Goal: Task Accomplishment & Management: Manage account settings

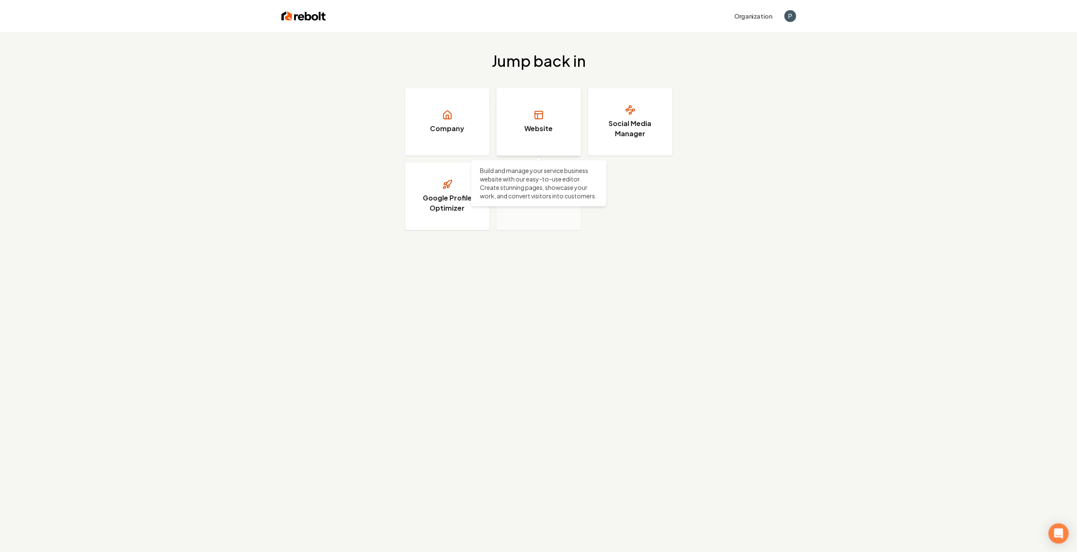
click at [546, 125] on h3 "Website" at bounding box center [538, 129] width 28 height 10
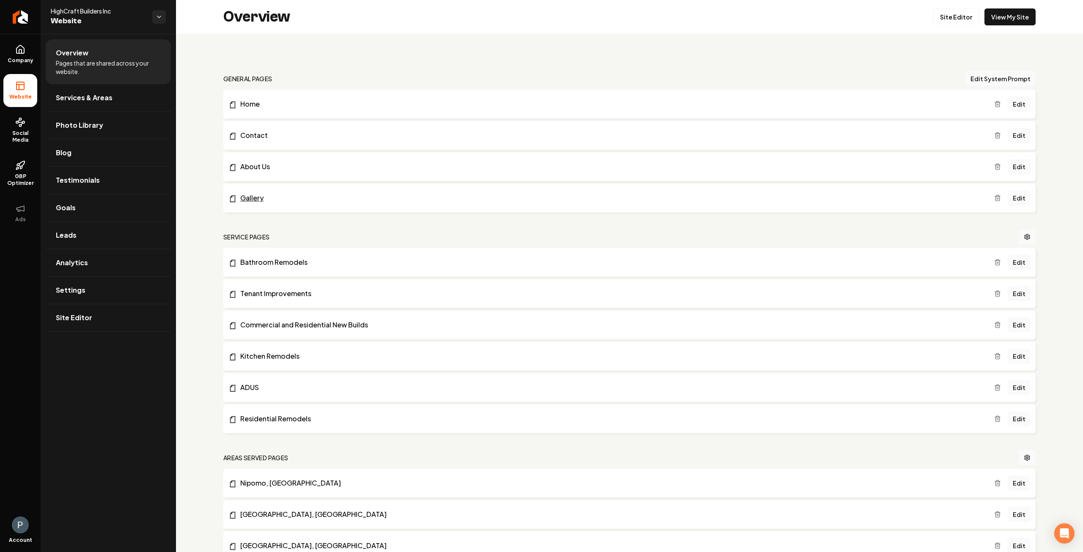
click at [253, 197] on link "Gallery" at bounding box center [612, 198] width 766 height 10
click at [86, 129] on span "Photo Library" at bounding box center [79, 125] width 47 height 10
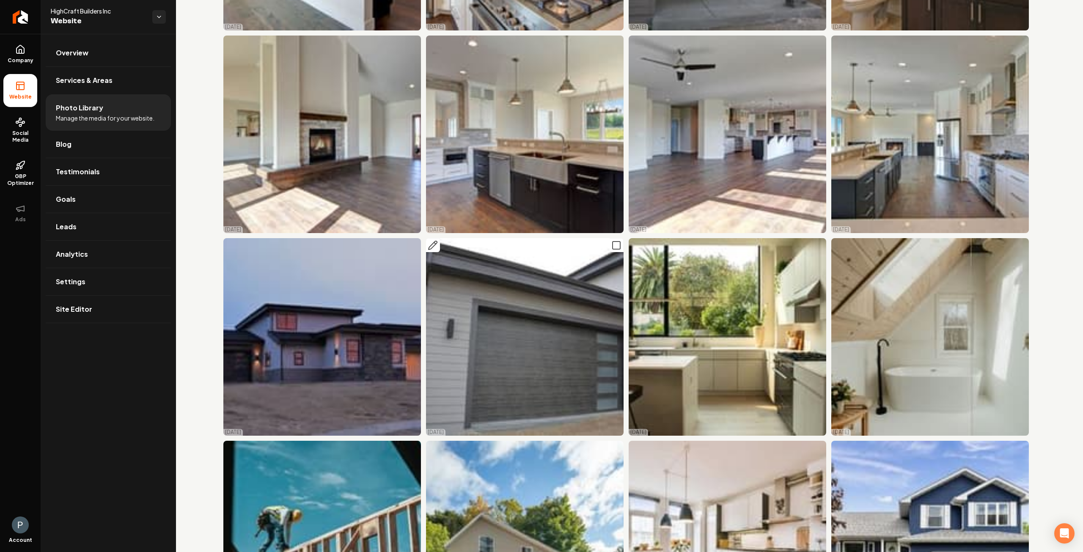
scroll to position [6947, 0]
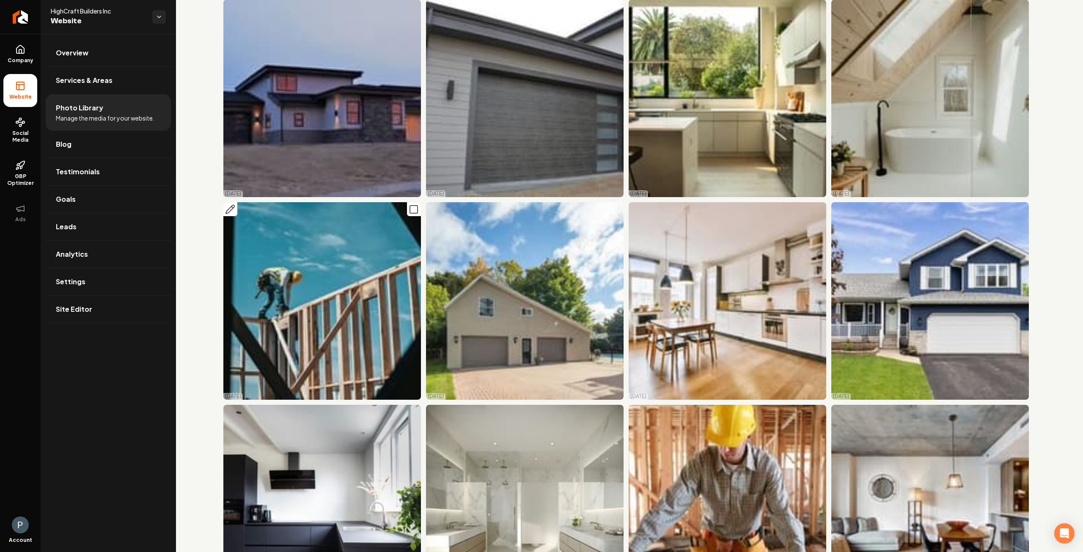
click at [375, 258] on img "Main content area" at bounding box center [322, 301] width 198 height 198
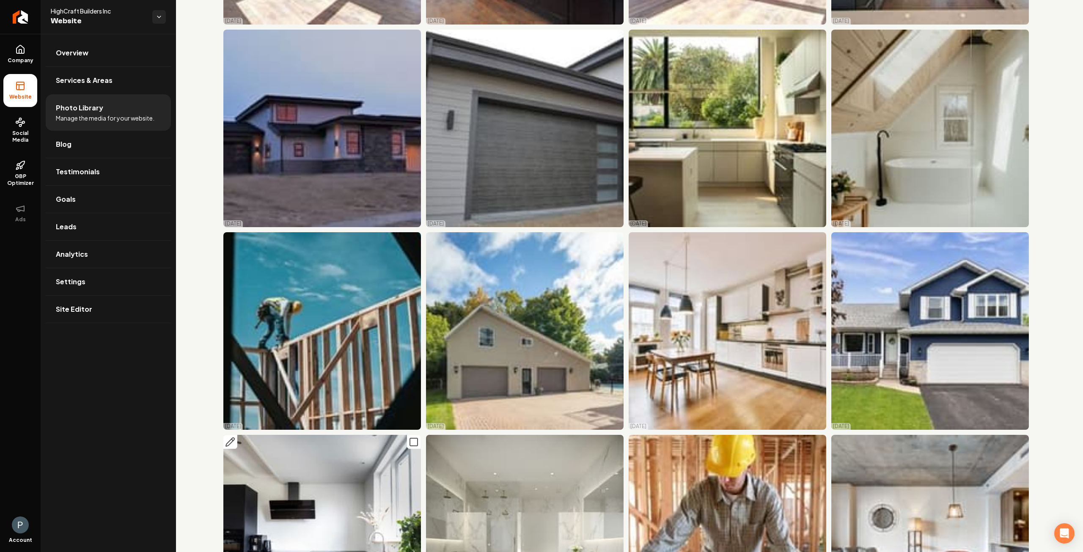
scroll to position [6904, 0]
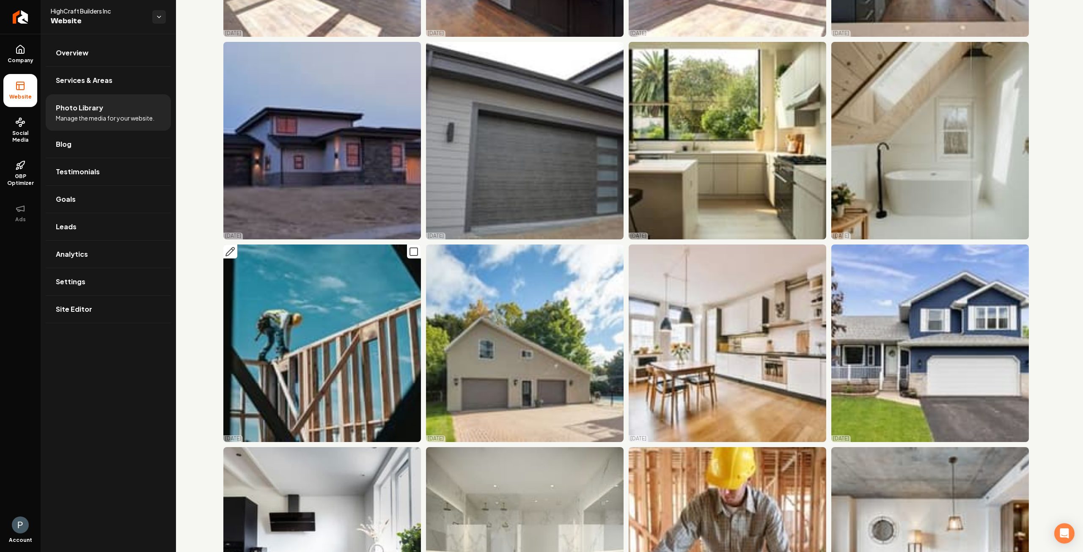
click at [412, 247] on icon "Main content area" at bounding box center [414, 252] width 10 height 10
click at [413, 251] on icon "Main content area" at bounding box center [414, 252] width 3 height 2
drag, startPoint x: 321, startPoint y: 257, endPoint x: 288, endPoint y: 245, distance: 35.5
click at [288, 245] on img "Main content area" at bounding box center [322, 344] width 198 height 198
click at [355, 254] on img "Main content area" at bounding box center [322, 344] width 198 height 198
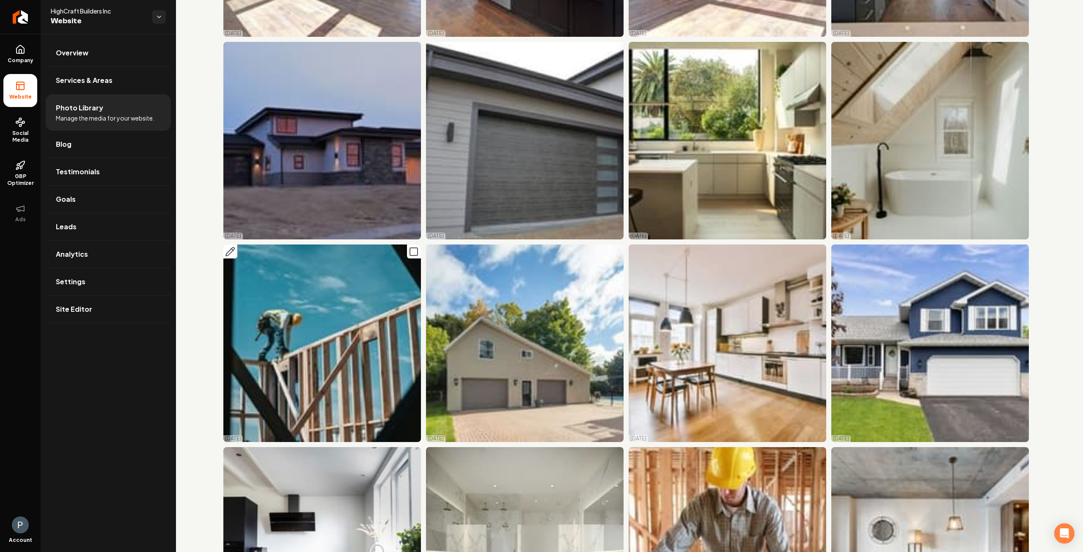
drag, startPoint x: 344, startPoint y: 241, endPoint x: 327, endPoint y: 256, distance: 22.5
click at [326, 257] on img "Main content area" at bounding box center [322, 344] width 198 height 198
click at [232, 247] on icon "Main content area" at bounding box center [230, 252] width 10 height 10
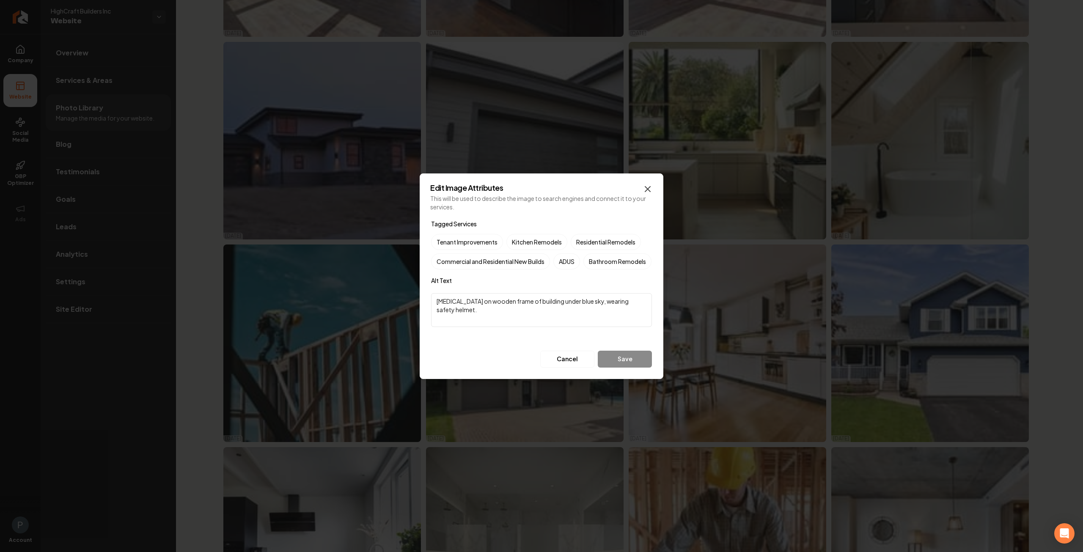
click at [648, 187] on icon "button" at bounding box center [647, 189] width 5 height 5
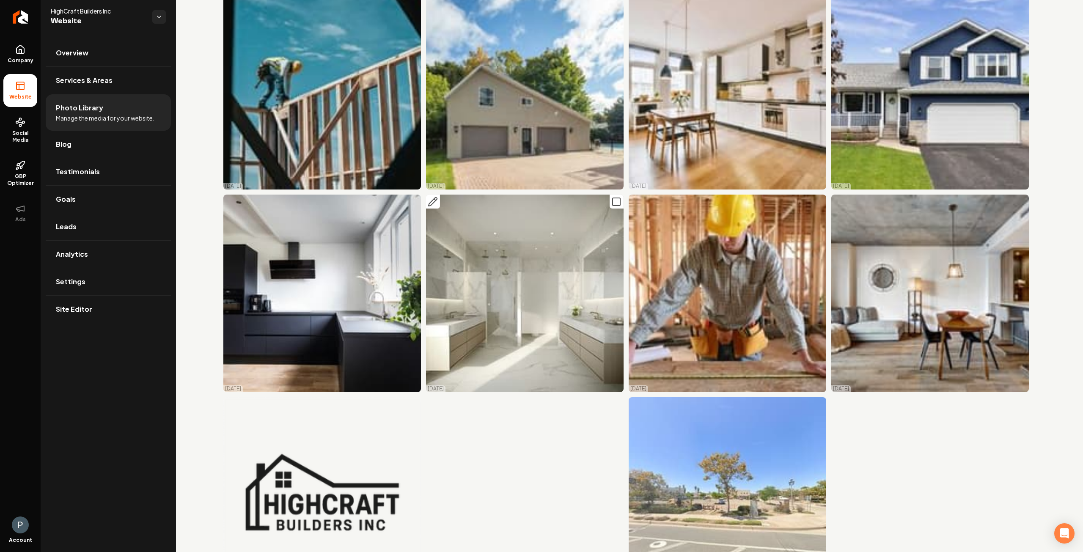
scroll to position [7158, 0]
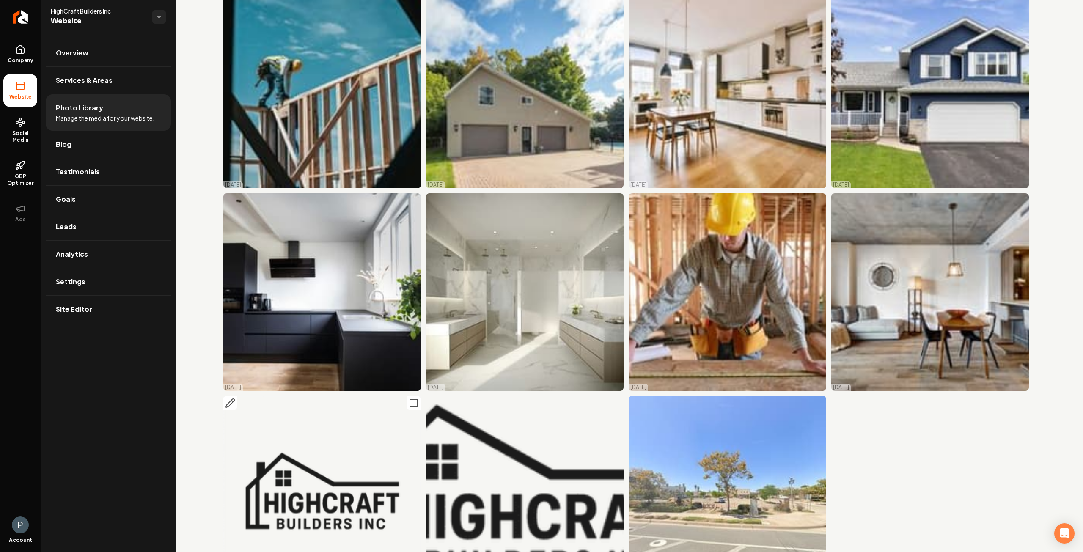
click at [346, 404] on img "Main content area" at bounding box center [322, 495] width 198 height 198
drag, startPoint x: 344, startPoint y: 403, endPoint x: 328, endPoint y: 387, distance: 22.7
click at [328, 396] on img "Main content area" at bounding box center [322, 495] width 198 height 198
click at [25, 46] on icon at bounding box center [20, 49] width 10 height 10
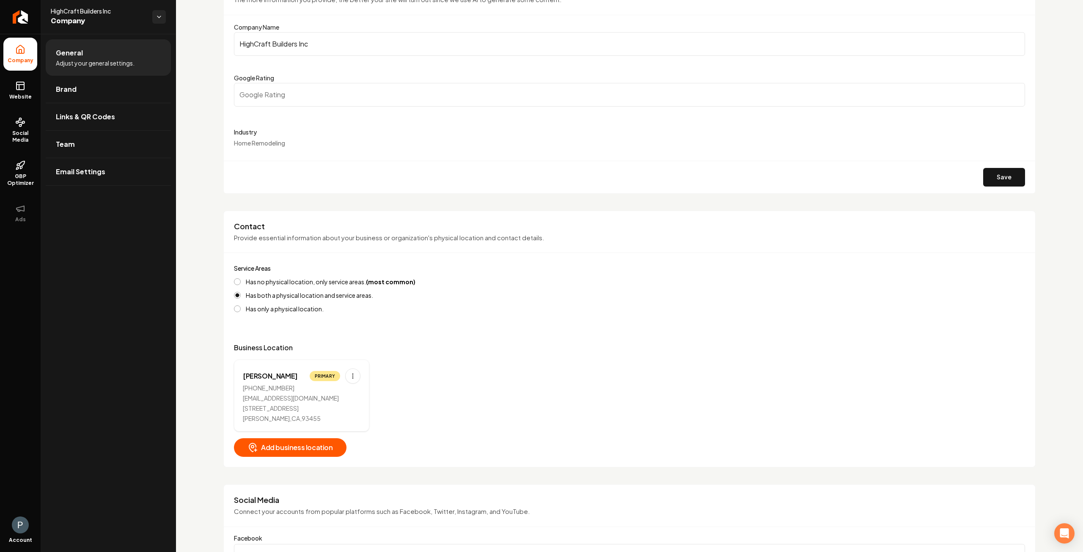
scroll to position [127, 0]
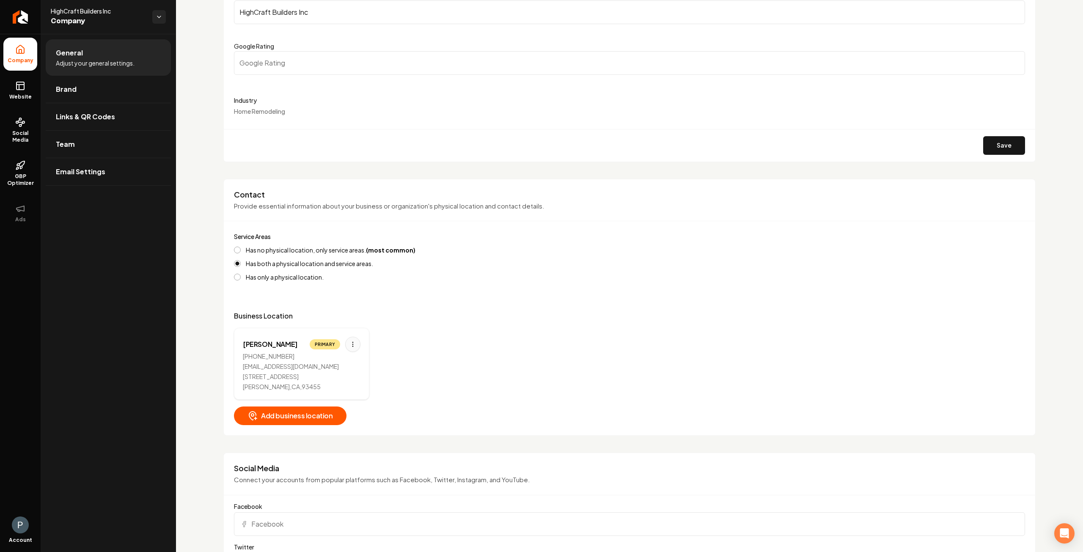
click at [353, 345] on html "Company Website Social Media GBP Optimizer Ads Account HighCraft Builders Inc C…" at bounding box center [541, 276] width 1083 height 552
click at [328, 362] on div "Edit" at bounding box center [326, 362] width 63 height 14
select select "**"
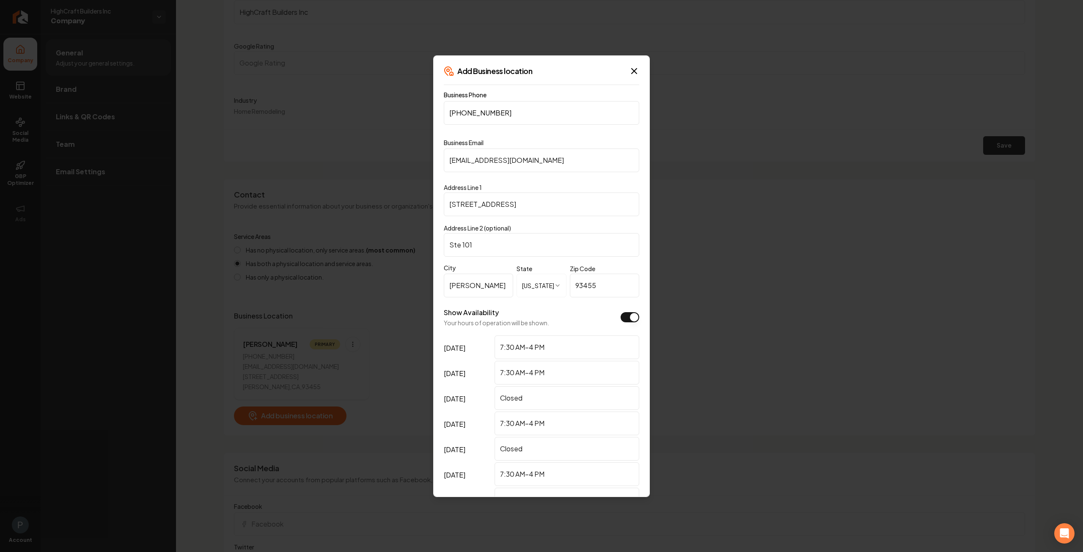
drag, startPoint x: 460, startPoint y: 205, endPoint x: 469, endPoint y: 210, distance: 10.4
click at [460, 206] on input "[STREET_ADDRESS]" at bounding box center [542, 205] width 196 height 24
type input "185 S Broadway St"
click at [541, 227] on div "Address Line 2 (optional) Ste 101" at bounding box center [542, 240] width 196 height 34
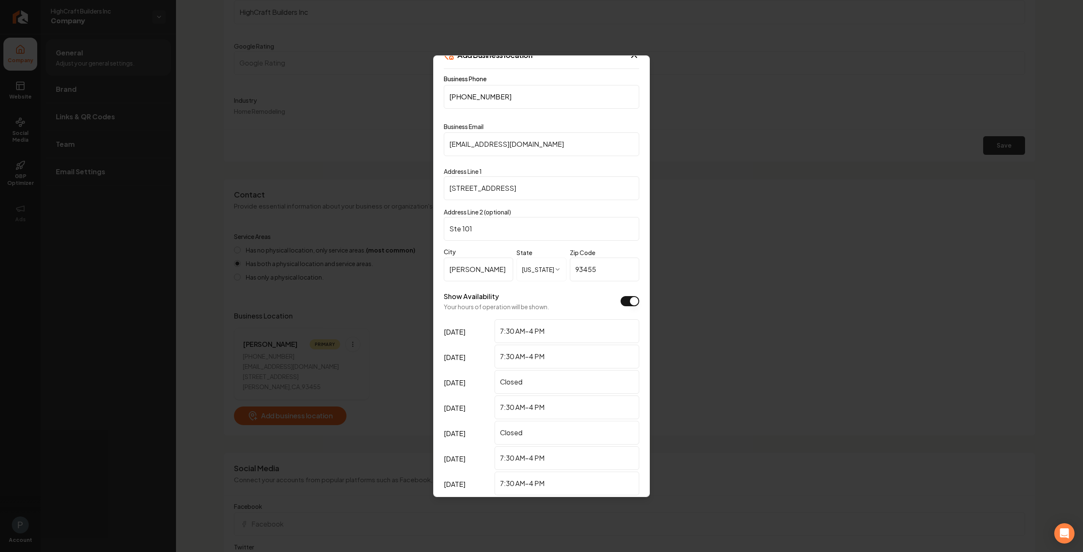
scroll to position [58, 0]
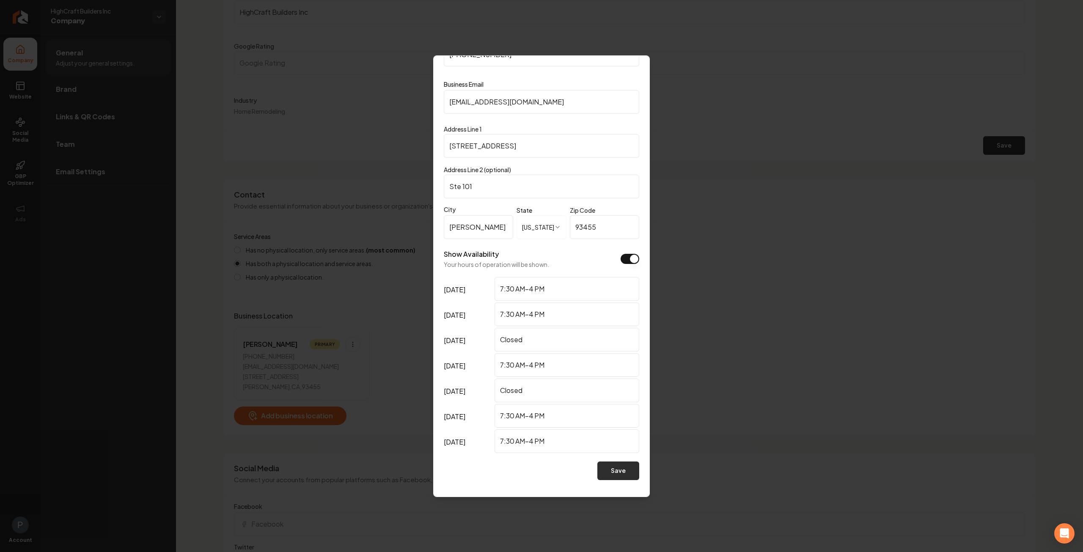
click at [611, 470] on button "Save" at bounding box center [619, 471] width 42 height 19
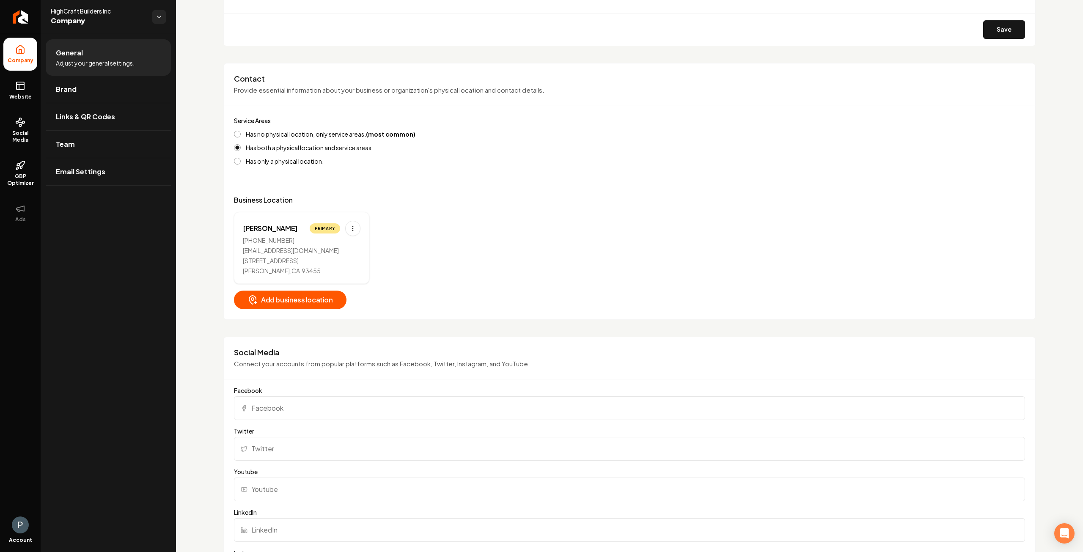
scroll to position [254, 0]
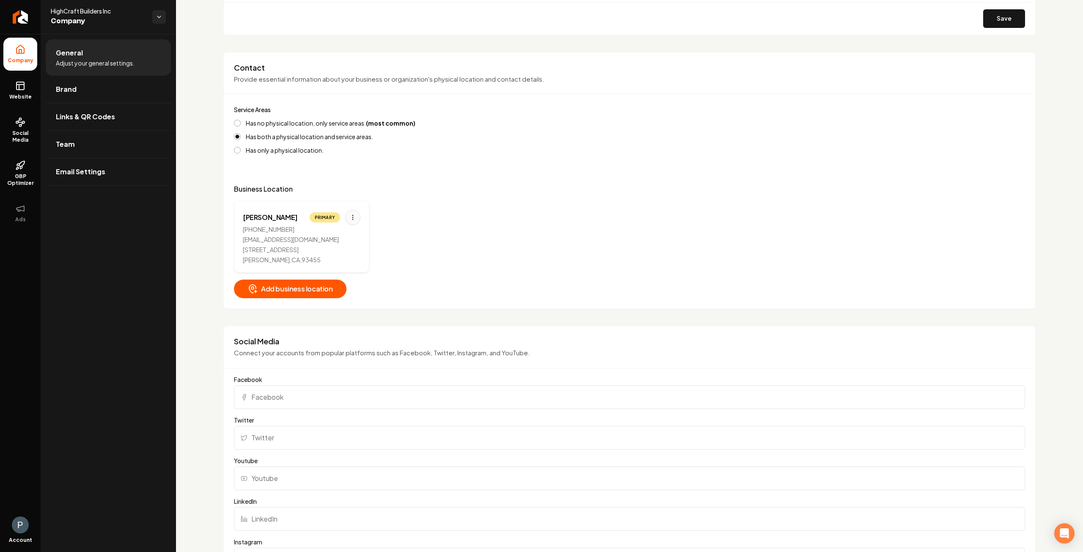
click at [355, 218] on html "Company Website Social Media GBP Optimizer Ads Account HighCraft Builders Inc C…" at bounding box center [541, 276] width 1083 height 552
click at [321, 232] on div "Edit" at bounding box center [315, 235] width 11 height 10
select select "**"
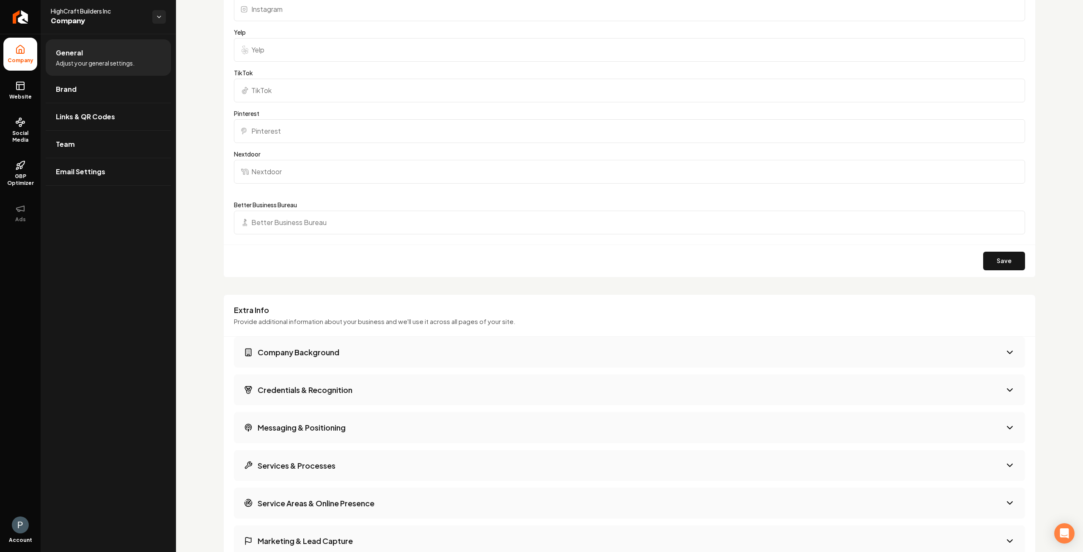
scroll to position [931, 0]
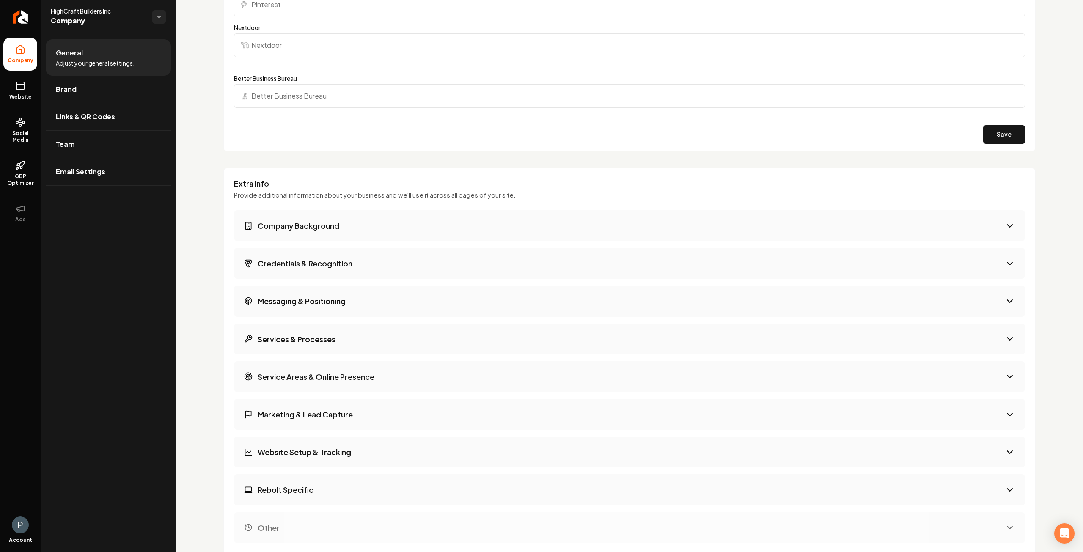
click at [356, 221] on button "Company Background" at bounding box center [629, 225] width 791 height 31
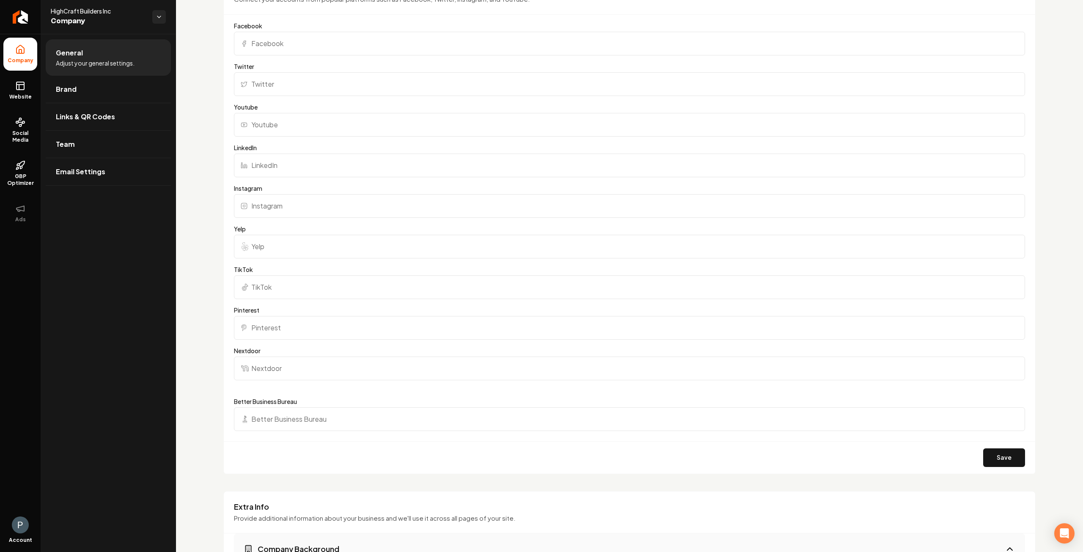
scroll to position [508, 0]
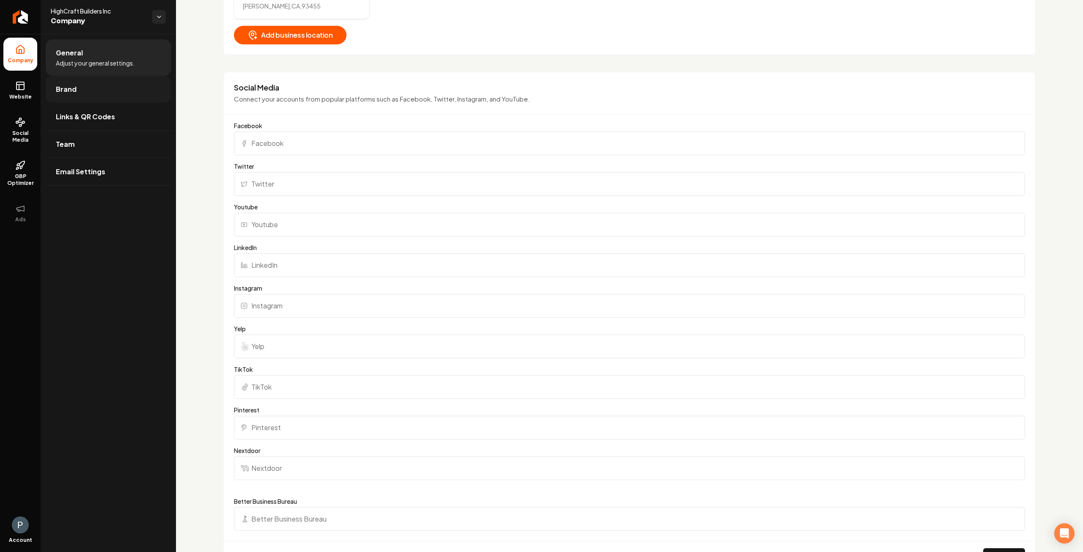
click at [80, 92] on link "Brand" at bounding box center [108, 89] width 125 height 27
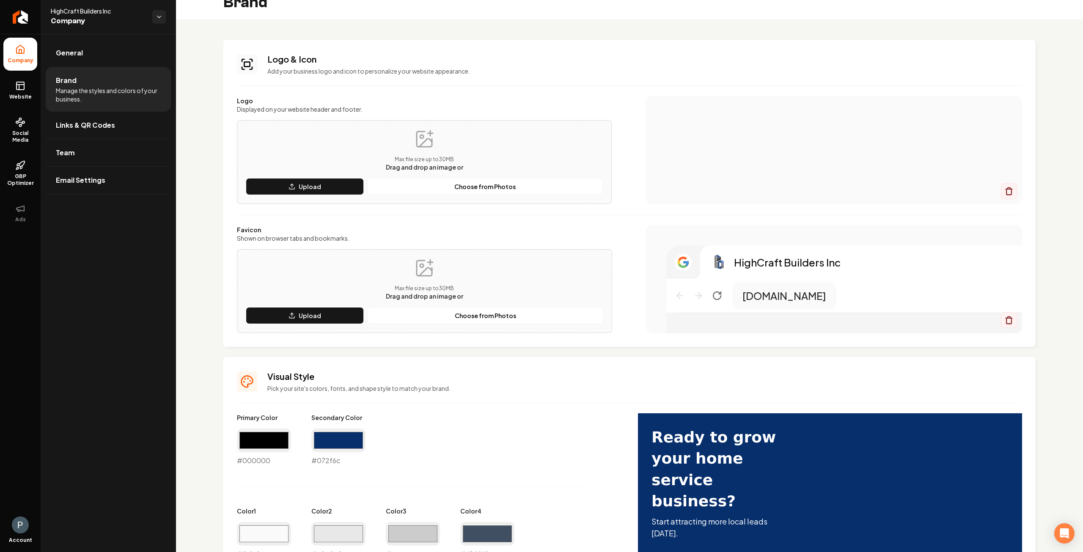
scroll to position [13, 0]
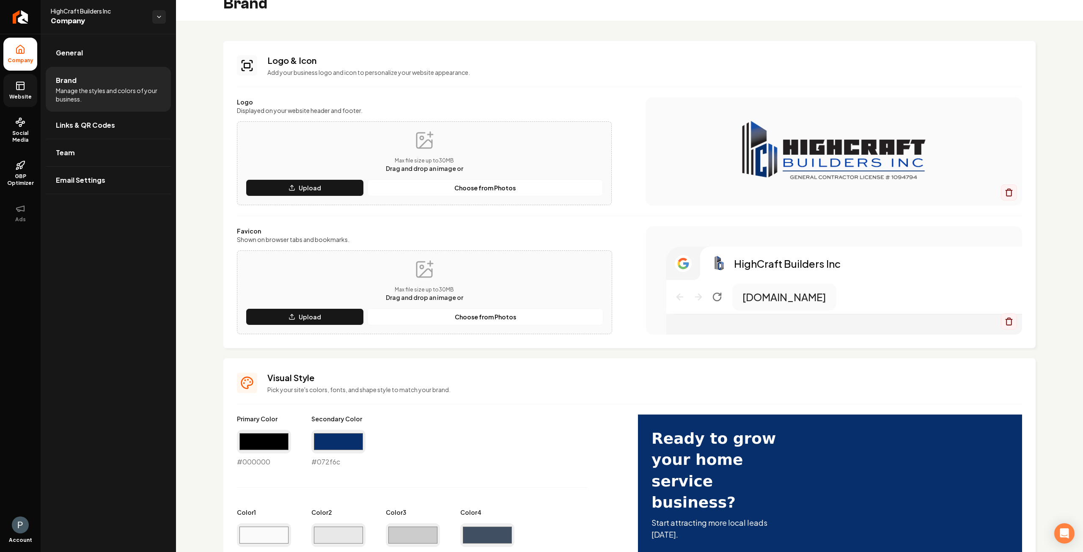
click at [16, 96] on span "Website" at bounding box center [20, 97] width 29 height 7
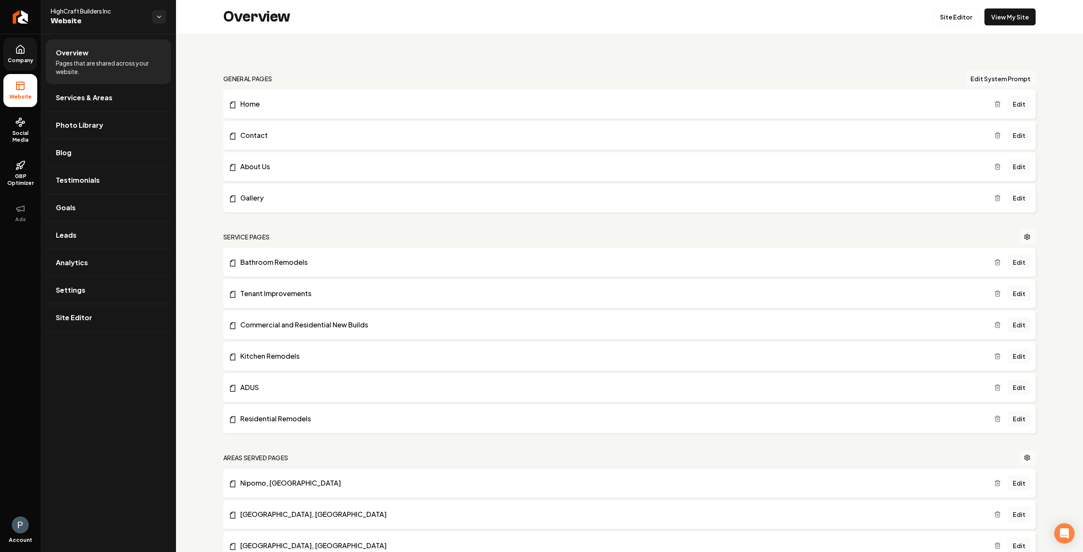
click at [1017, 198] on link "Edit" at bounding box center [1019, 197] width 23 height 15
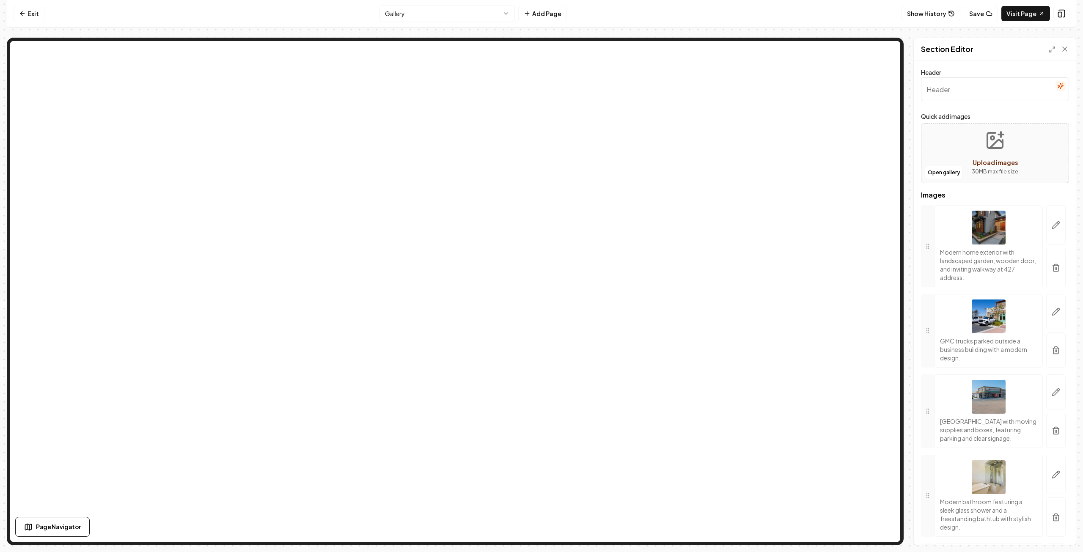
click at [985, 153] on button "Upload images 30 MB max file size" at bounding box center [995, 153] width 60 height 59
type input "**********"
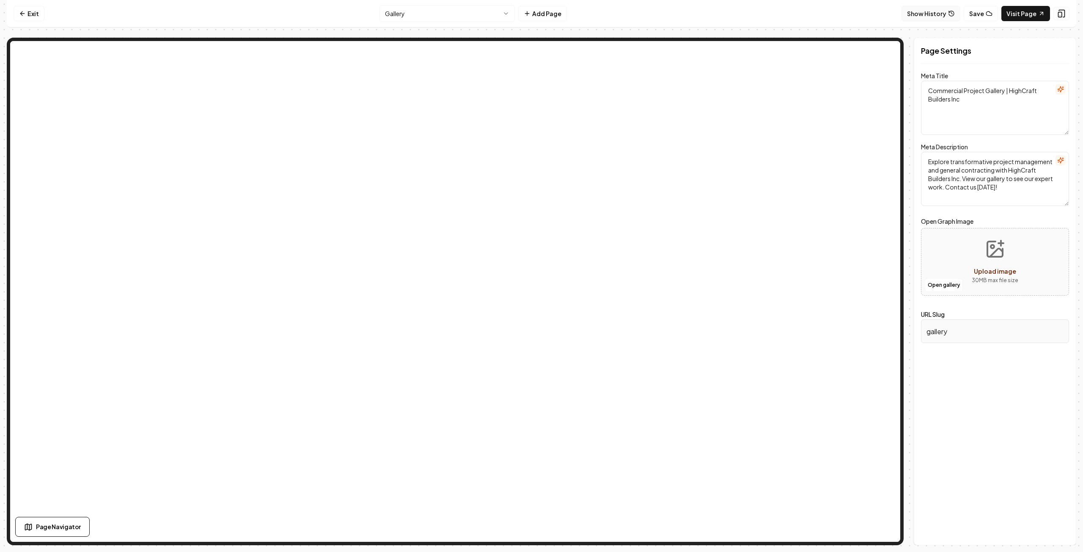
click at [930, 13] on button "Show History" at bounding box center [931, 13] width 59 height 15
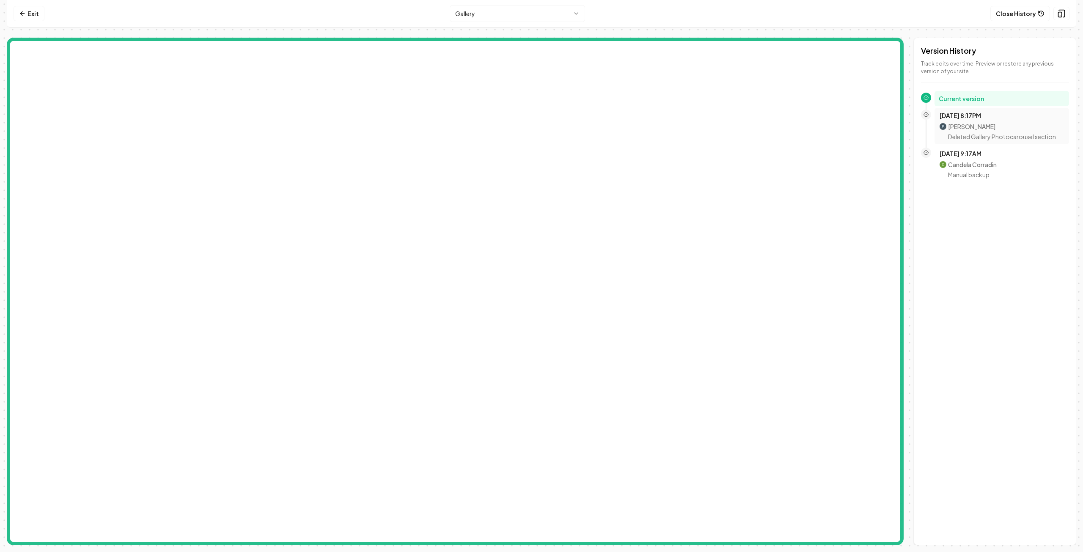
click at [987, 136] on p "Deleted Gallery Photocarousel section" at bounding box center [1002, 136] width 108 height 8
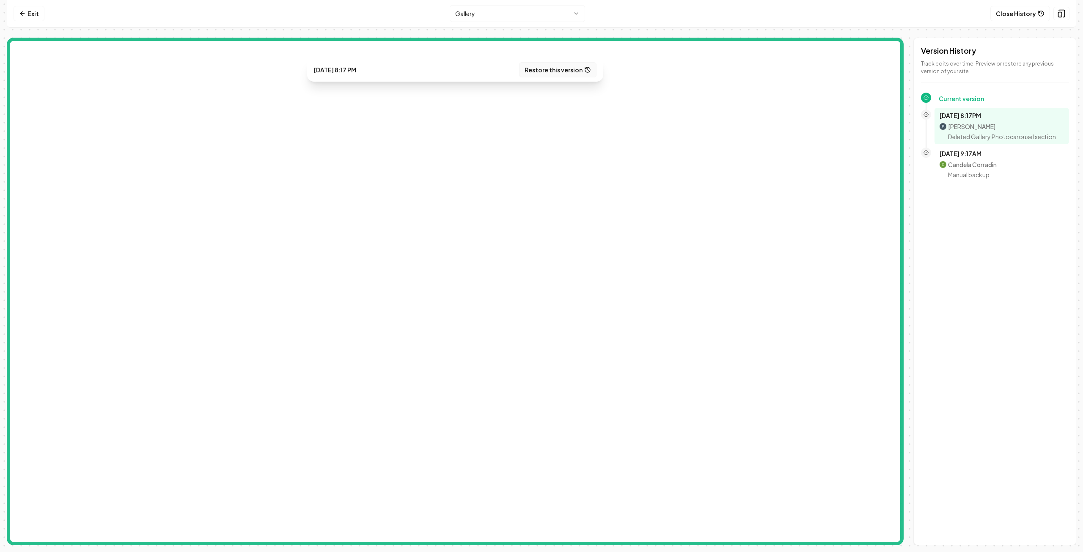
click at [551, 71] on button "Restore this version" at bounding box center [557, 69] width 77 height 15
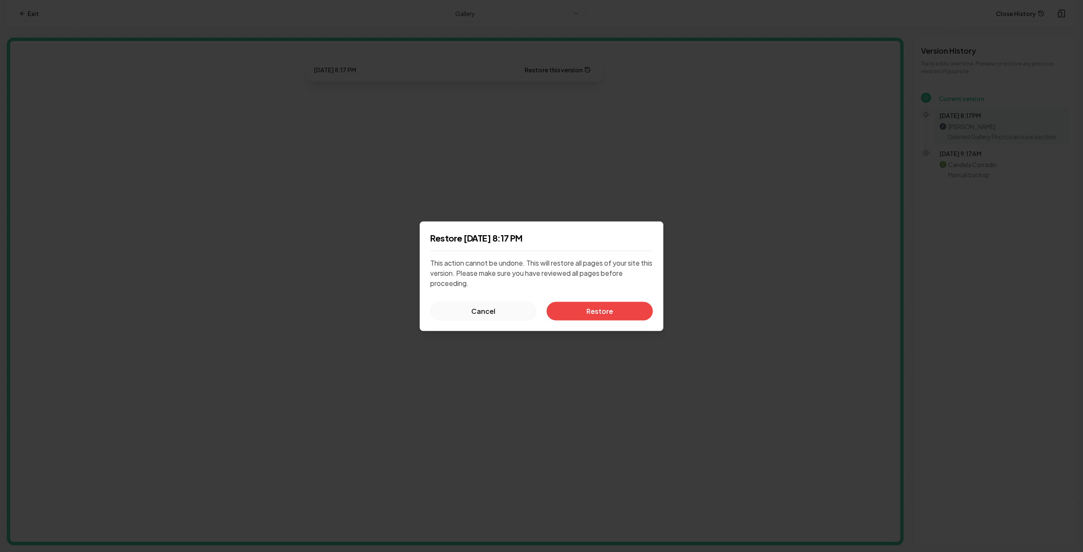
click at [488, 312] on button "Cancel" at bounding box center [483, 311] width 106 height 19
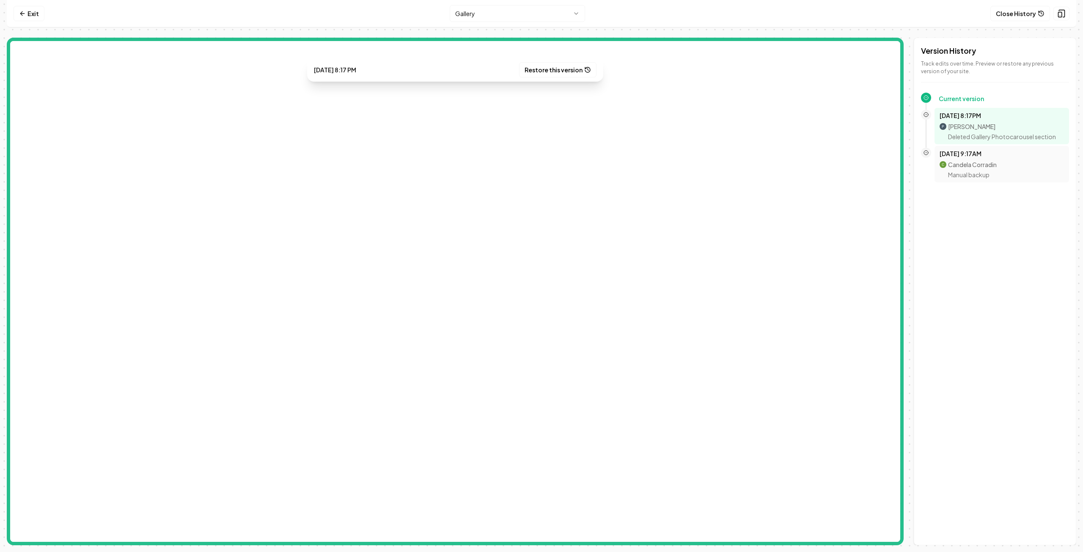
click at [1018, 165] on div "Candela Corradin Manual backup" at bounding box center [1002, 170] width 124 height 18
click at [558, 71] on button "Restore this version" at bounding box center [557, 69] width 77 height 15
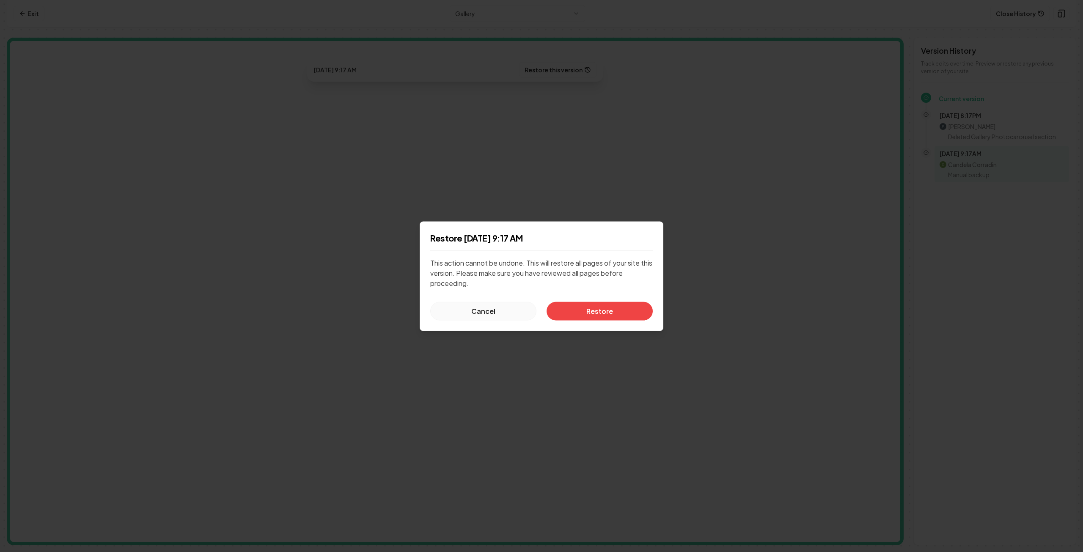
click at [509, 310] on button "Cancel" at bounding box center [483, 311] width 106 height 19
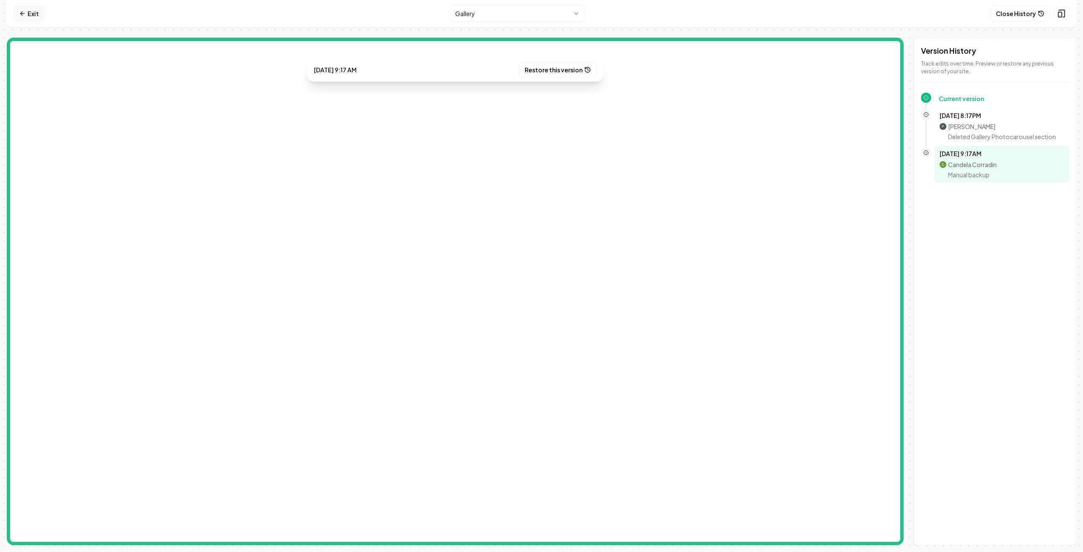
click at [23, 14] on icon at bounding box center [22, 14] width 4 height 0
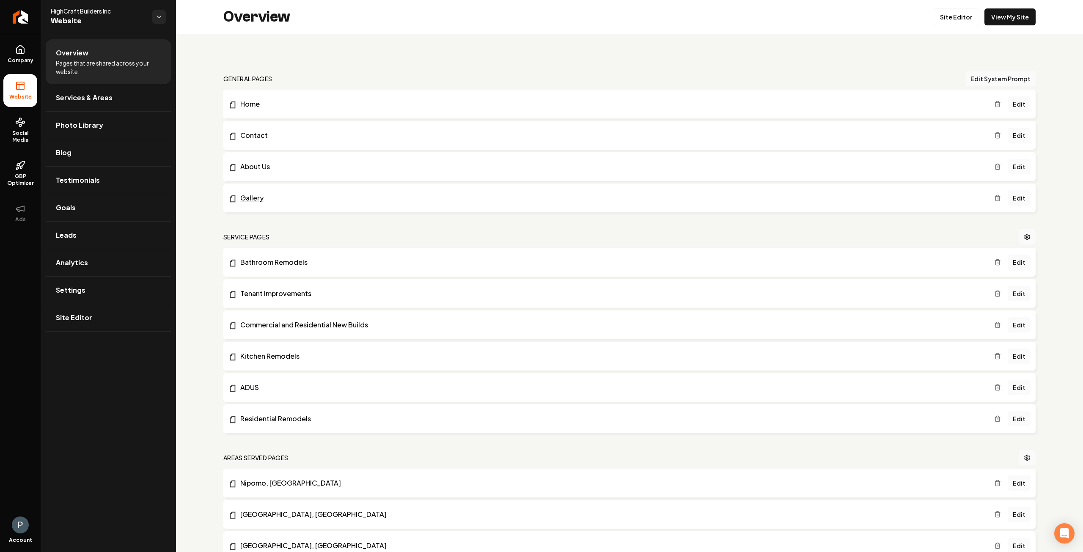
click at [271, 203] on li "Gallery Edit" at bounding box center [629, 198] width 813 height 29
click at [251, 200] on link "Gallery" at bounding box center [612, 198] width 766 height 10
click at [1013, 197] on link "Edit" at bounding box center [1019, 197] width 23 height 15
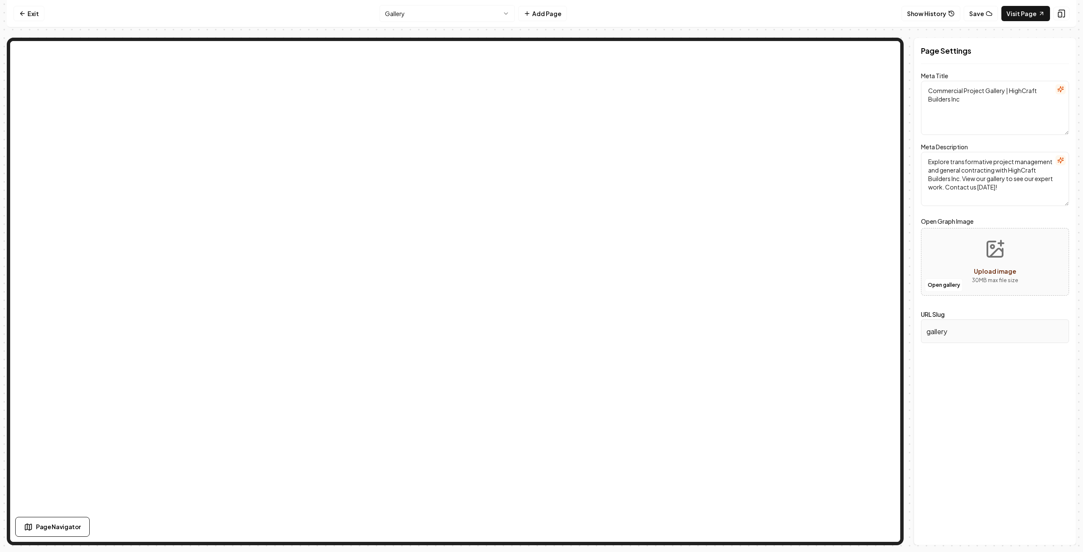
click at [992, 265] on button "Upload image 30 MB max file size" at bounding box center [995, 261] width 60 height 59
type input "**********"
click at [949, 15] on button "Show History" at bounding box center [931, 13] width 59 height 15
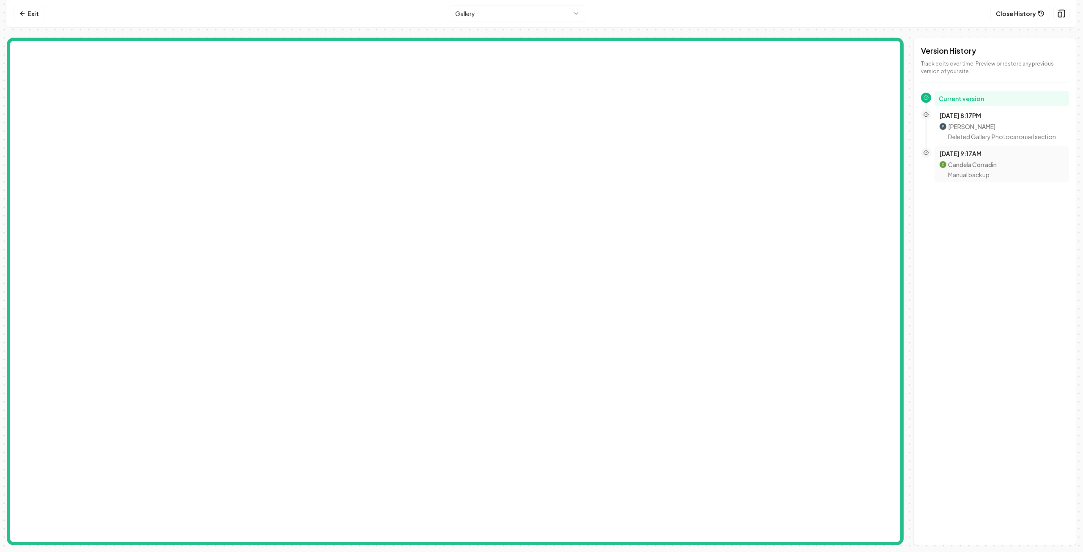
click at [1020, 166] on div "Candela Corradin Manual backup" at bounding box center [1002, 170] width 124 height 18
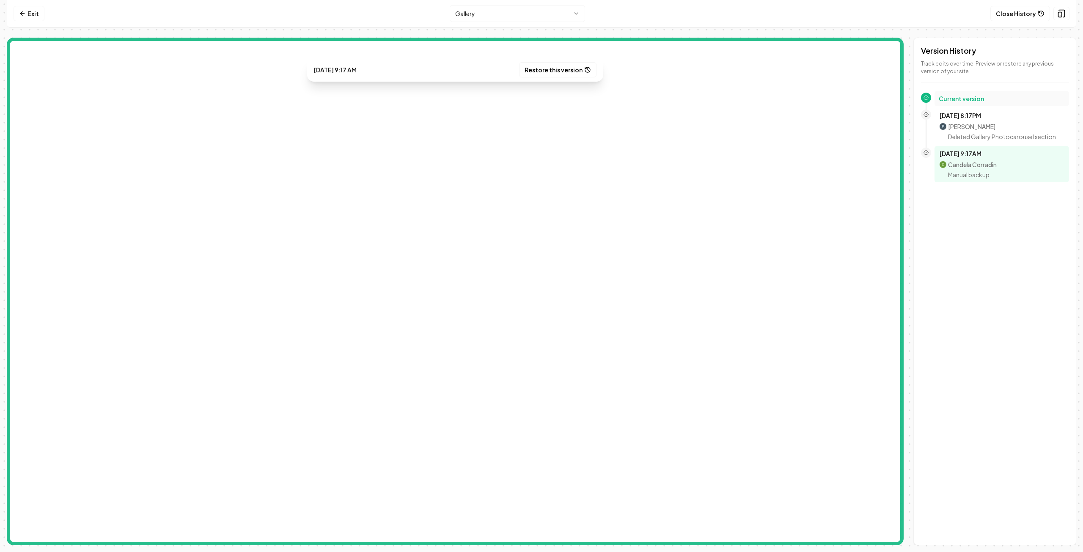
click at [950, 101] on h2 "Current version" at bounding box center [1002, 98] width 126 height 8
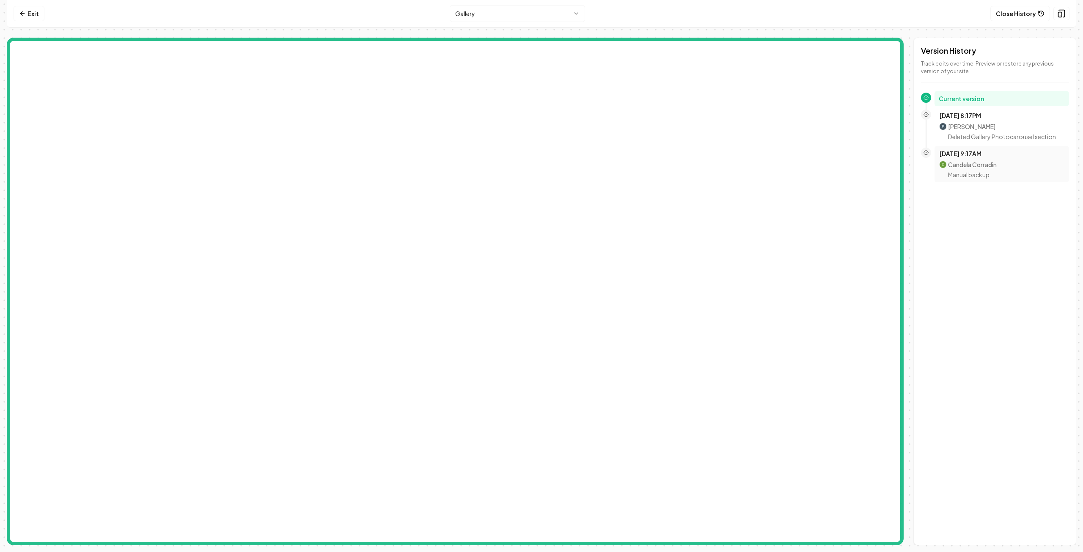
click at [966, 157] on p "[DATE] 9:17AM" at bounding box center [1002, 153] width 124 height 8
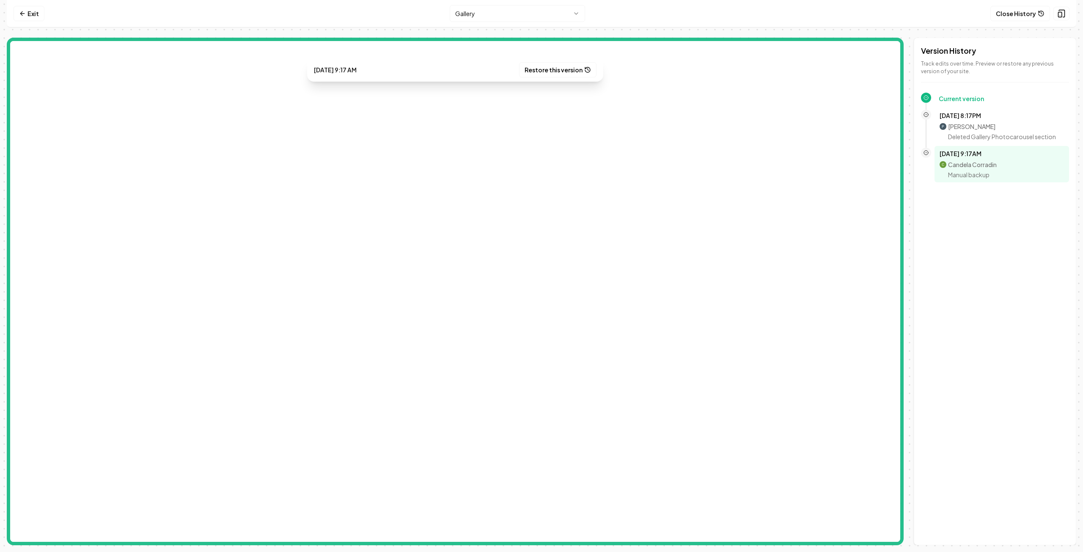
click at [977, 207] on div "Version History Track edits over time. Preview or restore any previous version …" at bounding box center [995, 292] width 163 height 508
click at [22, 11] on icon at bounding box center [21, 13] width 2 height 4
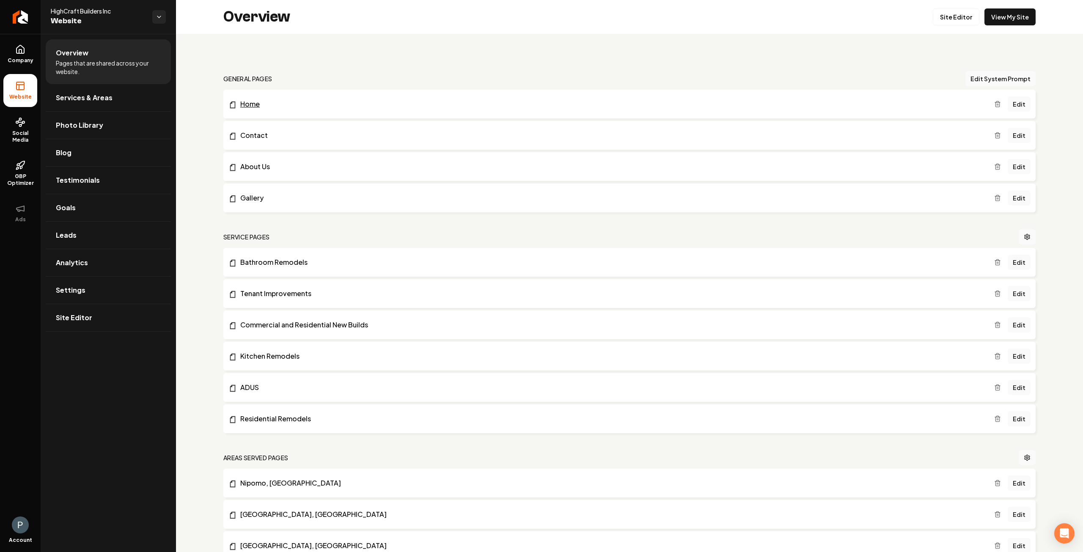
click at [246, 104] on link "Home" at bounding box center [612, 104] width 766 height 10
click at [254, 197] on link "Gallery" at bounding box center [612, 198] width 766 height 10
click at [1014, 199] on link "Edit" at bounding box center [1019, 197] width 23 height 15
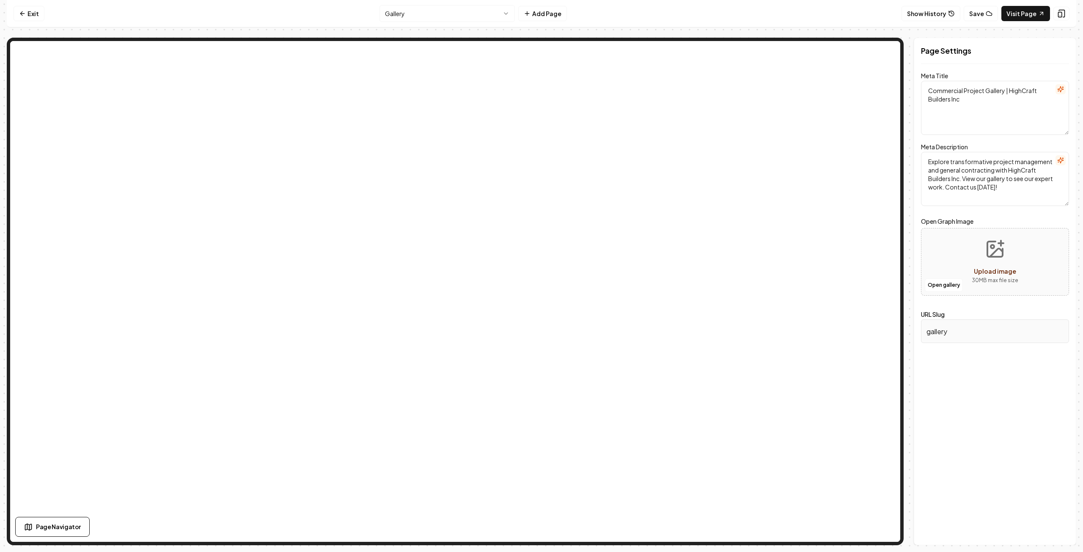
click at [1003, 259] on button "Upload image 30 MB max file size" at bounding box center [995, 261] width 60 height 59
click at [950, 11] on button "Show History" at bounding box center [931, 13] width 59 height 15
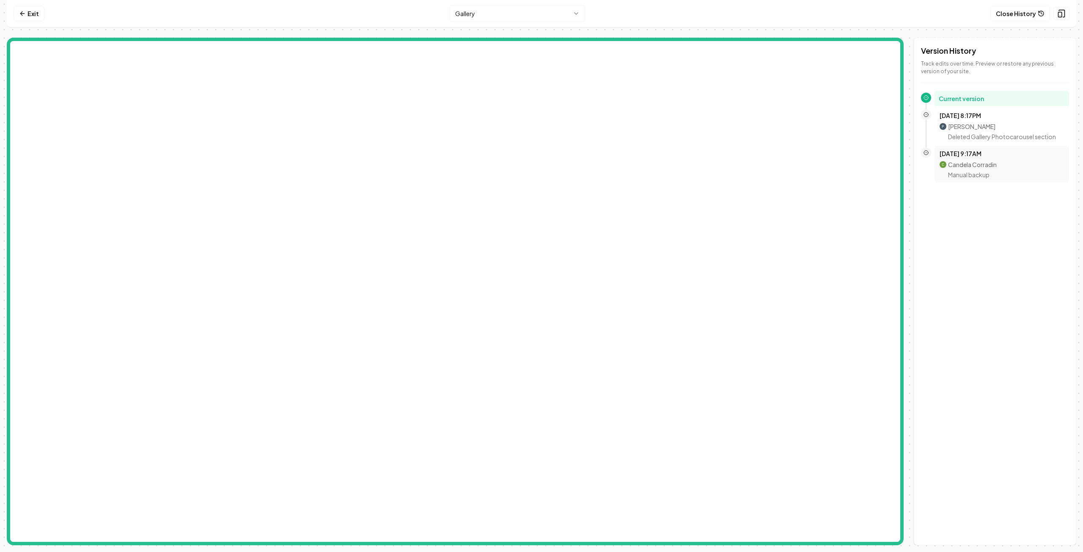
click at [967, 165] on p "Candela Corradin" at bounding box center [972, 164] width 49 height 8
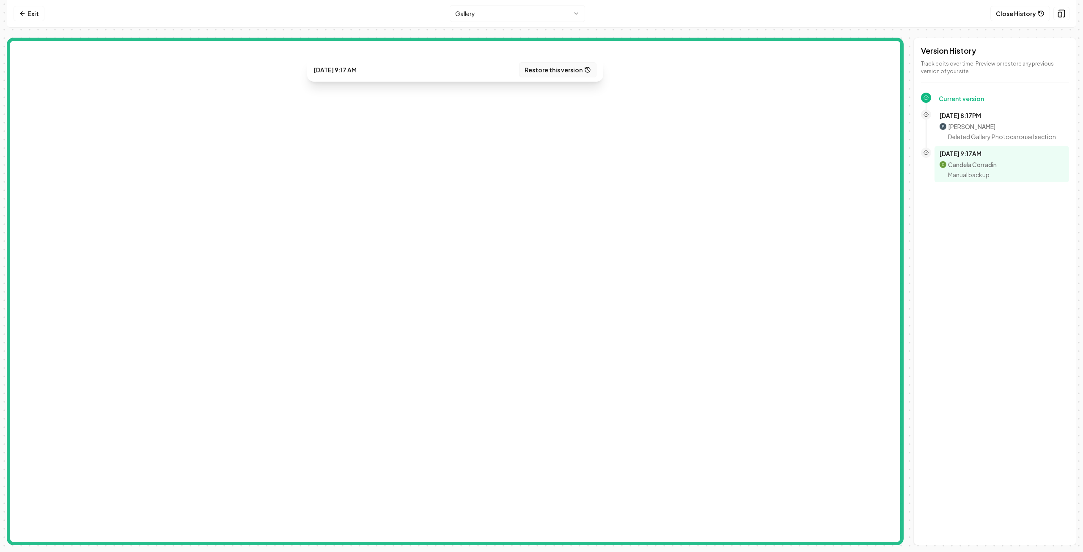
click at [541, 70] on button "Restore this version" at bounding box center [557, 69] width 77 height 15
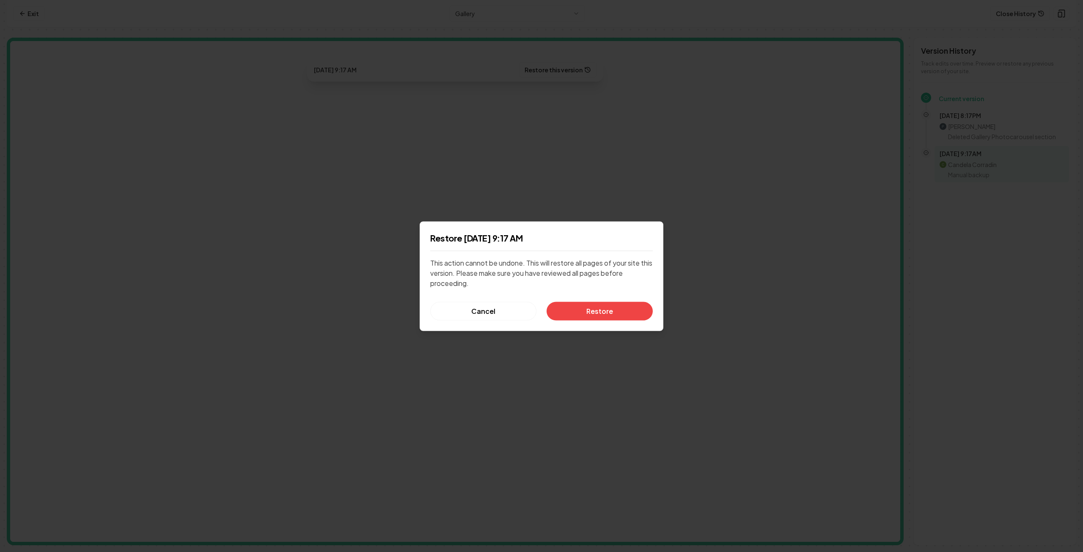
click at [596, 311] on button "Restore" at bounding box center [600, 311] width 106 height 19
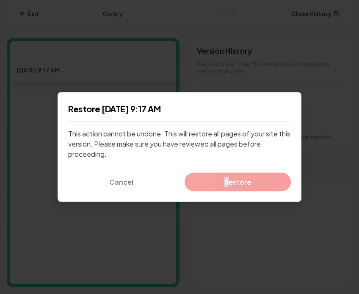
click at [227, 186] on div "Cancel Restore" at bounding box center [179, 182] width 223 height 19
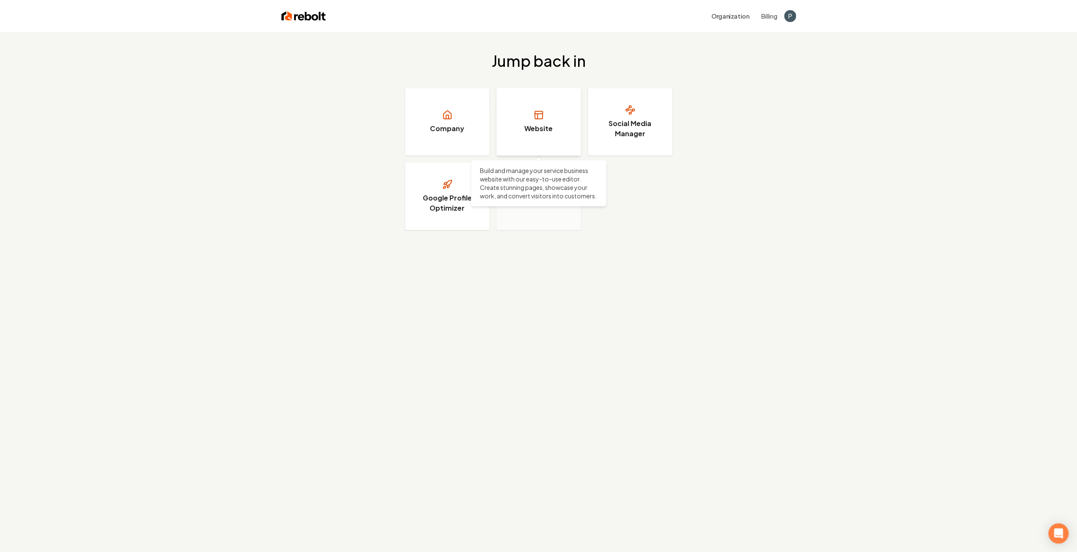
click at [541, 118] on icon at bounding box center [539, 115] width 10 height 10
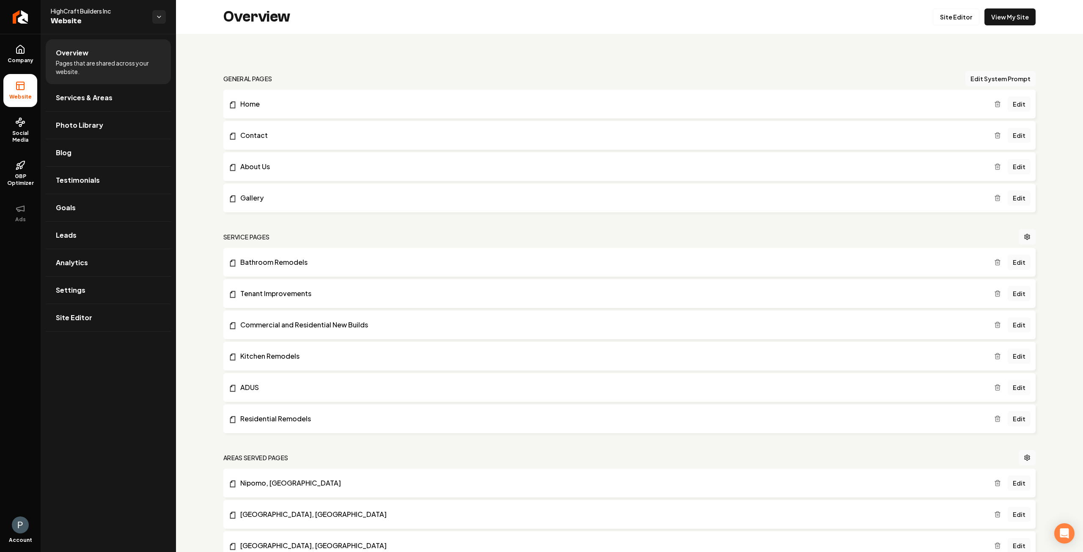
click at [1014, 388] on link "Edit" at bounding box center [1019, 387] width 23 height 15
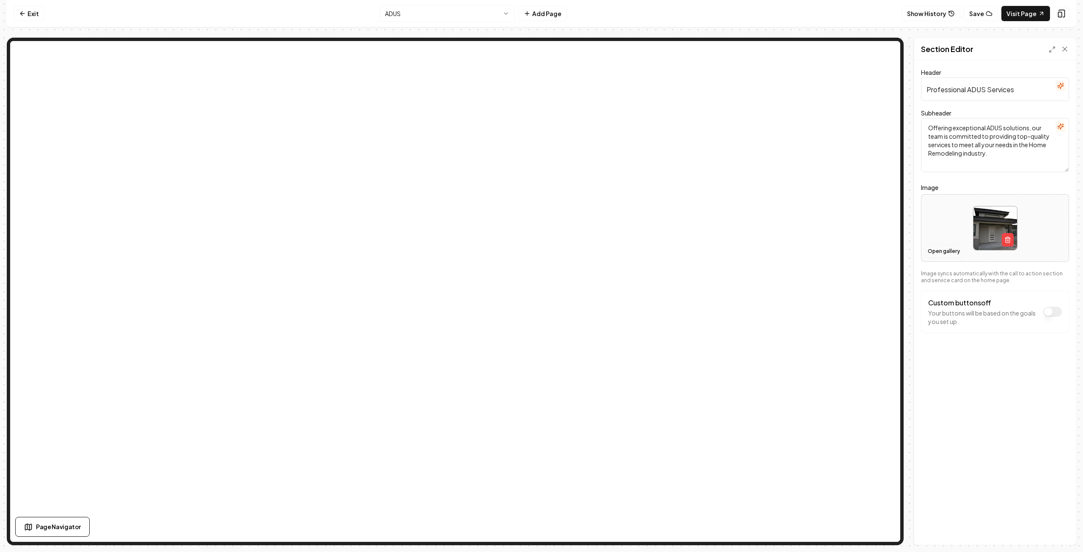
click at [946, 251] on button "Open gallery" at bounding box center [944, 252] width 38 height 14
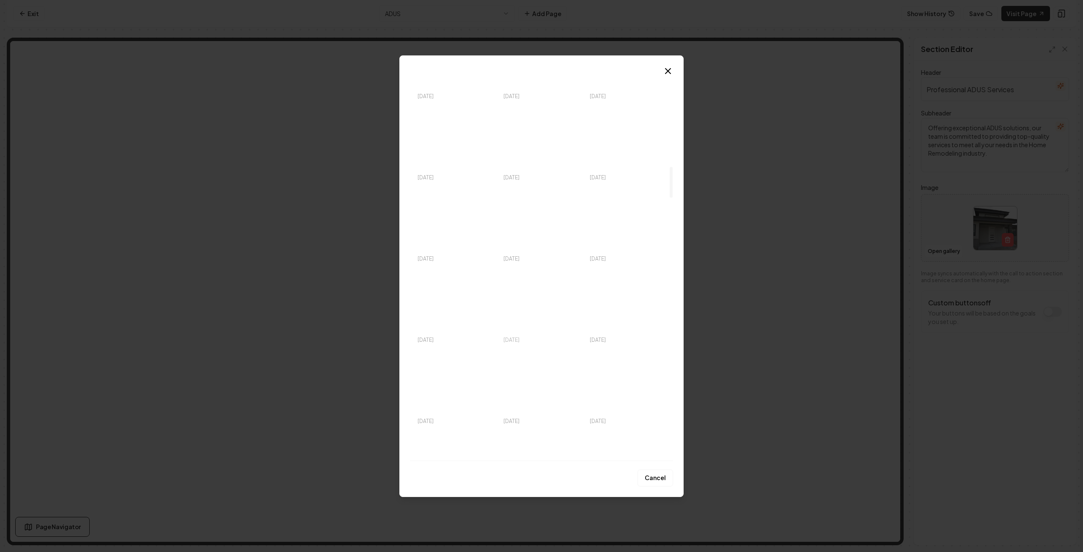
scroll to position [1227, 0]
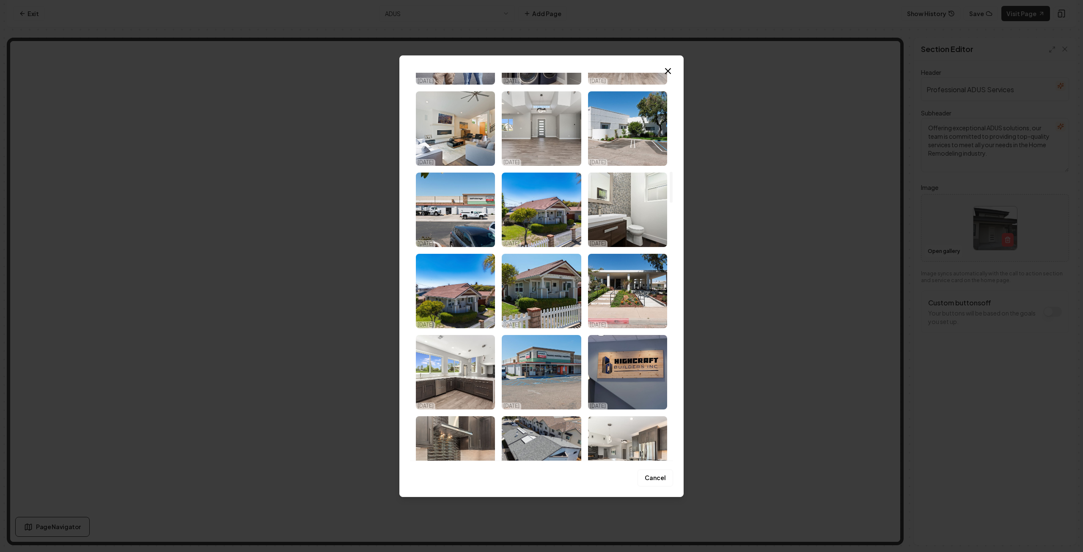
click at [553, 289] on img "Select image image_68d180cf5c7cd75eb88ba3e4.jpg" at bounding box center [541, 291] width 79 height 74
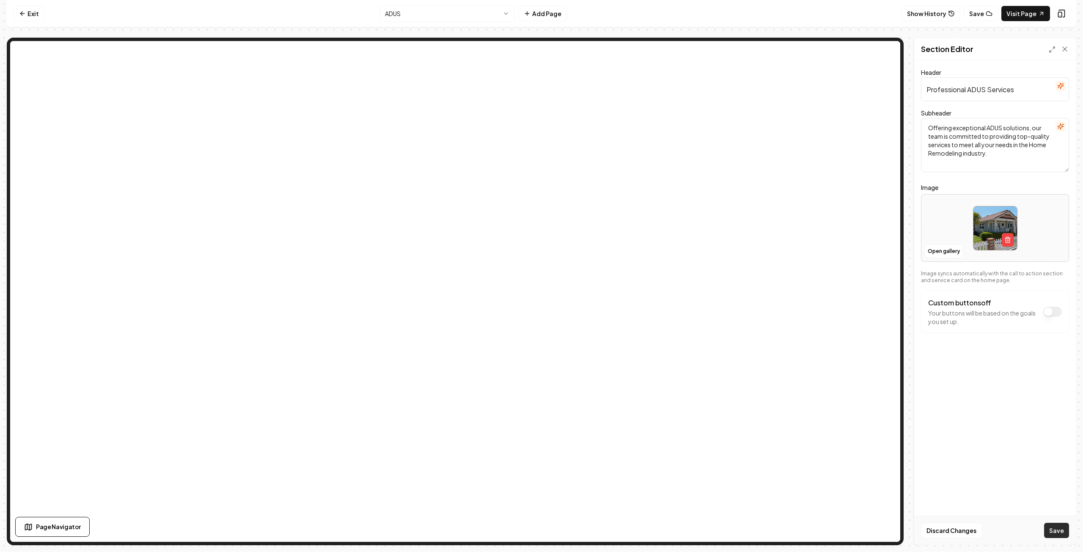
click at [1061, 532] on button "Save" at bounding box center [1056, 530] width 25 height 15
click at [1003, 127] on textarea "Offering exceptional ADUS solutions, our team is committed to providing top-qua…" at bounding box center [995, 145] width 148 height 54
drag, startPoint x: 986, startPoint y: 153, endPoint x: 1014, endPoint y: 145, distance: 28.7
click at [1014, 145] on textarea "Offering exceptional ADU solutions, our team is committed to providing top-qual…" at bounding box center [995, 145] width 148 height 54
click at [1000, 127] on textarea "Offering exceptional ADU solutions, our team is committed to providing top-qual…" at bounding box center [995, 145] width 148 height 54
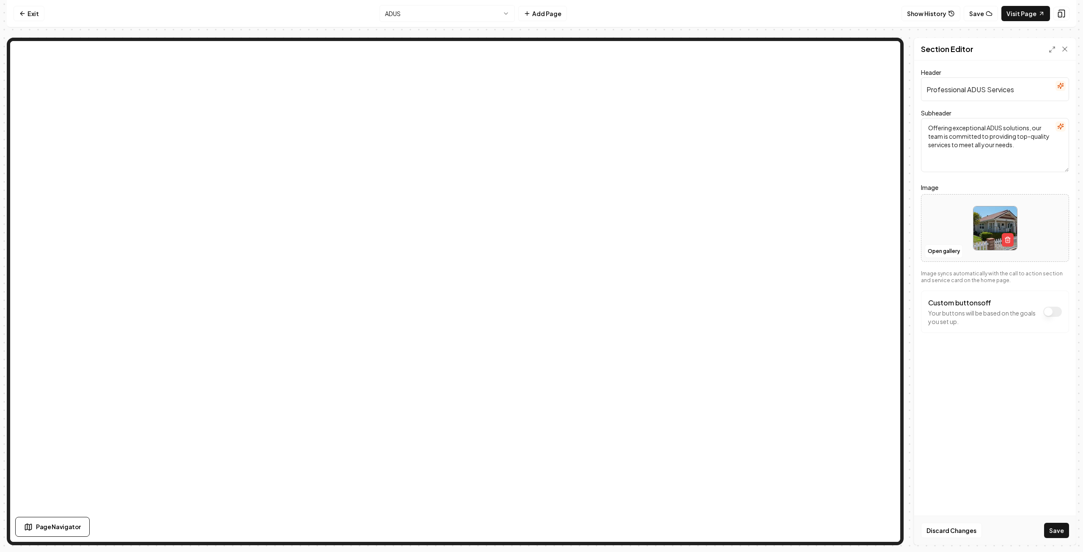
click at [1031, 129] on textarea "Offering exceptional ADUS solutions, our team is committed to providing top-qua…" at bounding box center [995, 145] width 148 height 54
click at [989, 146] on textarea "Offering exceptional ADUS, our team is committed to providing top-quality servi…" at bounding box center [995, 145] width 148 height 54
click at [1028, 145] on textarea "Offering exceptional ADUS, our team is committed to providing top-quality servi…" at bounding box center [995, 145] width 148 height 54
type textarea "Offering exceptional ADUS, our team is committed to providing top-quality servi…"
click at [1056, 528] on button "Save" at bounding box center [1056, 530] width 25 height 15
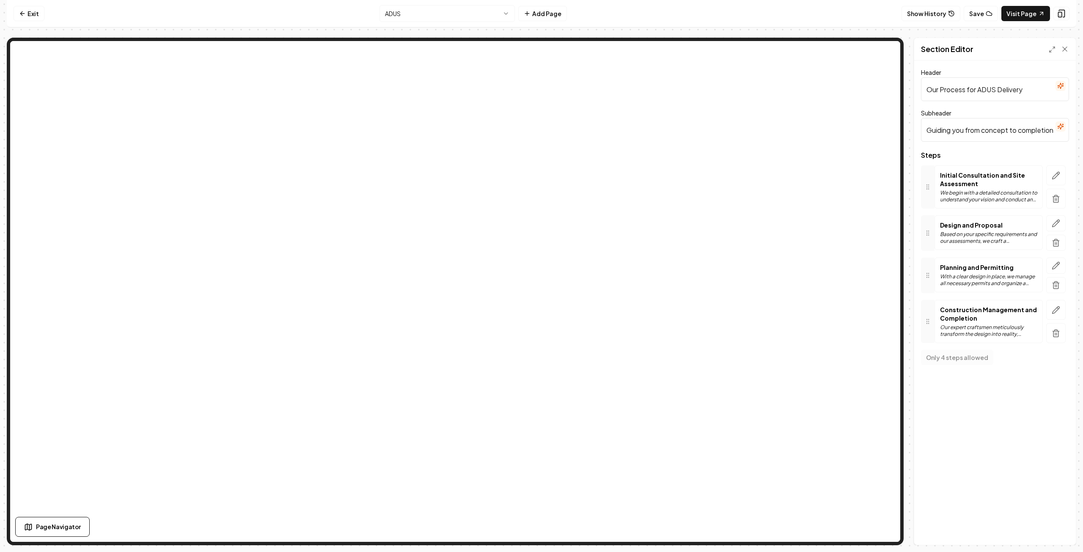
click at [1026, 89] on input "Our Process for ADUS Delivery" at bounding box center [995, 89] width 148 height 24
click at [1055, 532] on button "Save" at bounding box center [1056, 530] width 25 height 15
type input "Our Process"
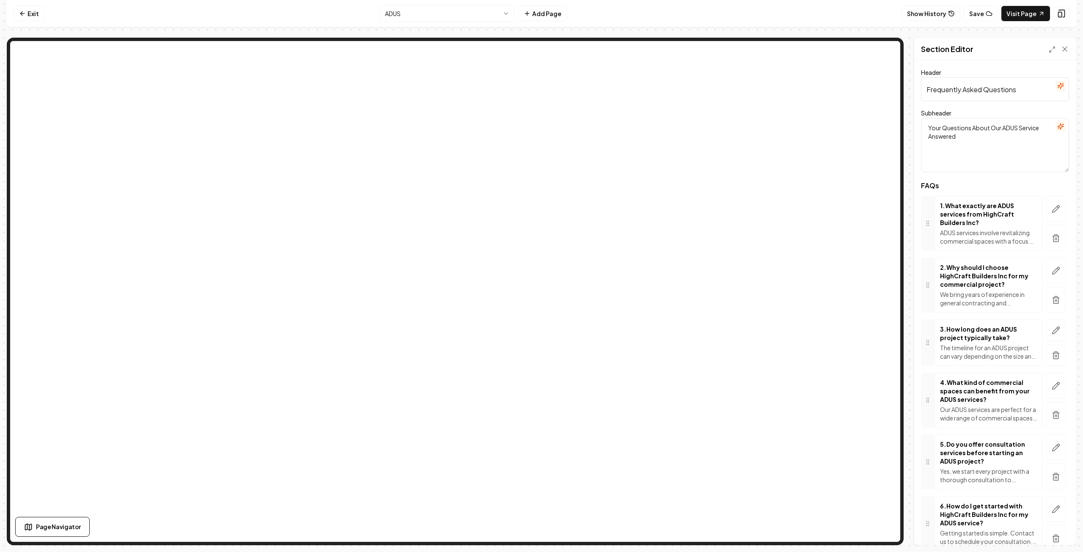
click at [1019, 128] on textarea "Your Questions About Our ADUS Service Answered" at bounding box center [995, 145] width 148 height 54
click at [973, 237] on p "ADUS services involve revitalizing commercial spaces with a focus on expert des…" at bounding box center [988, 237] width 97 height 17
click at [1052, 212] on icon "button" at bounding box center [1056, 209] width 8 height 8
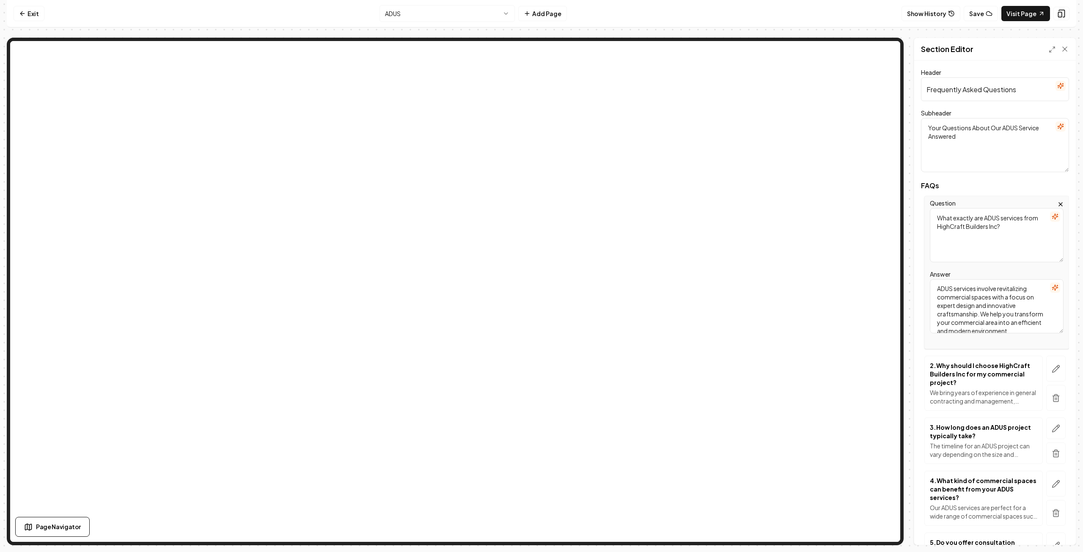
scroll to position [0, 0]
drag, startPoint x: 971, startPoint y: 297, endPoint x: 938, endPoint y: 298, distance: 33.0
click at [938, 298] on textarea "ADUS services involve revitalizing commercial spaces with a focus on expert des…" at bounding box center [997, 306] width 134 height 54
click at [1028, 289] on textarea "ADUS services involve revitalizing spaces with a focus on expert design and inn…" at bounding box center [997, 306] width 134 height 54
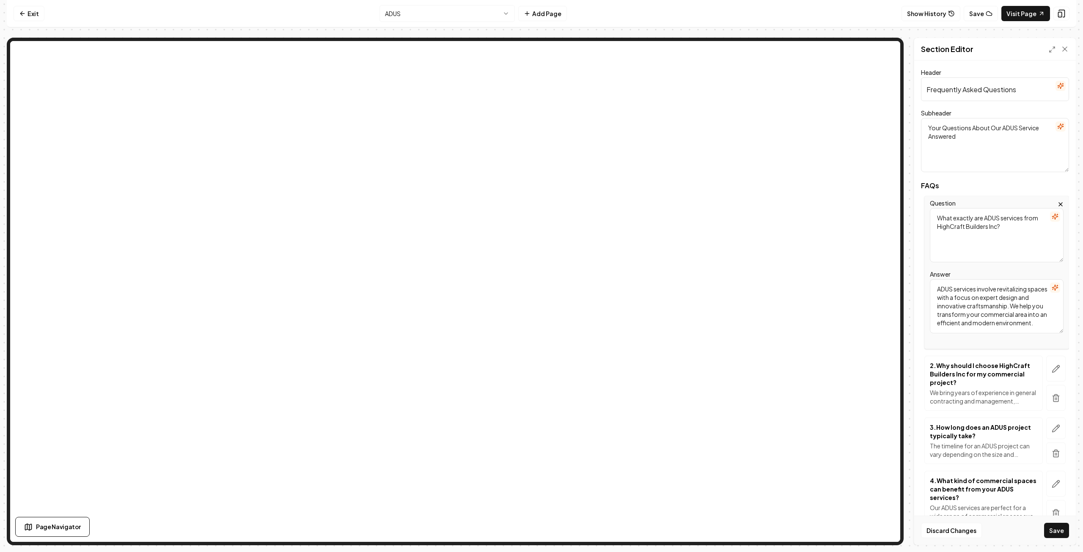
click at [1013, 307] on textarea "ADUS services involve revitalizing spaces with a focus on expert design and inn…" at bounding box center [997, 306] width 134 height 54
drag, startPoint x: 1031, startPoint y: 289, endPoint x: 1036, endPoint y: 291, distance: 5.3
click at [1031, 289] on textarea "ADUS services involve revitalizing spaces with a focus on expert design and inn…" at bounding box center [997, 306] width 134 height 54
type textarea "ADUS services involve spaces with a focus on expert design and innovative craft…"
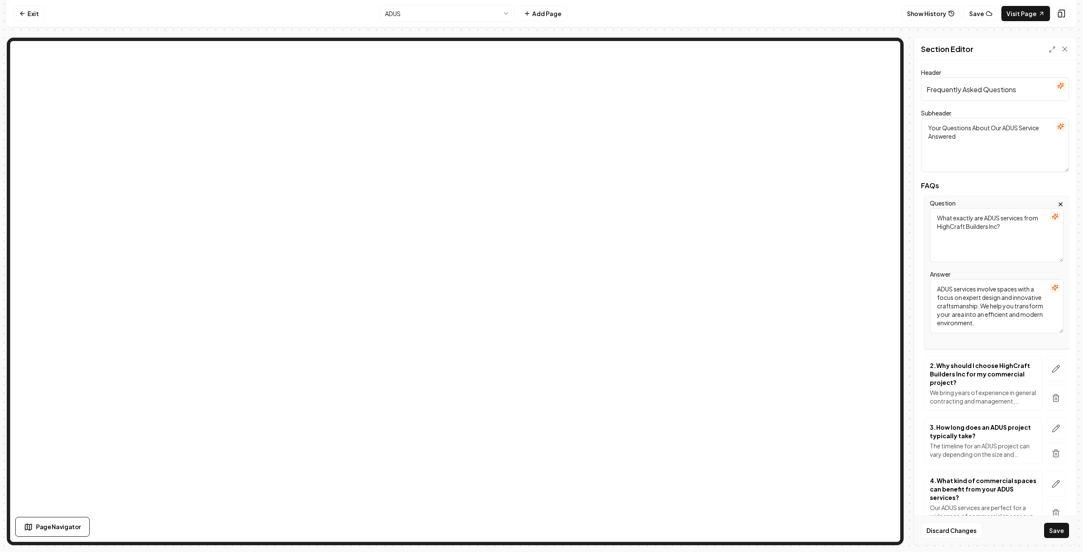
drag, startPoint x: 1036, startPoint y: 325, endPoint x: 934, endPoint y: 286, distance: 109.7
click at [936, 285] on textarea "ADUS services involve spaces with a focus on expert design and innovative craft…" at bounding box center [997, 306] width 134 height 54
click at [958, 298] on textarea "We office design build service to add an adu to your residential property" at bounding box center [997, 306] width 134 height 54
click at [957, 299] on textarea "We office design build service to add an adu to your residential property" at bounding box center [997, 306] width 134 height 54
click at [965, 308] on textarea "We office design build service to add an adu or [PERSON_NAME] to your residenti…" at bounding box center [997, 306] width 134 height 54
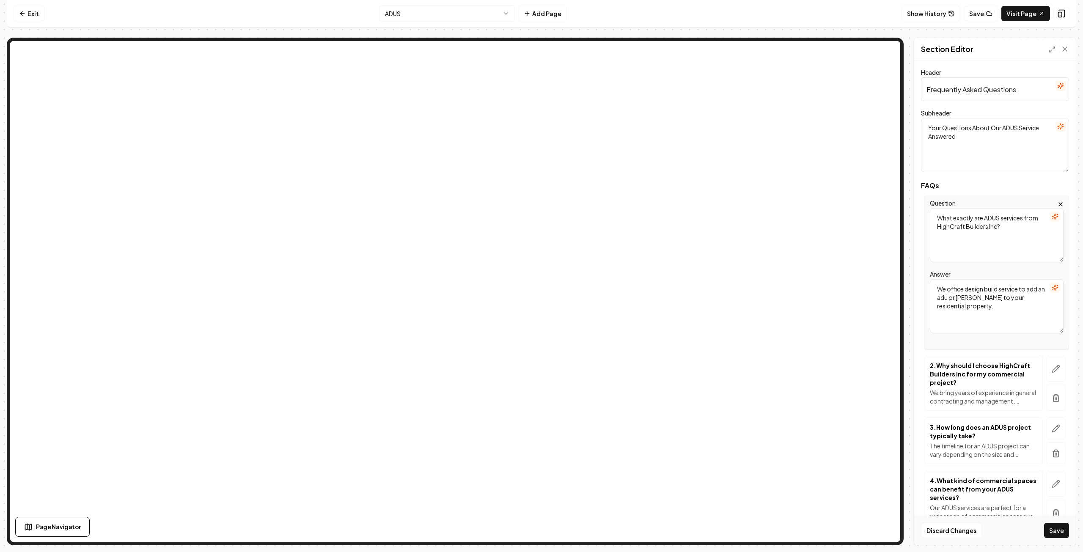
click at [964, 290] on textarea "We office design build service to add an adu or [PERSON_NAME] to your residenti…" at bounding box center [997, 306] width 134 height 54
type textarea "We offer design build service to add an adu or [PERSON_NAME] to your residentia…"
click at [1058, 532] on button "Save" at bounding box center [1056, 530] width 25 height 15
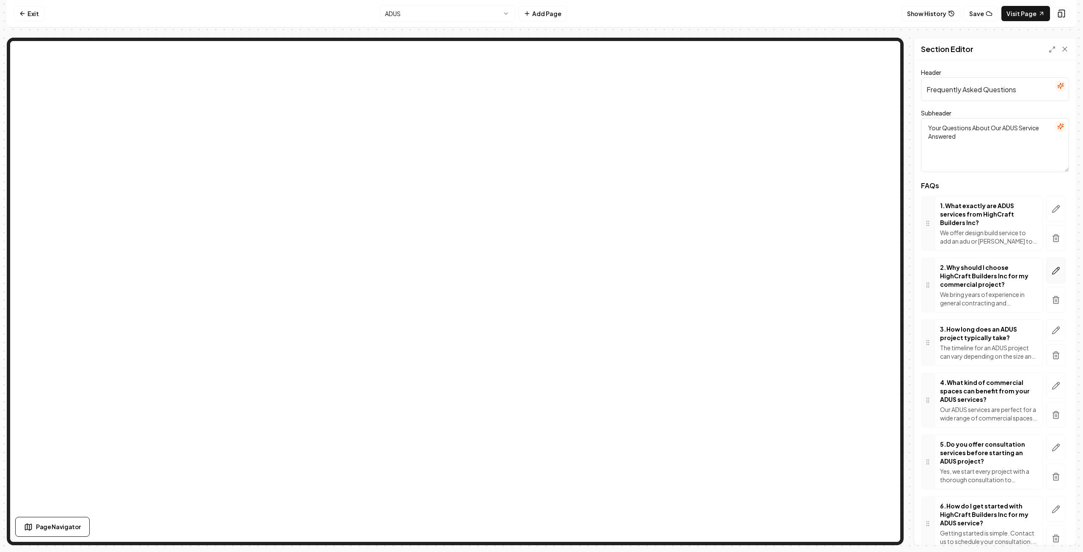
click at [1052, 271] on icon "button" at bounding box center [1056, 271] width 8 height 8
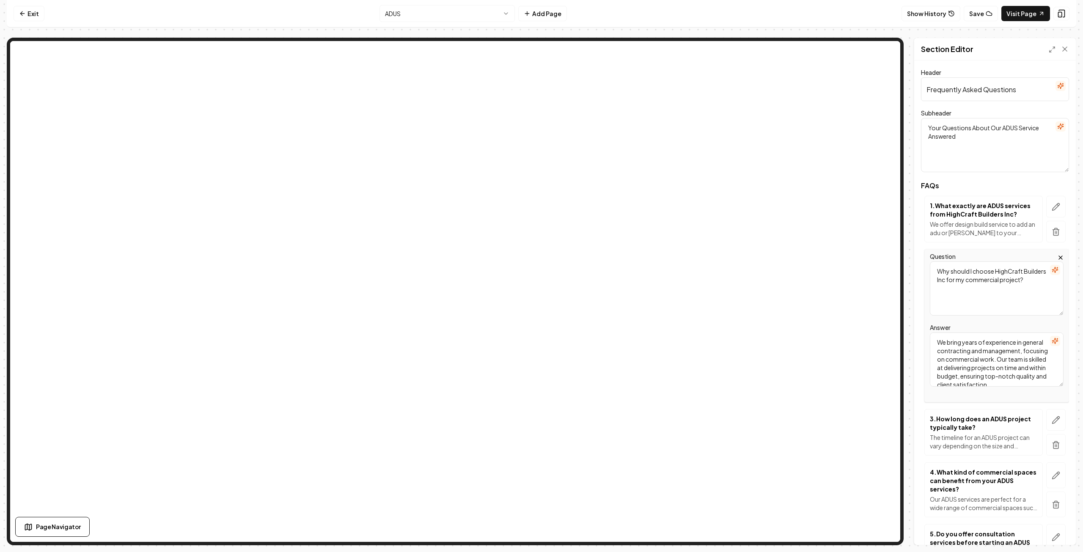
click at [986, 366] on textarea "We bring years of experience in general contracting and management, focusing on…" at bounding box center [997, 360] width 134 height 54
type textarea "We bring years of experience in general contracting and management, focusing on…"
click at [1063, 528] on button "Save" at bounding box center [1056, 530] width 25 height 15
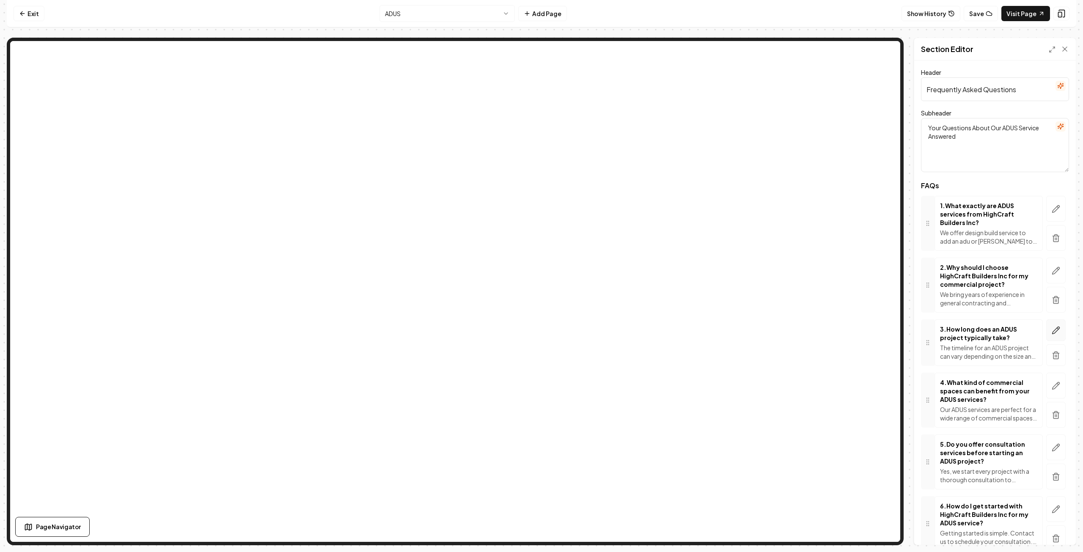
click at [1053, 331] on icon "button" at bounding box center [1056, 330] width 7 height 7
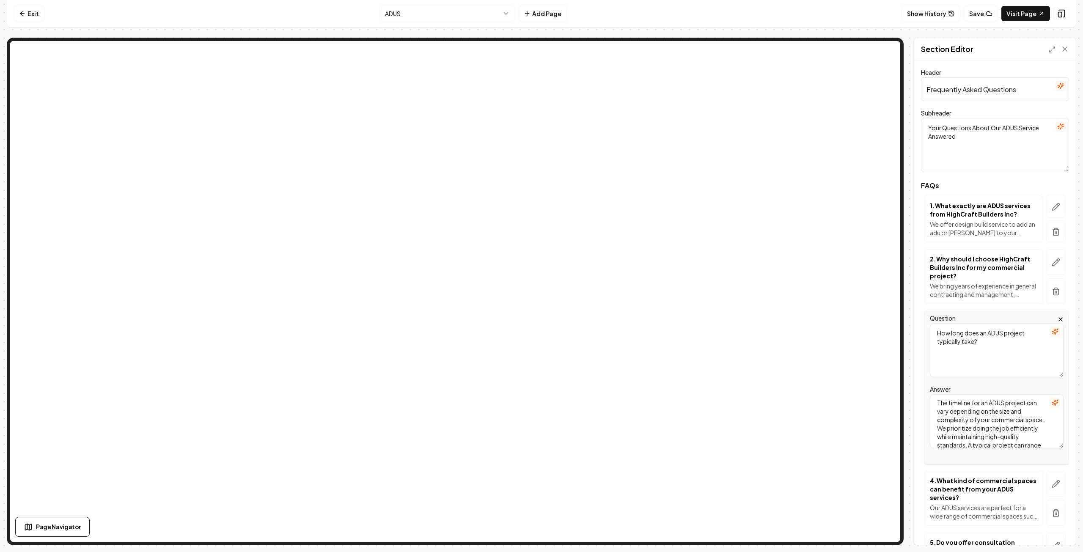
scroll to position [0, 0]
click at [1024, 420] on textarea "The timeline for an ADUS project can vary depending on the size and complexity …" at bounding box center [997, 421] width 134 height 54
click at [1004, 430] on textarea "The timeline for an ADUS project can vary depending on the size and complexity …" at bounding box center [997, 421] width 134 height 54
drag, startPoint x: 959, startPoint y: 441, endPoint x: 970, endPoint y: 432, distance: 13.9
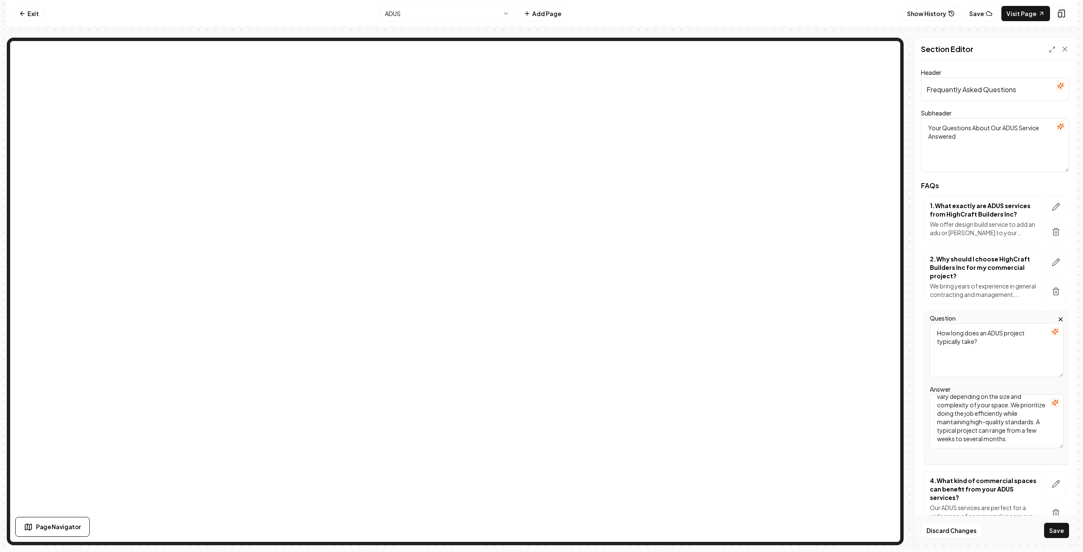
click at [970, 432] on textarea "The timeline for an ADUS project can vary depending on the size and complexity …" at bounding box center [997, 421] width 134 height 54
type textarea "The timeline for an ADUS project can vary depending on the size and complexity …"
click at [1056, 530] on button "Save" at bounding box center [1056, 530] width 25 height 15
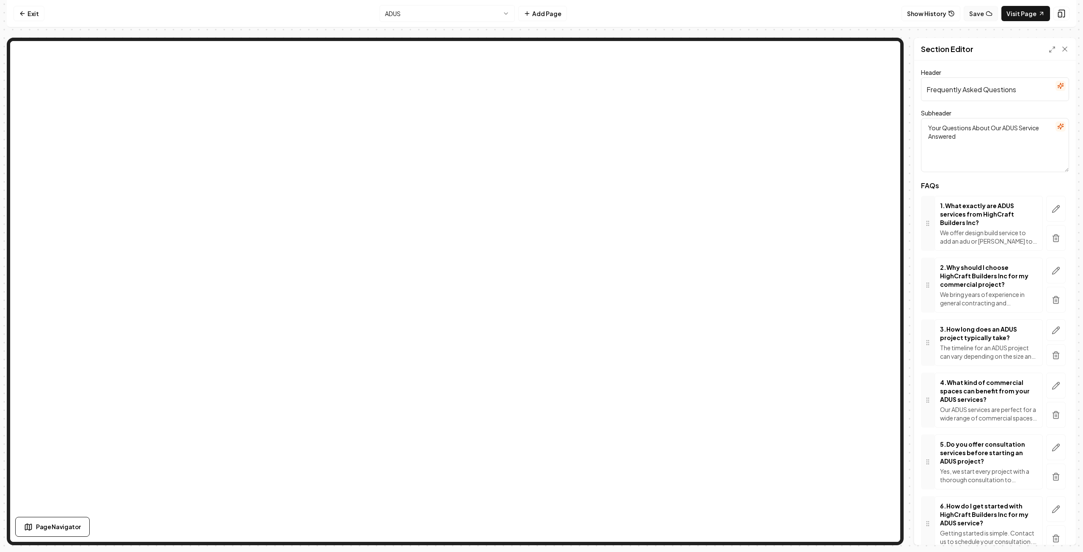
click at [982, 14] on button "Save" at bounding box center [981, 13] width 34 height 15
click at [23, 13] on icon at bounding box center [22, 13] width 7 height 7
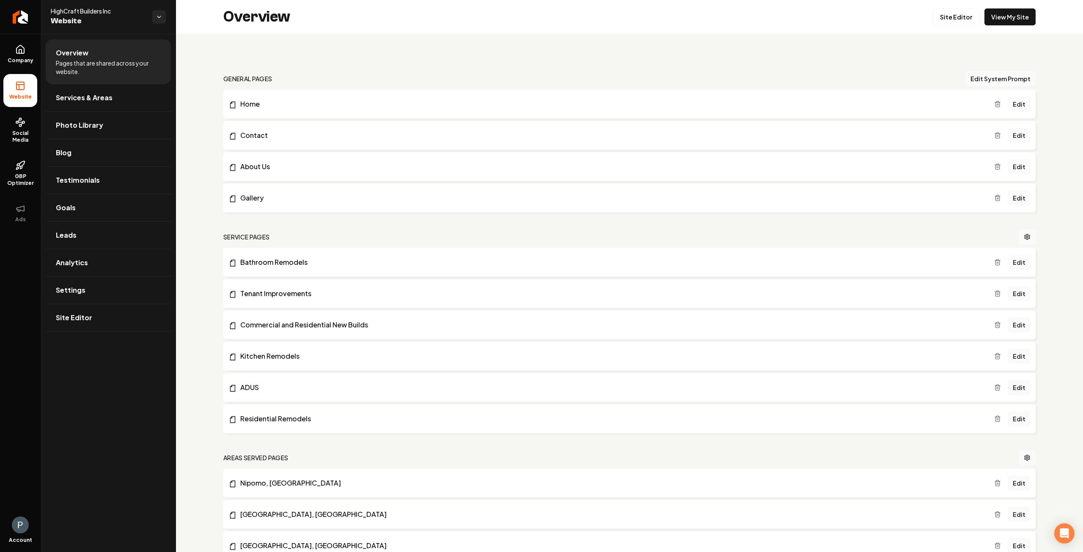
click at [1016, 261] on link "Edit" at bounding box center [1019, 262] width 23 height 15
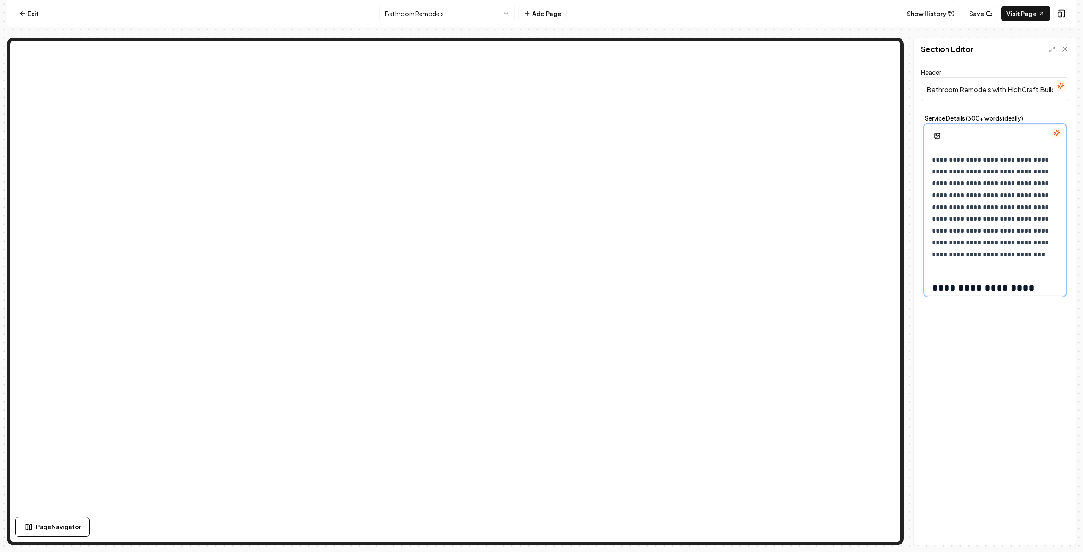
click at [1012, 161] on p "**********" at bounding box center [992, 207] width 121 height 107
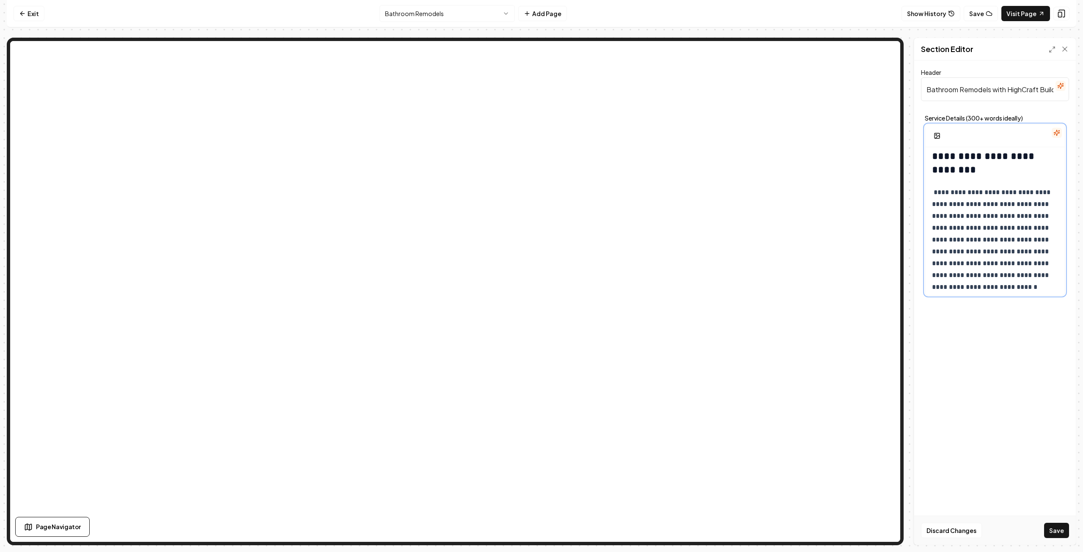
scroll to position [466, 0]
click at [1028, 210] on p "**********" at bounding box center [992, 246] width 121 height 130
click at [1000, 211] on p "**********" at bounding box center [992, 246] width 121 height 130
click at [989, 211] on p "**********" at bounding box center [992, 240] width 121 height 118
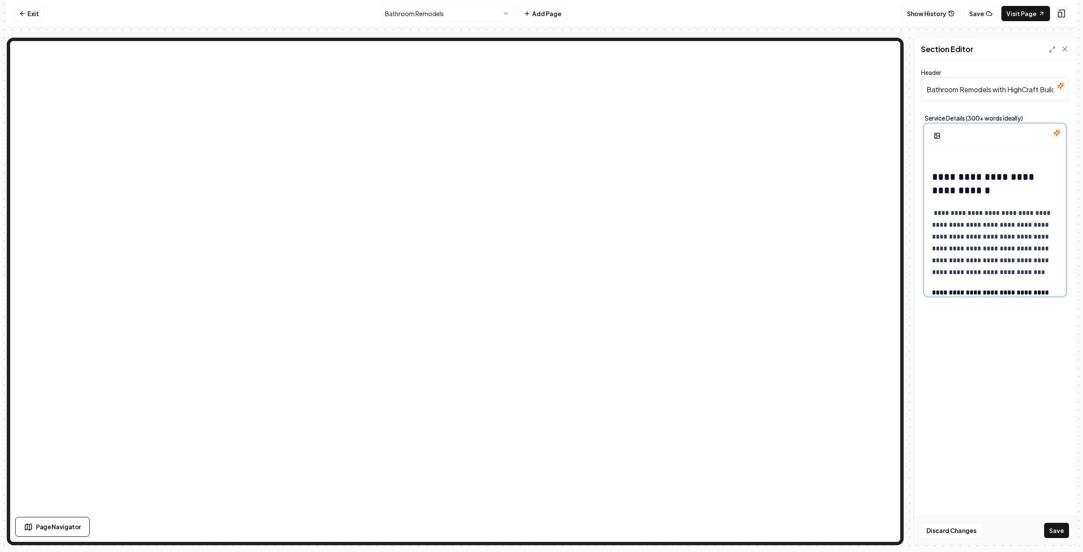
scroll to position [762, 0]
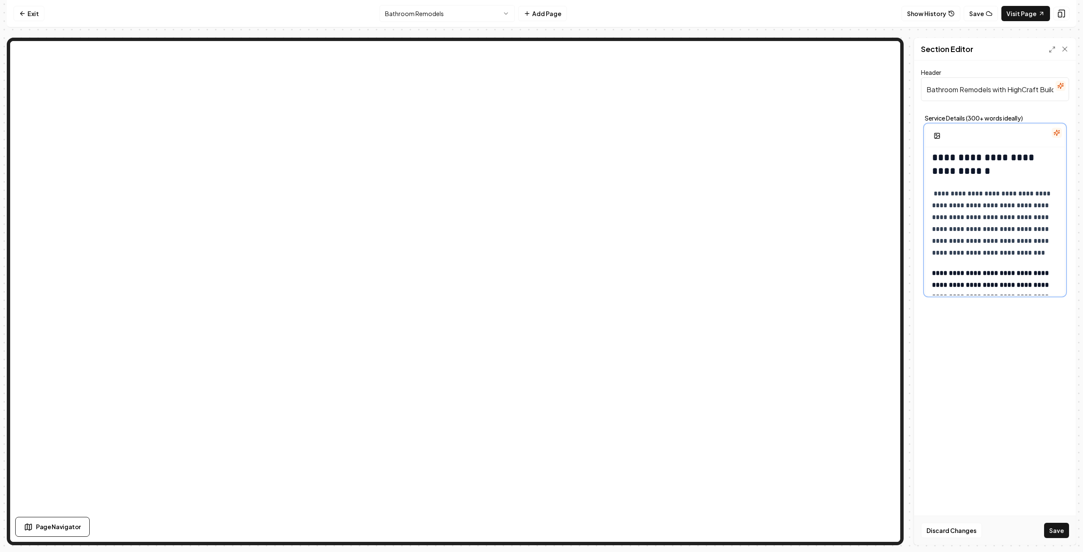
click at [991, 170] on h2 "**********" at bounding box center [992, 164] width 121 height 27
click at [972, 204] on p "**********" at bounding box center [992, 209] width 121 height 71
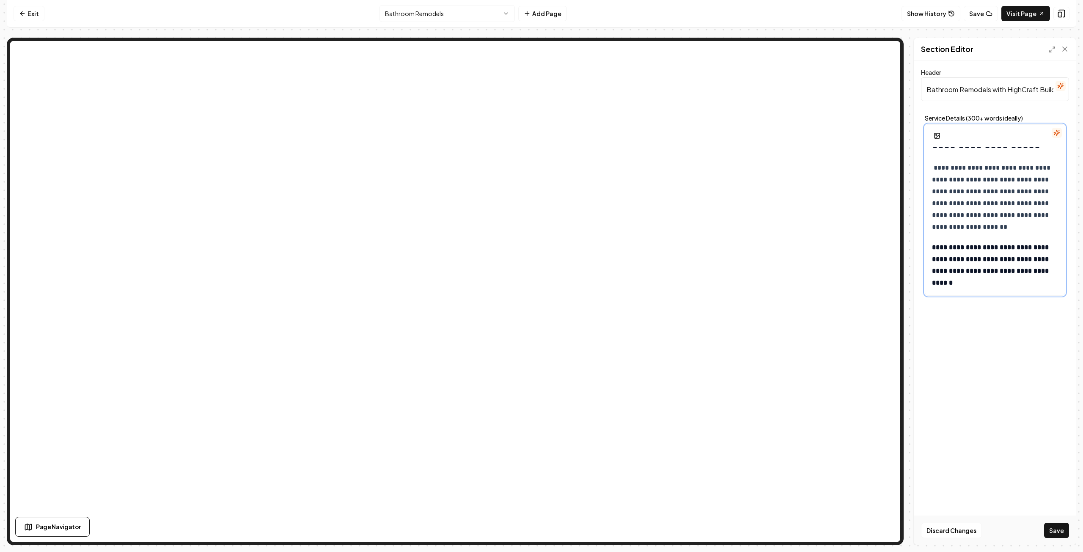
scroll to position [774, 0]
click at [972, 259] on strong "**********" at bounding box center [991, 265] width 118 height 42
click at [1058, 529] on button "Save" at bounding box center [1056, 530] width 25 height 15
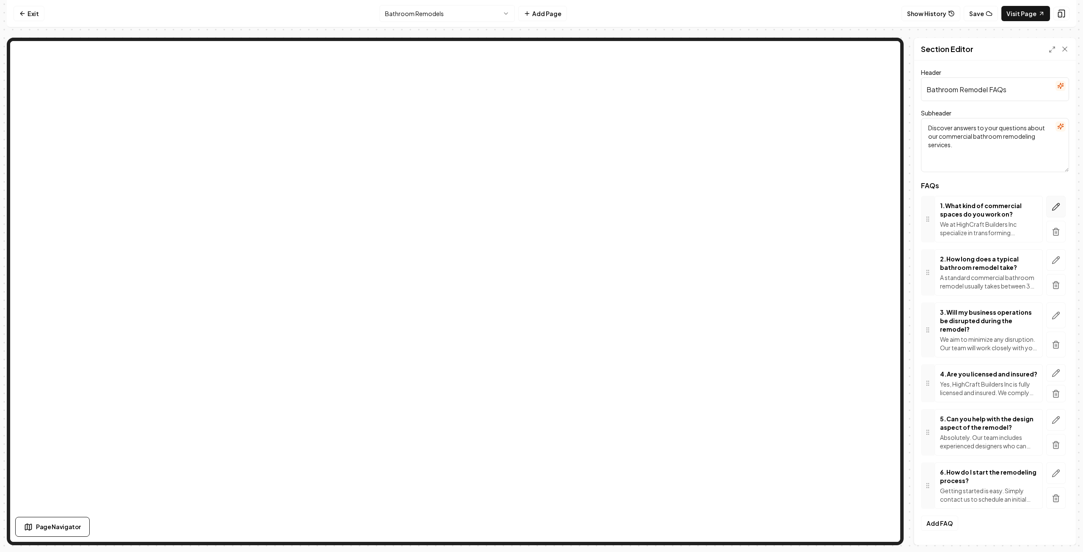
click at [1052, 207] on icon "button" at bounding box center [1056, 207] width 8 height 8
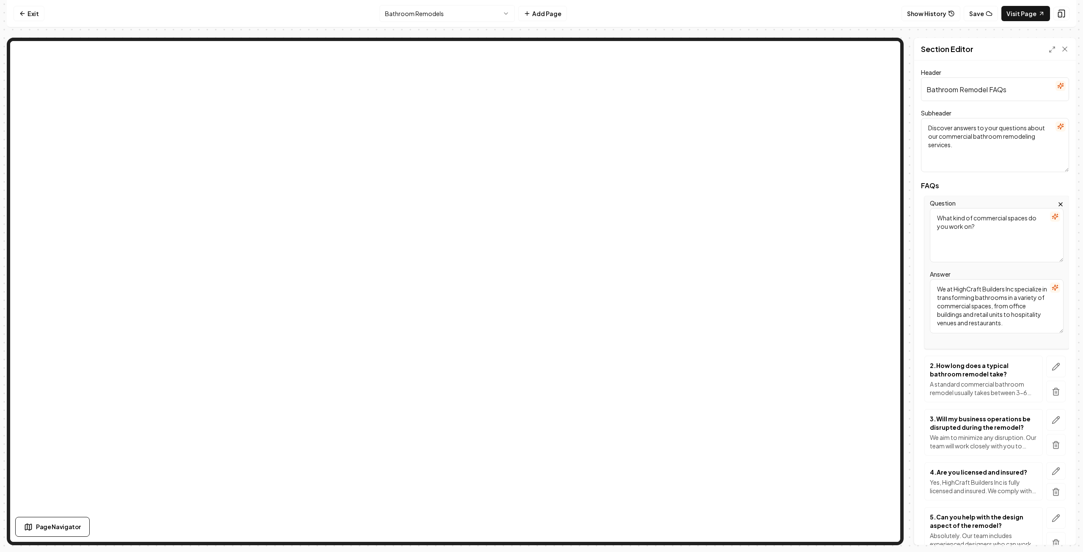
click at [1008, 305] on textarea "We at HighCraft Builders Inc specialize in transforming bathrooms in a variety …" at bounding box center [997, 306] width 134 height 54
type textarea "We at HighCraft Builders Inc specialize in transforming bathrooms in a variety …"
click at [1026, 368] on p "2 . How long does a typical bathroom remodel take?" at bounding box center [983, 369] width 107 height 17
click at [1053, 365] on icon "button" at bounding box center [1056, 367] width 8 height 8
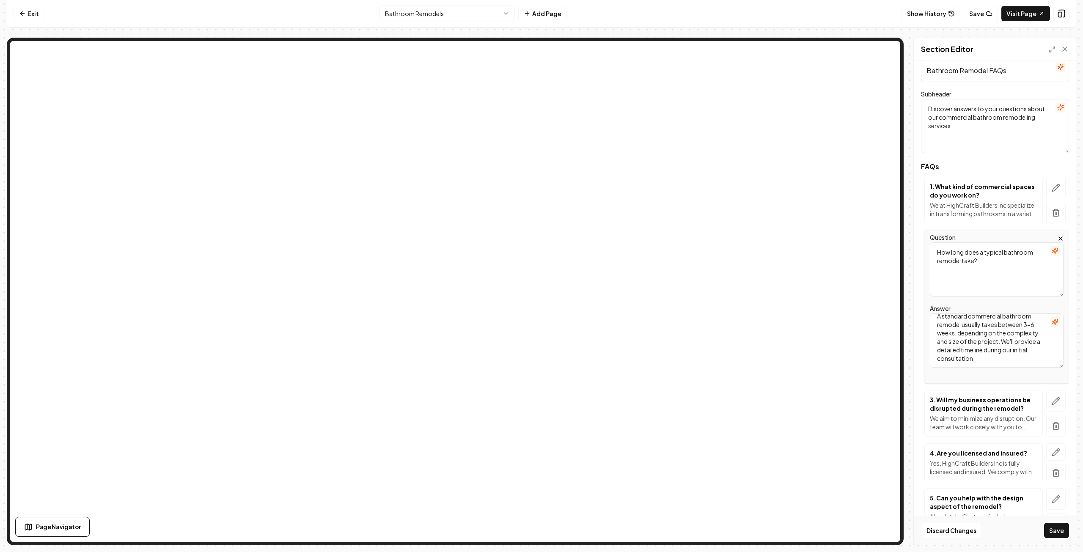
scroll to position [42, 0]
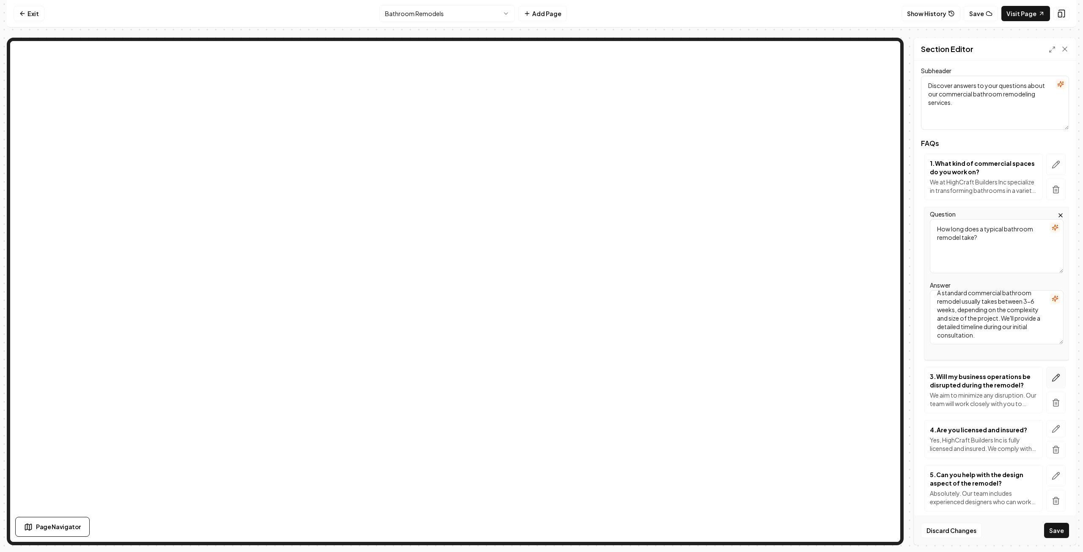
click at [1052, 374] on icon "button" at bounding box center [1056, 378] width 8 height 8
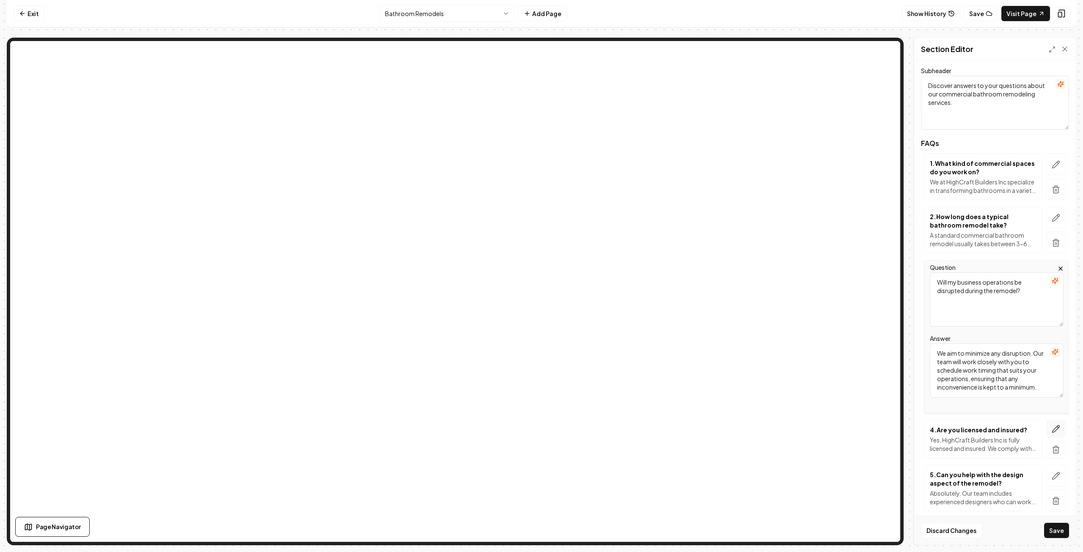
click at [1052, 430] on icon "button" at bounding box center [1056, 429] width 8 height 8
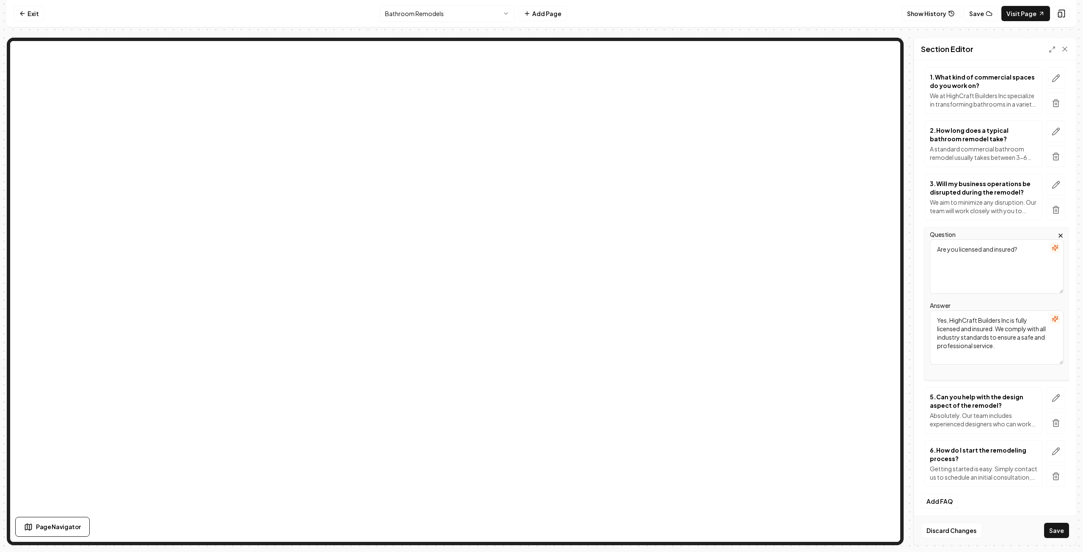
scroll to position [130, 0]
click at [1052, 395] on icon "button" at bounding box center [1056, 397] width 8 height 8
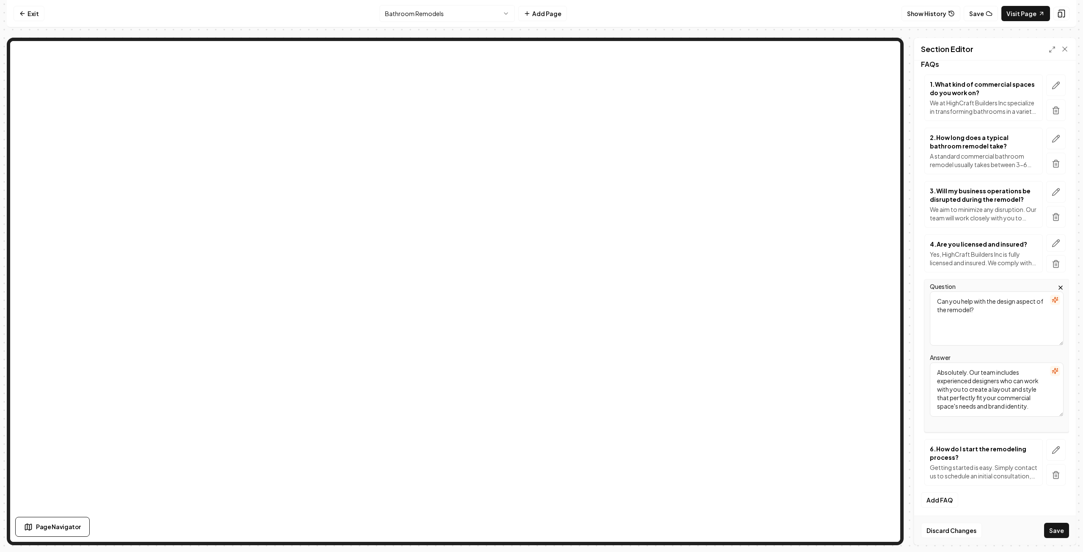
click at [1031, 396] on textarea "Absolutely. Our team includes experienced designers who can work with you to cr…" at bounding box center [997, 390] width 134 height 54
click at [1029, 405] on textarea "Absolutely. Our team includes experienced designers who can work with you to cr…" at bounding box center [997, 390] width 134 height 54
click at [1008, 380] on textarea "Absolutely. Our team includes experienced designers who can work with you to cr…" at bounding box center [997, 390] width 134 height 54
drag, startPoint x: 956, startPoint y: 406, endPoint x: 986, endPoint y: 400, distance: 30.2
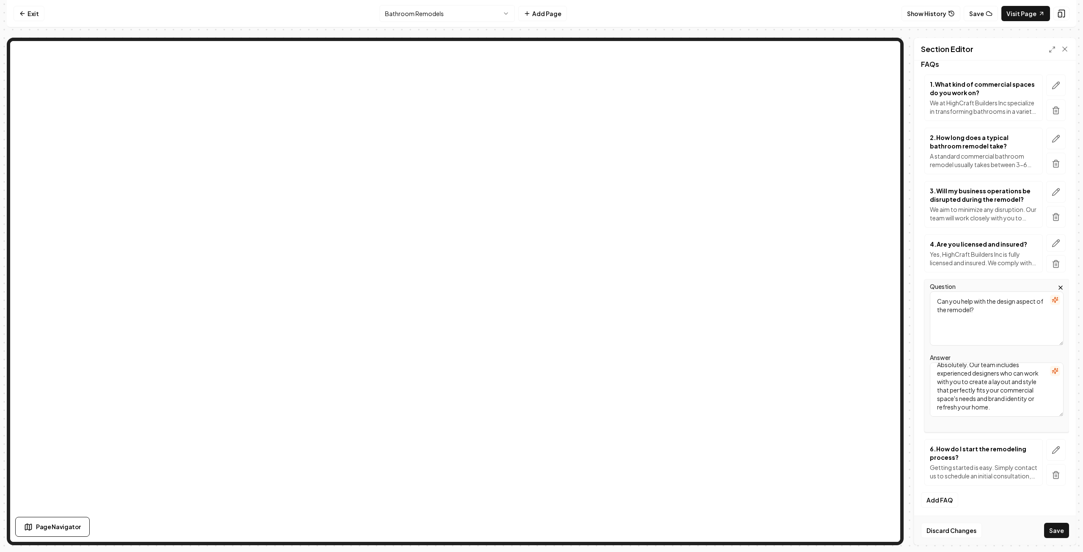
click at [986, 400] on textarea "Absolutely. Our team includes experienced designers who can work with you to cr…" at bounding box center [997, 390] width 134 height 54
click at [984, 398] on textarea "Absolutely. Our team includes experienced designers who can work with you to cr…" at bounding box center [997, 390] width 134 height 54
drag, startPoint x: 1011, startPoint y: 406, endPoint x: 985, endPoint y: 398, distance: 27.0
click at [985, 398] on textarea "Absolutely. Our team includes experienced designers who can work with you to cr…" at bounding box center [997, 390] width 134 height 54
type textarea "Absolutely. Our team includes experienced designers who can work with you to cr…"
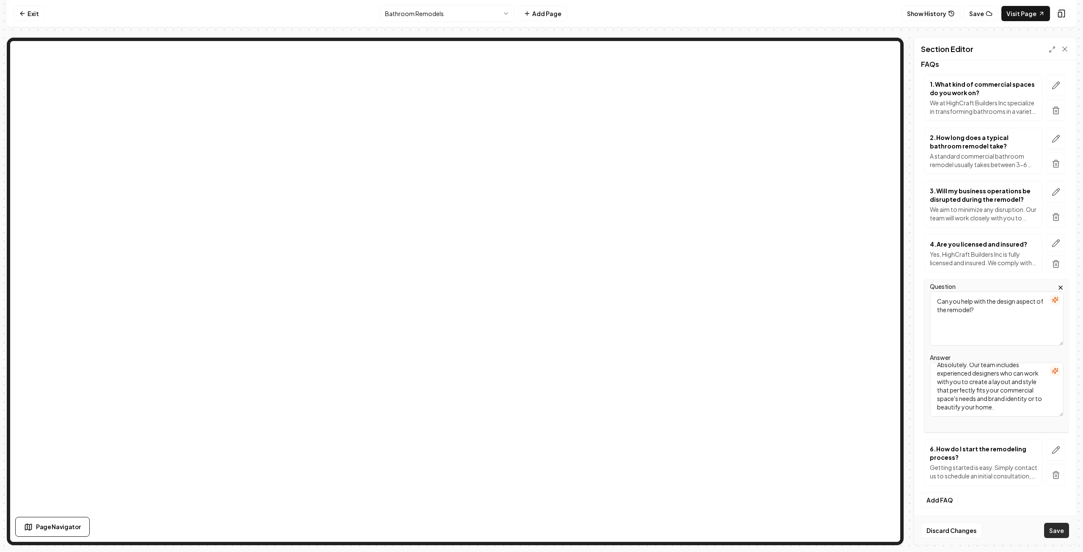
click at [1063, 530] on button "Save" at bounding box center [1056, 530] width 25 height 15
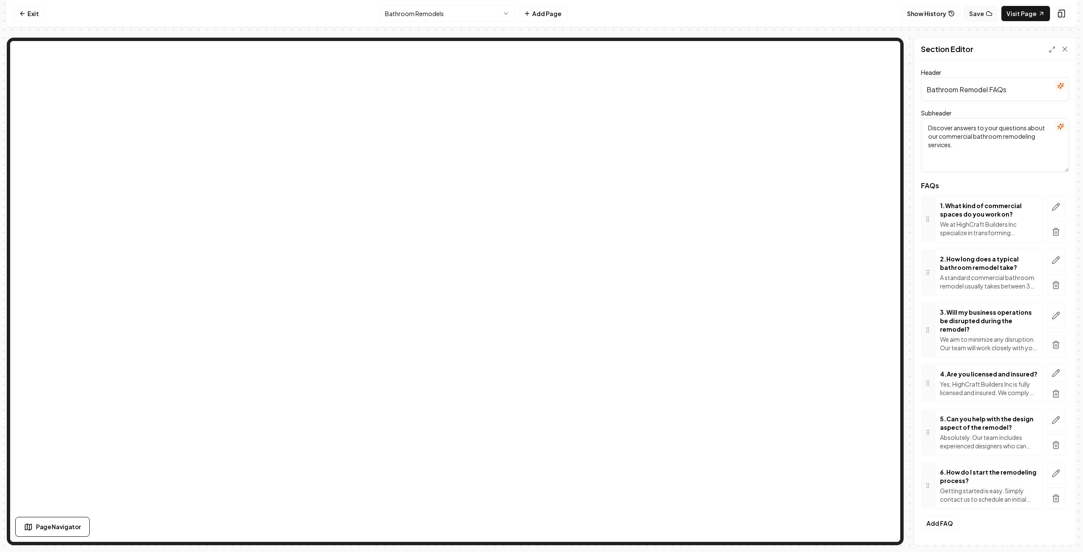
click at [987, 11] on button "Save" at bounding box center [981, 13] width 34 height 15
click at [22, 13] on icon at bounding box center [22, 13] width 7 height 7
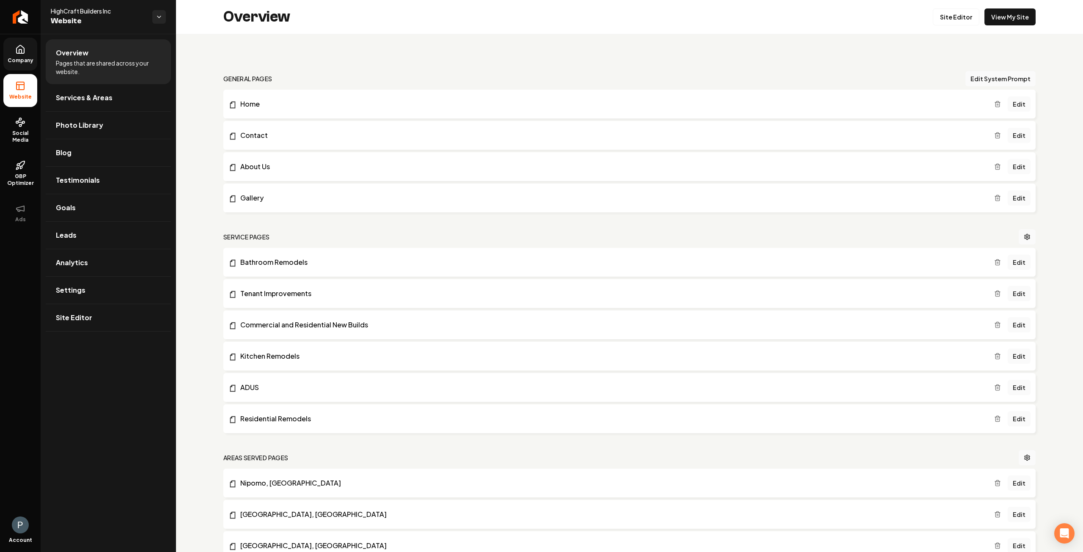
click at [32, 52] on link "Company" at bounding box center [20, 54] width 34 height 33
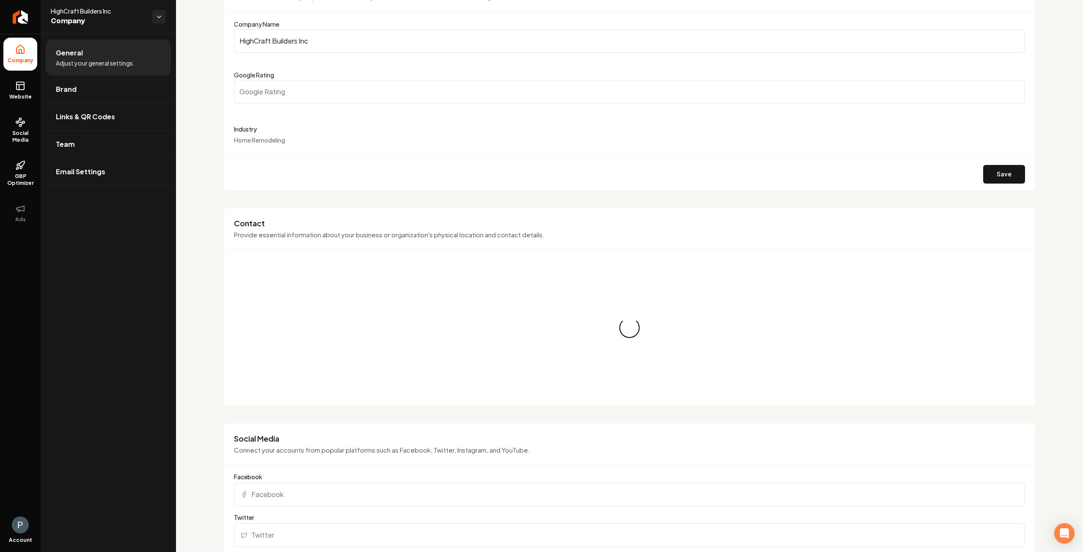
scroll to position [127, 0]
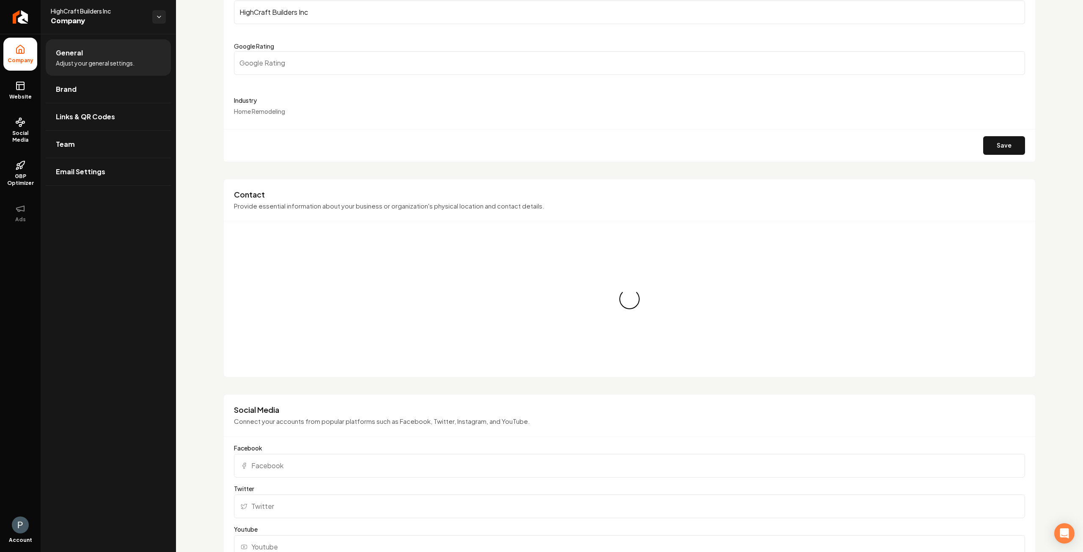
click at [291, 112] on div "Industry Home Remodeling" at bounding box center [629, 105] width 791 height 20
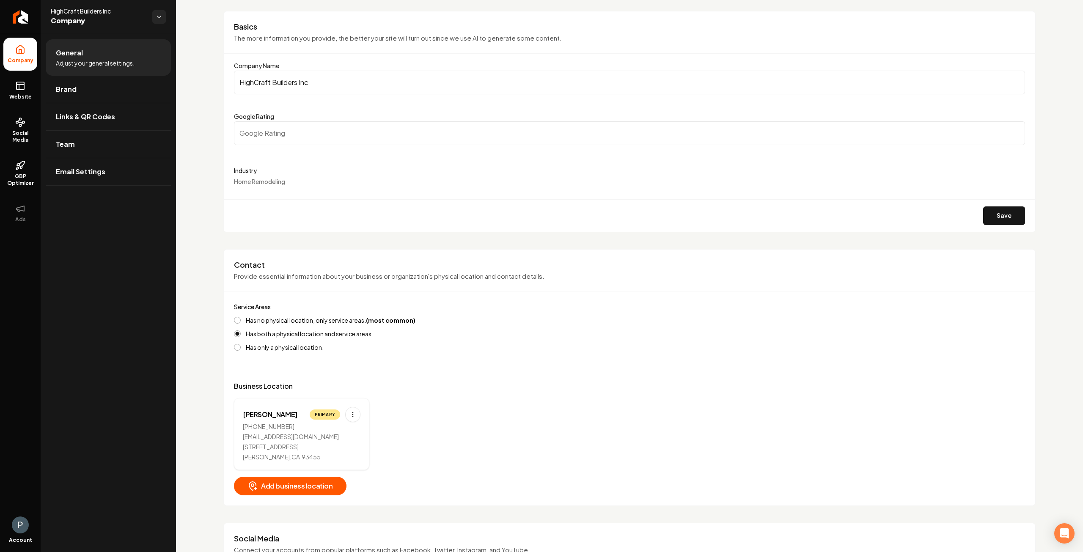
scroll to position [0, 0]
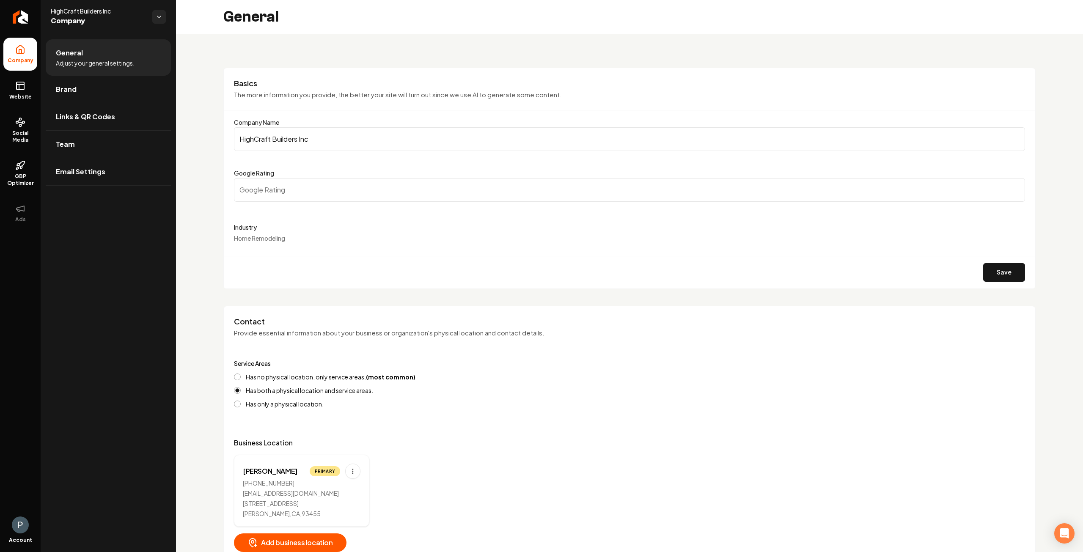
click at [250, 233] on div "Industry Home Remodeling" at bounding box center [629, 232] width 791 height 20
click at [309, 188] on input "Google Rating" at bounding box center [629, 190] width 791 height 24
click at [300, 235] on div "Industry Home Remodeling" at bounding box center [629, 232] width 791 height 20
click at [283, 236] on span "Home Remodeling" at bounding box center [259, 238] width 51 height 8
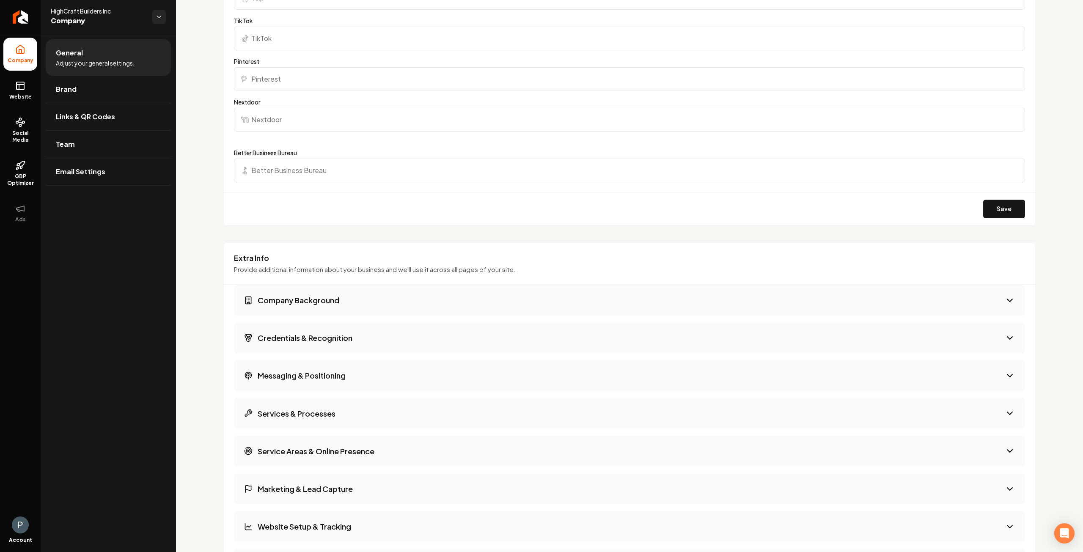
scroll to position [889, 0]
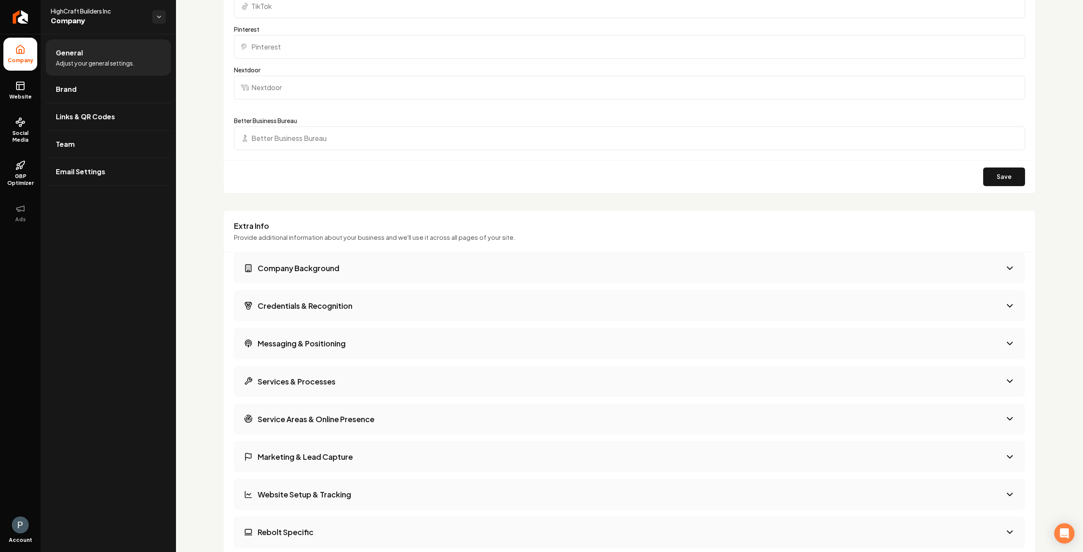
click at [409, 264] on button "Company Background" at bounding box center [629, 268] width 791 height 31
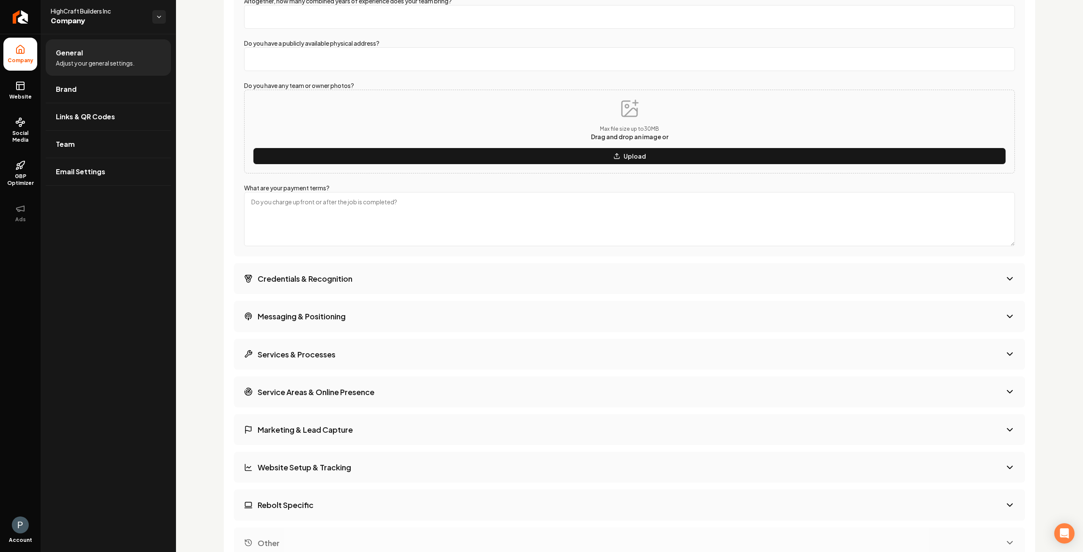
click at [380, 275] on button "Credentials & Recognition" at bounding box center [629, 278] width 791 height 31
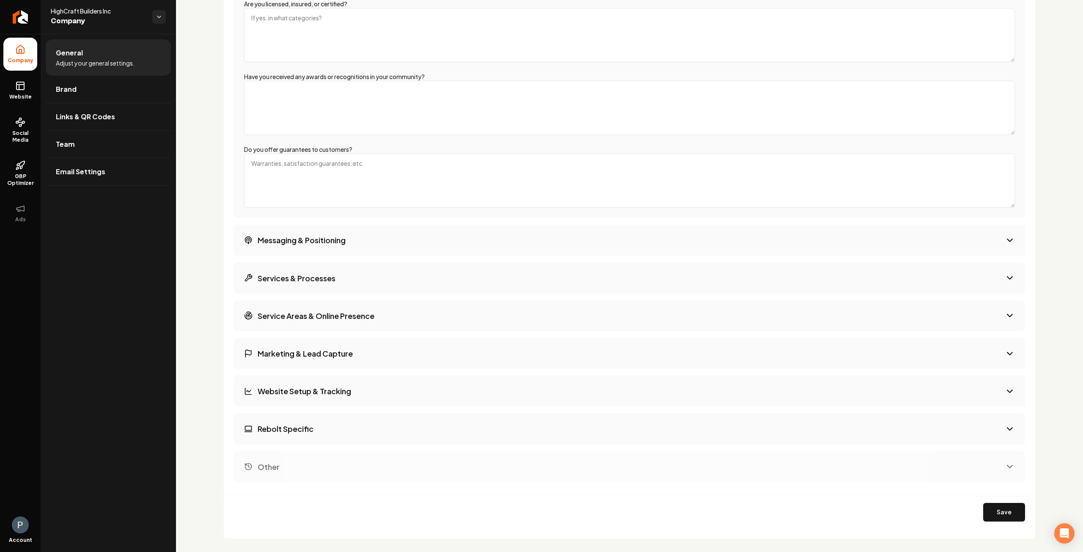
scroll to position [1221, 0]
click at [380, 390] on button "Website Setup & Tracking" at bounding box center [629, 391] width 791 height 31
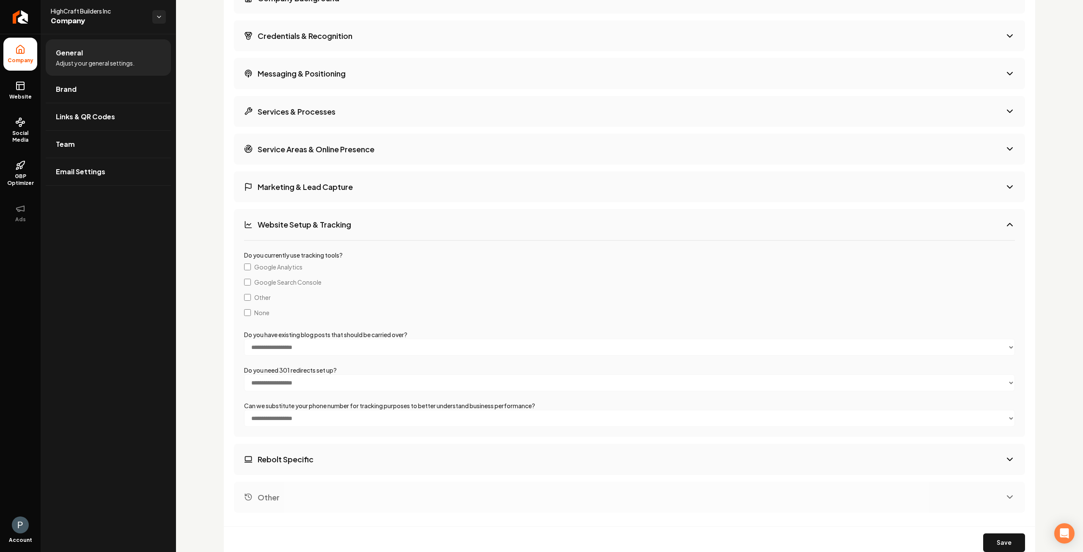
scroll to position [1207, 0]
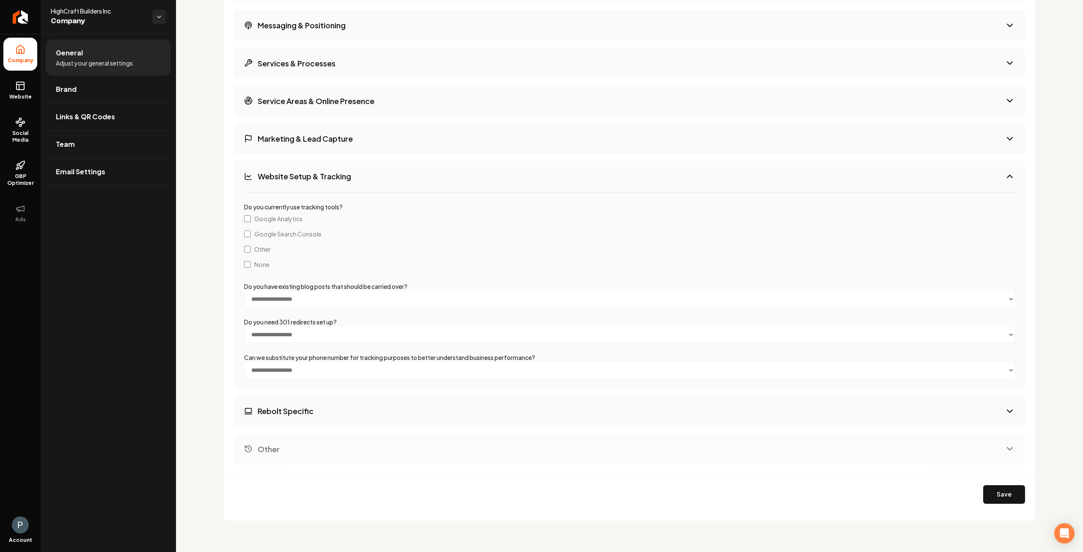
click at [332, 413] on button "Rebolt Specific" at bounding box center [629, 411] width 791 height 31
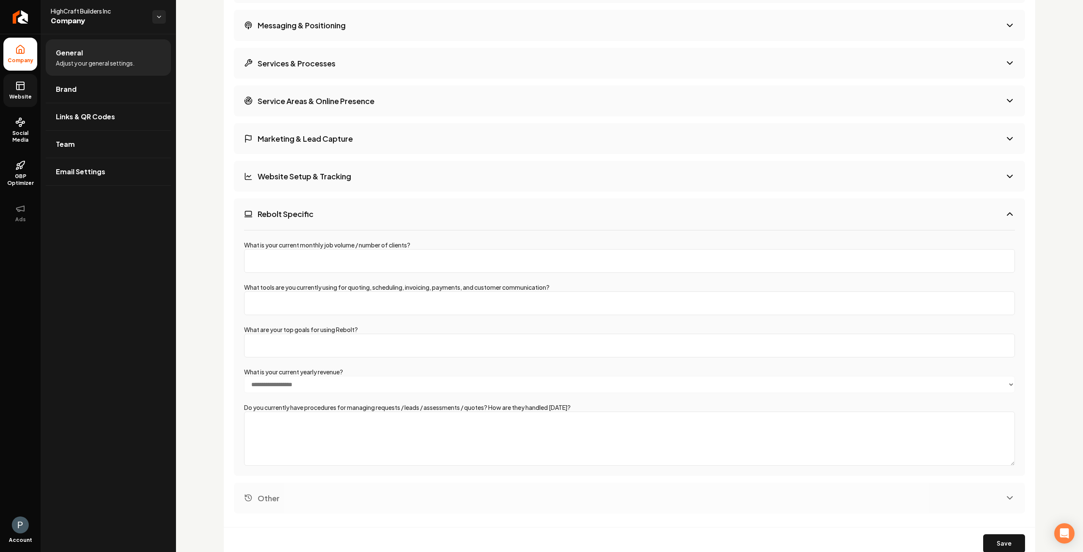
click at [21, 92] on link "Website" at bounding box center [20, 90] width 34 height 33
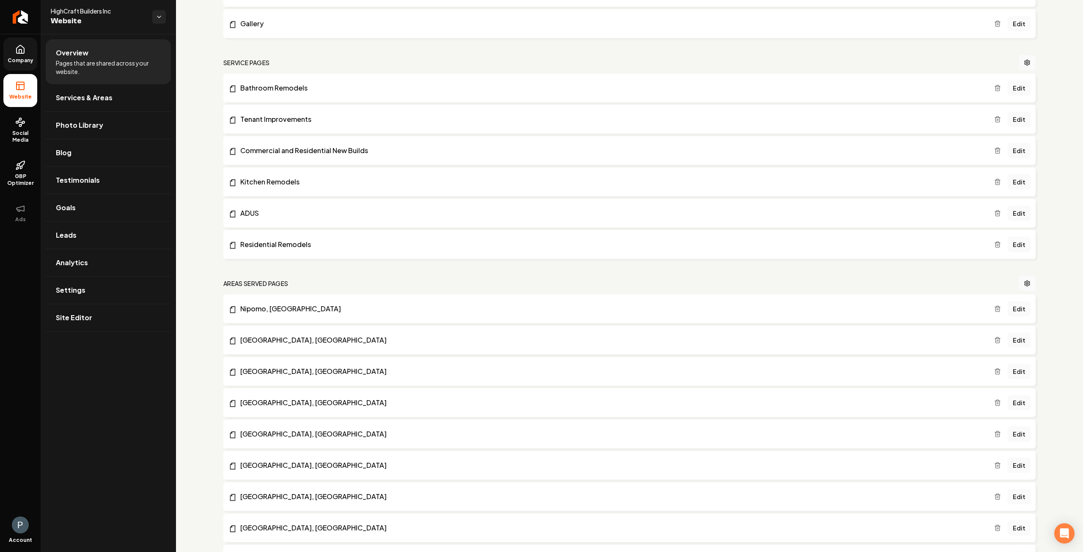
scroll to position [107, 0]
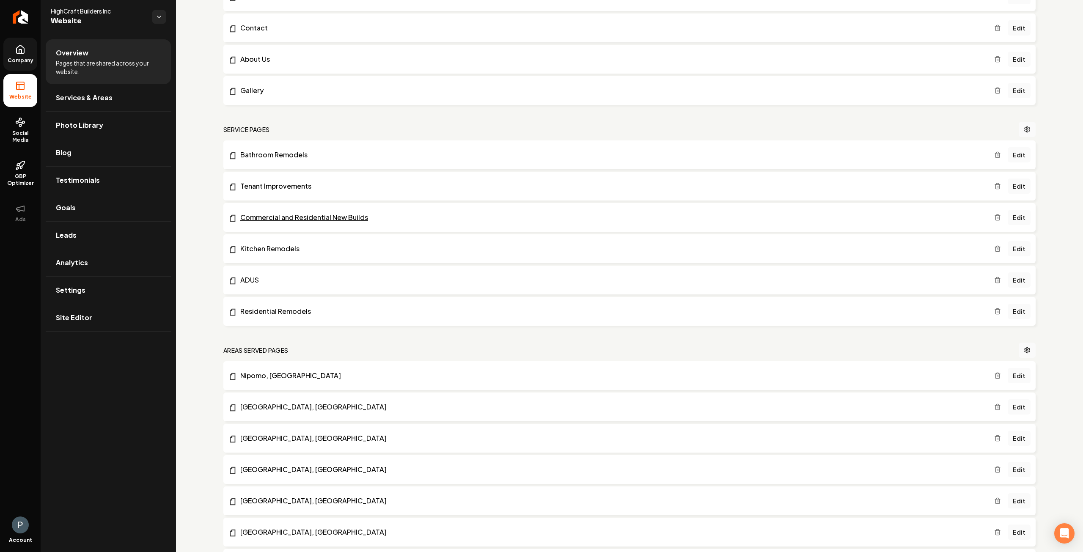
click at [309, 217] on link "Commercial and Residential New Builds" at bounding box center [612, 217] width 766 height 10
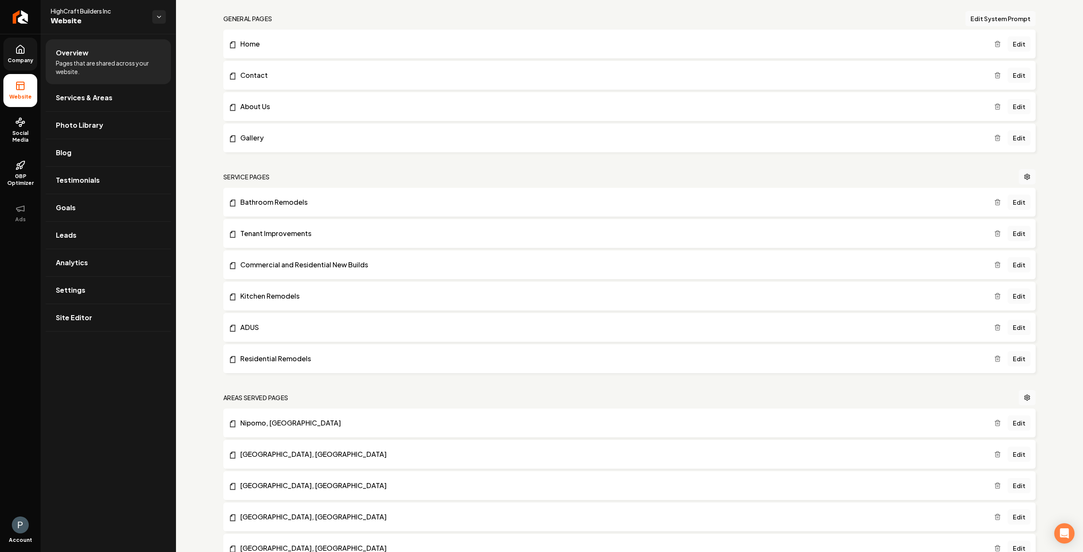
scroll to position [0, 0]
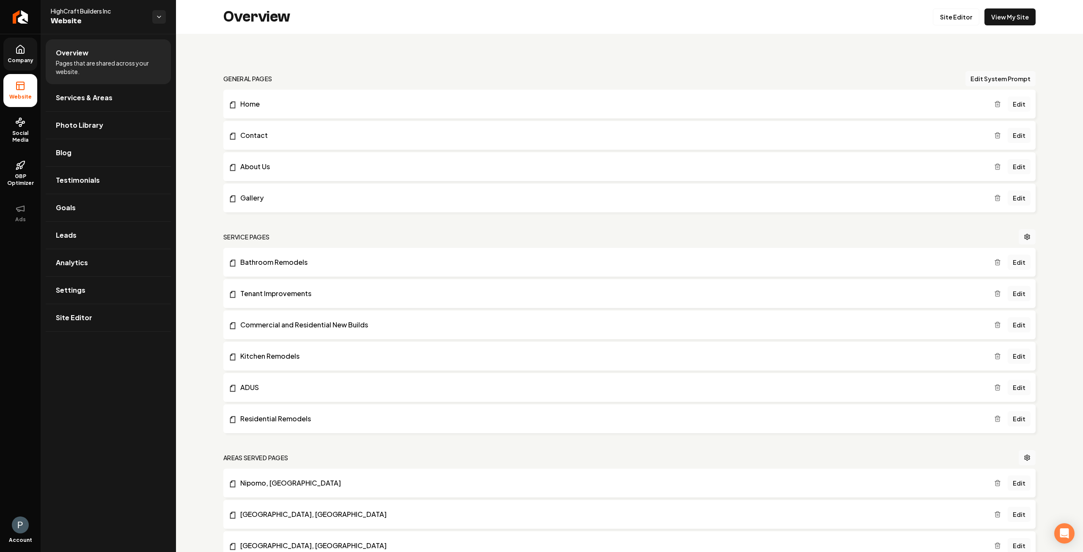
click at [1014, 106] on link "Edit" at bounding box center [1019, 103] width 23 height 15
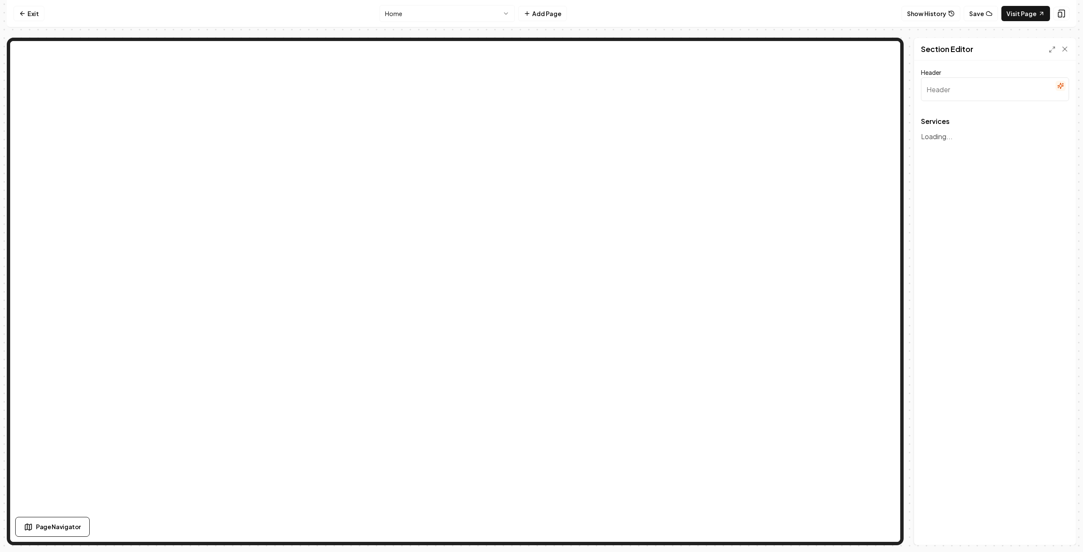
type input "Our Expert Contracting Services and Project Management"
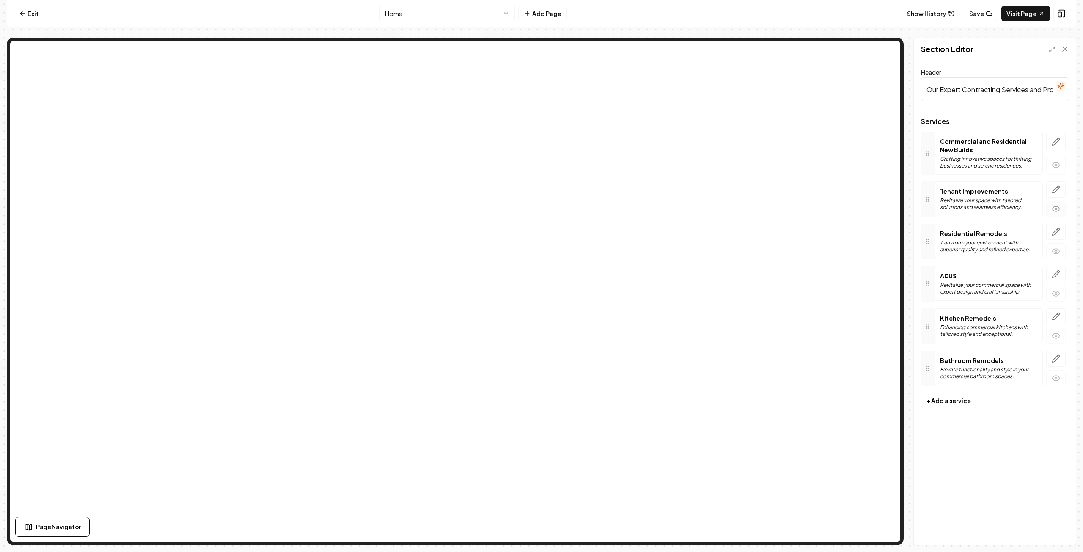
click at [1057, 209] on circle "button" at bounding box center [1056, 209] width 2 height 2
click at [1055, 190] on icon "button" at bounding box center [1056, 189] width 8 height 8
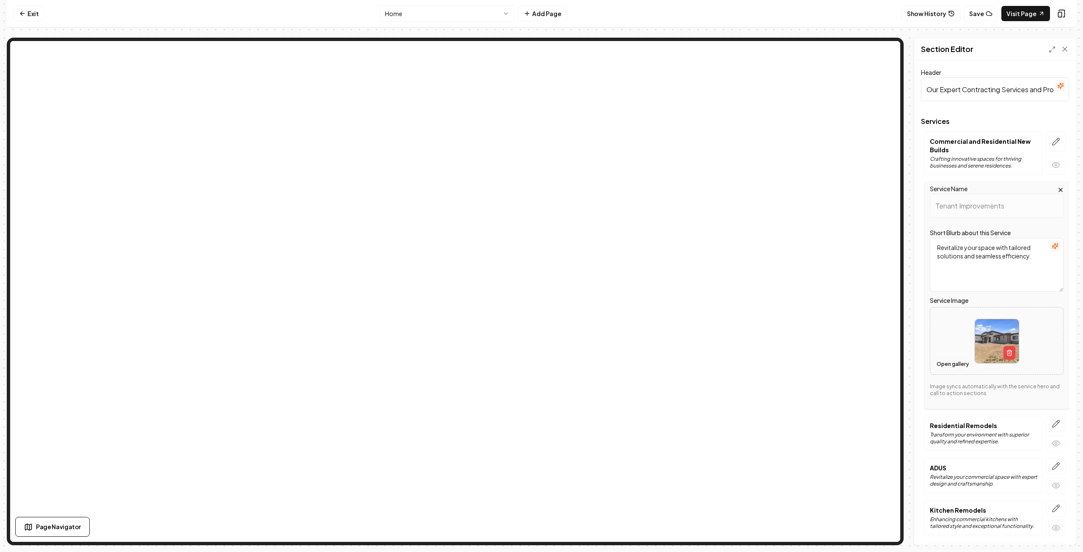
click at [950, 360] on button "Open gallery" at bounding box center [953, 365] width 38 height 14
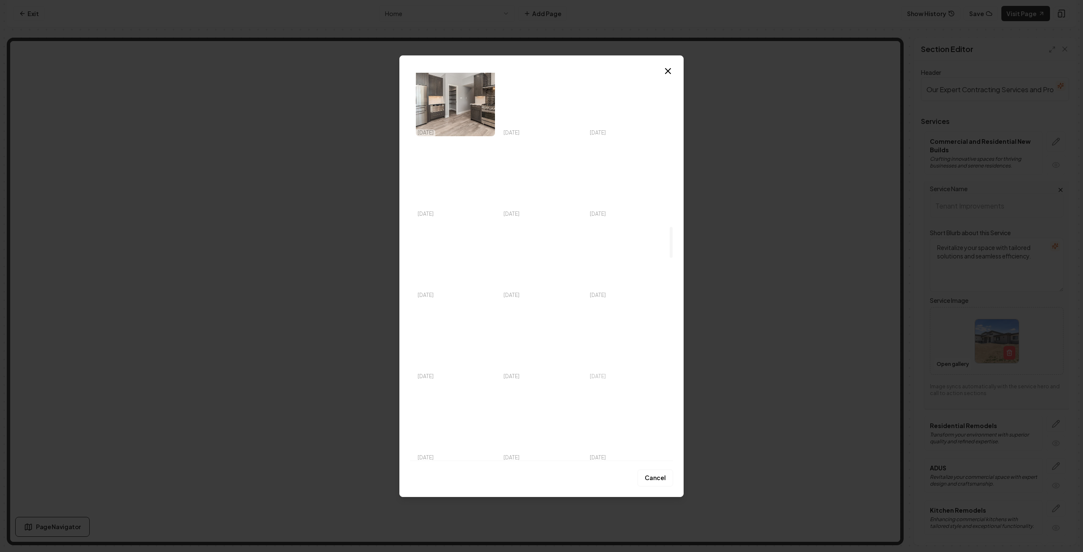
scroll to position [1904, 0]
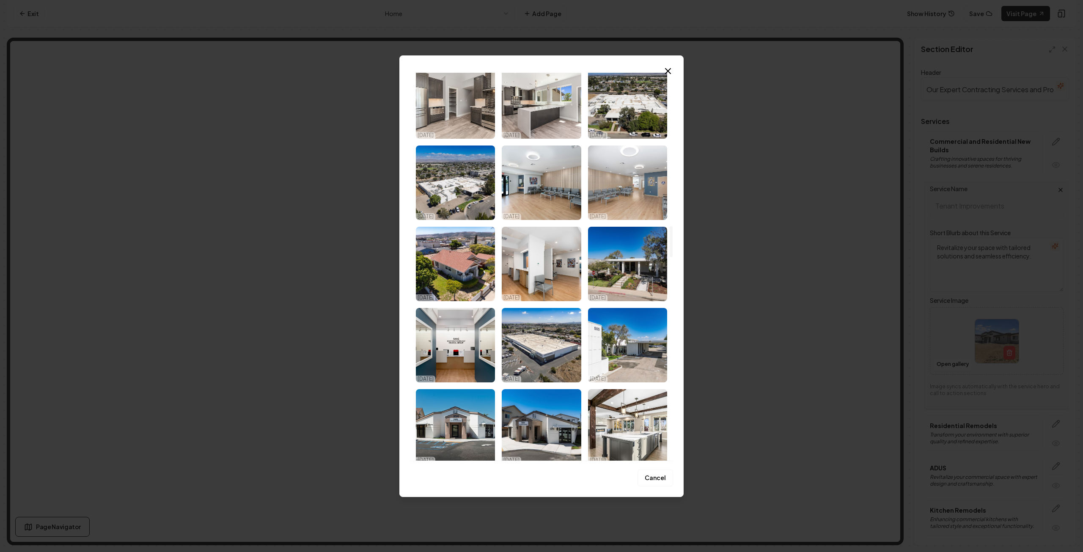
click at [650, 187] on img "Select image image_68d180c95c7cd75eb88b6fee.jpg" at bounding box center [627, 183] width 79 height 74
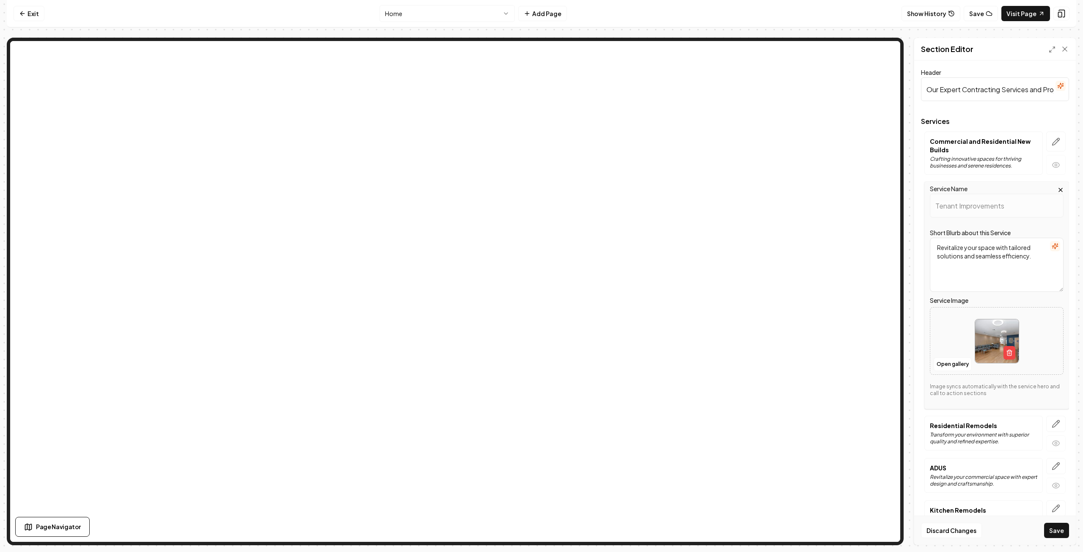
click at [1055, 532] on button "Save" at bounding box center [1056, 530] width 25 height 15
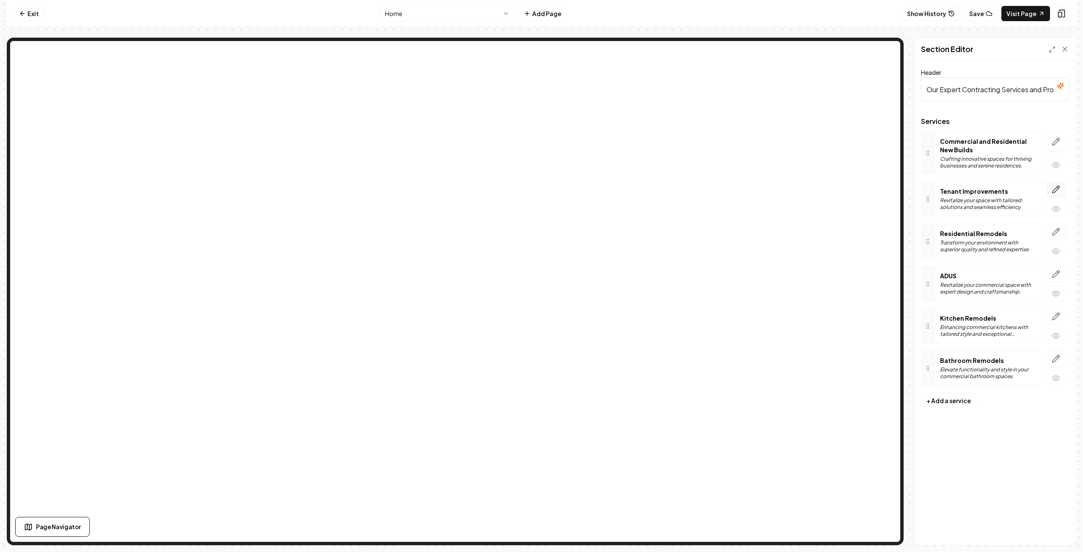
click at [1059, 188] on icon "button" at bounding box center [1056, 189] width 7 height 7
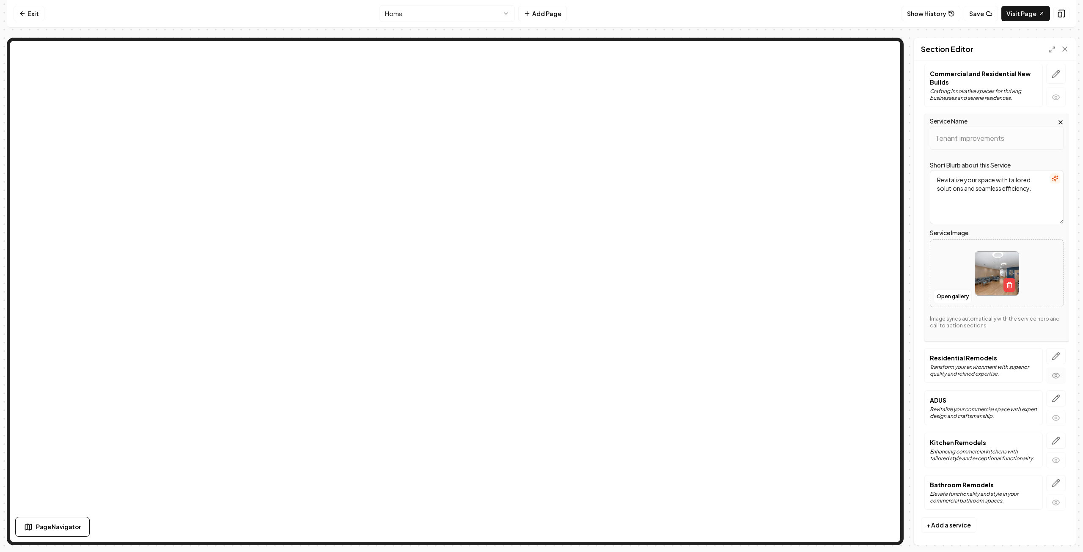
scroll to position [69, 0]
click at [1052, 479] on icon "button" at bounding box center [1056, 482] width 8 height 8
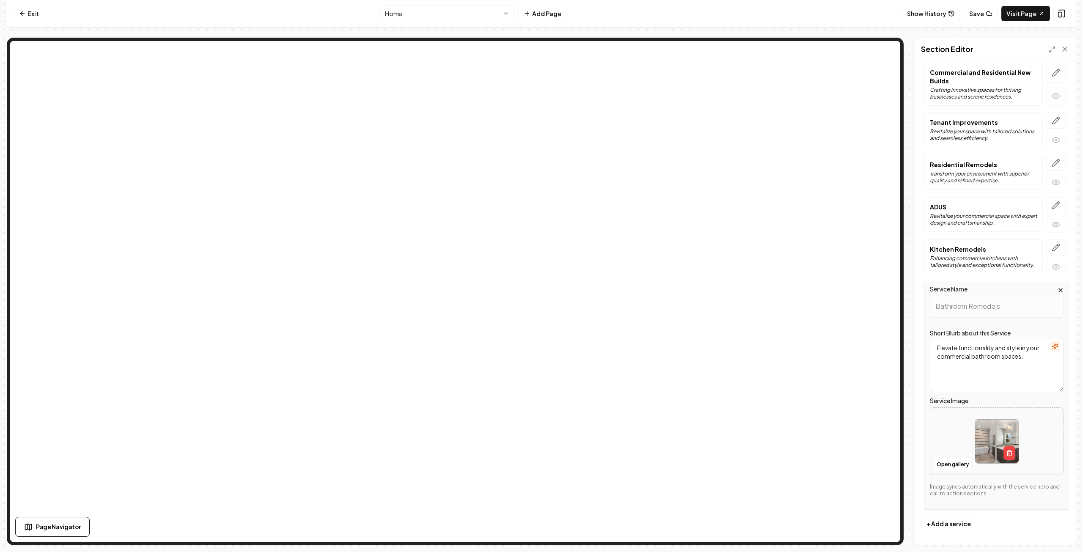
click at [946, 447] on div at bounding box center [997, 442] width 133 height 58
click at [1052, 244] on icon "button" at bounding box center [1056, 247] width 8 height 8
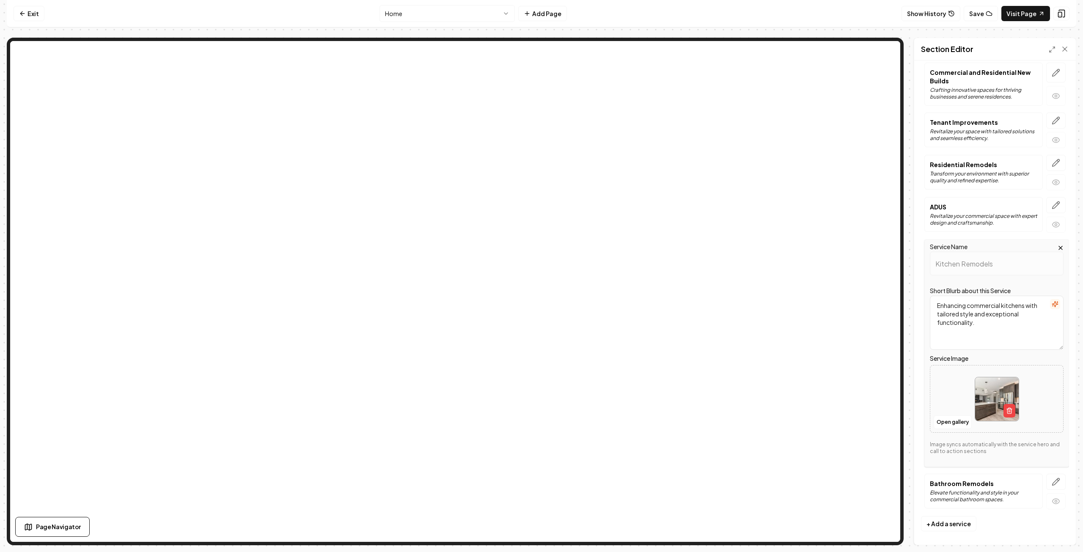
click at [956, 397] on div at bounding box center [997, 399] width 133 height 58
type input "**********"
click at [1058, 531] on button "Save" at bounding box center [1056, 530] width 25 height 15
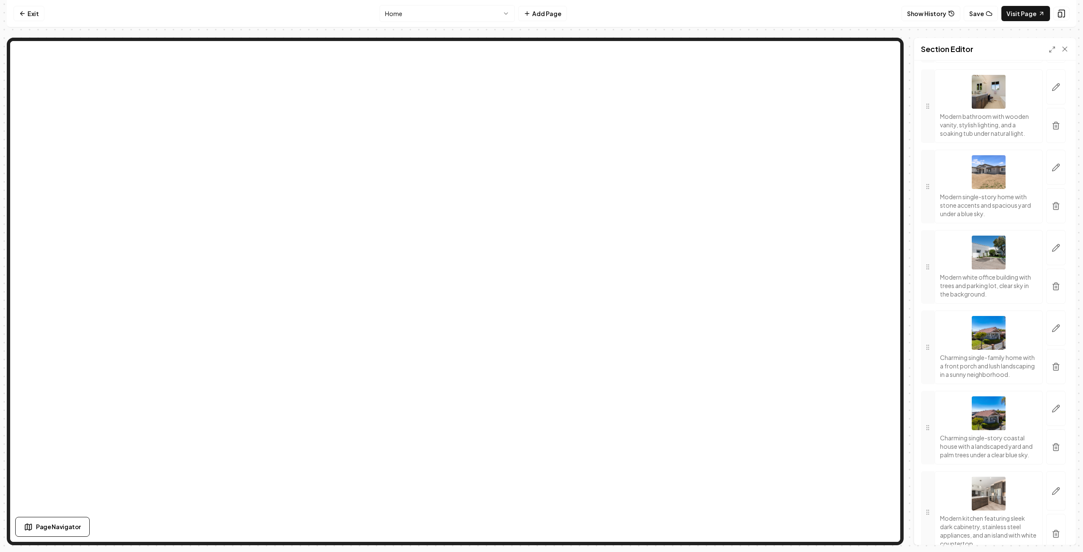
scroll to position [296, 0]
click at [1052, 248] on icon "button" at bounding box center [1056, 248] width 8 height 8
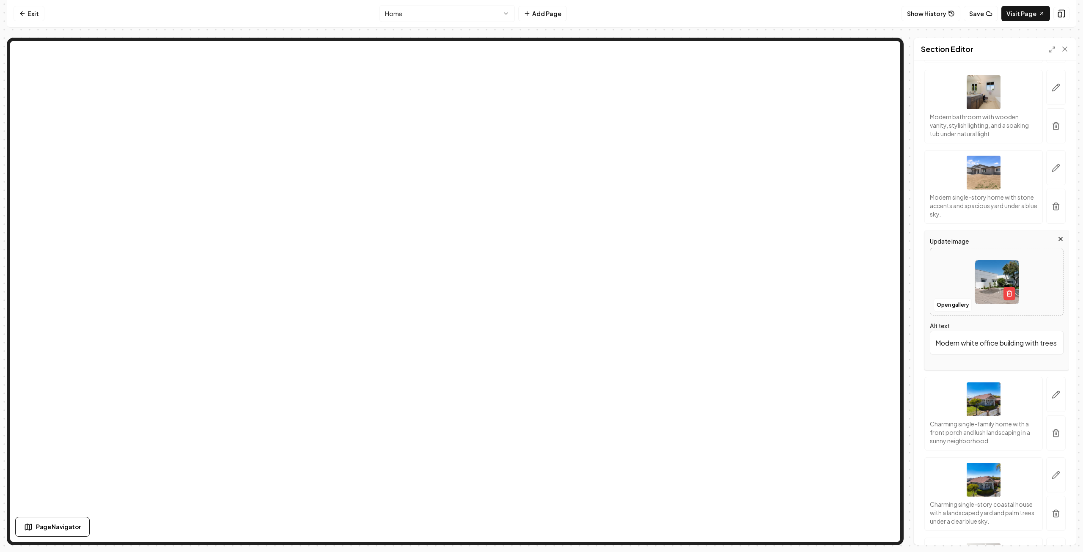
click at [945, 279] on div at bounding box center [997, 282] width 133 height 58
type input "**********"
type input "Modern kitchen with wooden beams, stylish island, and stainless steel appliance…"
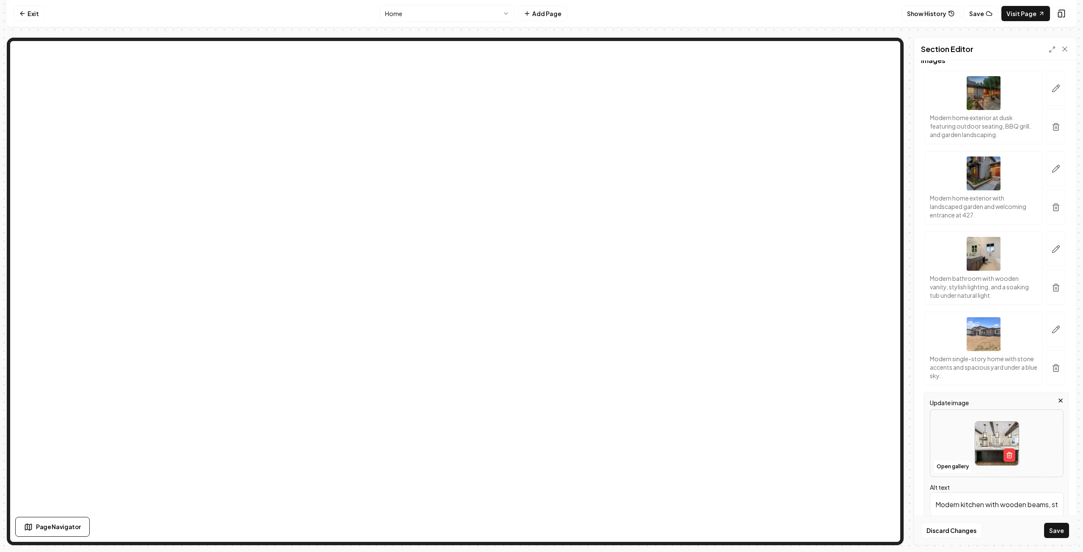
scroll to position [0, 0]
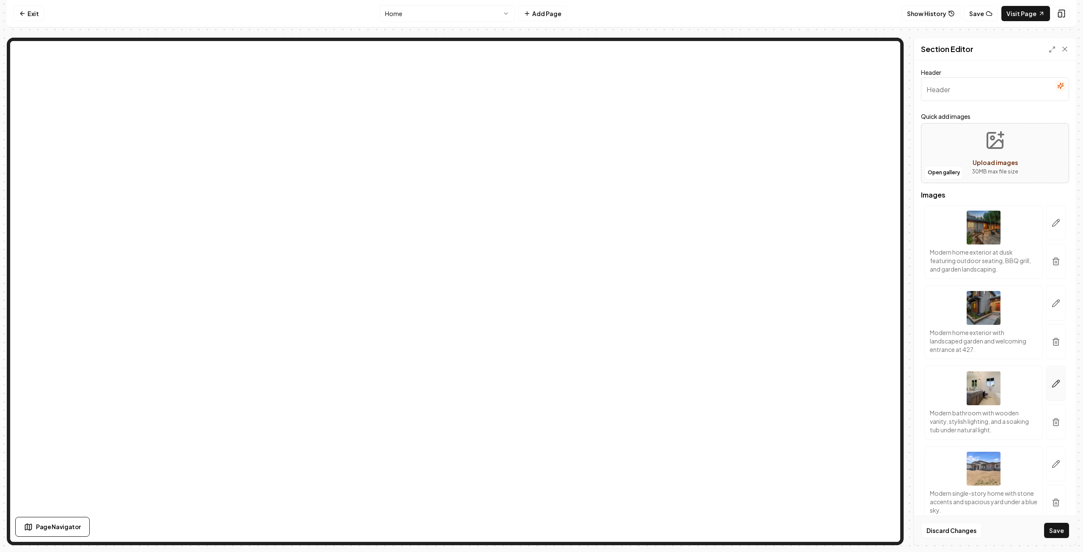
click at [1052, 384] on icon "button" at bounding box center [1056, 384] width 8 height 8
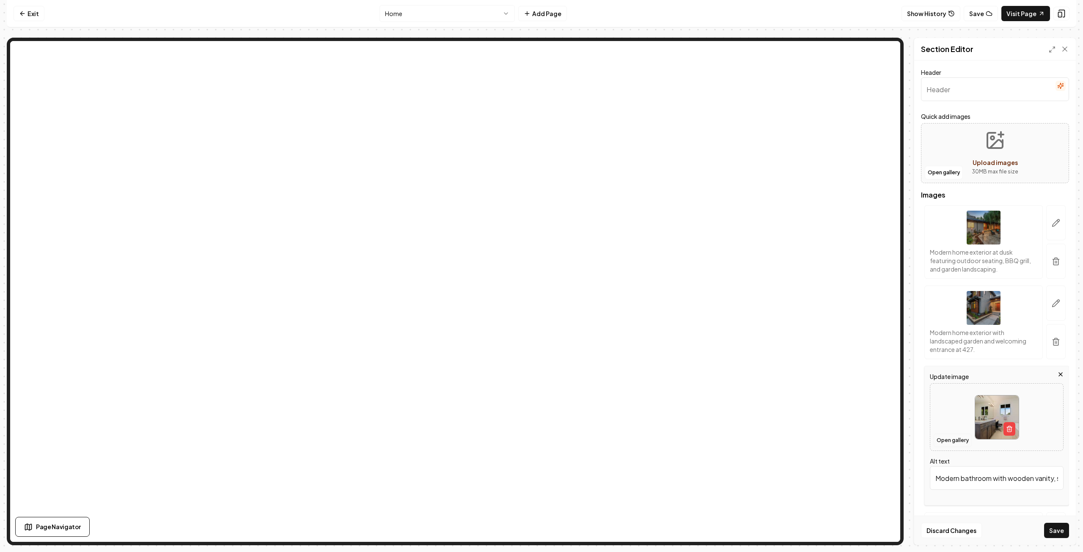
click at [950, 435] on button "Open gallery" at bounding box center [953, 441] width 38 height 14
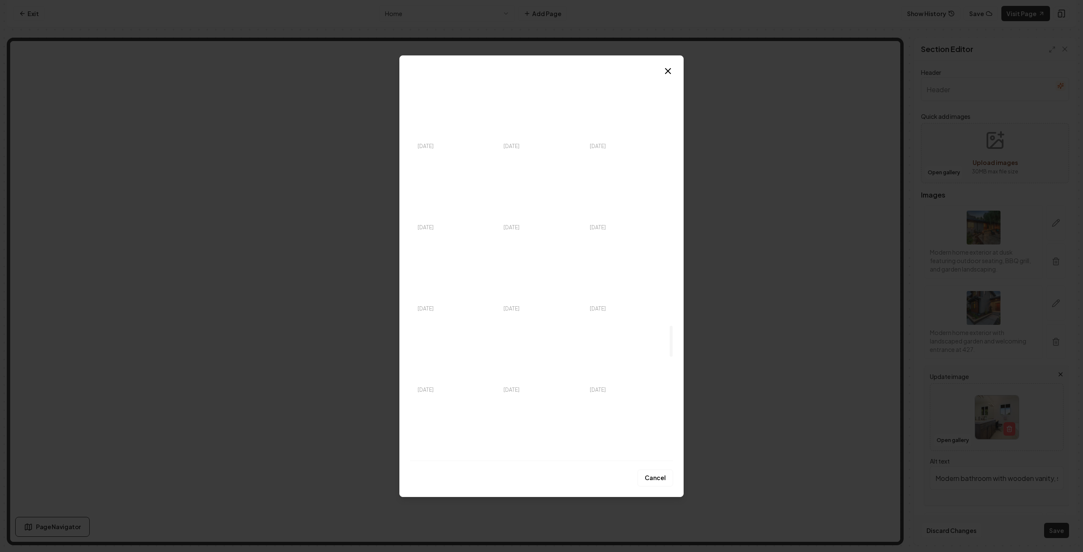
scroll to position [3075, 0]
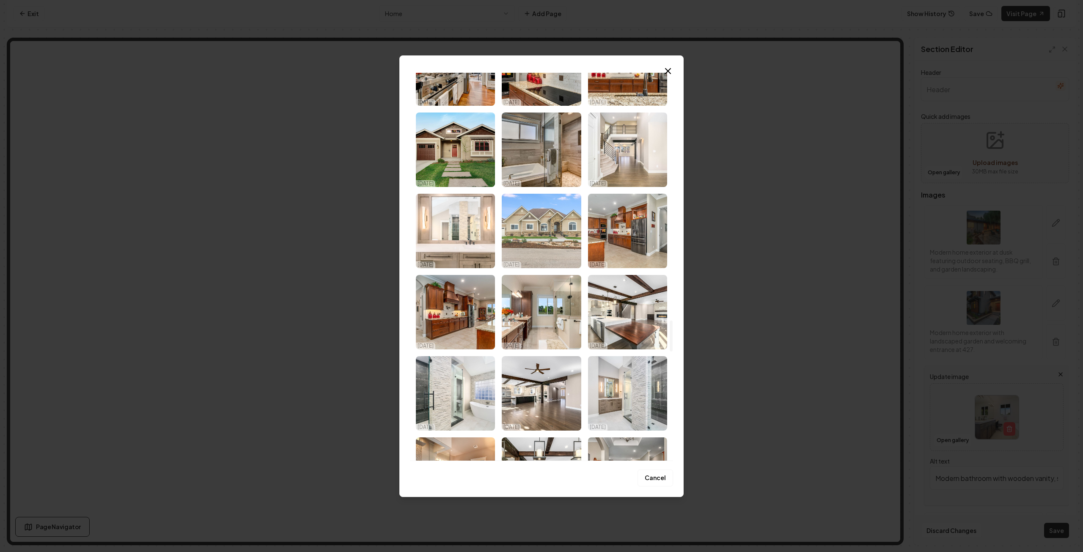
click at [555, 235] on img "Select image image_68d180c45c7cd75eb88b338a.jpg" at bounding box center [541, 231] width 79 height 74
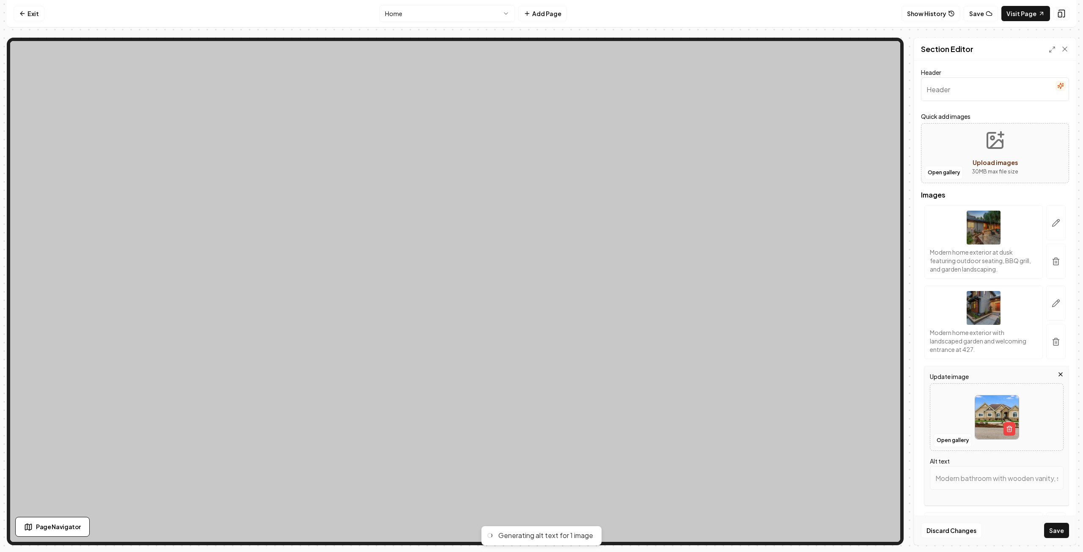
type input "Modern family home with stone accents, manicured lawn, and spacious driveway on…"
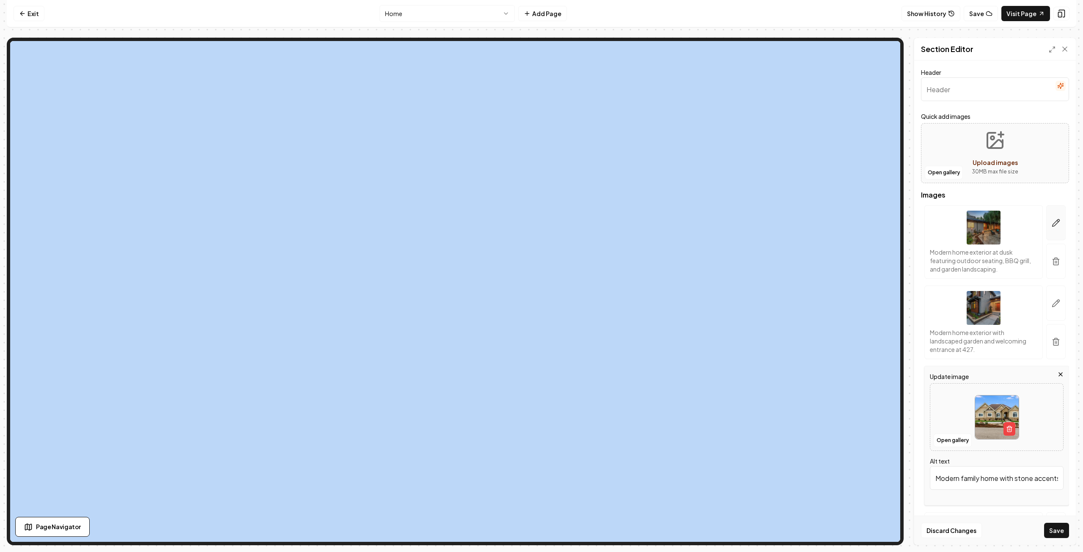
click at [1053, 223] on icon "button" at bounding box center [1056, 223] width 7 height 7
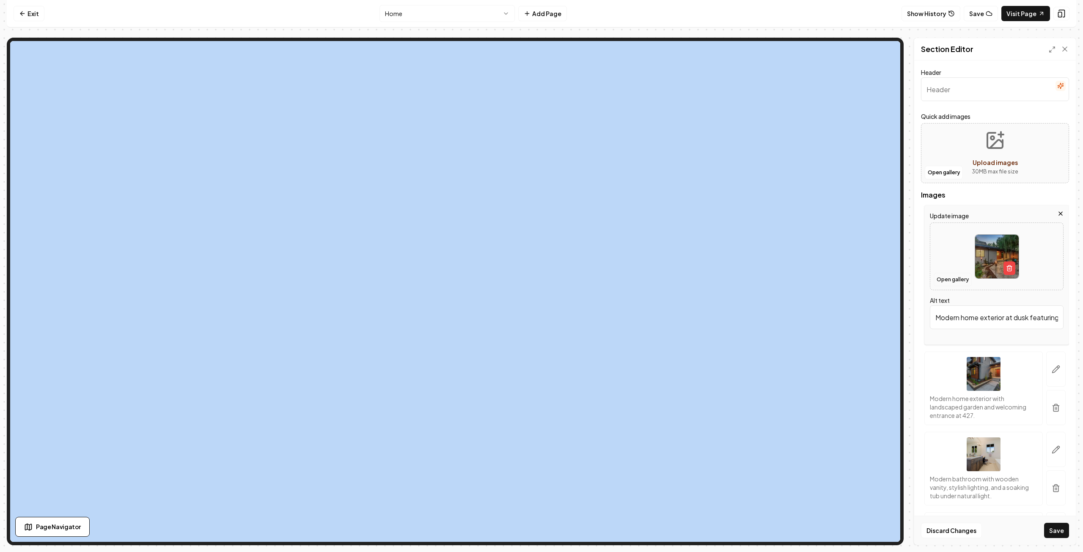
click at [951, 273] on button "Open gallery" at bounding box center [953, 280] width 38 height 14
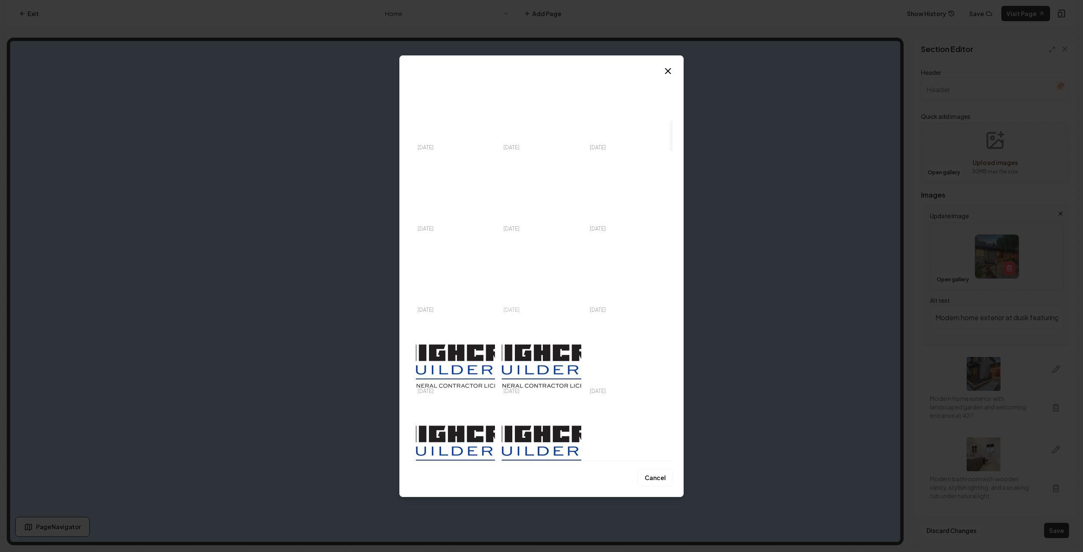
scroll to position [592, 0]
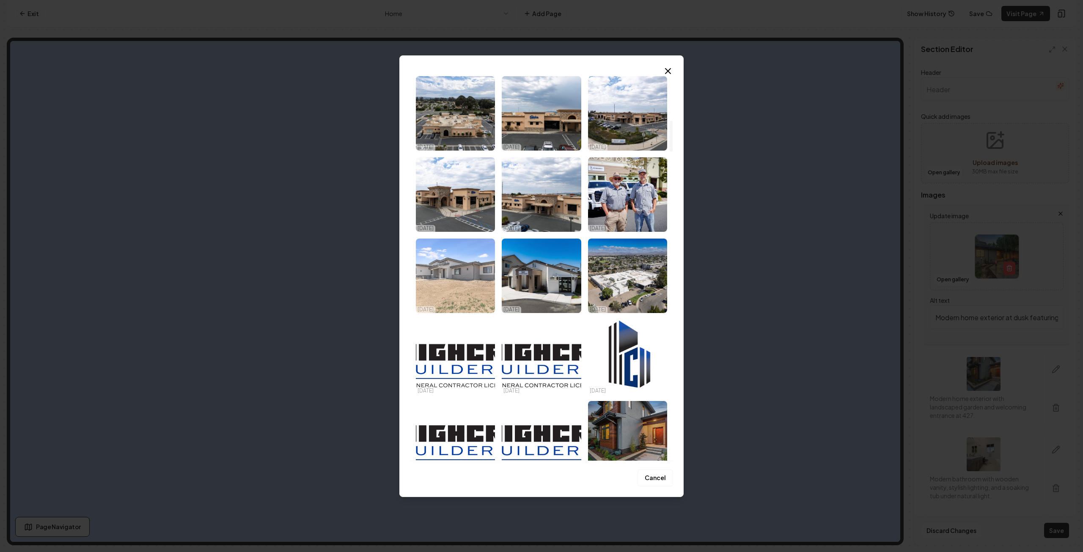
click at [468, 267] on img "Select image image_68e7e05d5c7cd75eb833a831.jpg" at bounding box center [455, 276] width 79 height 74
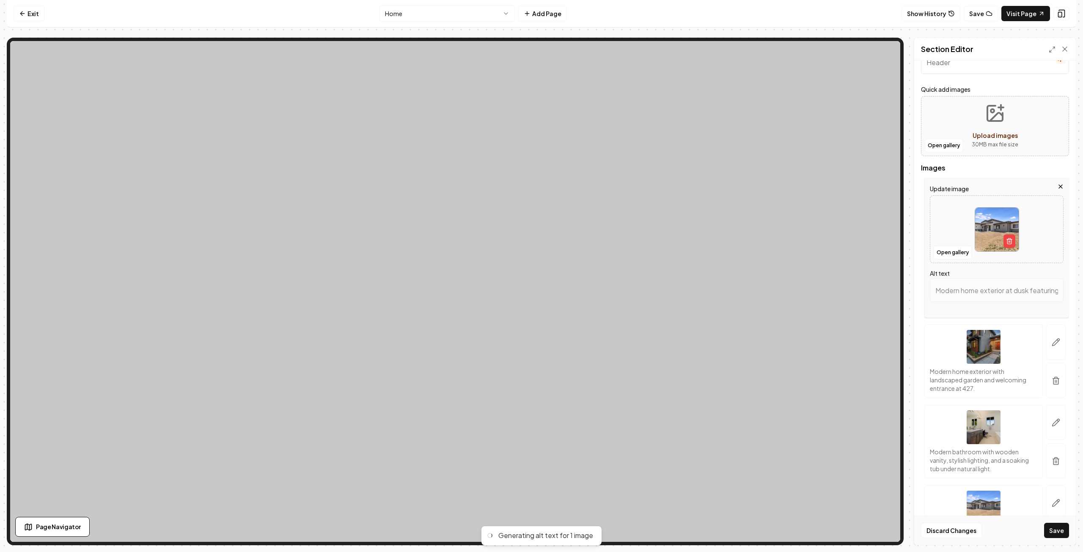
scroll to position [169, 0]
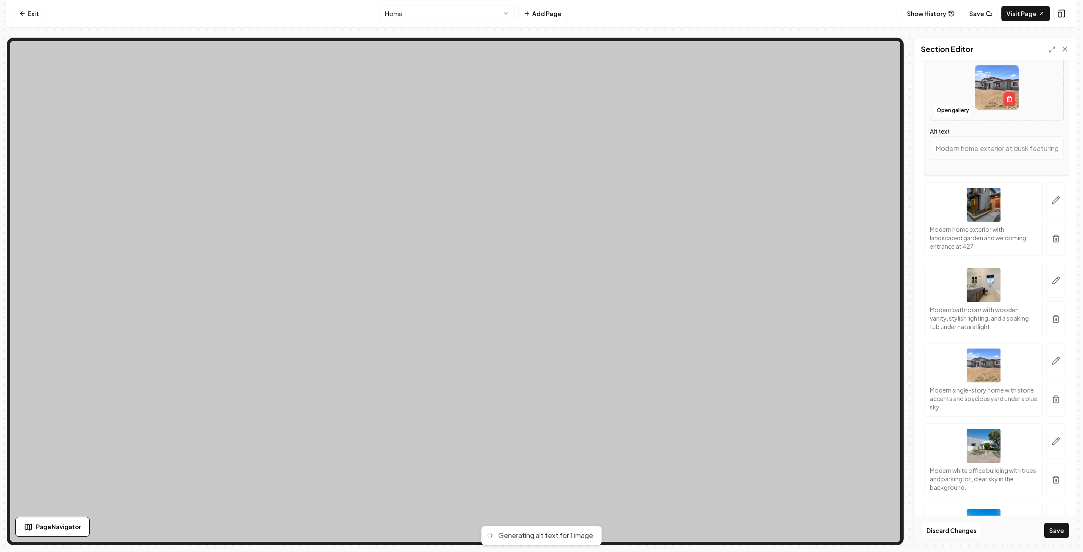
type input "Modern single-family home with stone accents and spacious yard under a clear bl…"
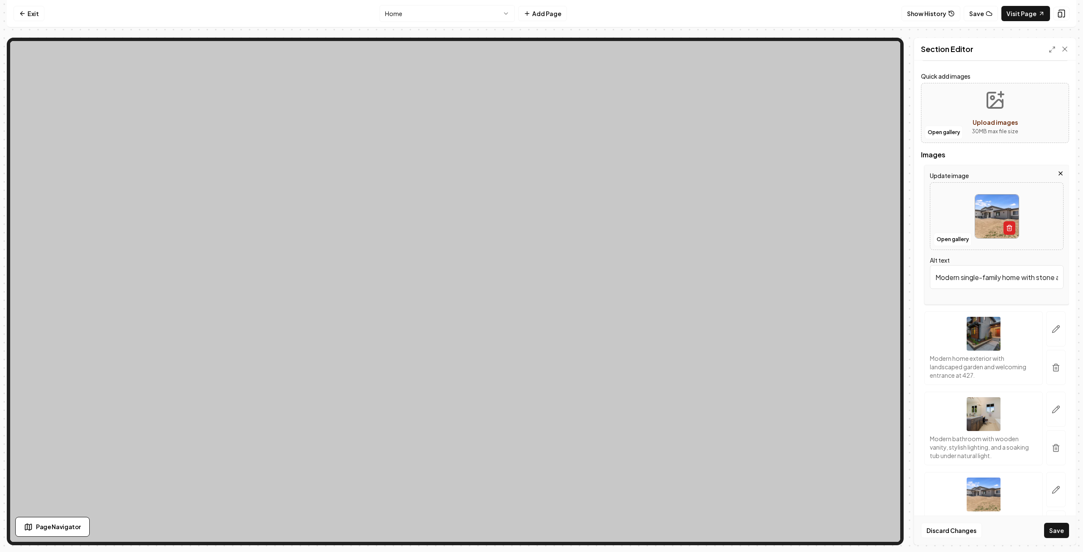
scroll to position [0, 0]
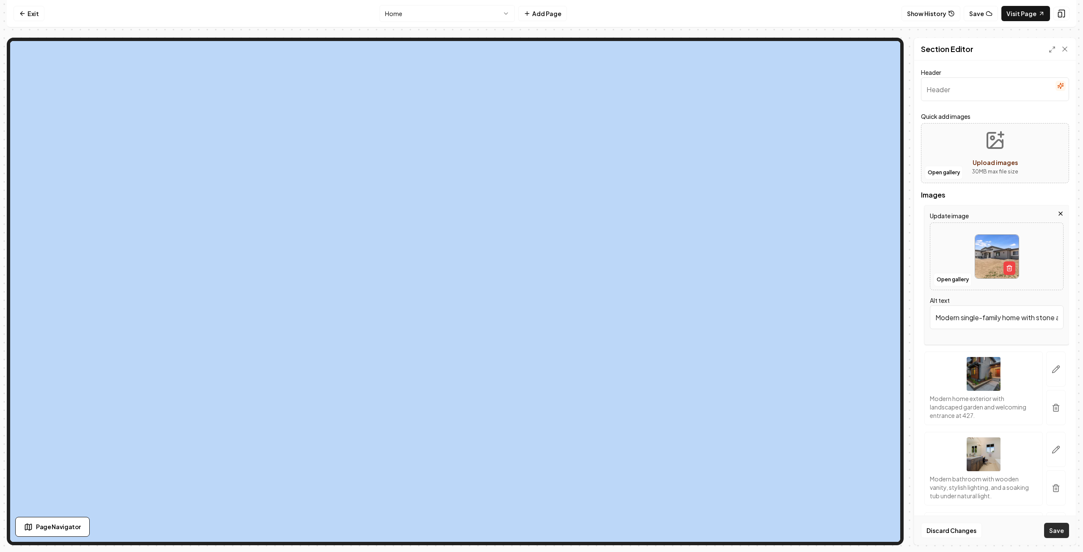
click at [1062, 531] on button "Save" at bounding box center [1056, 530] width 25 height 15
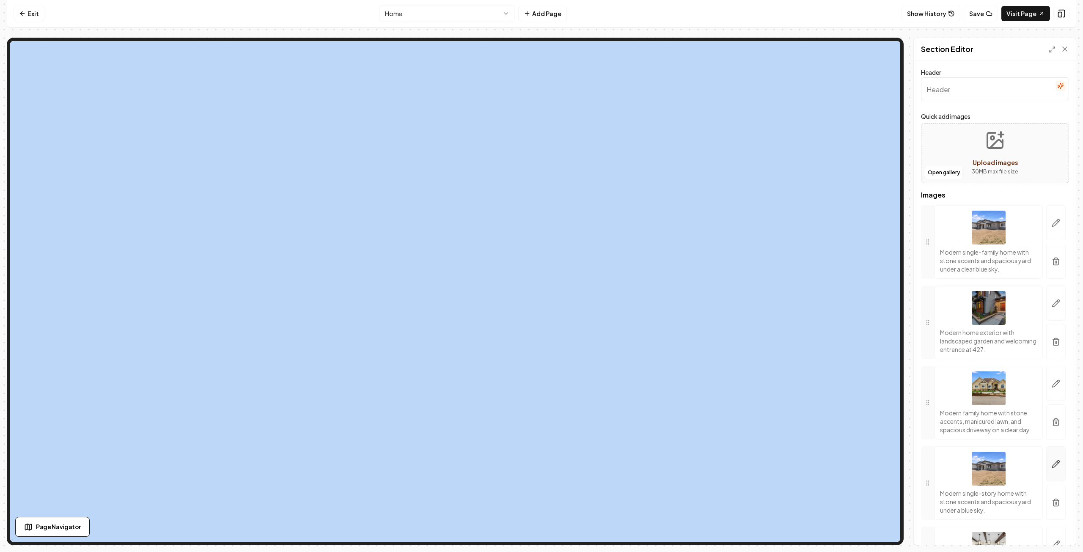
click at [1053, 468] on icon "button" at bounding box center [1056, 464] width 7 height 7
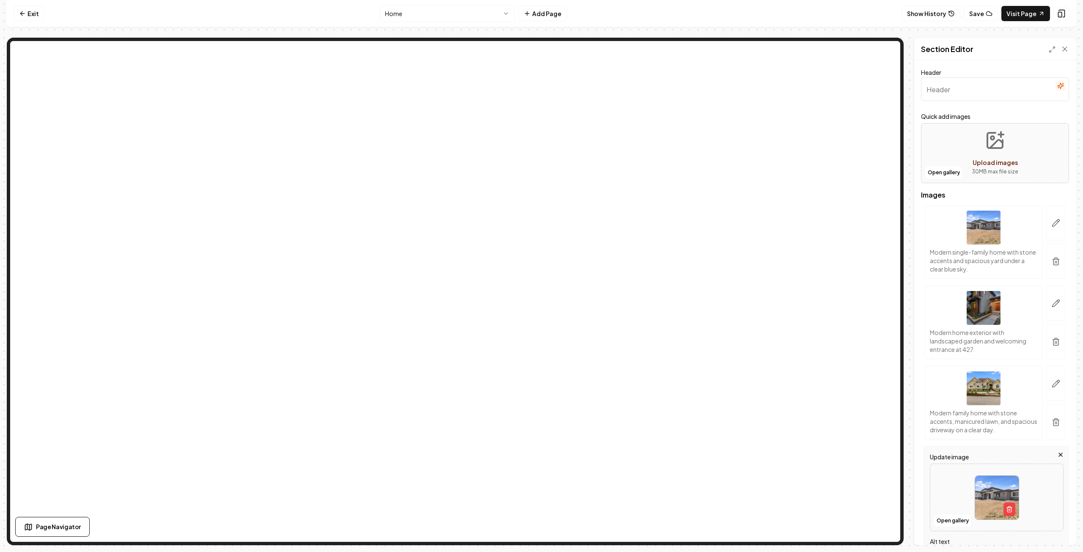
click at [957, 492] on div at bounding box center [997, 498] width 133 height 58
type input "**********"
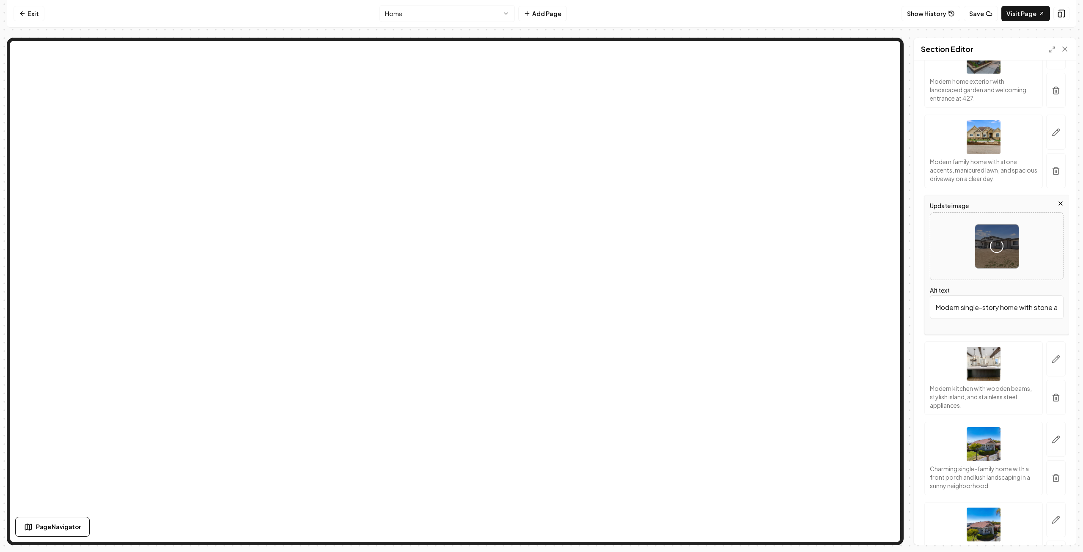
scroll to position [254, 0]
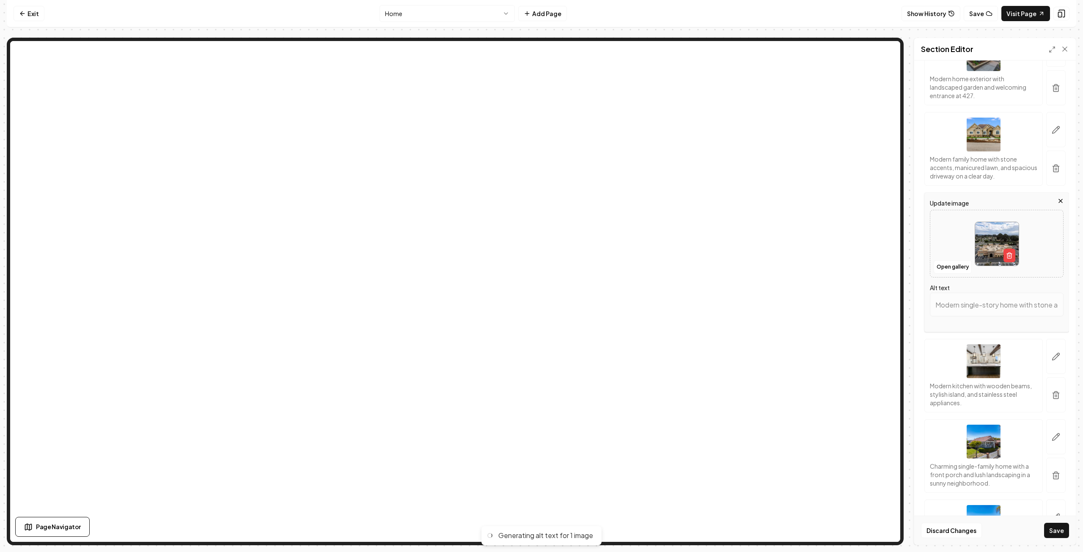
type input "Aerial view of a commercial building with empty parking lot and residential are…"
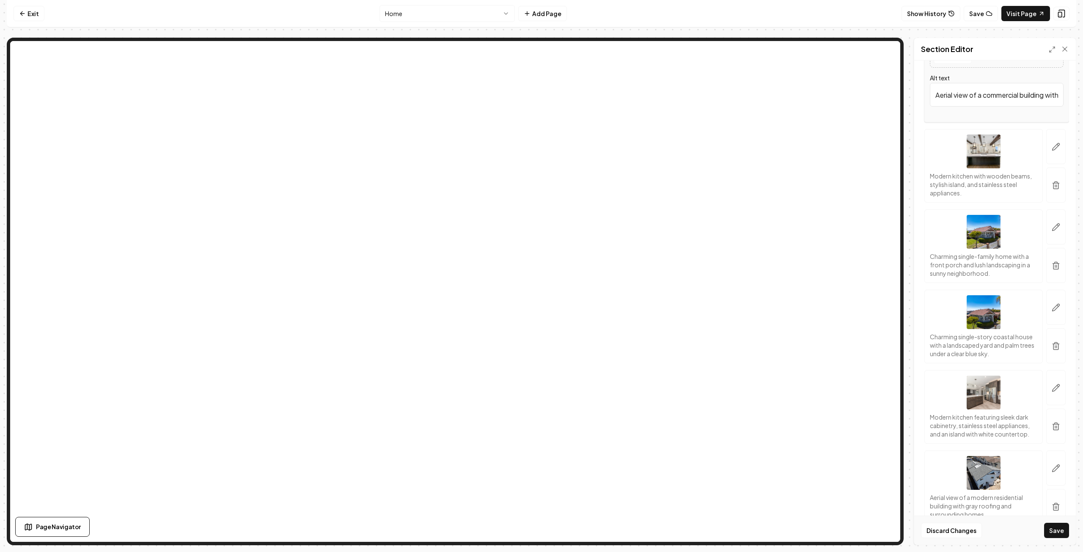
scroll to position [466, 0]
click at [1052, 305] on icon "button" at bounding box center [1056, 306] width 8 height 8
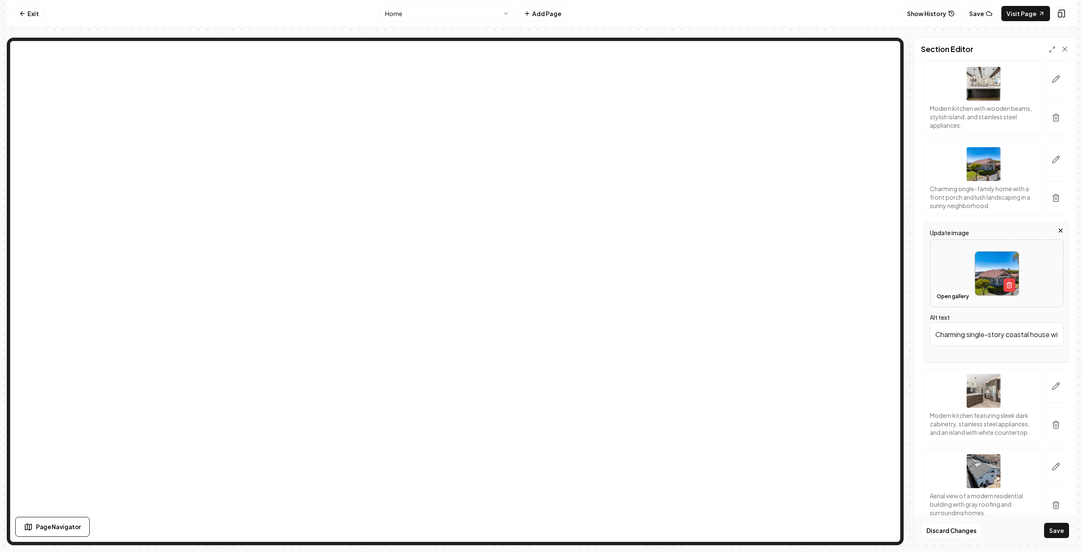
click at [955, 270] on div at bounding box center [997, 274] width 133 height 58
type input "**********"
click at [1053, 471] on icon "button" at bounding box center [1056, 466] width 7 height 7
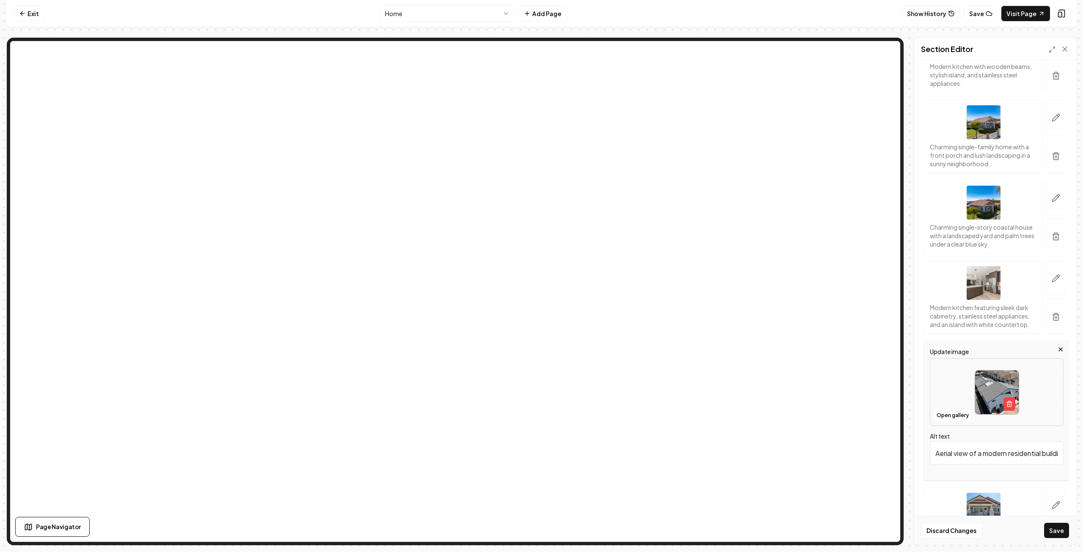
scroll to position [508, 0]
click at [940, 391] on div at bounding box center [997, 392] width 133 height 58
type input "**********"
click at [1061, 534] on button "Save" at bounding box center [1056, 530] width 25 height 15
type input "Modern kitchen with white cabinets, stainless steel appliances, and wooden beam…"
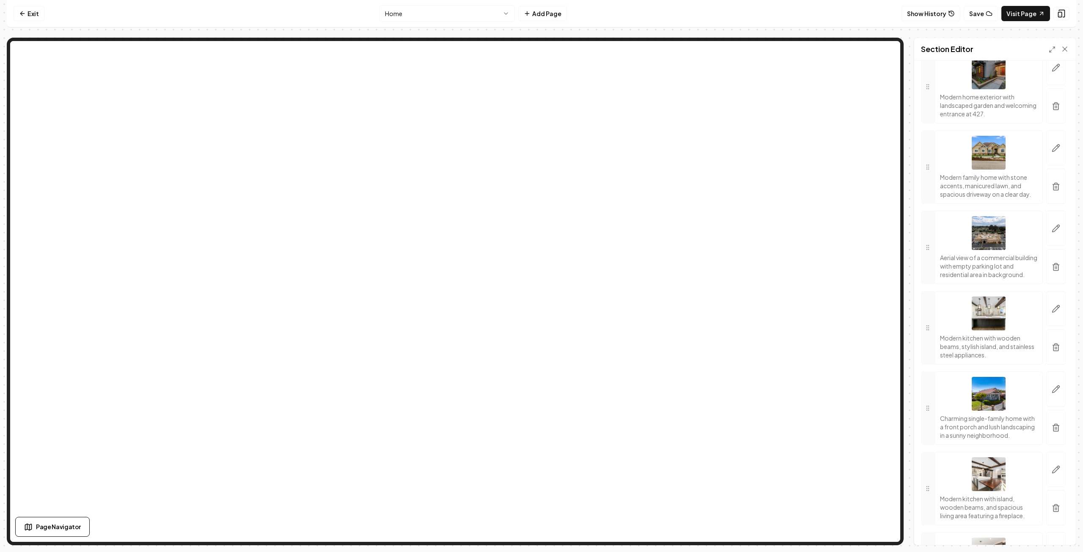
scroll to position [212, 0]
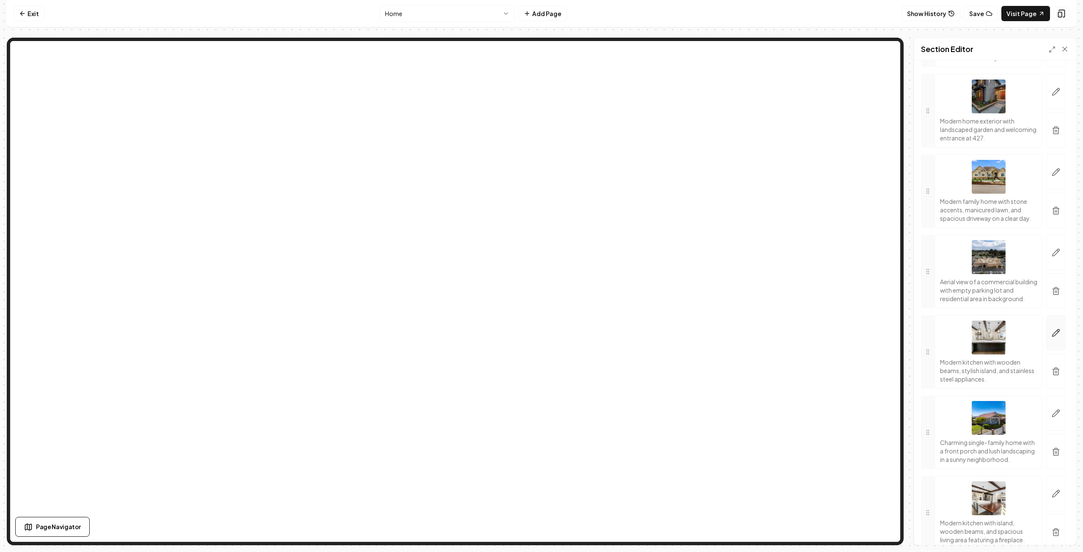
click at [1053, 337] on icon "button" at bounding box center [1056, 333] width 7 height 7
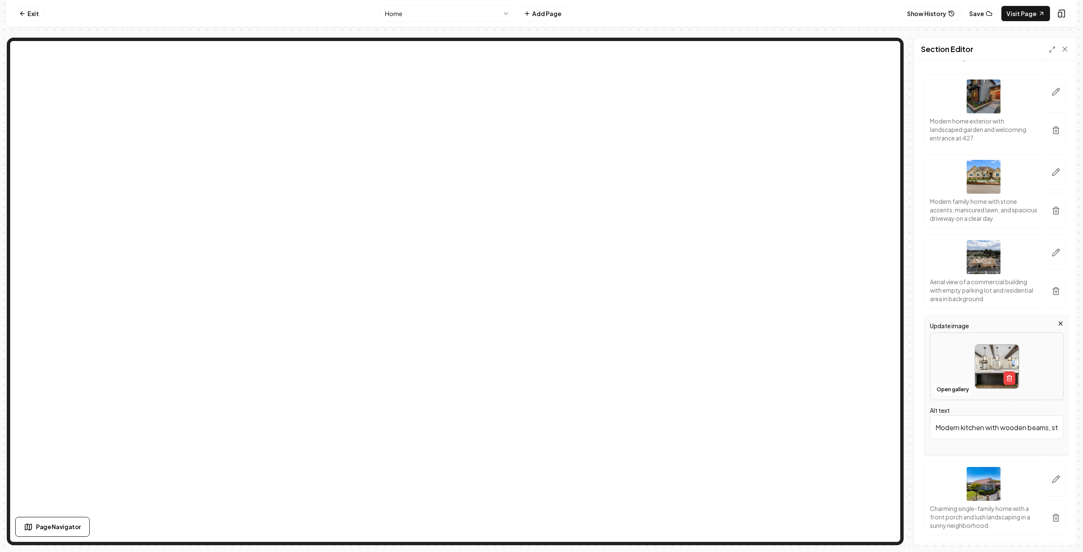
click at [946, 370] on div at bounding box center [997, 367] width 133 height 58
type input "**********"
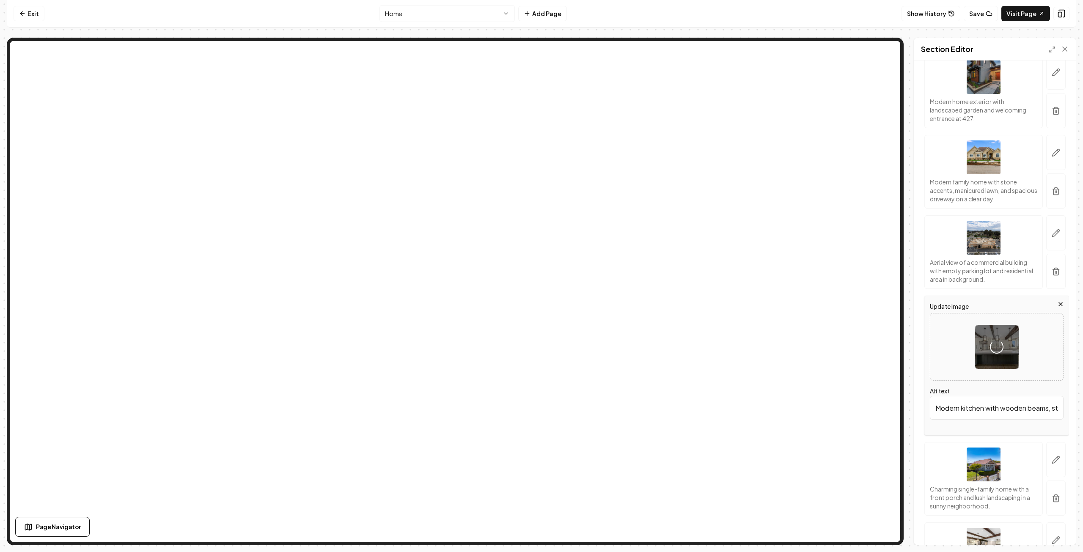
scroll to position [254, 0]
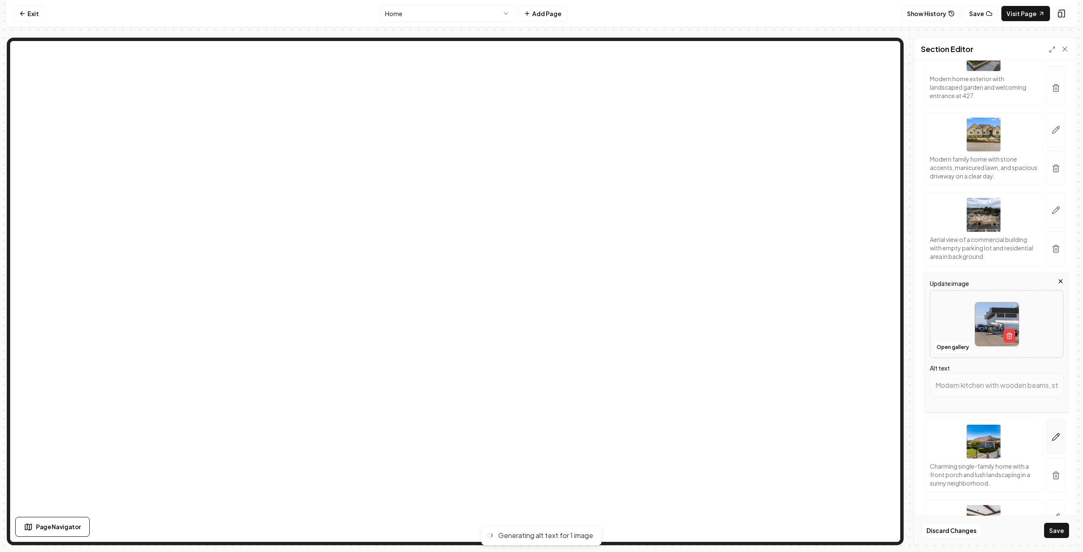
click at [1052, 434] on icon "button" at bounding box center [1056, 437] width 8 height 8
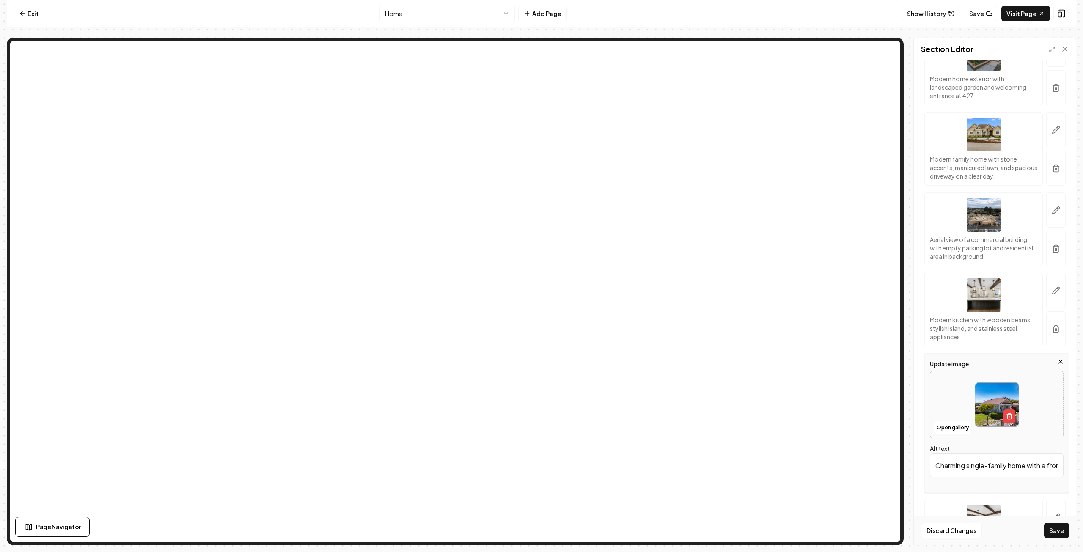
click at [947, 401] on div at bounding box center [997, 405] width 133 height 58
click at [1053, 289] on icon "button" at bounding box center [1056, 290] width 7 height 7
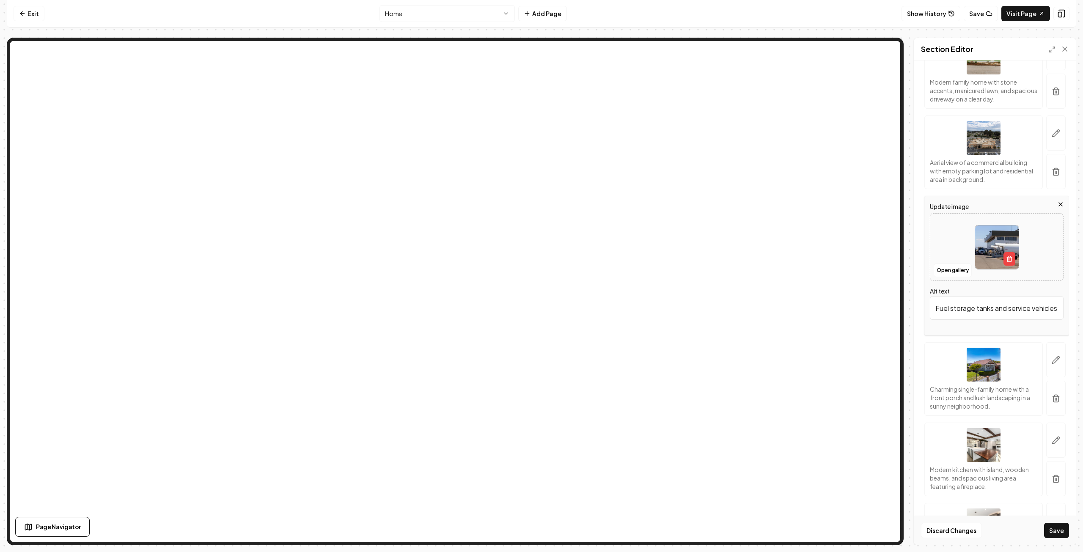
scroll to position [339, 0]
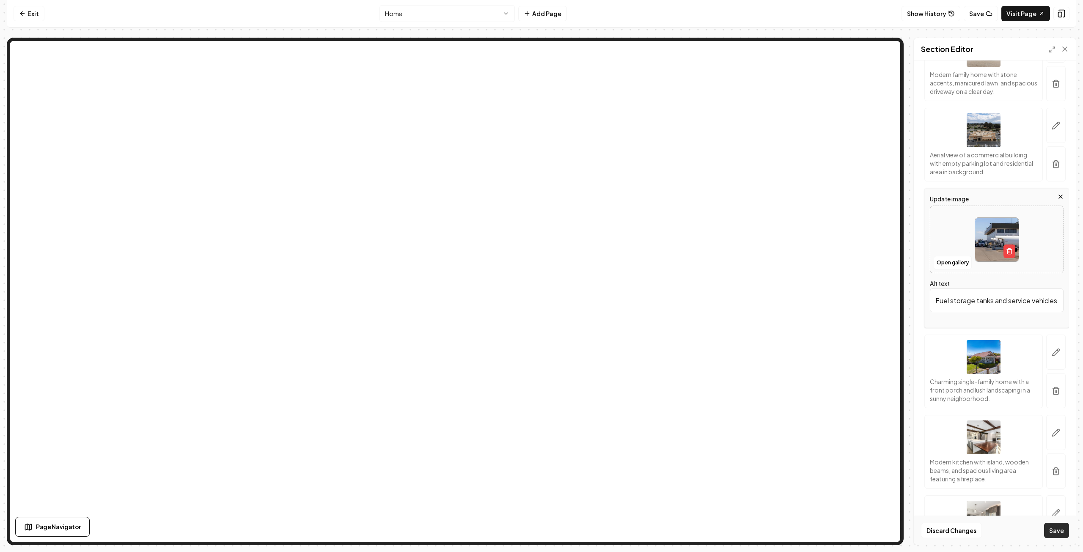
click at [1056, 531] on button "Save" at bounding box center [1056, 530] width 25 height 15
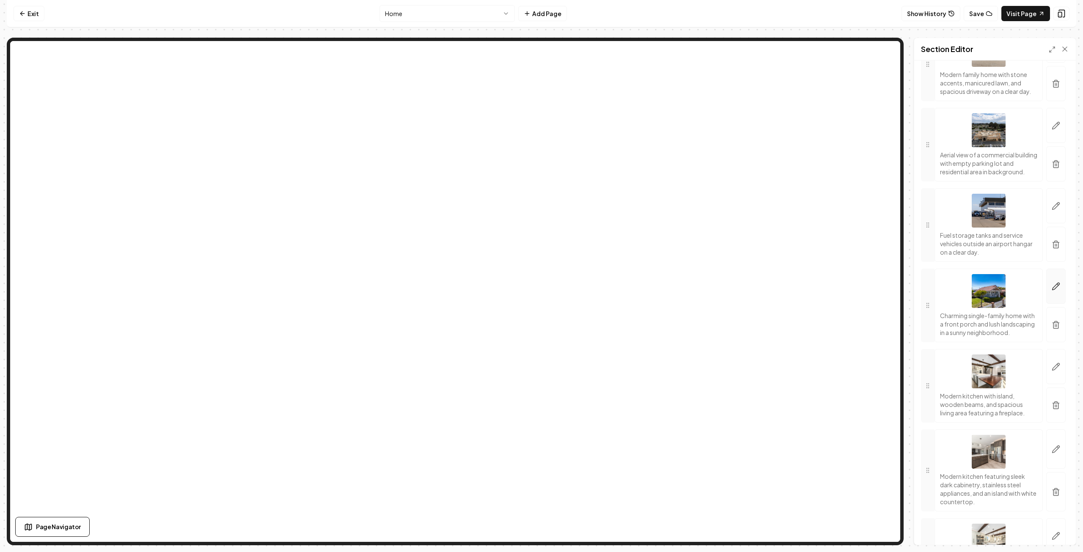
click at [1058, 285] on icon "button" at bounding box center [1058, 284] width 1 height 1
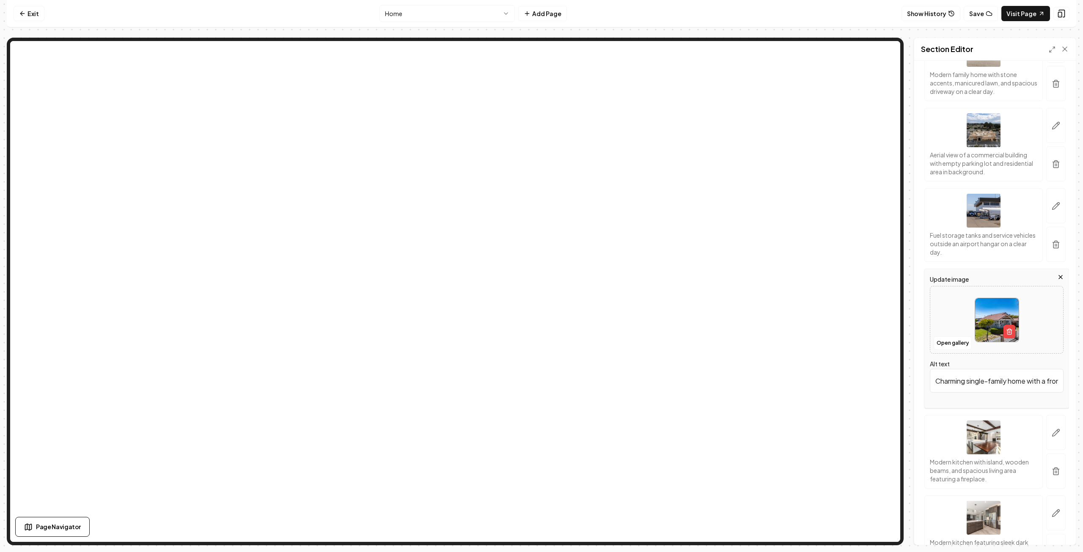
click at [951, 307] on div at bounding box center [997, 320] width 133 height 58
type input "**********"
click at [1052, 532] on button "Save" at bounding box center [1056, 530] width 25 height 15
type input "U-Haul Center exterior with vehicles parked in front and blue sky above. Moving…"
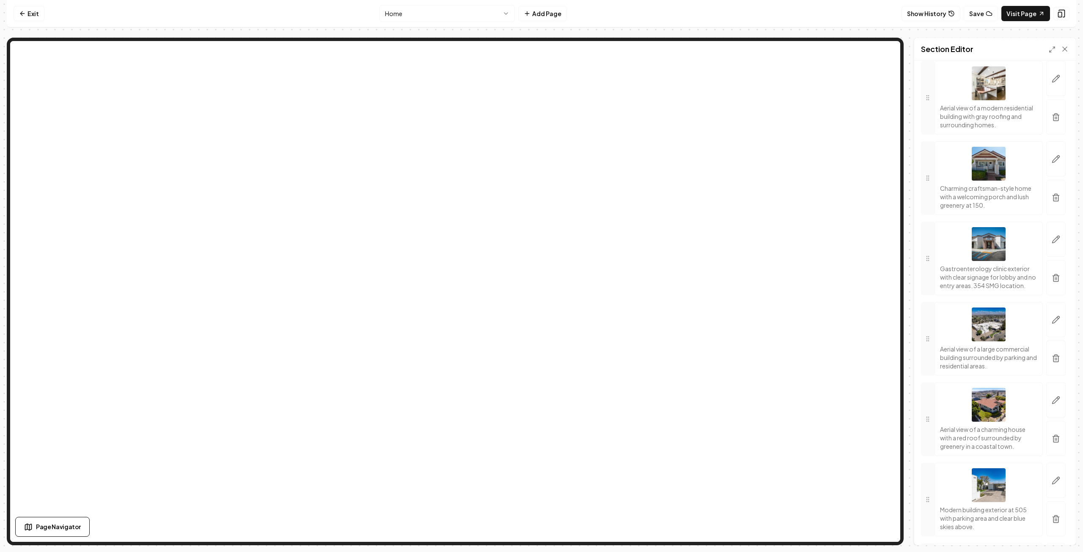
scroll to position [804, 0]
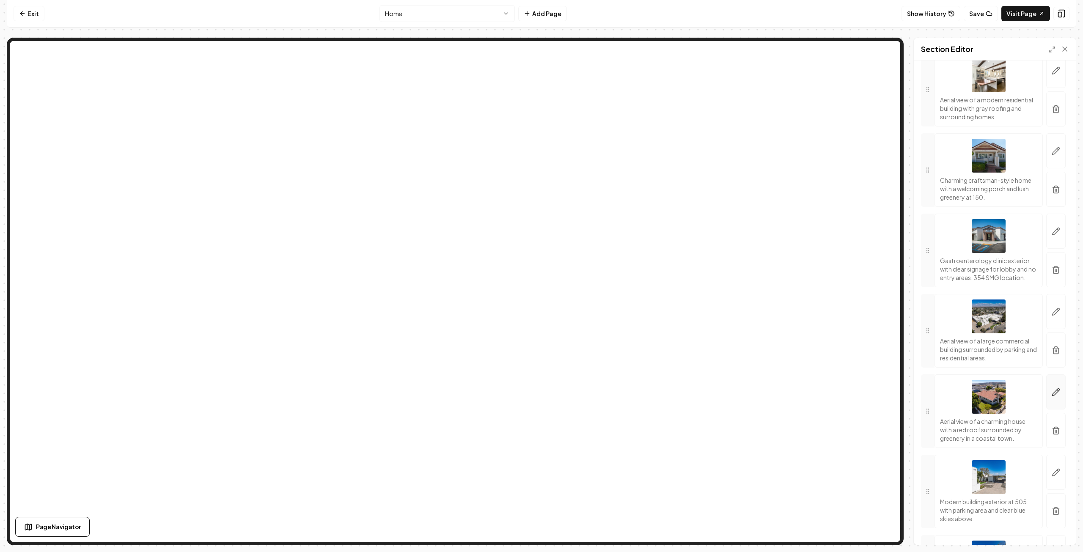
click at [1058, 391] on icon "button" at bounding box center [1058, 390] width 1 height 1
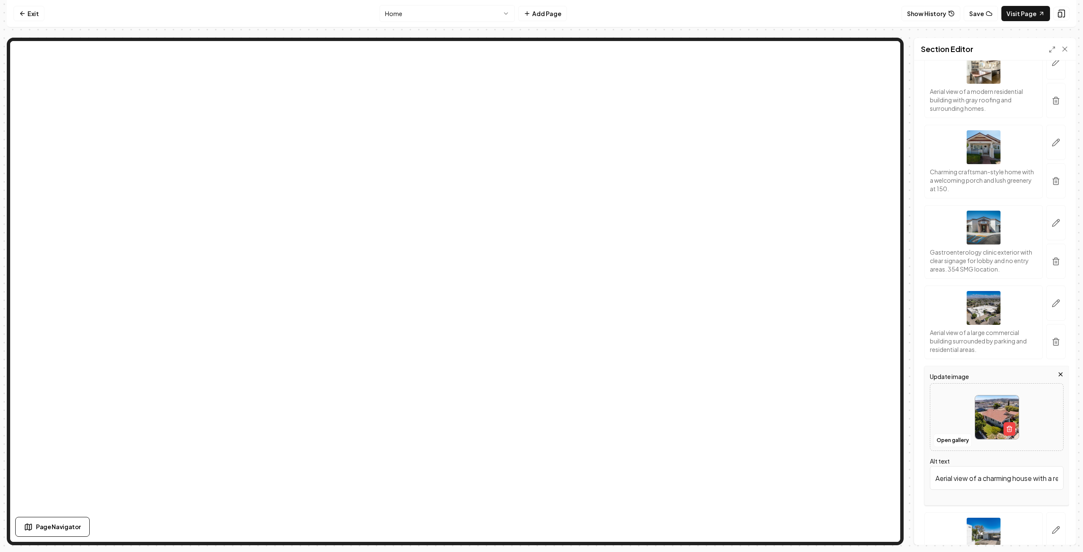
click at [945, 415] on div at bounding box center [997, 417] width 133 height 58
type input "**********"
type input "Aerial view of a self-storage facility with moving trucks parked in the foregro…"
click at [1055, 531] on button "Save" at bounding box center [1056, 530] width 25 height 15
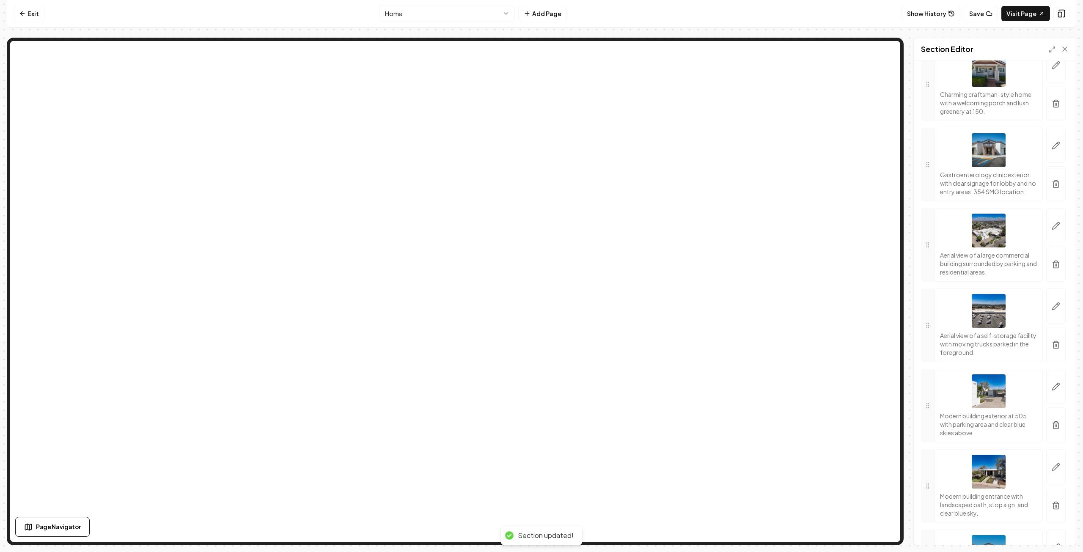
scroll to position [889, 0]
click at [1052, 151] on icon "button" at bounding box center [1056, 147] width 8 height 8
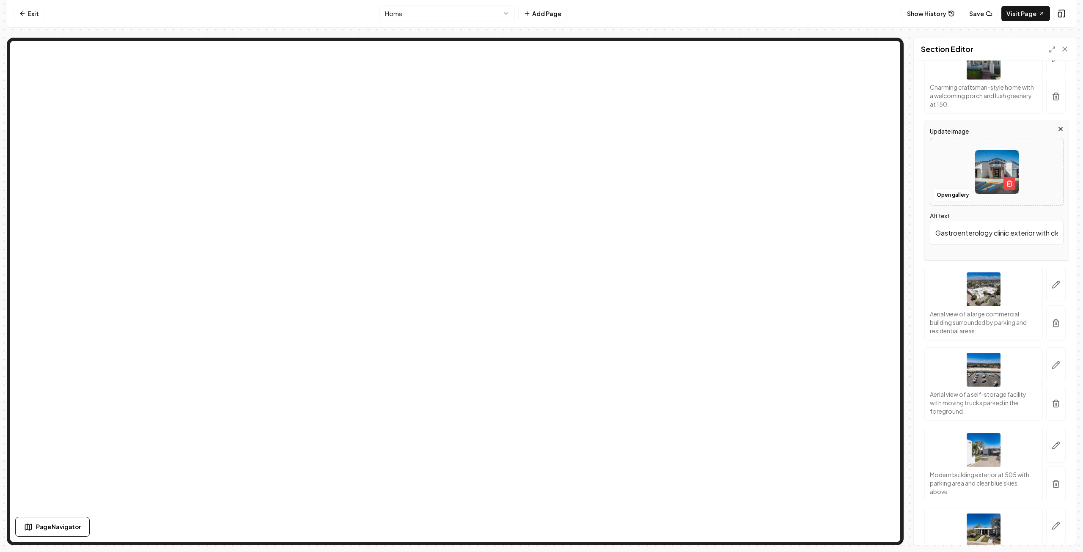
click at [950, 177] on div at bounding box center [997, 172] width 133 height 58
type input "**********"
type input "Modern kitchen with stainless steel appliances, white cabinetry, and granite co…"
click at [1060, 534] on button "Save" at bounding box center [1056, 530] width 25 height 15
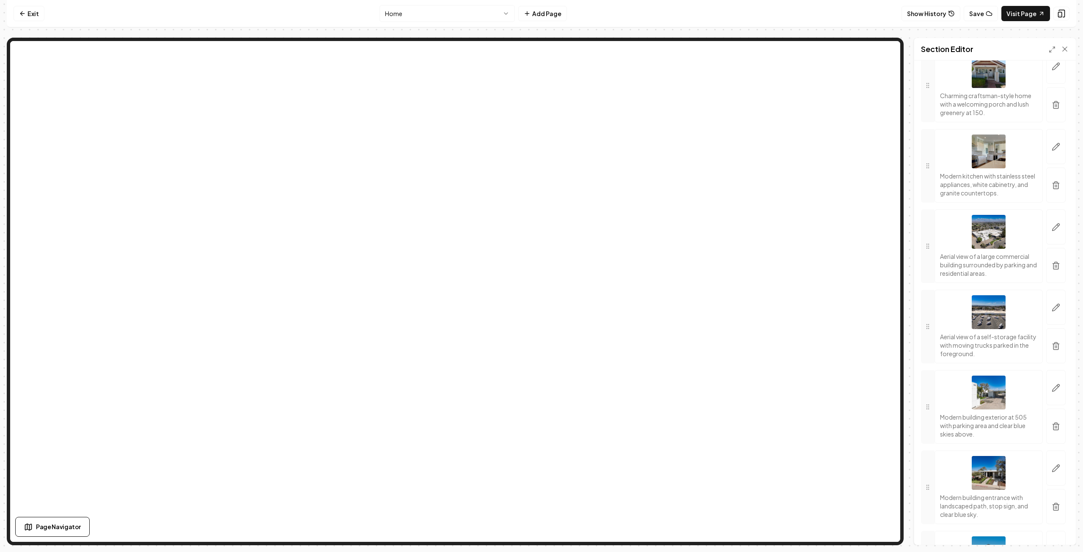
scroll to position [0, 0]
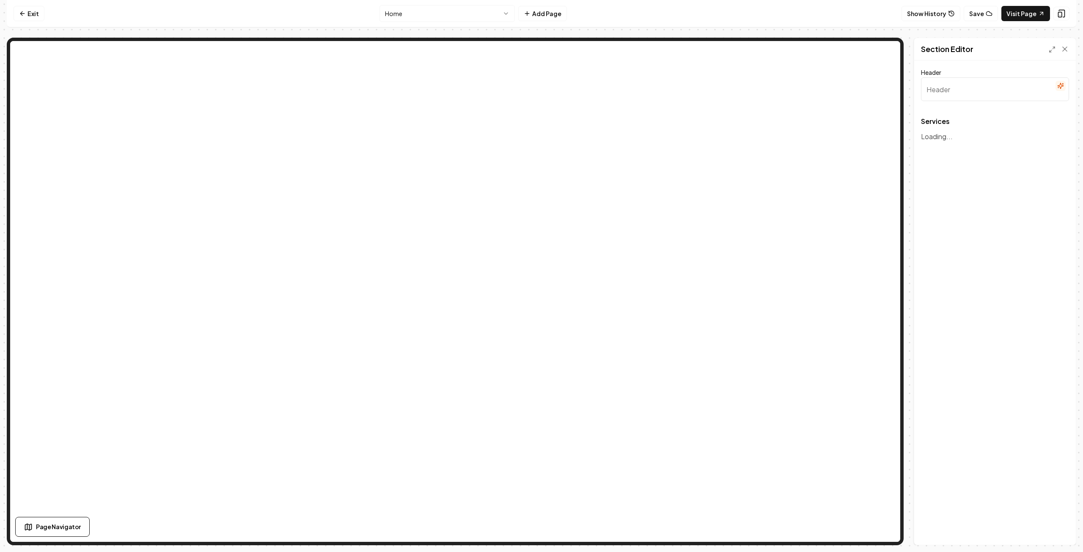
type input "Our Expert Contracting Services and Project Management"
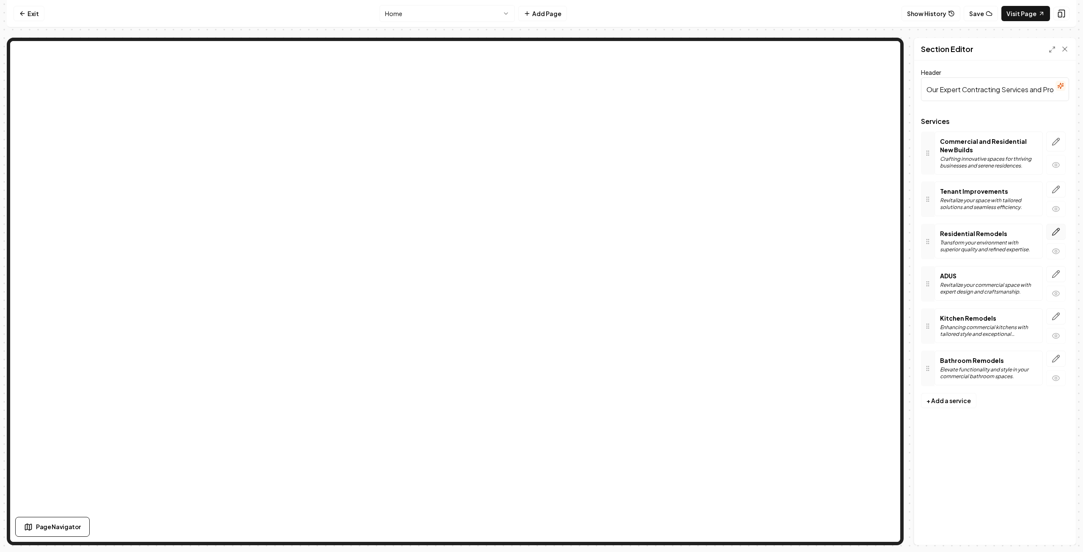
click at [1058, 230] on icon "button" at bounding box center [1056, 232] width 7 height 7
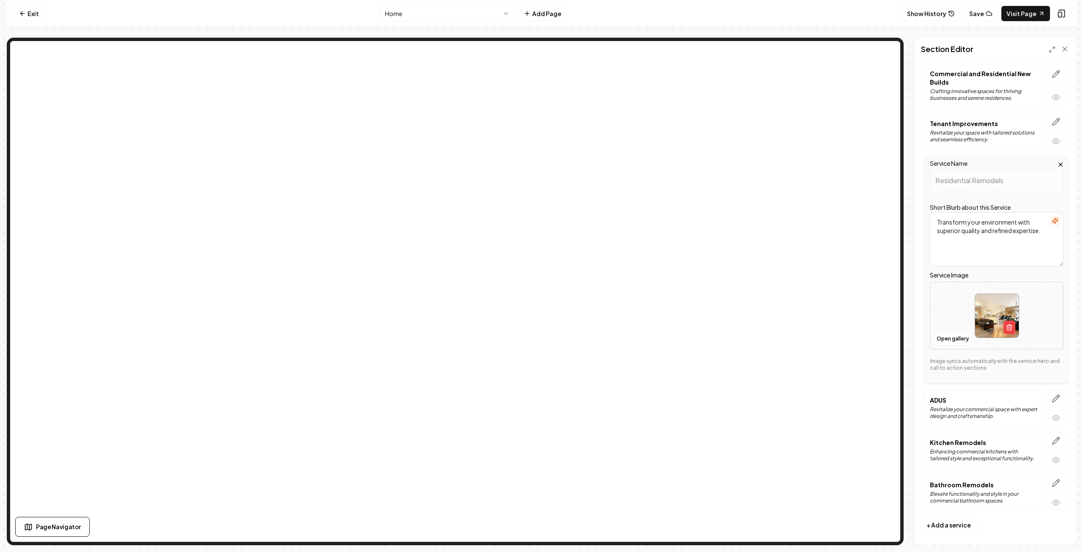
scroll to position [69, 0]
click at [987, 11] on button "Save" at bounding box center [981, 13] width 34 height 15
click at [24, 14] on icon at bounding box center [22, 13] width 7 height 7
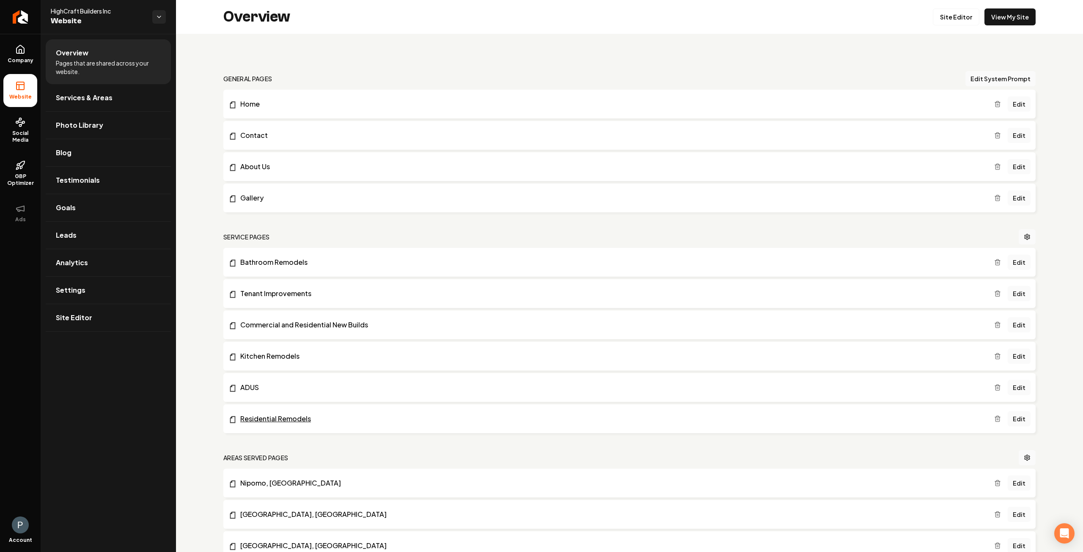
click at [295, 418] on link "Residential Remodels" at bounding box center [612, 419] width 766 height 10
click at [1018, 419] on link "Edit" at bounding box center [1019, 418] width 23 height 15
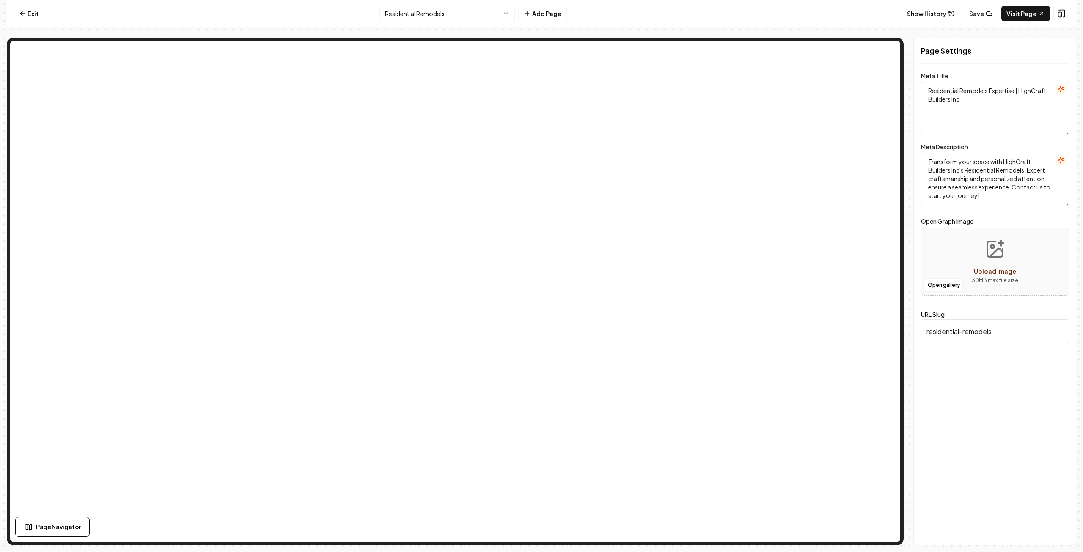
click at [1005, 329] on input "residential-remodels" at bounding box center [995, 332] width 148 height 24
click at [953, 528] on button "Discard Changes" at bounding box center [951, 530] width 61 height 15
type input "residential-remodels"
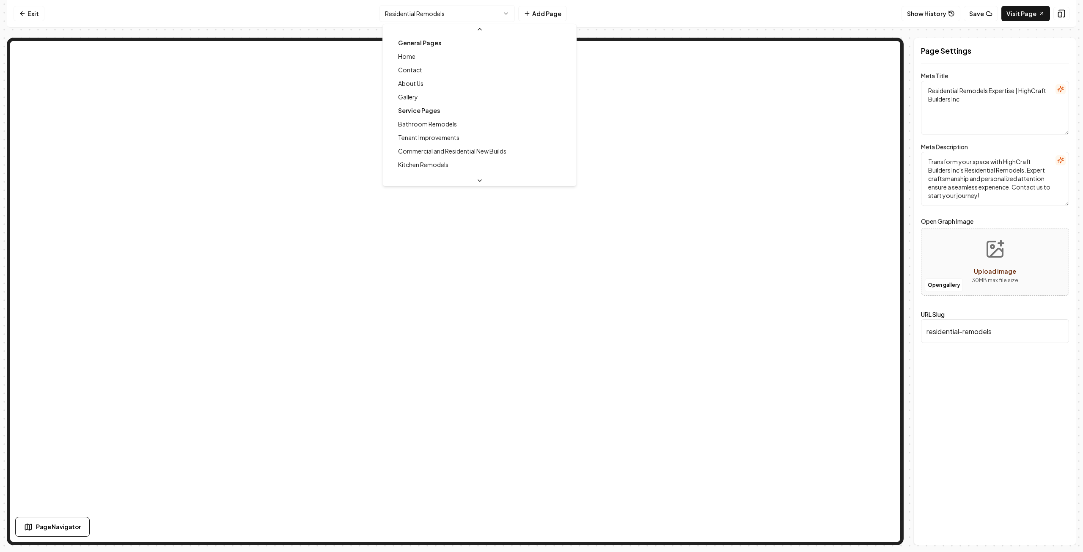
click at [460, 16] on html "Computer Required This feature is only available on a computer. Please switch t…" at bounding box center [541, 276] width 1083 height 552
click at [490, 11] on html "Computer Required This feature is only available on a computer. Please switch t…" at bounding box center [541, 276] width 1083 height 552
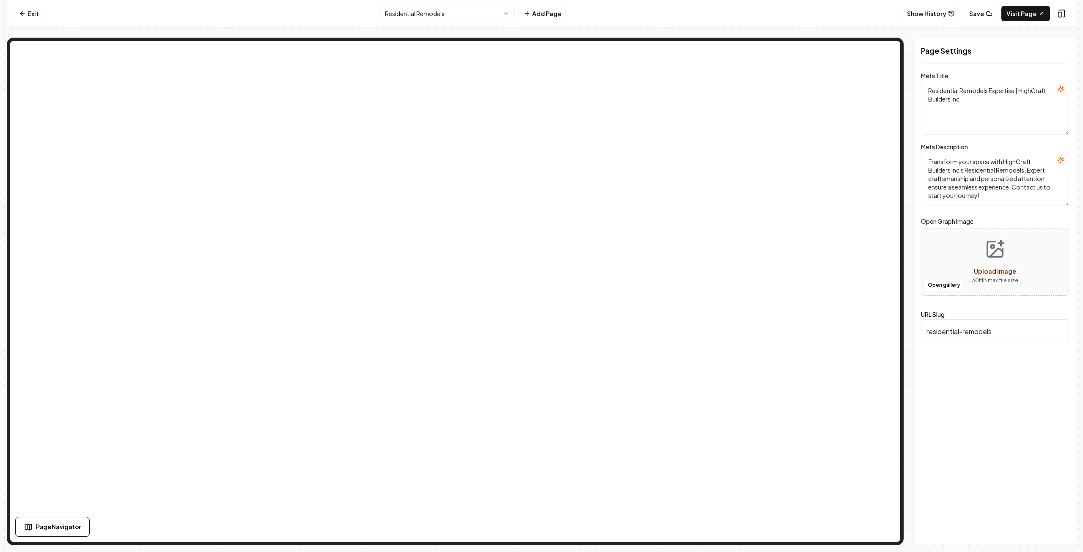
click at [989, 89] on textarea "Residential Remodels Expertise | HighCraft Builders Inc" at bounding box center [995, 108] width 148 height 54
type textarea "Residential New Construction and Remodel Expertise | HighCraft Builders Inc"
click at [1020, 403] on div "Page Settings Meta Title Residential New Construction and Remodel Expertise | H…" at bounding box center [995, 292] width 163 height 508
click at [1003, 171] on textarea "Transform your space with HighCraft Builders Inc's Residential Remodels. Expert…" at bounding box center [995, 179] width 148 height 54
type textarea "Transform your space with HighCraft Builders Inc's Residential New Construction…"
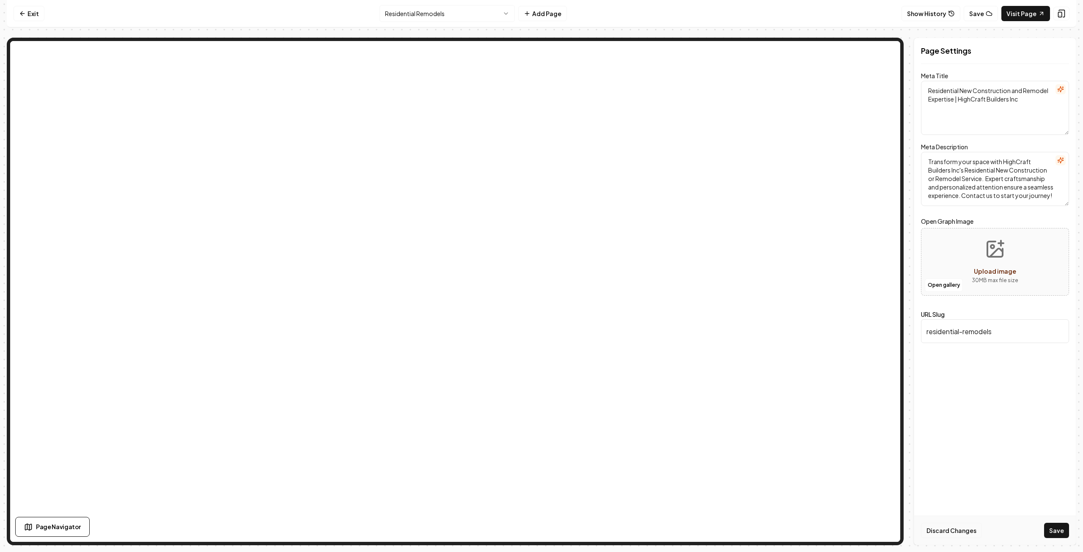
click at [948, 530] on button "Discard Changes" at bounding box center [951, 530] width 61 height 15
type textarea "Residential Remodels Expertise | HighCraft Builders Inc"
click at [973, 169] on textarea "Transform your space with HighCraft Builders Inc's Residential Remodels. Expert…" at bounding box center [995, 179] width 148 height 54
click at [957, 180] on textarea "Transform your space with HighCraft Builders Inc's Residential New Construction…" at bounding box center [995, 179] width 148 height 54
click at [956, 177] on textarea "Transform your space with HighCraft Builders Inc's Residential New Construction…" at bounding box center [995, 179] width 148 height 54
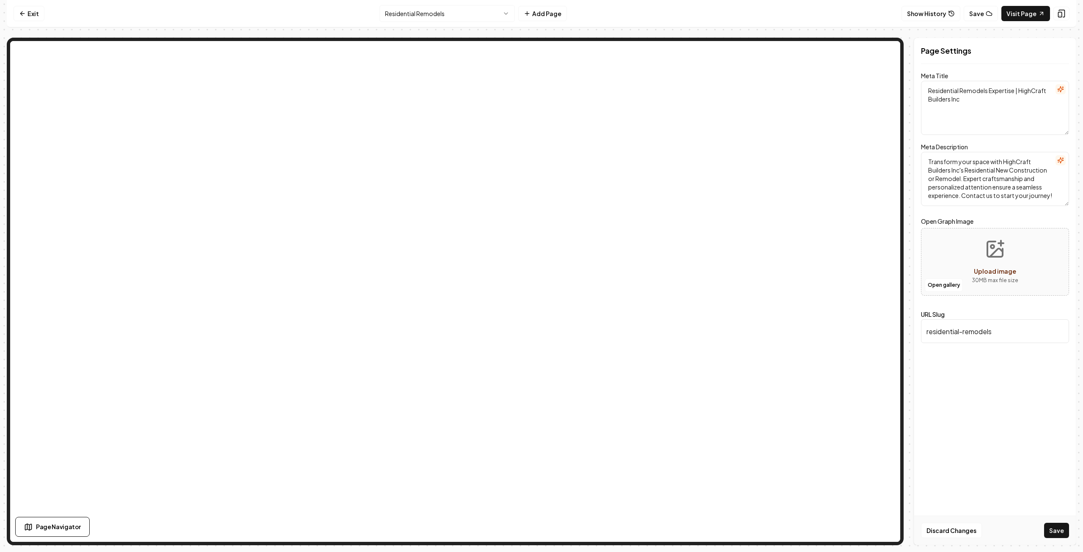
type textarea "Transform your space with HighCraft Builders Inc's Residential New Construction…"
click at [1000, 332] on input "residential-remodels" at bounding box center [995, 332] width 148 height 24
click at [989, 90] on textarea "Residential Remodels Expertise | HighCraft Builders Inc" at bounding box center [995, 108] width 148 height 54
type textarea "Residential New Construction or Remodel Expertise | HighCraft Builders Inc"
click at [1058, 529] on button "Save" at bounding box center [1056, 530] width 25 height 15
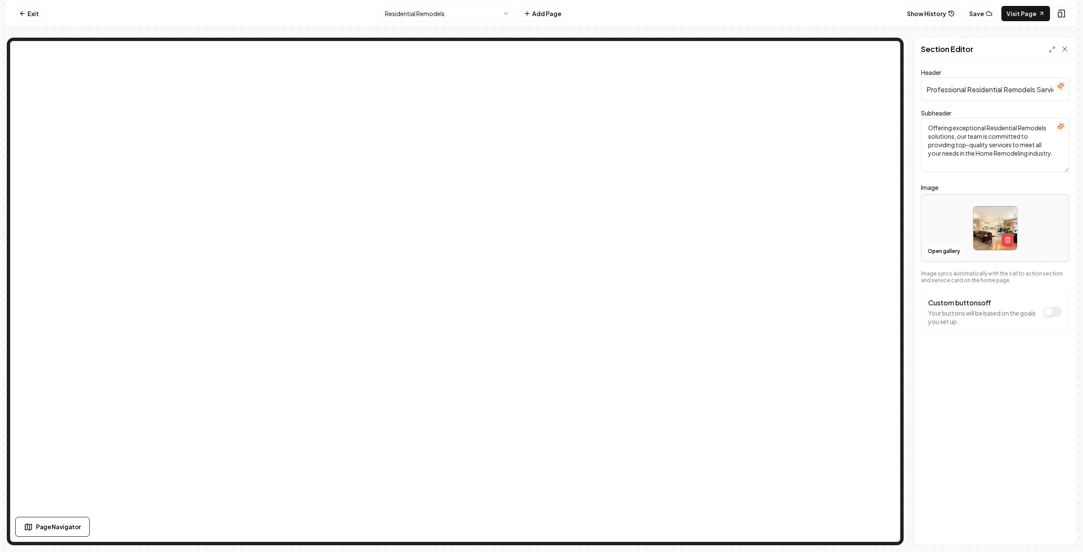
click at [1005, 88] on input "Professional Residential Remodels Services" at bounding box center [995, 89] width 148 height 24
type input "Professional Residential New Construction andRemodels Services"
click at [1056, 529] on button "Save" at bounding box center [1056, 530] width 25 height 15
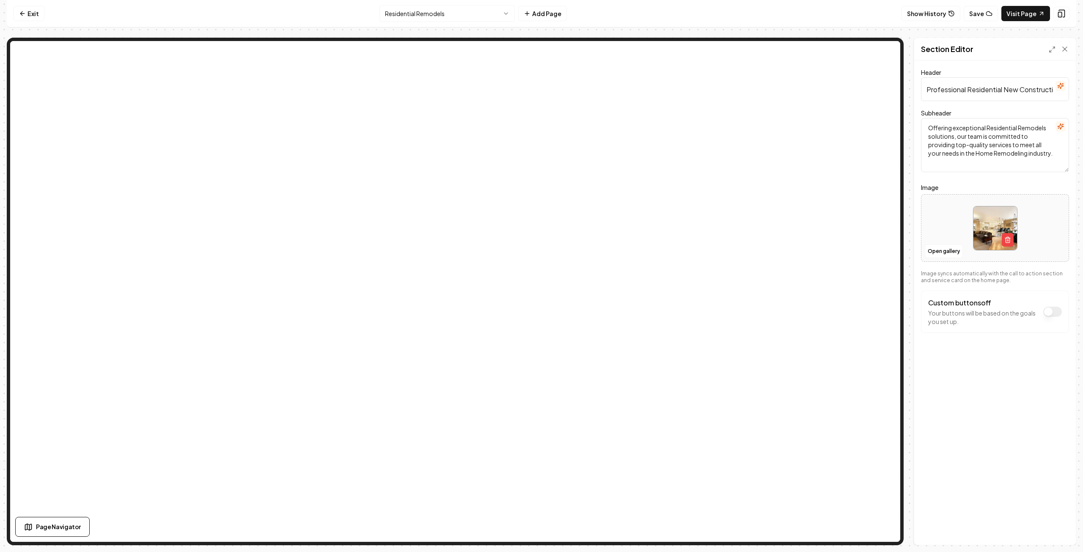
click at [1046, 126] on textarea "Offering exceptional Residential Remodels solutions, our team is committed to p…" at bounding box center [995, 145] width 148 height 54
click at [1048, 126] on textarea "Offering exceptional Residential Remodels solutions, our team is committed to p…" at bounding box center [995, 145] width 148 height 54
drag, startPoint x: 964, startPoint y: 160, endPoint x: 972, endPoint y: 166, distance: 10.1
click at [964, 161] on textarea "Offering exceptional Residential Construction solutions, our team is committed …" at bounding box center [995, 145] width 148 height 54
type textarea "Offering exceptional Residential Construction solutions, our team is committed …"
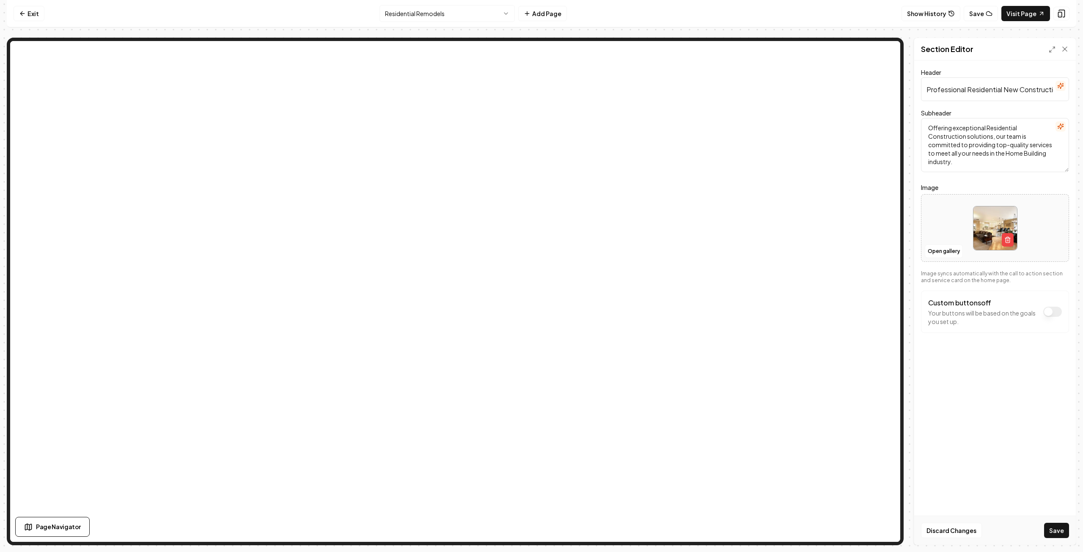
click at [960, 219] on div at bounding box center [995, 228] width 147 height 58
click at [942, 252] on button "Open gallery" at bounding box center [944, 252] width 38 height 14
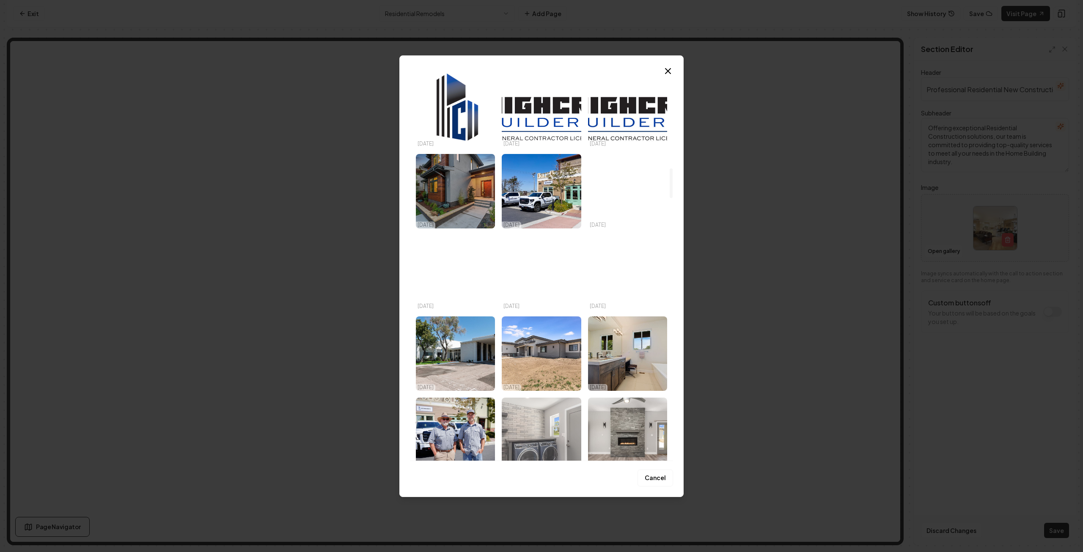
scroll to position [1076, 0]
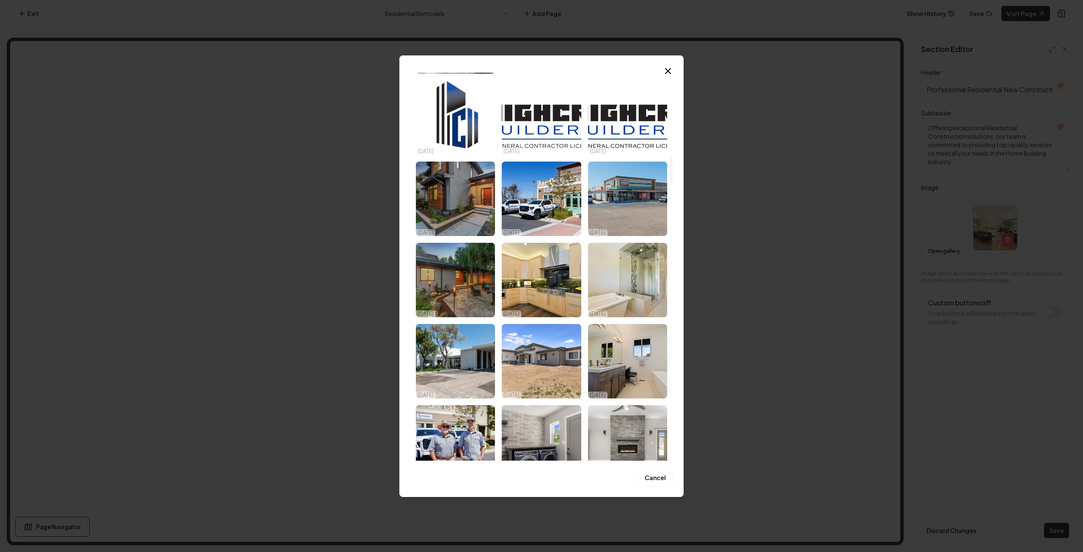
click at [461, 187] on img "Select image image_68d180d05c7cd75eb88baa55.jpg" at bounding box center [455, 199] width 79 height 74
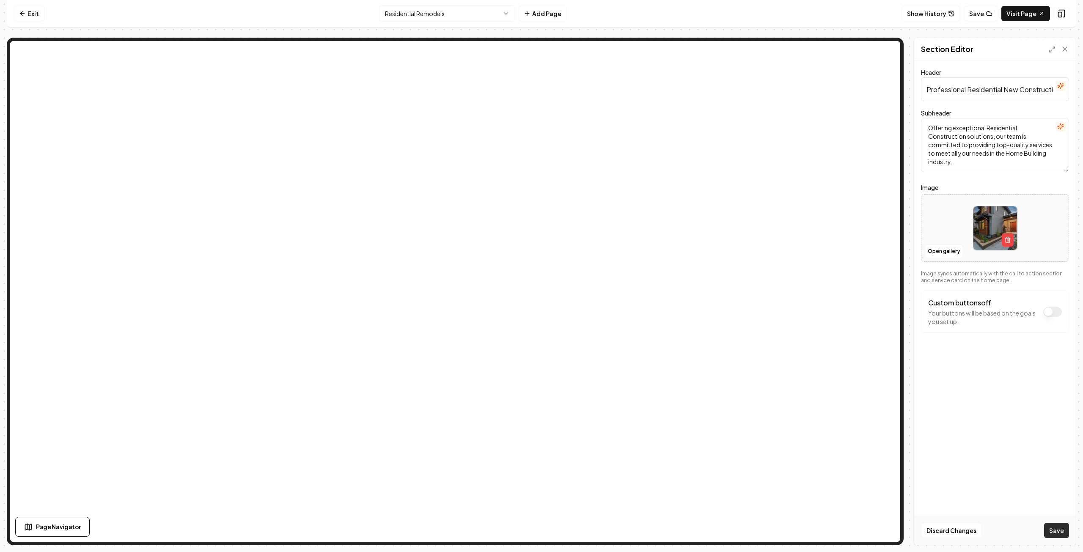
click at [1066, 534] on button "Save" at bounding box center [1056, 530] width 25 height 15
click at [938, 229] on div at bounding box center [995, 228] width 147 height 58
click at [939, 250] on button "Open gallery" at bounding box center [944, 252] width 38 height 14
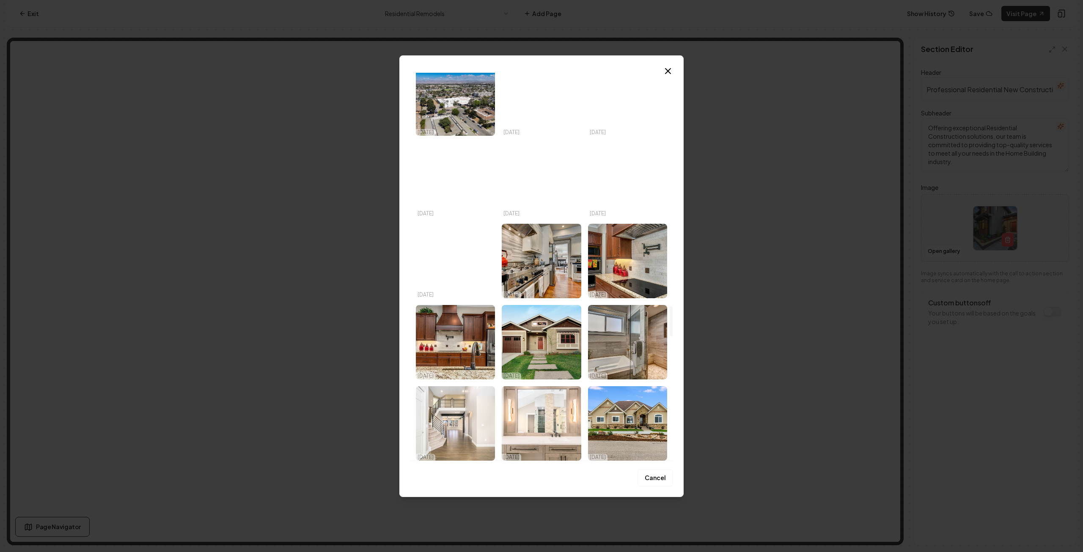
scroll to position [3047, 0]
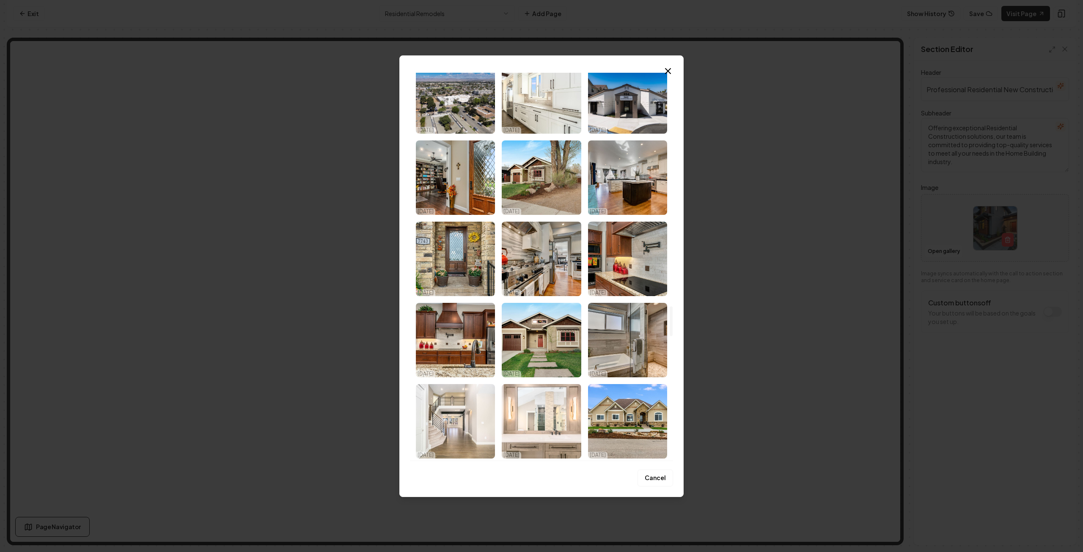
click at [453, 248] on img "Select image image_68d180c55c7cd75eb88b4298.jpg" at bounding box center [455, 259] width 79 height 74
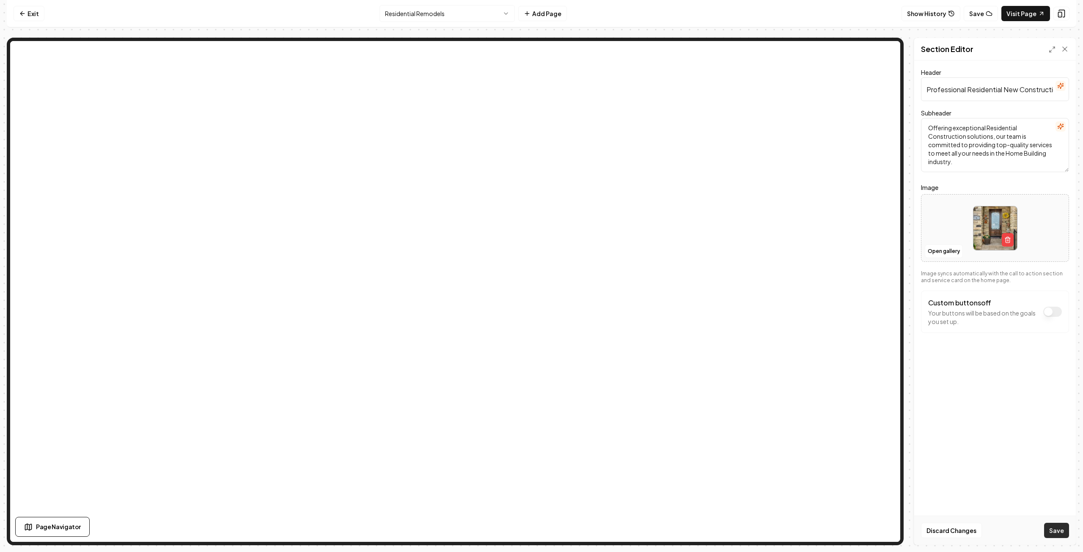
click at [1055, 528] on button "Save" at bounding box center [1056, 530] width 25 height 15
click at [939, 253] on button "Open gallery" at bounding box center [944, 252] width 38 height 14
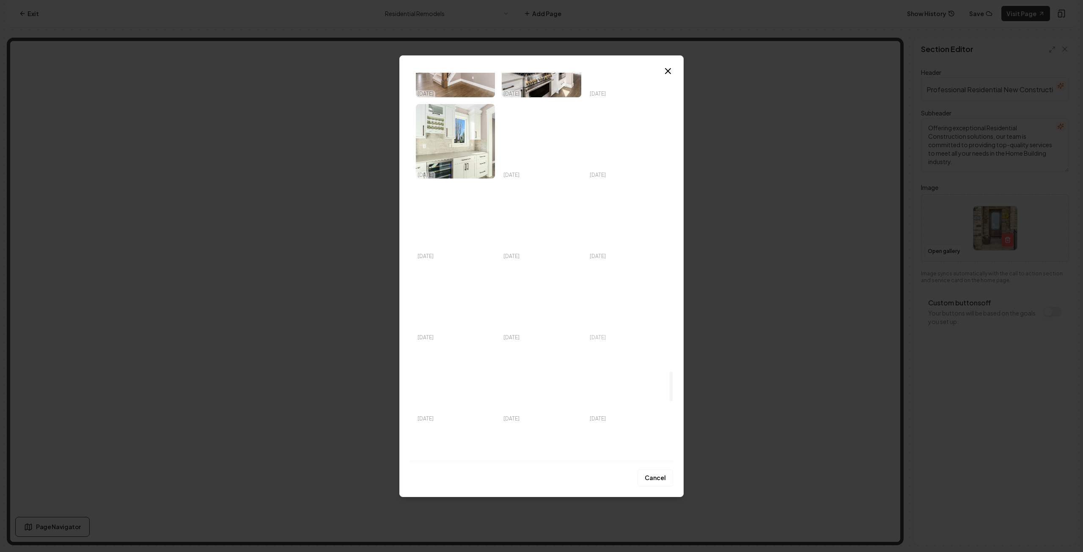
scroll to position [3893, 0]
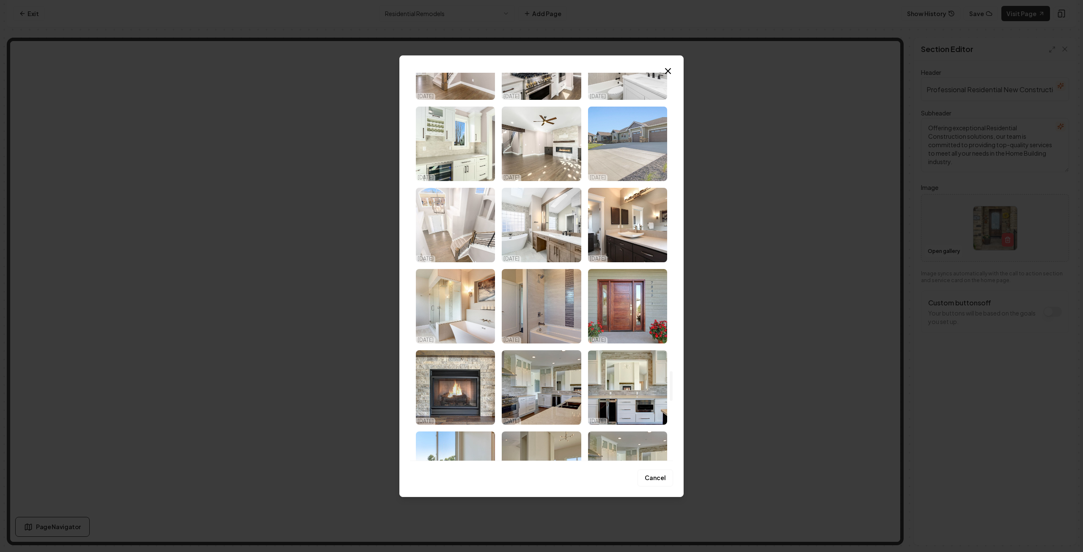
click at [642, 140] on img "Select image image_68d180c25c7cd75eb88b276a.jpg" at bounding box center [627, 144] width 79 height 74
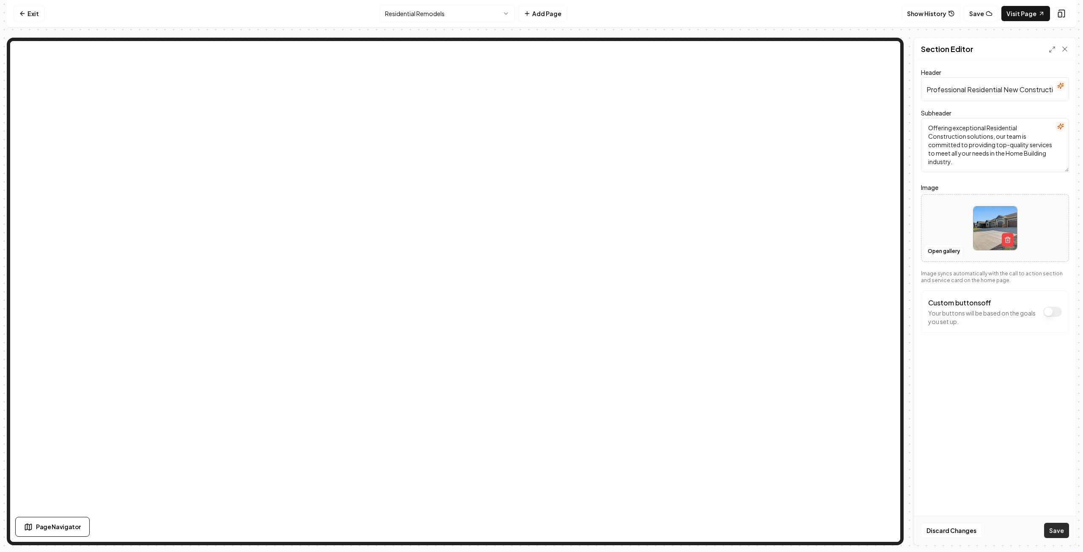
click at [1058, 531] on button "Save" at bounding box center [1056, 530] width 25 height 15
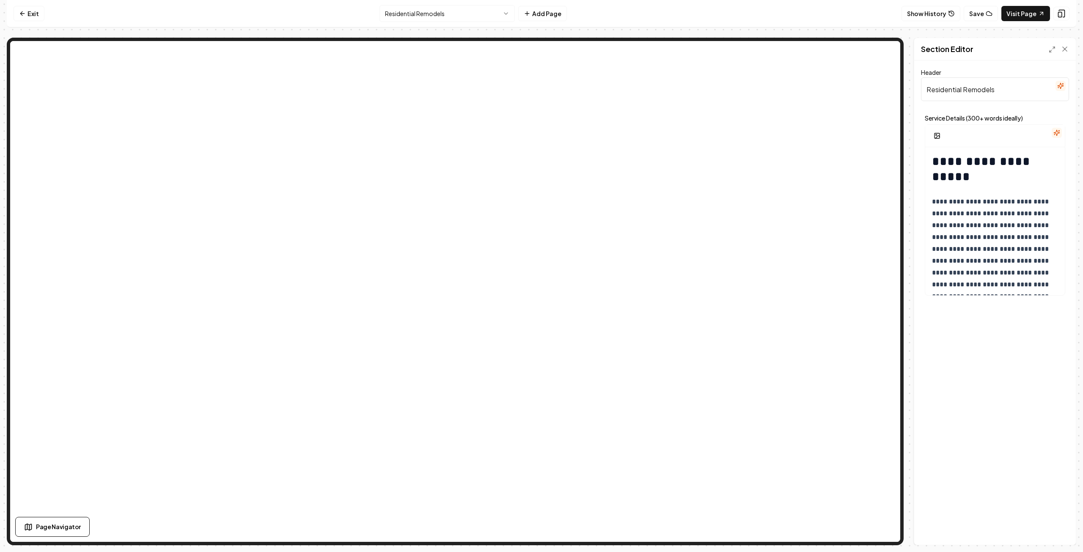
drag, startPoint x: 961, startPoint y: 89, endPoint x: 966, endPoint y: 94, distance: 6.0
click at [962, 89] on input "Residential Remodels" at bounding box center [995, 89] width 148 height 24
type input "Residential New Construction and Remodels"
click at [996, 178] on h1 "**********" at bounding box center [992, 169] width 121 height 30
click at [1011, 163] on h1 "**********" at bounding box center [992, 169] width 121 height 30
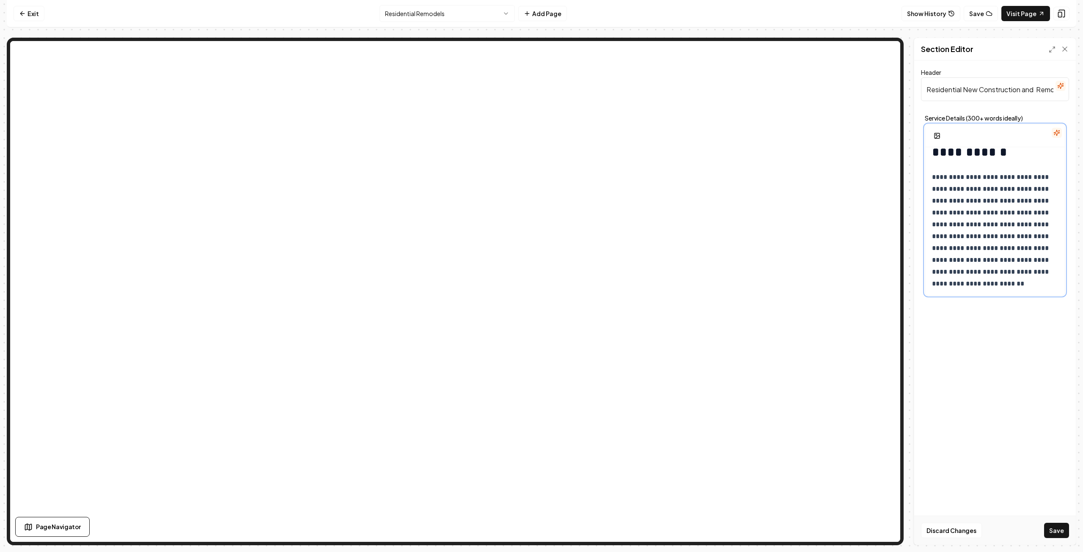
scroll to position [42, 0]
click at [994, 221] on p "**********" at bounding box center [992, 228] width 121 height 118
click at [989, 221] on p "**********" at bounding box center [992, 228] width 121 height 118
click at [1061, 533] on button "Save" at bounding box center [1056, 530] width 25 height 15
click at [986, 14] on button "Save" at bounding box center [981, 13] width 34 height 15
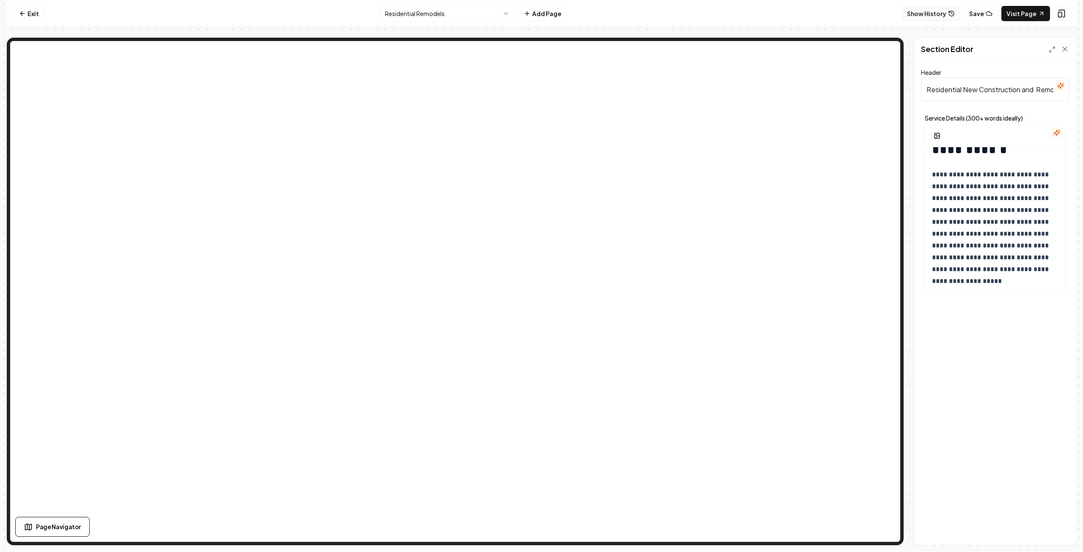
click at [943, 9] on button "Show History" at bounding box center [931, 13] width 59 height 15
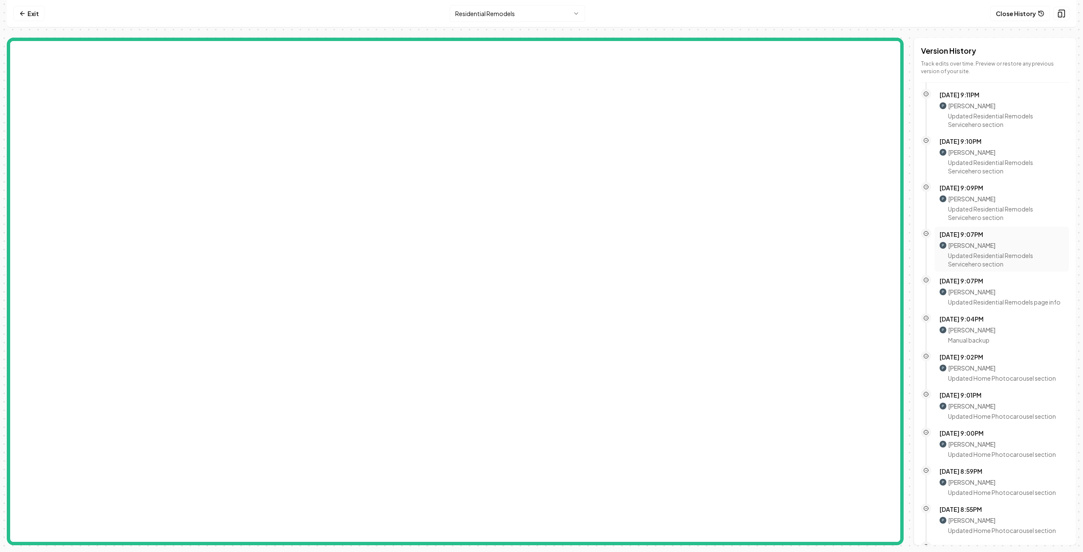
scroll to position [0, 0]
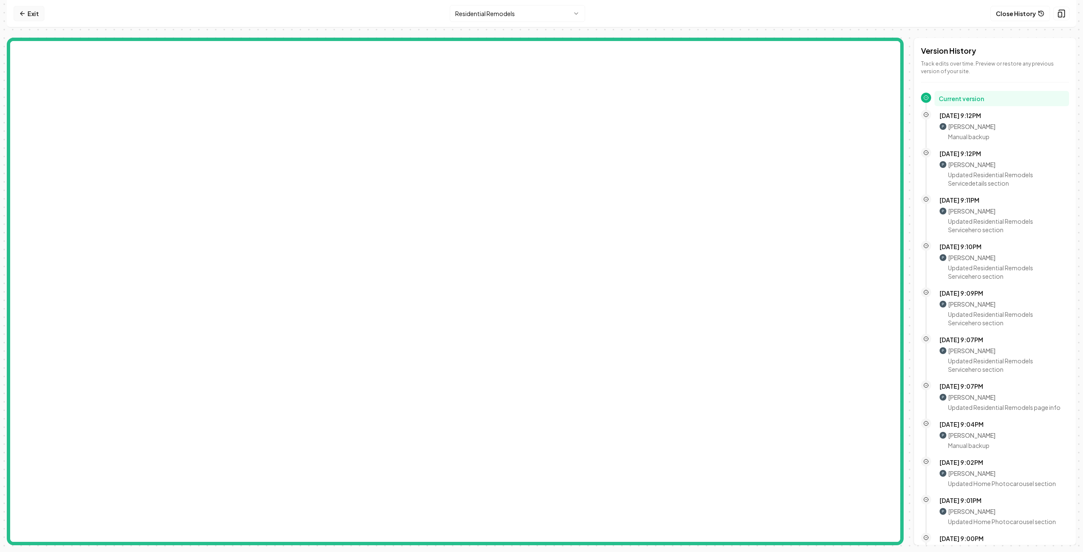
click at [27, 14] on link "Exit" at bounding box center [29, 13] width 31 height 15
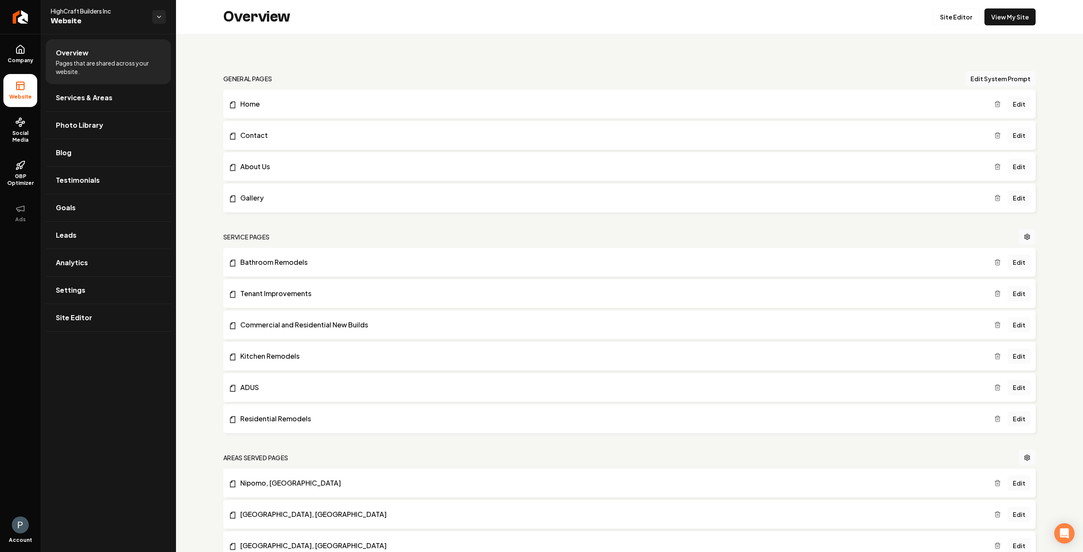
click at [1012, 323] on link "Edit" at bounding box center [1019, 324] width 23 height 15
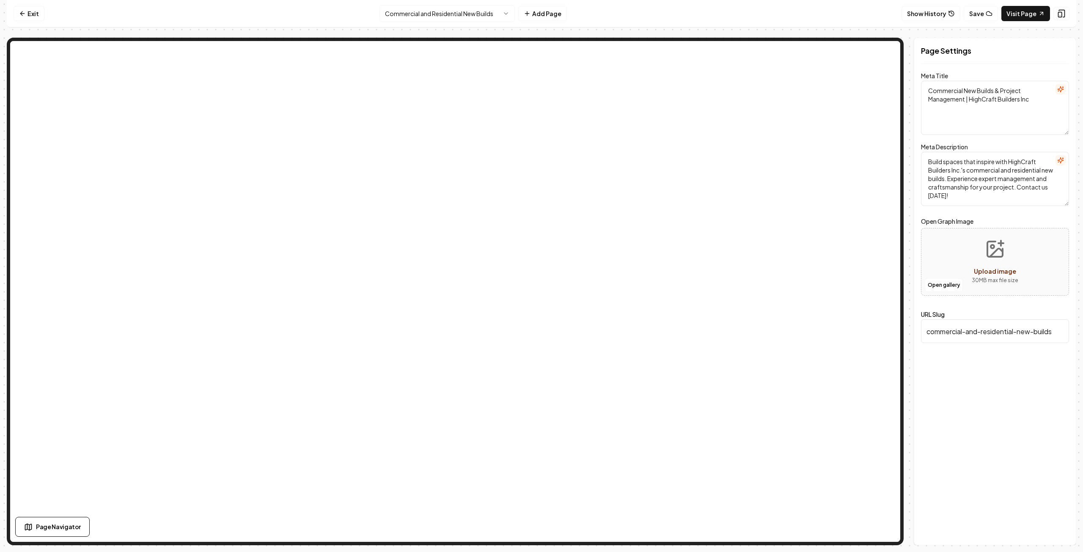
drag, startPoint x: 1058, startPoint y: 331, endPoint x: 919, endPoint y: 325, distance: 138.9
click at [920, 325] on div "Page Settings Meta Title Commercial New Builds & Project Management | HighCraft…" at bounding box center [995, 292] width 163 height 508
type input "Commercial New Construction"
click at [1060, 530] on button "Save" at bounding box center [1056, 530] width 25 height 15
click at [931, 15] on button "Show History" at bounding box center [931, 13] width 59 height 15
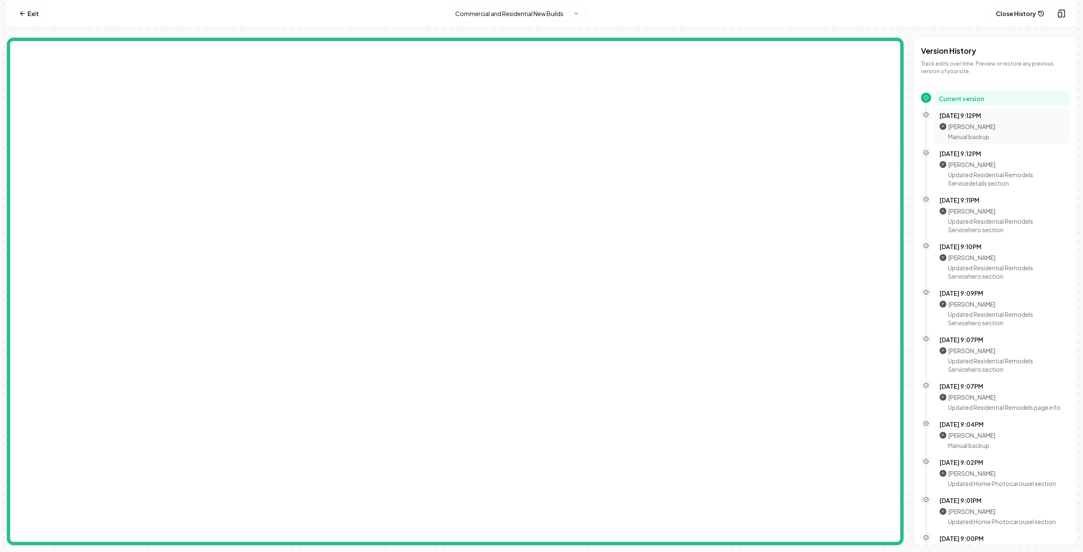
click at [991, 126] on div "[PERSON_NAME] Manual backup" at bounding box center [1002, 132] width 124 height 18
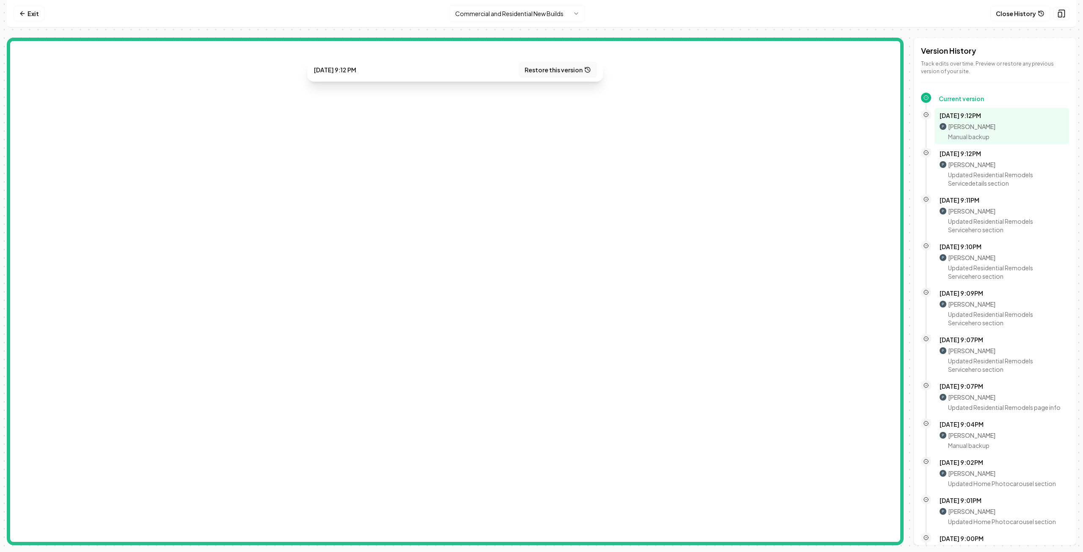
click at [556, 72] on button "Restore this version" at bounding box center [557, 69] width 77 height 15
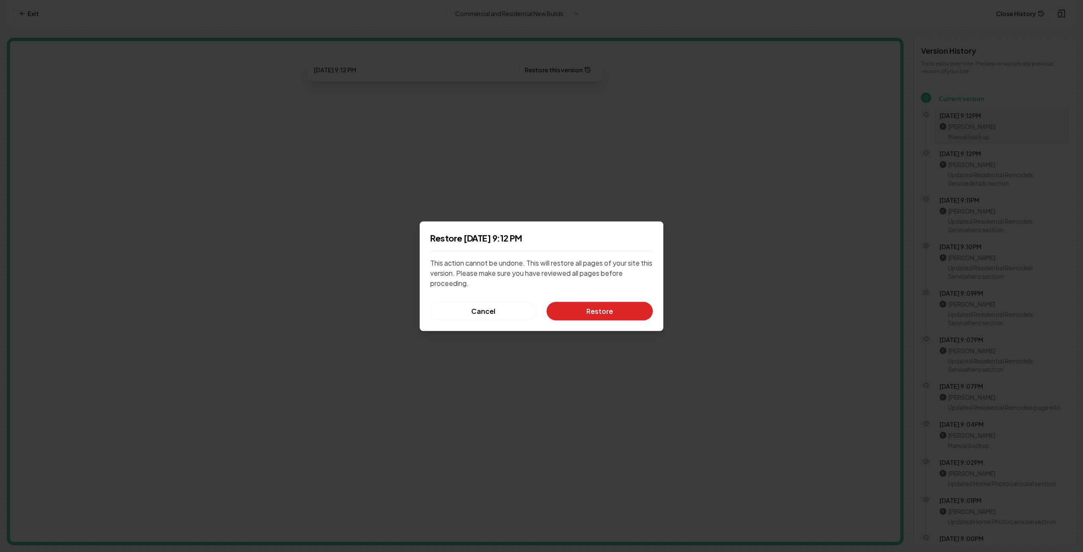
click at [602, 313] on button "Restore" at bounding box center [600, 311] width 106 height 19
click at [589, 317] on div "Cancel Restore" at bounding box center [541, 311] width 223 height 19
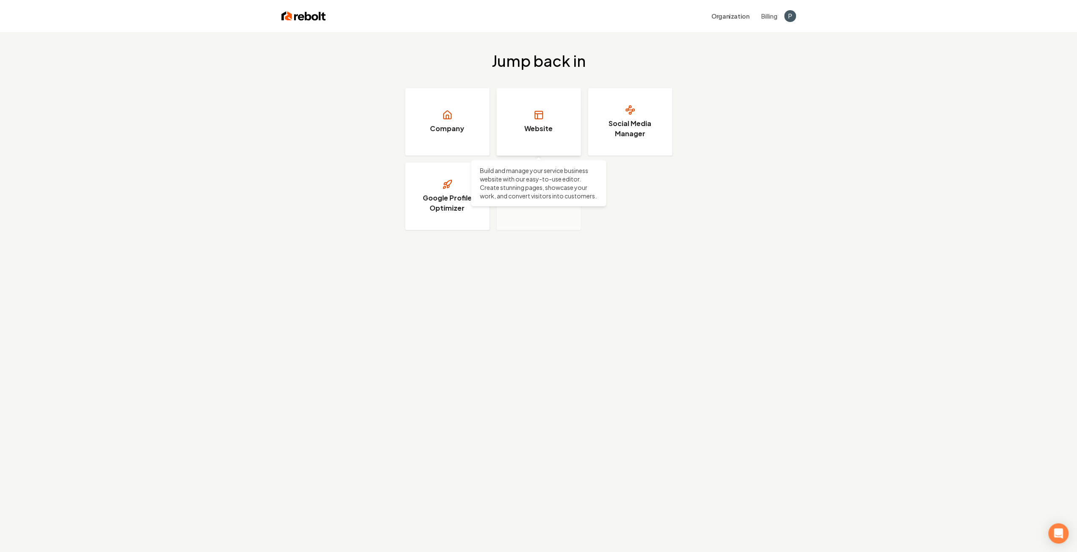
click at [519, 132] on link "Website" at bounding box center [538, 122] width 85 height 68
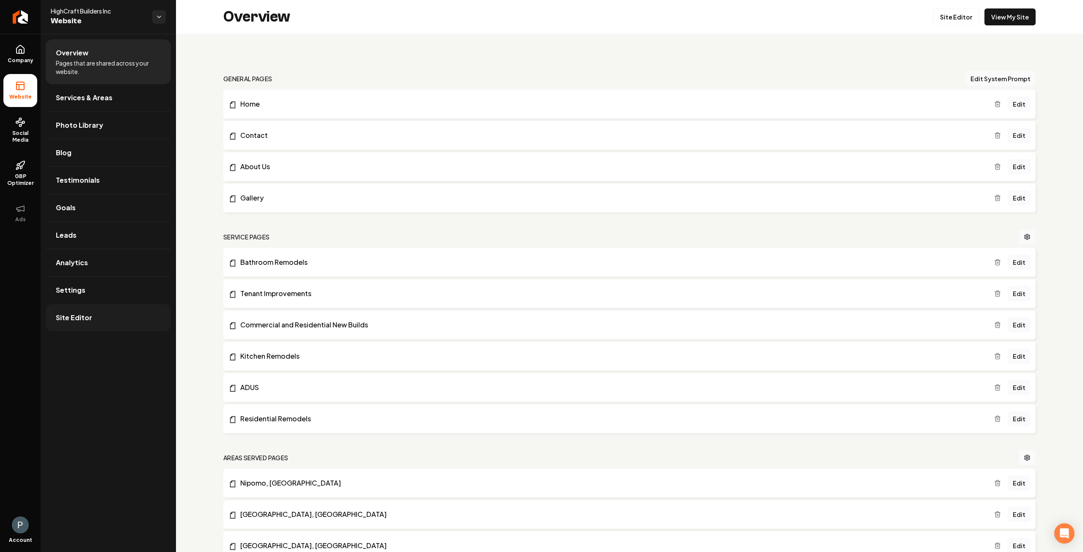
click at [91, 317] on link "Site Editor" at bounding box center [108, 317] width 125 height 27
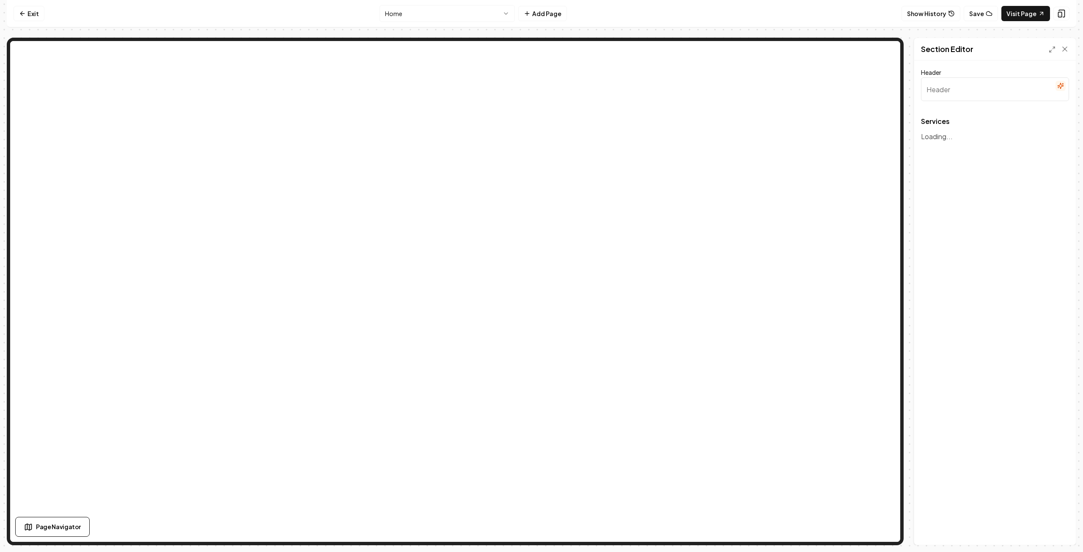
type input "Our Expert Contracting Services and Project Management"
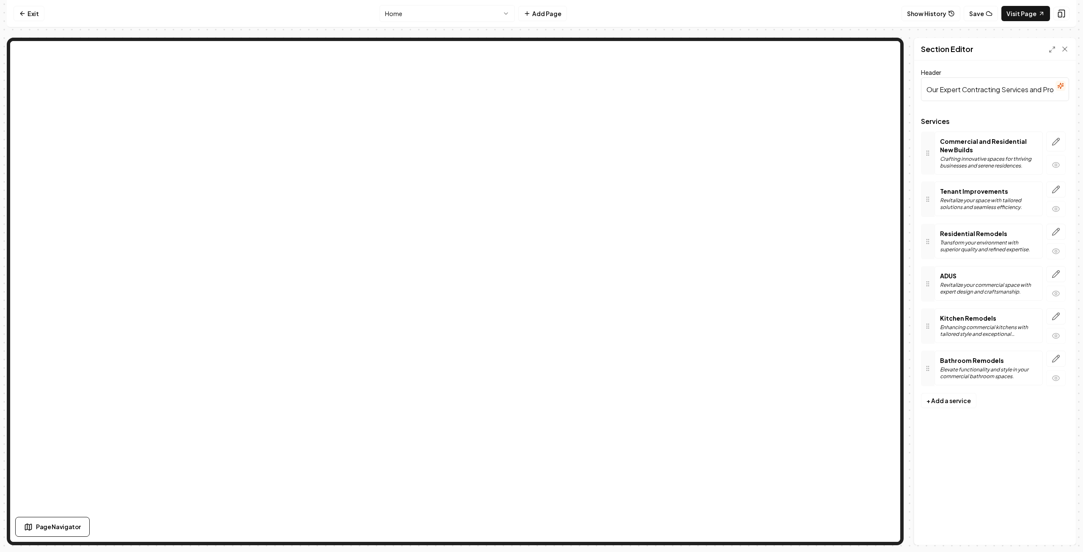
click at [1060, 143] on icon "button" at bounding box center [1056, 142] width 8 height 8
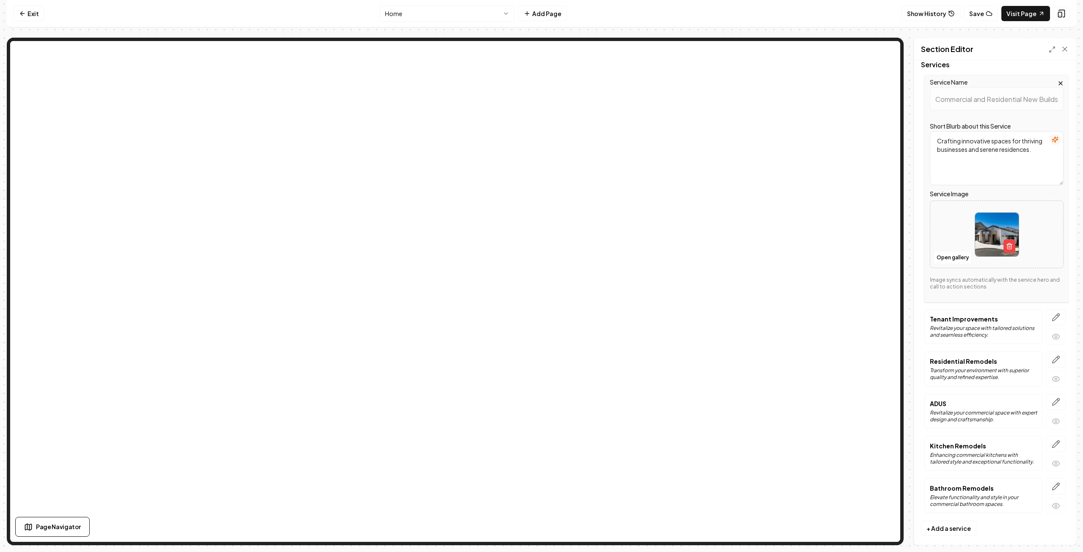
scroll to position [61, 0]
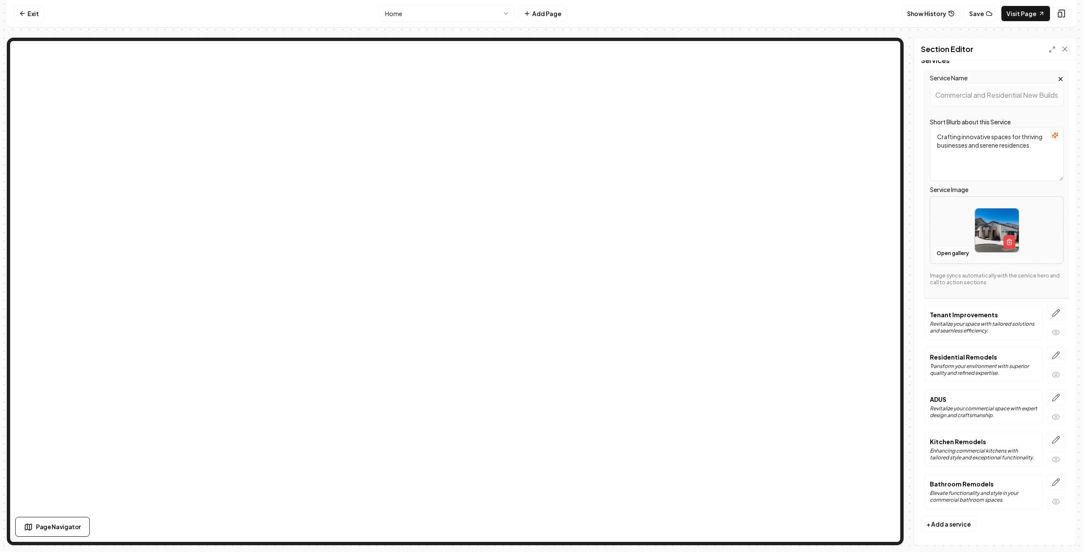
click at [1058, 81] on icon "button" at bounding box center [1061, 79] width 7 height 7
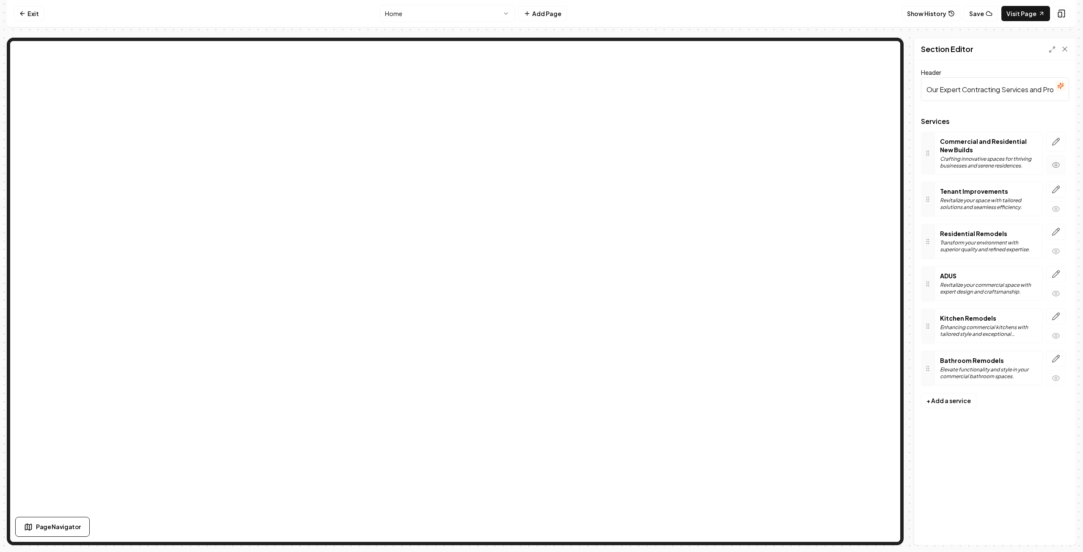
click at [1059, 165] on icon "button" at bounding box center [1056, 165] width 8 height 8
click at [1057, 142] on icon "button" at bounding box center [1056, 141] width 7 height 7
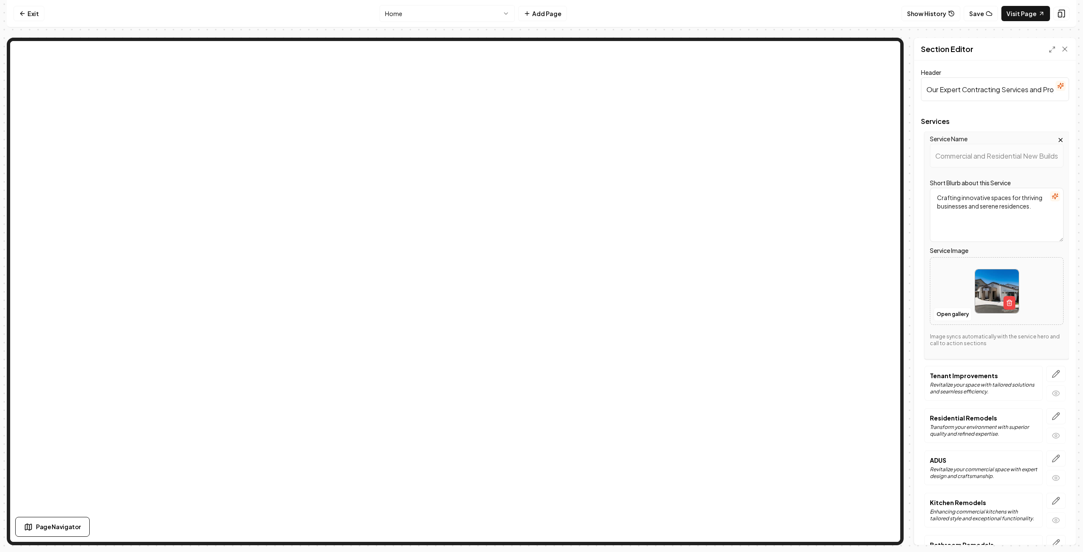
click at [1058, 138] on icon "button" at bounding box center [1061, 140] width 7 height 7
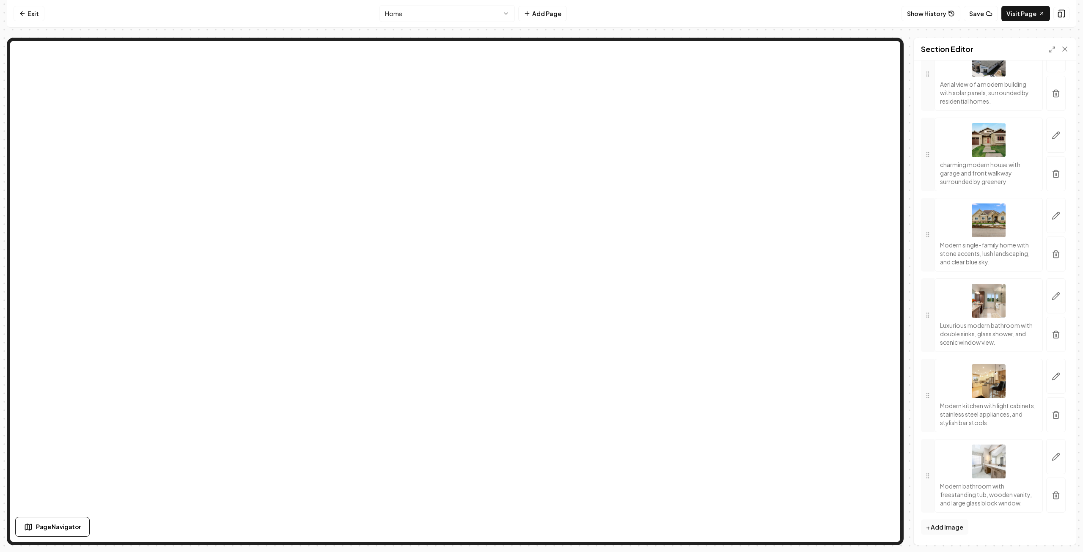
scroll to position [1692, 0]
click at [1058, 374] on icon "button" at bounding box center [1058, 374] width 1 height 1
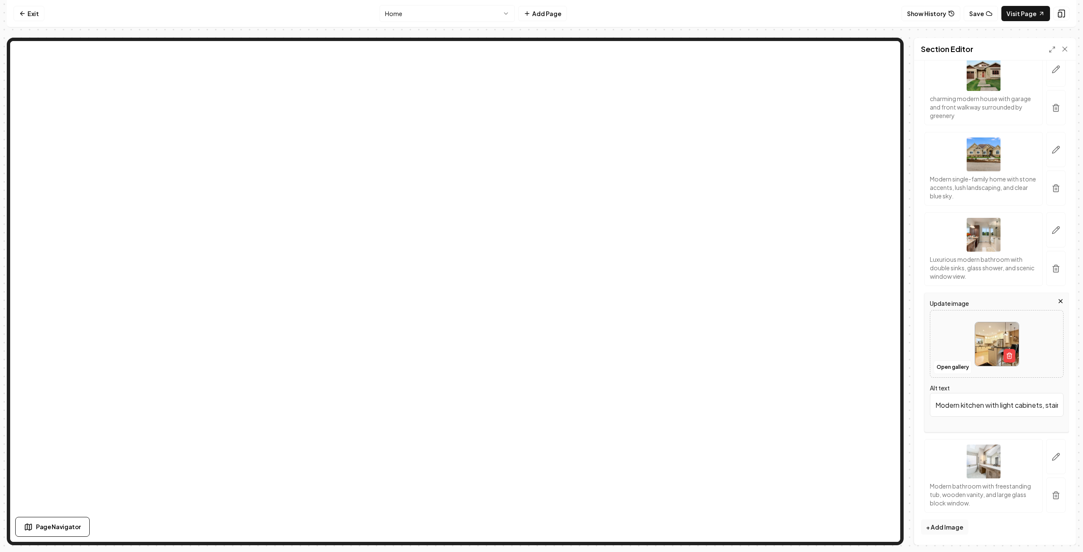
scroll to position [1682, 0]
click at [951, 345] on div at bounding box center [997, 344] width 133 height 58
type input "**********"
type input "Modern bathroom featuring a sleek walk-in shower and a freestanding bathtub. St…"
click at [956, 342] on div at bounding box center [997, 343] width 133 height 58
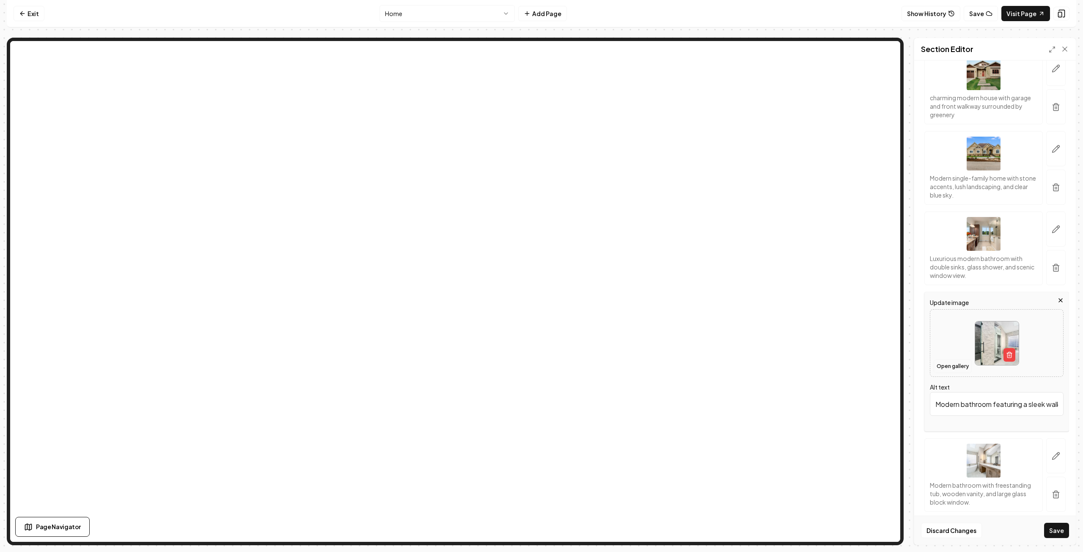
click at [951, 368] on button "Open gallery" at bounding box center [953, 367] width 38 height 14
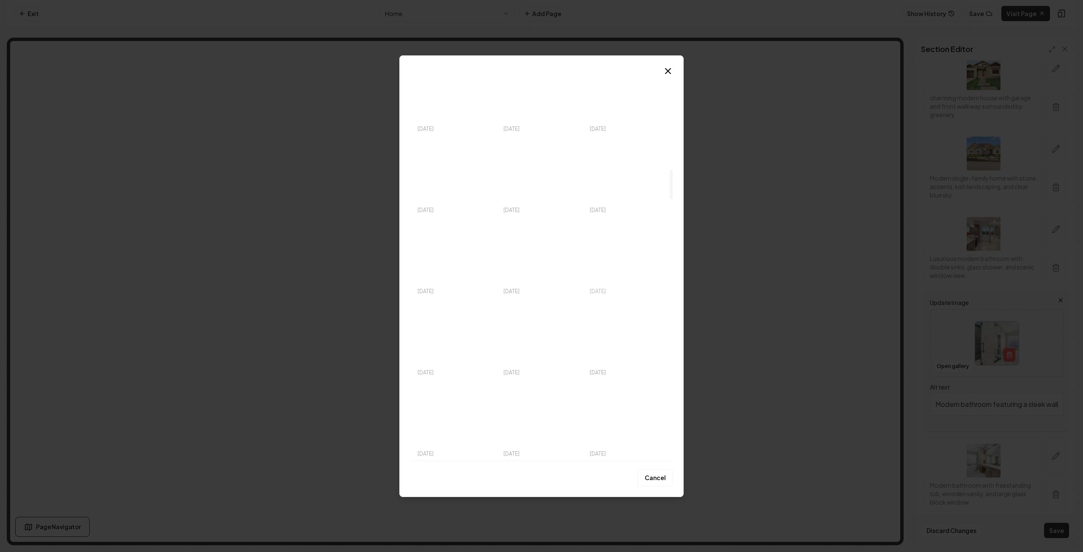
scroll to position [1203, 0]
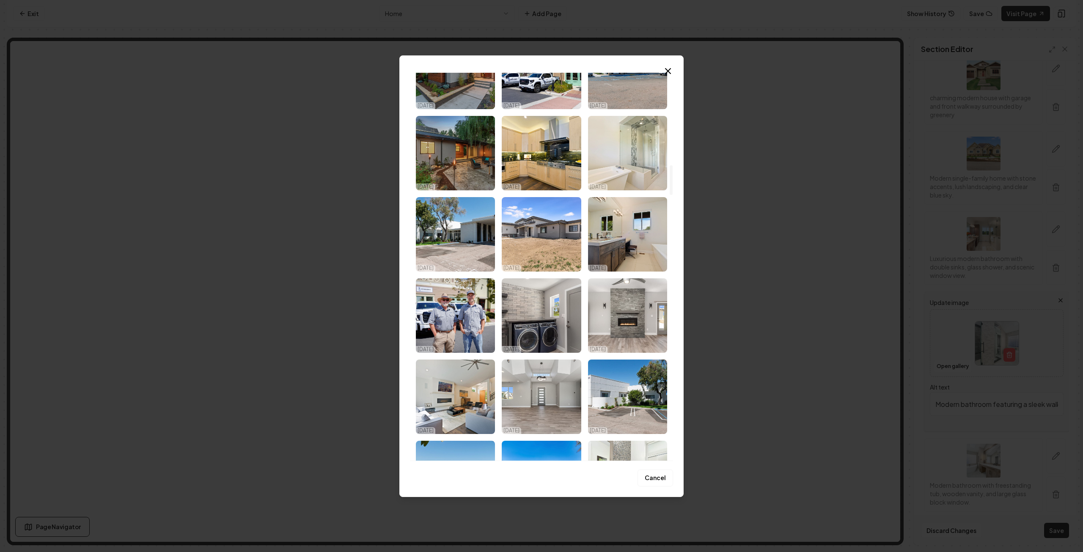
click at [643, 150] on img "Select image image_68d180d05c7cd75eb88ba959.jpg" at bounding box center [627, 153] width 79 height 74
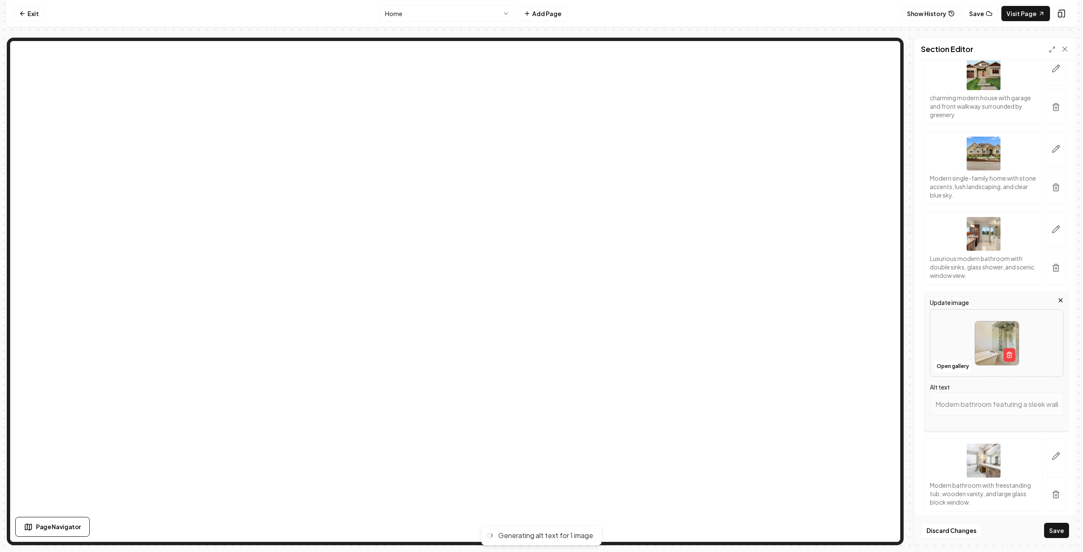
type input "Modern bathroom featuring a glass shower, freestanding tub, and stylish tile ac…"
click at [1058, 534] on button "Save" at bounding box center [1056, 530] width 25 height 15
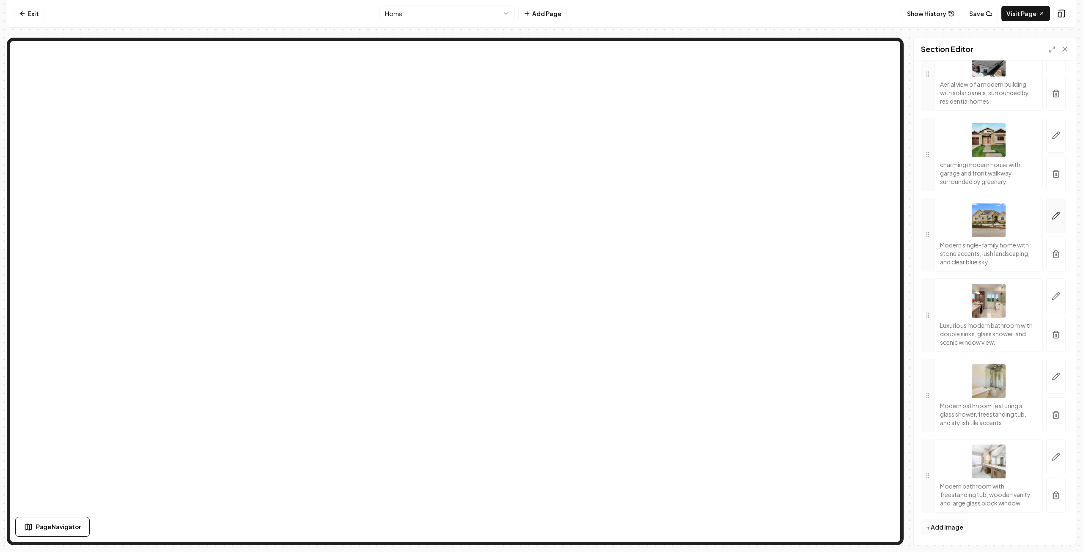
click at [1053, 212] on icon "button" at bounding box center [1056, 215] width 7 height 7
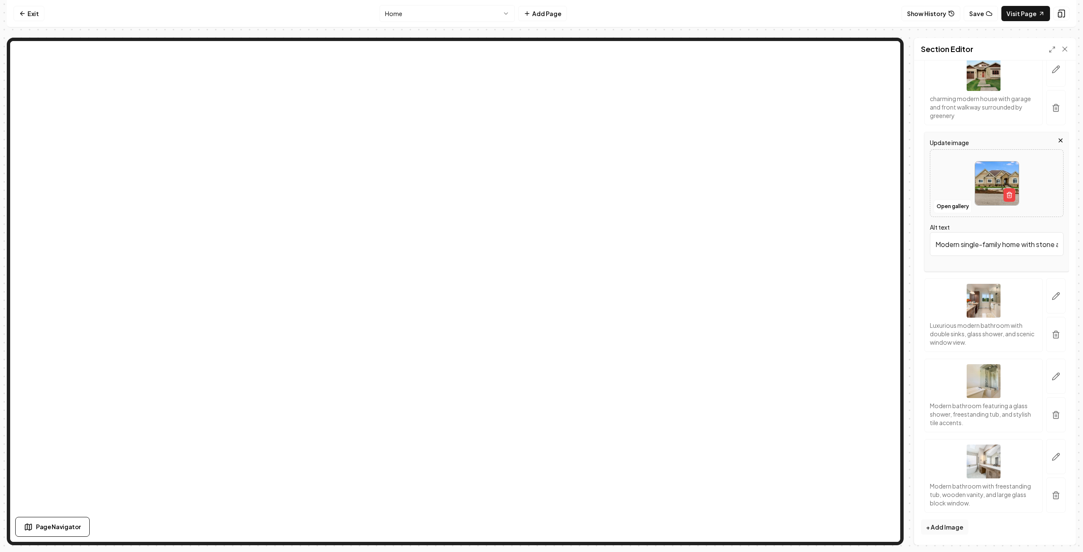
click at [956, 198] on div at bounding box center [997, 183] width 133 height 58
type input "**********"
type input "Modern residential homes with stone accents and a spacious driveway under clear…"
click at [1055, 530] on button "Save" at bounding box center [1056, 530] width 25 height 15
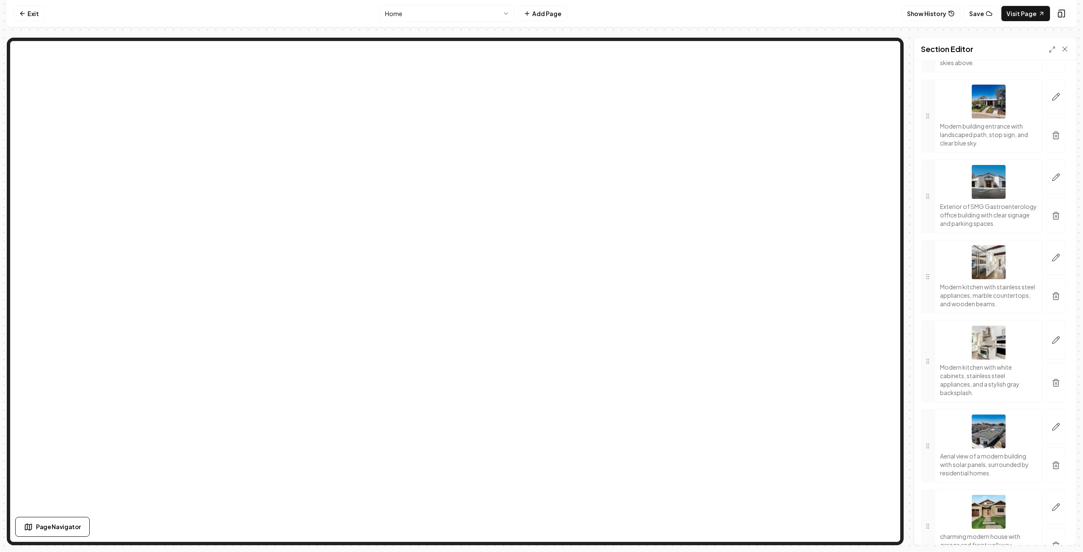
scroll to position [1259, 0]
click at [1053, 182] on icon "button" at bounding box center [1056, 178] width 7 height 7
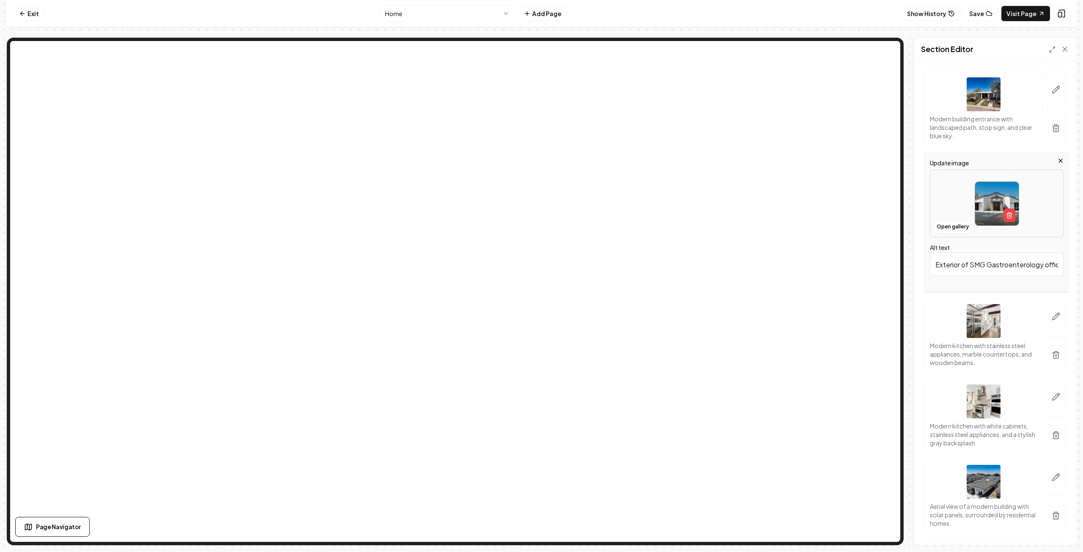
click at [954, 210] on div at bounding box center [997, 204] width 133 height 58
type input "**********"
click at [1052, 320] on icon "button" at bounding box center [1056, 316] width 8 height 8
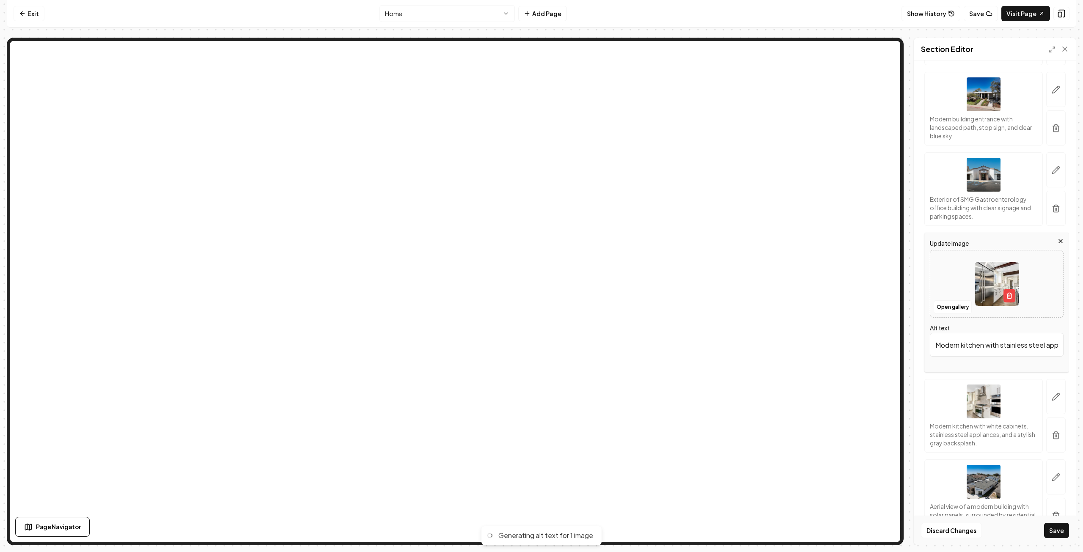
click at [949, 286] on div at bounding box center [997, 284] width 133 height 58
type input "**********"
click at [1053, 399] on icon "button" at bounding box center [1056, 397] width 7 height 7
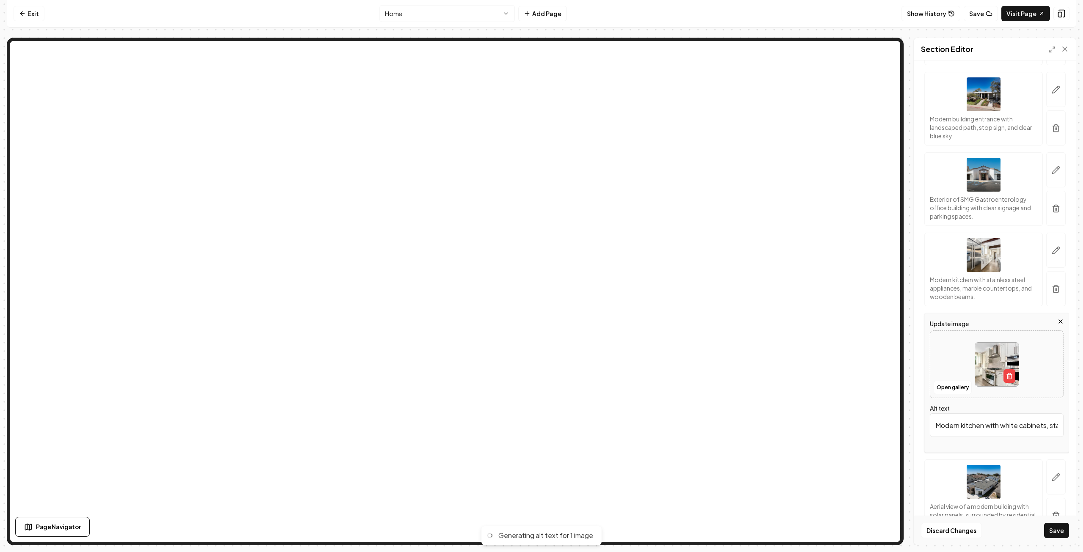
click at [956, 361] on div at bounding box center [997, 365] width 133 height 58
type input "**********"
click at [1058, 530] on button "Save" at bounding box center [1056, 530] width 25 height 15
type input "Modern living room with two sofas, a fireplace, and large windows for natural l…"
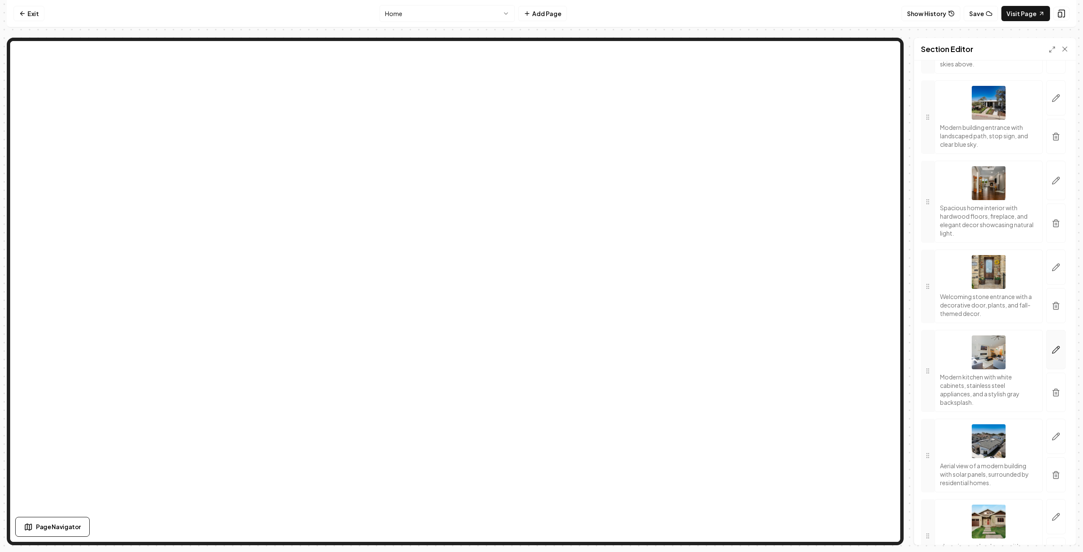
click at [1052, 354] on icon "button" at bounding box center [1056, 350] width 8 height 8
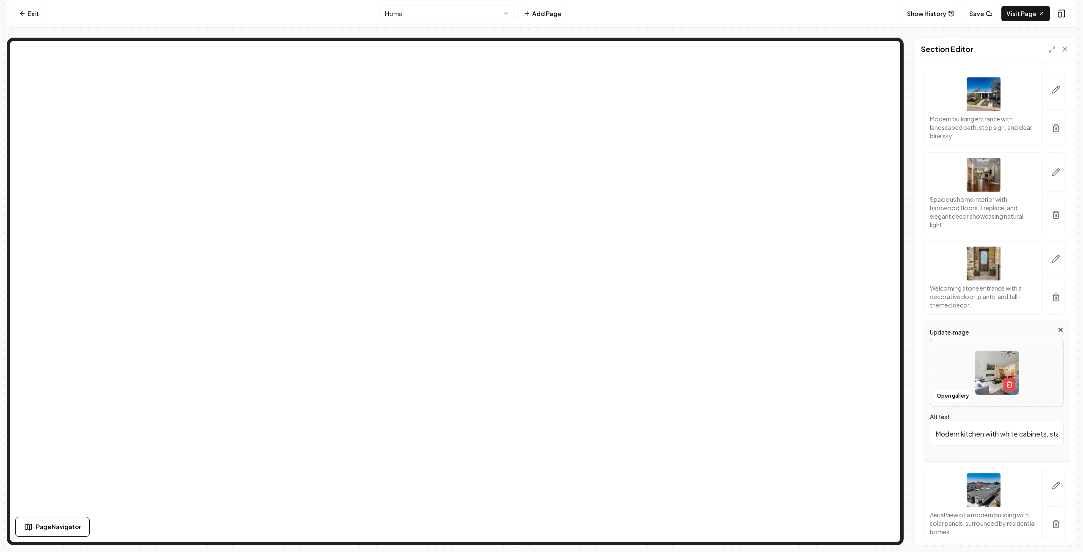
click at [1025, 380] on div at bounding box center [997, 373] width 133 height 58
click at [955, 402] on button "Open gallery" at bounding box center [953, 396] width 38 height 14
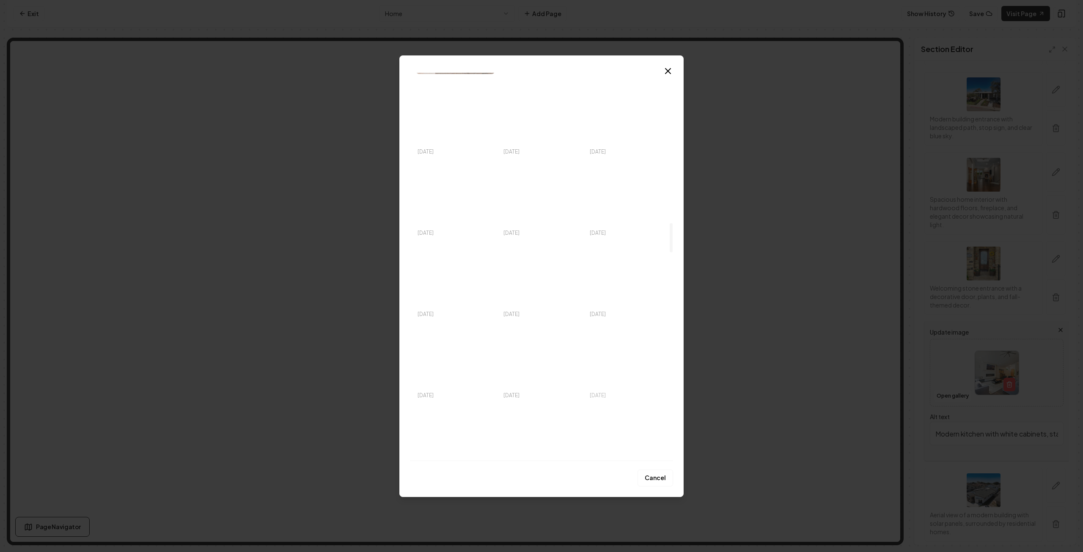
scroll to position [2074, 0]
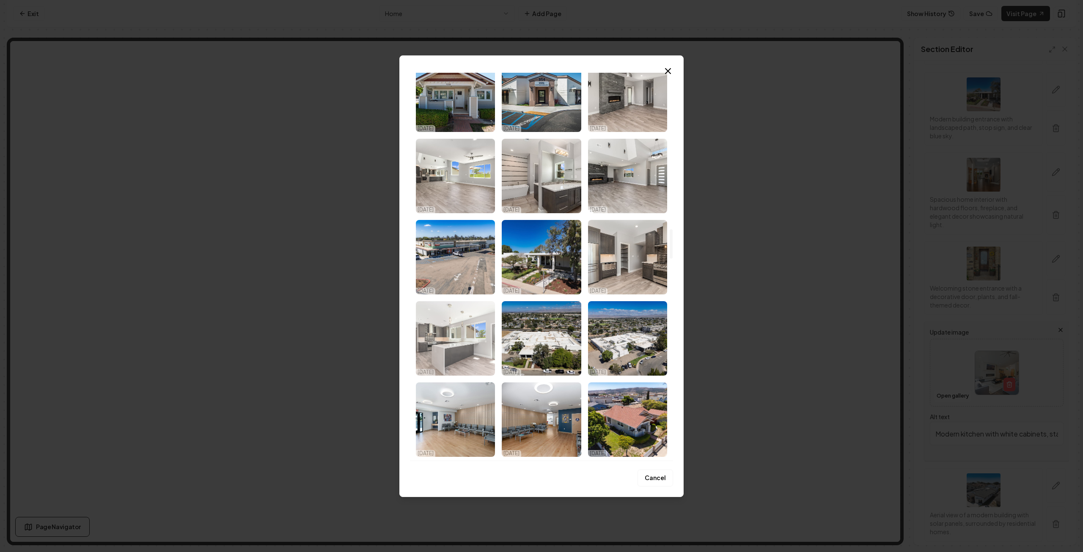
click at [465, 350] on img "Select image image_68d180ca5c7cd75eb88b73b5.jpg" at bounding box center [455, 338] width 79 height 74
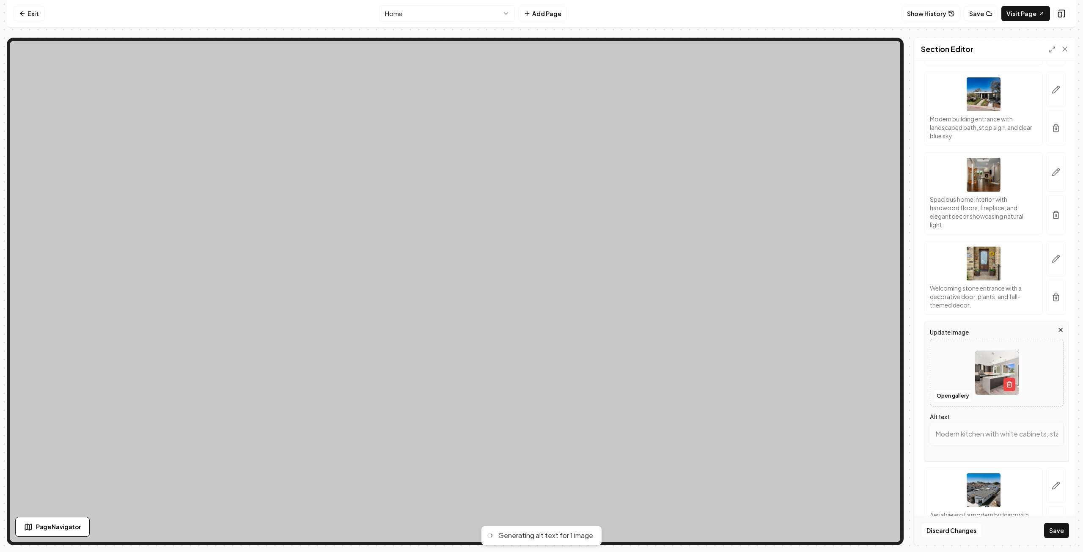
type input "Modern kitchen featuring dark cabinets, stainless steel appliances, and large w…"
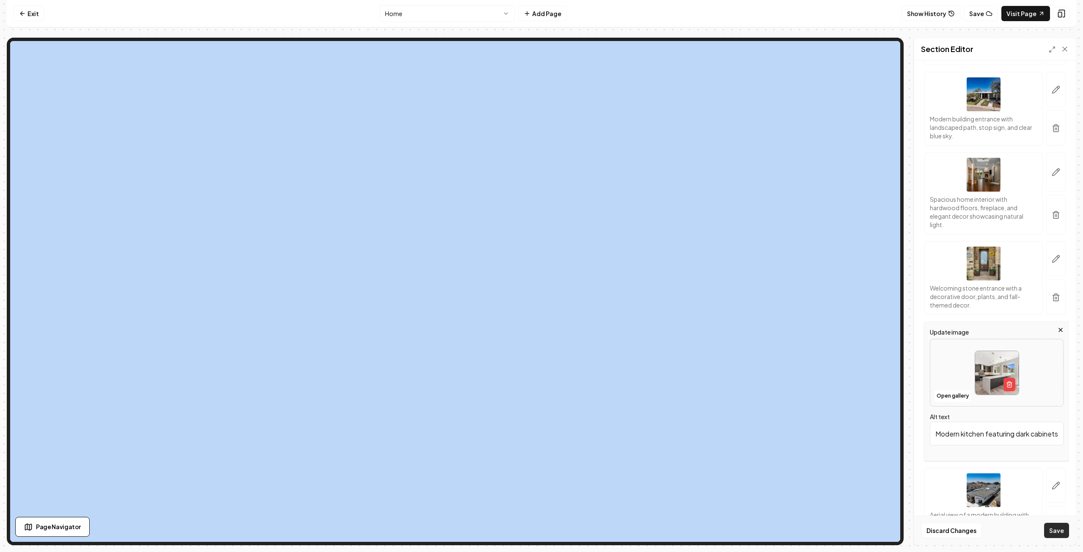
click at [1060, 528] on button "Save" at bounding box center [1056, 530] width 25 height 15
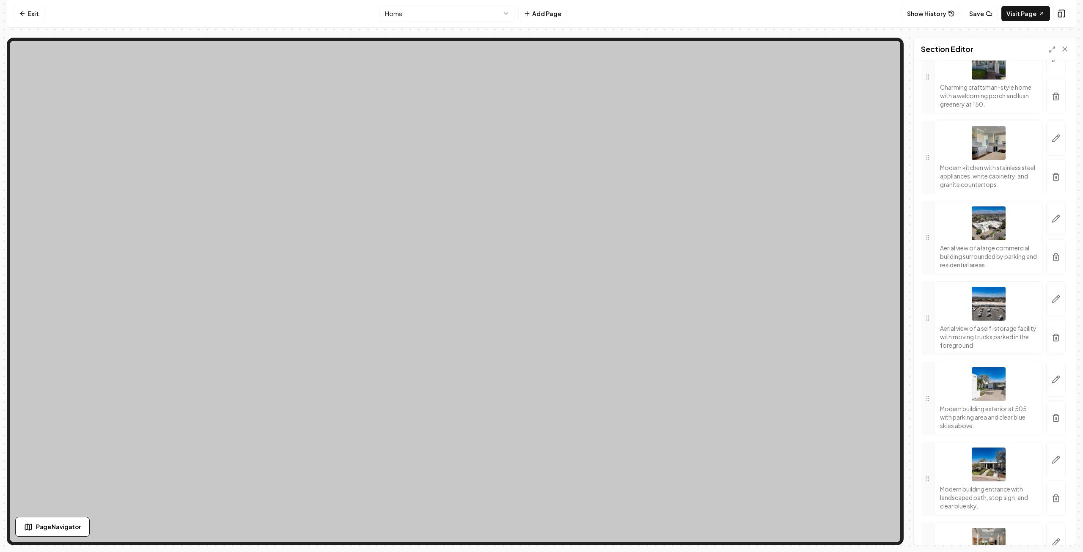
scroll to position [793, 0]
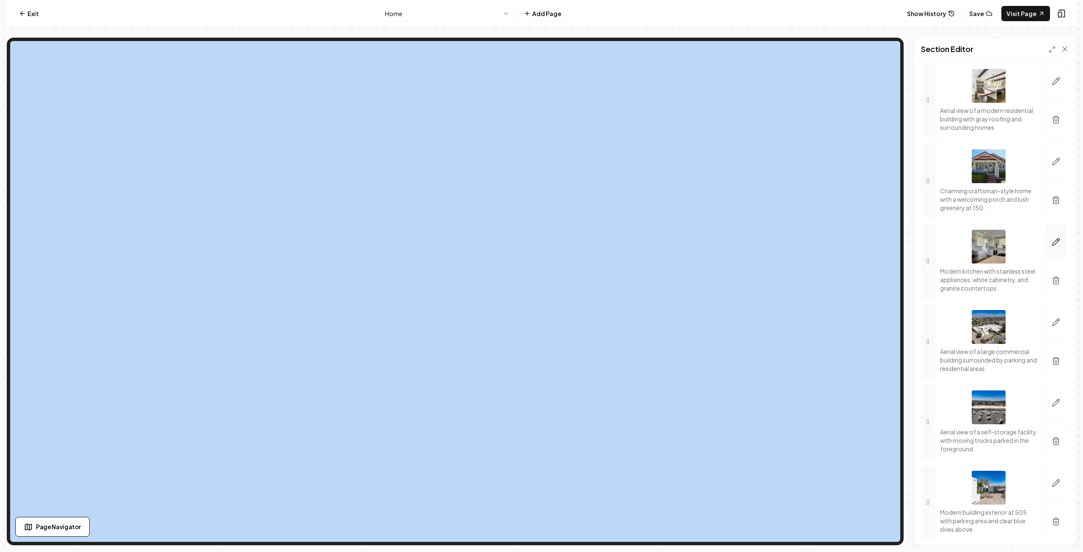
click at [1058, 241] on icon "button" at bounding box center [1058, 240] width 1 height 1
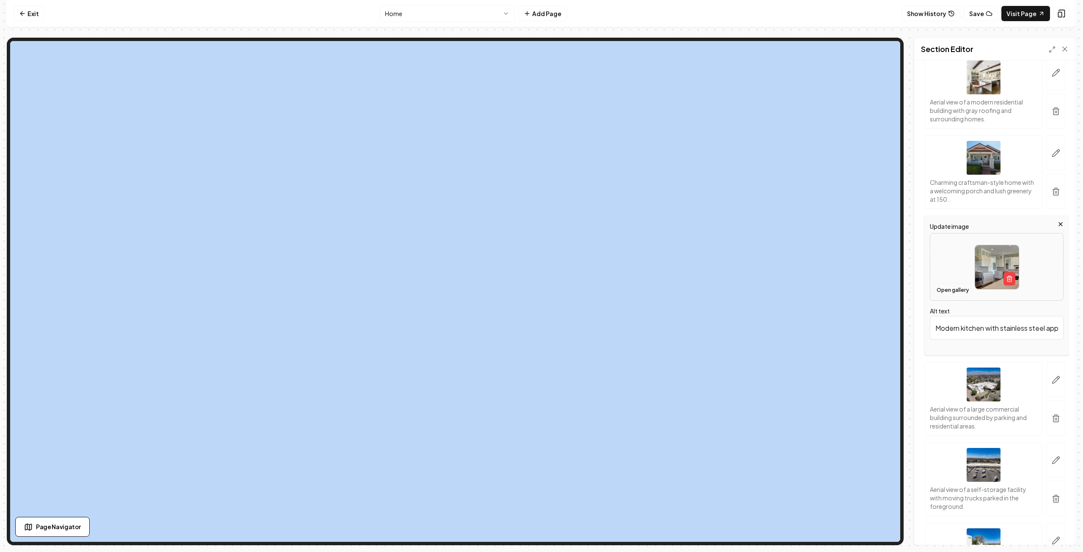
click at [953, 297] on button "Open gallery" at bounding box center [953, 291] width 38 height 14
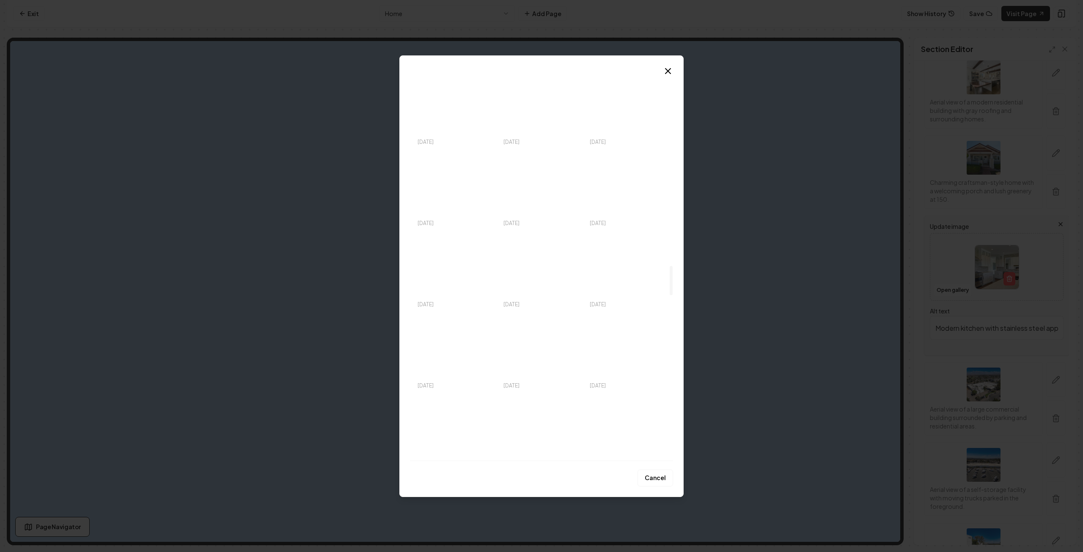
scroll to position [2539, 0]
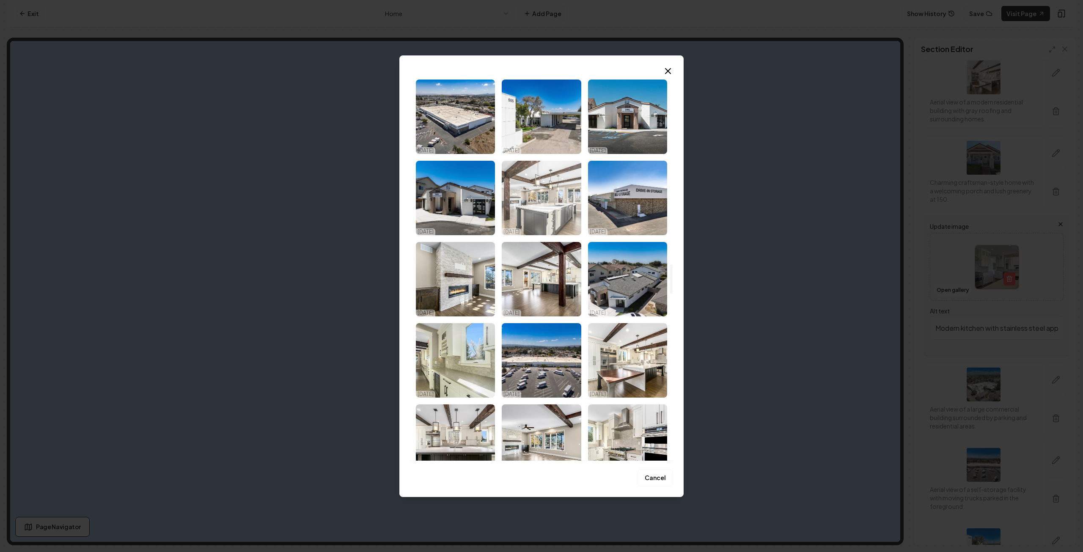
click at [553, 204] on img "Select image image_68d180c75c7cd75eb88b5eab.jpg" at bounding box center [541, 198] width 79 height 74
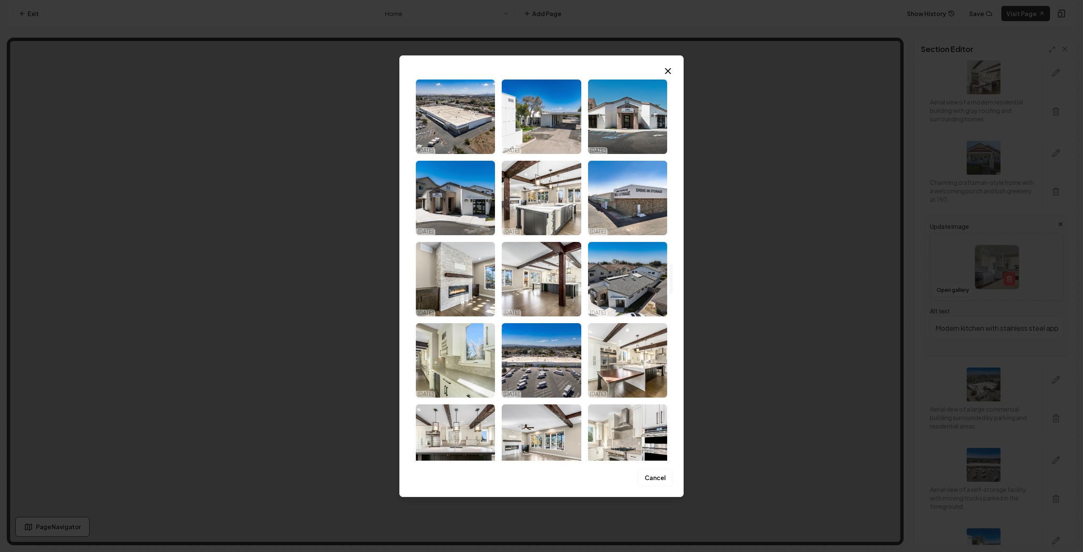
click at [553, 204] on iframe at bounding box center [455, 291] width 890 height 501
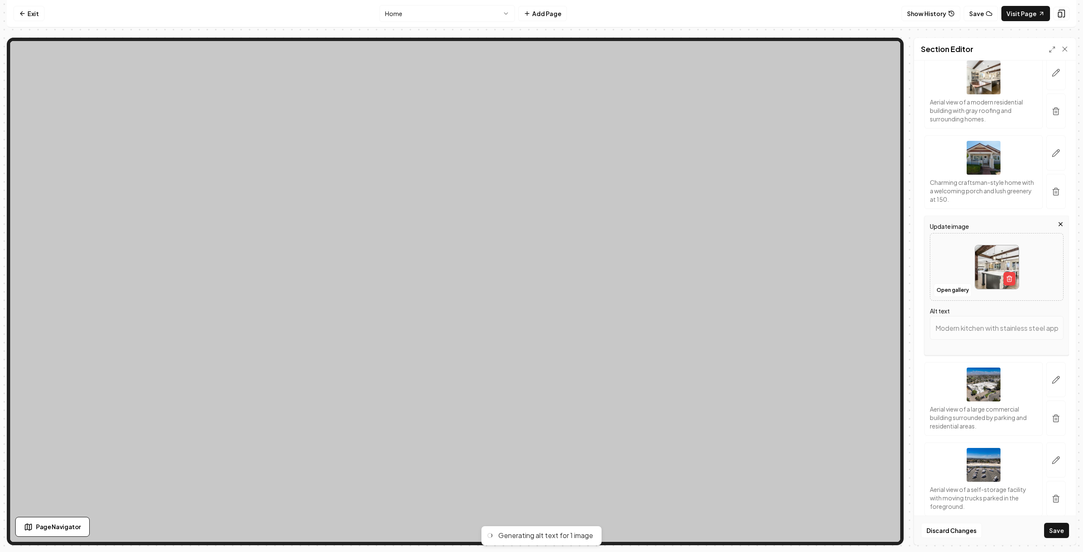
type input "Modern kitchen with large island, wooden beams, and scenic views through expans…"
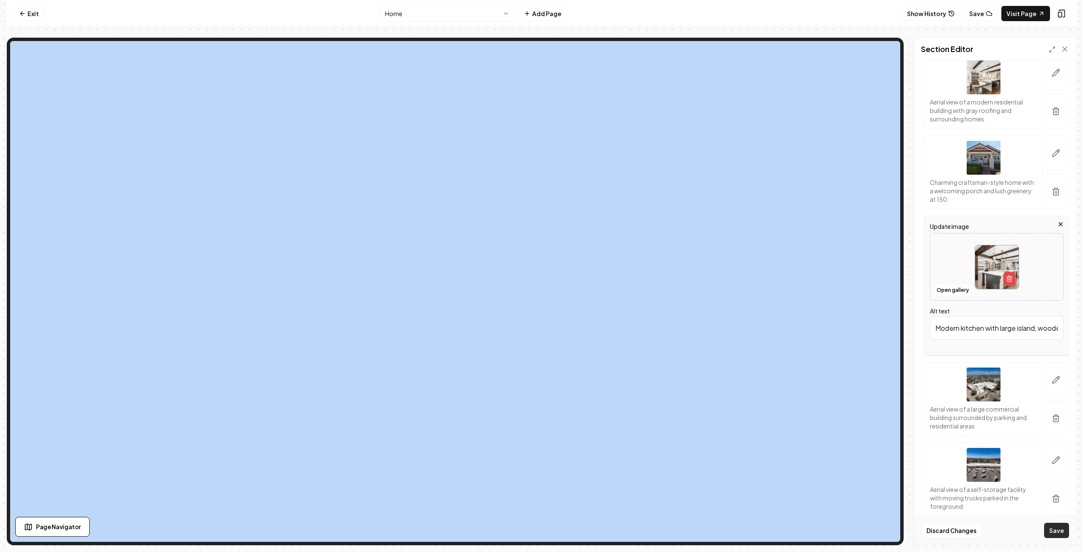
click at [1057, 533] on button "Save" at bounding box center [1056, 530] width 25 height 15
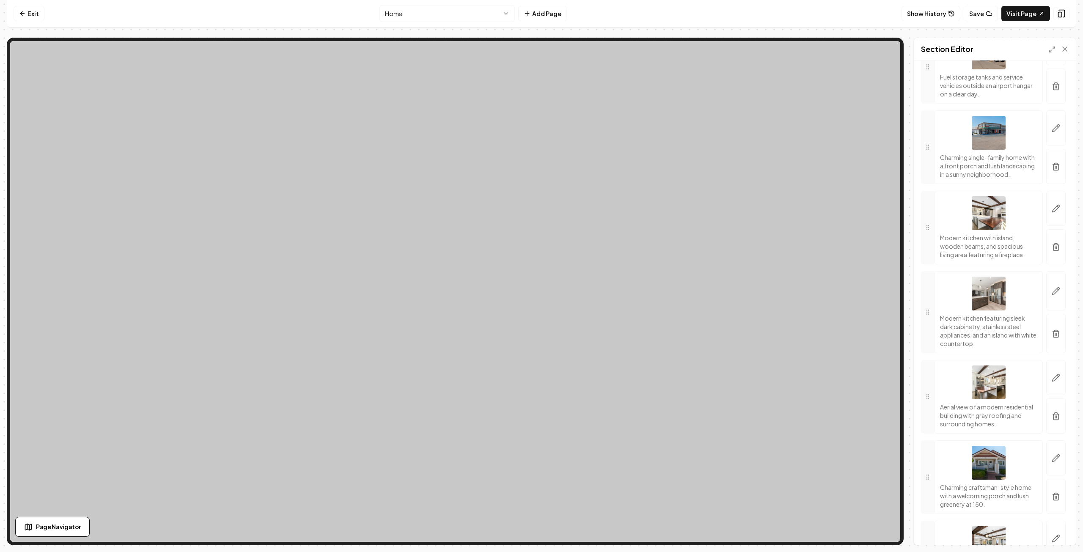
scroll to position [497, 0]
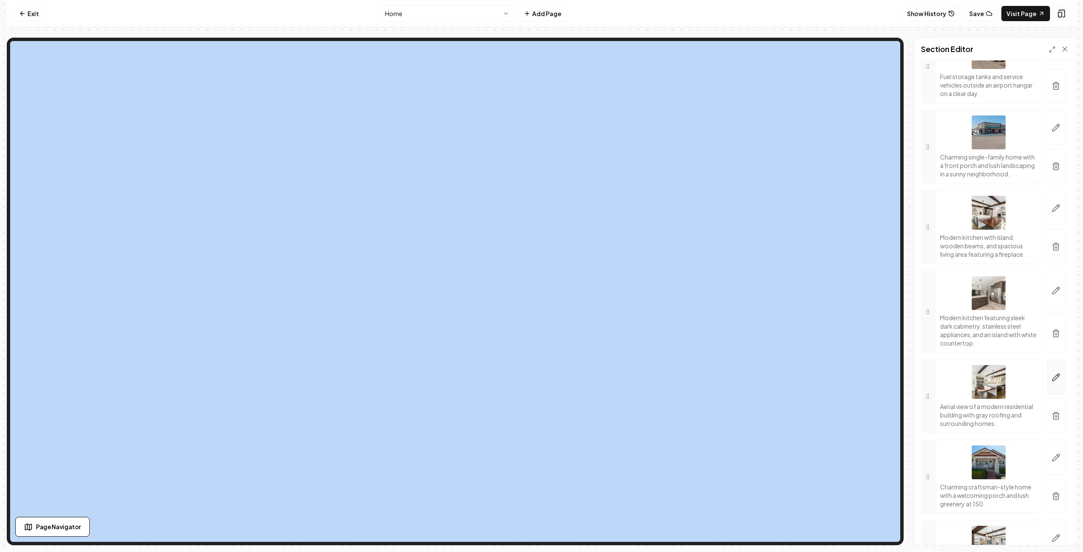
click at [1052, 382] on icon "button" at bounding box center [1056, 377] width 8 height 8
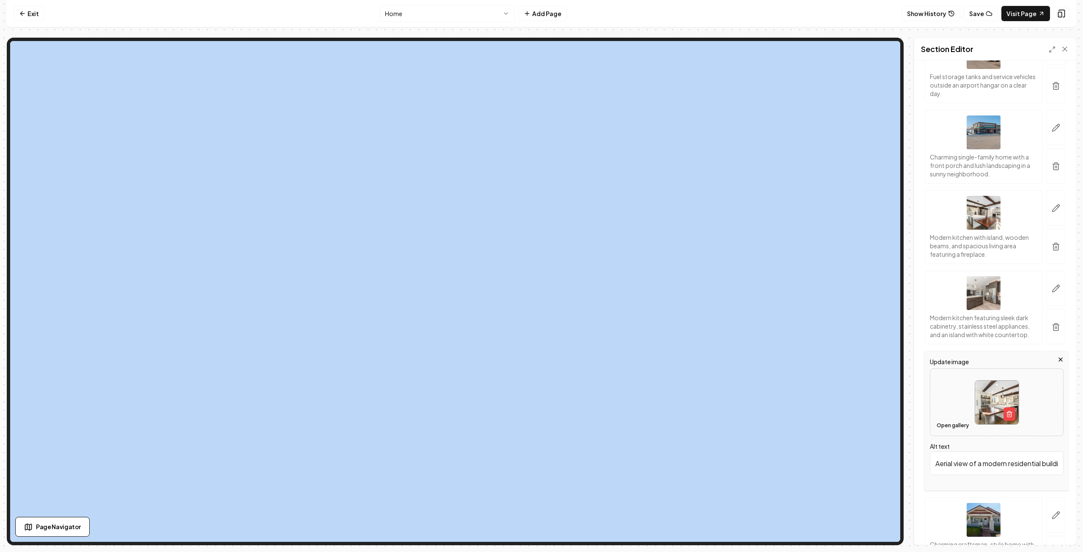
click at [951, 428] on button "Open gallery" at bounding box center [953, 426] width 38 height 14
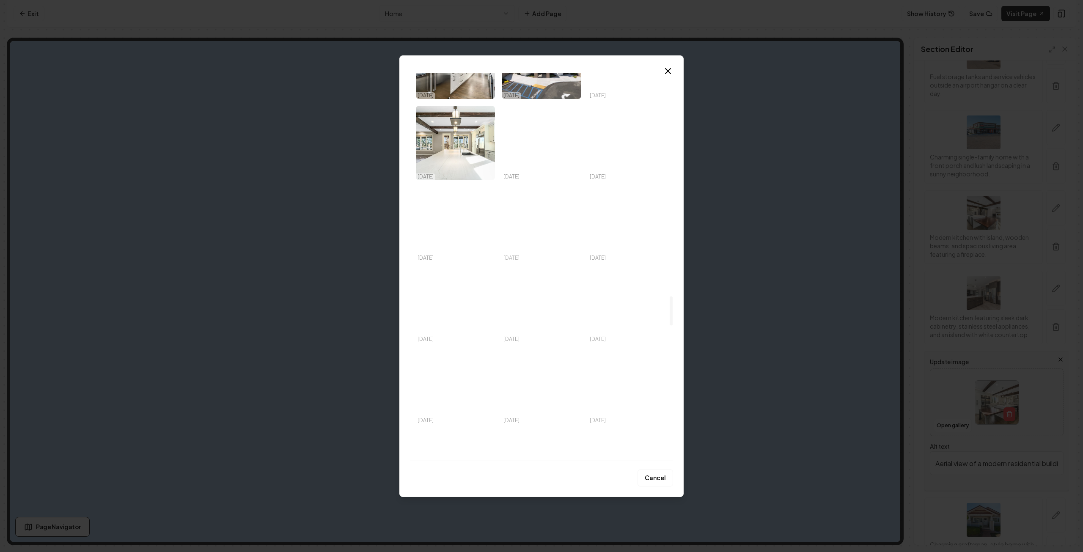
scroll to position [3047, 0]
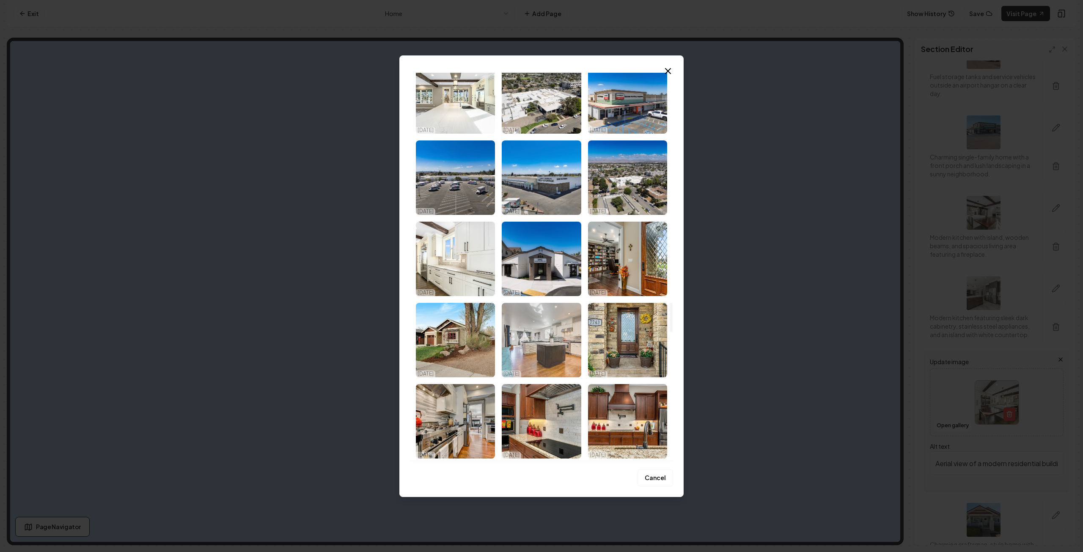
click at [554, 321] on img "Select image image_68d180c55c7cd75eb88b43f5.jpg" at bounding box center [541, 340] width 79 height 74
click at [554, 321] on iframe at bounding box center [455, 291] width 890 height 501
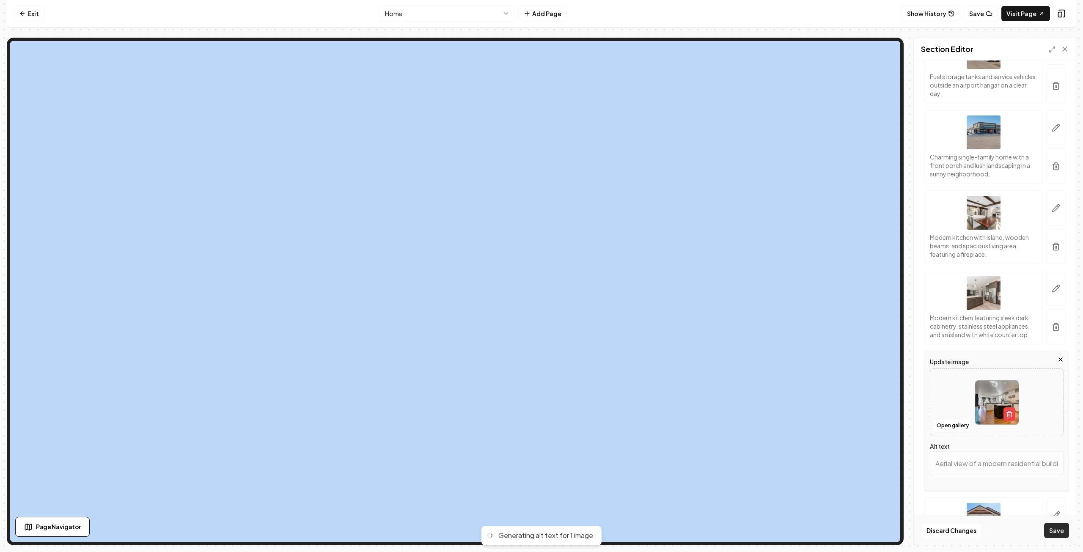
click at [1052, 527] on button "Save" at bounding box center [1056, 530] width 25 height 15
type input "Modern kitchen with white cabinetry, dark island, and hardwood flooring, featur…"
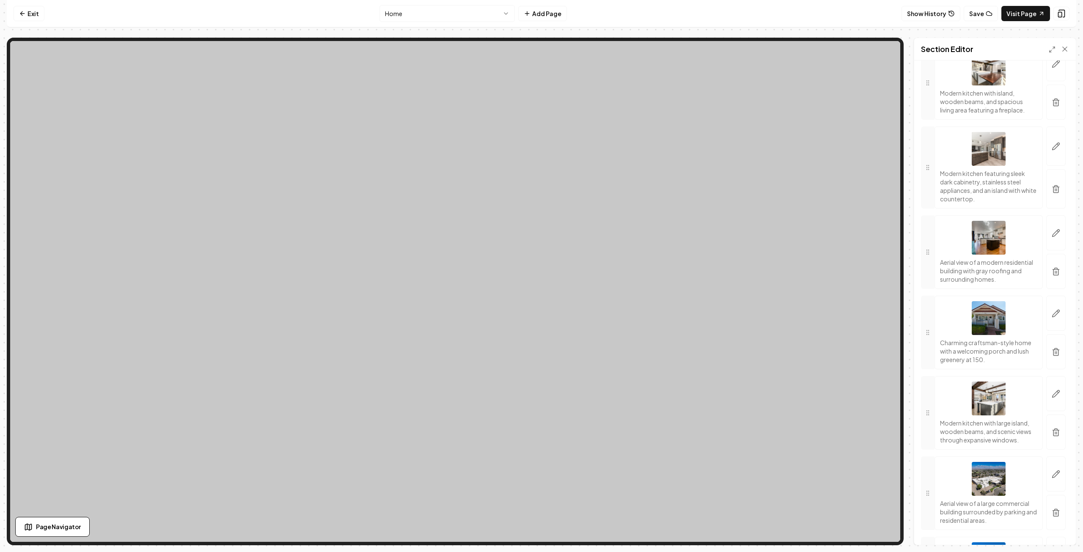
scroll to position [709, 0]
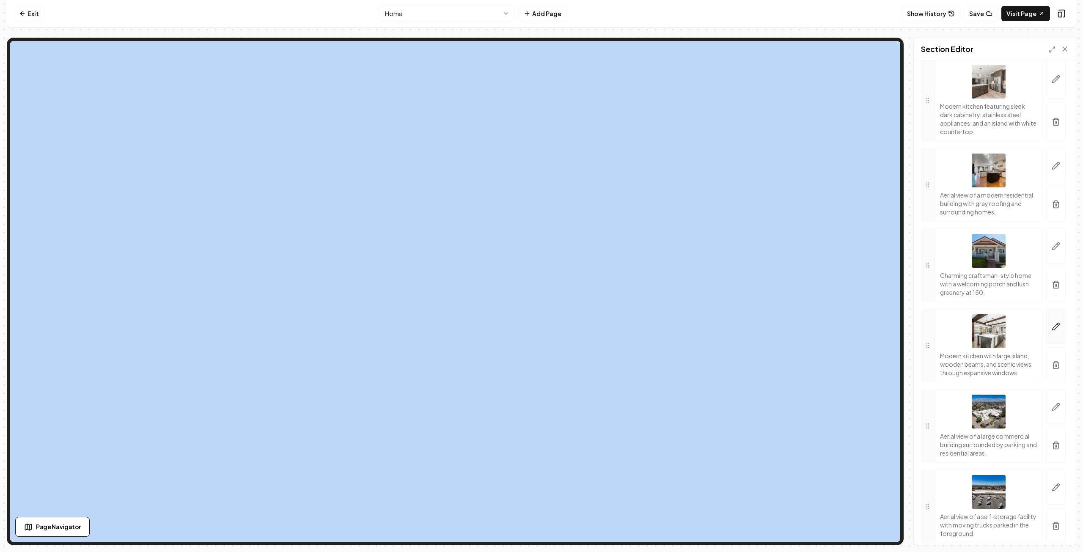
click at [1052, 331] on icon "button" at bounding box center [1056, 326] width 8 height 8
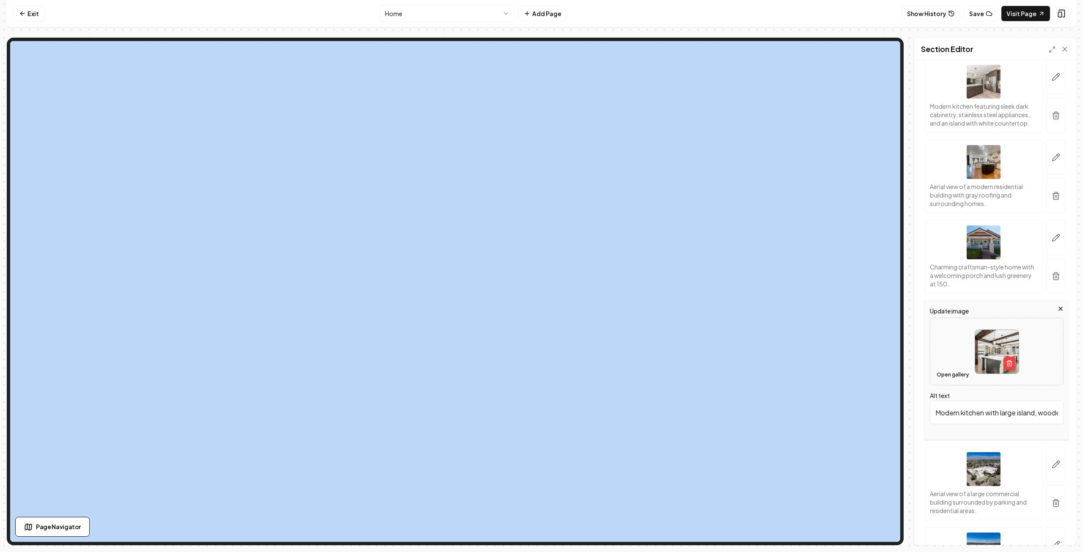
click at [953, 380] on button "Open gallery" at bounding box center [953, 375] width 38 height 14
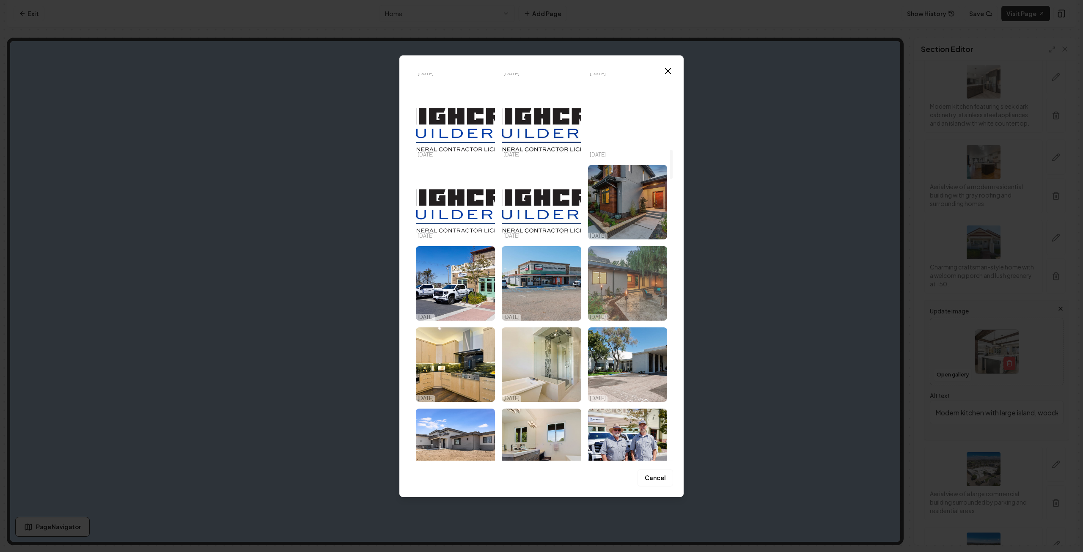
scroll to position [1185, 0]
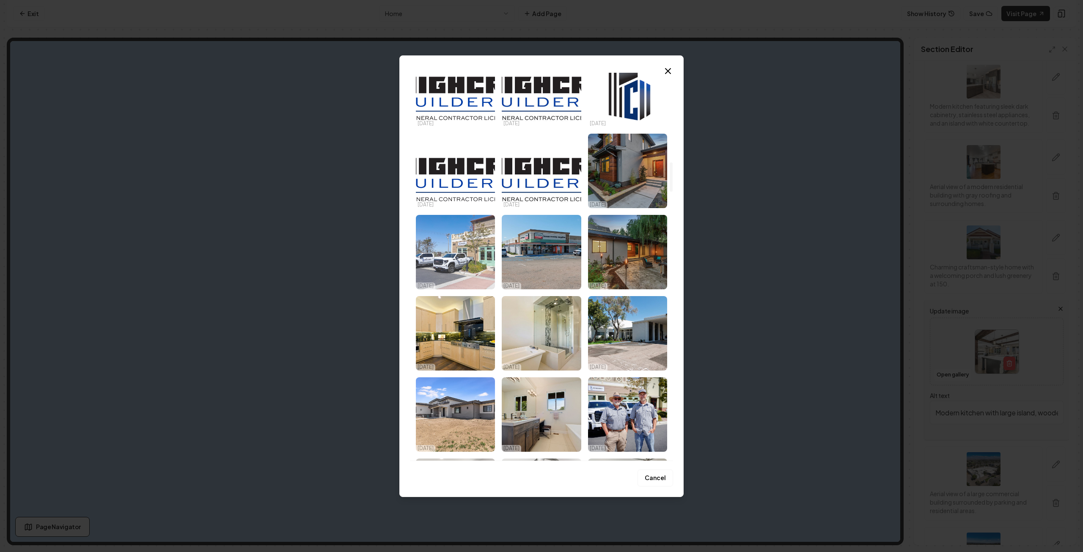
click at [466, 253] on img "Select image image_68d180cf5c7cd75eb88ba63f.jpg" at bounding box center [455, 252] width 79 height 74
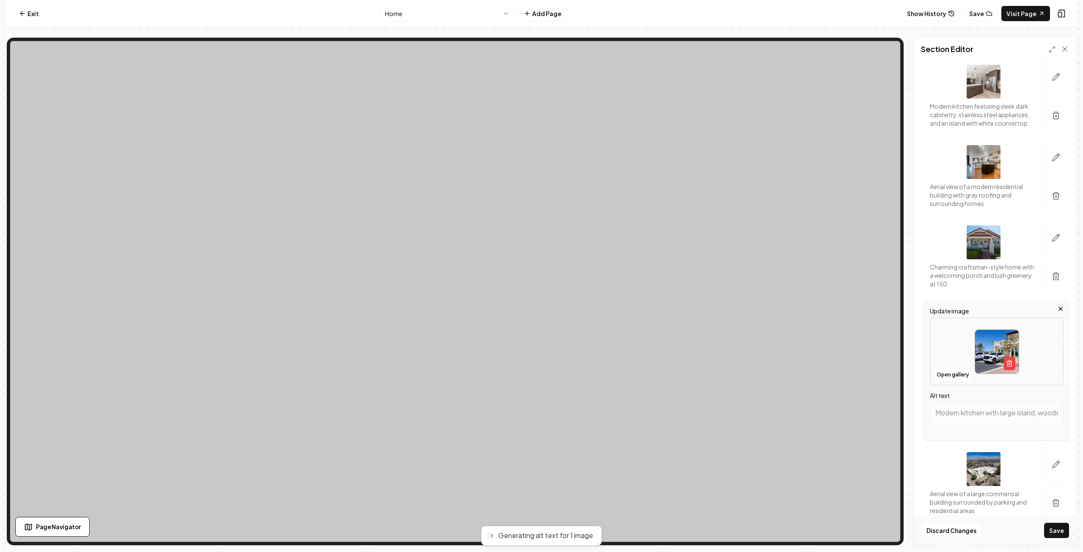
type input "Two white pickup trucks branded with the "Minecart" logo parked outside a moder…"
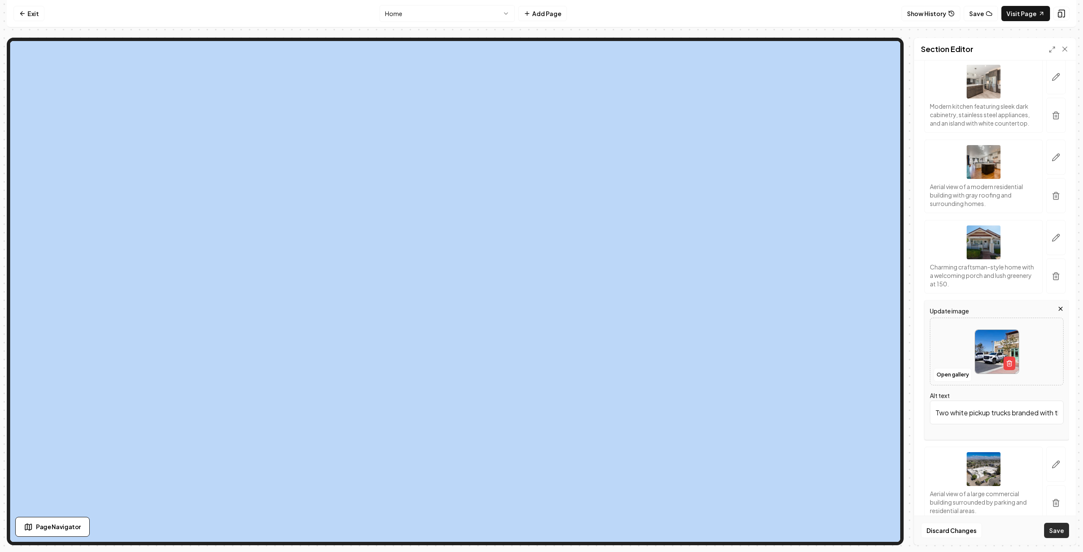
click at [1060, 530] on button "Save" at bounding box center [1056, 530] width 25 height 15
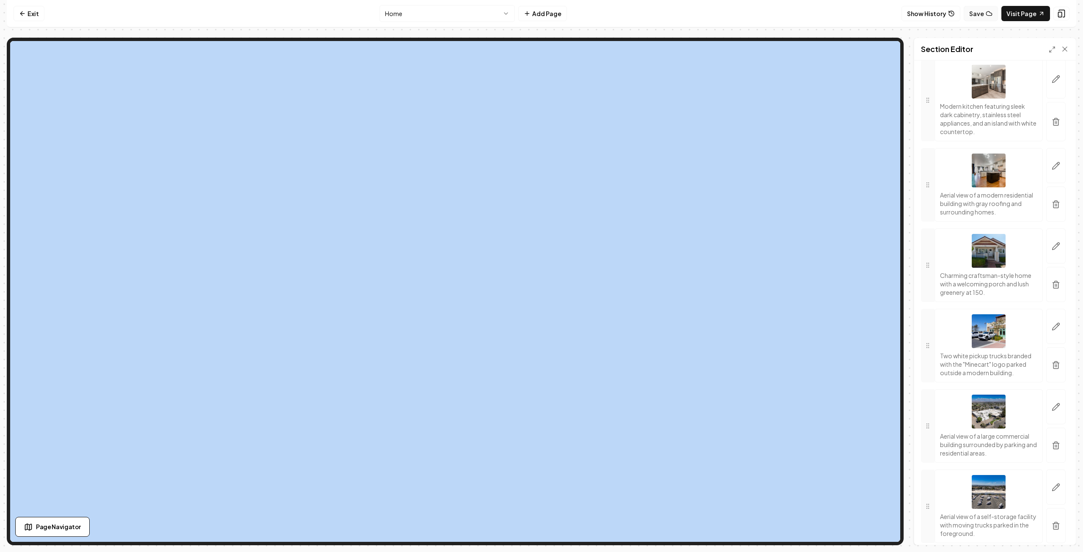
click at [987, 12] on button "Save" at bounding box center [981, 13] width 34 height 15
click at [23, 12] on icon at bounding box center [22, 13] width 7 height 7
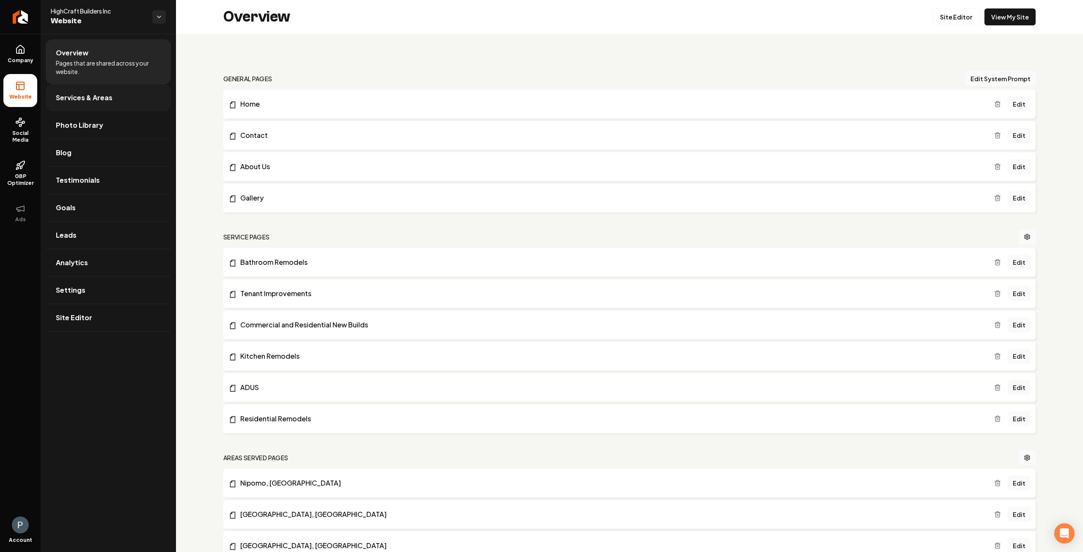
click at [110, 97] on span "Services & Areas" at bounding box center [84, 98] width 57 height 10
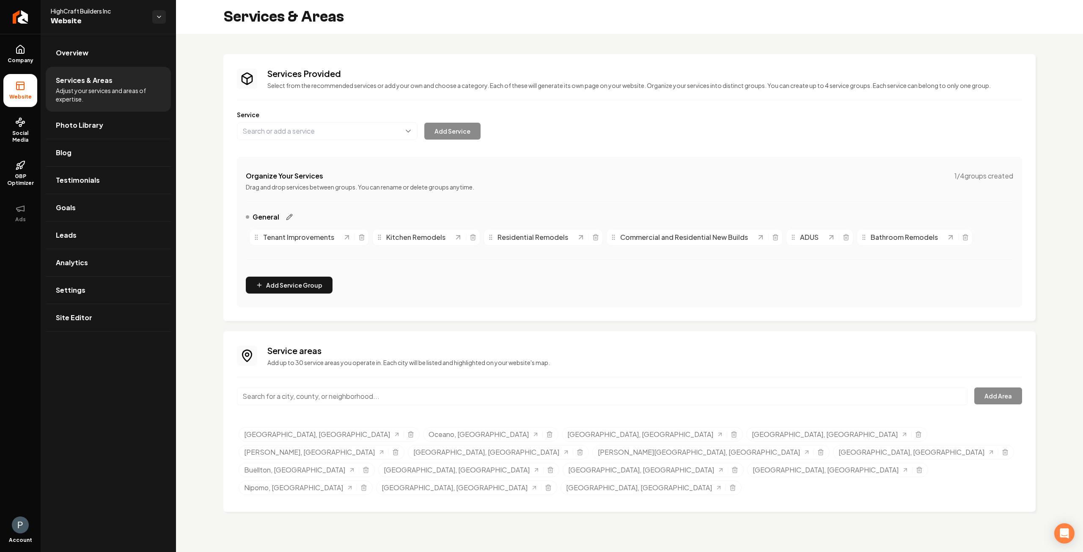
click at [289, 216] on icon "Main content area" at bounding box center [289, 217] width 7 height 7
click at [577, 242] on icon "Main content area" at bounding box center [581, 241] width 8 height 8
click at [88, 125] on span "Photo Library" at bounding box center [79, 125] width 47 height 10
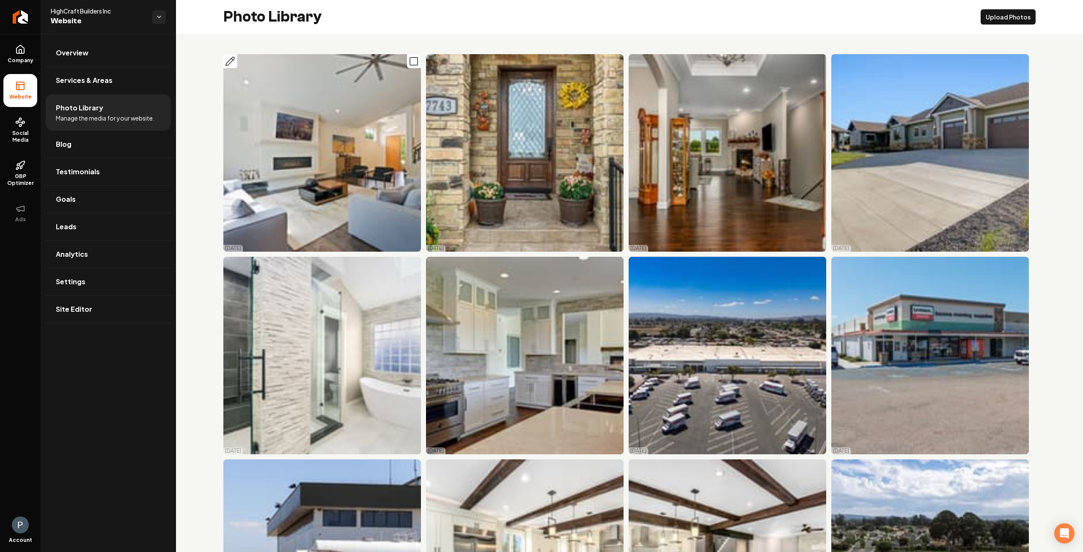
click at [228, 61] on icon "Main content area" at bounding box center [230, 61] width 8 height 8
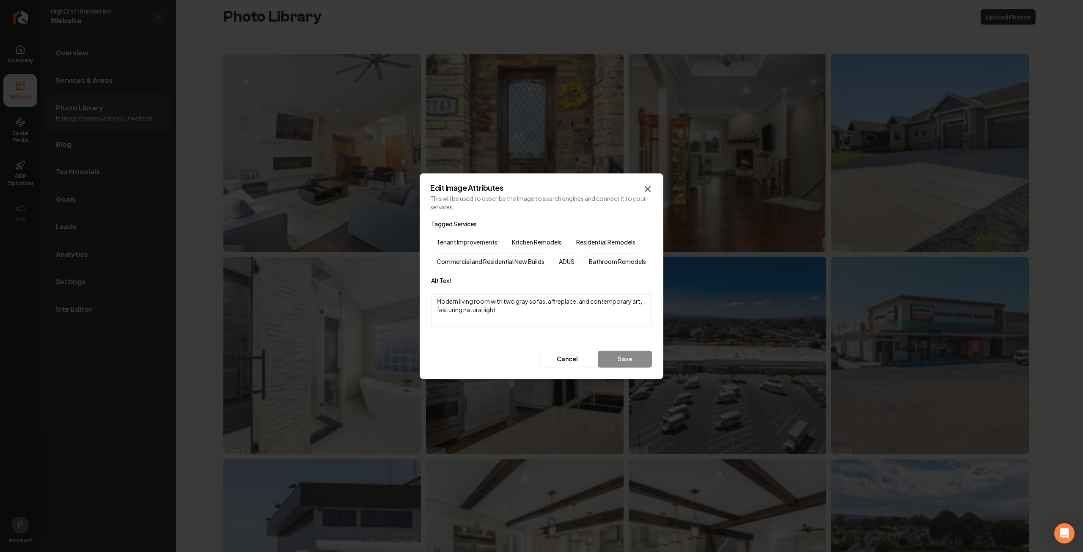
click at [650, 184] on icon "button" at bounding box center [648, 189] width 10 height 10
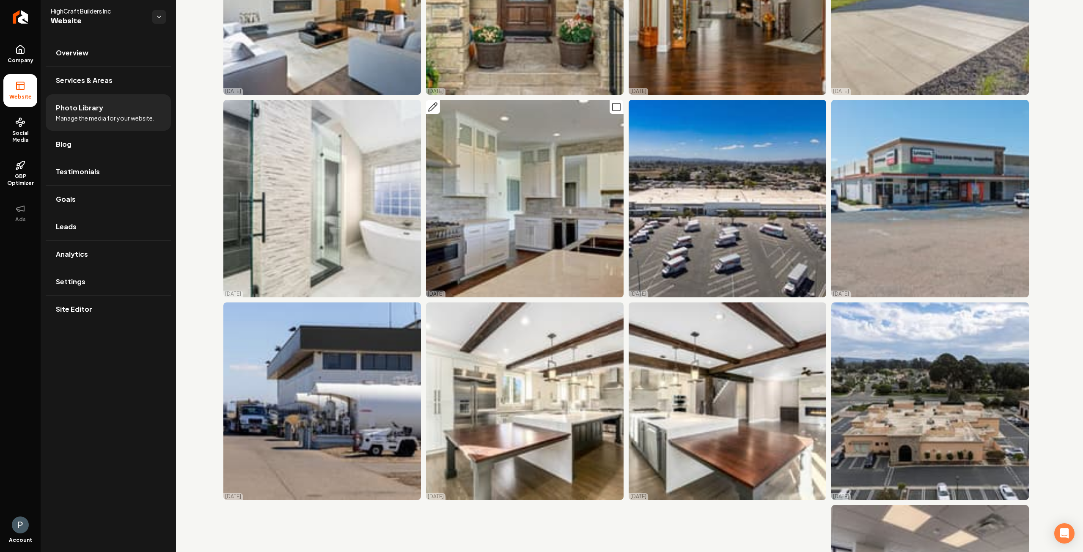
scroll to position [169, 0]
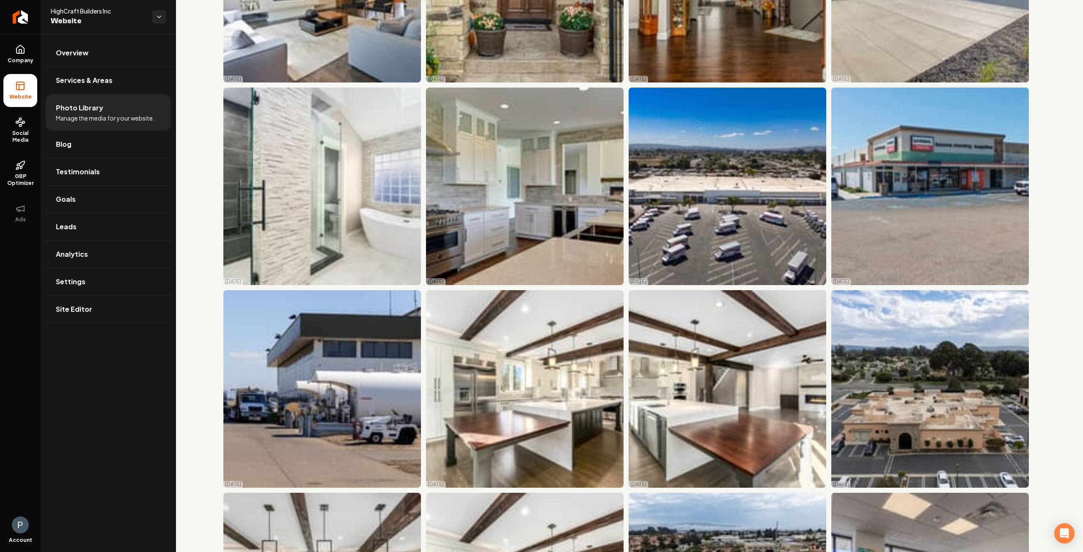
click at [17, 93] on li "Website" at bounding box center [20, 90] width 34 height 33
click at [85, 55] on span "Overview" at bounding box center [72, 53] width 33 height 10
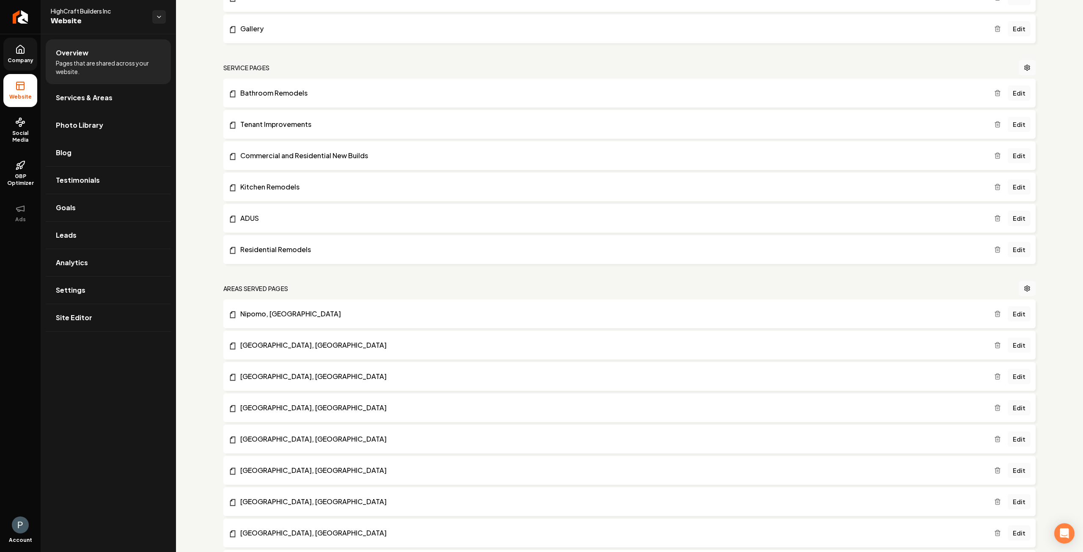
click at [23, 56] on link "Company" at bounding box center [20, 54] width 34 height 33
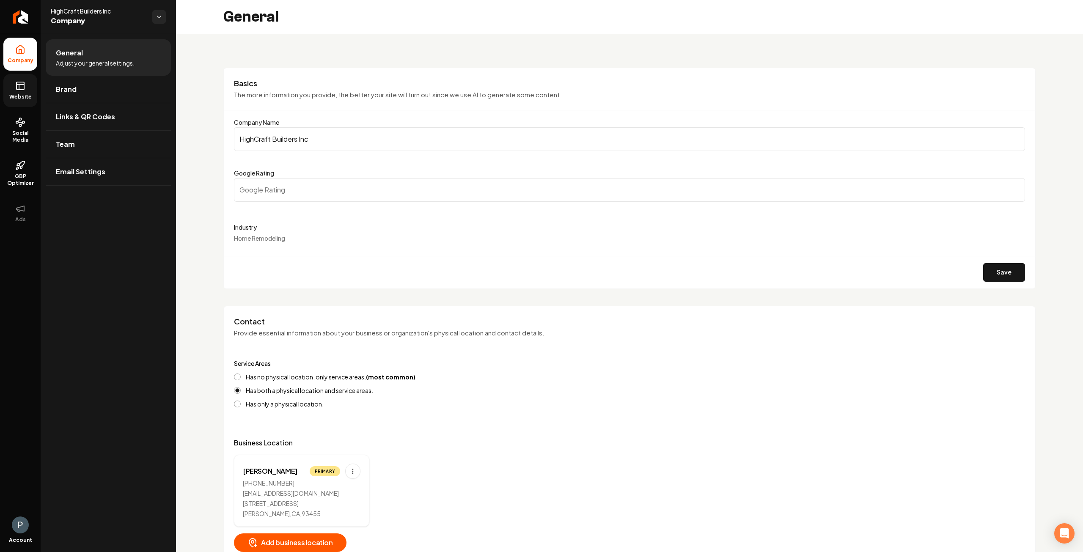
click at [19, 94] on span "Website" at bounding box center [20, 97] width 29 height 7
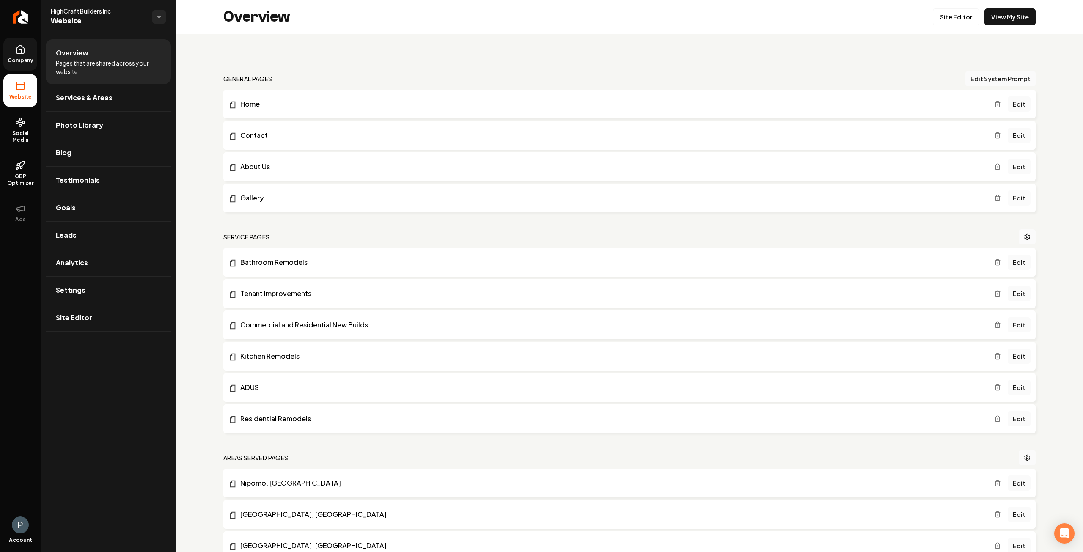
click at [1013, 198] on link "Edit" at bounding box center [1019, 197] width 23 height 15
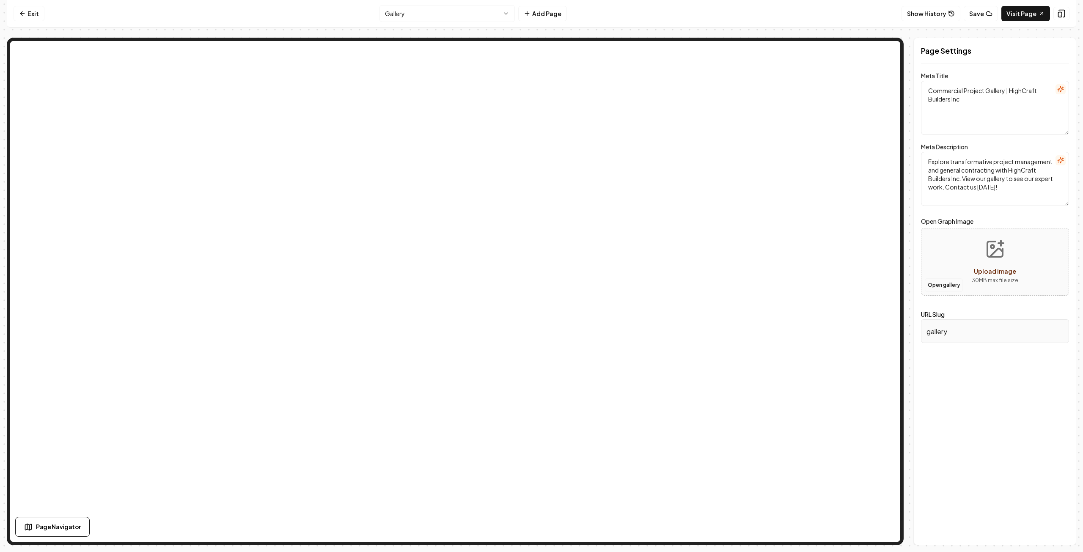
click at [940, 286] on button "Open gallery" at bounding box center [944, 285] width 38 height 14
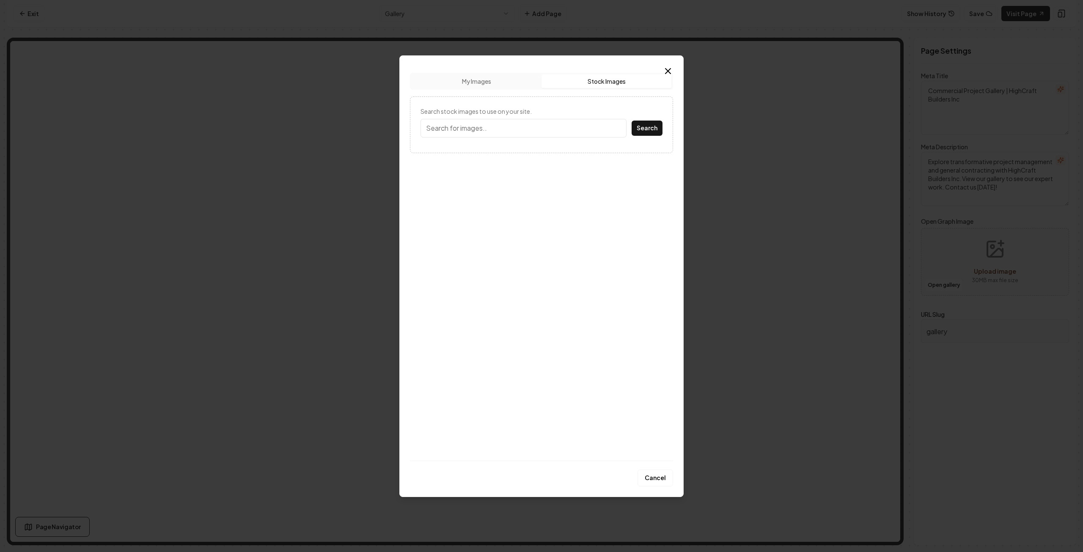
click at [611, 83] on button "Stock Images" at bounding box center [607, 81] width 130 height 14
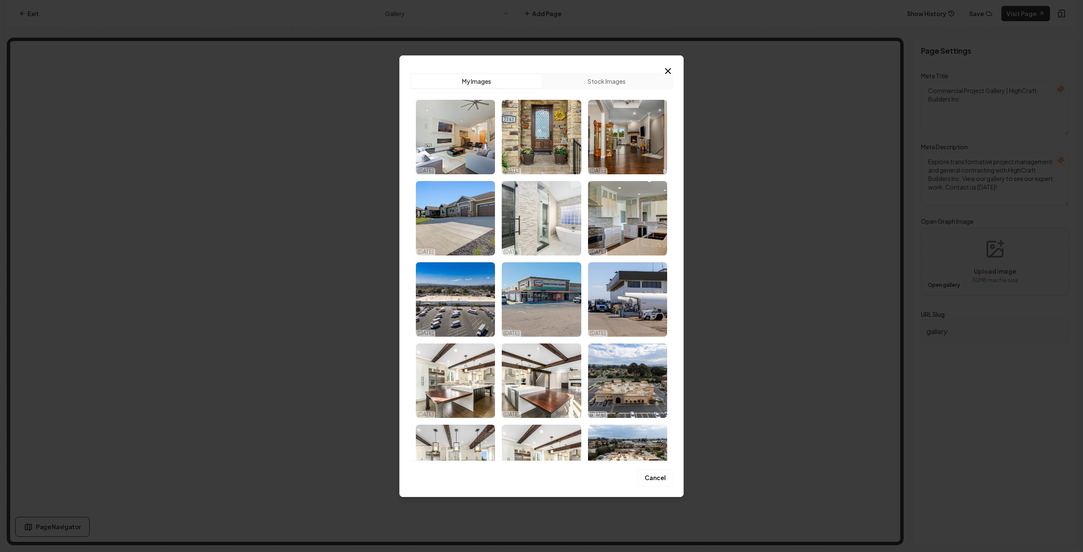
click at [479, 81] on button "My Images" at bounding box center [477, 81] width 130 height 14
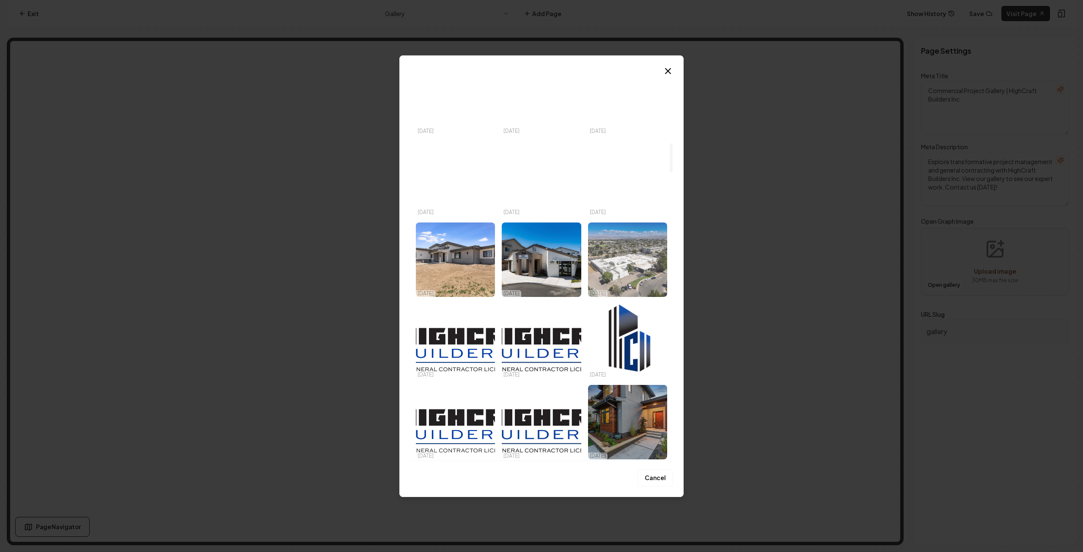
scroll to position [931, 0]
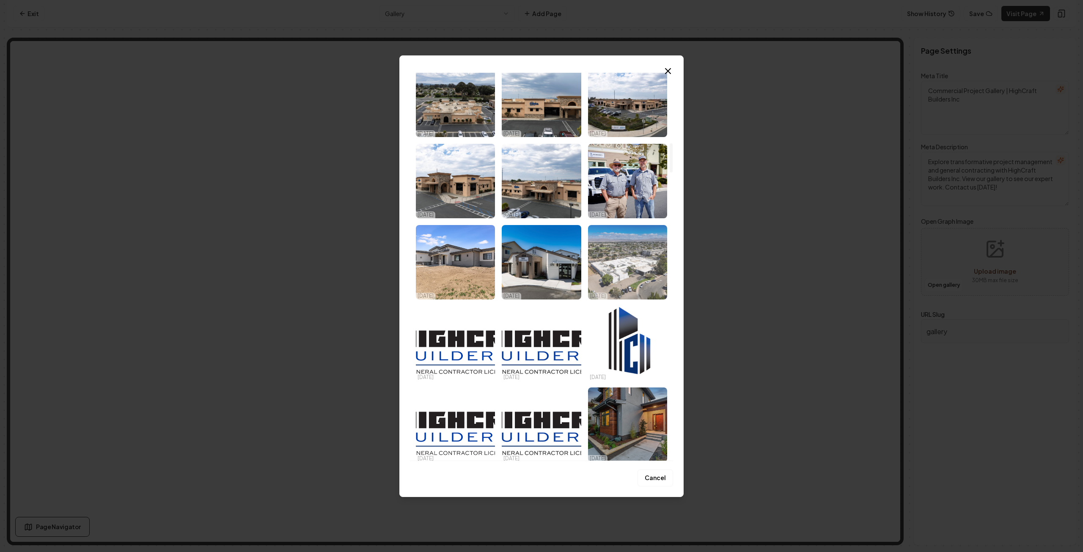
click at [637, 266] on img "Select image image_68e7dfaf5c7cd75eb8301c92.jpg" at bounding box center [627, 262] width 79 height 74
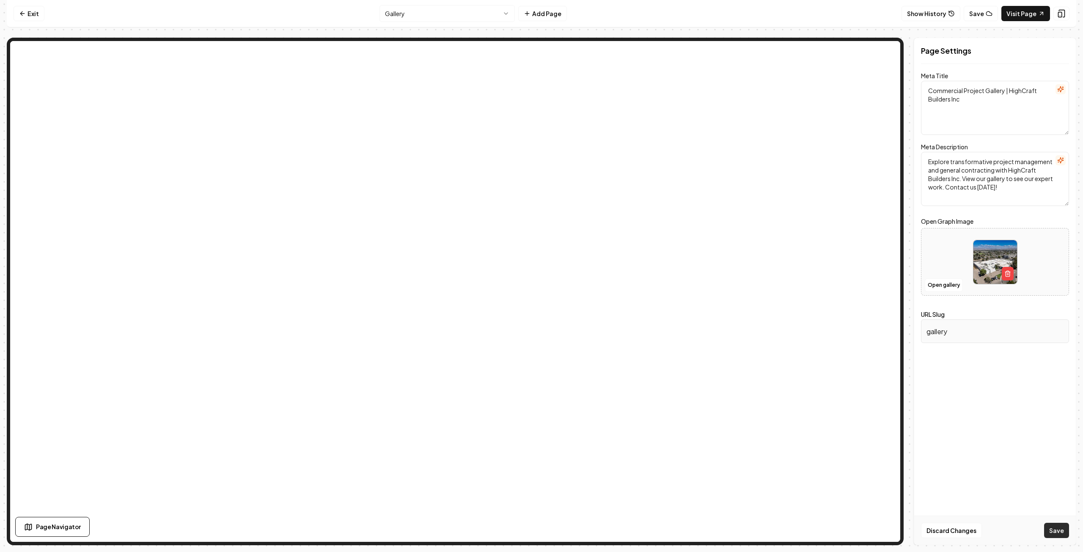
click at [1059, 529] on button "Save" at bounding box center [1056, 530] width 25 height 15
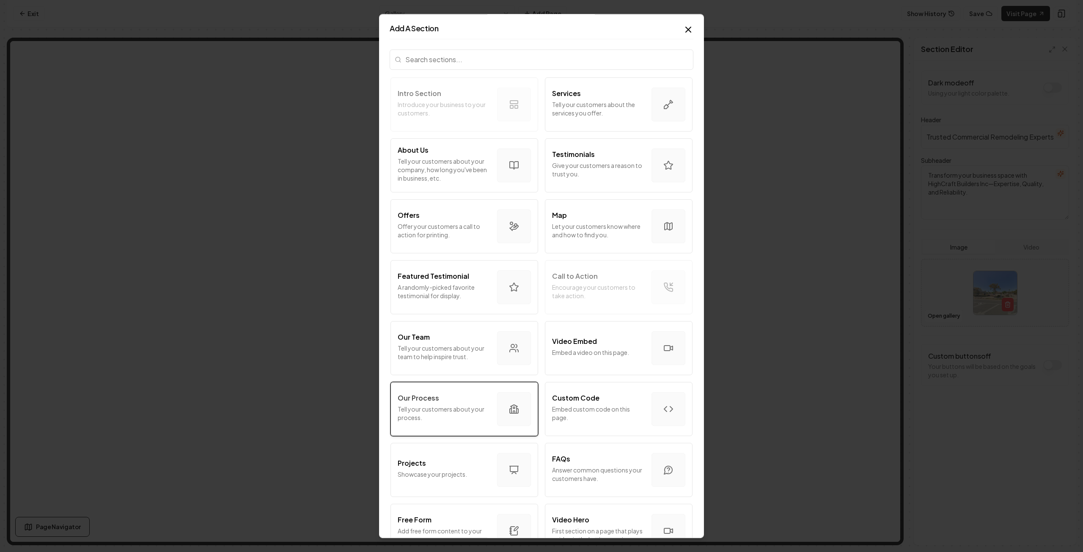
scroll to position [169, 0]
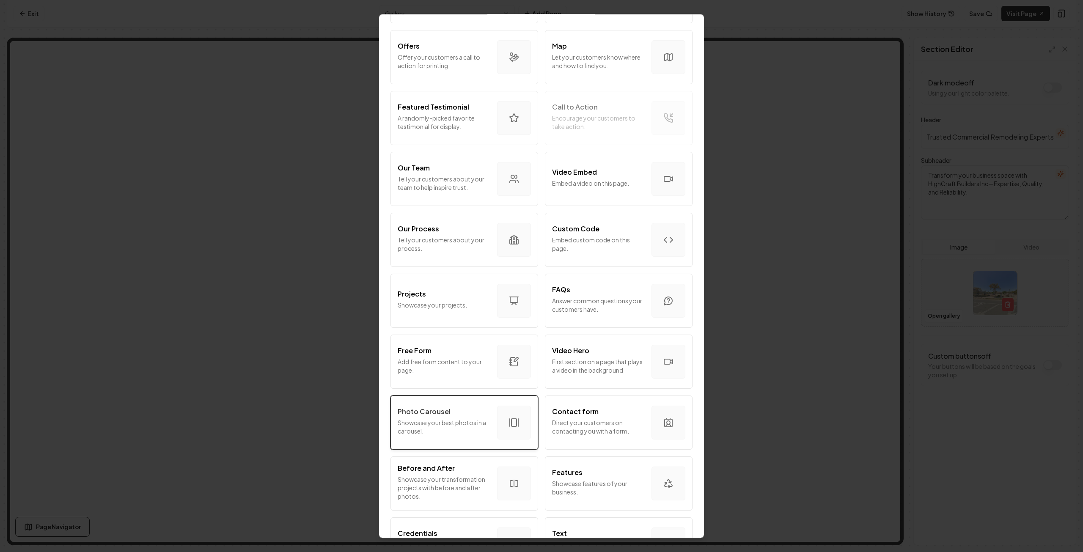
click at [455, 419] on p "Showcase your best photos in a carousel." at bounding box center [444, 427] width 93 height 17
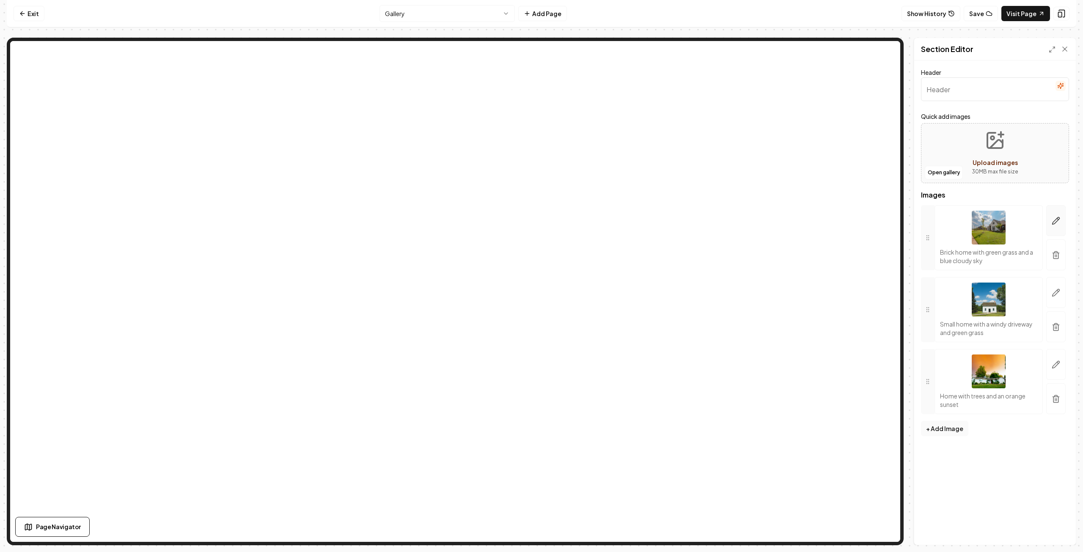
click at [1061, 223] on button "button" at bounding box center [1056, 220] width 19 height 31
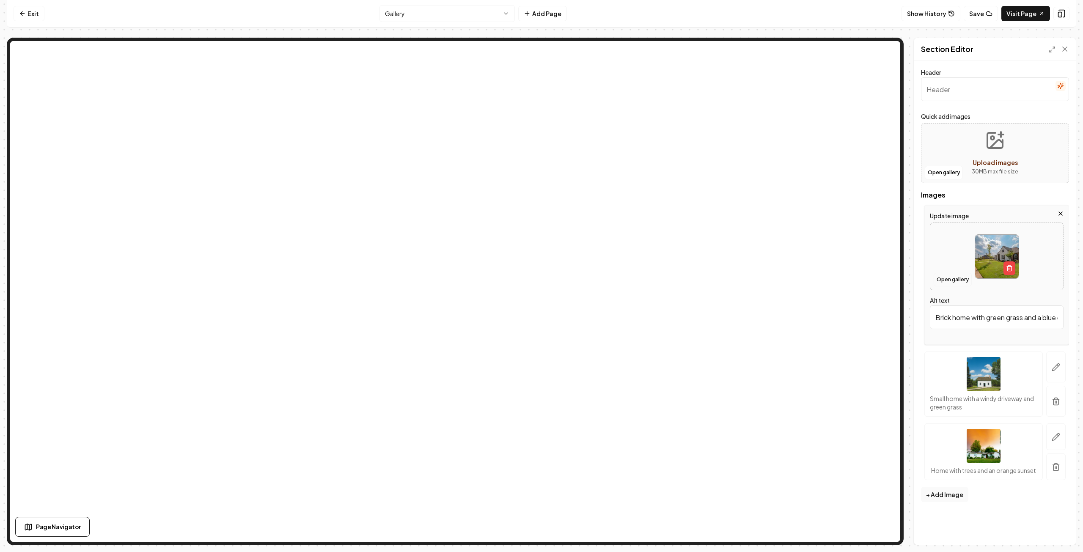
click at [953, 277] on button "Open gallery" at bounding box center [953, 280] width 38 height 14
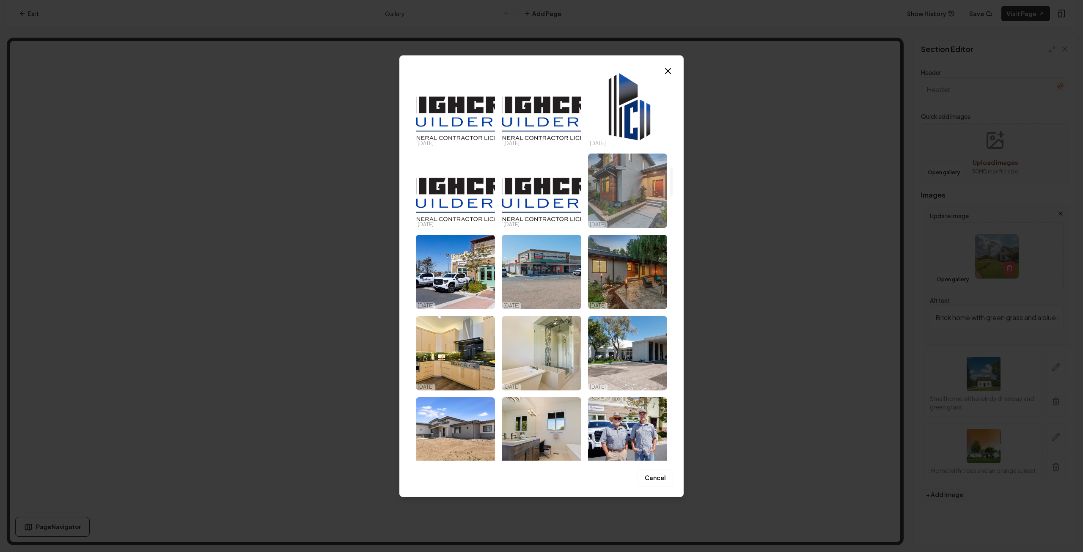
scroll to position [1143, 0]
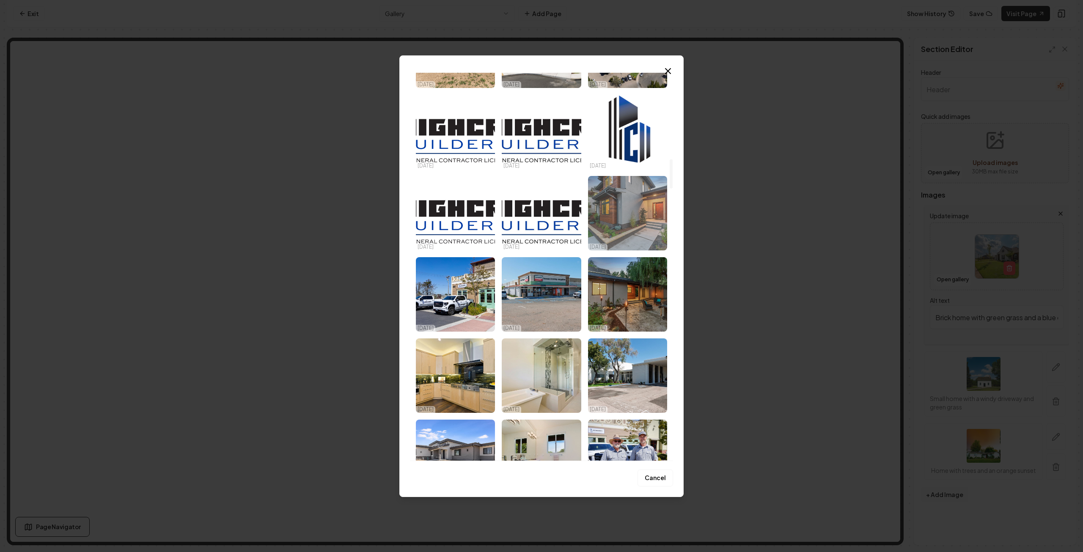
click at [623, 208] on img "Select image image_68d180d05c7cd75eb88baa55.jpg" at bounding box center [627, 213] width 79 height 74
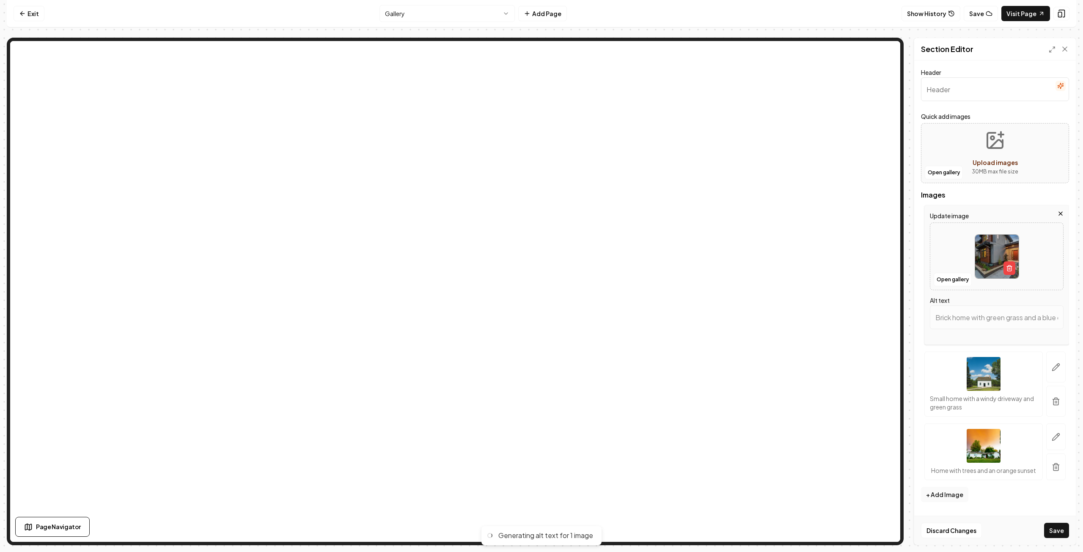
type input "Modern home exterior at dusk, featuring inviting entrance, lush landscaping, an…"
click at [1055, 365] on icon "button" at bounding box center [1056, 367] width 8 height 8
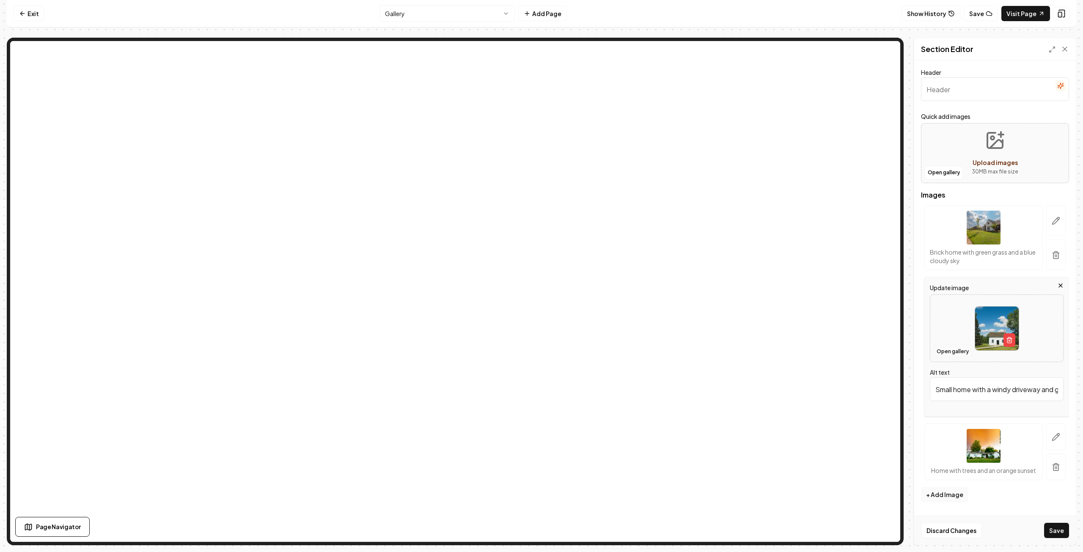
click at [947, 350] on button "Open gallery" at bounding box center [953, 352] width 38 height 14
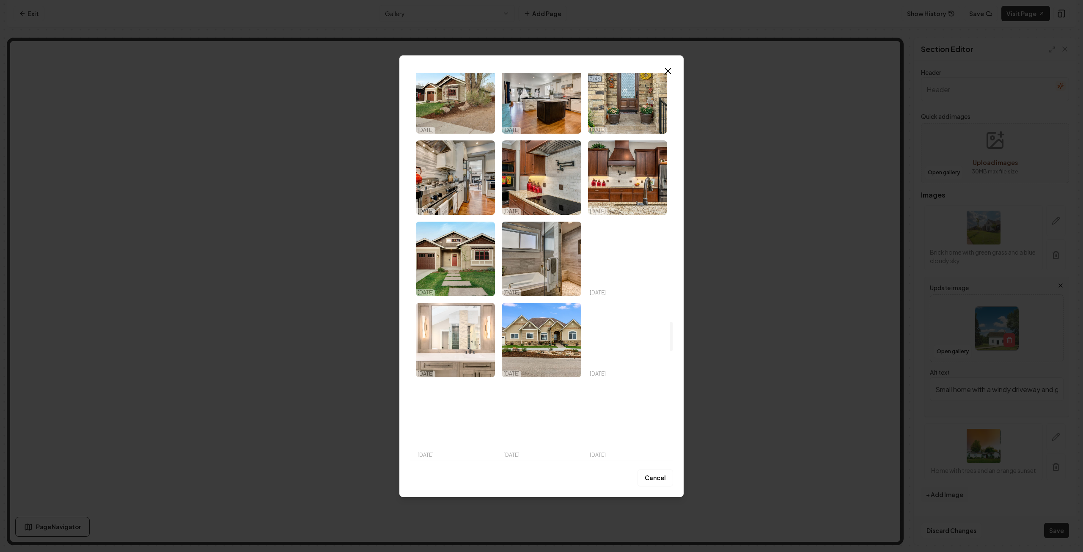
scroll to position [3301, 0]
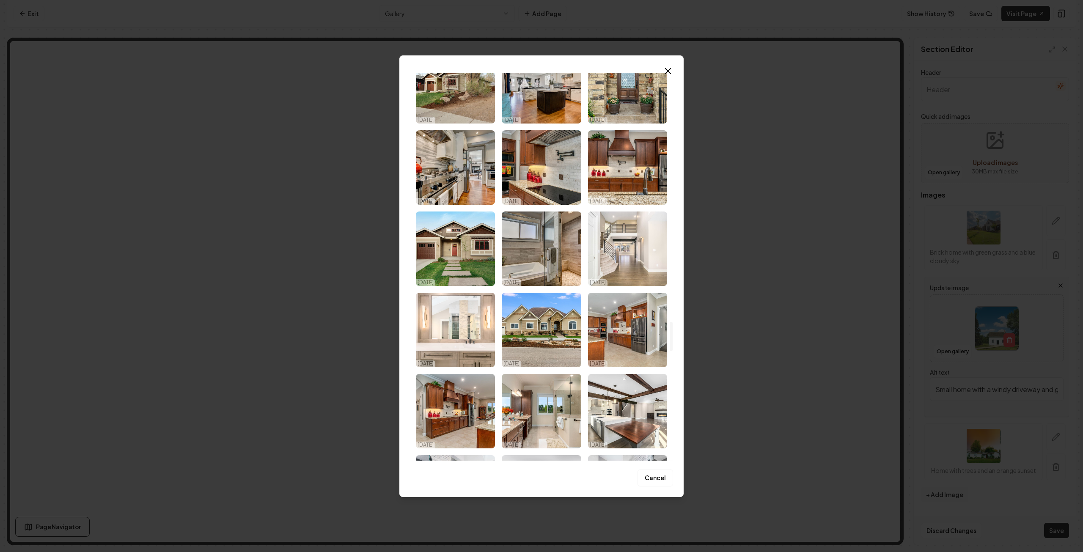
click at [542, 336] on img "Select image image_68d180c45c7cd75eb88b338a.jpg" at bounding box center [541, 330] width 79 height 74
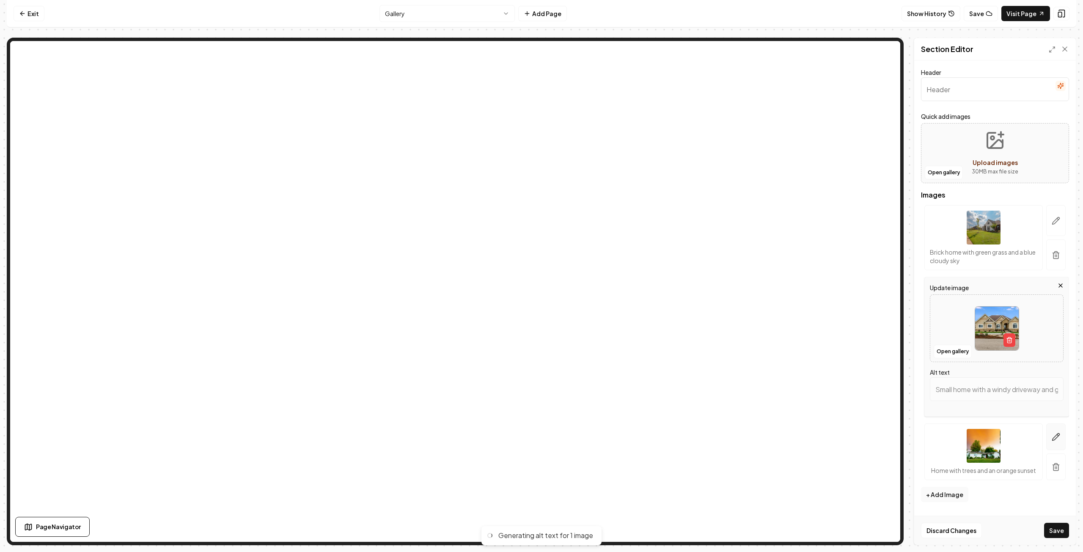
type input "Elegant single-story home with stone accents, manicured lawn, and driveway in a…"
click at [1058, 436] on icon "button" at bounding box center [1056, 437] width 8 height 8
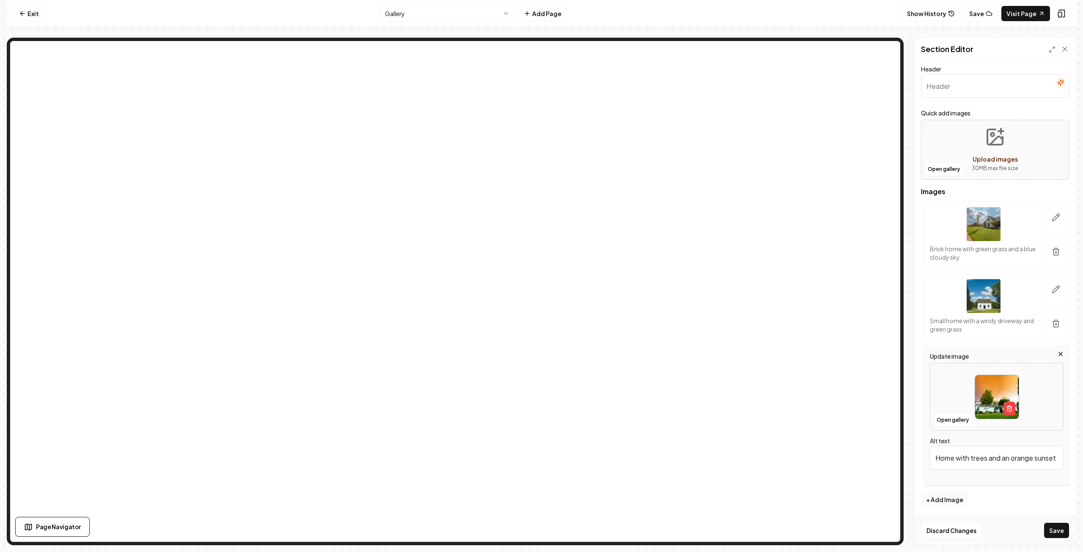
scroll to position [0, 0]
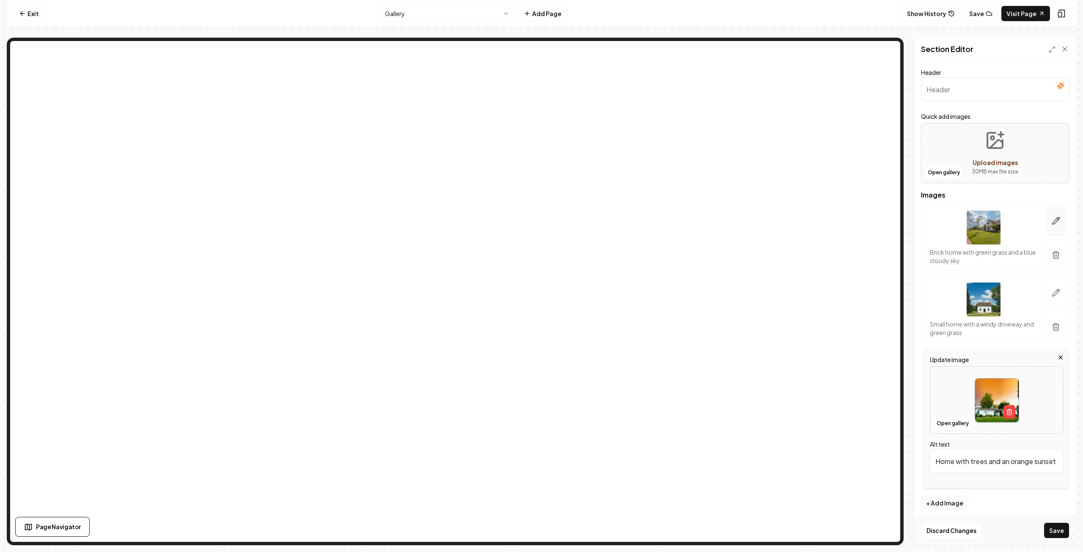
click at [1053, 221] on icon "button" at bounding box center [1056, 221] width 7 height 7
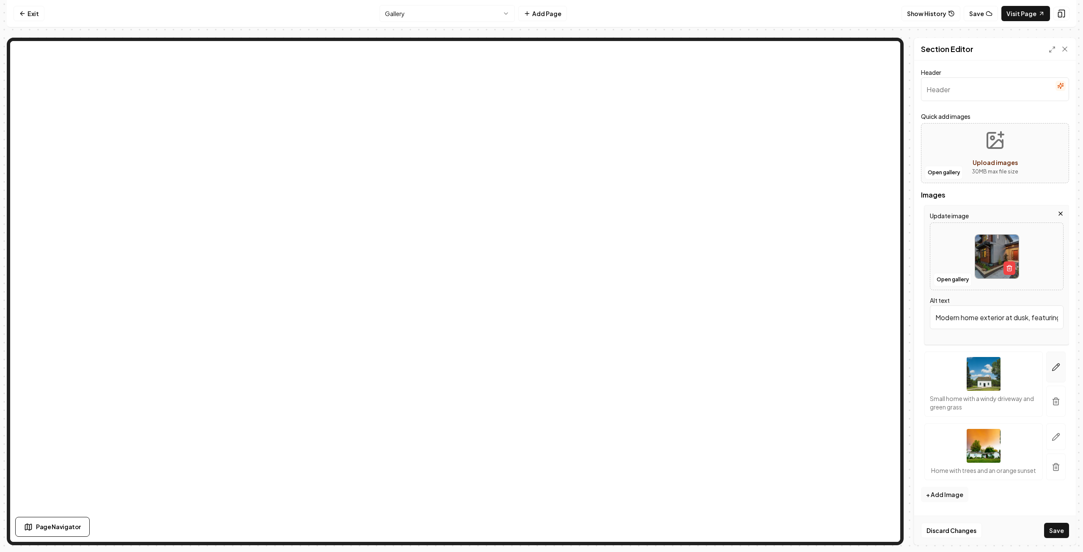
click at [1052, 366] on icon "button" at bounding box center [1056, 367] width 8 height 8
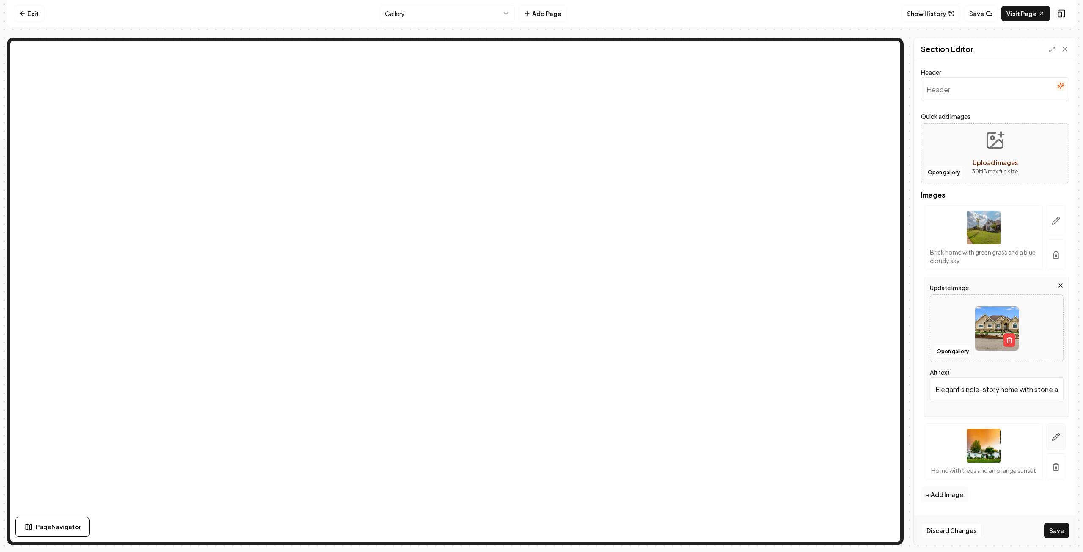
click at [1053, 437] on icon "button" at bounding box center [1056, 437] width 7 height 7
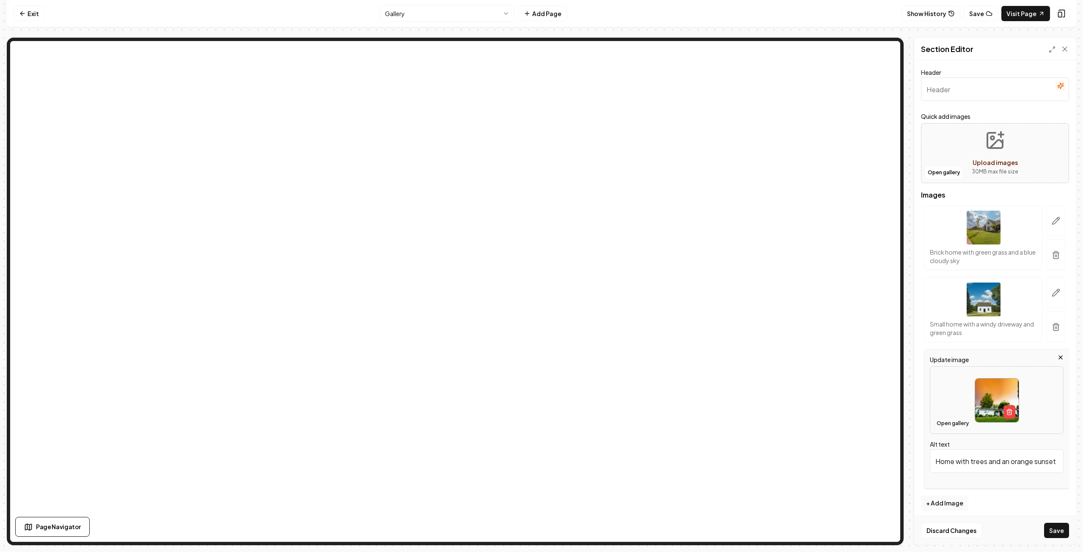
click at [955, 424] on button "Open gallery" at bounding box center [953, 424] width 38 height 14
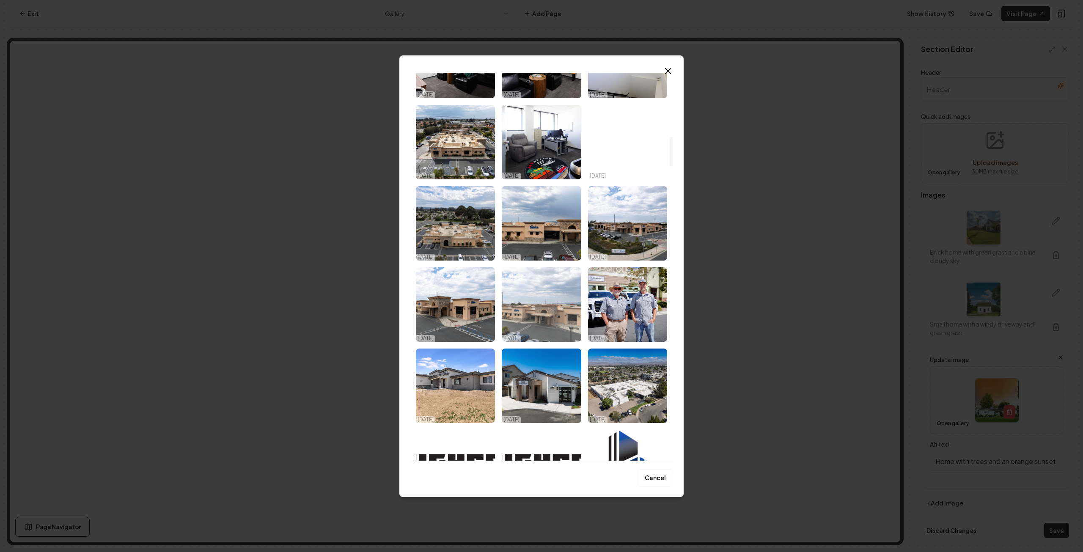
scroll to position [846, 0]
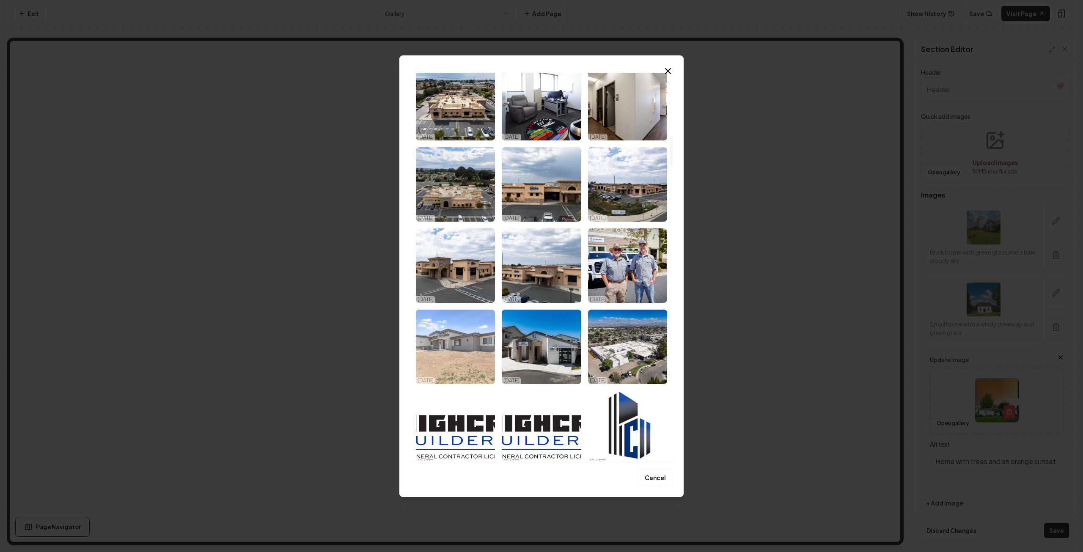
click at [457, 342] on img "Select image image_68e7e05d5c7cd75eb833a831.jpg" at bounding box center [455, 347] width 79 height 74
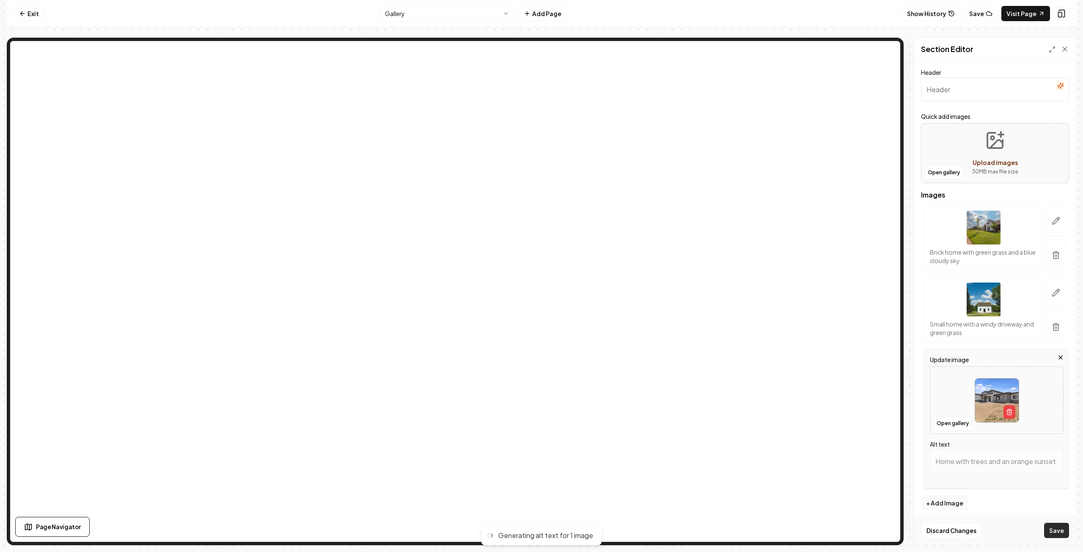
click at [1058, 531] on button "Save" at bounding box center [1056, 530] width 25 height 15
type input "Modern single-story home with stone accents and a landscaped front yard on a su…"
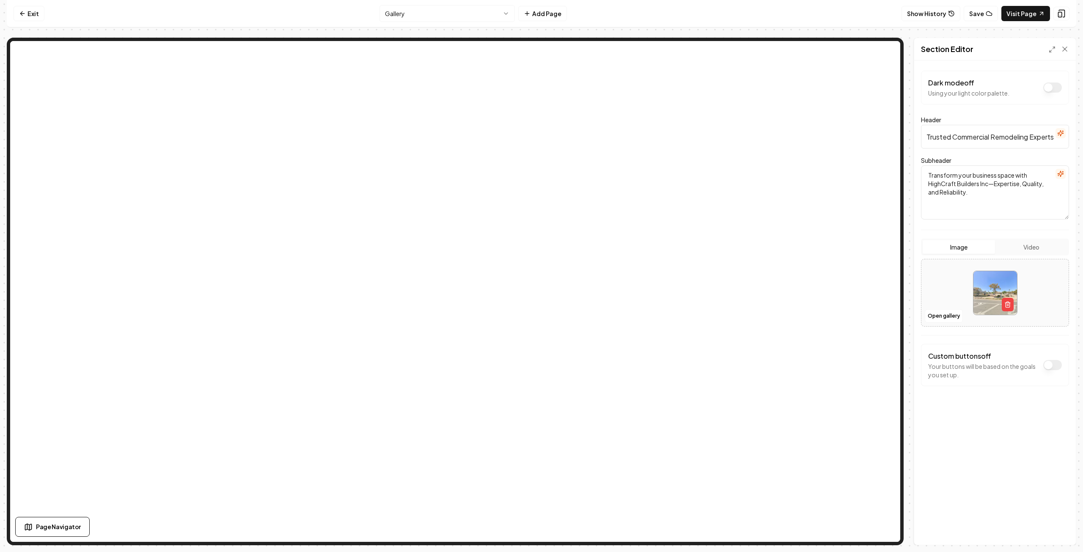
click at [1032, 137] on input "Trusted Commercial Remodeling Experts" at bounding box center [995, 137] width 148 height 24
click at [1030, 138] on input "Trusted Commercial and Residential Constuction Experts" at bounding box center [995, 137] width 148 height 24
type input "Trusted Commercial and Residential Construction Experts"
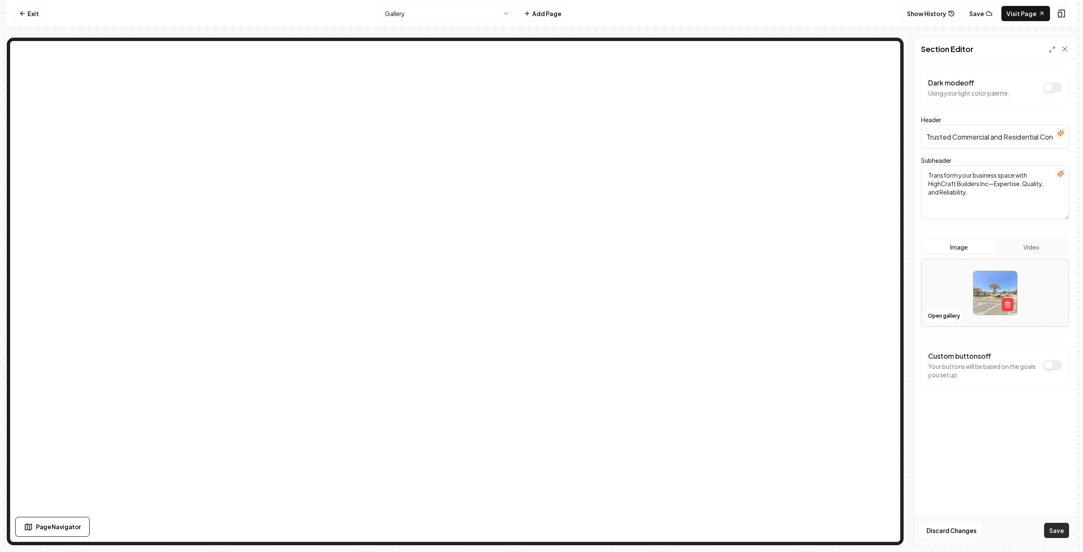
click at [1055, 529] on button "Save" at bounding box center [1056, 530] width 25 height 15
click at [27, 14] on link "Exit" at bounding box center [29, 13] width 31 height 15
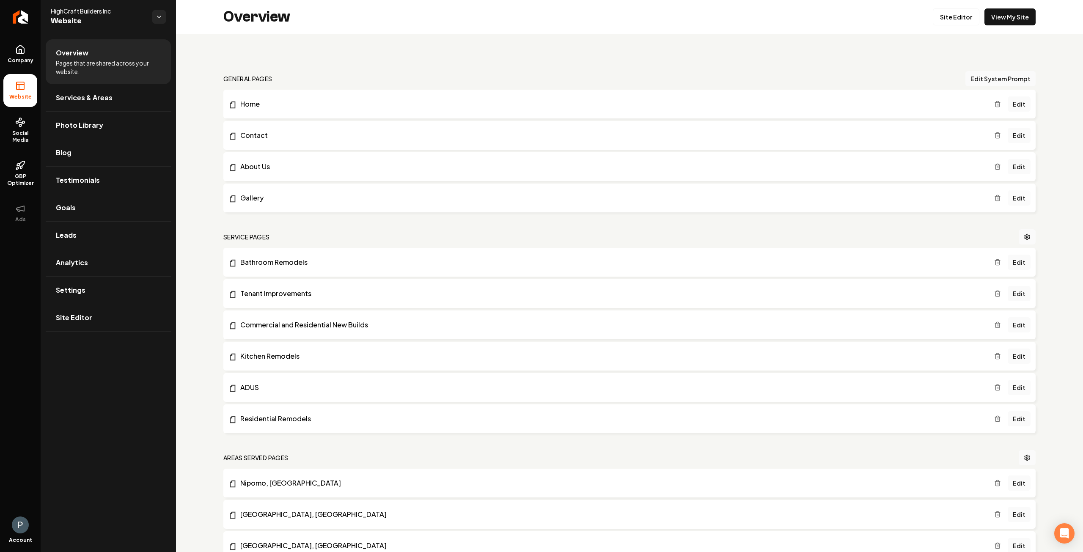
click at [1018, 201] on link "Edit" at bounding box center [1019, 197] width 23 height 15
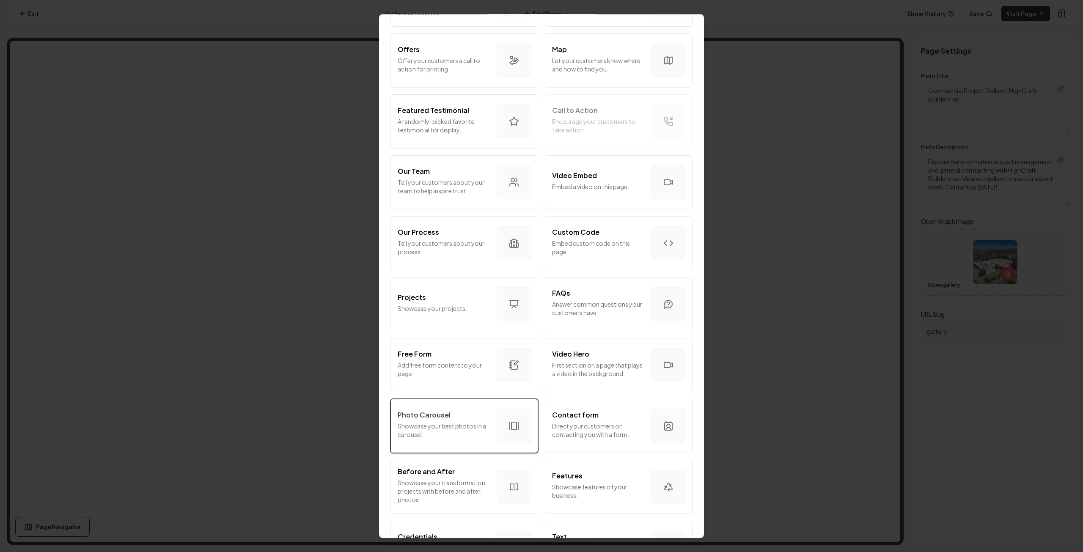
scroll to position [169, 0]
click at [475, 431] on p "Showcase your best photos in a carousel." at bounding box center [444, 427] width 93 height 17
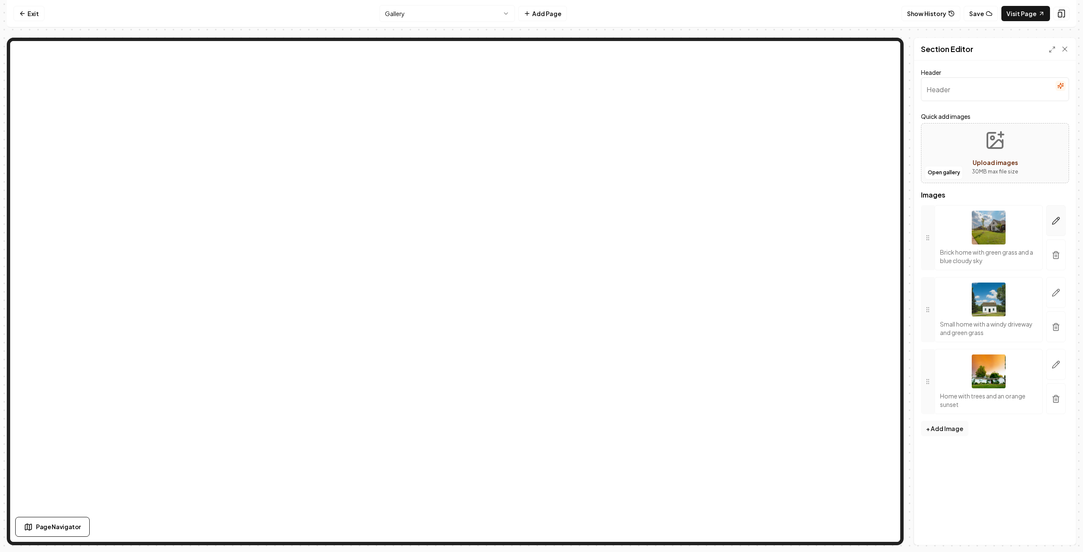
click at [1060, 220] on icon "button" at bounding box center [1056, 221] width 8 height 8
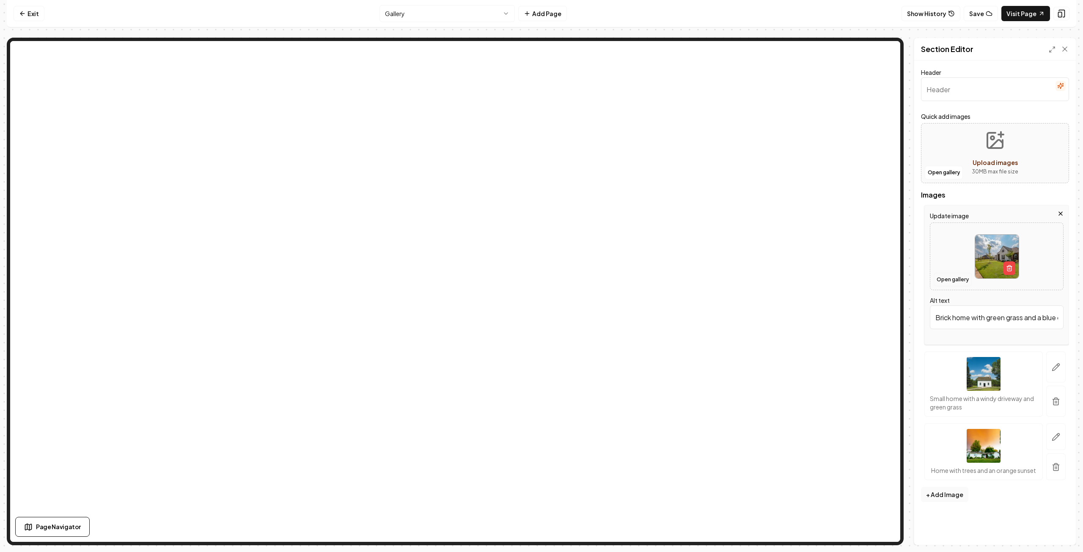
click at [951, 279] on button "Open gallery" at bounding box center [953, 280] width 38 height 14
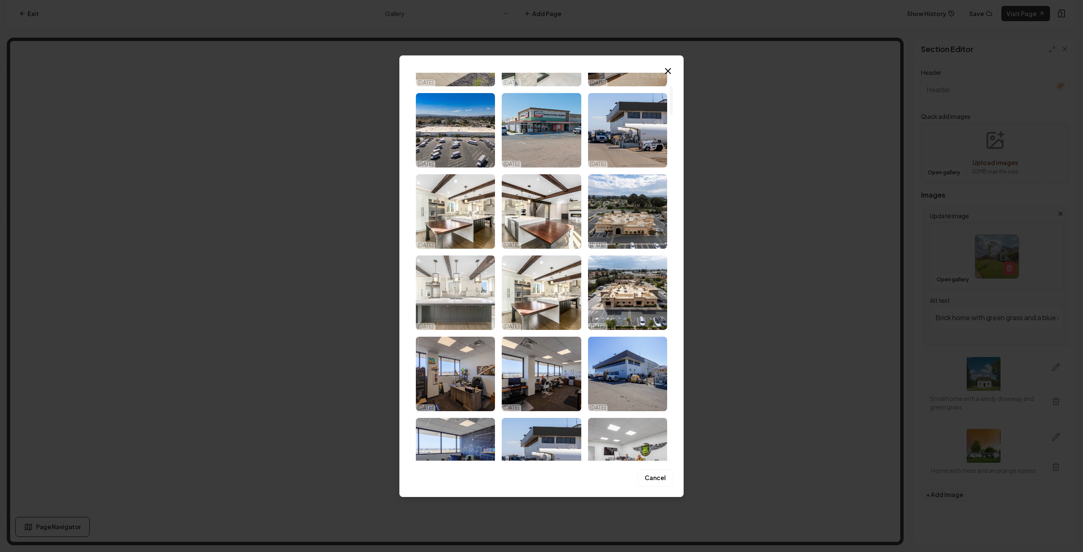
click at [458, 288] on img "Select image image_68eb25a65c7cd75eb836d124.jpg" at bounding box center [455, 293] width 79 height 74
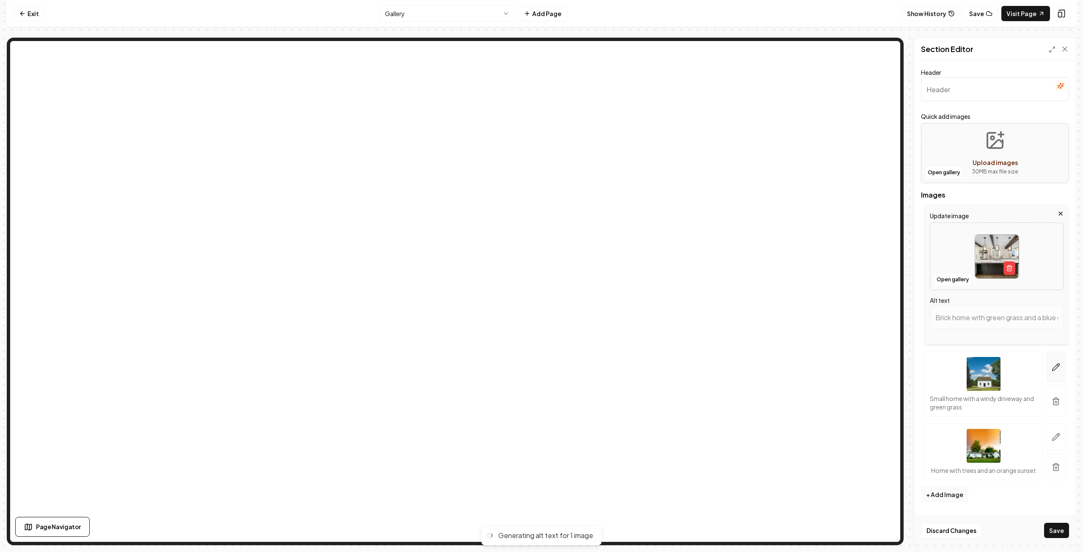
click at [1054, 367] on icon "button" at bounding box center [1056, 367] width 7 height 7
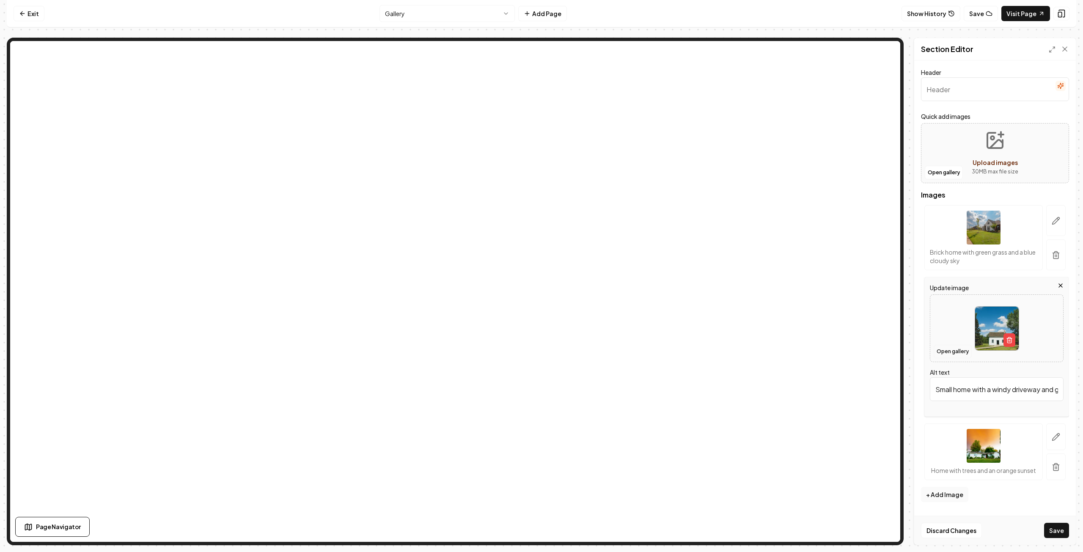
click at [949, 350] on button "Open gallery" at bounding box center [953, 352] width 38 height 14
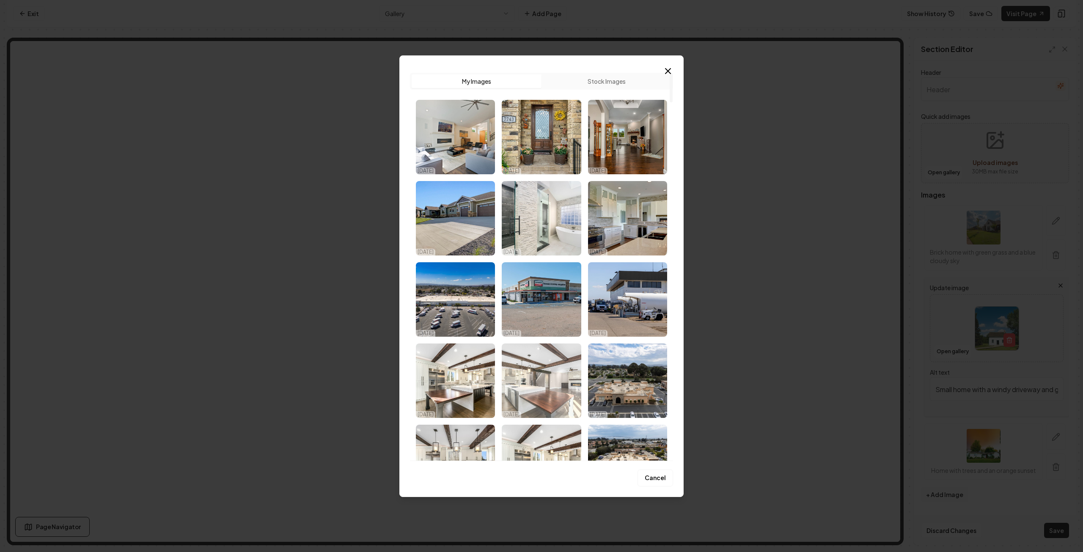
click at [552, 382] on img "Select image image_68eb26805c7cd75eb83adf7b.jpg" at bounding box center [541, 381] width 79 height 74
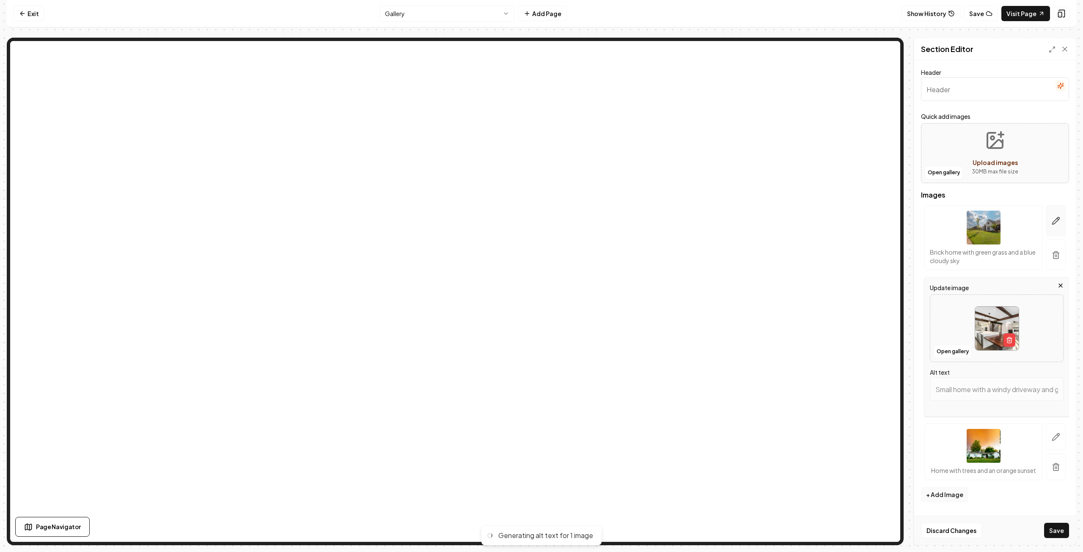
type input "Modern kitchen with island, wooden beams, and spacious living area featuring a …"
click at [1056, 218] on icon "button" at bounding box center [1056, 221] width 8 height 8
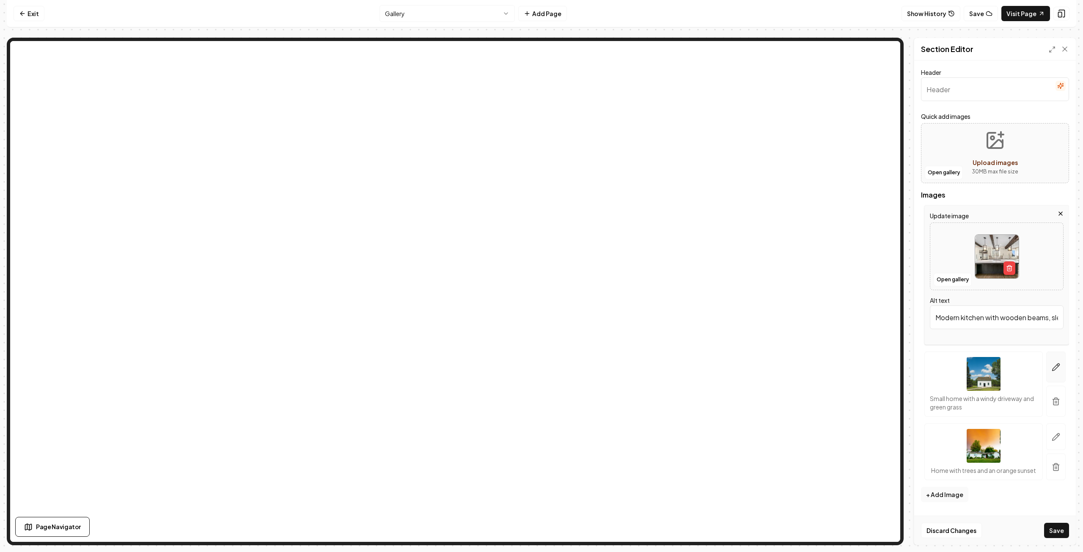
click at [1055, 364] on icon "button" at bounding box center [1056, 367] width 8 height 8
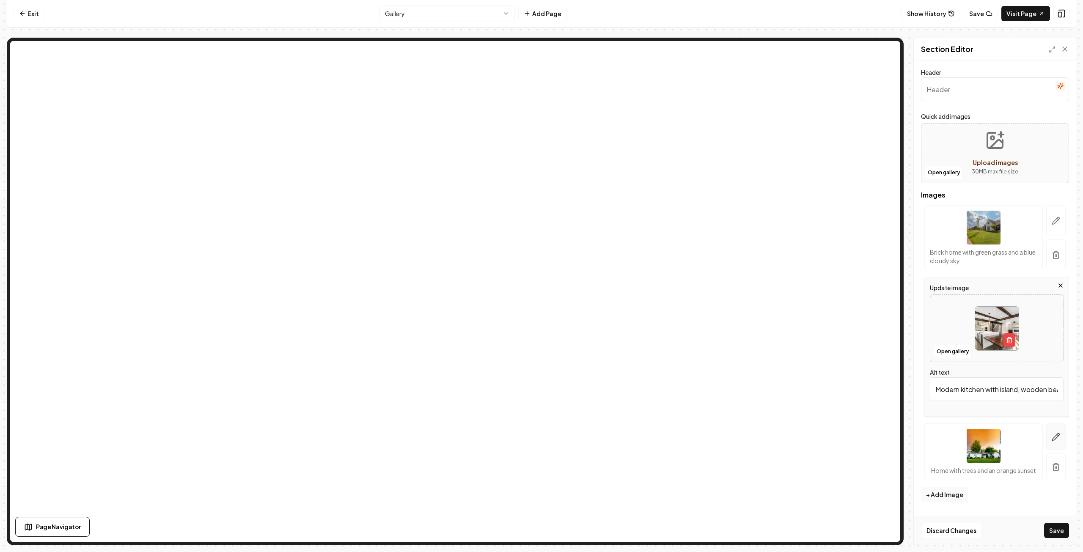
click at [1057, 436] on icon "button" at bounding box center [1056, 437] width 8 height 8
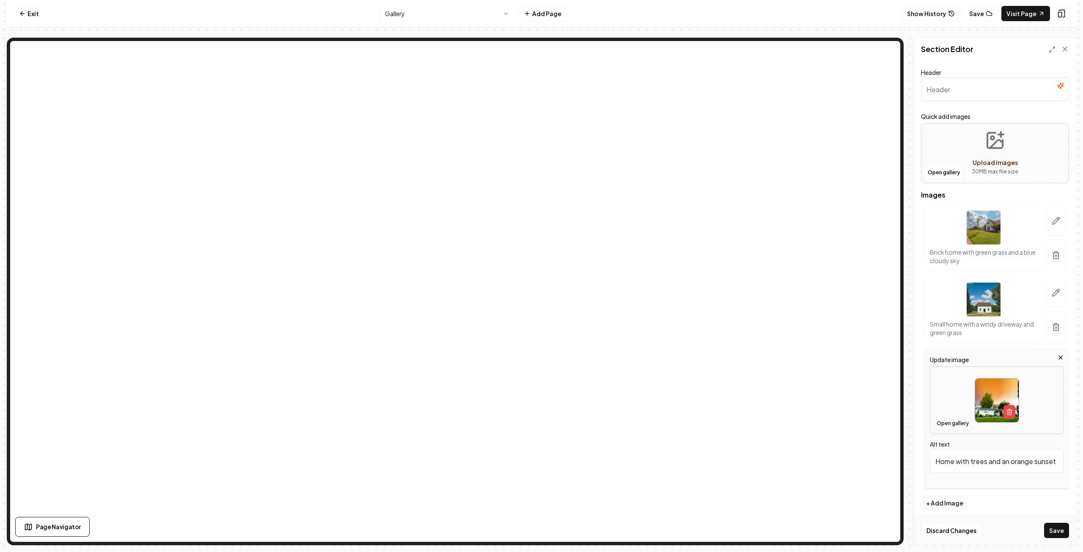
click at [947, 421] on button "Open gallery" at bounding box center [953, 424] width 38 height 14
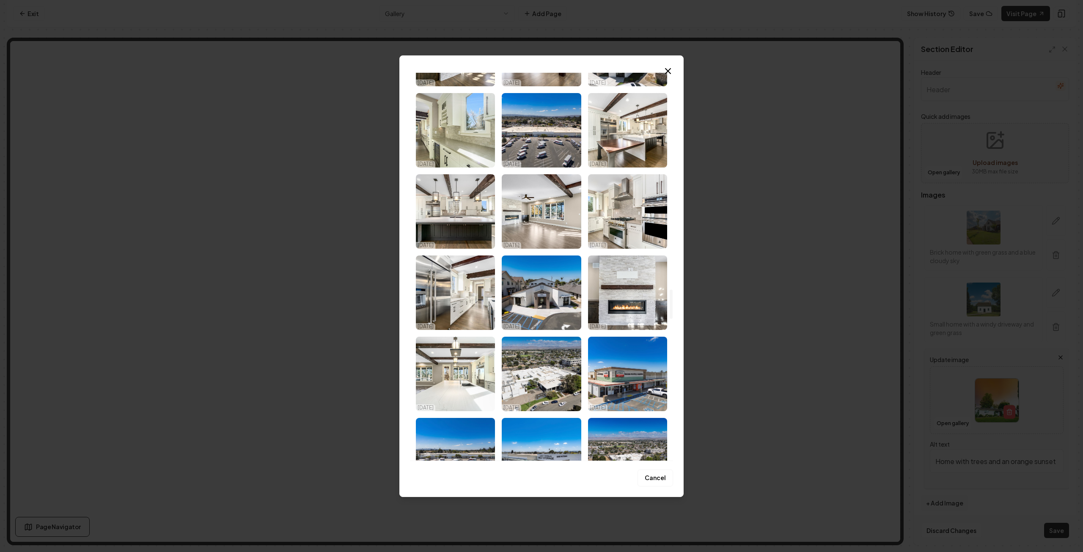
scroll to position [2751, 0]
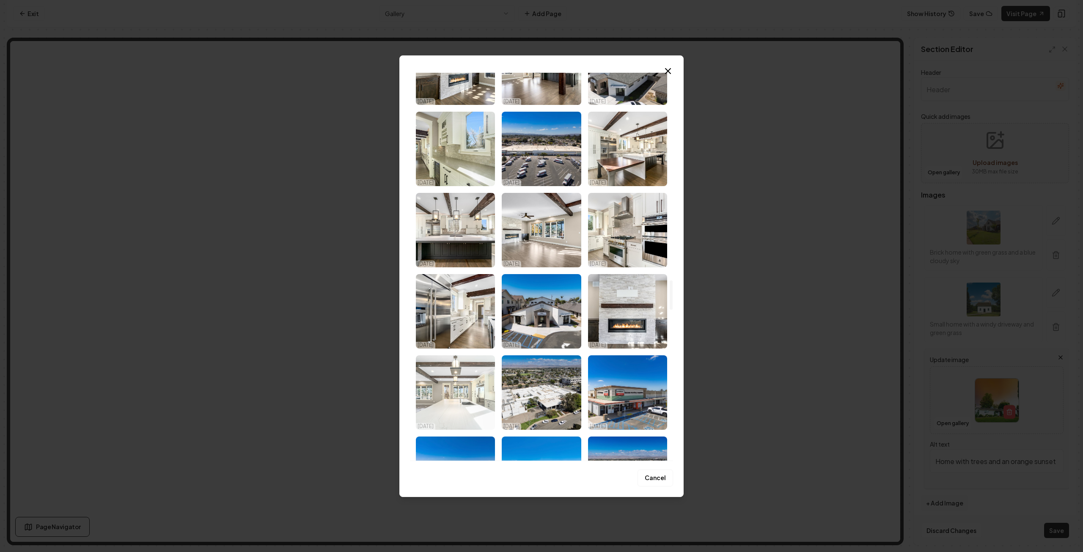
click at [469, 409] on img "Select image image_68d180c75c7cd75eb88b532d.jpg" at bounding box center [455, 392] width 79 height 74
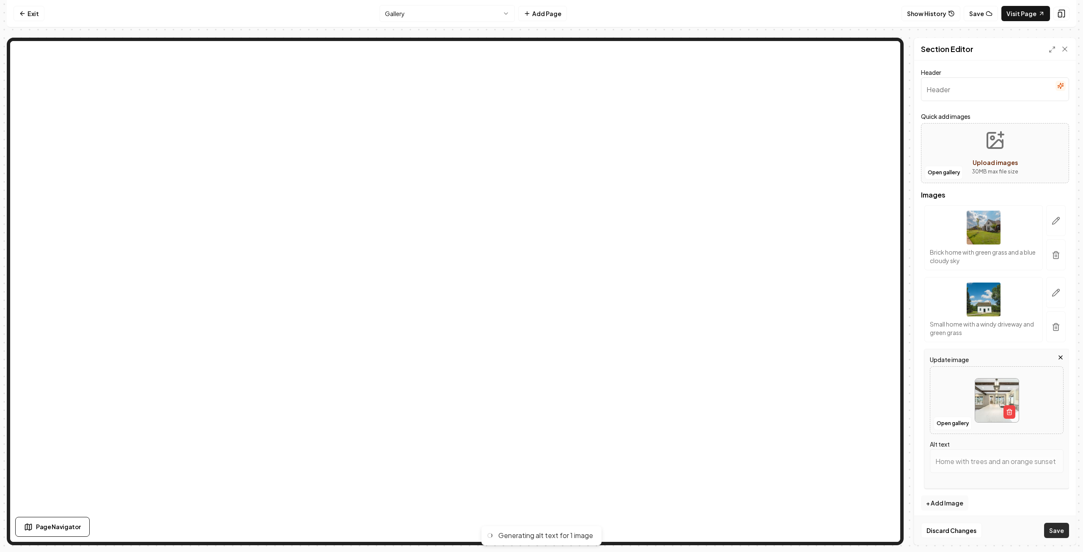
click at [1053, 531] on button "Save" at bounding box center [1056, 530] width 25 height 15
type input "Modern kitchen with white marble countertop, wooden beams, and large windows fo…"
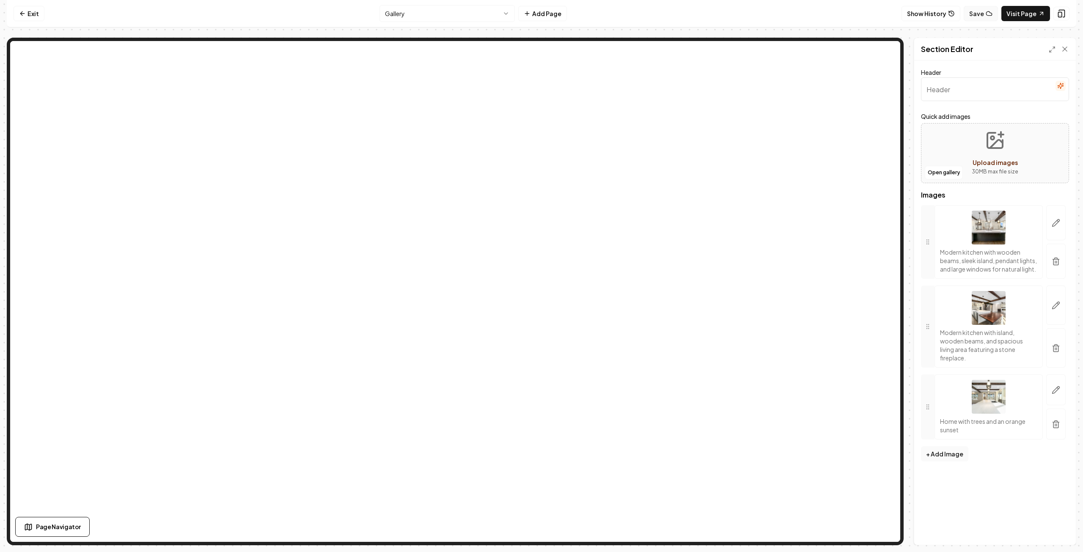
click at [985, 11] on button "Save" at bounding box center [981, 13] width 34 height 15
click at [30, 16] on link "Exit" at bounding box center [29, 13] width 31 height 15
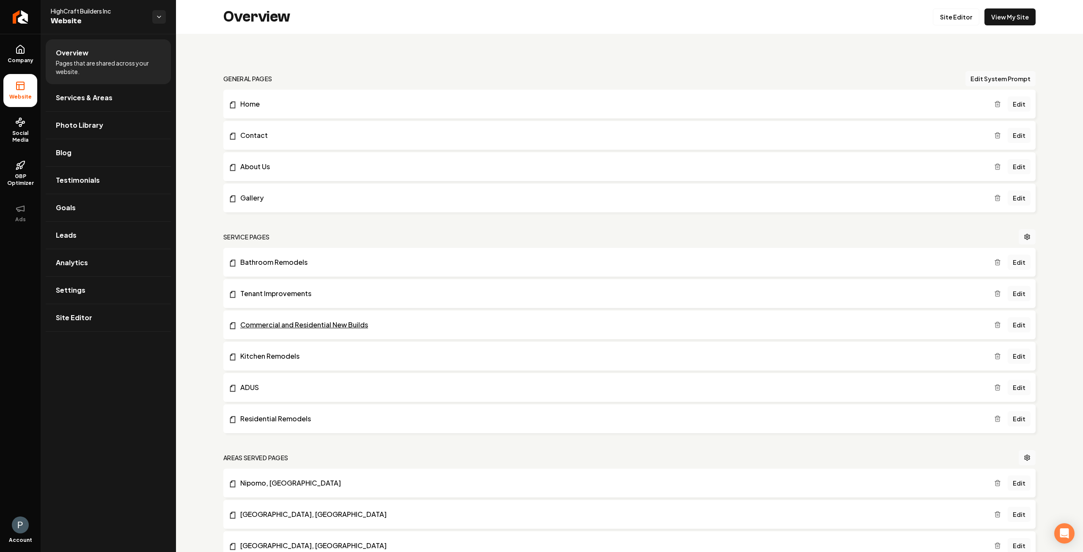
click at [301, 327] on link "Commercial and Residential New Builds" at bounding box center [612, 325] width 766 height 10
click at [1009, 325] on link "Edit" at bounding box center [1019, 324] width 23 height 15
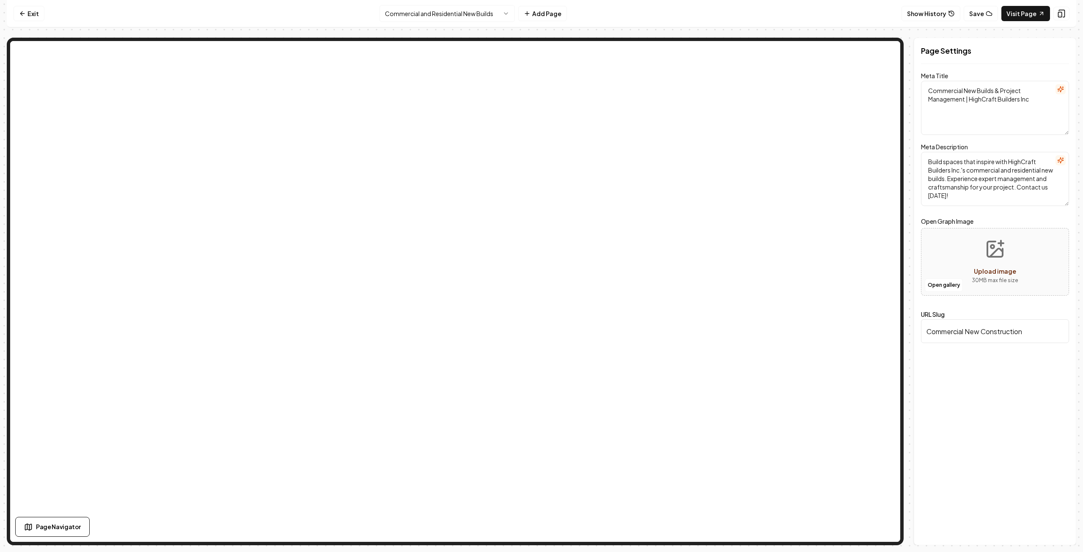
drag, startPoint x: 1037, startPoint y: 332, endPoint x: 917, endPoint y: 326, distance: 119.9
click at [919, 325] on div "Page Settings Meta Title Commercial New Builds & Project Management | HighCraft…" at bounding box center [995, 292] width 163 height 508
type input "c"
type input "commercial-and-res"
click at [26, 11] on link "Exit" at bounding box center [29, 13] width 31 height 15
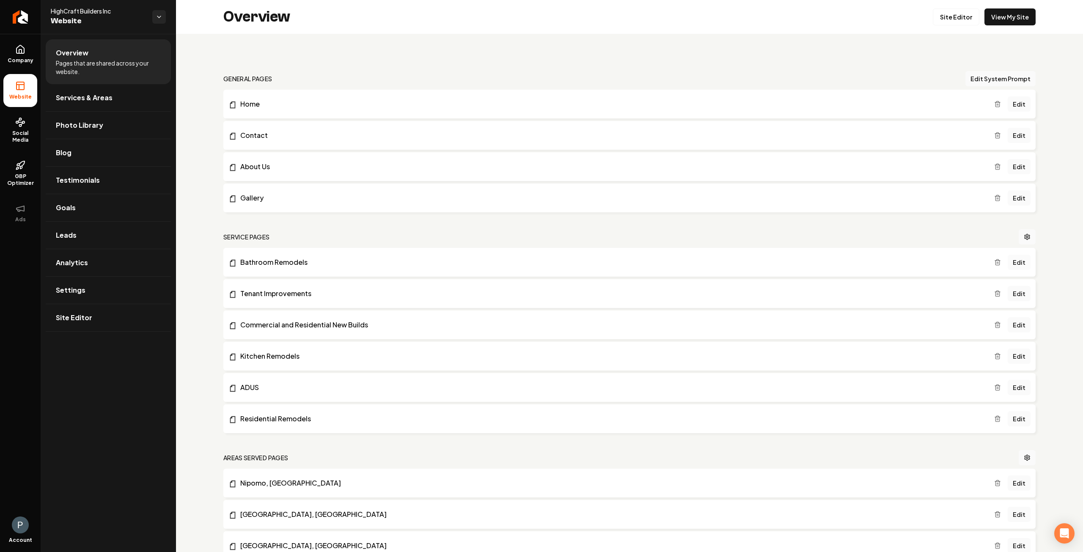
click at [1015, 261] on link "Edit" at bounding box center [1019, 262] width 23 height 15
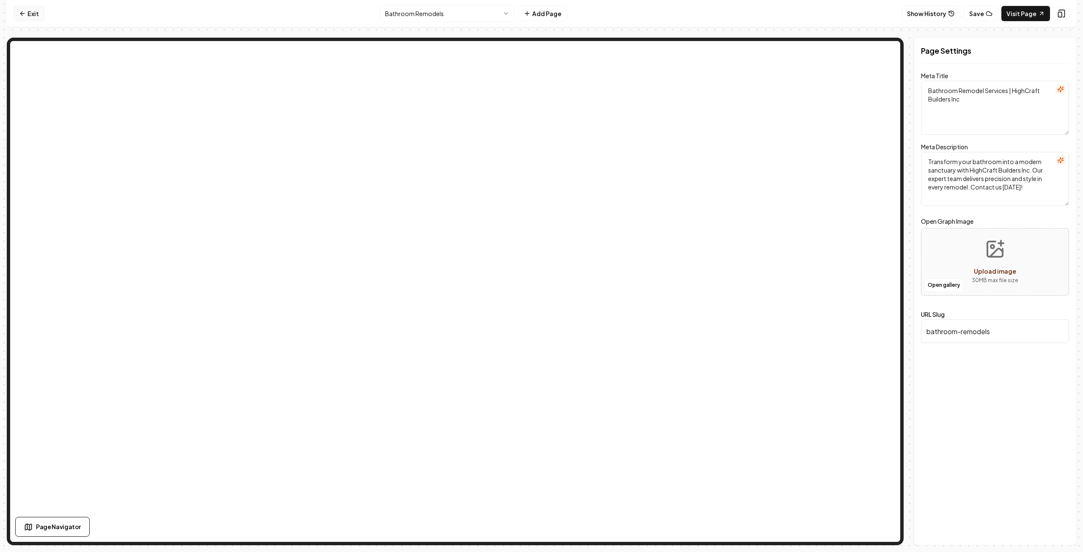
click at [25, 9] on link "Exit" at bounding box center [29, 13] width 31 height 15
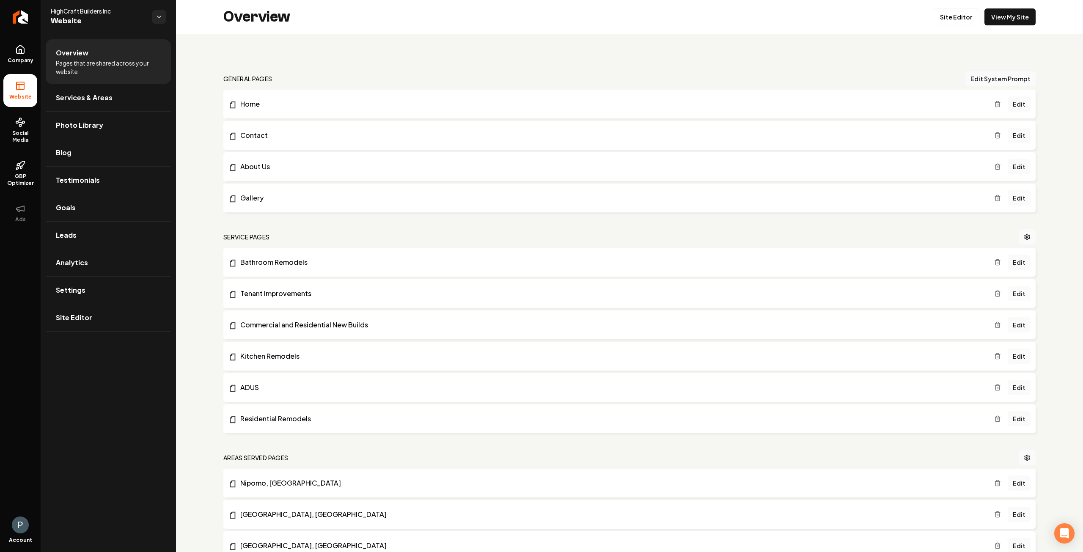
click at [1012, 293] on link "Edit" at bounding box center [1019, 293] width 23 height 15
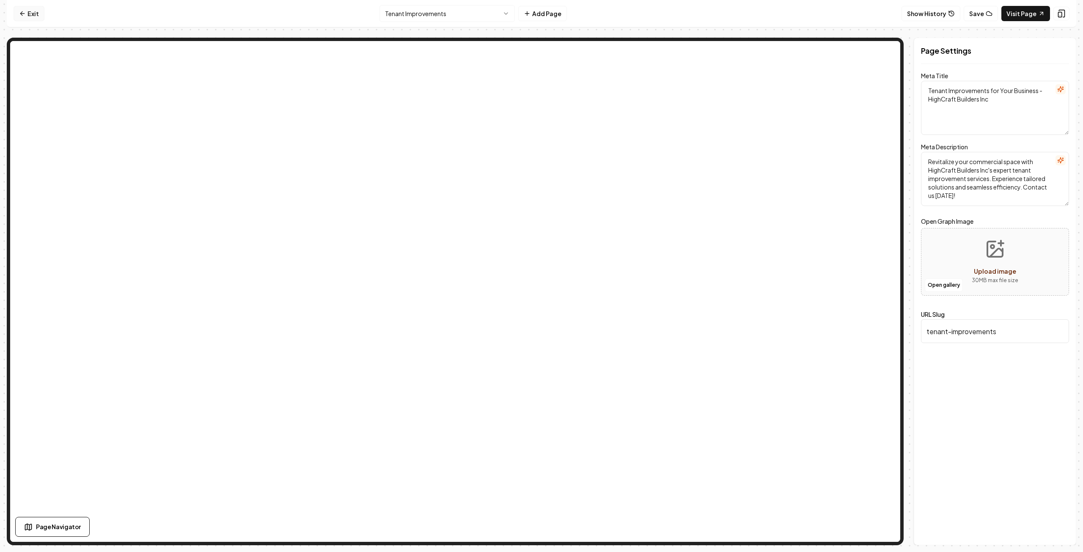
click at [26, 12] on link "Exit" at bounding box center [29, 13] width 31 height 15
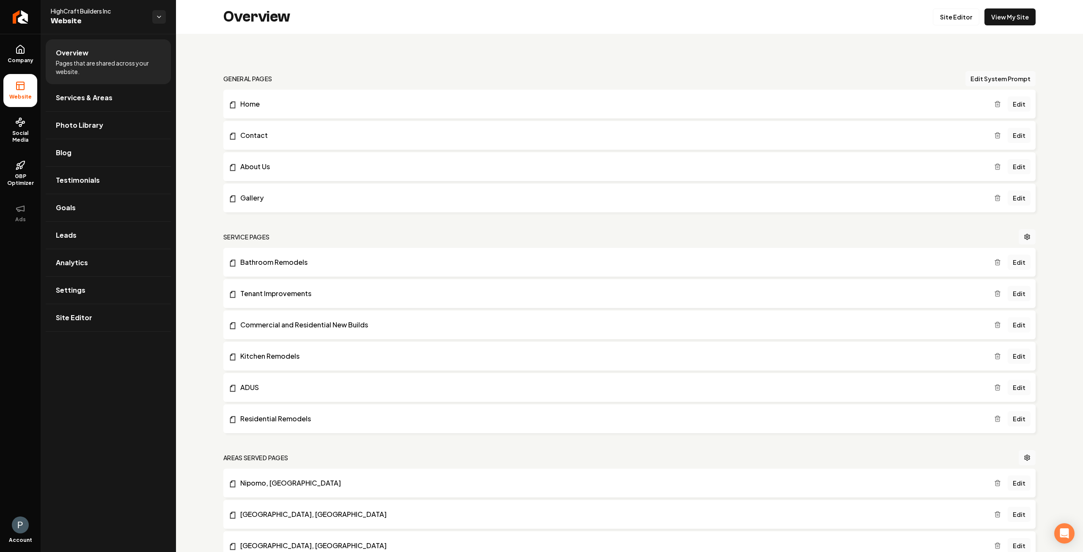
click at [1014, 326] on link "Edit" at bounding box center [1019, 324] width 23 height 15
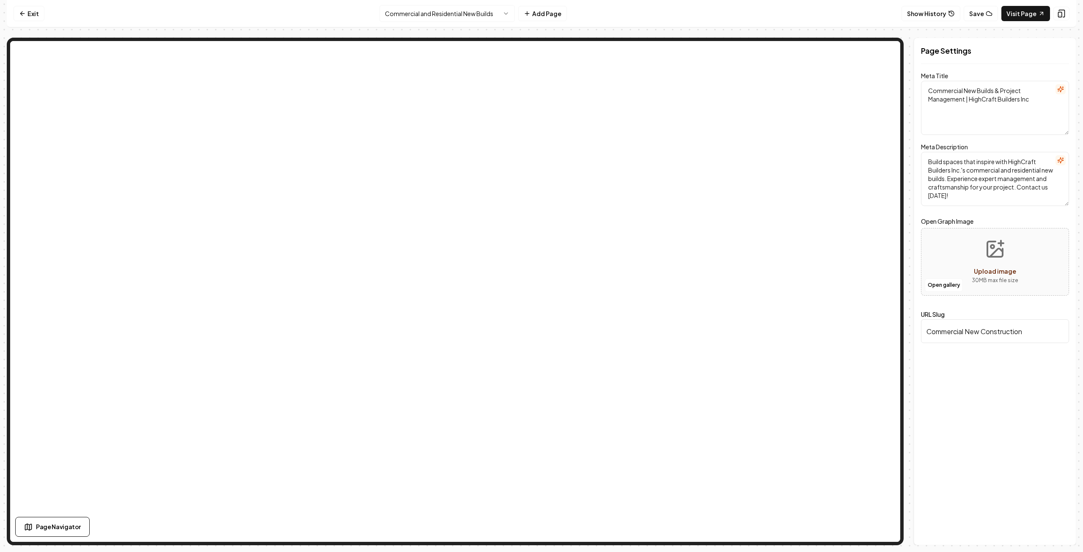
click at [1035, 331] on input "Commercial New Construction" at bounding box center [995, 332] width 148 height 24
type input "Commercial-and-residential-new-builds"
click at [1061, 528] on button "Save" at bounding box center [1056, 530] width 25 height 15
click at [978, 11] on button "Save" at bounding box center [981, 13] width 34 height 15
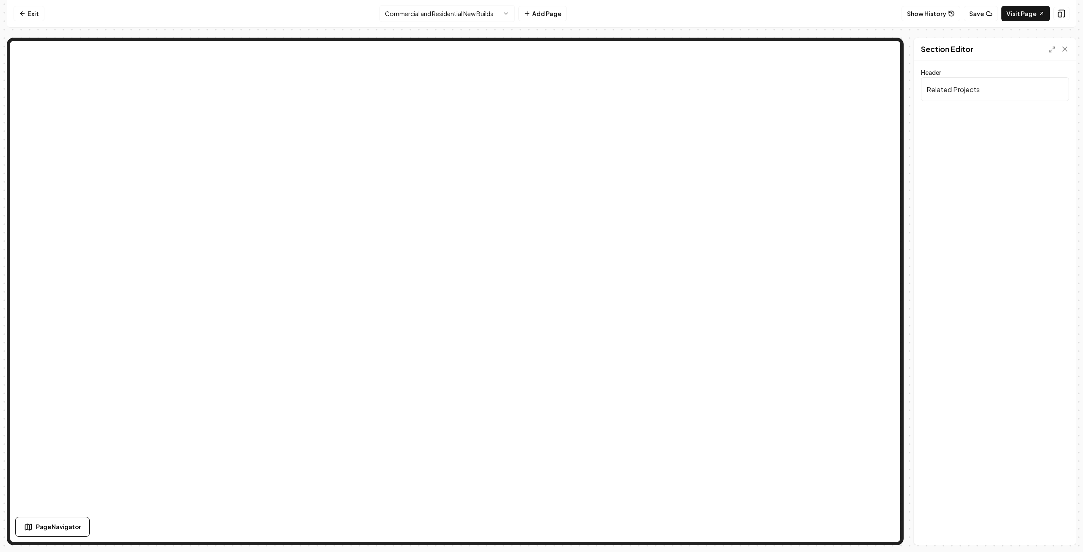
click at [996, 90] on input "Related Projects" at bounding box center [995, 89] width 148 height 24
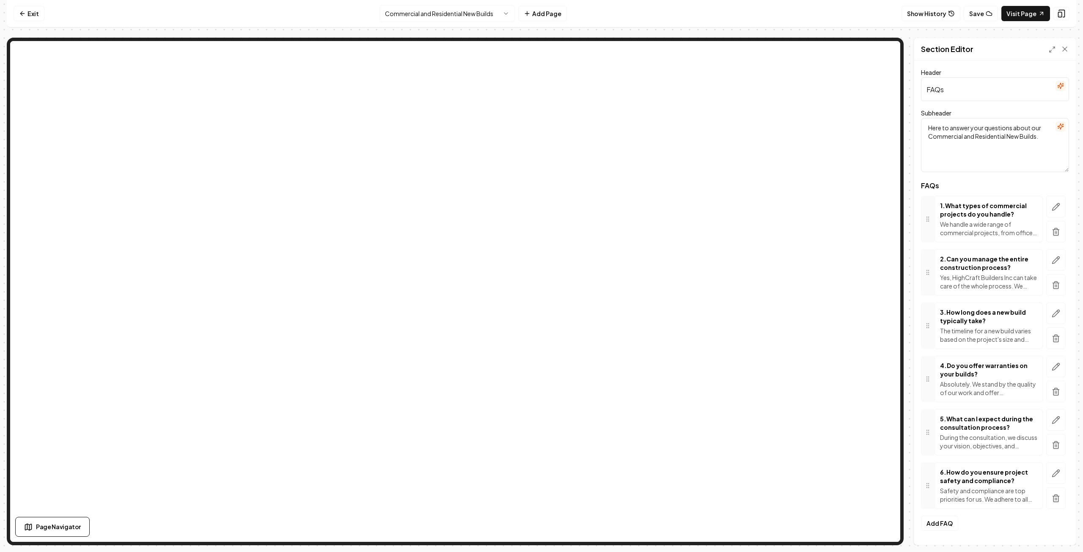
click at [983, 232] on p "We handle a wide range of commercial projects, from office buildings and retail…" at bounding box center [988, 228] width 97 height 17
click at [1055, 206] on icon "button" at bounding box center [1056, 207] width 8 height 8
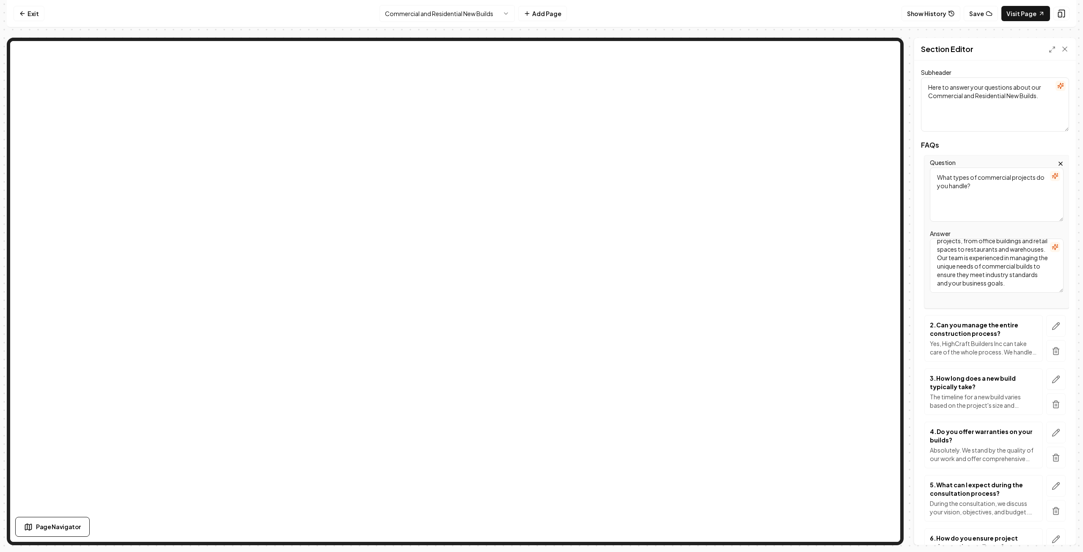
scroll to position [42, 0]
click at [1039, 282] on textarea "We handle a wide range of commercial projects, from office buildings and retail…" at bounding box center [997, 264] width 134 height 54
type textarea "We handle a wide range of commercial projects, from office buildings and retail…"
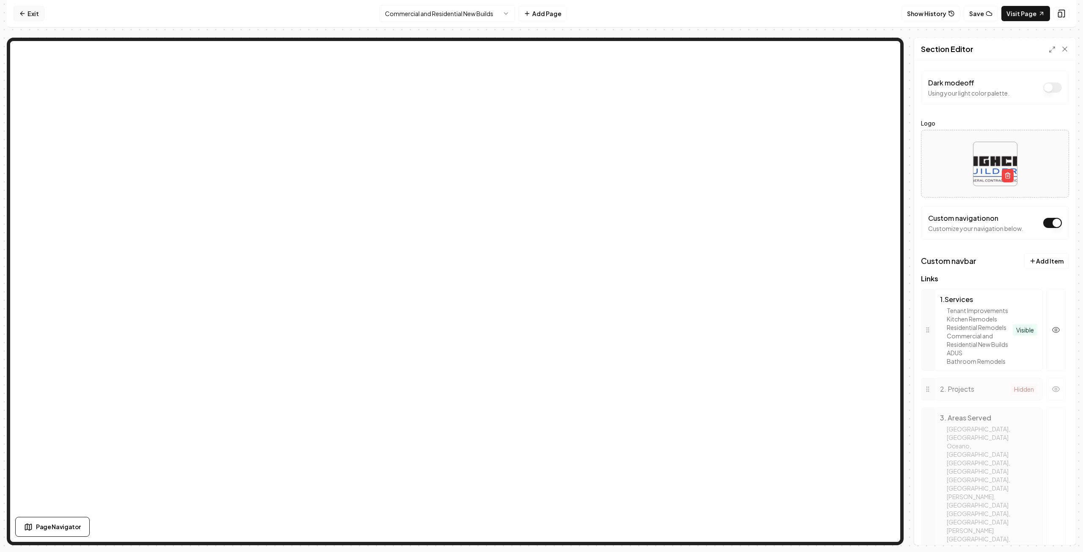
click at [34, 16] on link "Exit" at bounding box center [29, 13] width 31 height 15
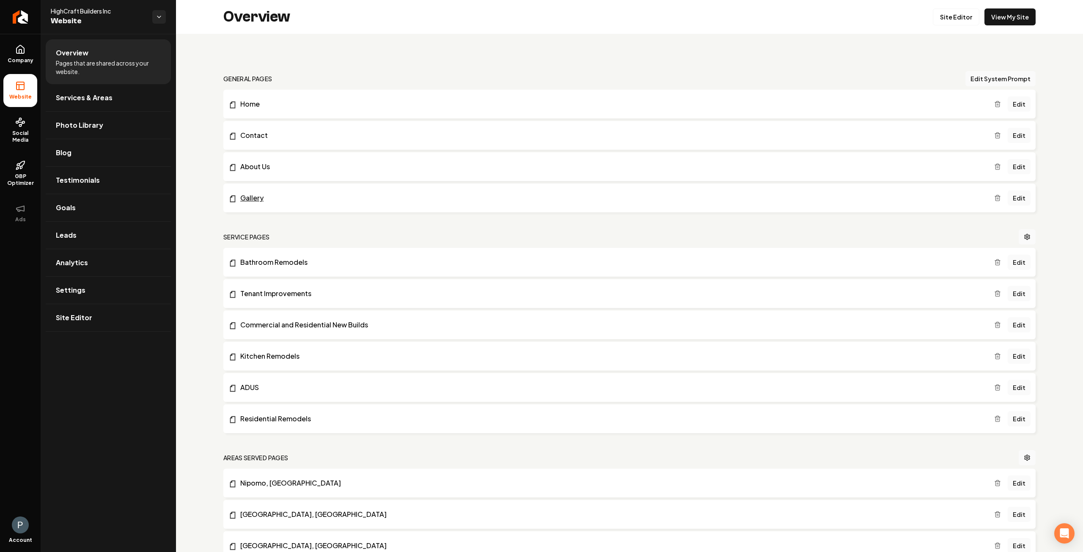
click at [273, 198] on link "Gallery" at bounding box center [612, 198] width 766 height 10
click at [1016, 201] on link "Edit" at bounding box center [1019, 197] width 23 height 15
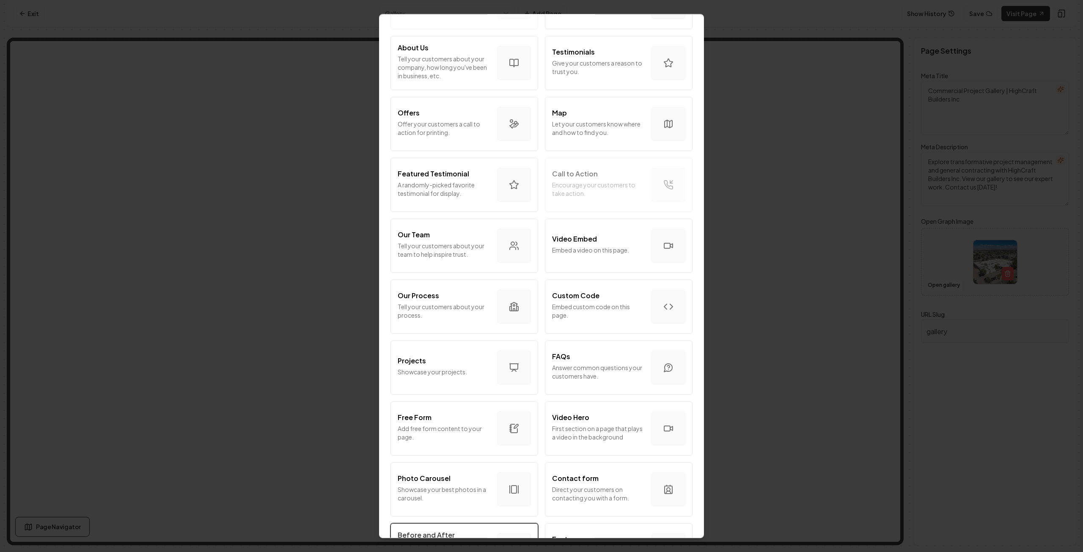
scroll to position [169, 0]
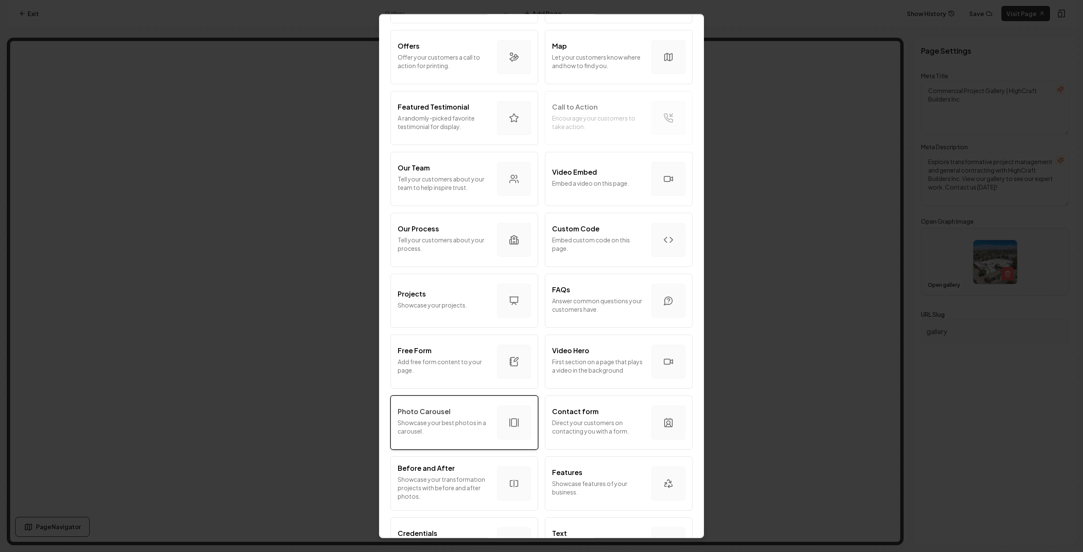
click at [460, 436] on div "Photo Carousel Showcase your best photos in a carousel." at bounding box center [444, 423] width 93 height 32
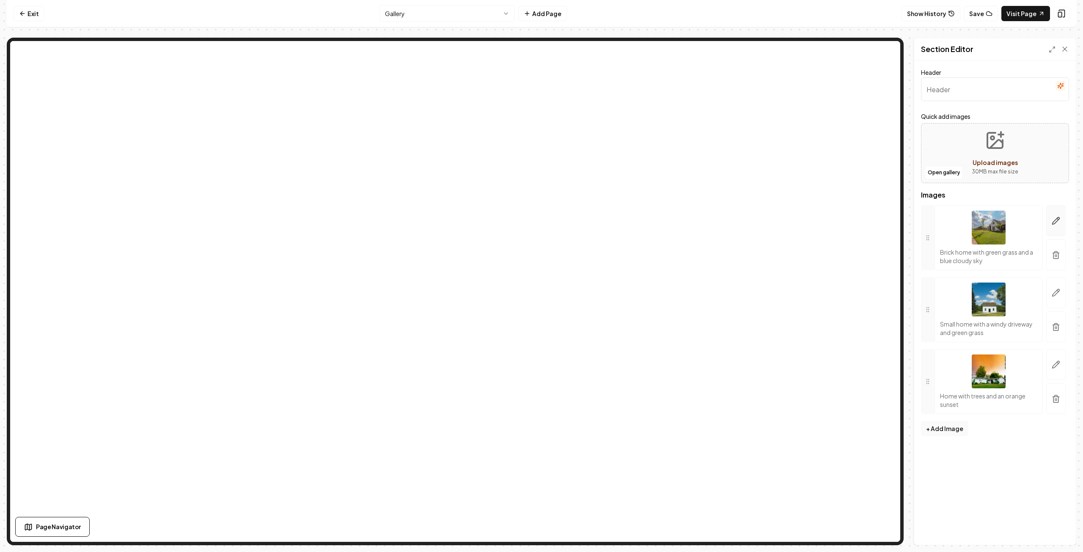
click at [1057, 220] on icon "button" at bounding box center [1056, 221] width 8 height 8
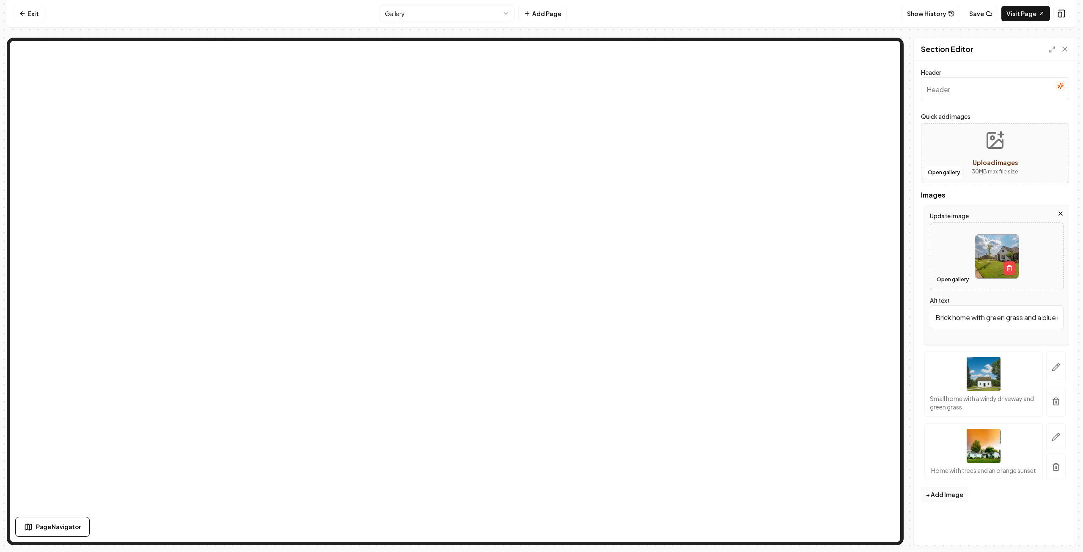
click at [950, 281] on button "Open gallery" at bounding box center [953, 280] width 38 height 14
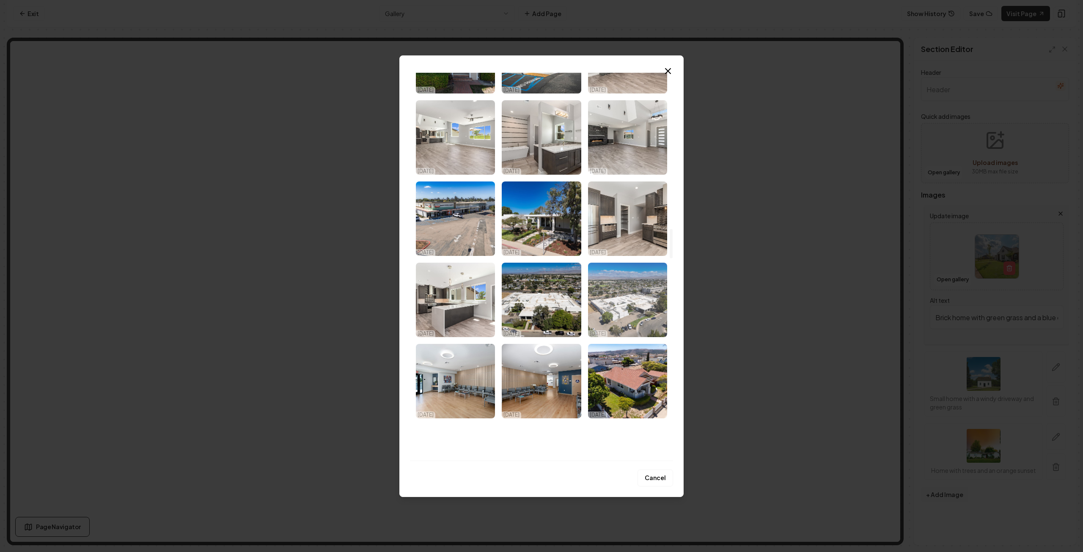
scroll to position [2116, 0]
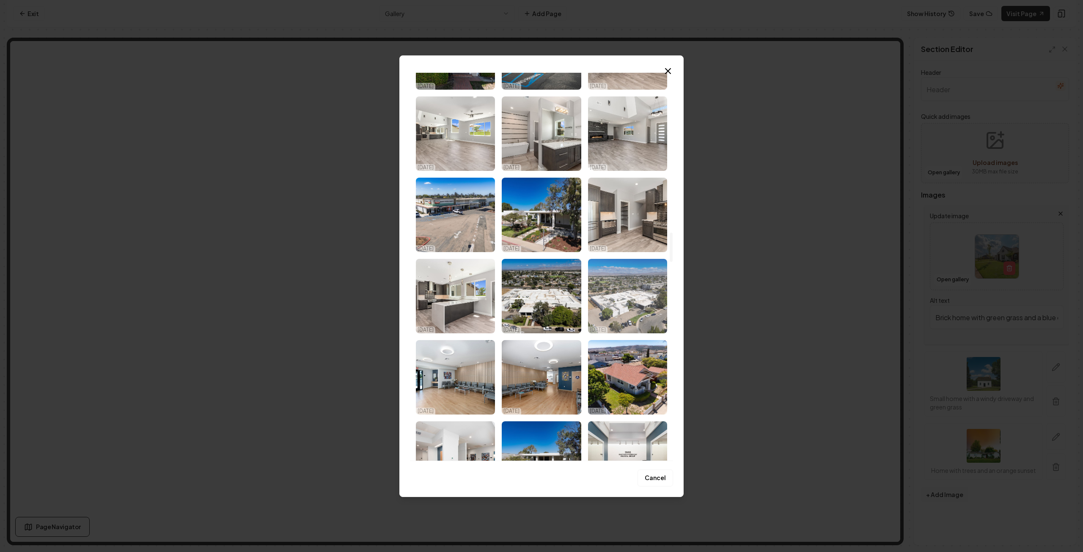
click at [641, 310] on img "Select image image_68d180ca5c7cd75eb88b7117.jpg" at bounding box center [627, 296] width 79 height 74
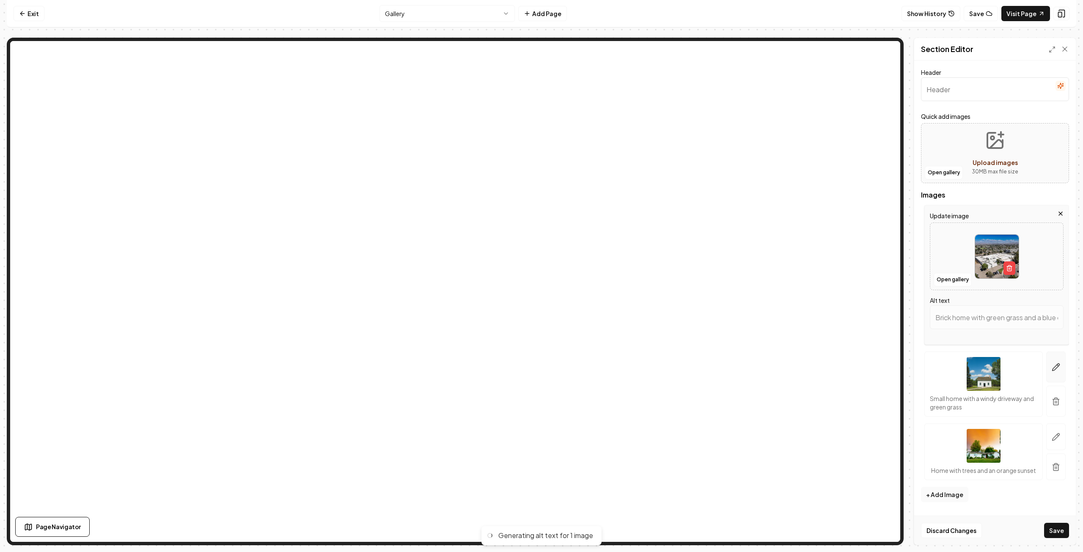
click at [1053, 366] on icon "button" at bounding box center [1056, 367] width 8 height 8
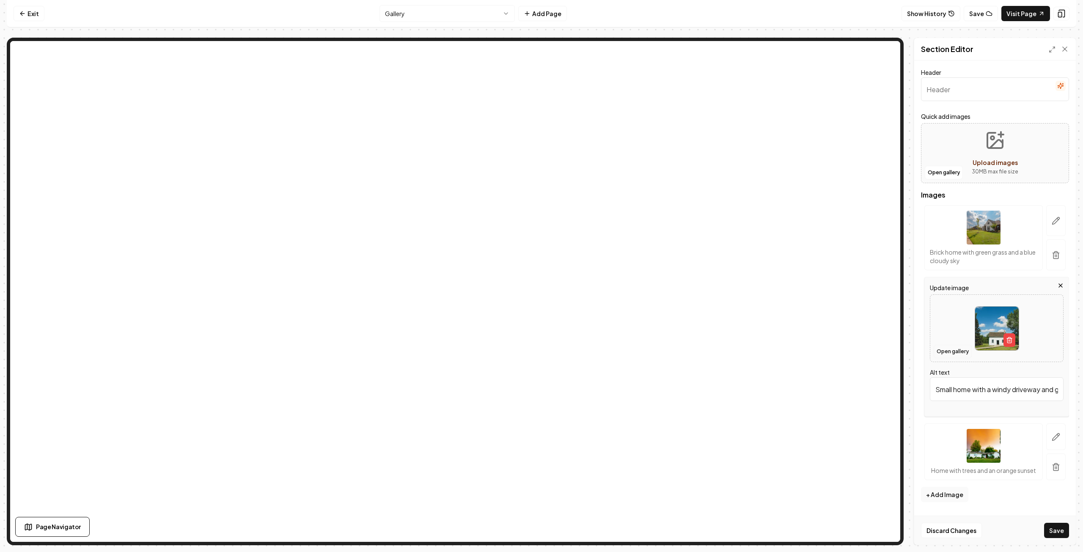
click at [950, 352] on button "Open gallery" at bounding box center [953, 352] width 38 height 14
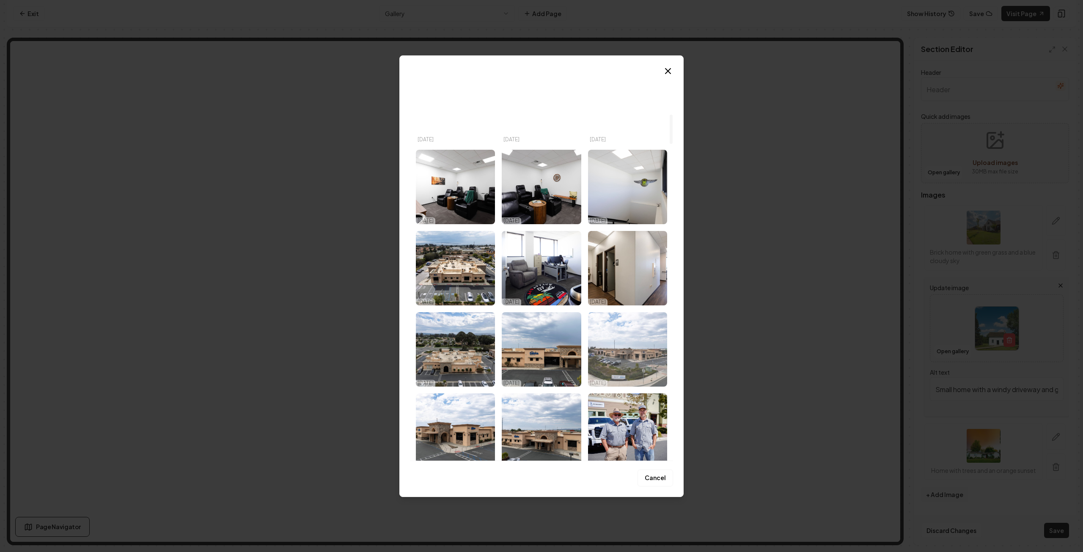
scroll to position [719, 0]
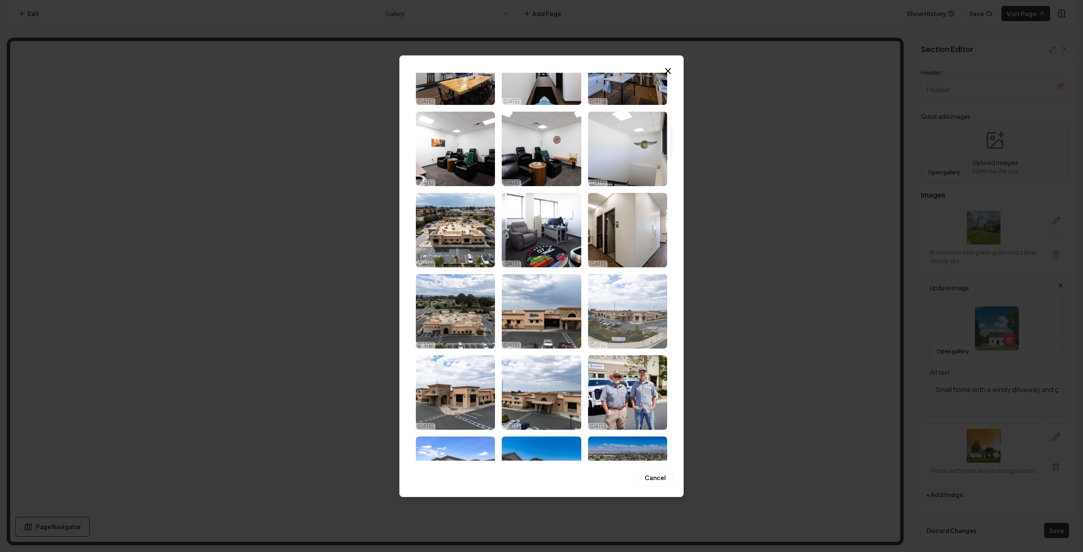
click at [639, 302] on img "Select image image_68eb1dbf5c7cd75eb80ed538.jpg" at bounding box center [627, 311] width 79 height 74
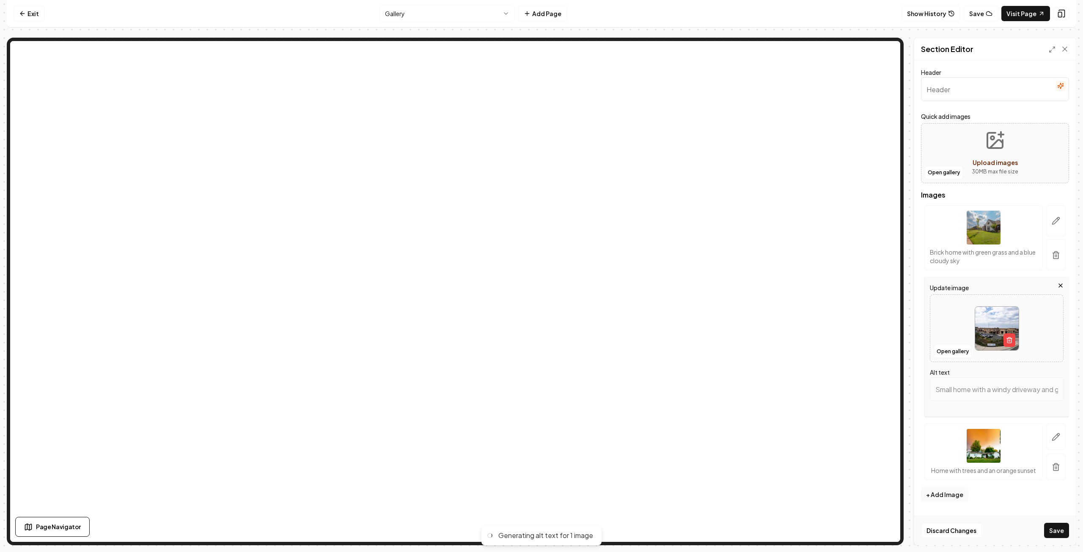
click at [1054, 435] on icon "button" at bounding box center [1056, 437] width 8 height 8
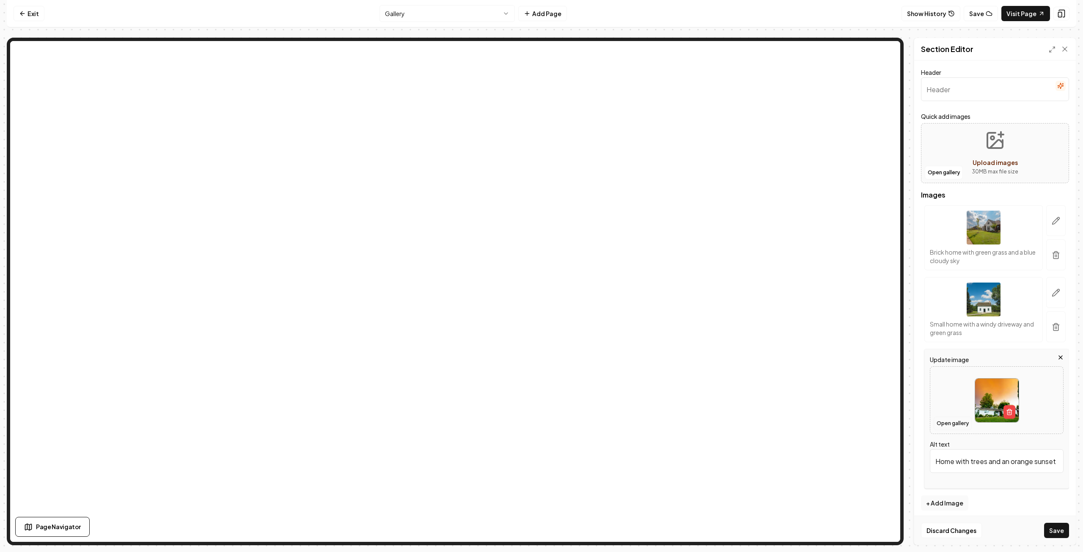
click at [952, 424] on button "Open gallery" at bounding box center [953, 424] width 38 height 14
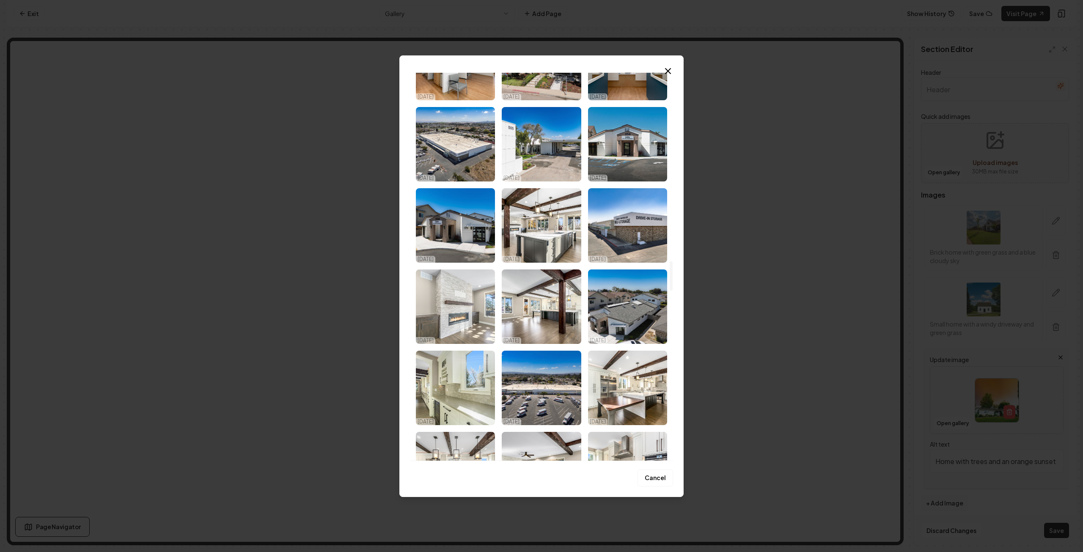
scroll to position [2412, 0]
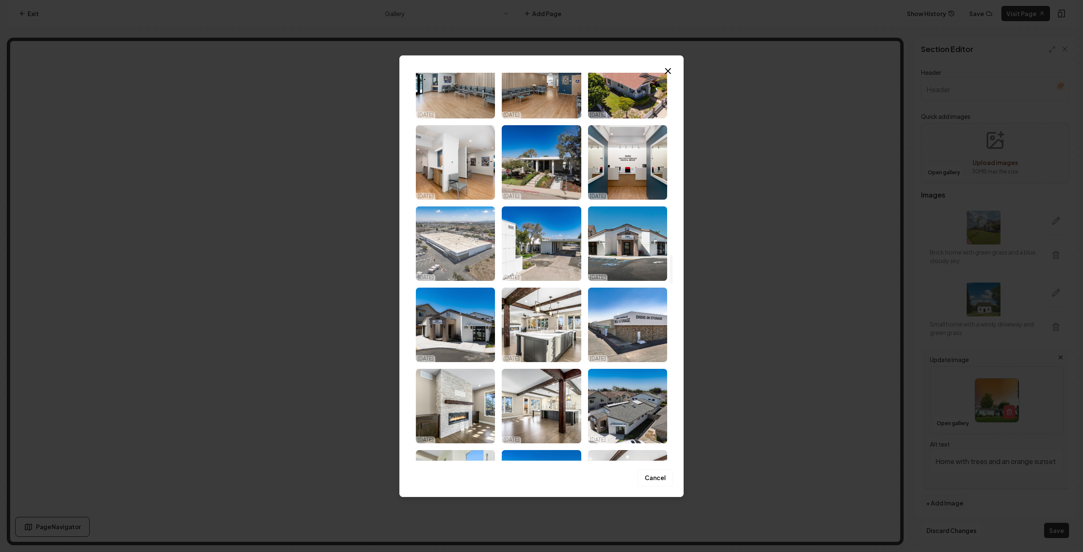
click at [465, 266] on img "Select image image_68d180c85c7cd75eb88b6273.jpg" at bounding box center [455, 244] width 79 height 74
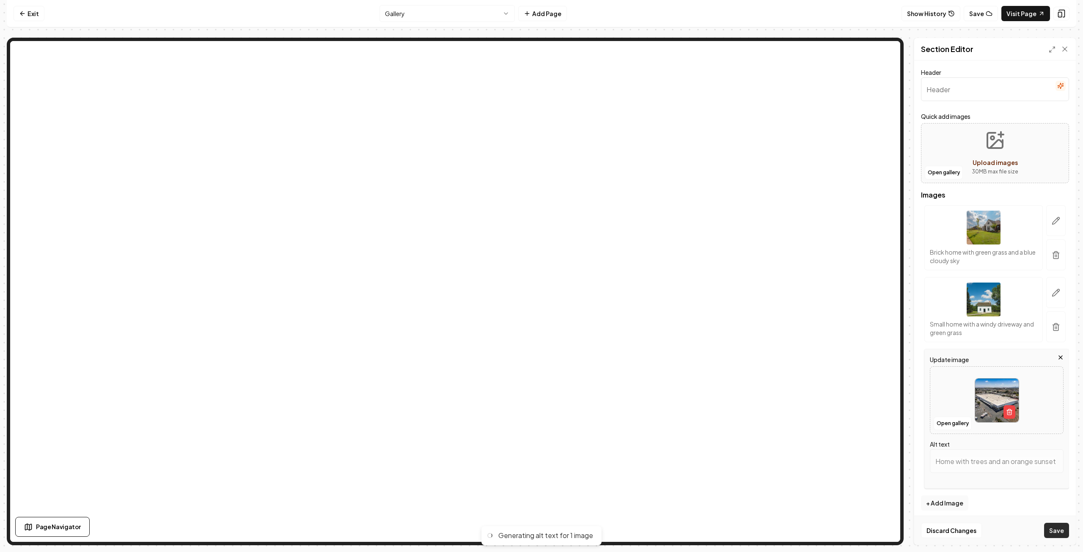
click at [1059, 533] on button "Save" at bounding box center [1056, 530] width 25 height 15
type input "Aerial view of a self-storage facility with parked moving trucks and surroundin…"
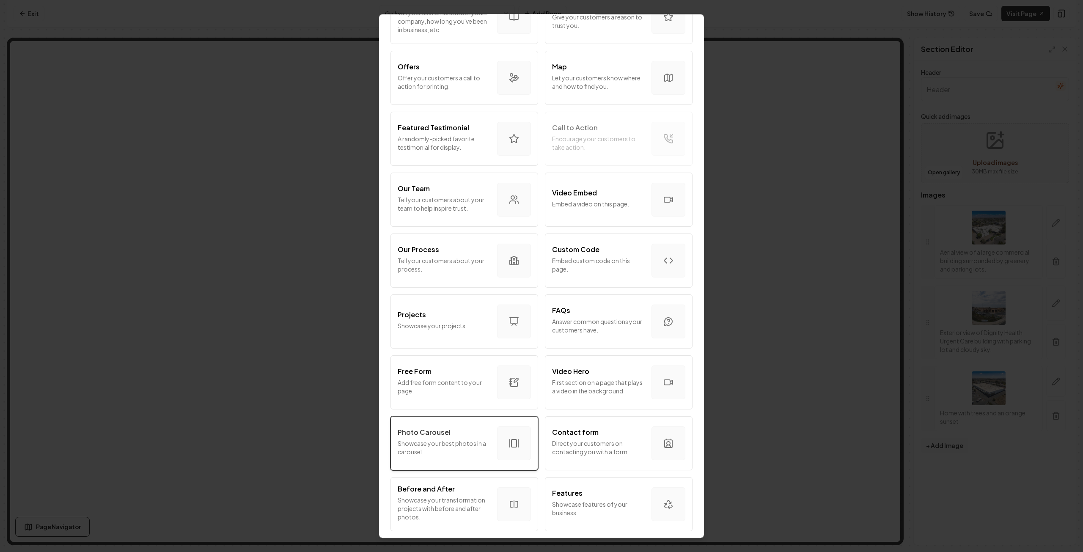
scroll to position [169, 0]
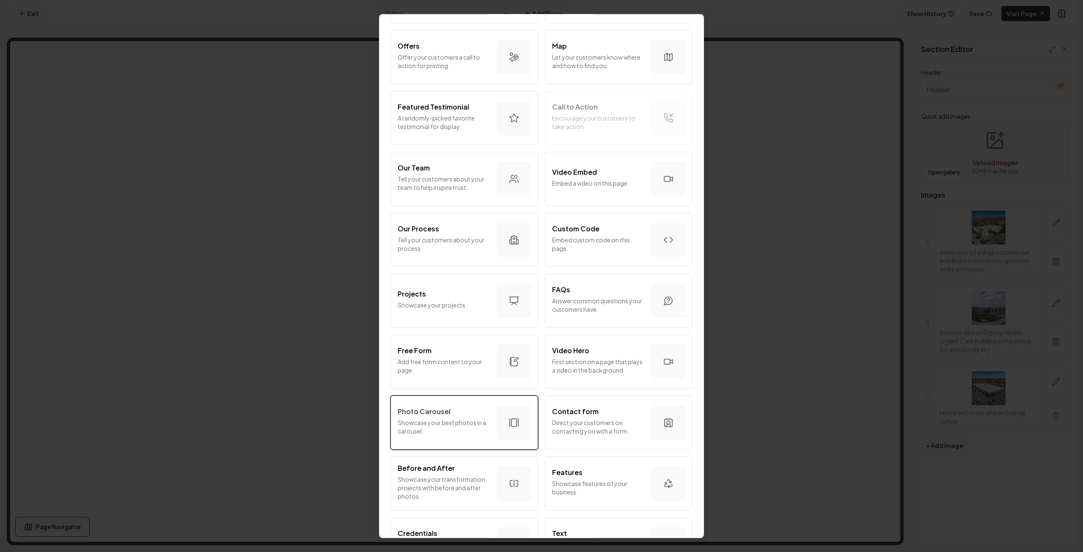
click at [457, 437] on div "Photo Carousel Showcase your best photos in a carousel." at bounding box center [444, 423] width 93 height 32
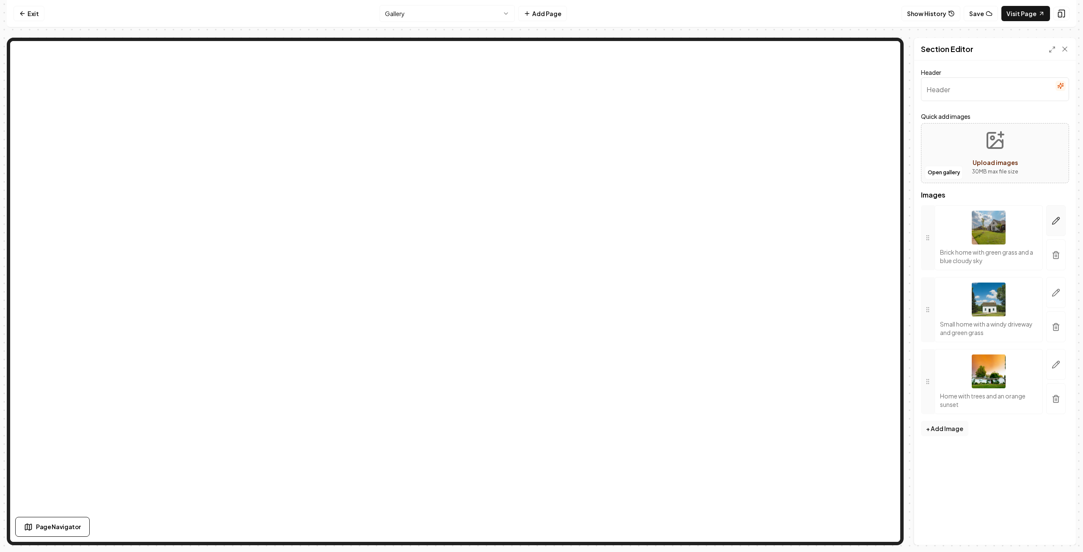
click at [1061, 220] on icon "button" at bounding box center [1056, 221] width 8 height 8
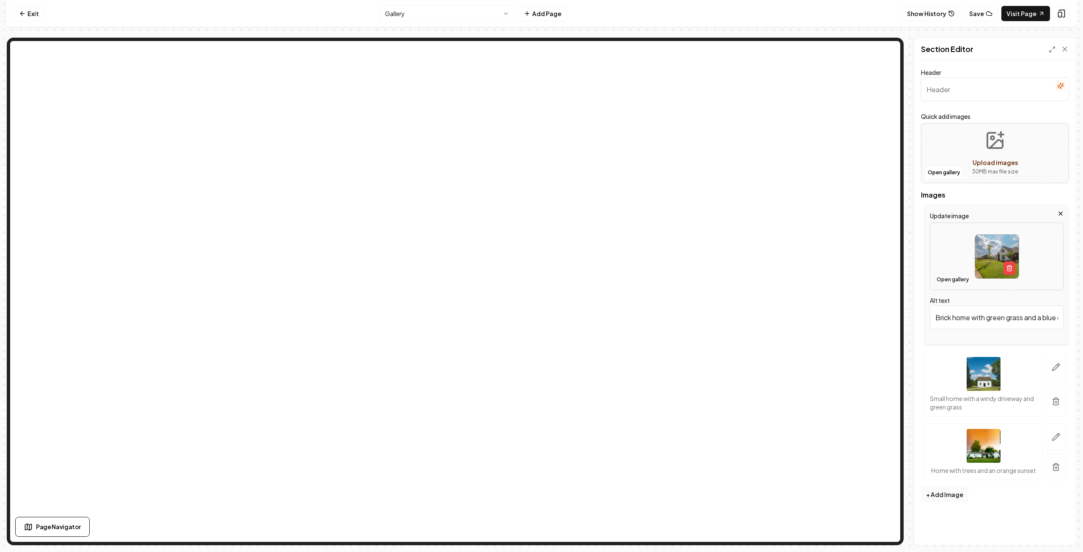
click at [952, 277] on button "Open gallery" at bounding box center [953, 280] width 38 height 14
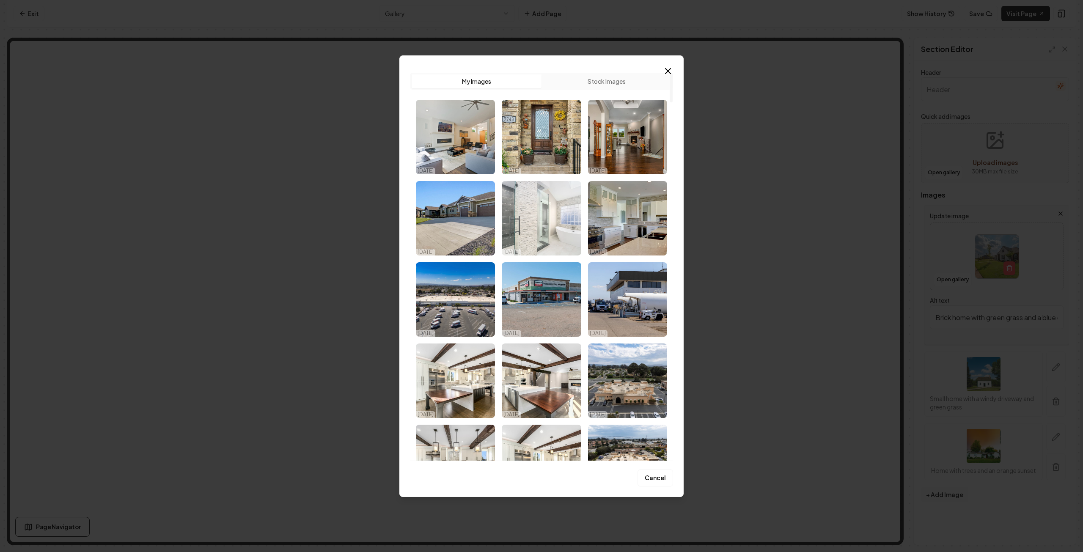
click at [553, 220] on img "Select image image_68eb2ba55c7cd75eb85c29c2.jpg" at bounding box center [541, 218] width 79 height 74
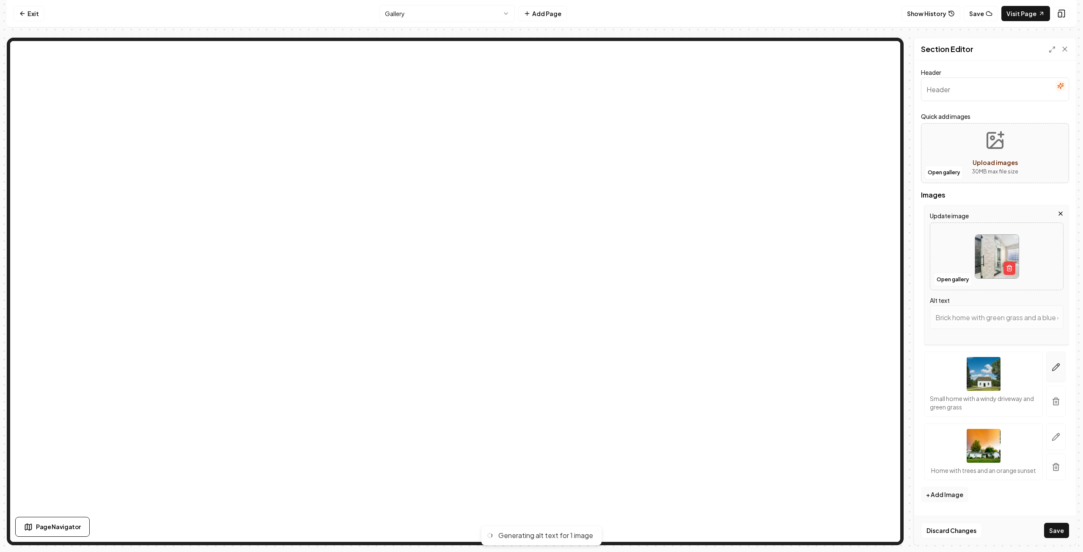
click at [1057, 363] on icon "button" at bounding box center [1056, 367] width 8 height 8
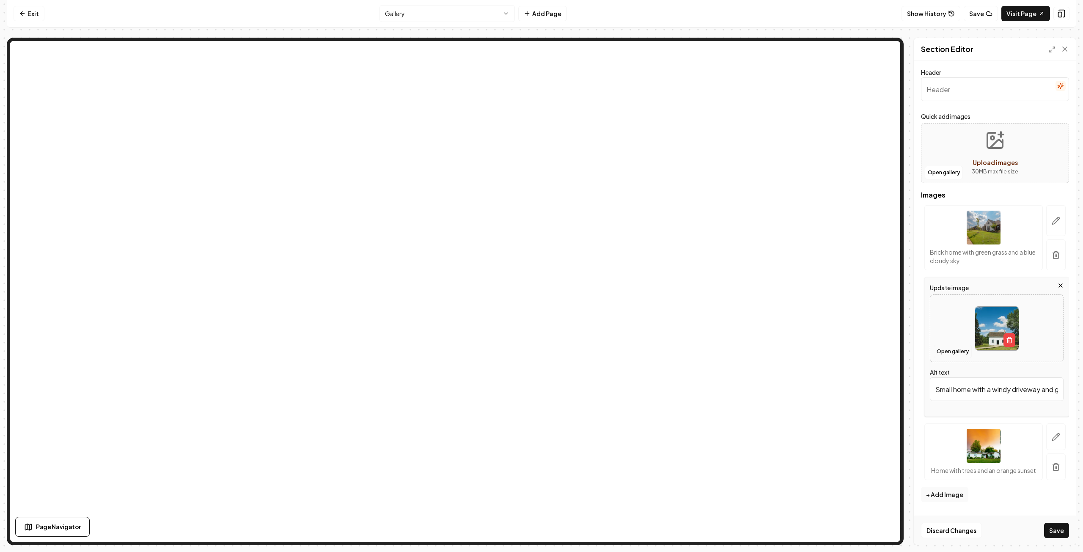
click at [945, 350] on button "Open gallery" at bounding box center [953, 352] width 38 height 14
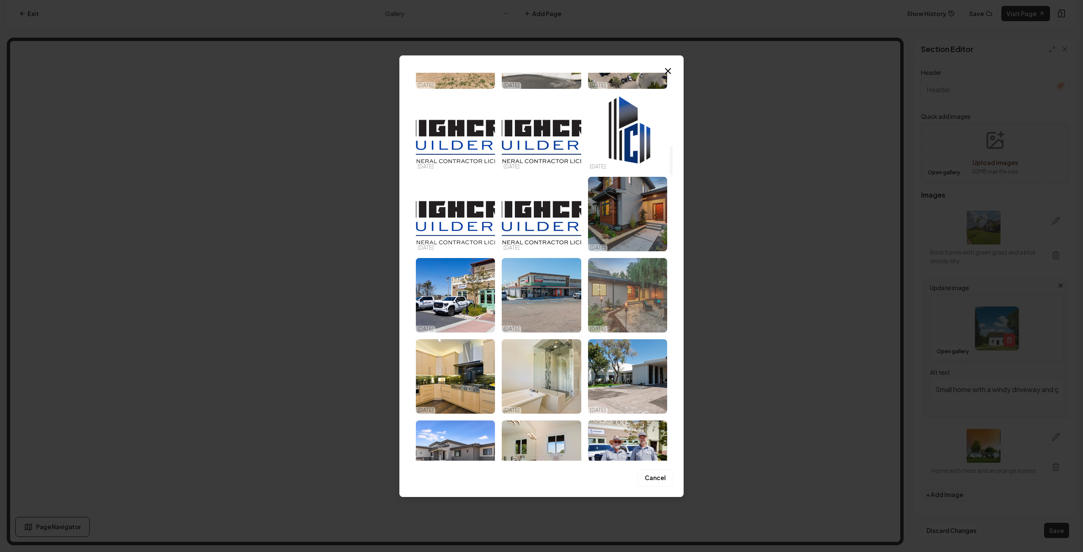
scroll to position [1143, 0]
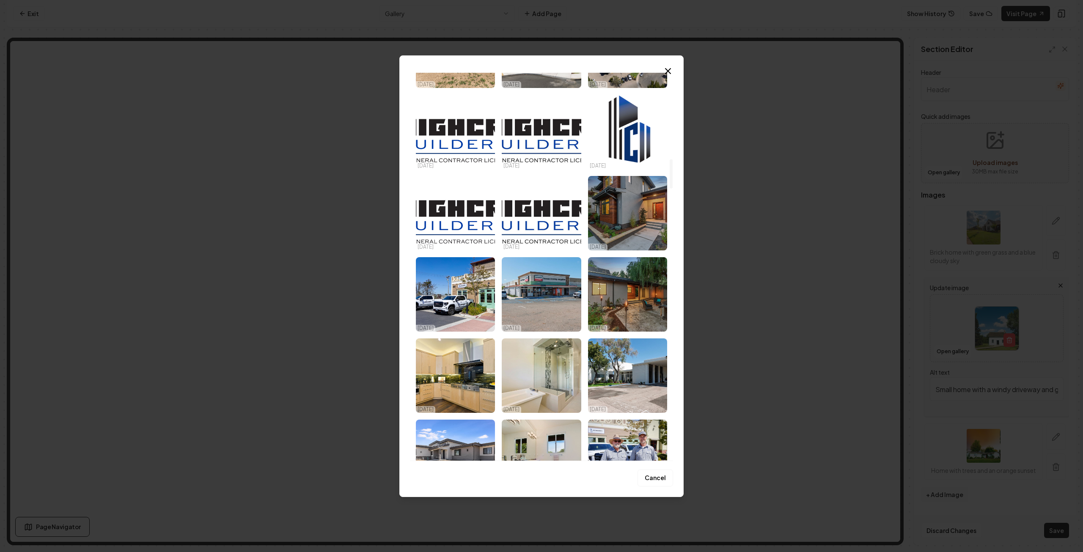
click at [559, 365] on img "Select image image_68d180d05c7cd75eb88ba959.jpg" at bounding box center [541, 376] width 79 height 74
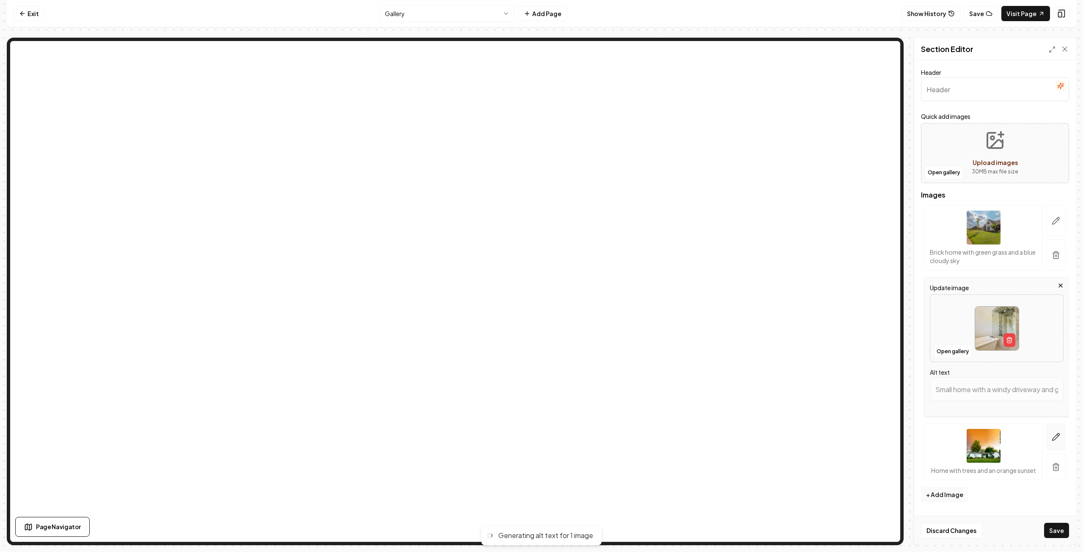
type input "Modern bathroom featuring a sleek tub, glass shower, and stylish tile design."
click at [1053, 436] on icon "button" at bounding box center [1056, 437] width 8 height 8
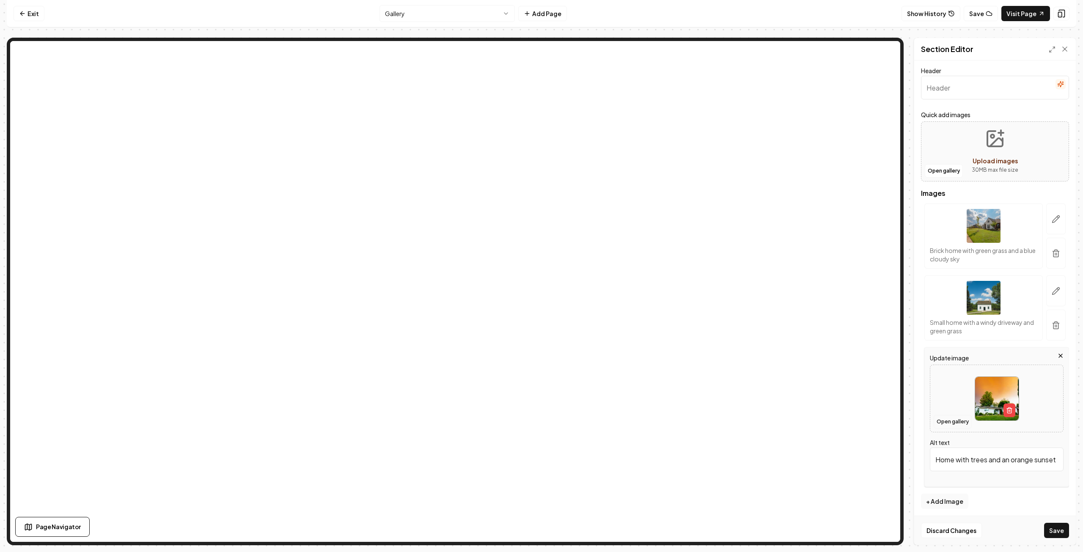
scroll to position [3, 0]
click at [956, 417] on button "Open gallery" at bounding box center [953, 420] width 38 height 14
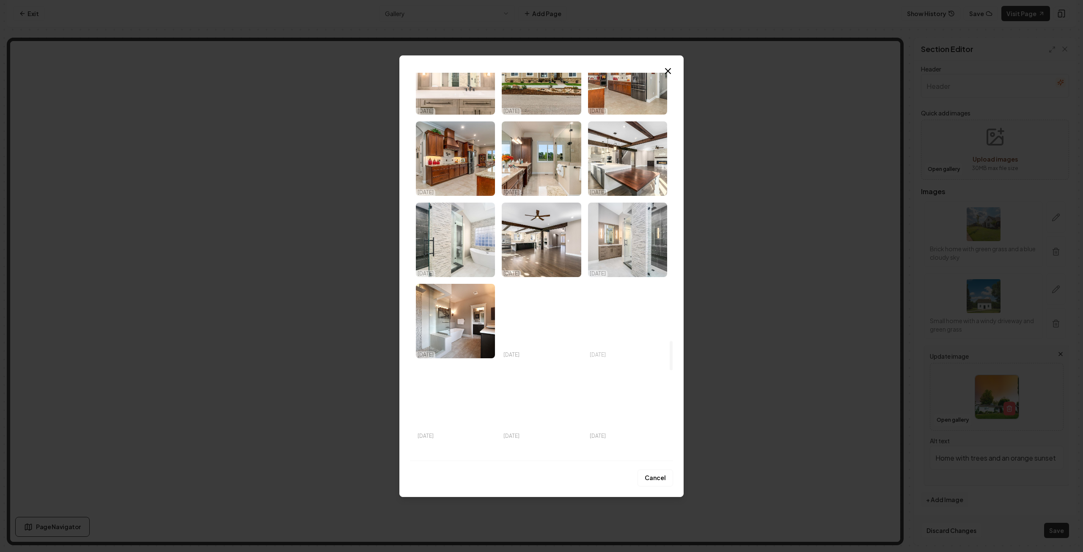
scroll to position [3555, 0]
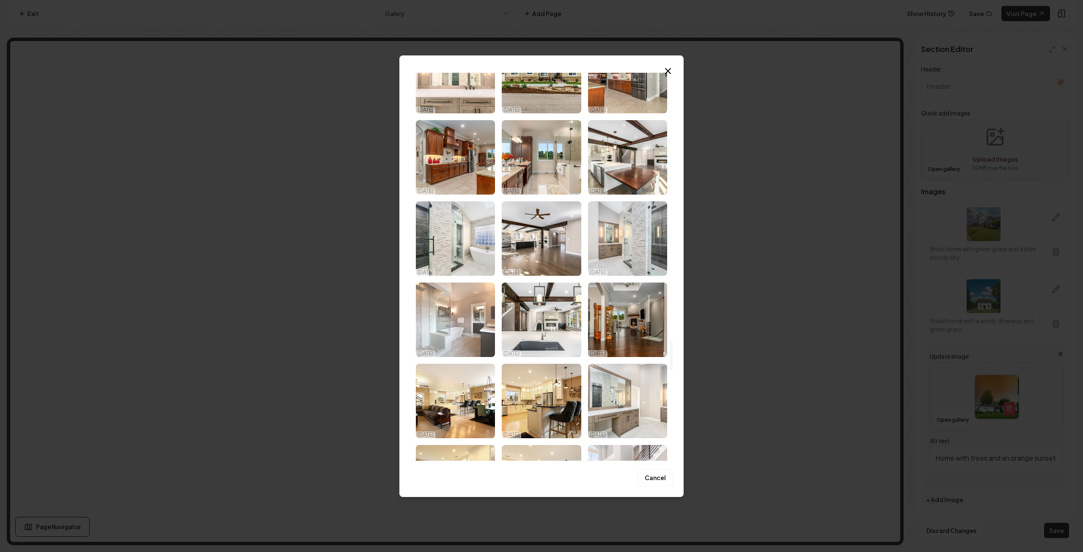
click at [463, 331] on img "Select image image_68d180c25c7cd75eb88b2cbd.jpg" at bounding box center [455, 320] width 79 height 74
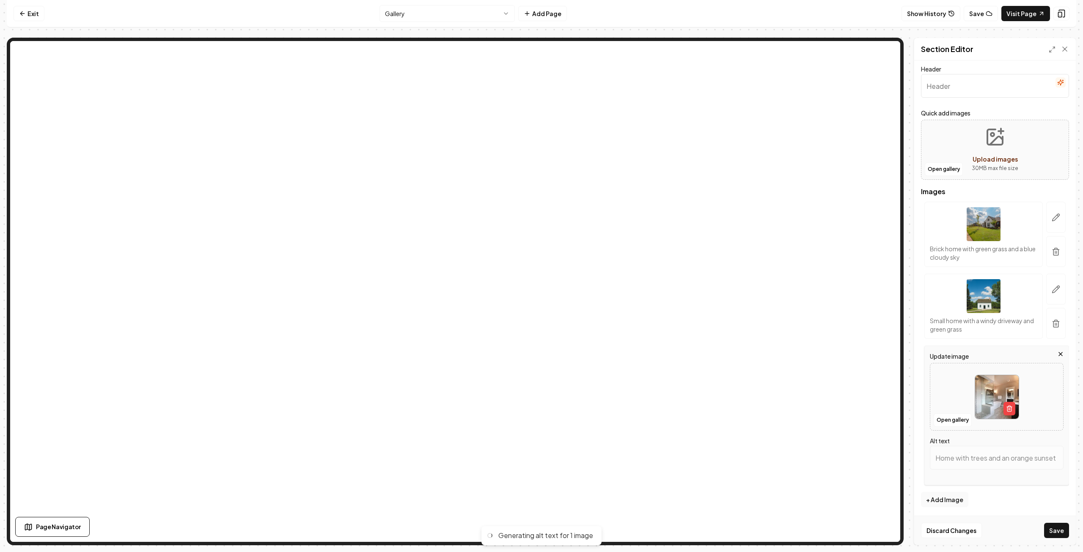
type input "Modern bathroom with glass shower, freestanding tub, and elegant fixtures."
click at [1060, 533] on button "Save" at bounding box center [1056, 530] width 25 height 15
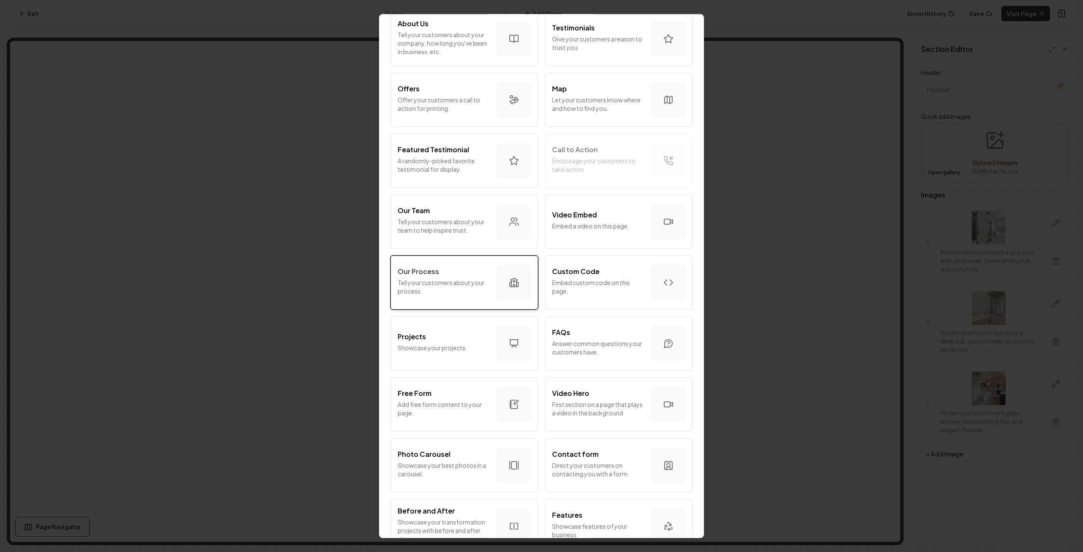
scroll to position [127, 0]
click at [450, 461] on p "Showcase your best photos in a carousel." at bounding box center [444, 469] width 93 height 17
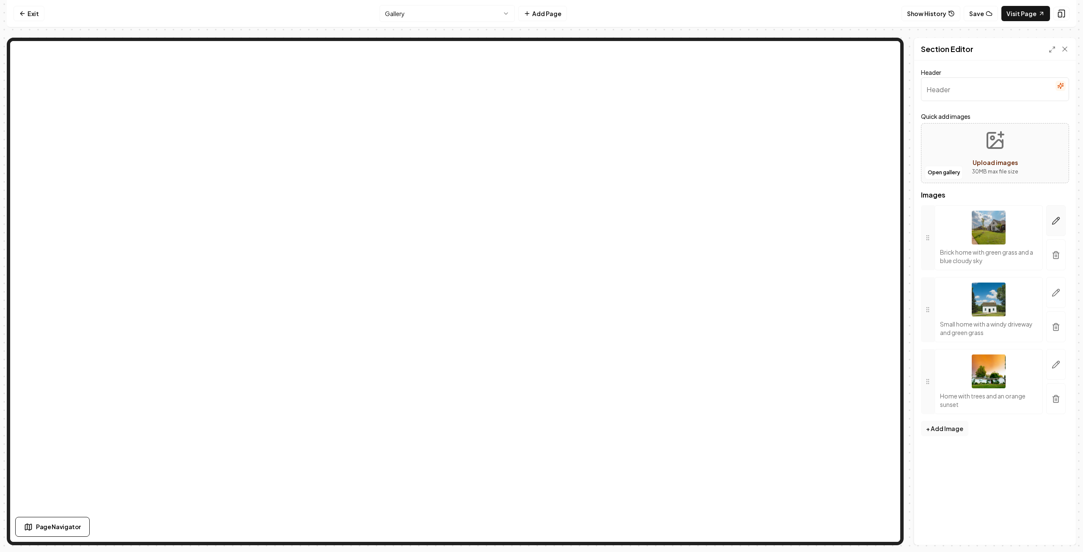
click at [1055, 219] on icon "button" at bounding box center [1056, 221] width 8 height 8
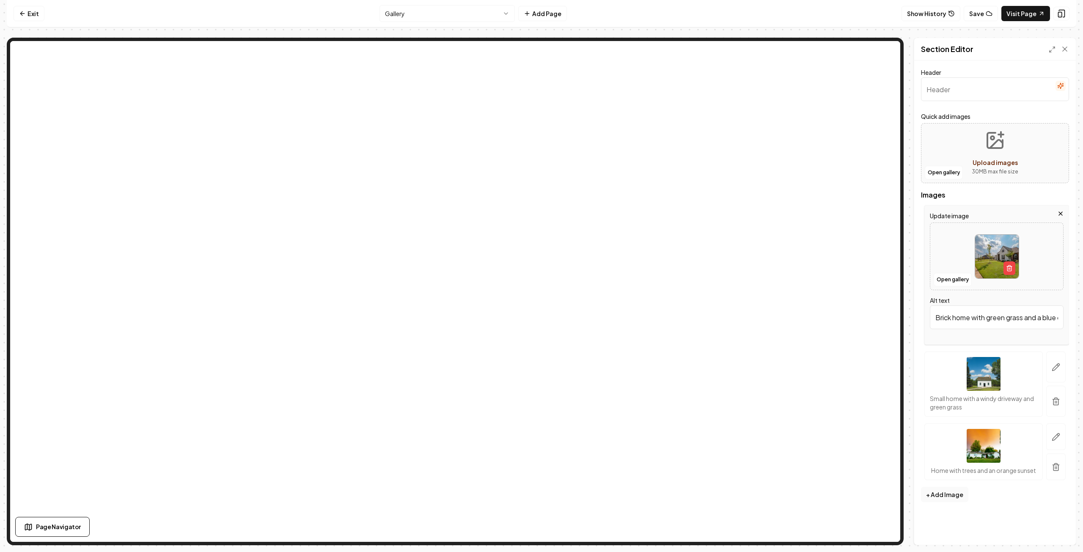
click at [986, 261] on img at bounding box center [997, 257] width 44 height 44
type input "**********"
click at [1060, 368] on icon "button" at bounding box center [1056, 367] width 8 height 8
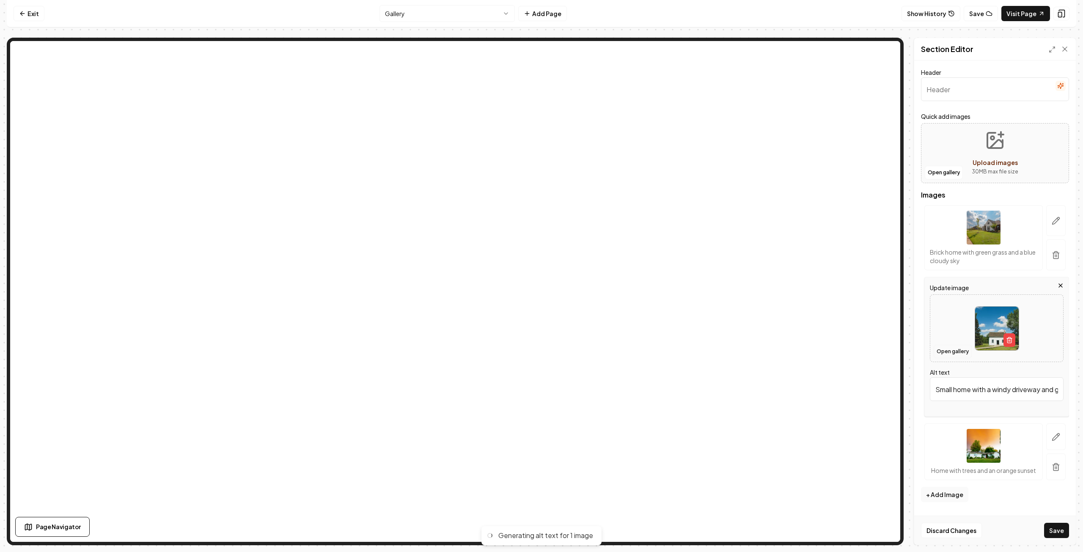
click at [951, 350] on button "Open gallery" at bounding box center [953, 352] width 38 height 14
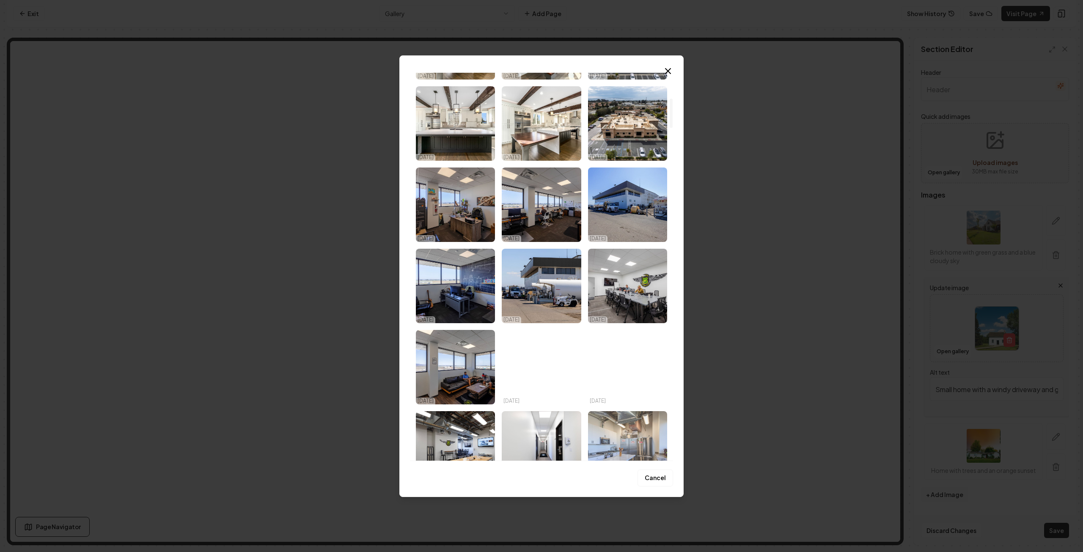
scroll to position [508, 0]
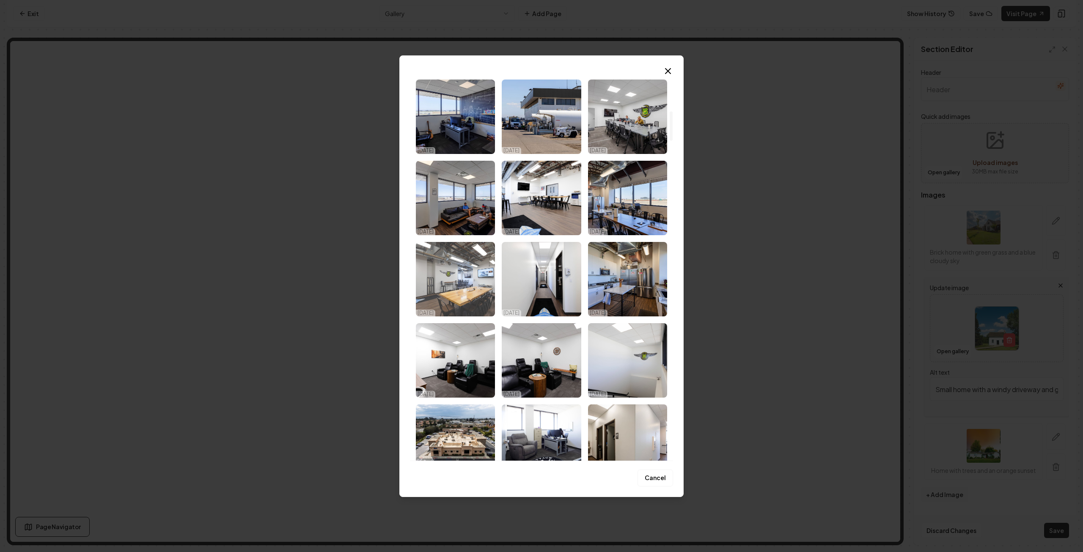
click at [472, 287] on img "Select image image_68eb1dc85c7cd75eb80efc47.jpg" at bounding box center [455, 279] width 79 height 74
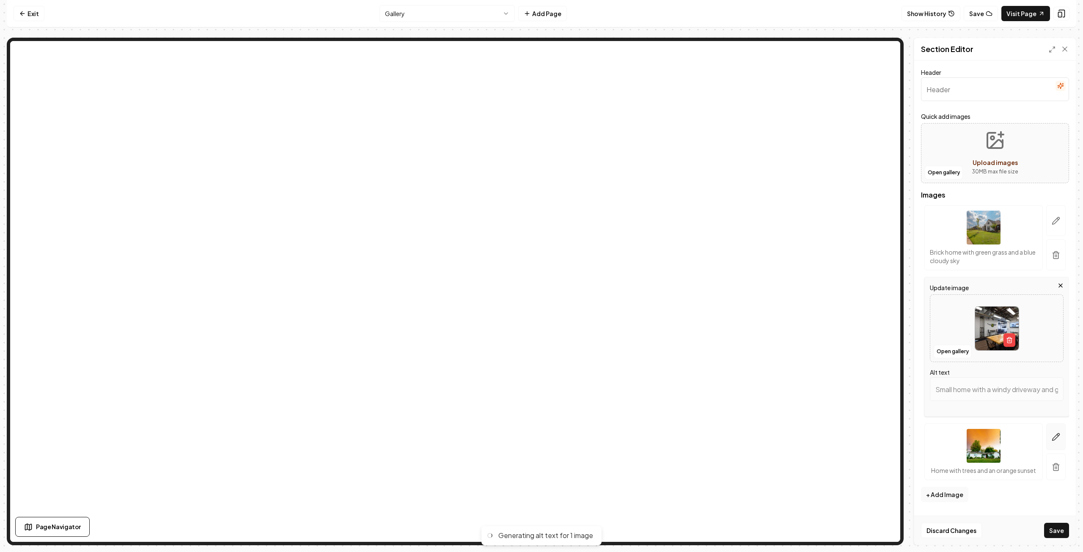
type input "Modern meeting room with a large wooden table, TV, and industrial decor."
click at [1053, 436] on icon "button" at bounding box center [1056, 437] width 8 height 8
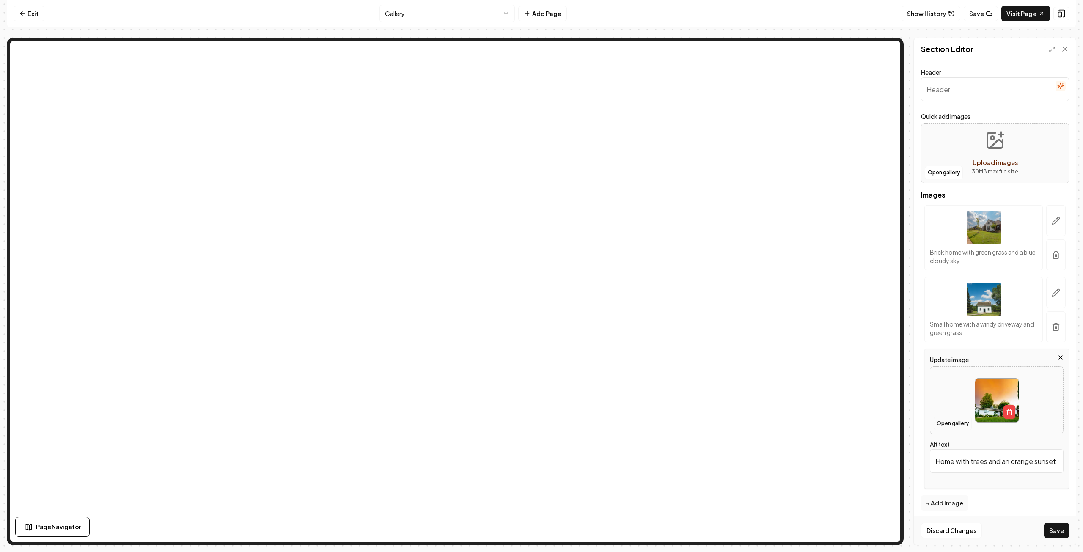
click at [947, 422] on button "Open gallery" at bounding box center [953, 424] width 38 height 14
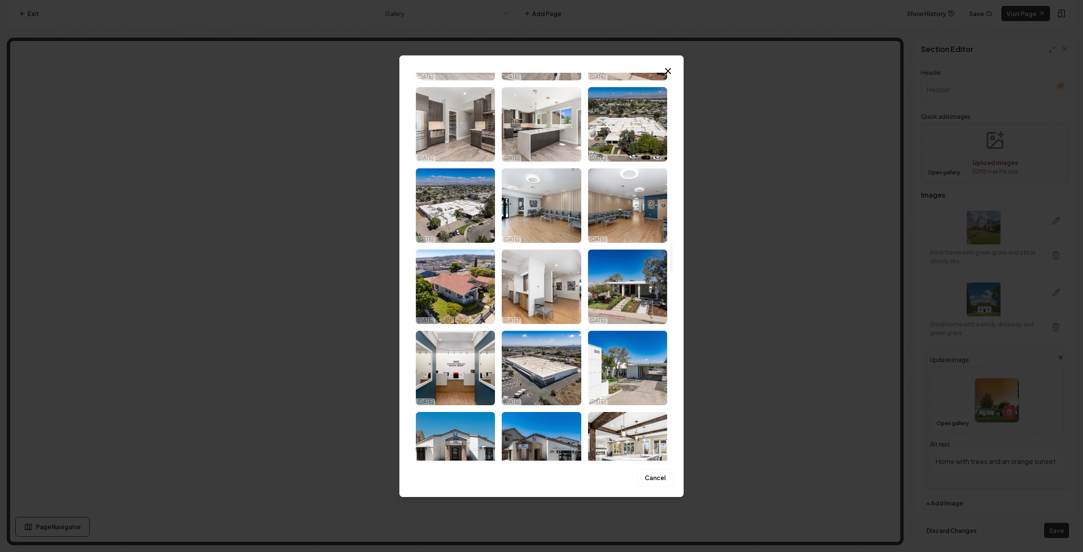
scroll to position [2285, 0]
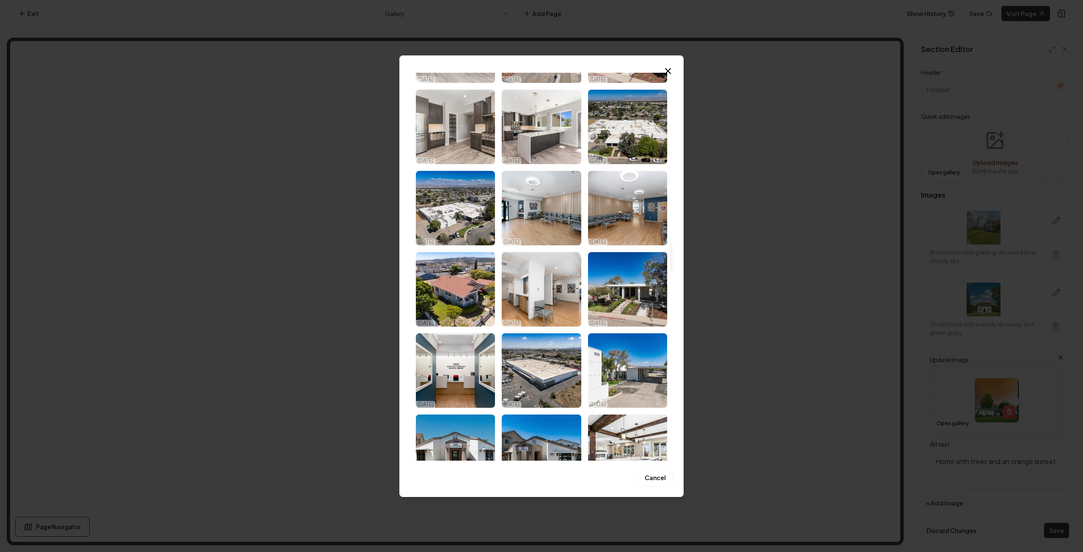
click at [461, 367] on img "Select image image_68d180c95c7cd75eb88b6a84.jpg" at bounding box center [455, 370] width 79 height 74
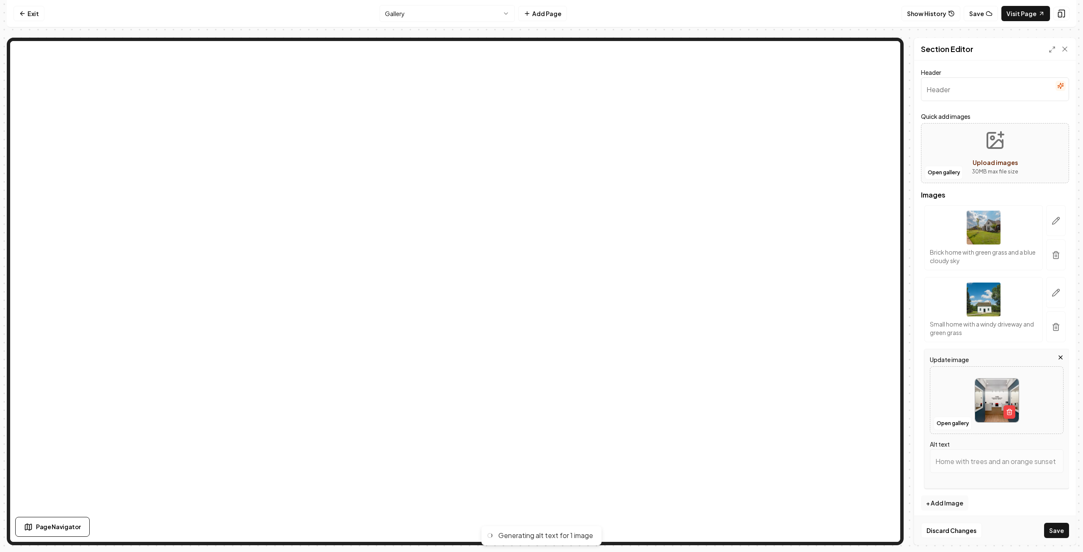
type input "Modern gastroenterology clinic reception with mirrors and a welcoming design."
click at [1055, 532] on button "Save" at bounding box center [1056, 530] width 25 height 15
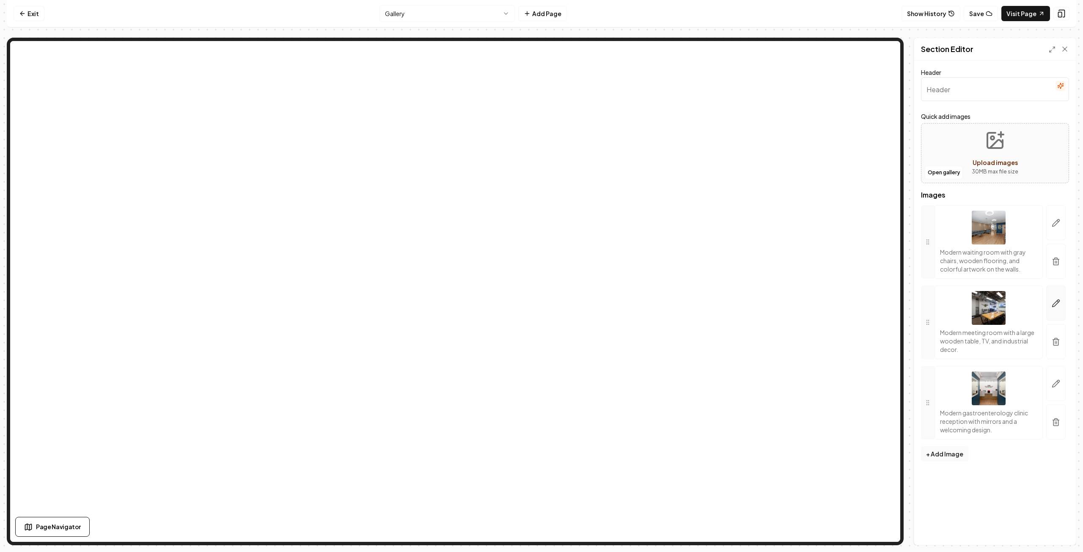
click at [1055, 303] on icon "button" at bounding box center [1056, 303] width 8 height 8
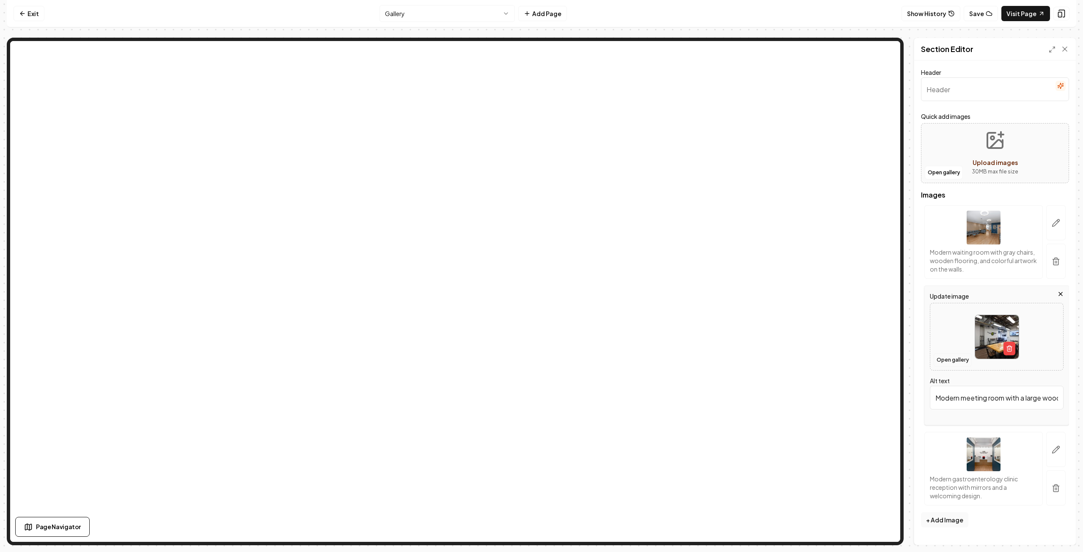
click at [950, 359] on button "Open gallery" at bounding box center [953, 360] width 38 height 14
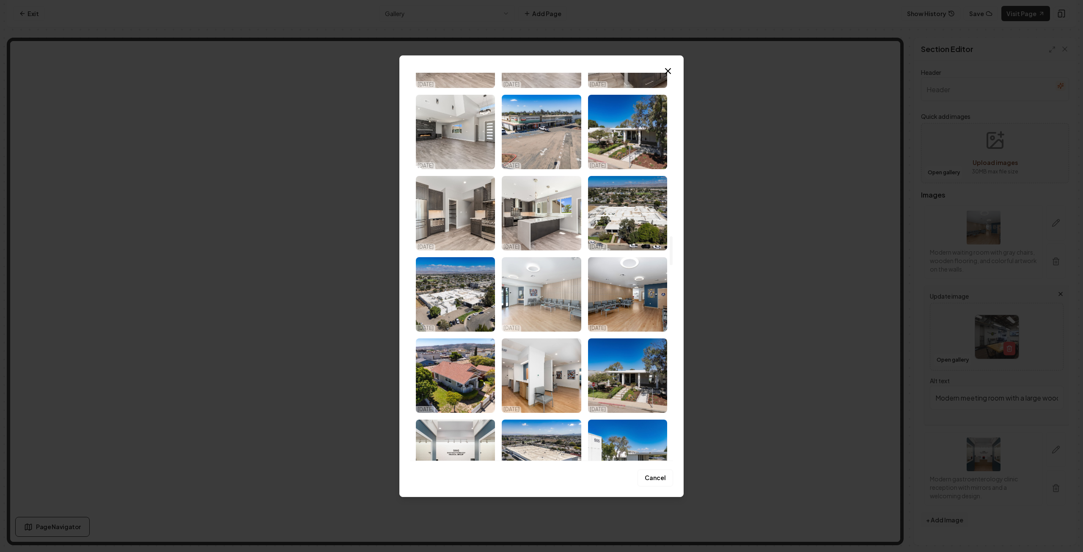
scroll to position [2201, 0]
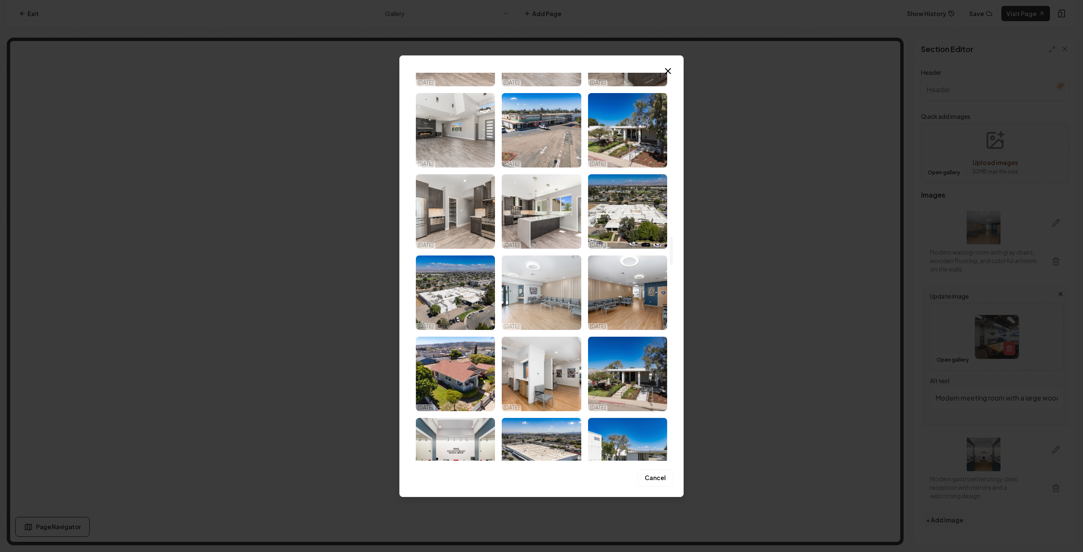
click at [547, 306] on img "Select image image_68d180c95c7cd75eb88b701c.jpg" at bounding box center [541, 293] width 79 height 74
click at [547, 306] on iframe at bounding box center [455, 291] width 890 height 501
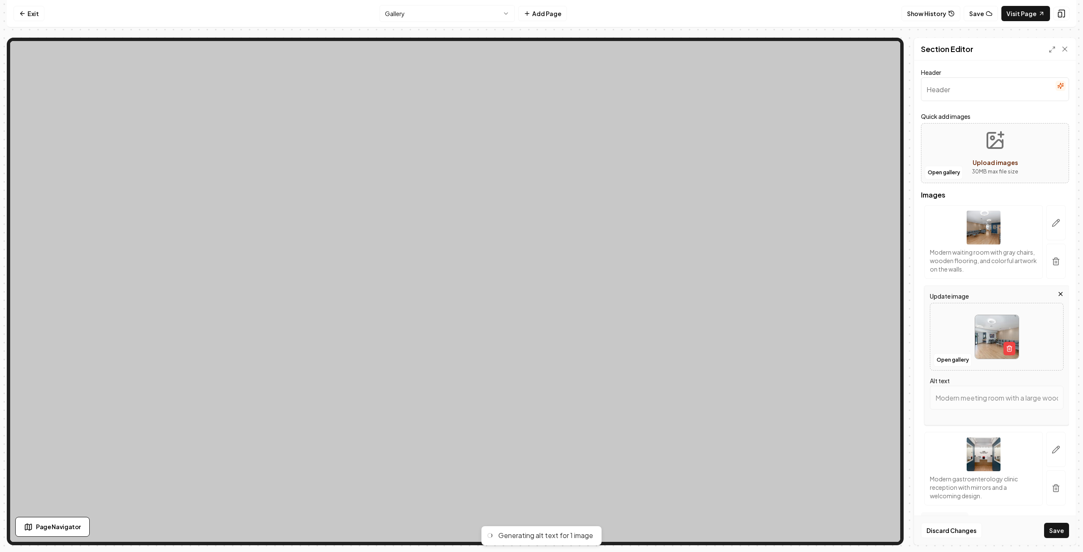
type input "Modern waiting room with gray chairs, wooden flooring, and artistic decor eleme…"
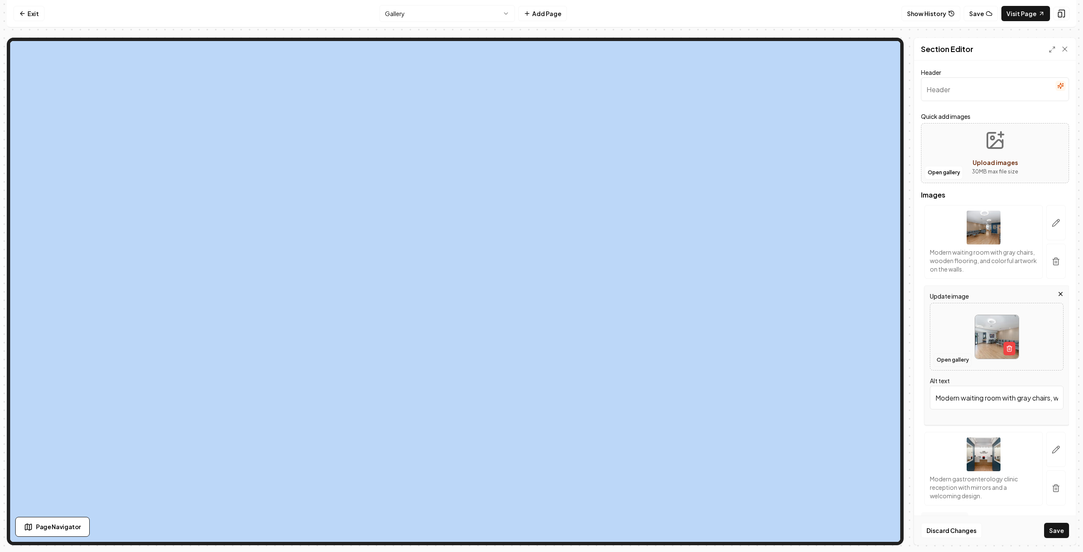
click at [950, 361] on button "Open gallery" at bounding box center [953, 360] width 38 height 14
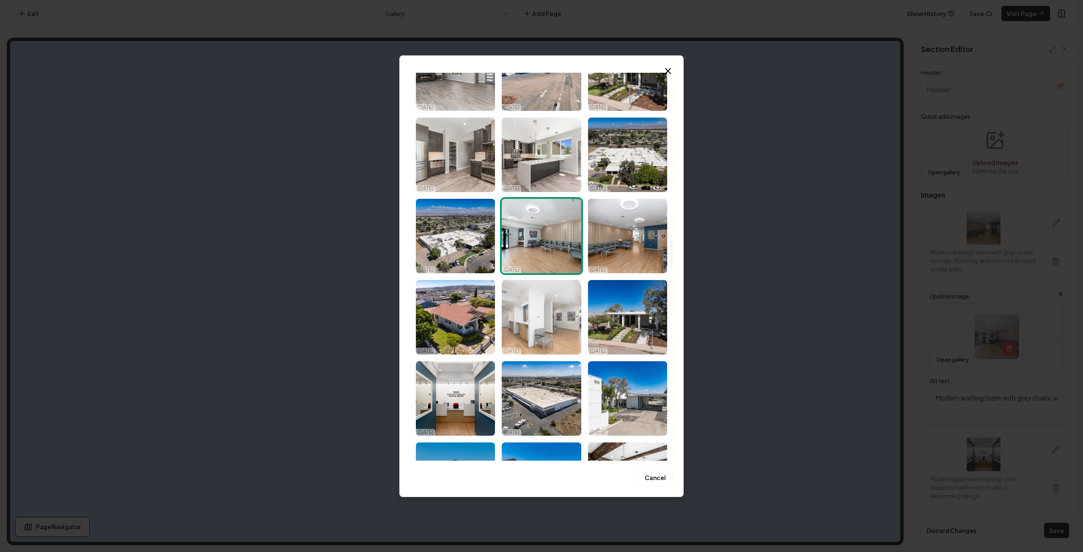
scroll to position [2285, 0]
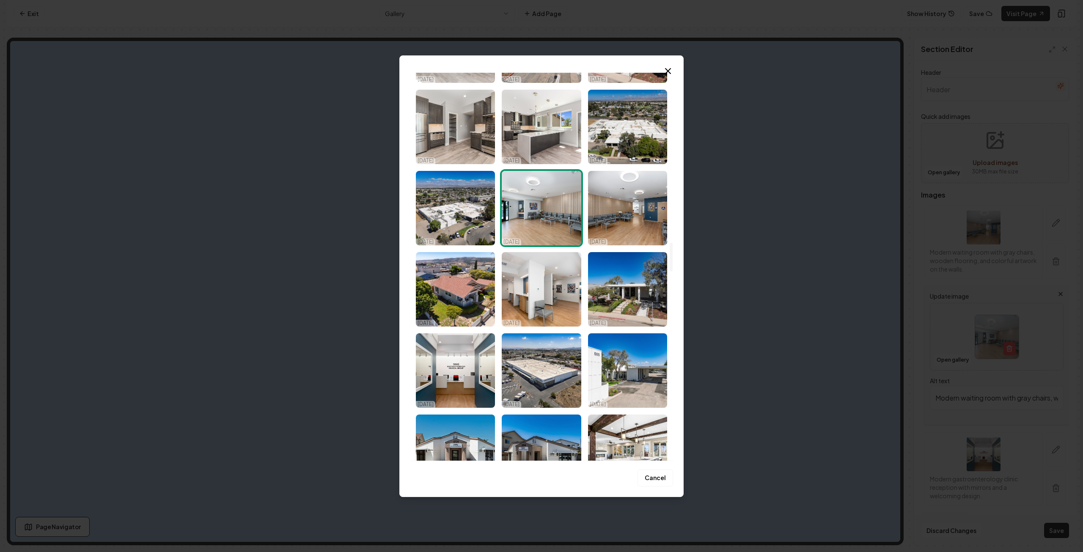
click at [470, 369] on img "Select image image_68d180c95c7cd75eb88b6a84.jpg" at bounding box center [455, 370] width 79 height 74
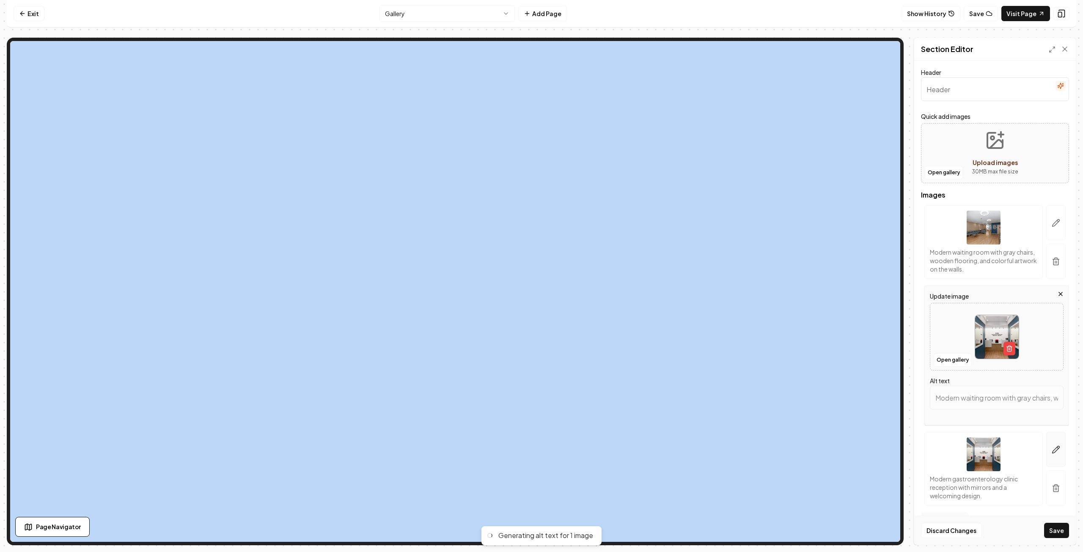
click at [1053, 450] on icon "button" at bounding box center [1056, 450] width 8 height 8
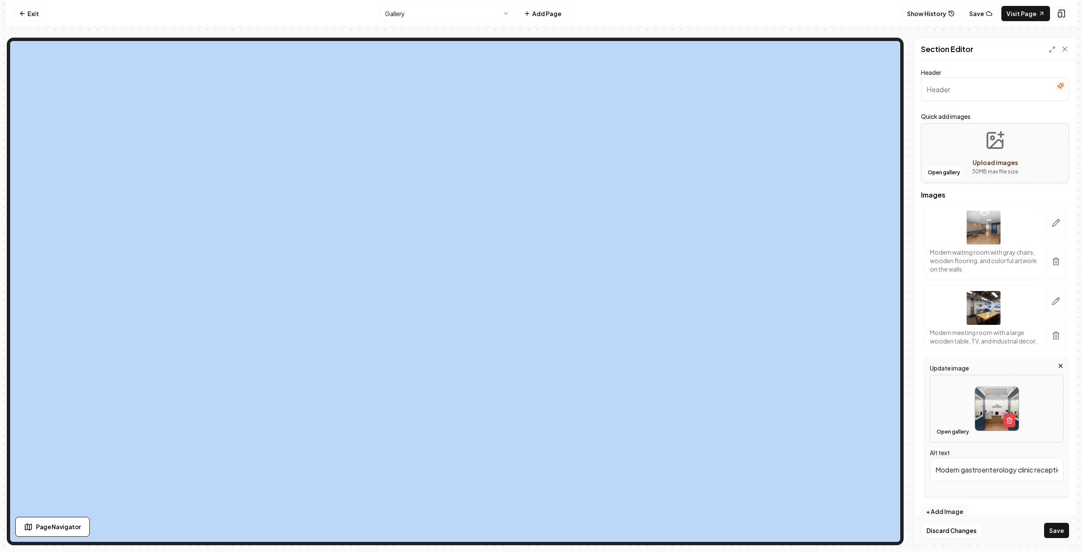
click at [950, 439] on button "Open gallery" at bounding box center [953, 432] width 38 height 14
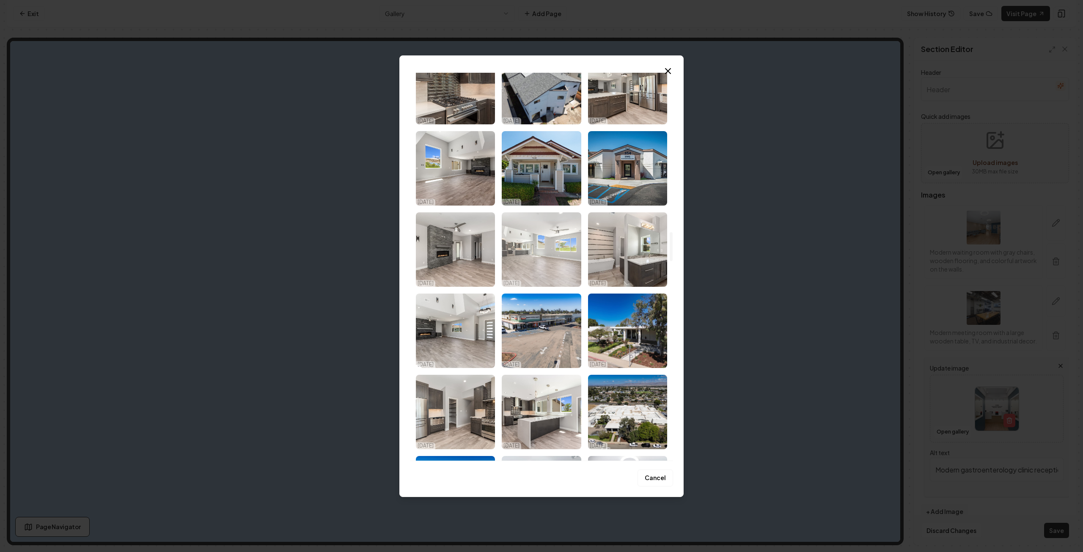
scroll to position [2158, 0]
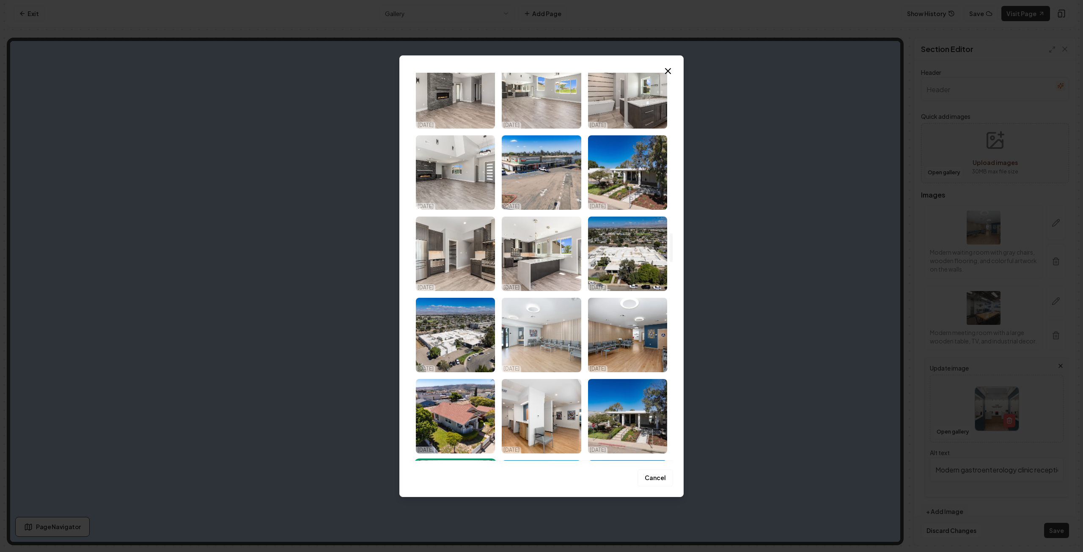
click at [544, 353] on img "Select image image_68d180c95c7cd75eb88b701c.jpg" at bounding box center [541, 335] width 79 height 74
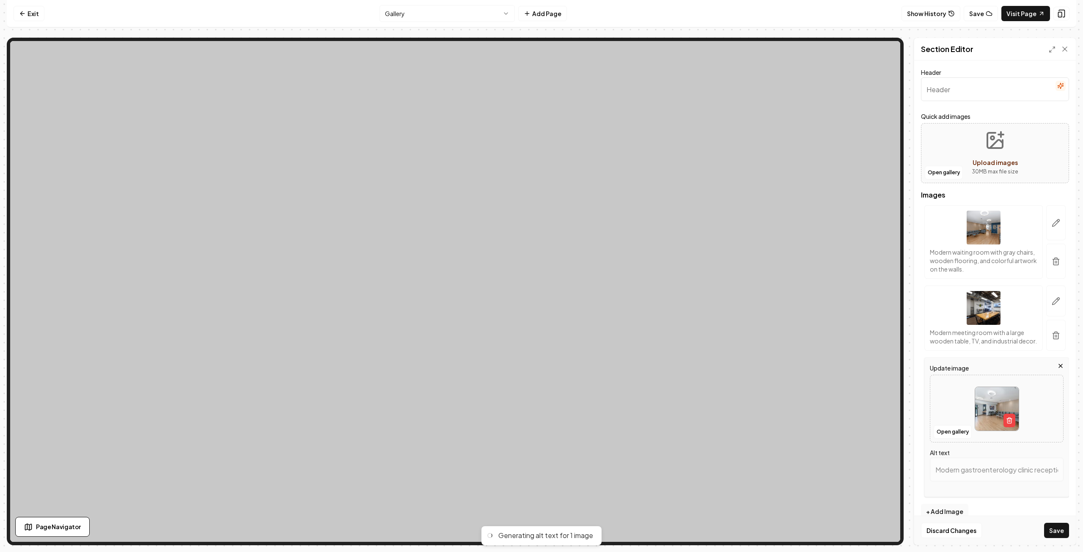
type input "Modern waiting room with gray chairs, wooden floors, and natural light from lar…"
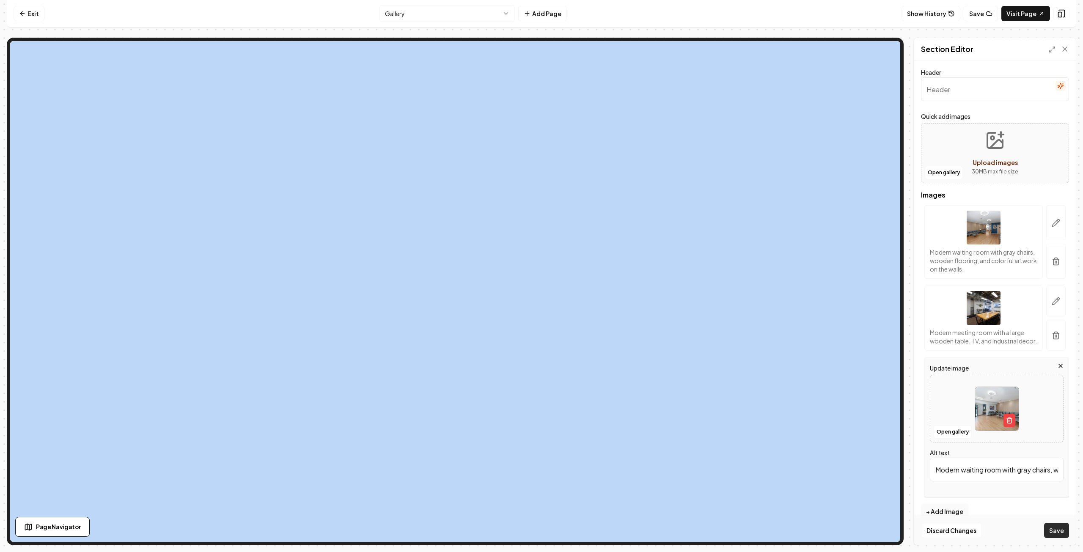
click at [1059, 528] on button "Save" at bounding box center [1056, 530] width 25 height 15
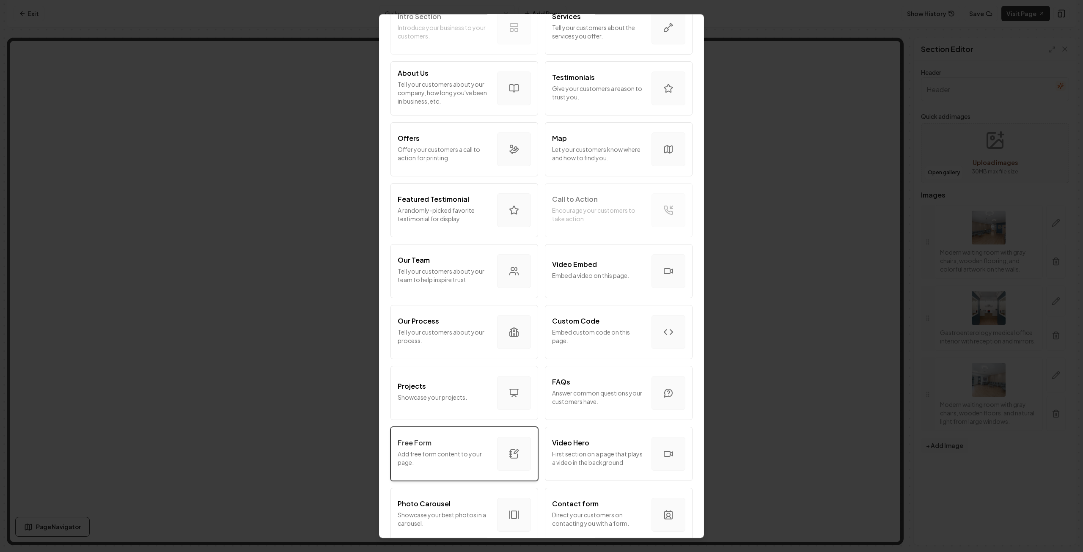
scroll to position [85, 0]
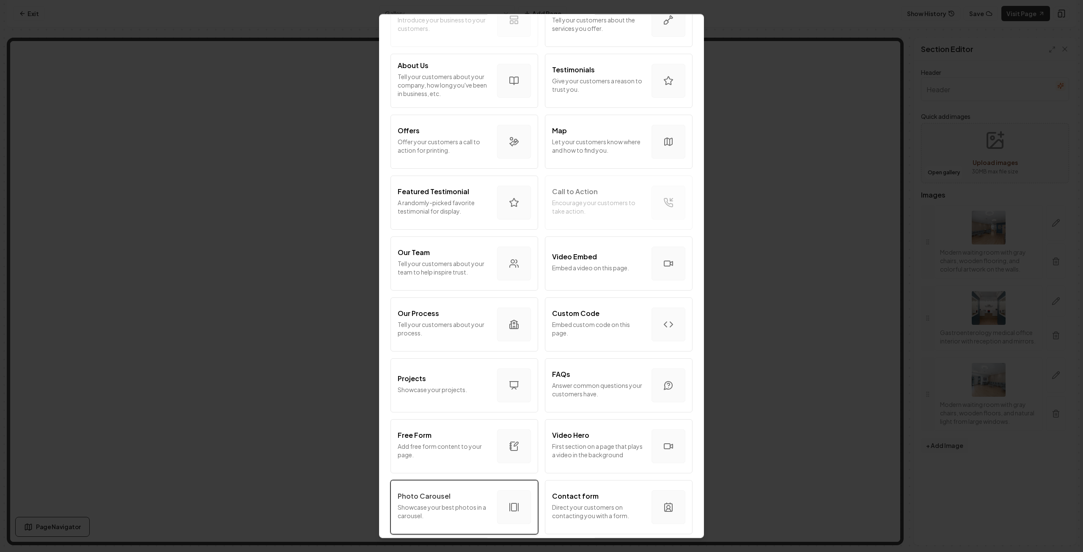
click at [446, 500] on p "Photo Carousel" at bounding box center [424, 496] width 53 height 10
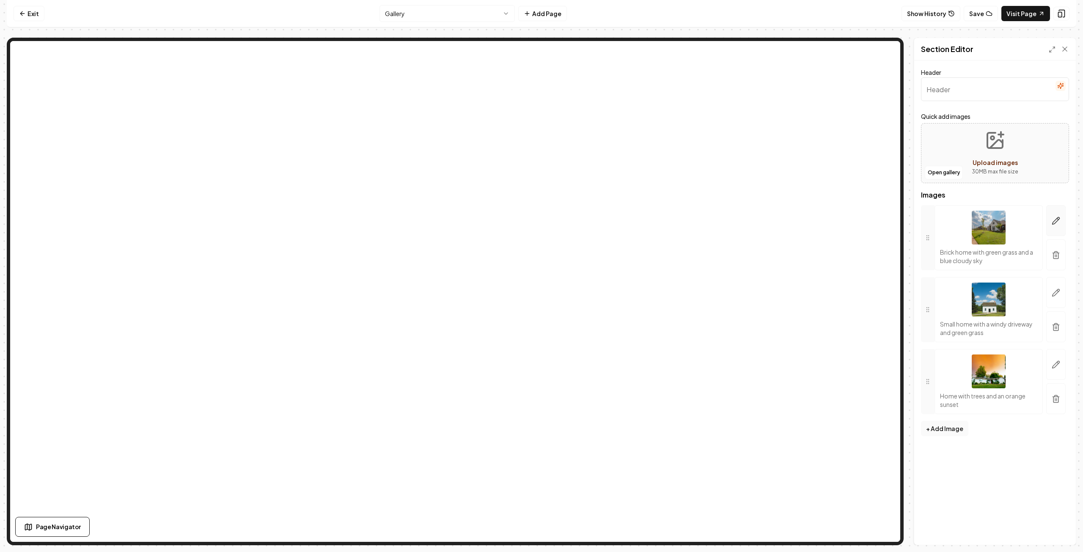
click at [1058, 220] on icon "button" at bounding box center [1056, 221] width 7 height 7
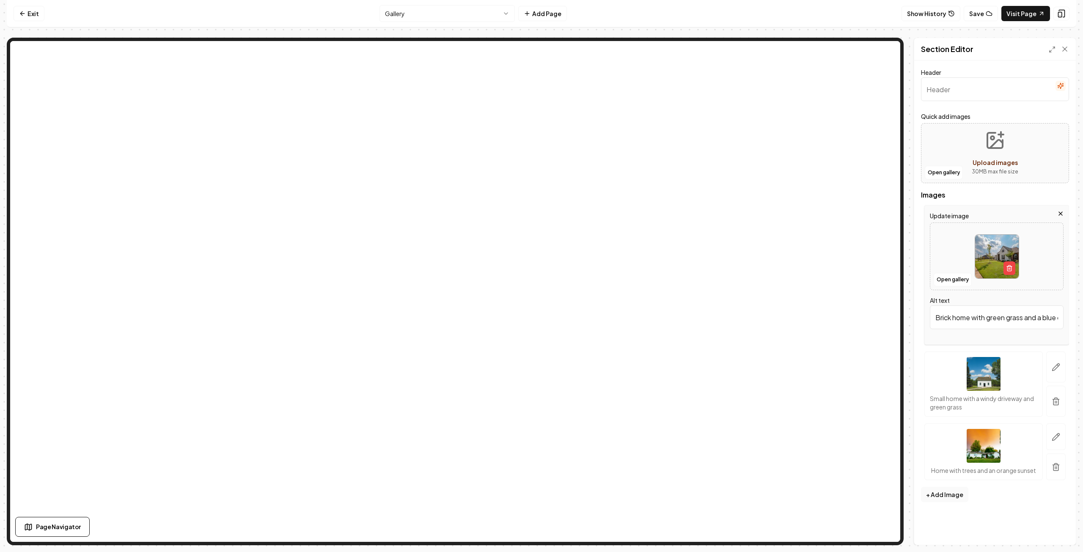
click at [996, 268] on img at bounding box center [997, 257] width 44 height 44
type input "**********"
click at [1057, 366] on icon "button" at bounding box center [1056, 367] width 8 height 8
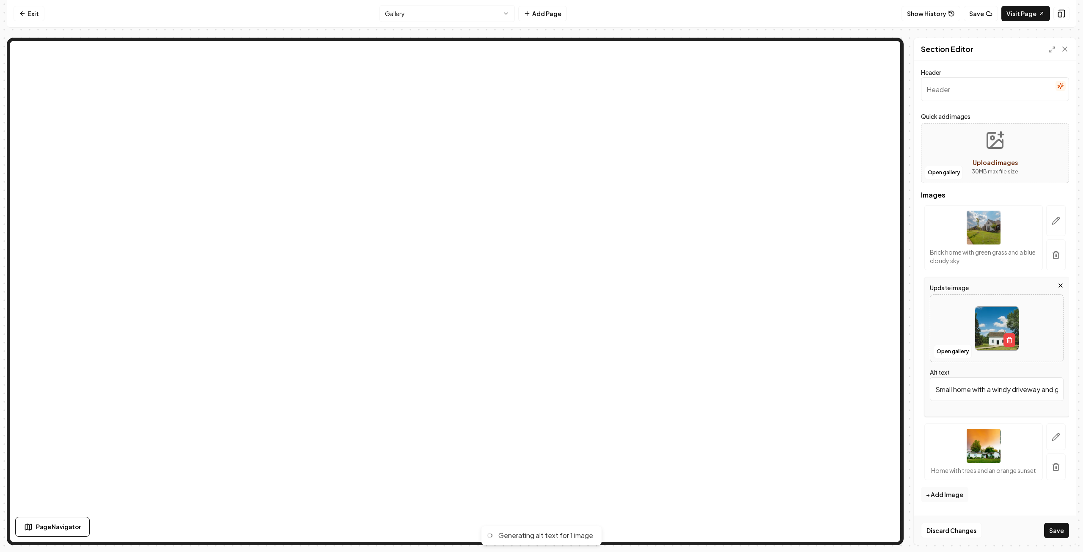
click at [989, 331] on img at bounding box center [997, 329] width 44 height 44
type input "**********"
click at [1051, 221] on button "button" at bounding box center [1056, 220] width 19 height 31
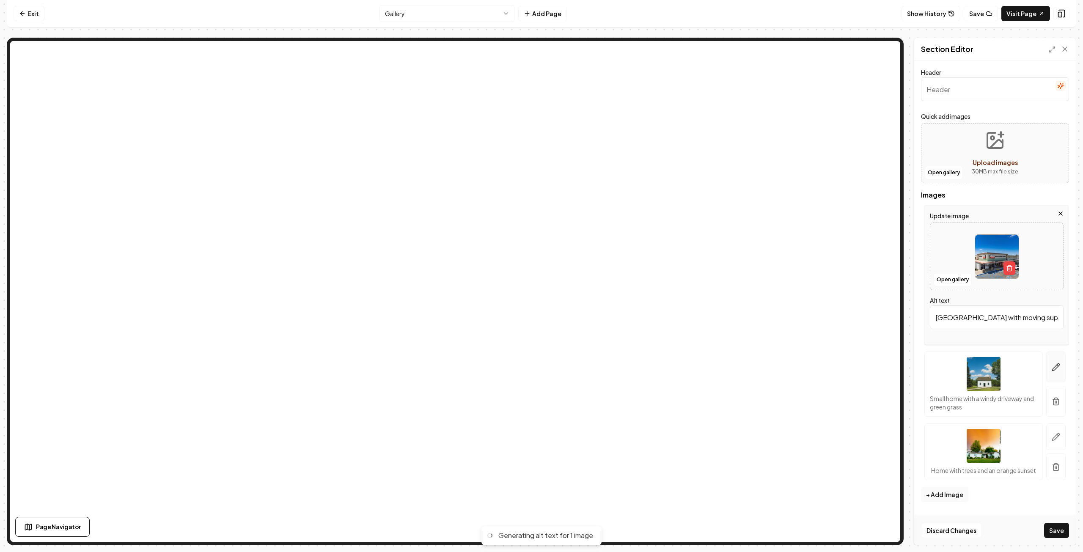
click at [1059, 368] on icon "button" at bounding box center [1056, 367] width 8 height 8
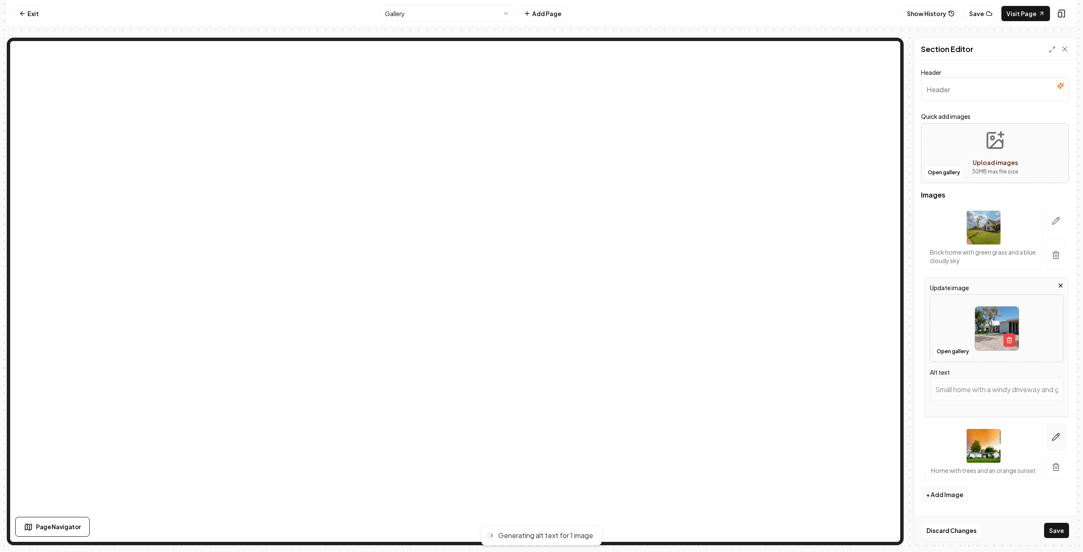
click at [1055, 433] on icon "button" at bounding box center [1056, 437] width 8 height 8
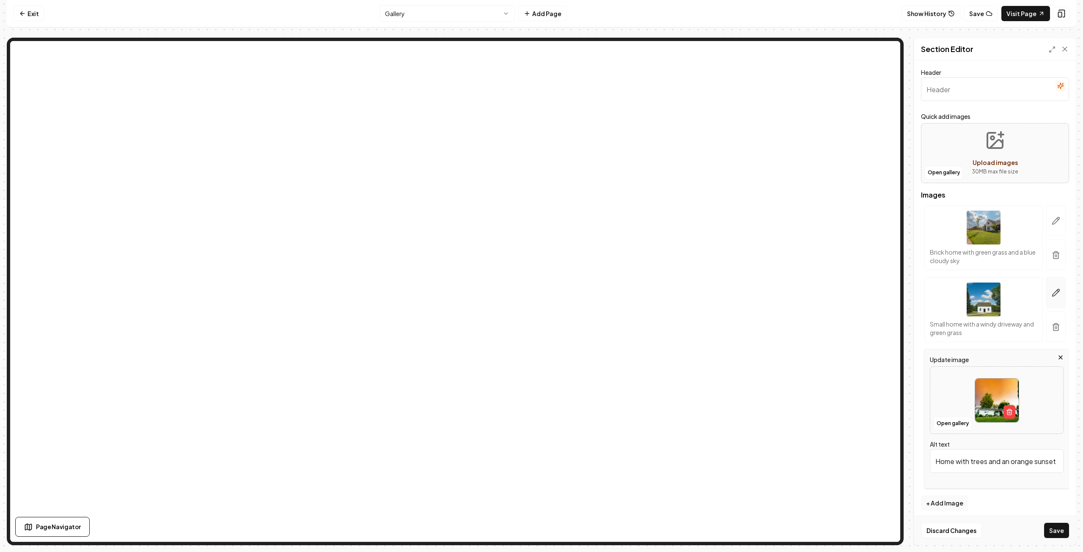
click at [1052, 292] on icon "button" at bounding box center [1056, 293] width 8 height 8
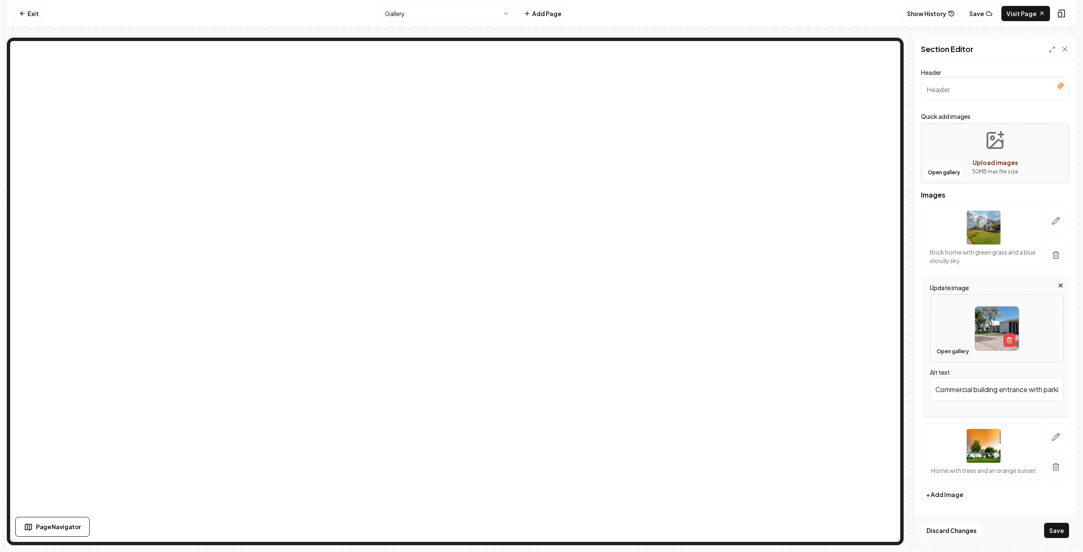
click at [958, 353] on button "Open gallery" at bounding box center [953, 352] width 38 height 14
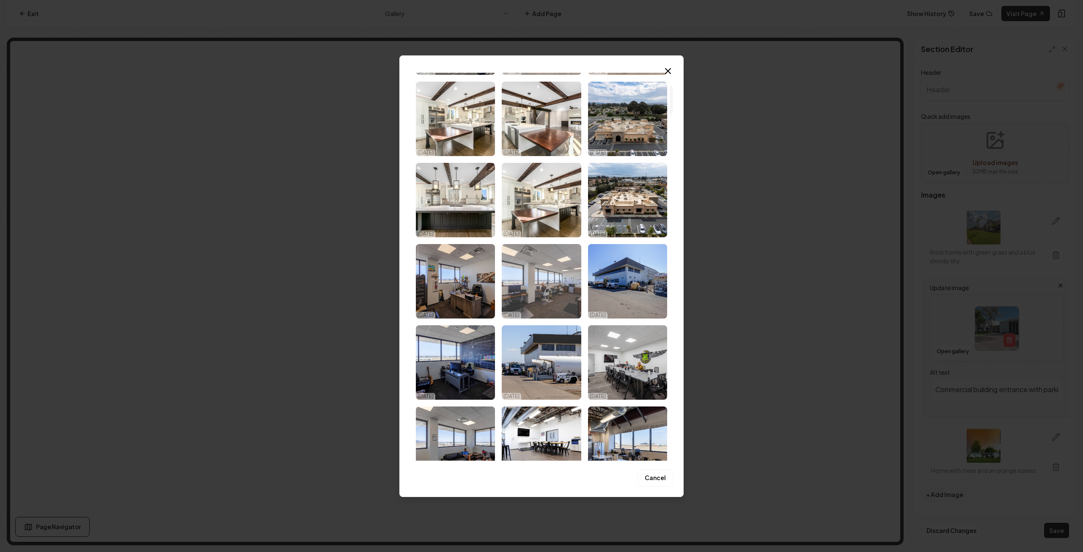
scroll to position [381, 0]
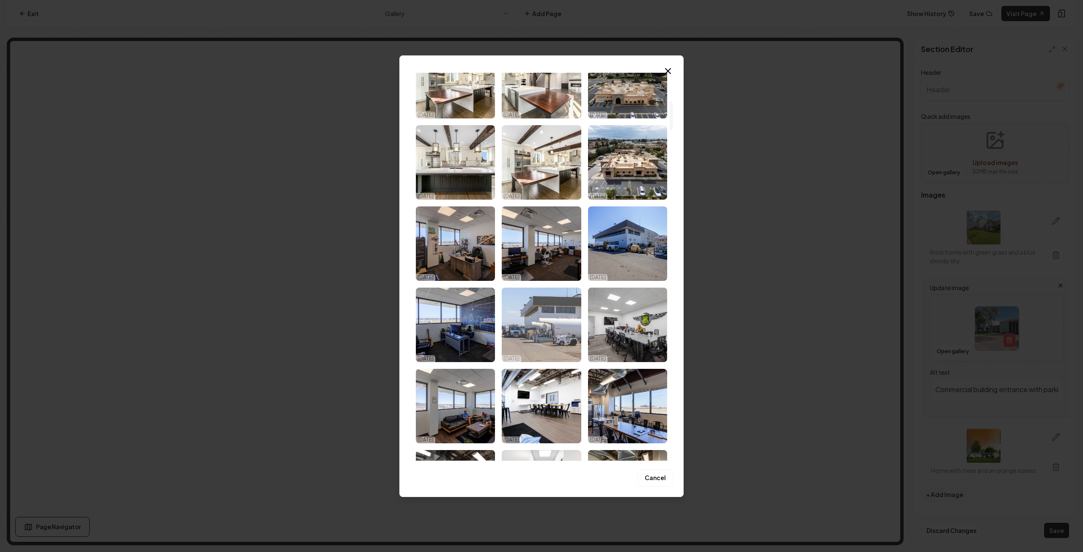
click at [553, 311] on img "Select image image_68eb1dcb5c7cd75eb80f10c1.jpg" at bounding box center [541, 325] width 79 height 74
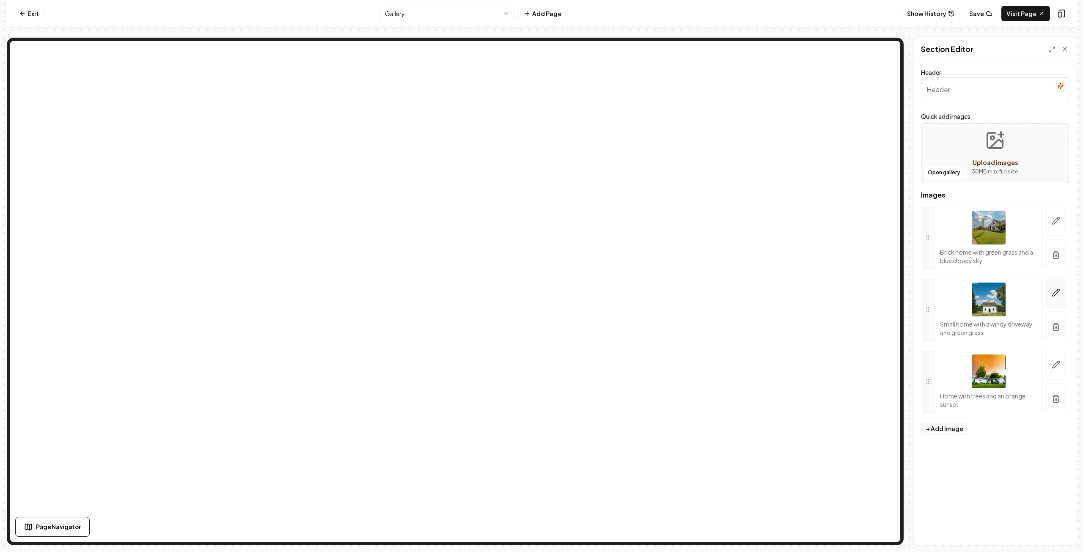
click at [1053, 287] on button "button" at bounding box center [1056, 292] width 19 height 31
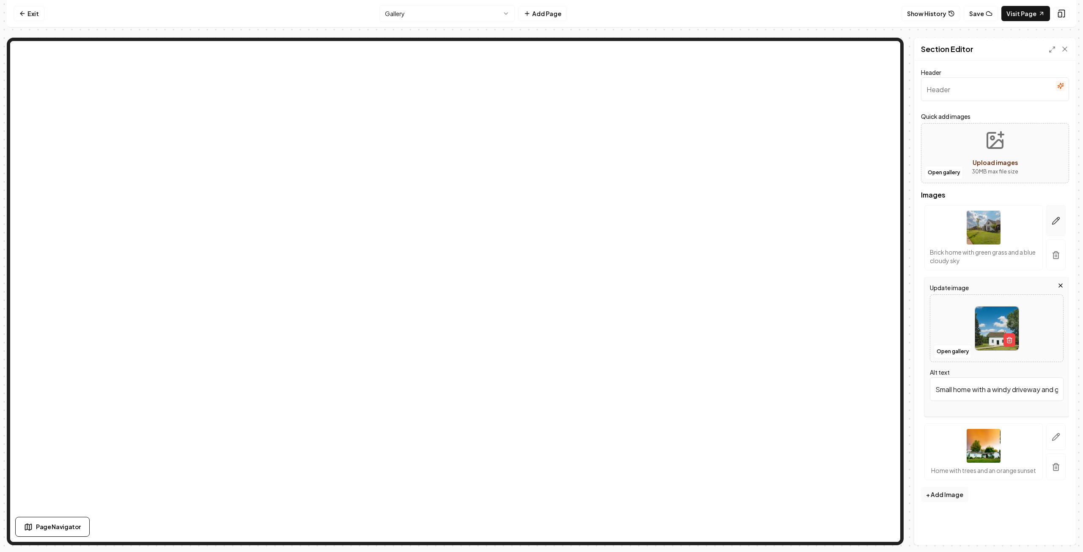
click at [1059, 222] on icon "button" at bounding box center [1056, 221] width 8 height 8
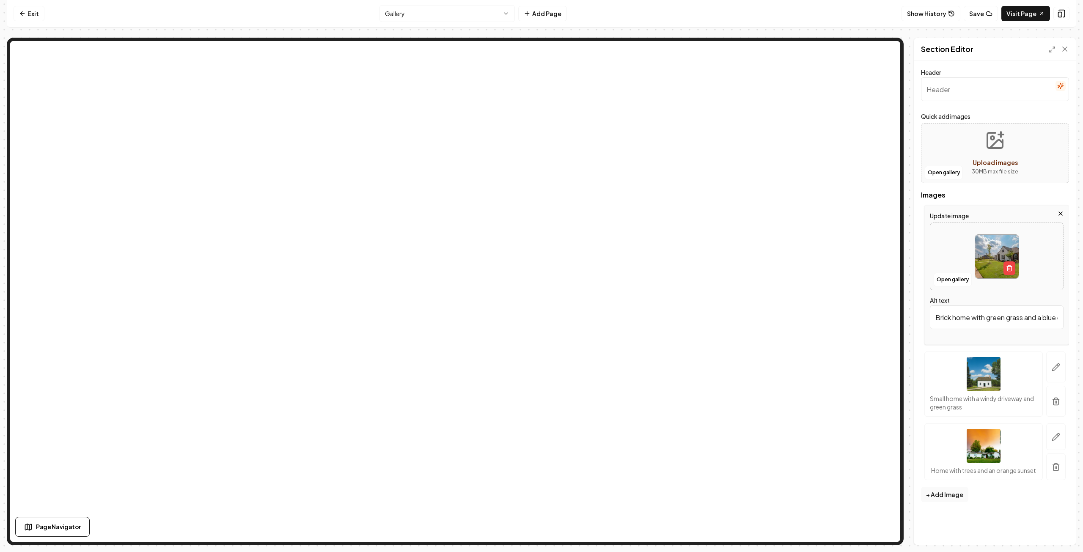
click at [986, 258] on img at bounding box center [997, 257] width 44 height 44
click at [960, 280] on button "Open gallery" at bounding box center [953, 280] width 38 height 14
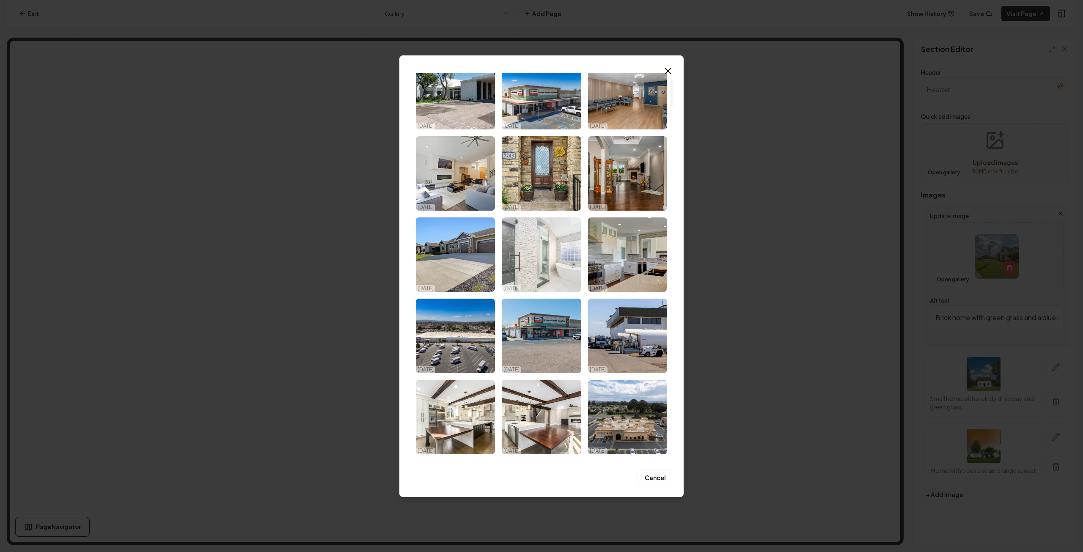
scroll to position [169, 0]
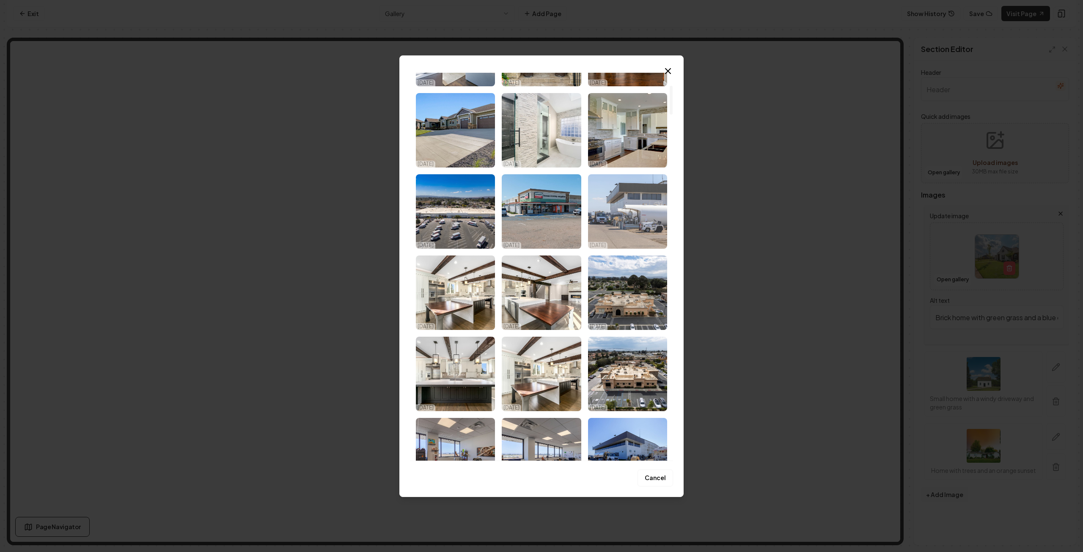
click at [618, 207] on img "Select image image_68eb26c55c7cd75eb83bfdbe.jpg" at bounding box center [627, 211] width 79 height 74
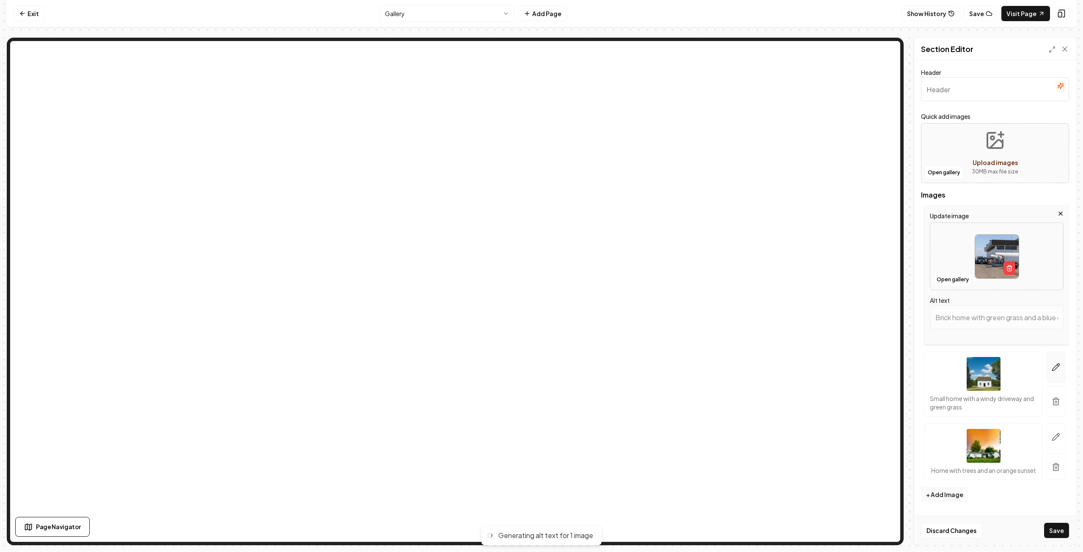
click at [1058, 368] on icon "button" at bounding box center [1056, 367] width 8 height 8
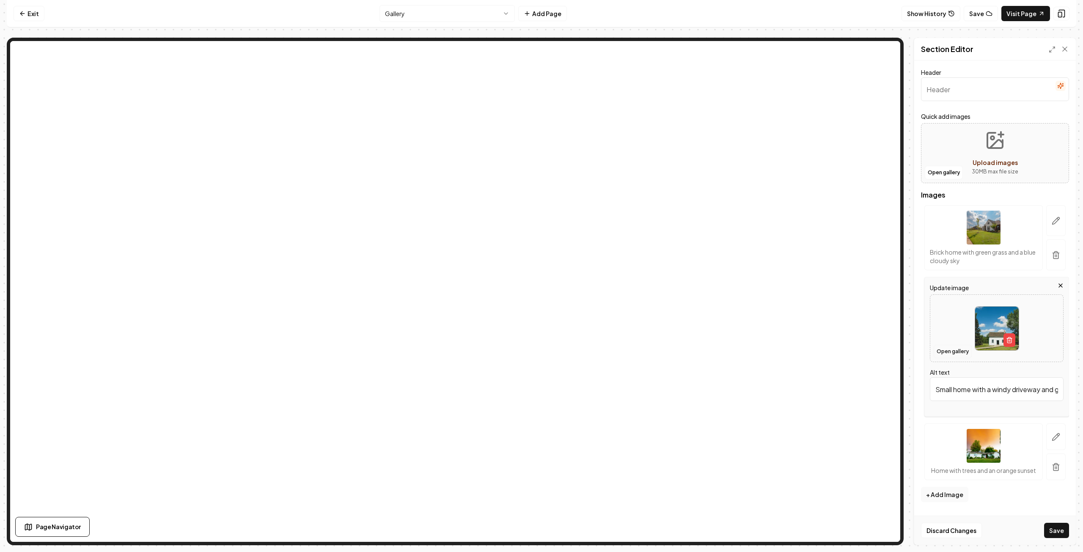
click at [959, 352] on button "Open gallery" at bounding box center [953, 352] width 38 height 14
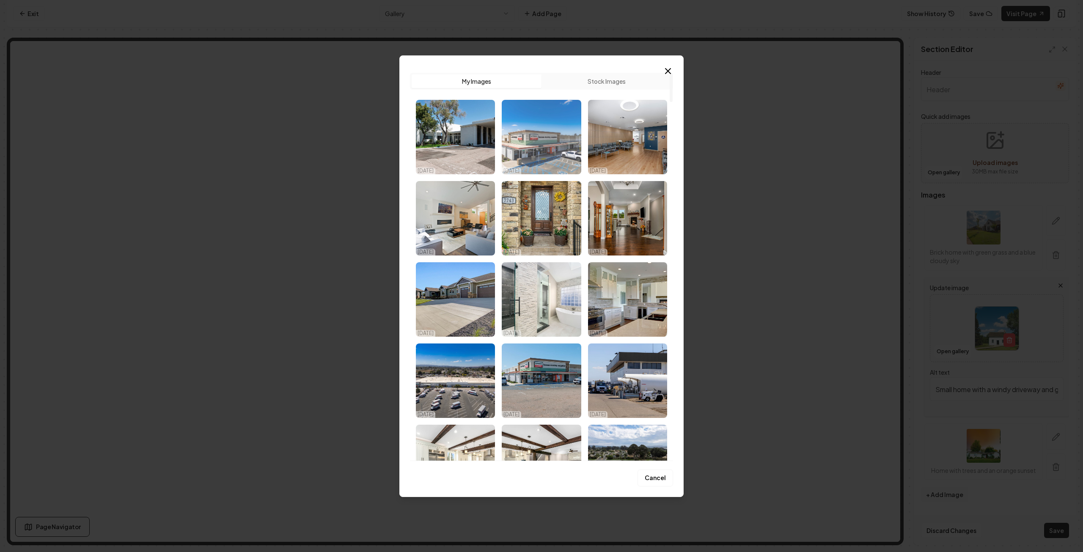
click at [534, 149] on img "Select image image_68eb330b5c7cd75eb87f95ca.jpg" at bounding box center [541, 137] width 79 height 74
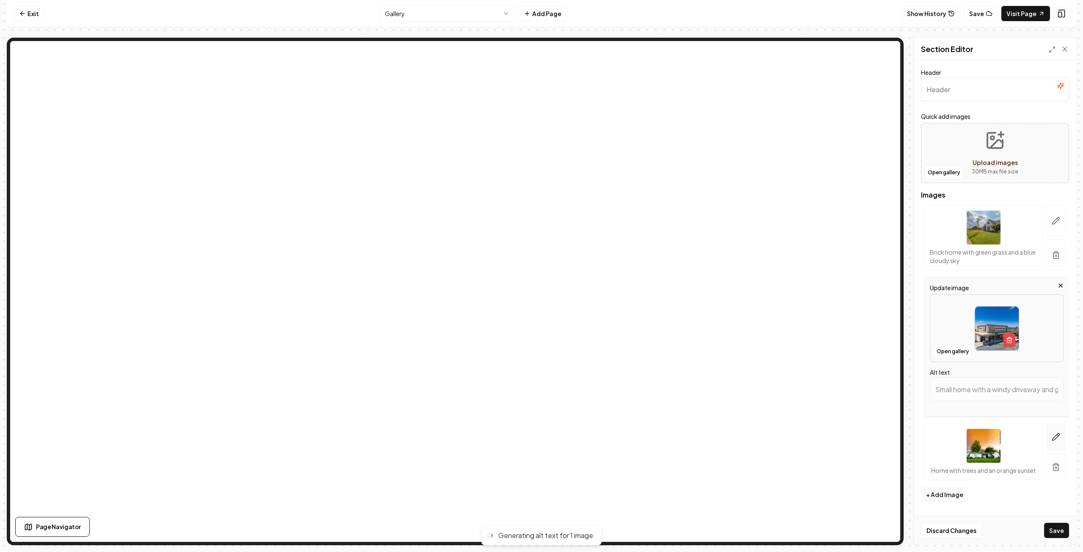
click at [1055, 434] on icon "button" at bounding box center [1056, 437] width 8 height 8
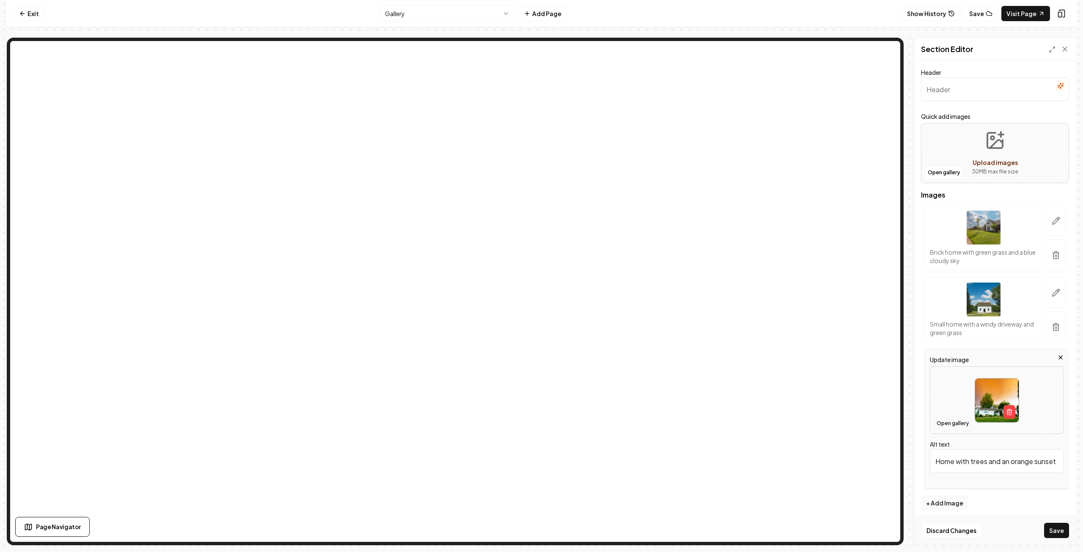
click at [951, 424] on button "Open gallery" at bounding box center [953, 424] width 38 height 14
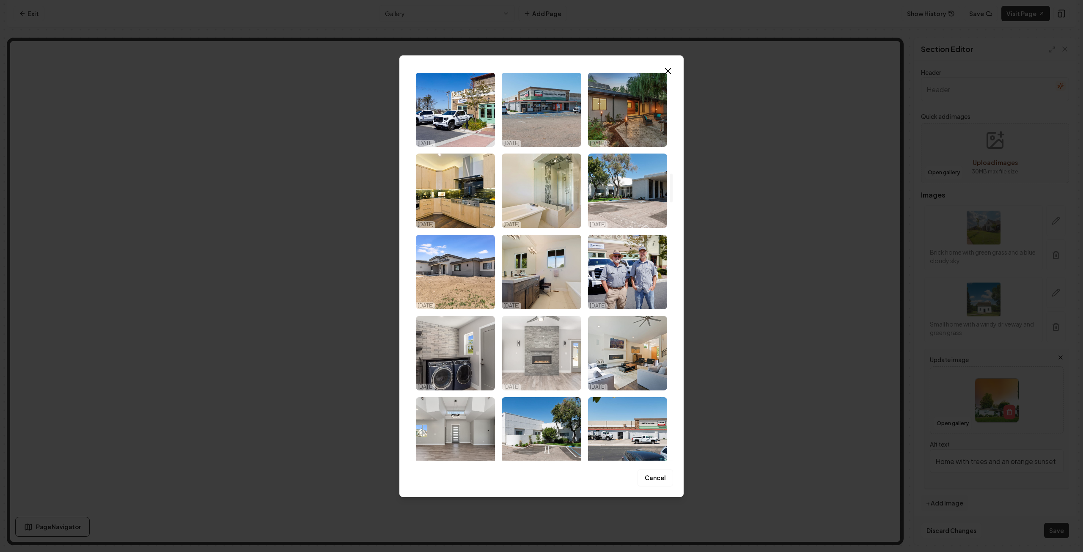
scroll to position [1281, 0]
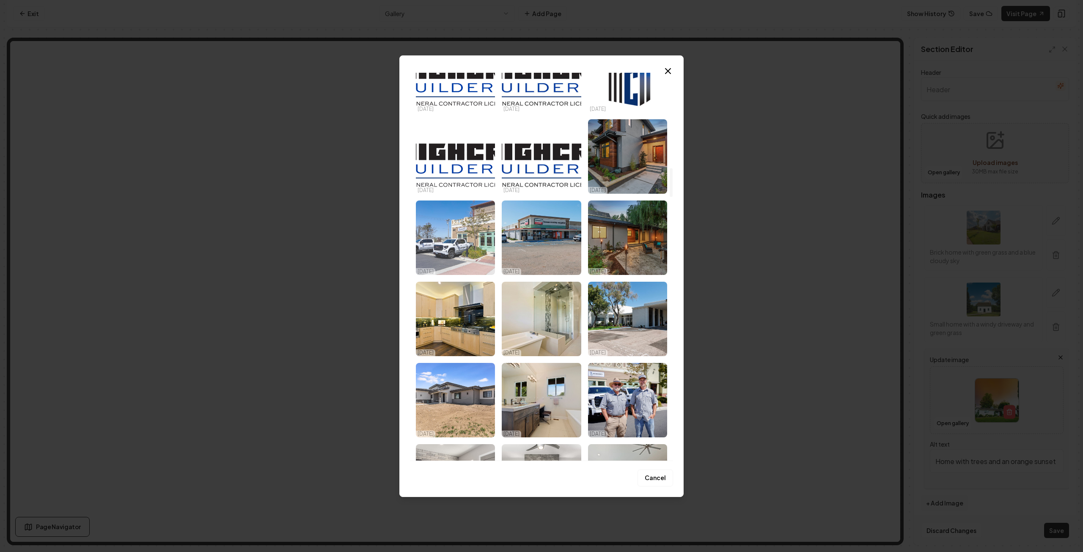
click at [455, 247] on img "Select image image_68d180cf5c7cd75eb88ba63f.jpg" at bounding box center [455, 238] width 79 height 74
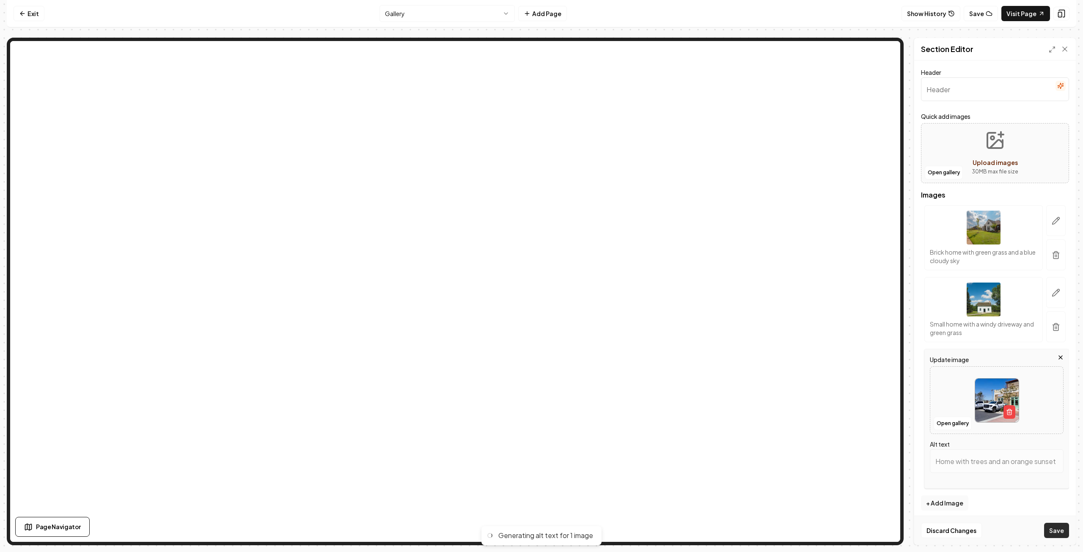
type input "White GMC trucks parked outside a business with a modern facade and green doors."
click at [1059, 531] on button "Save" at bounding box center [1056, 530] width 25 height 15
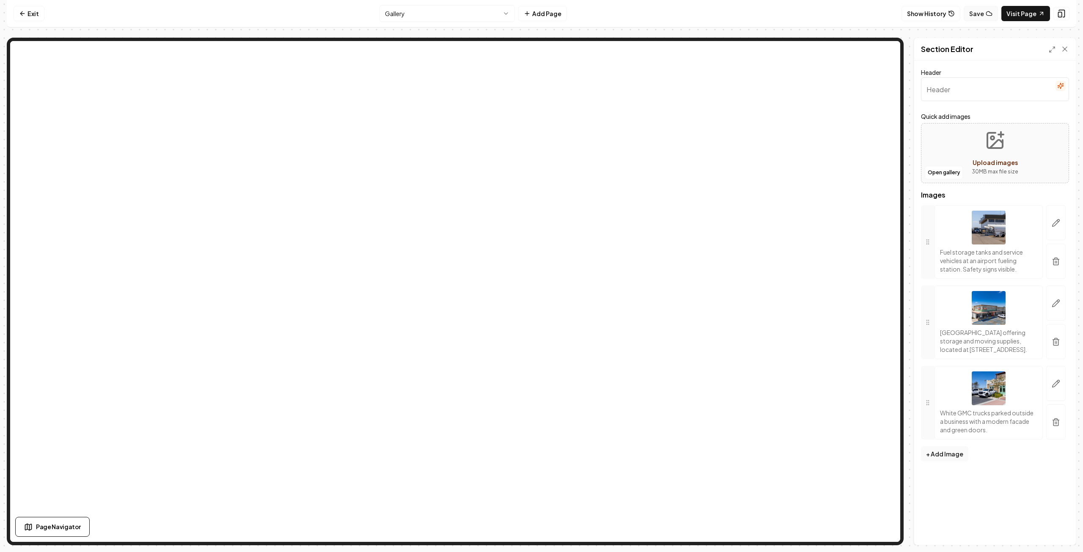
click at [981, 14] on button "Save" at bounding box center [981, 13] width 34 height 15
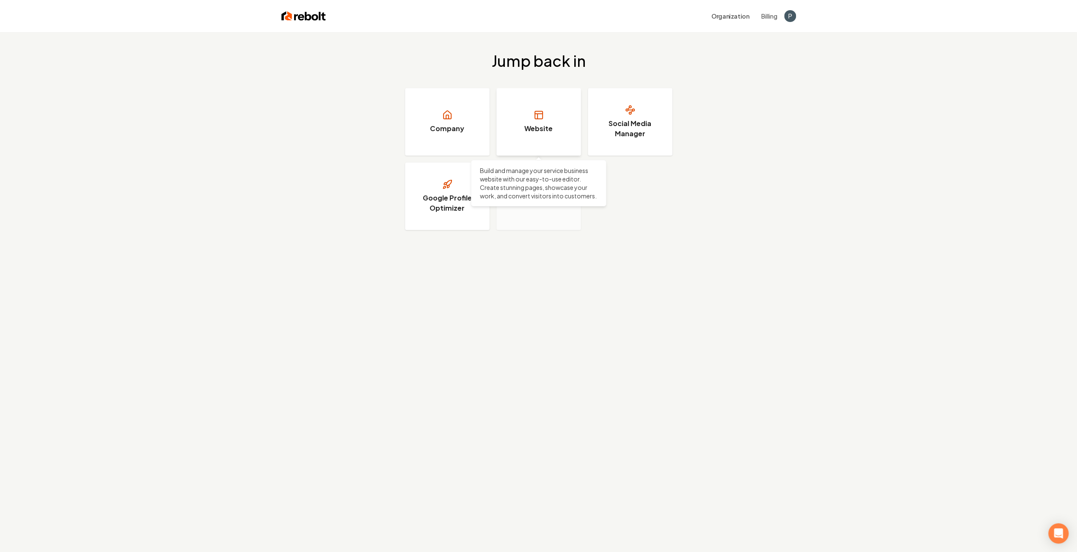
click at [549, 124] on h3 "Website" at bounding box center [538, 129] width 28 height 10
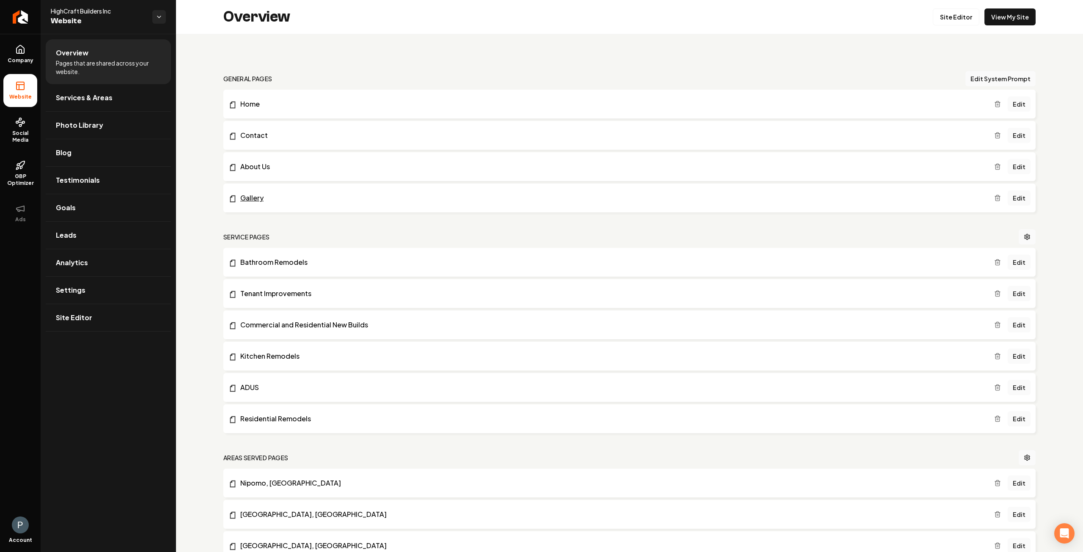
click at [257, 201] on link "Gallery" at bounding box center [612, 198] width 766 height 10
click at [1016, 199] on link "Edit" at bounding box center [1019, 197] width 23 height 15
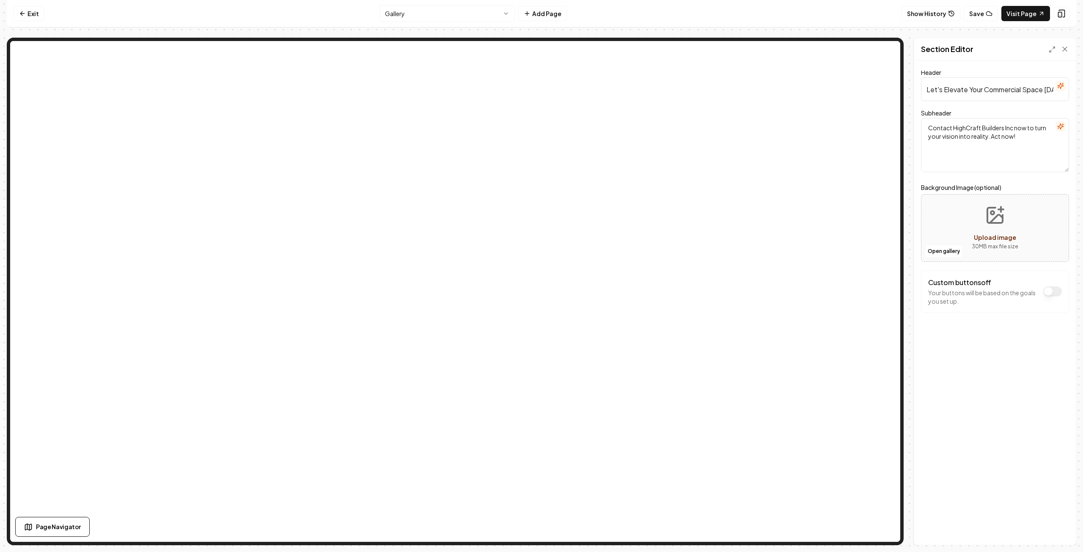
click at [1023, 90] on input "Let's Elevate Your Commercial Space Today" at bounding box center [995, 89] width 148 height 24
type input "Let's Elevate Your Commercial or Residential Space Today"
click at [1052, 534] on button "Save" at bounding box center [1056, 530] width 25 height 15
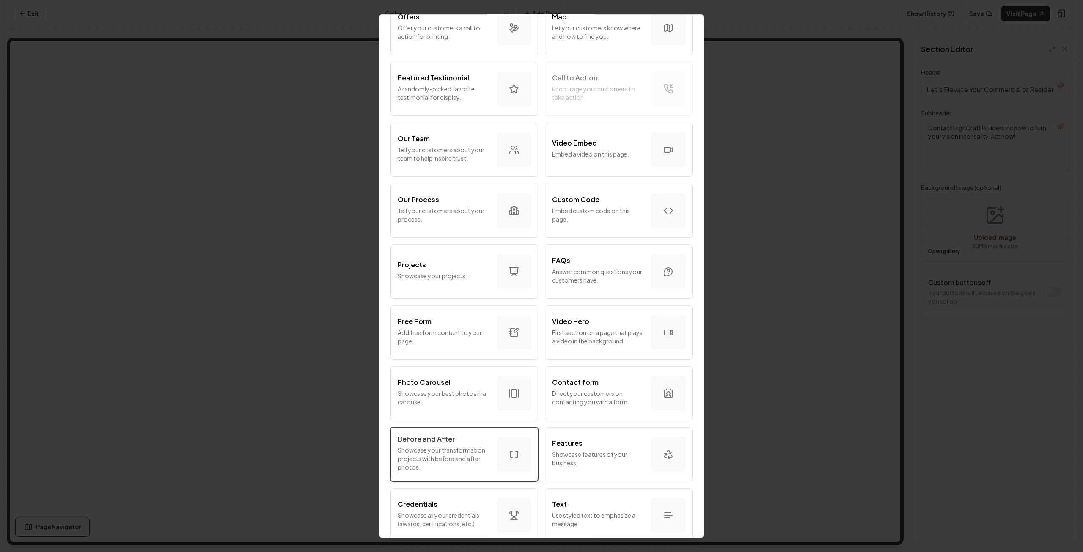
scroll to position [212, 0]
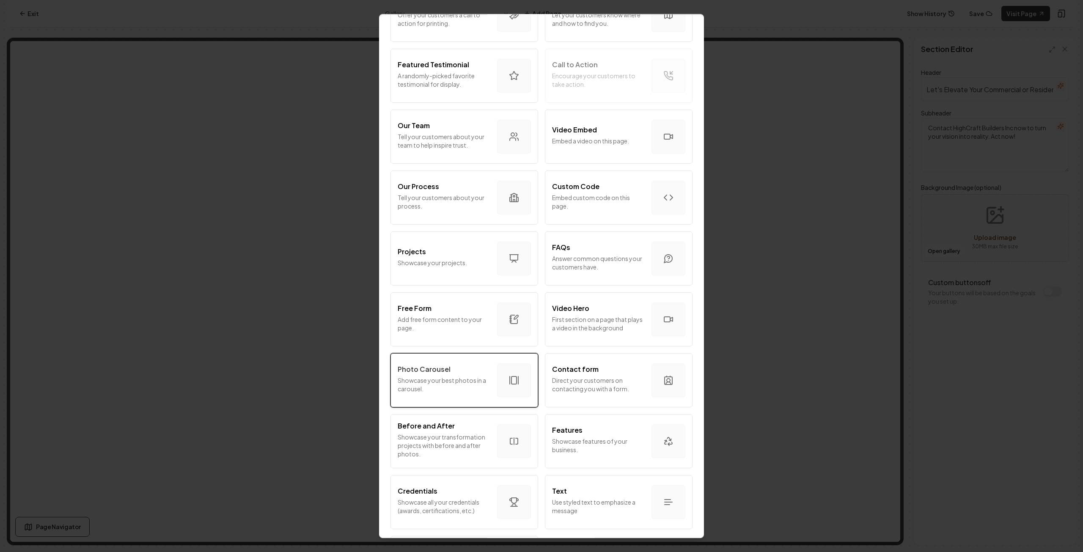
click at [462, 383] on p "Showcase your best photos in a carousel." at bounding box center [444, 384] width 93 height 17
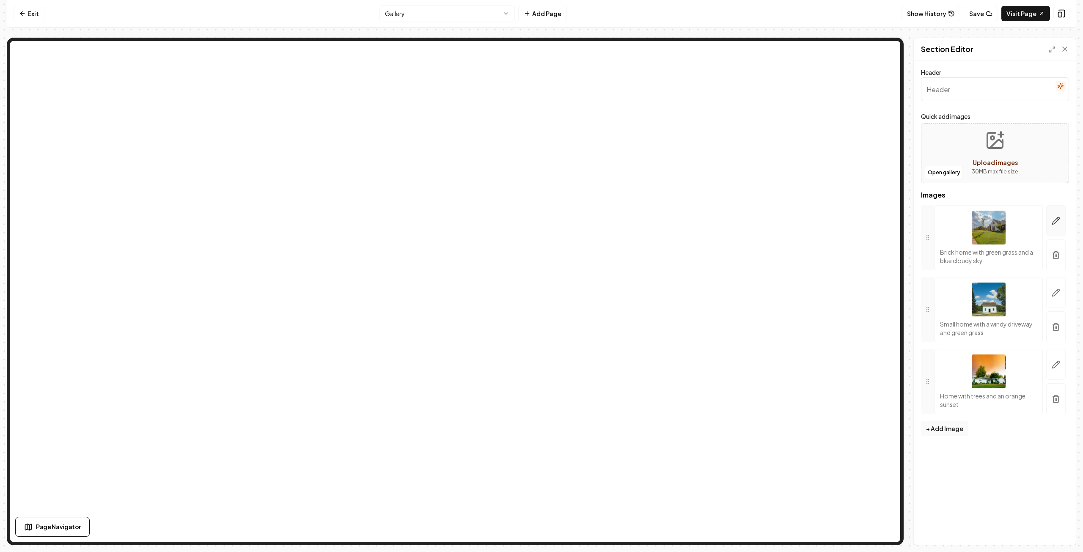
click at [1057, 219] on icon "button" at bounding box center [1056, 221] width 8 height 8
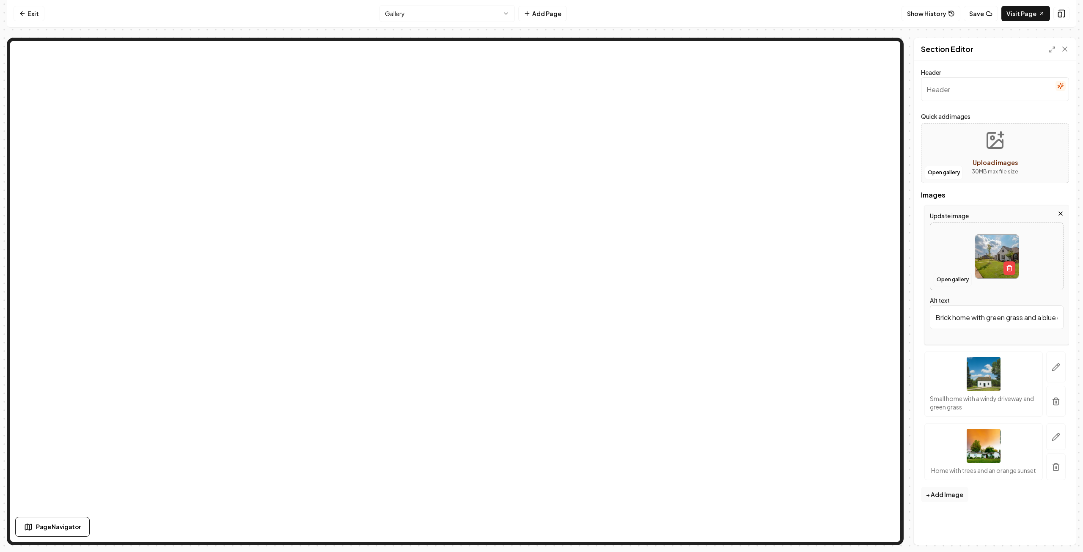
click at [952, 280] on button "Open gallery" at bounding box center [953, 280] width 38 height 14
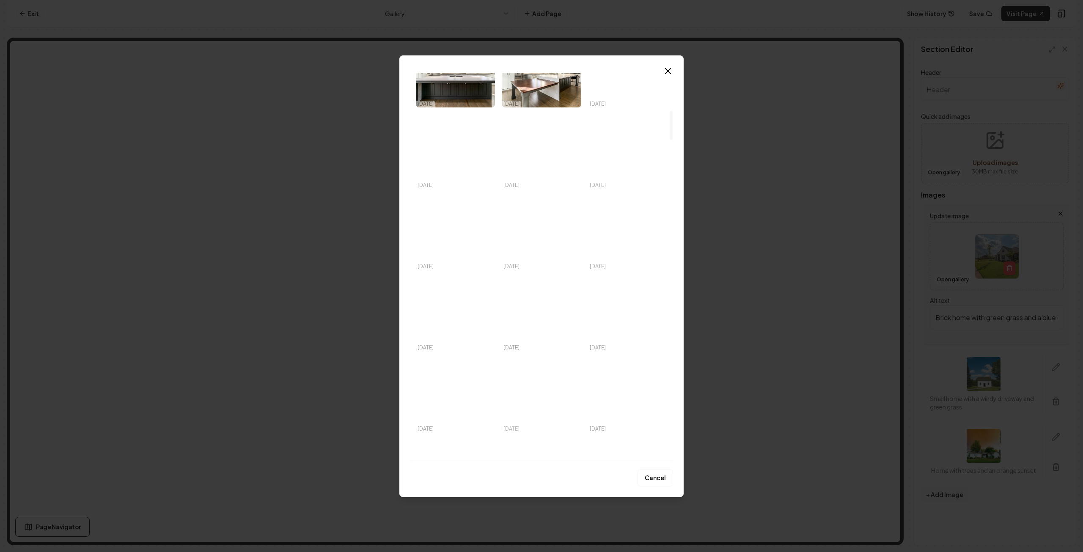
scroll to position [466, 0]
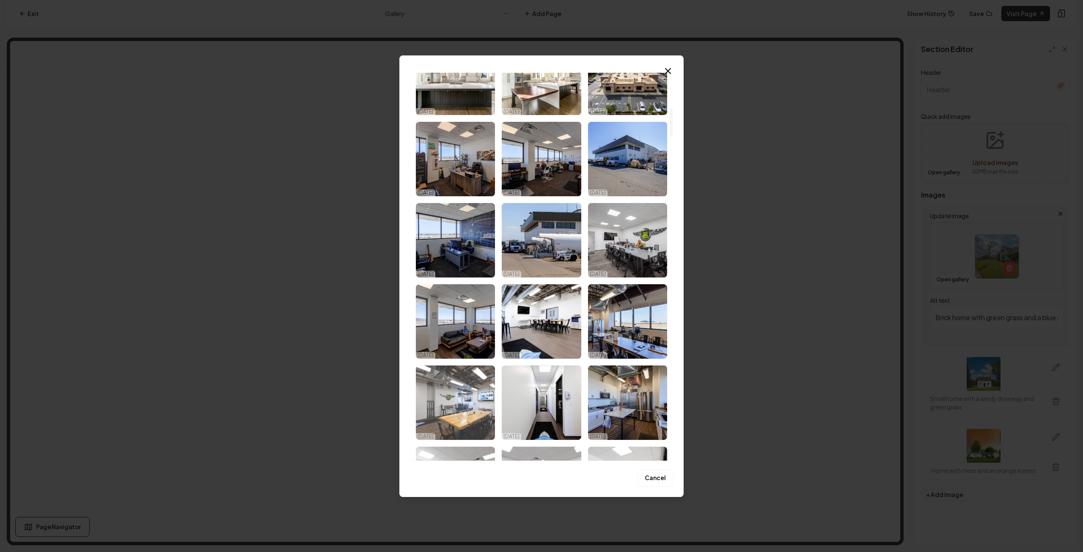
click at [471, 395] on img "Select image image_68eb1dc85c7cd75eb80efc47.jpg" at bounding box center [455, 403] width 79 height 74
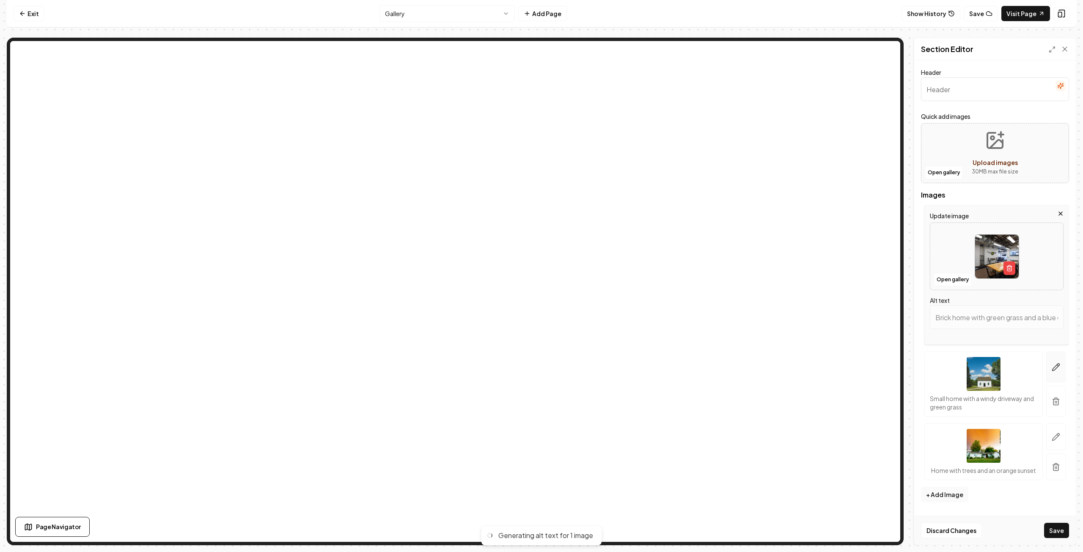
type input "Modern meeting room with a wooden table, metal chairs, and a large screen for p…"
click at [1059, 369] on icon "button" at bounding box center [1056, 367] width 8 height 8
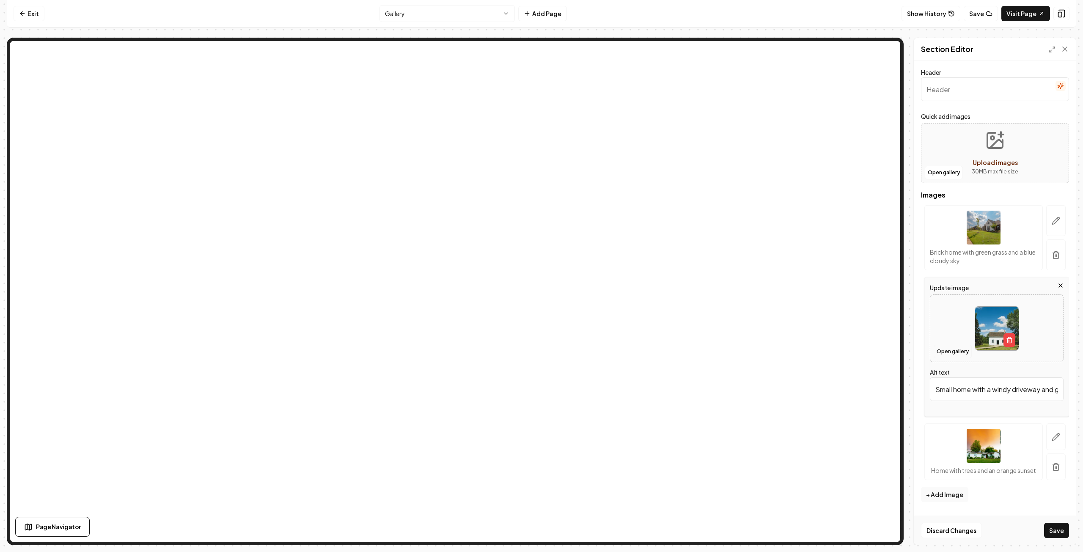
click at [950, 351] on button "Open gallery" at bounding box center [953, 352] width 38 height 14
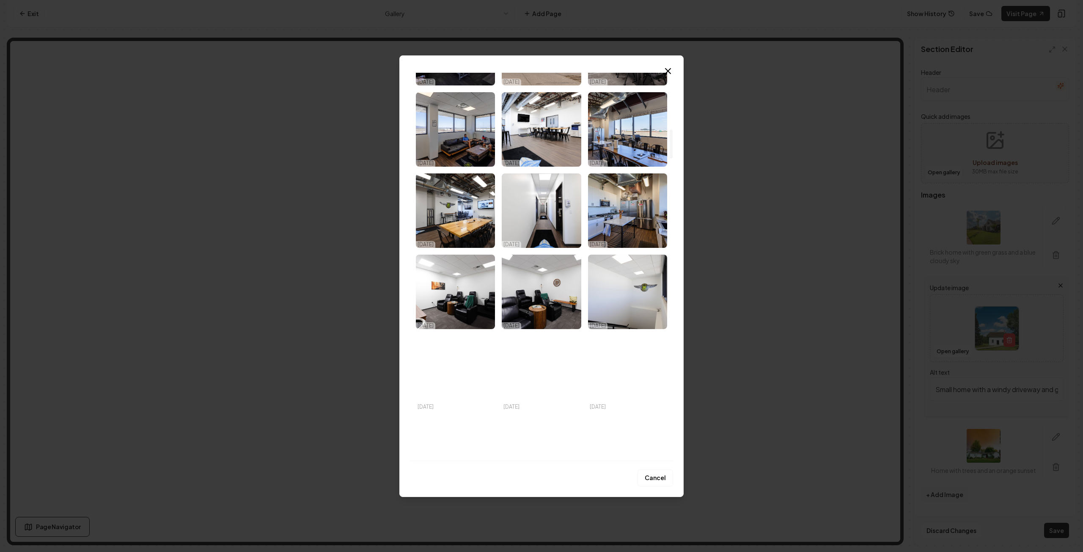
scroll to position [635, 0]
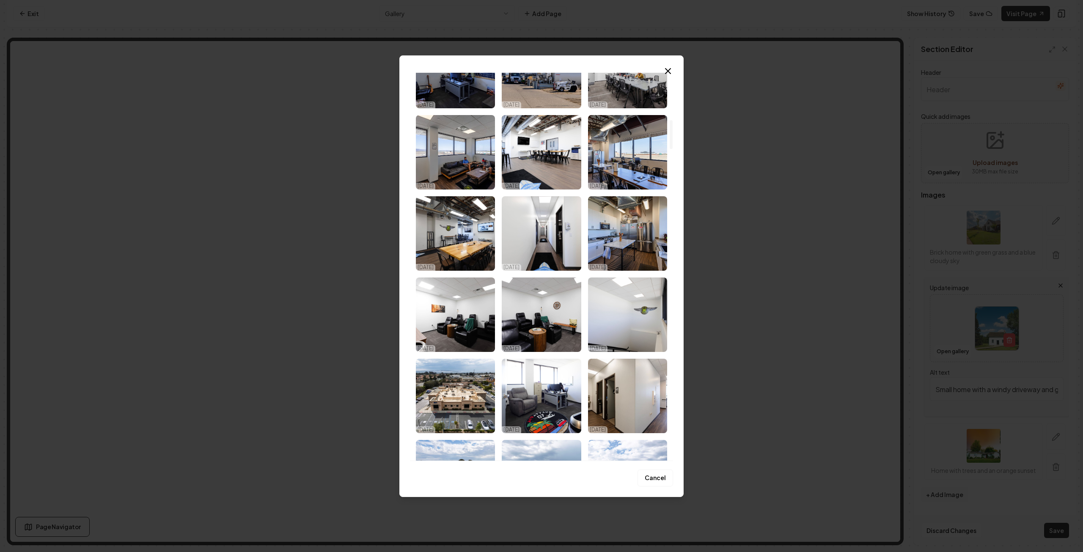
click at [541, 228] on img "Select image image_68eb1dc75c7cd75eb80efa9d.jpg" at bounding box center [541, 233] width 79 height 74
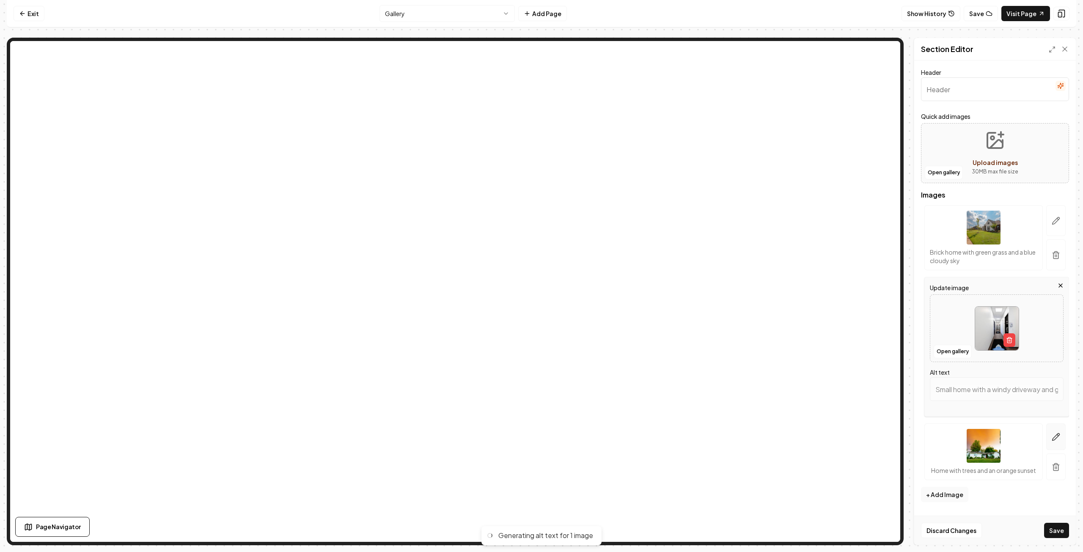
click at [1059, 434] on icon "button" at bounding box center [1056, 437] width 8 height 8
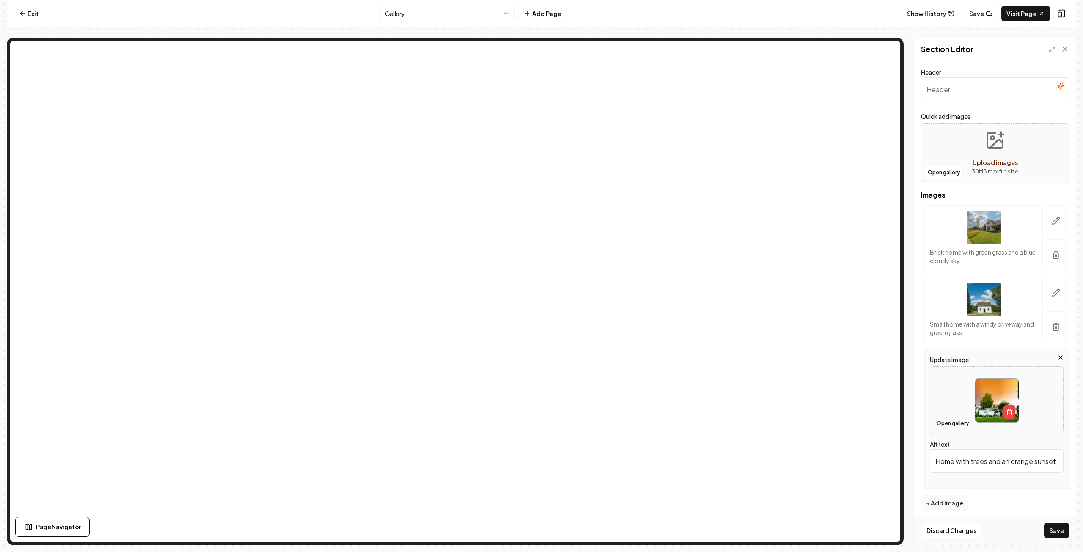
click at [956, 423] on button "Open gallery" at bounding box center [953, 424] width 38 height 14
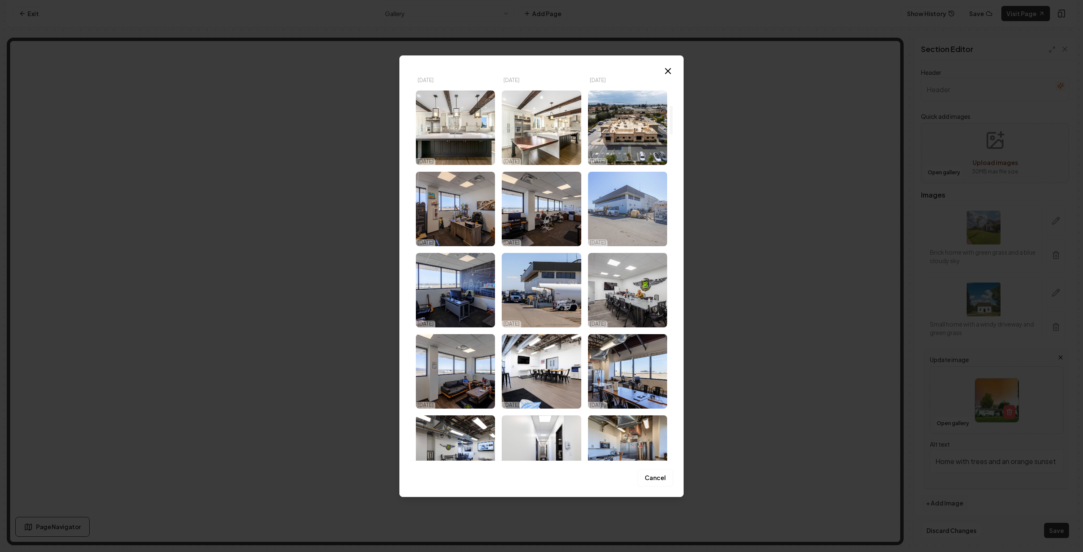
scroll to position [466, 0]
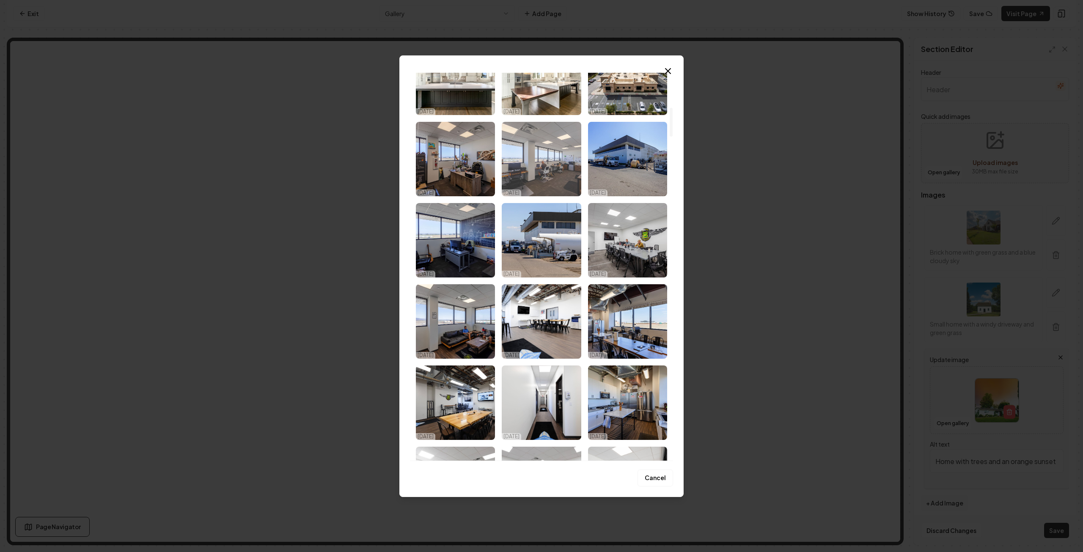
click at [528, 157] on img "Select image image_68eb1dcc5c7cd75eb80f15db.jpg" at bounding box center [541, 159] width 79 height 74
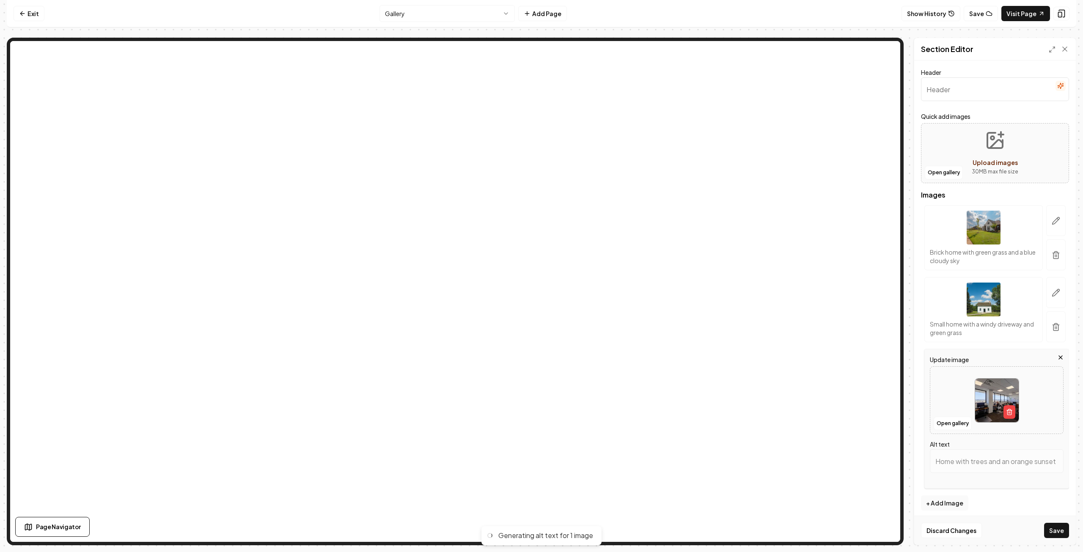
type input "Modern office workspace with desks, computers, and large windows overlooking a …"
click at [1055, 528] on button "Save" at bounding box center [1056, 530] width 25 height 15
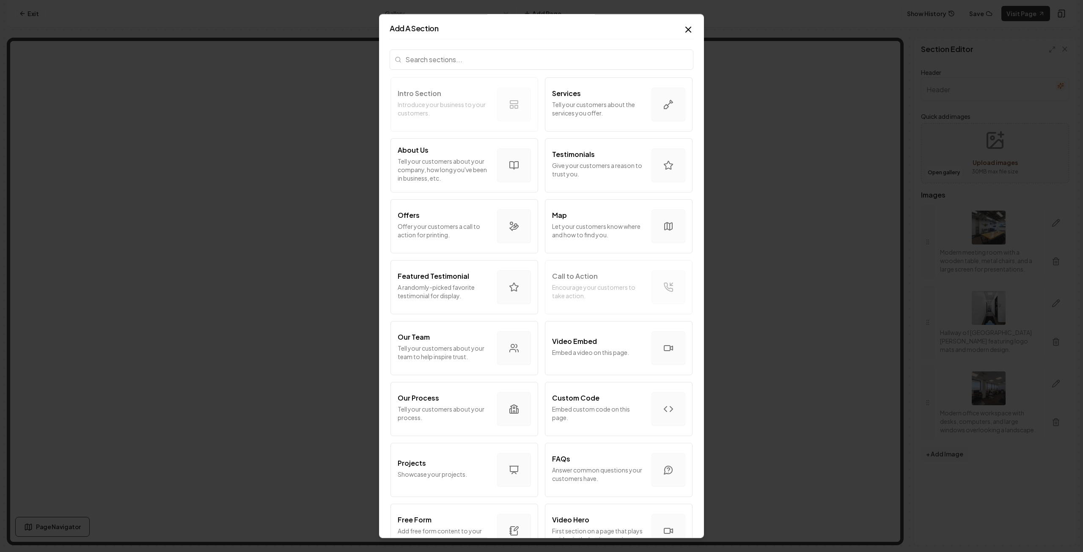
scroll to position [169, 0]
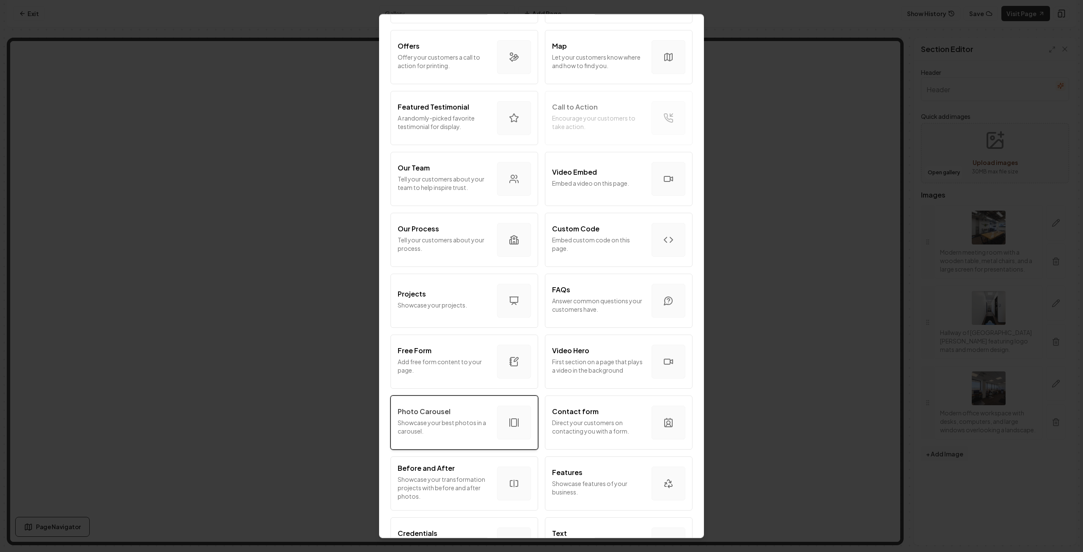
click at [455, 424] on p "Showcase your best photos in a carousel." at bounding box center [444, 427] width 93 height 17
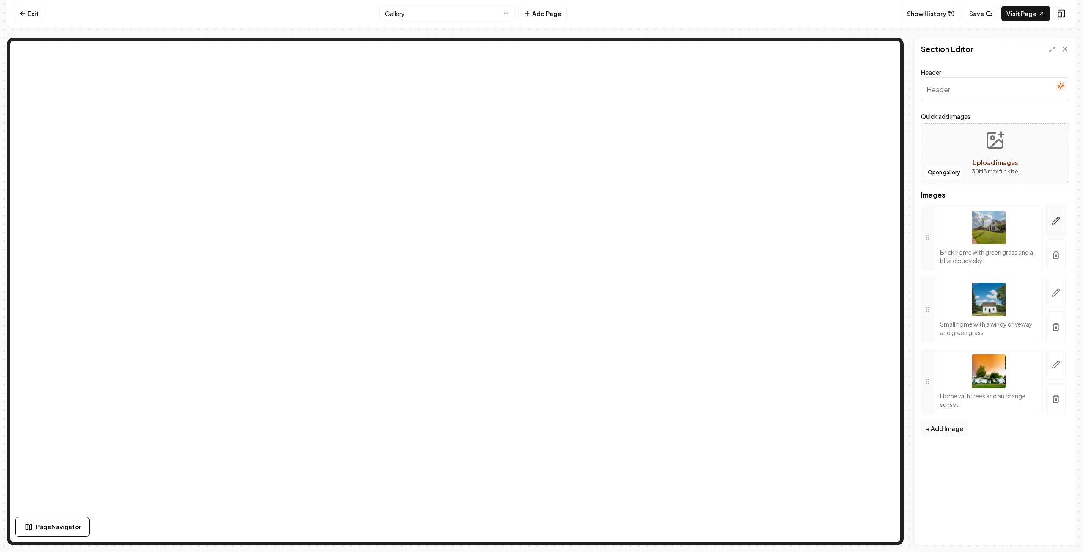
click at [1058, 220] on icon "button" at bounding box center [1056, 221] width 7 height 7
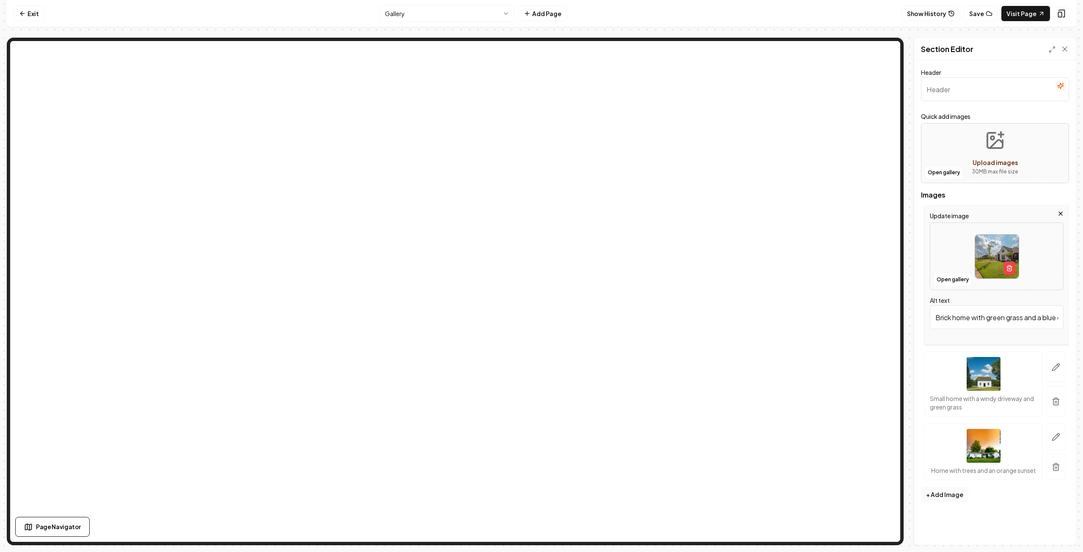
click at [987, 259] on img at bounding box center [997, 257] width 44 height 44
type input "**********"
click at [1060, 366] on icon "button" at bounding box center [1056, 367] width 8 height 8
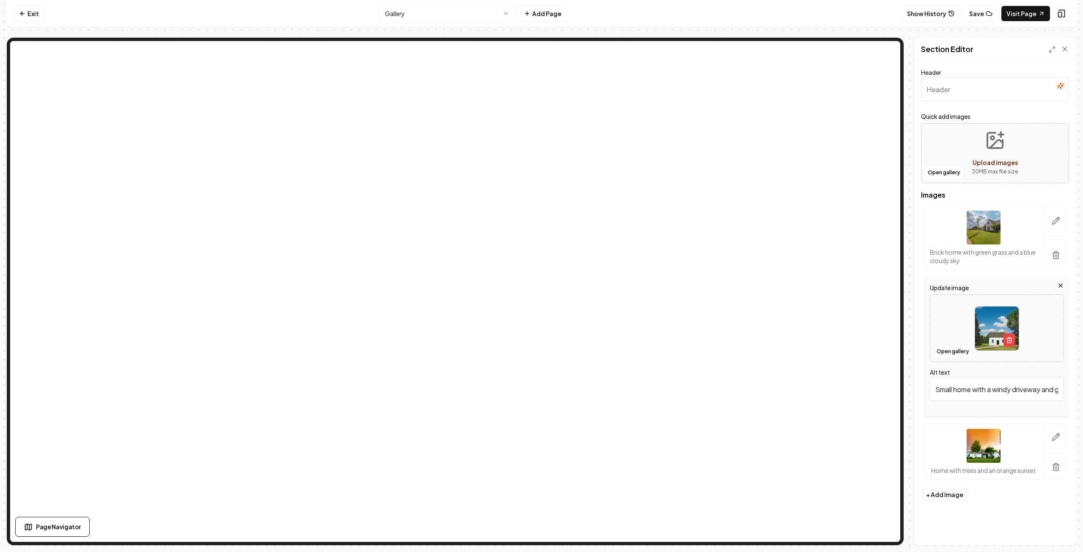
click at [961, 328] on div at bounding box center [997, 329] width 133 height 58
type input "**********"
click at [1056, 434] on icon "button" at bounding box center [1056, 437] width 8 height 8
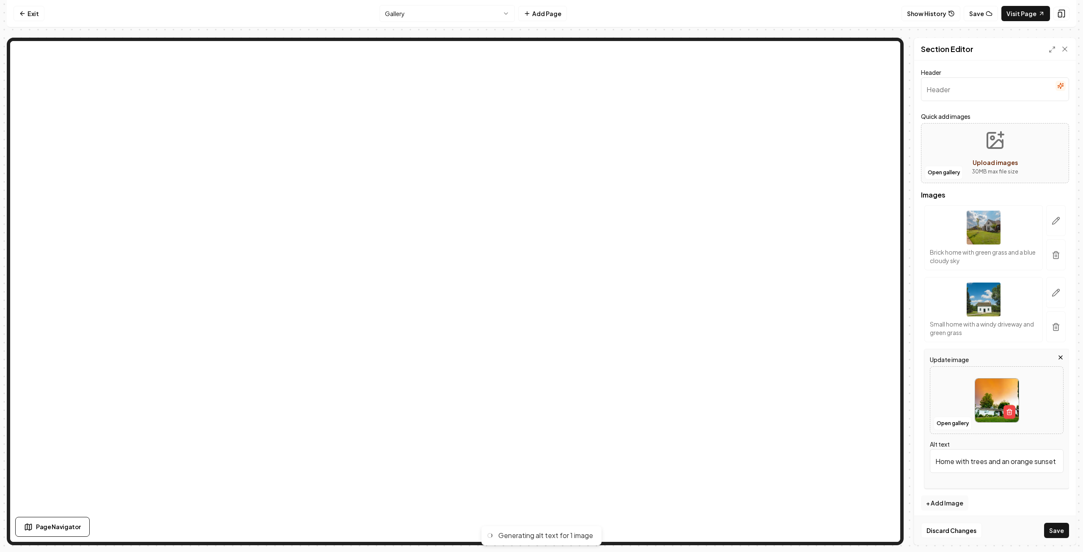
click at [952, 406] on div at bounding box center [997, 401] width 133 height 58
type input "**********"
click at [1061, 532] on button "Save" at bounding box center [1056, 530] width 25 height 15
type input "Modern kitchen with stainless steel appliances, white cabinets, and stone backs…"
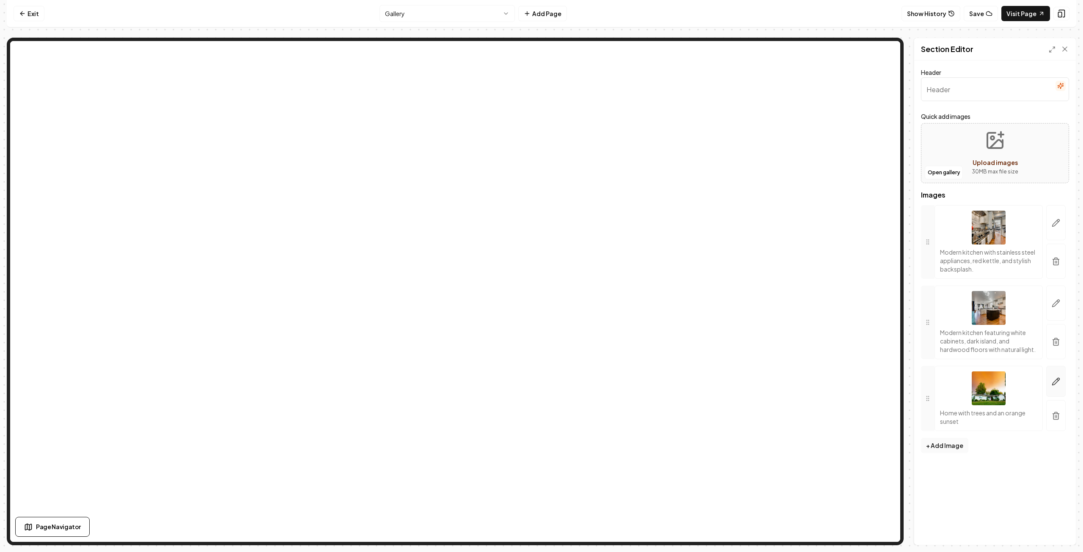
click at [1055, 380] on icon "button" at bounding box center [1056, 381] width 8 height 8
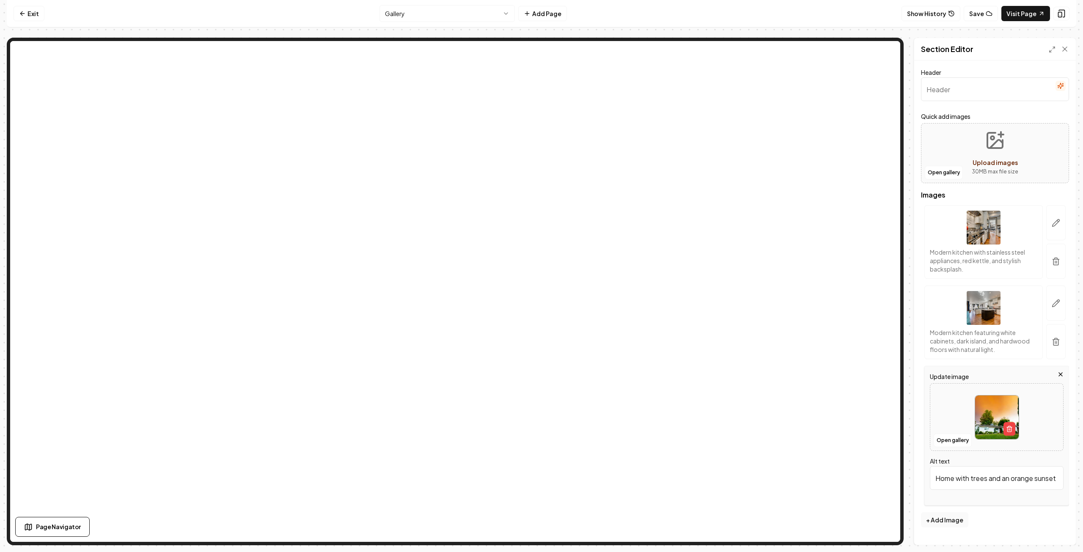
click at [960, 413] on div at bounding box center [997, 417] width 133 height 58
click at [946, 440] on button "Open gallery" at bounding box center [953, 441] width 38 height 14
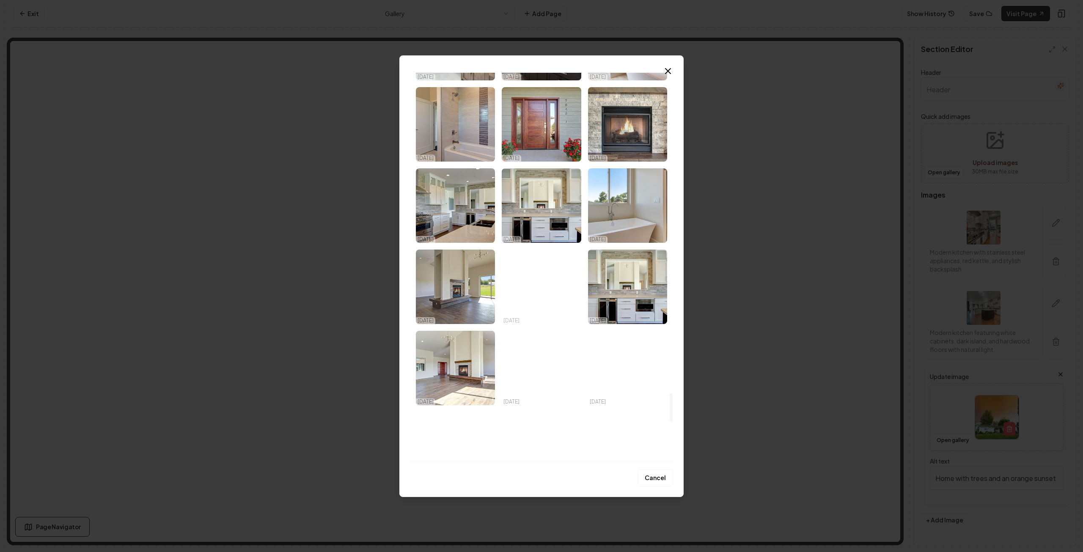
scroll to position [4401, 0]
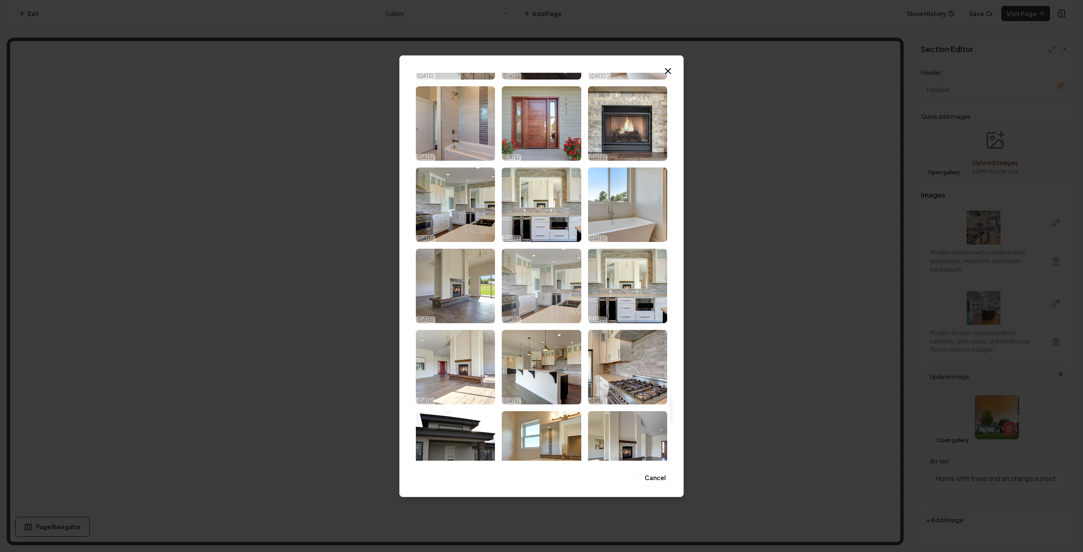
click at [553, 279] on img "Select image image_68d180c05c7cd75eb88b185a.jpg" at bounding box center [541, 286] width 79 height 74
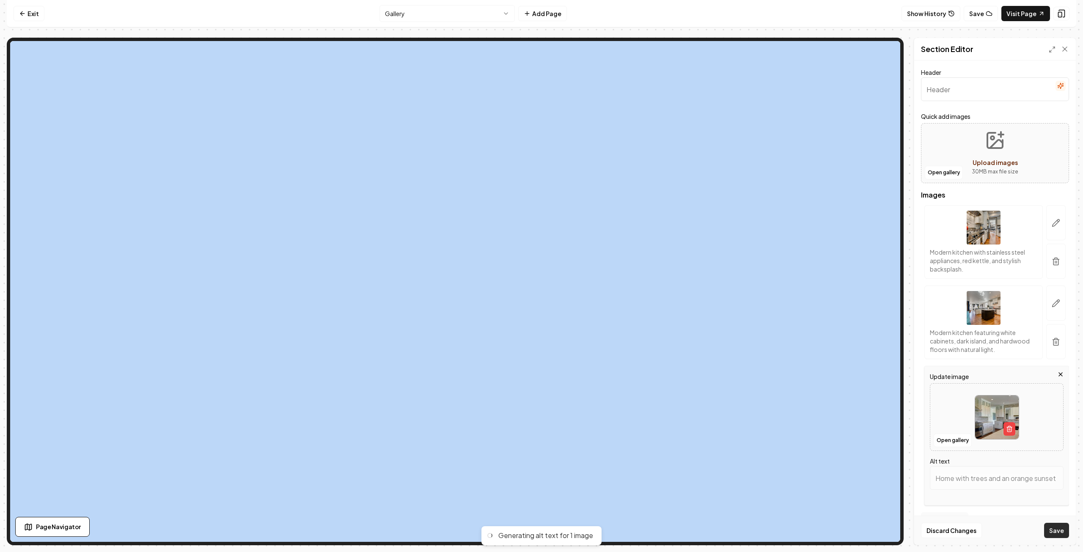
click at [1057, 532] on button "Save" at bounding box center [1056, 530] width 25 height 15
type input "Modern kitchen with stainless steel appliances, quartz countertops, and stylish…"
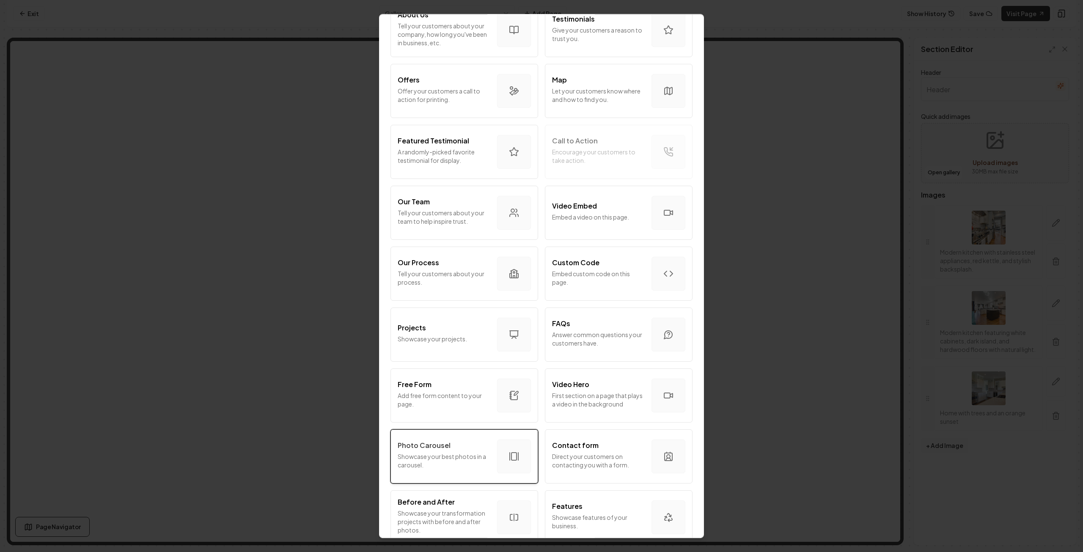
scroll to position [169, 0]
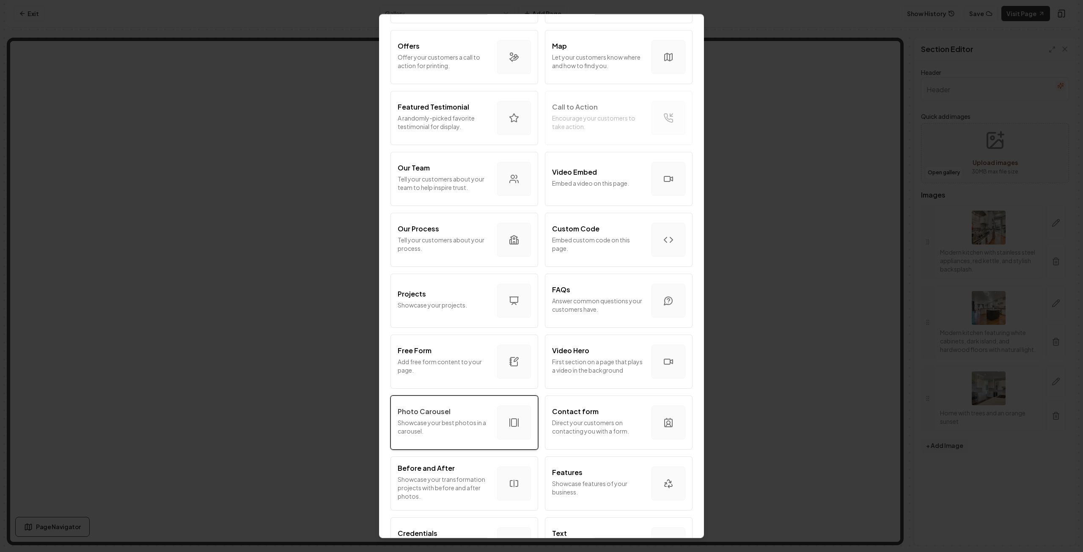
click at [454, 425] on p "Showcase your best photos in a carousel." at bounding box center [444, 427] width 93 height 17
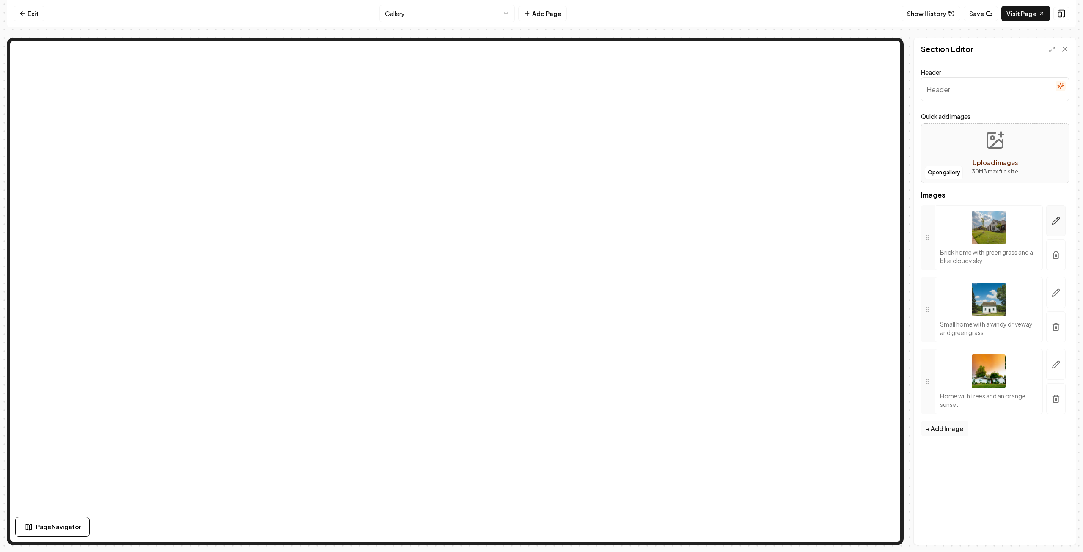
click at [1059, 220] on icon "button" at bounding box center [1056, 221] width 8 height 8
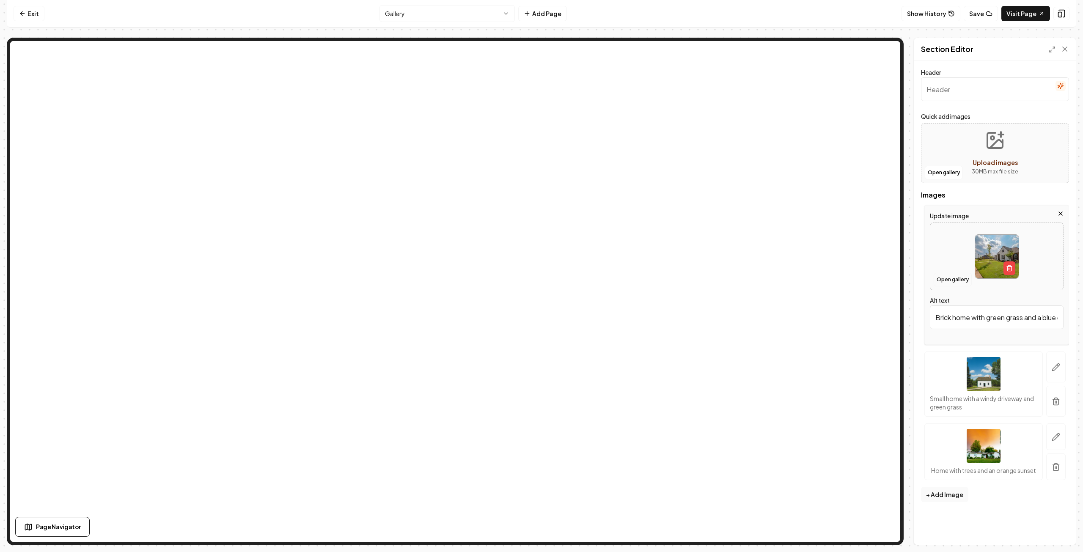
click at [945, 277] on button "Open gallery" at bounding box center [953, 280] width 38 height 14
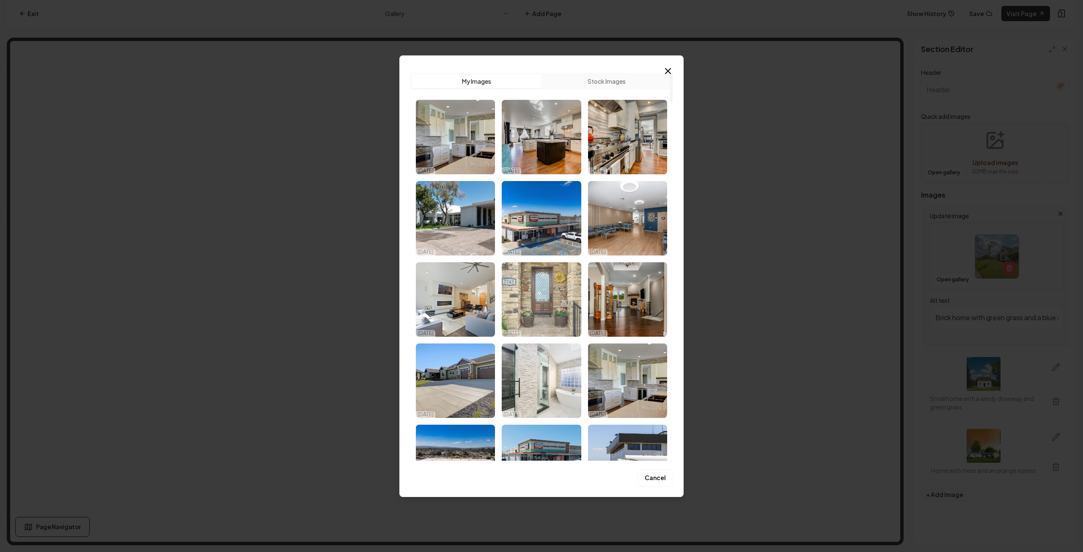
click at [540, 303] on img "Select image image_68eb2c4c5c7cd75eb85f27a4.jpg" at bounding box center [541, 299] width 79 height 74
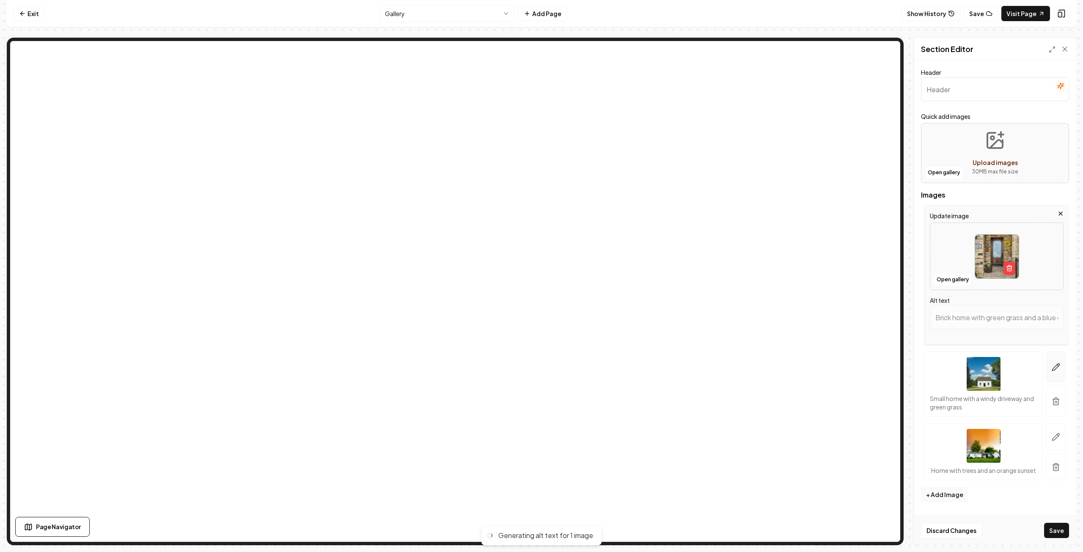
click at [1054, 366] on icon "button" at bounding box center [1056, 367] width 8 height 8
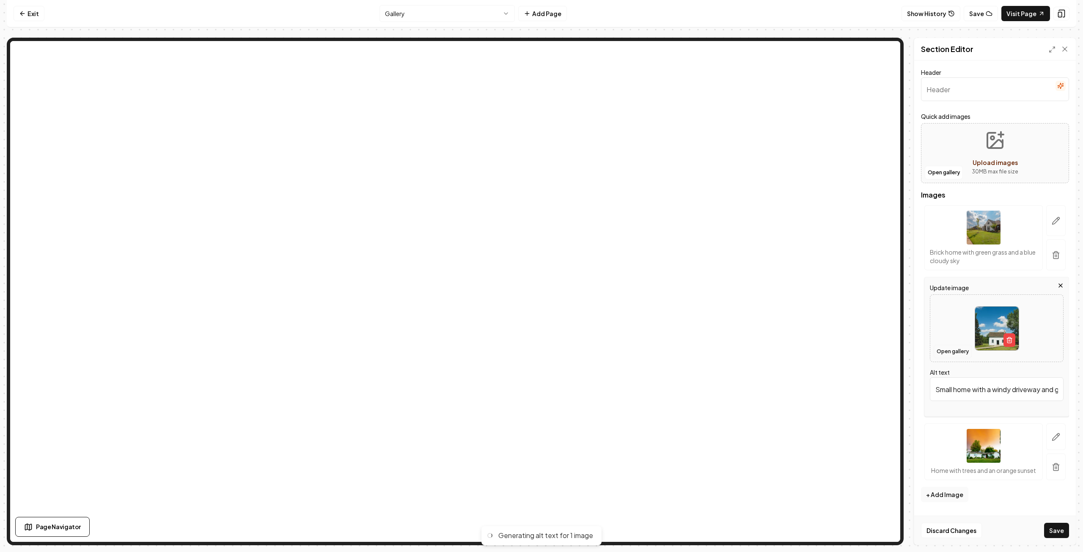
click at [956, 354] on button "Open gallery" at bounding box center [953, 352] width 38 height 14
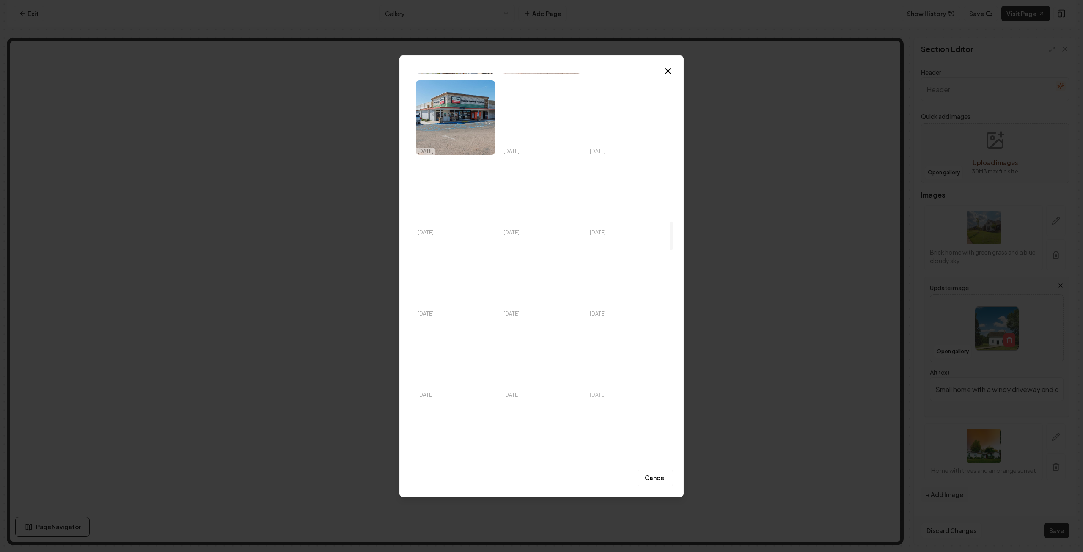
scroll to position [2074, 0]
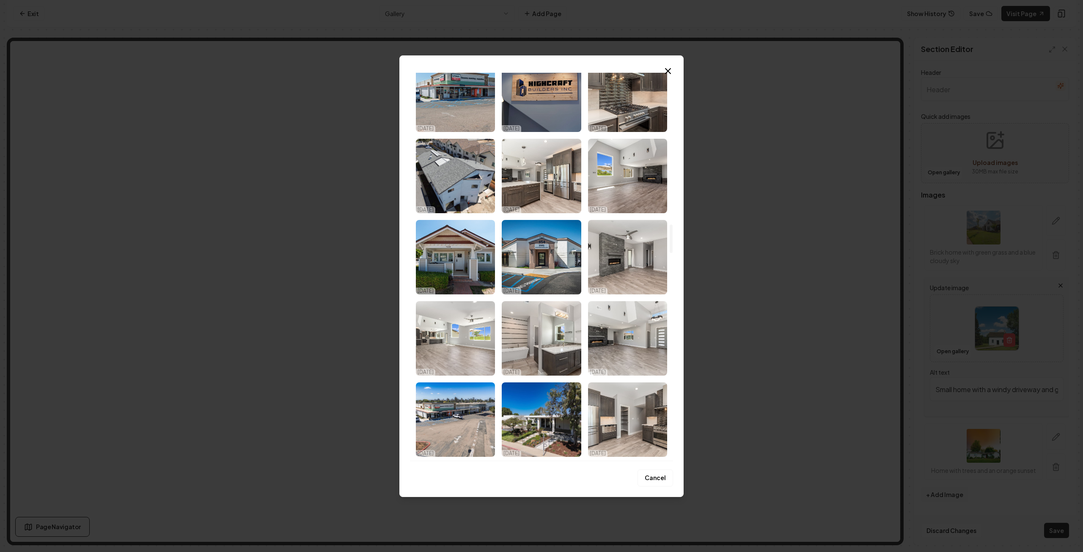
click at [652, 339] on img "Select image image_68d180ca5c7cd75eb88b7384.jpg" at bounding box center [627, 338] width 79 height 74
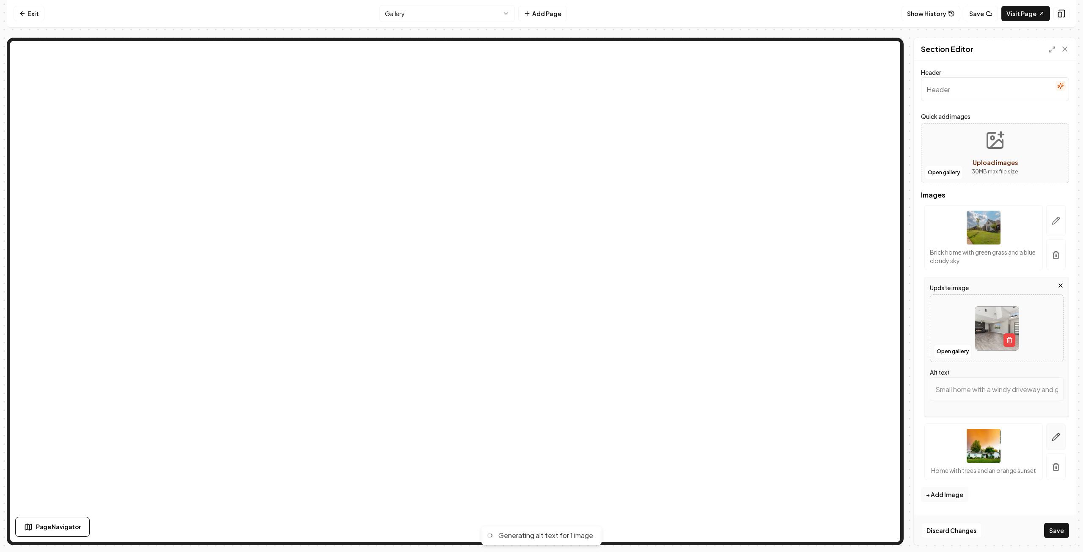
click at [1055, 435] on icon "button" at bounding box center [1056, 437] width 7 height 7
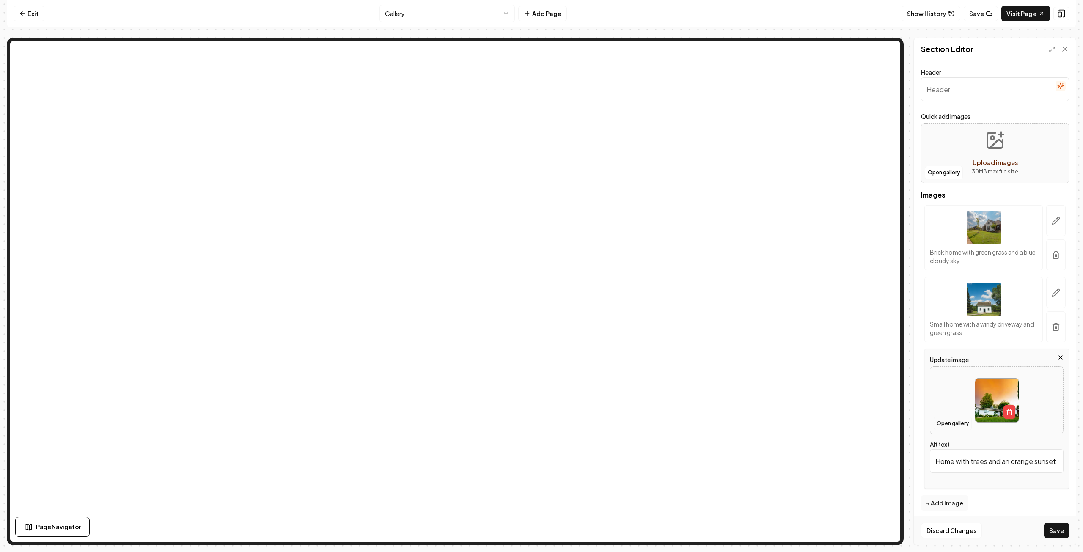
click at [951, 424] on button "Open gallery" at bounding box center [953, 424] width 38 height 14
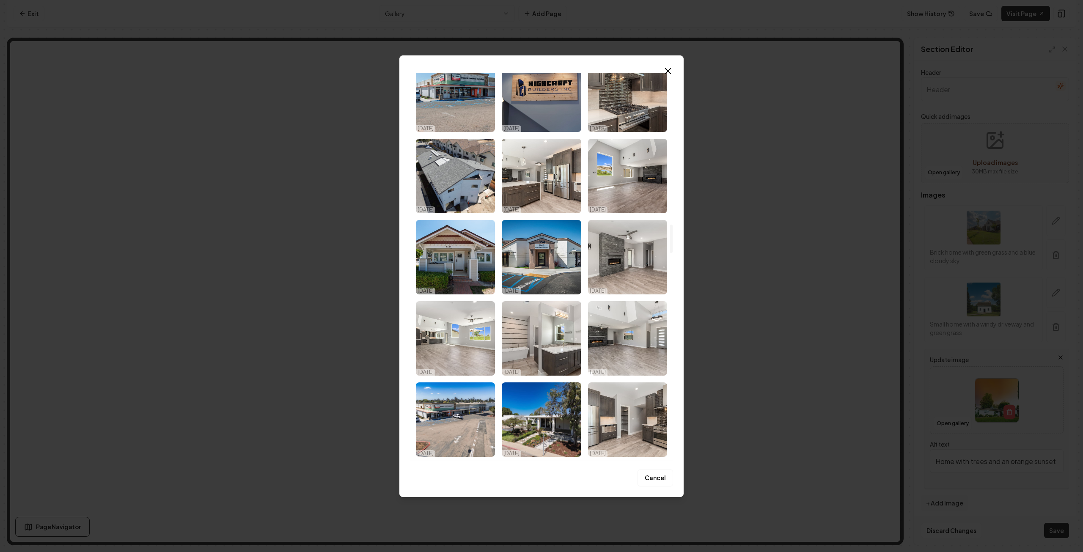
click at [452, 336] on img "Select image image_68d180ca5c7cd75eb88b7541.jpg" at bounding box center [455, 338] width 79 height 74
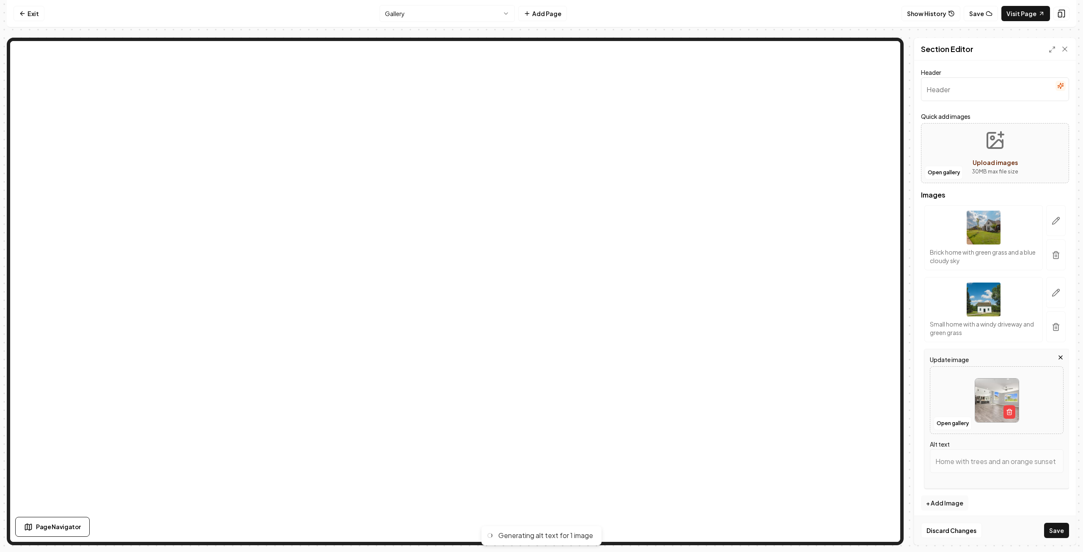
type input "Spacious modern living room with large windows and sleek finishes, featuring op…"
click at [1055, 529] on button "Save" at bounding box center [1056, 530] width 25 height 15
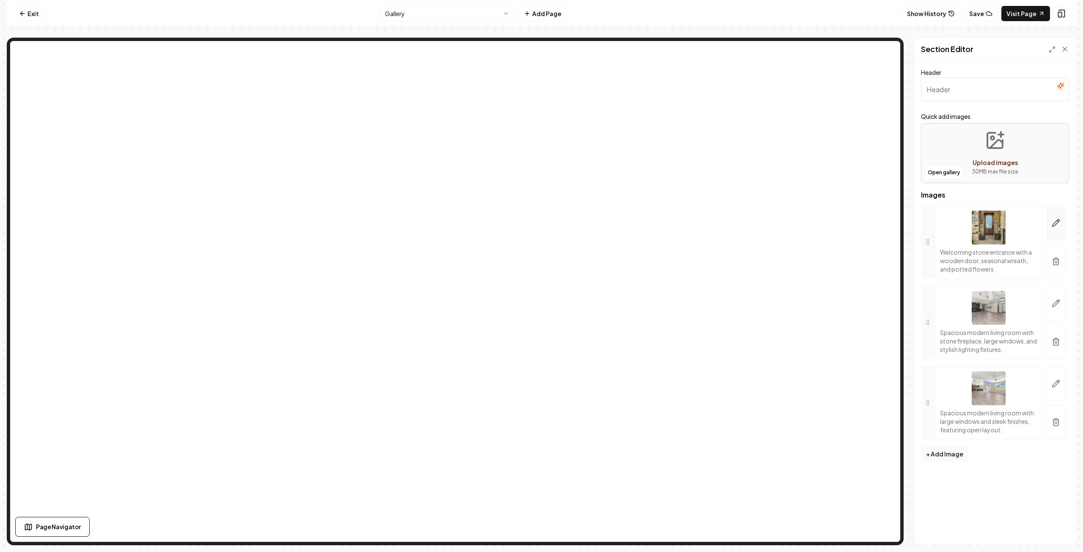
click at [1056, 223] on icon "button" at bounding box center [1056, 223] width 8 height 8
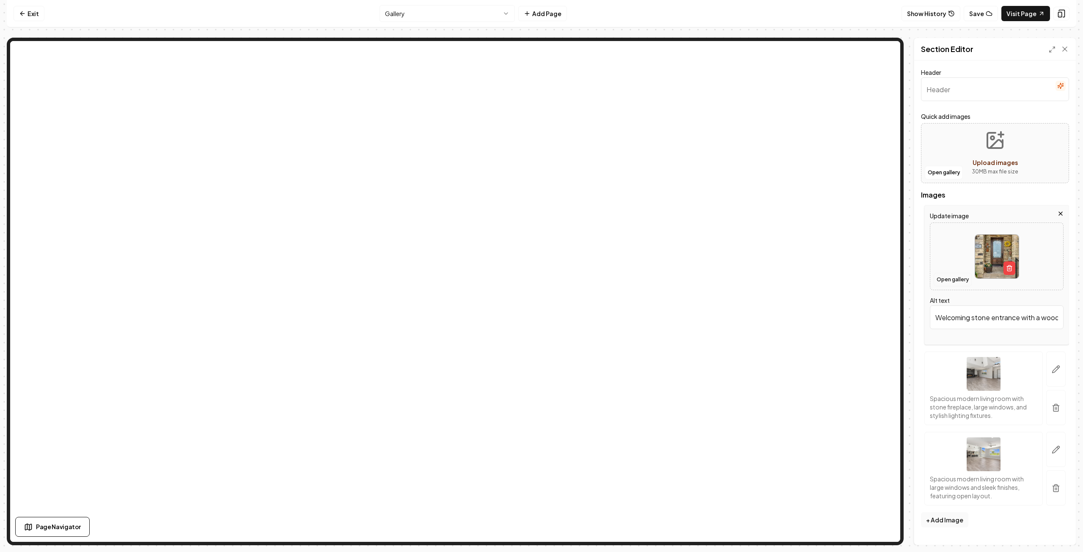
click at [953, 277] on button "Open gallery" at bounding box center [953, 280] width 38 height 14
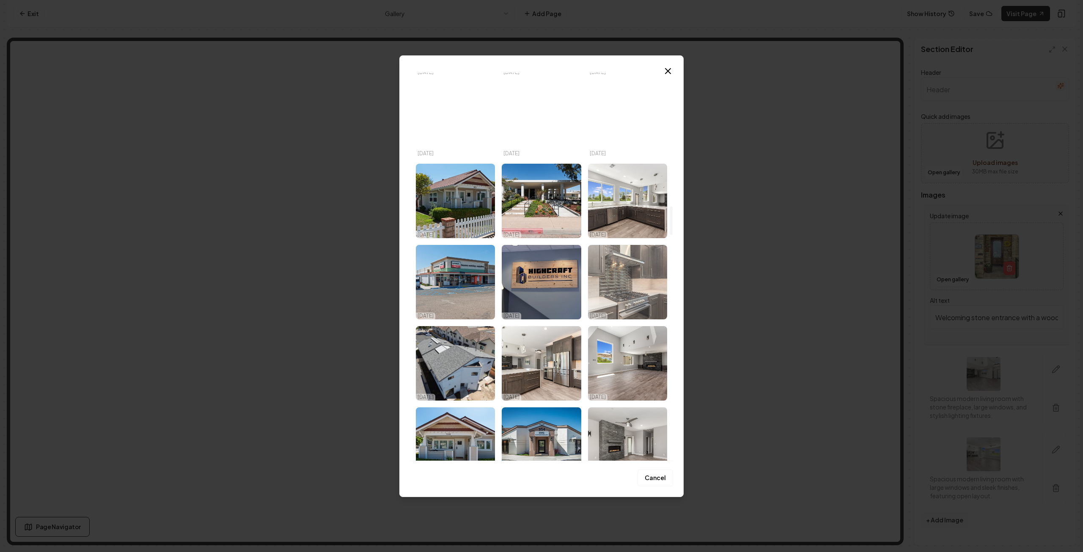
scroll to position [1904, 0]
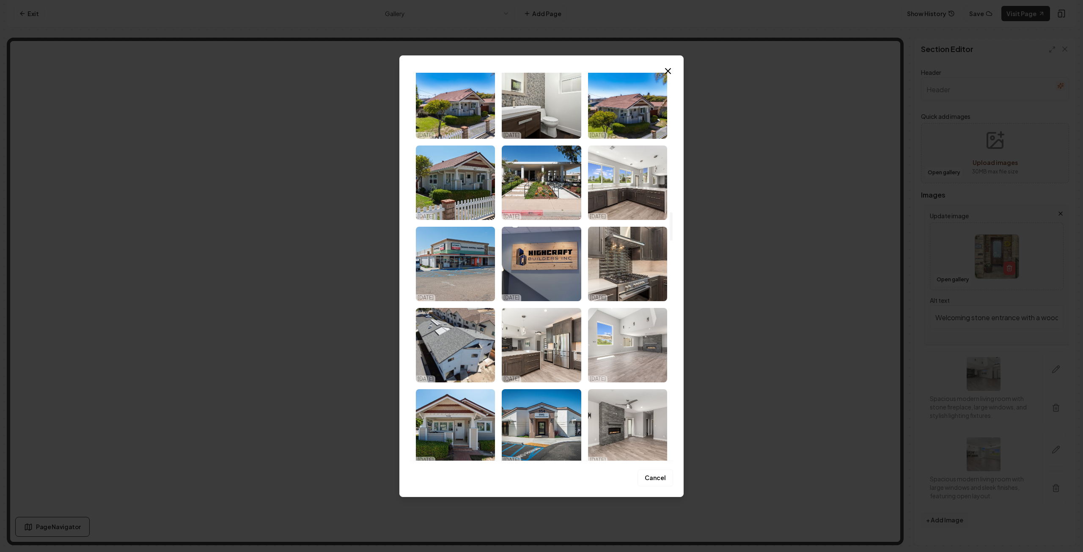
click at [638, 345] on img "Select image image_68d180cc5c7cd75eb88b8632.jpg" at bounding box center [627, 345] width 79 height 74
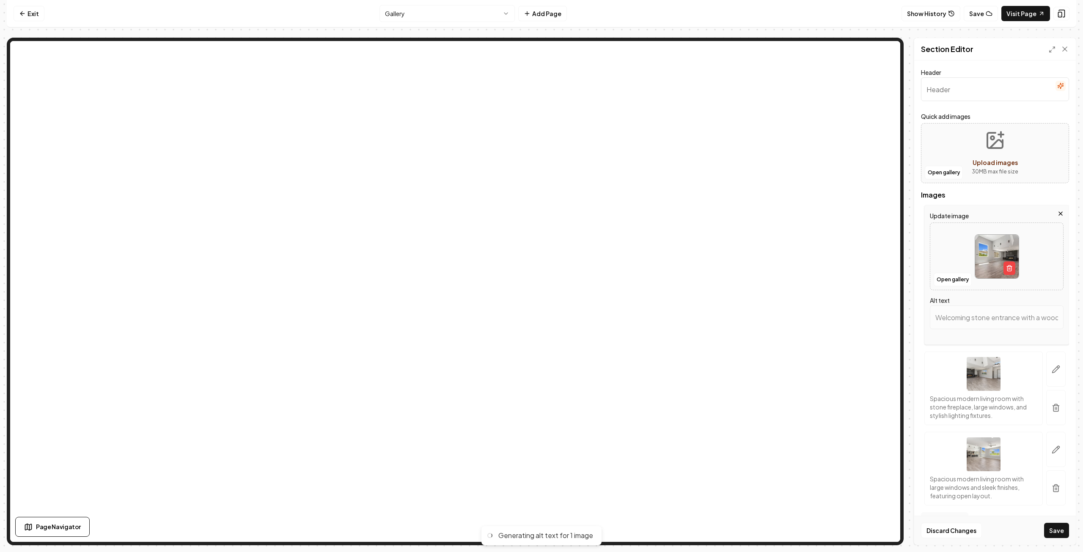
type input "Spacious modern living room with stone fireplace and large windows for natural …"
click at [1052, 366] on icon "button" at bounding box center [1056, 369] width 8 height 8
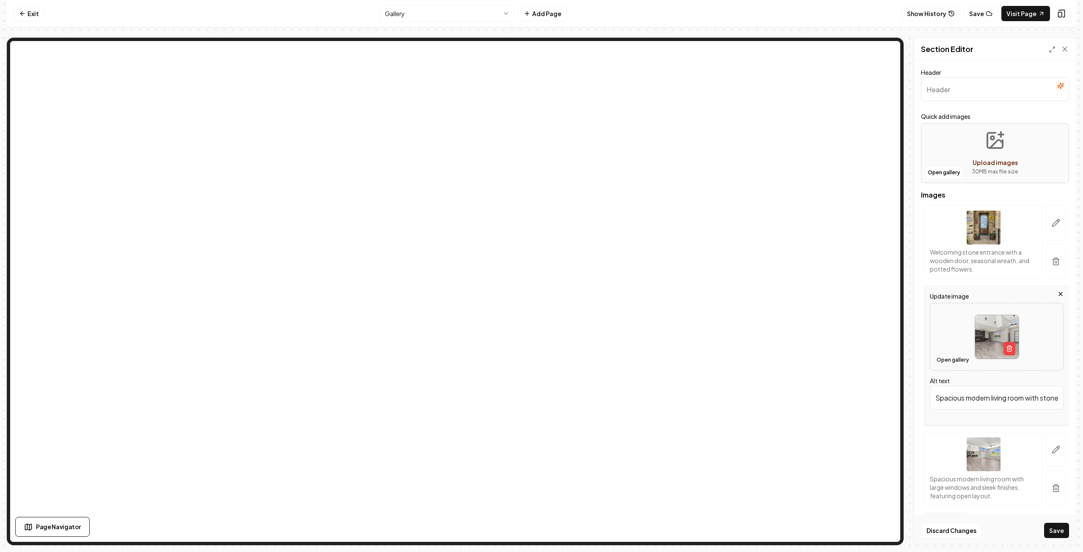
click at [949, 359] on button "Open gallery" at bounding box center [953, 360] width 38 height 14
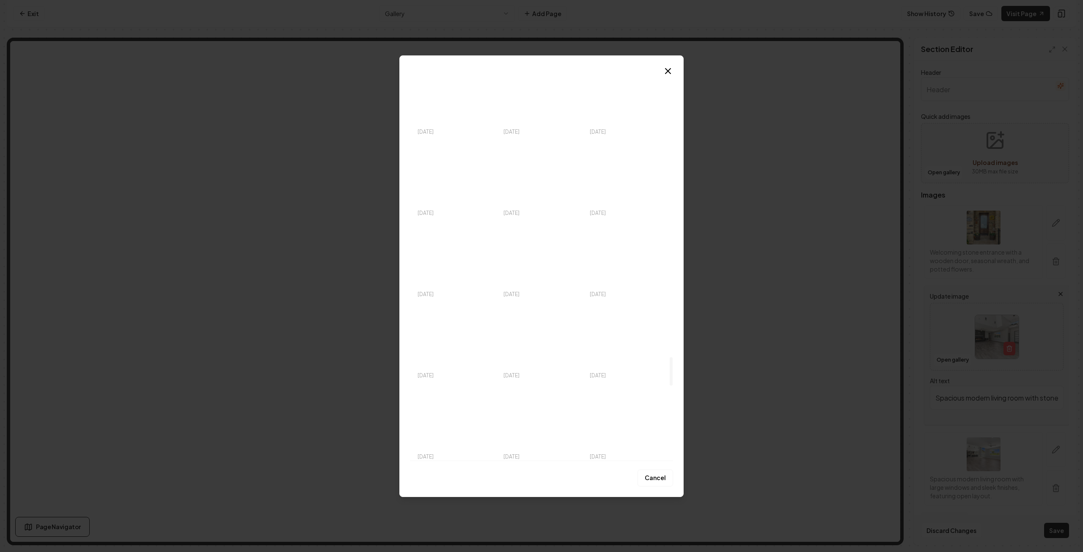
scroll to position [3816, 0]
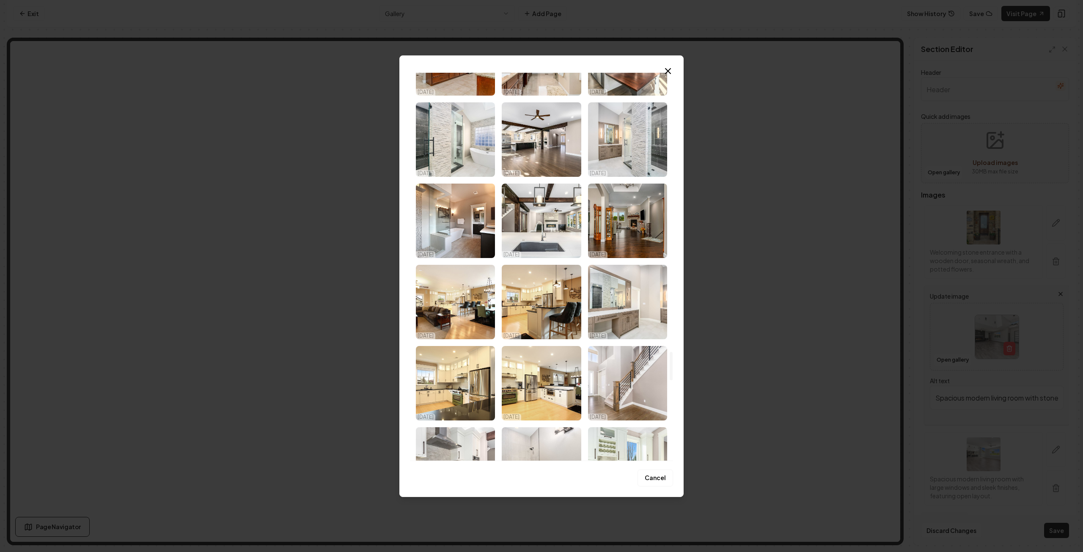
click at [664, 72] on icon "button" at bounding box center [668, 71] width 10 height 10
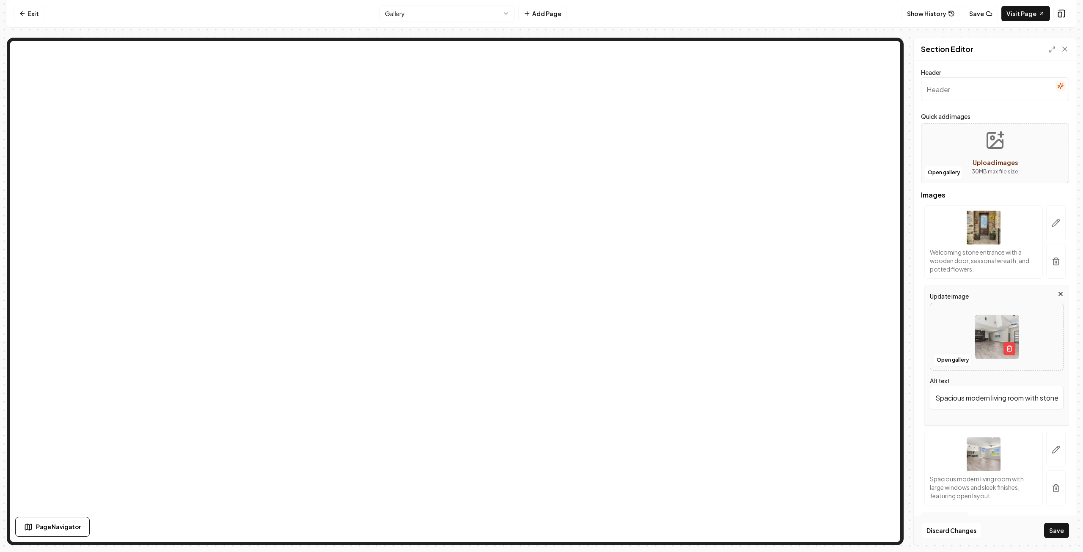
click at [963, 332] on div at bounding box center [997, 337] width 133 height 58
type input "**********"
click at [1061, 531] on button "Save" at bounding box center [1056, 530] width 25 height 15
type input "Modern kitchen with dark cabinets, large windows, and open layout, featuring a …"
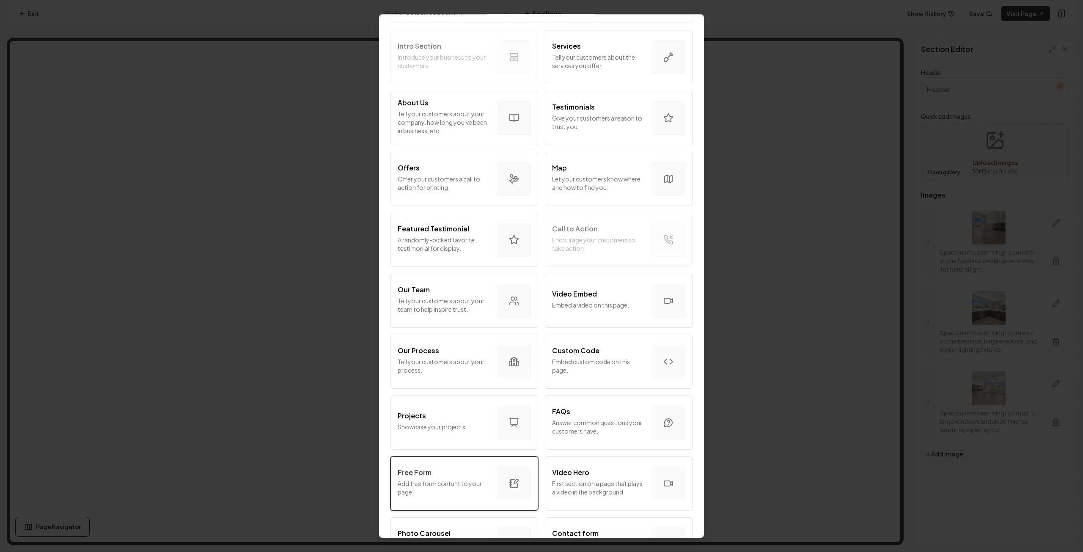
scroll to position [127, 0]
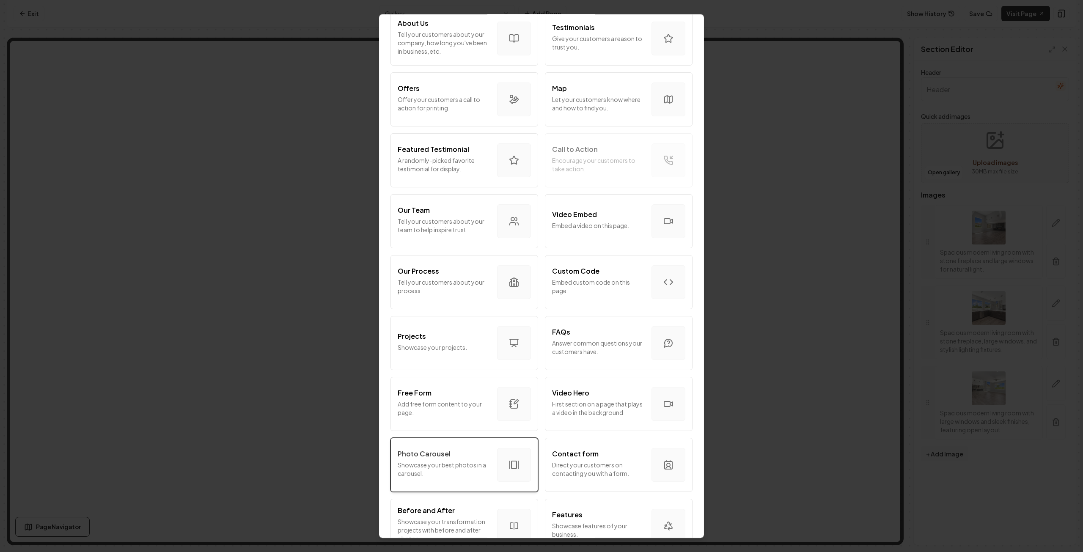
click at [440, 467] on p "Showcase your best photos in a carousel." at bounding box center [444, 469] width 93 height 17
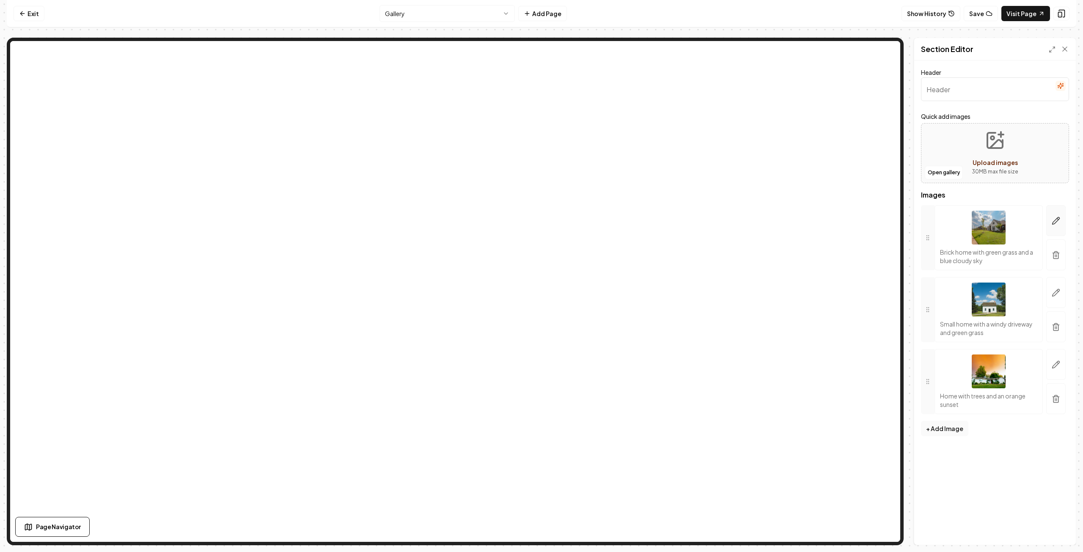
click at [1058, 220] on icon "button" at bounding box center [1056, 221] width 7 height 7
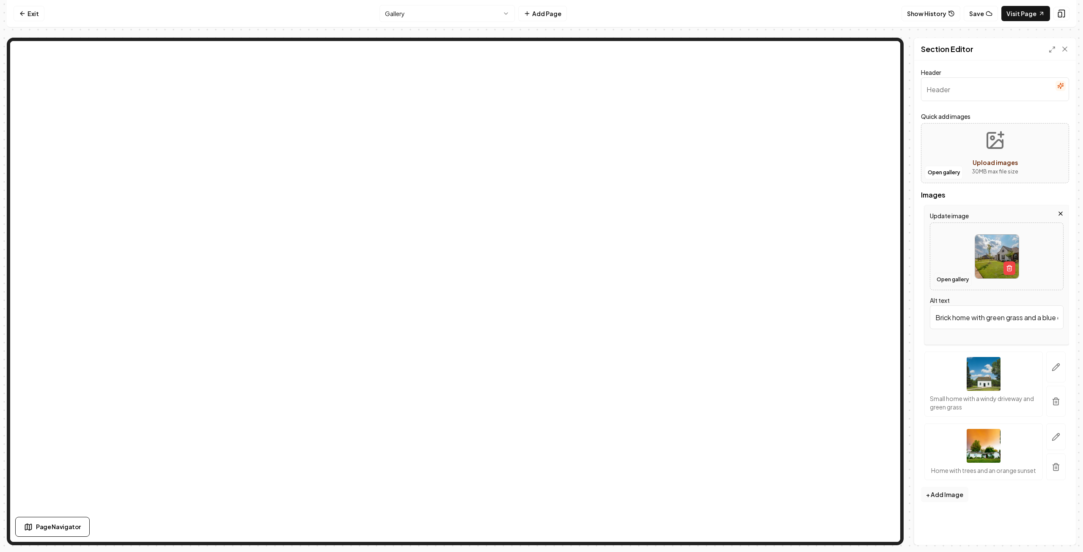
click at [948, 281] on button "Open gallery" at bounding box center [953, 280] width 38 height 14
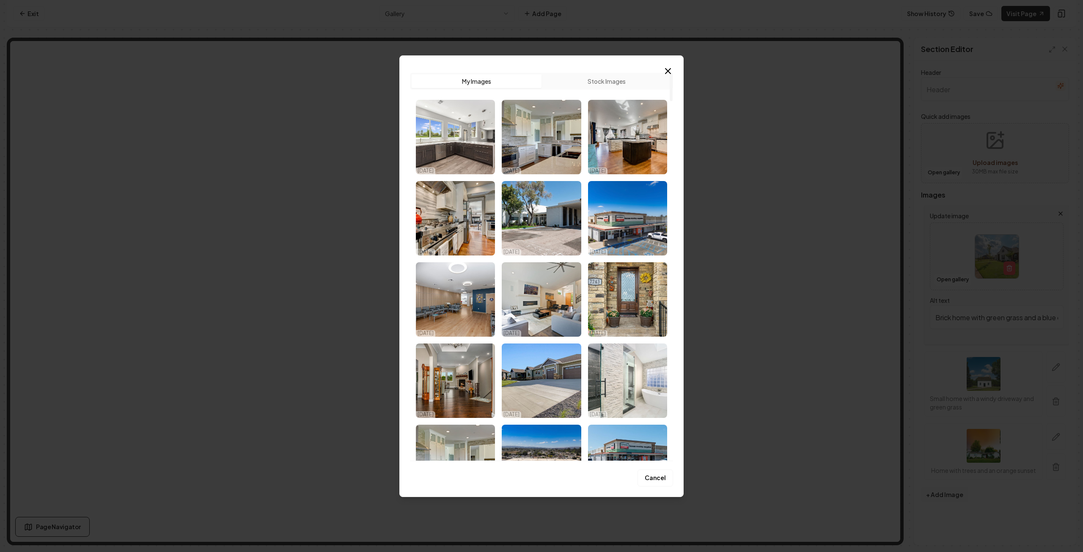
click at [625, 284] on img "Select image image_68eb2c4c5c7cd75eb85f27a4.jpg" at bounding box center [627, 299] width 79 height 74
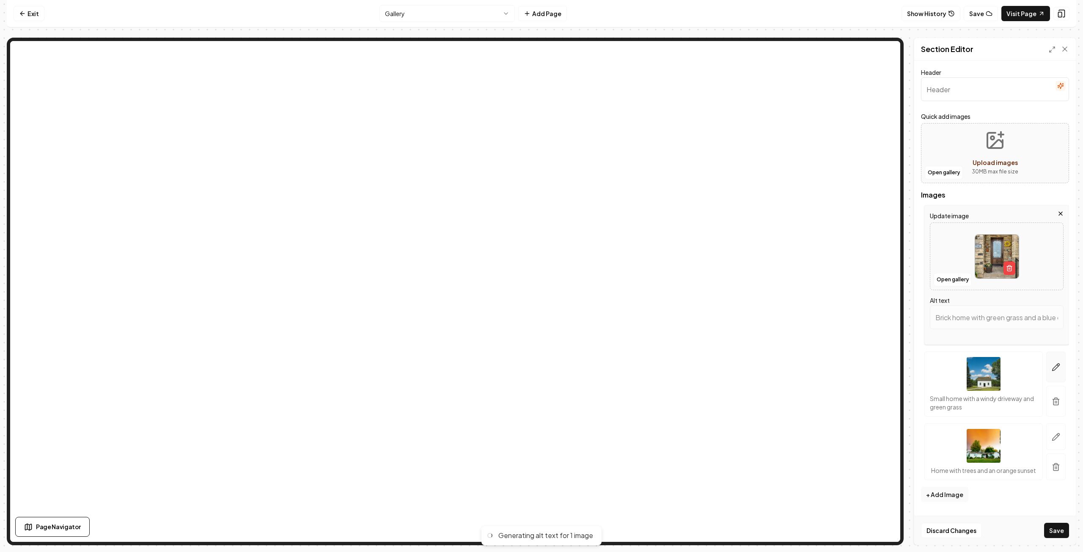
type input "Welcoming front entrance with stone walls, wooden door, seasonal wreath, and fl…"
click at [1056, 366] on icon "button" at bounding box center [1056, 367] width 8 height 8
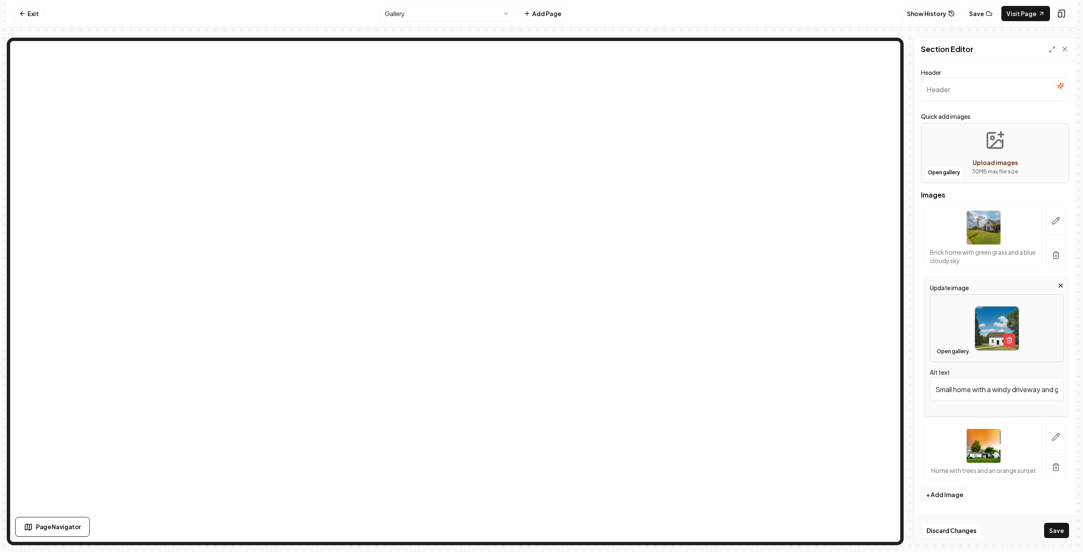
click at [948, 353] on button "Open gallery" at bounding box center [953, 352] width 38 height 14
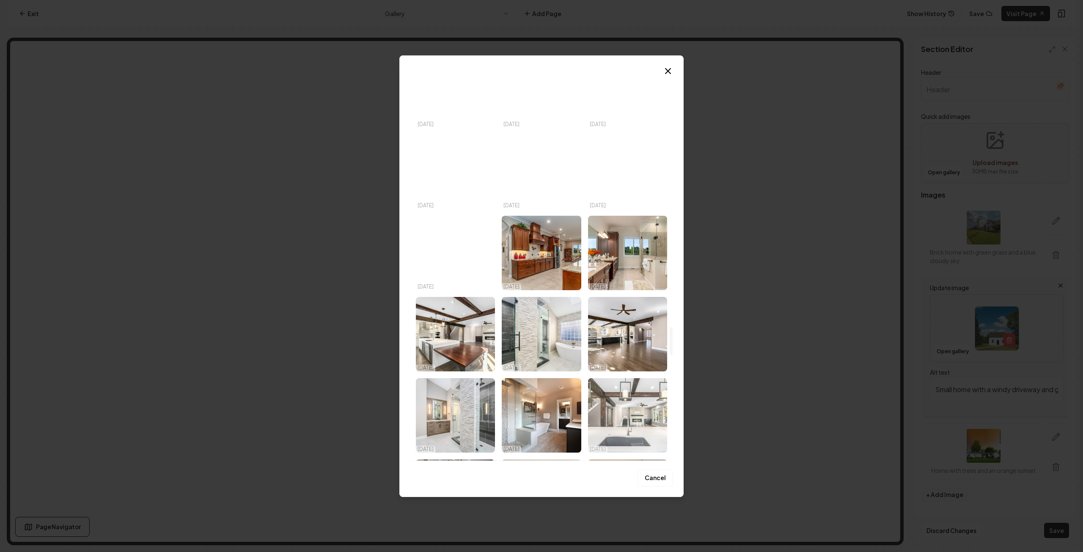
scroll to position [3639, 0]
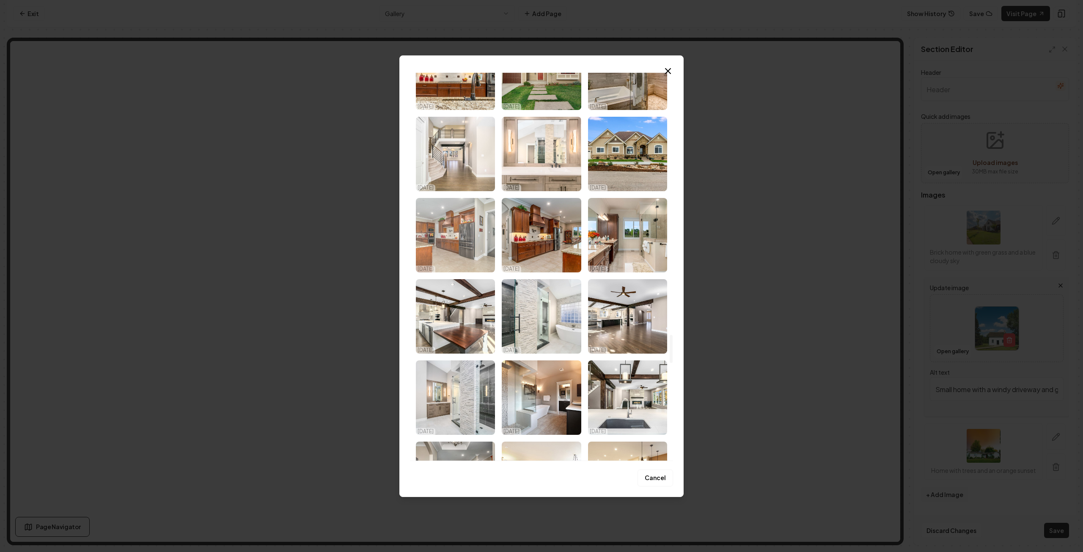
click at [454, 238] on img "Select image image_68d180c45c7cd75eb88b32b5.jpg" at bounding box center [455, 235] width 79 height 74
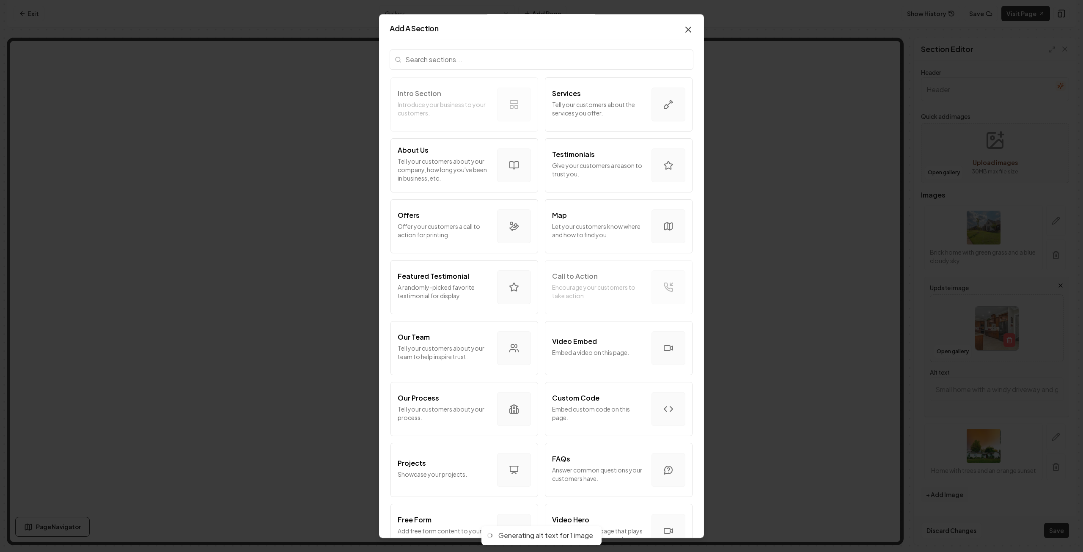
click at [683, 30] on icon "button" at bounding box center [688, 30] width 10 height 10
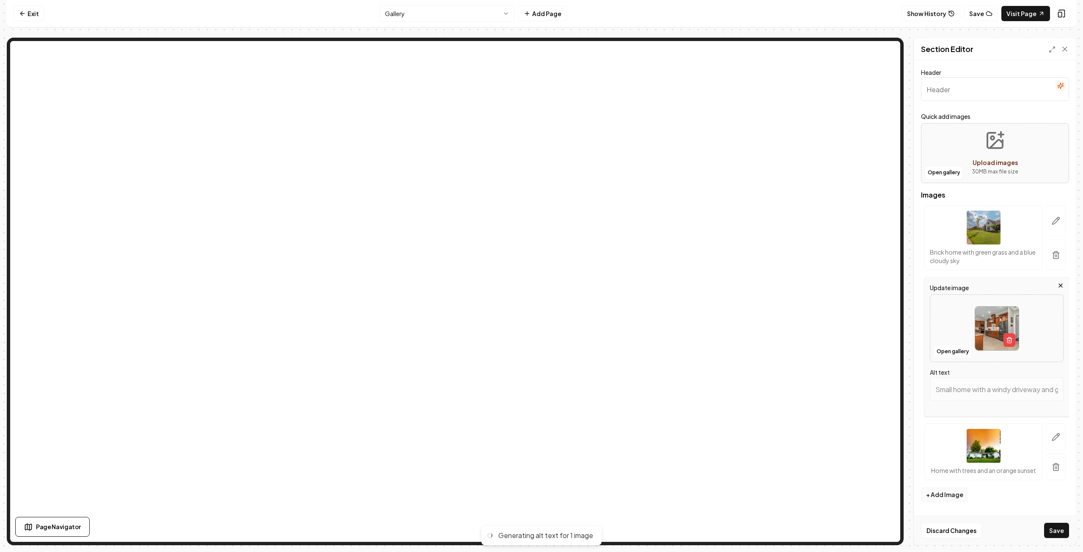
type input "Modern kitchen with dark wood cabinets, stainless steel appliances, and granite…"
click at [1056, 433] on icon "button" at bounding box center [1056, 437] width 8 height 8
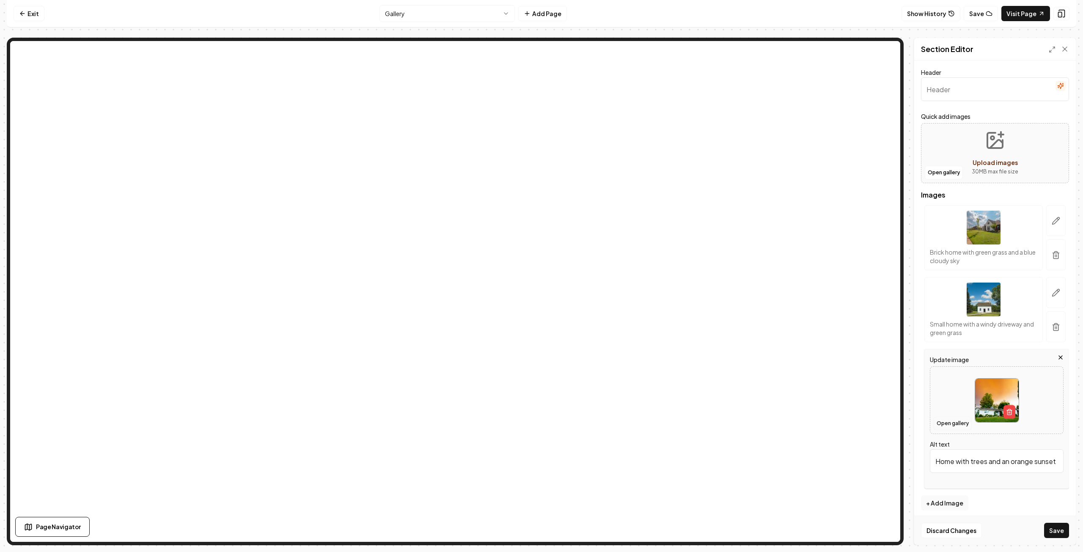
click at [951, 421] on button "Open gallery" at bounding box center [953, 424] width 38 height 14
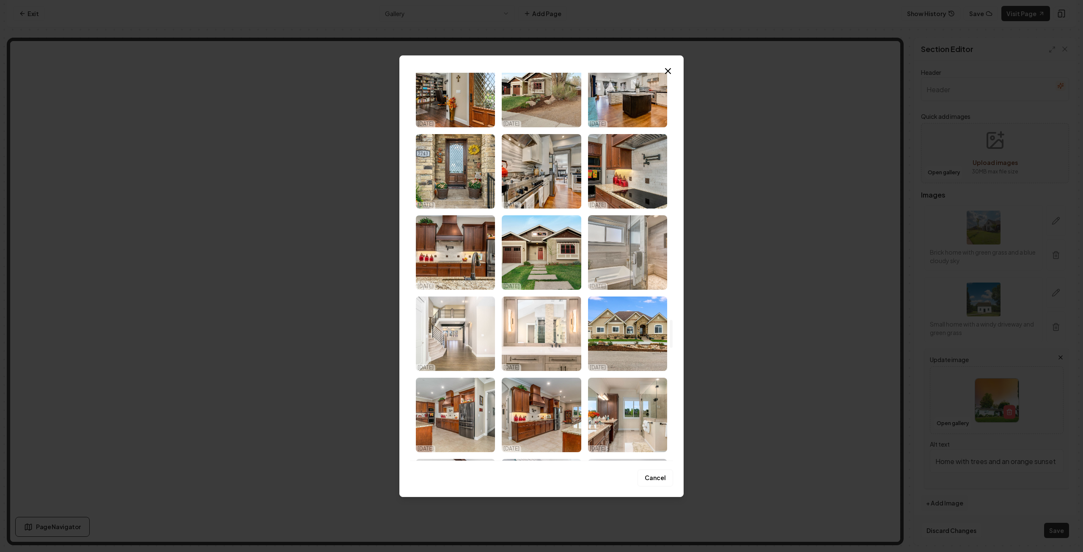
scroll to position [3555, 0]
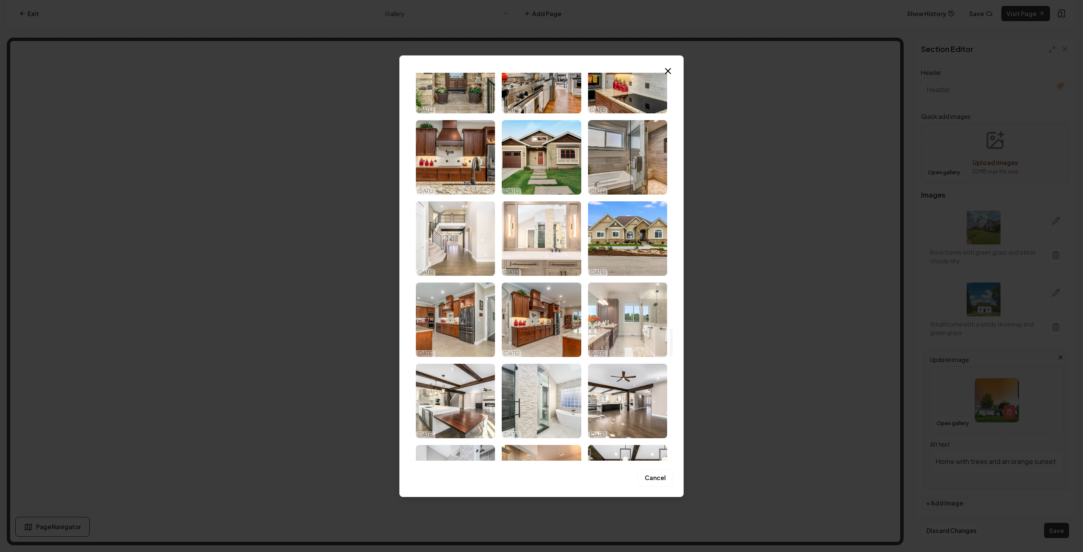
click at [636, 342] on img "Select image image_68d180c35c7cd75eb88b31ba.jpg" at bounding box center [627, 320] width 79 height 74
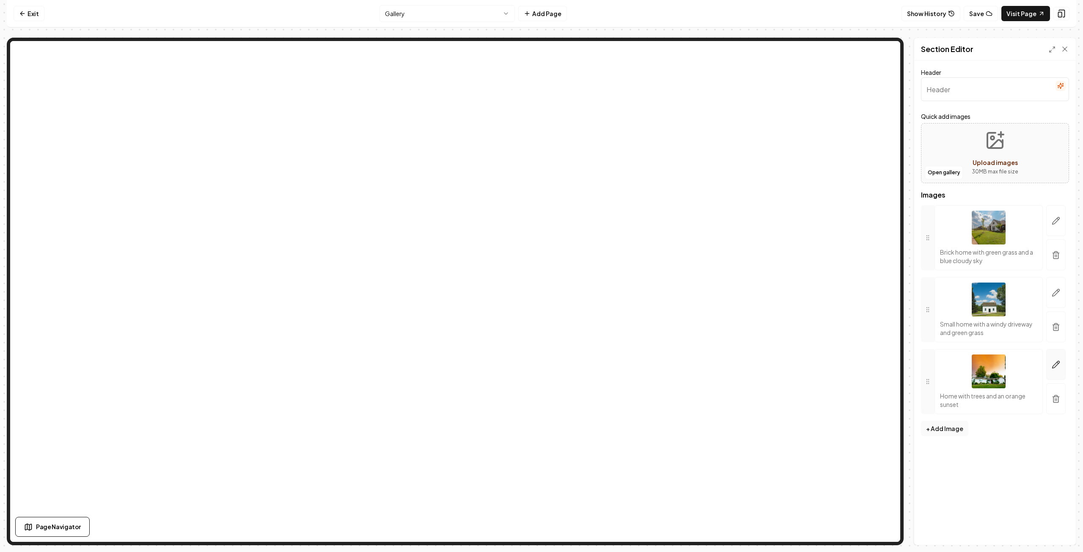
click at [1053, 362] on icon "button" at bounding box center [1056, 365] width 8 height 8
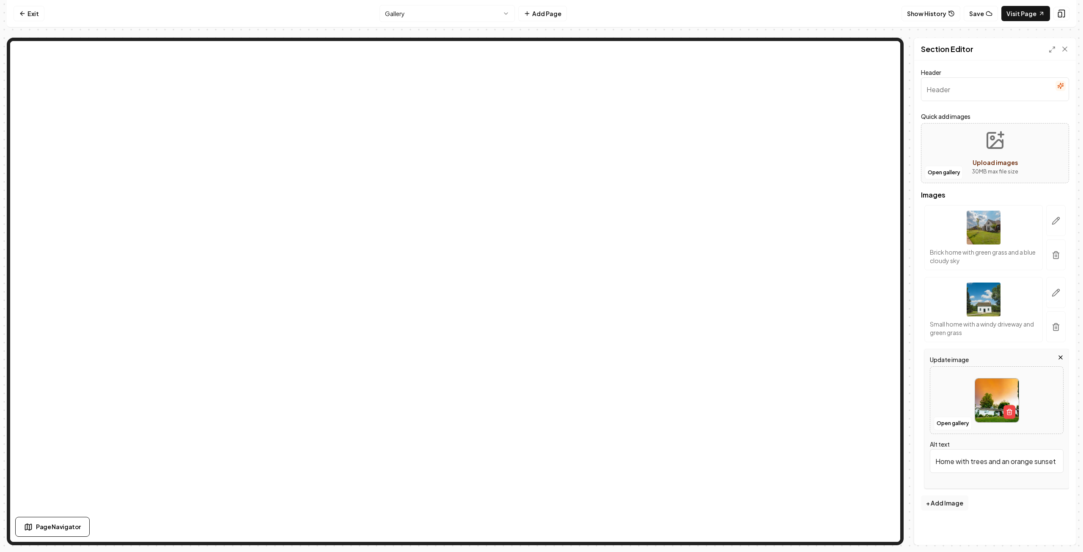
click at [1052, 382] on div at bounding box center [997, 401] width 133 height 58
click at [1053, 220] on icon "button" at bounding box center [1056, 221] width 8 height 8
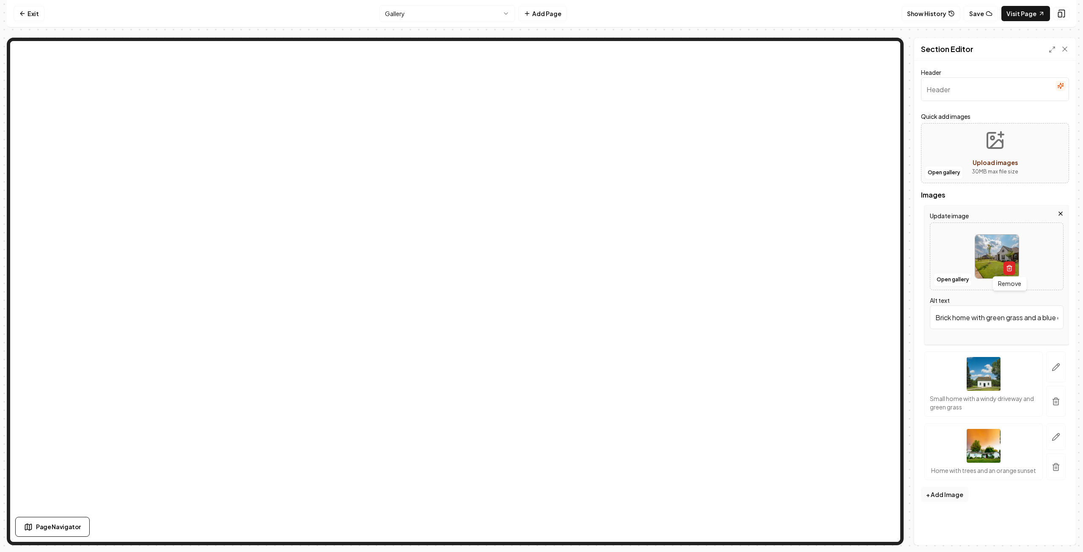
click at [1008, 265] on icon "button" at bounding box center [1009, 268] width 7 height 7
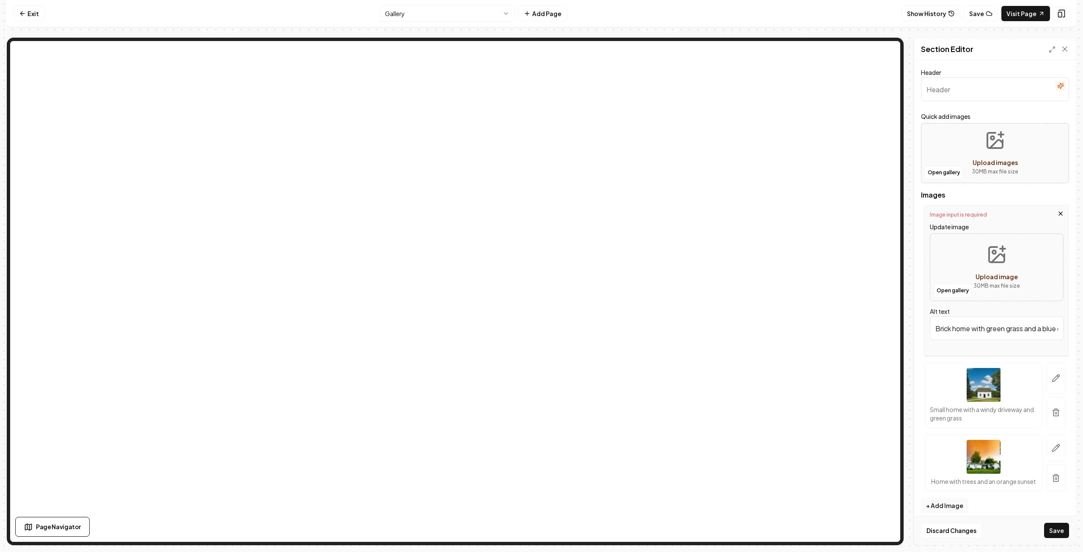
click at [1050, 212] on div "Image input is required" at bounding box center [997, 215] width 134 height 7
click at [1059, 212] on icon "button" at bounding box center [1060, 213] width 3 height 3
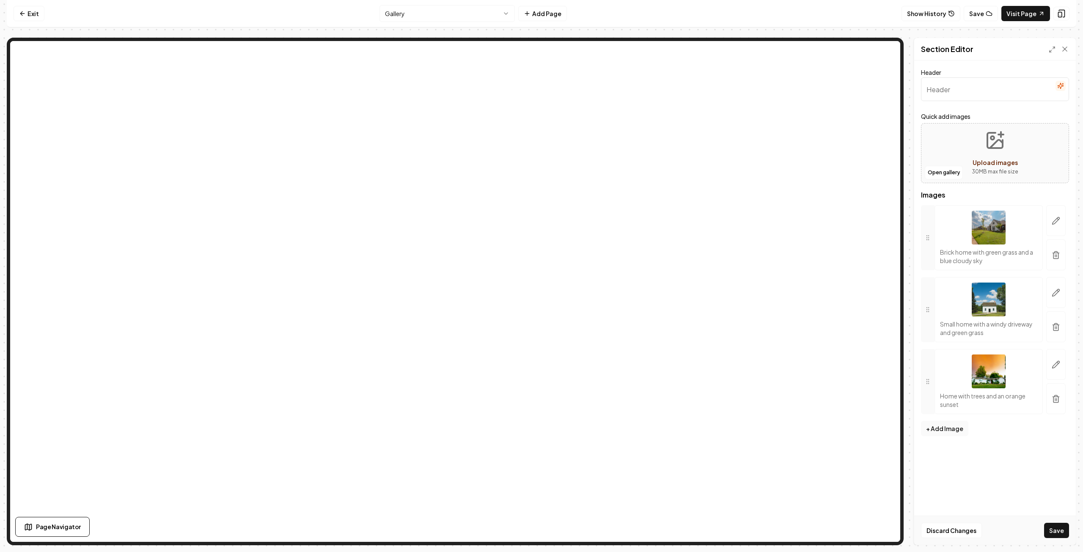
click at [1061, 218] on button "button" at bounding box center [1056, 220] width 19 height 31
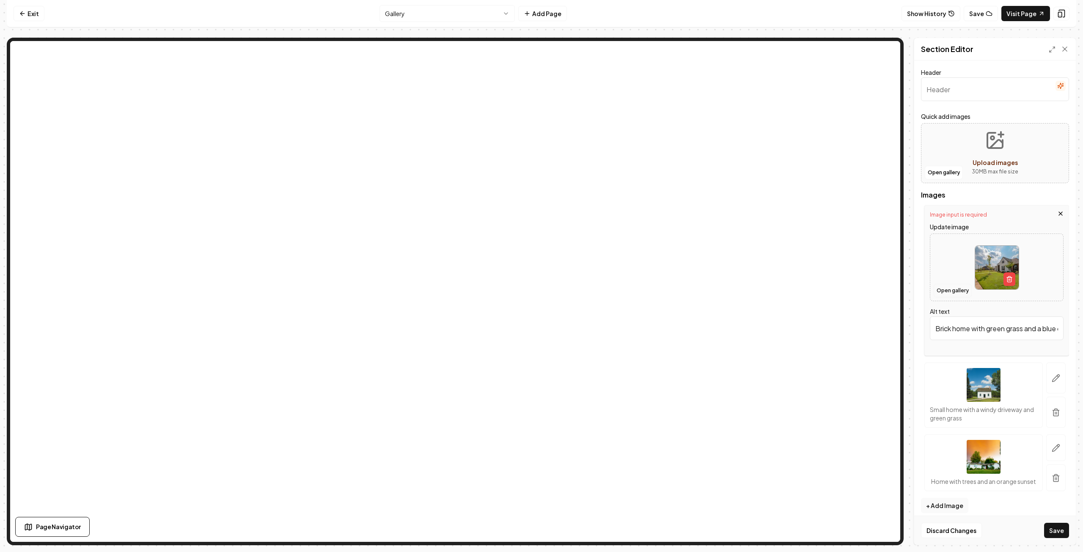
click at [964, 289] on button "Open gallery" at bounding box center [953, 291] width 38 height 14
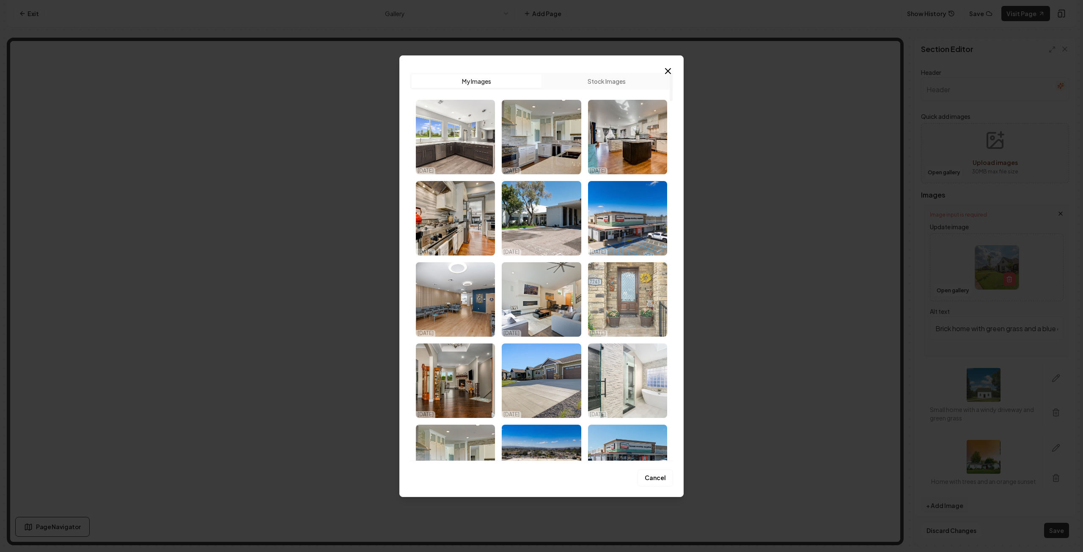
click at [627, 288] on img "Select image image_68eb2c4c5c7cd75eb85f27a4.jpg" at bounding box center [627, 299] width 79 height 74
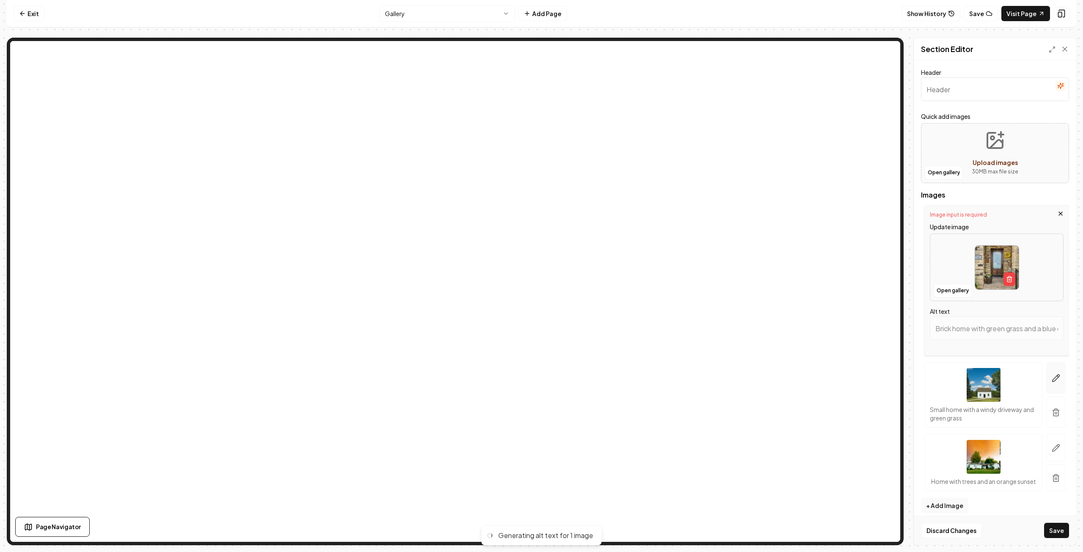
type input "Welcoming stone entryway with wooden door, autumn wreath, and flower pots."
click at [1052, 375] on icon "button" at bounding box center [1056, 378] width 8 height 8
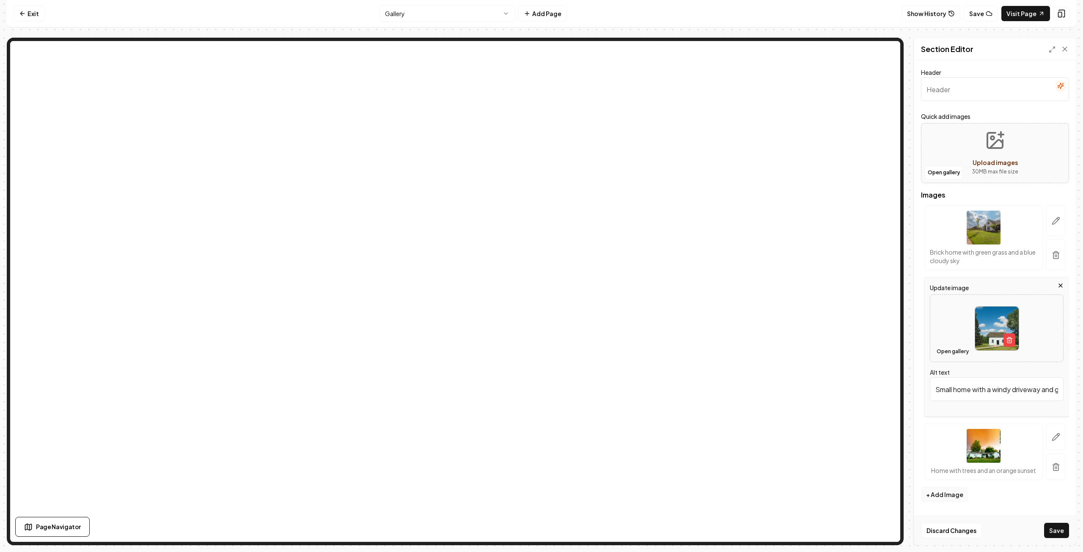
click at [955, 348] on button "Open gallery" at bounding box center [953, 352] width 38 height 14
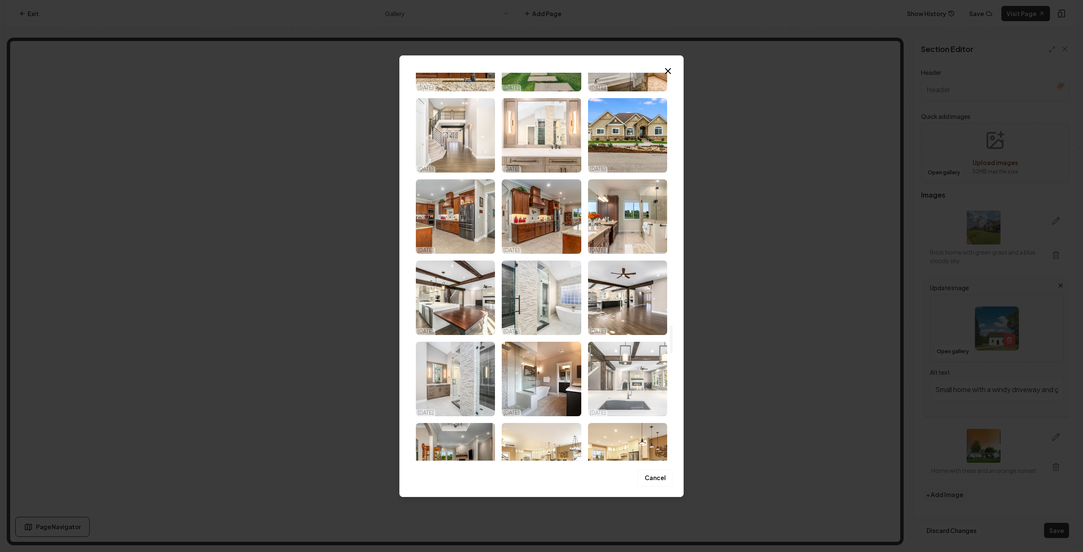
scroll to position [3682, 0]
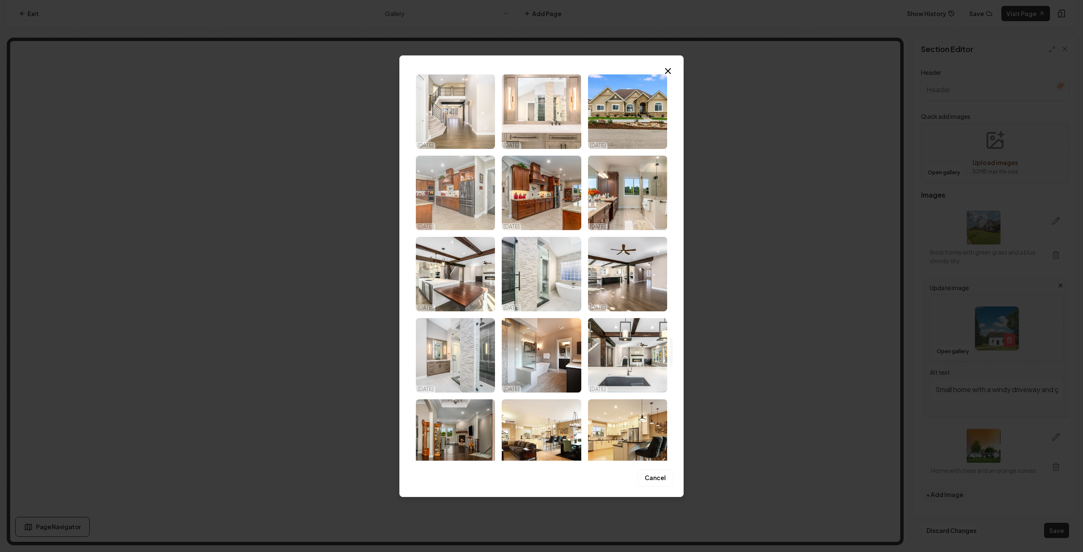
click at [477, 205] on img "Select image image_68d180c45c7cd75eb88b32b5.jpg" at bounding box center [455, 193] width 79 height 74
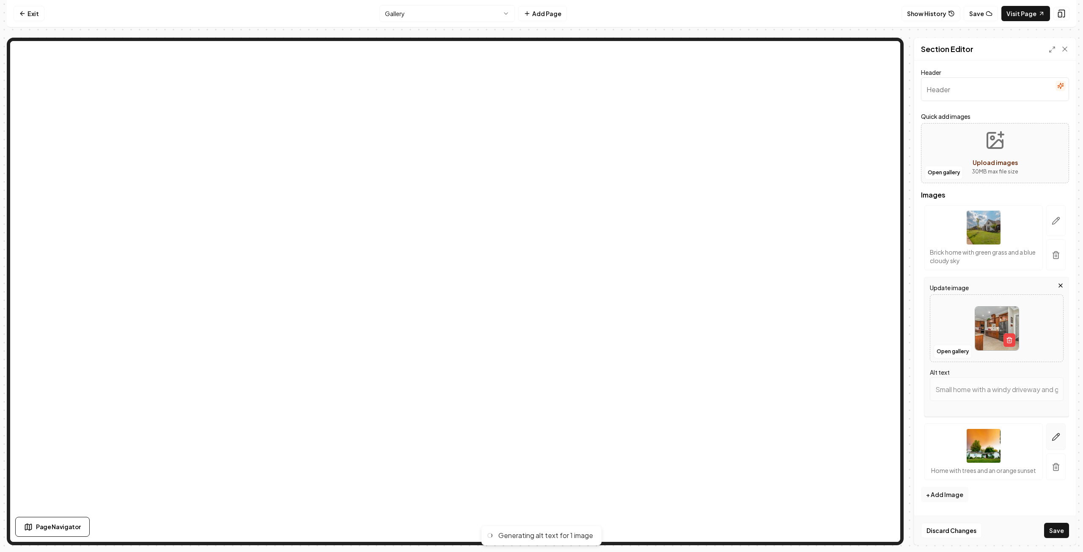
click at [1052, 437] on icon "button" at bounding box center [1056, 437] width 8 height 8
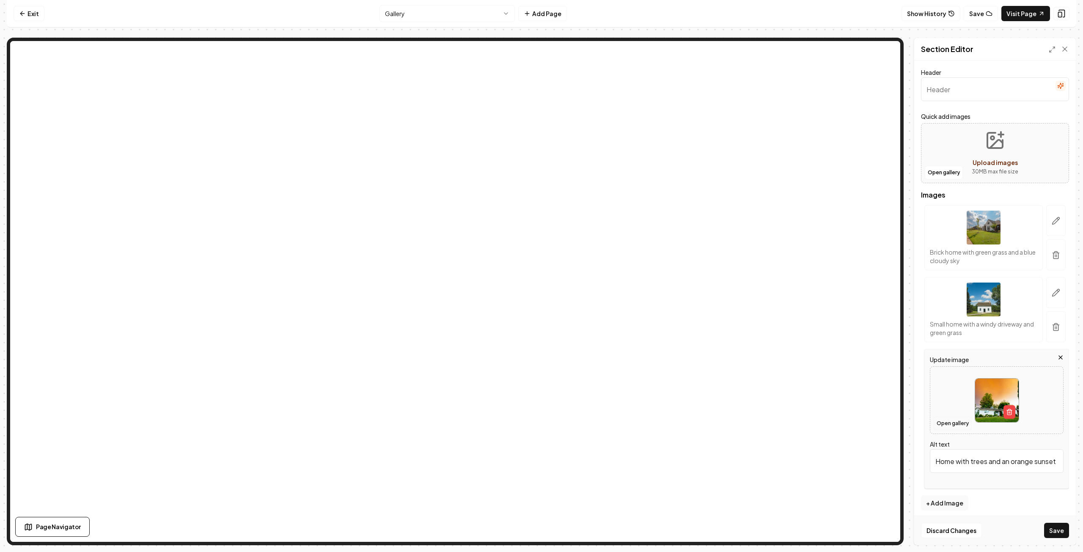
click at [957, 423] on button "Open gallery" at bounding box center [953, 424] width 38 height 14
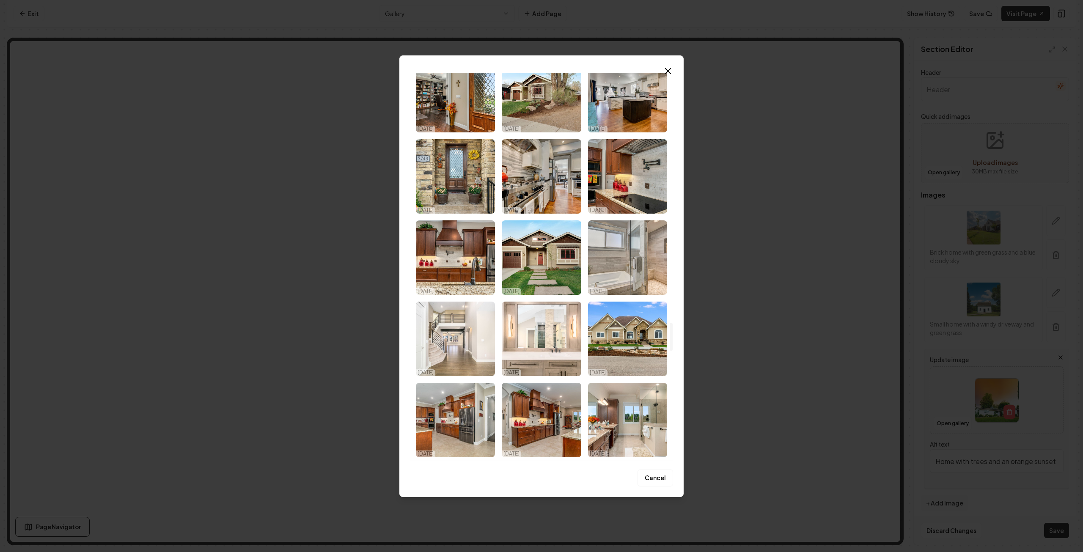
scroll to position [3470, 0]
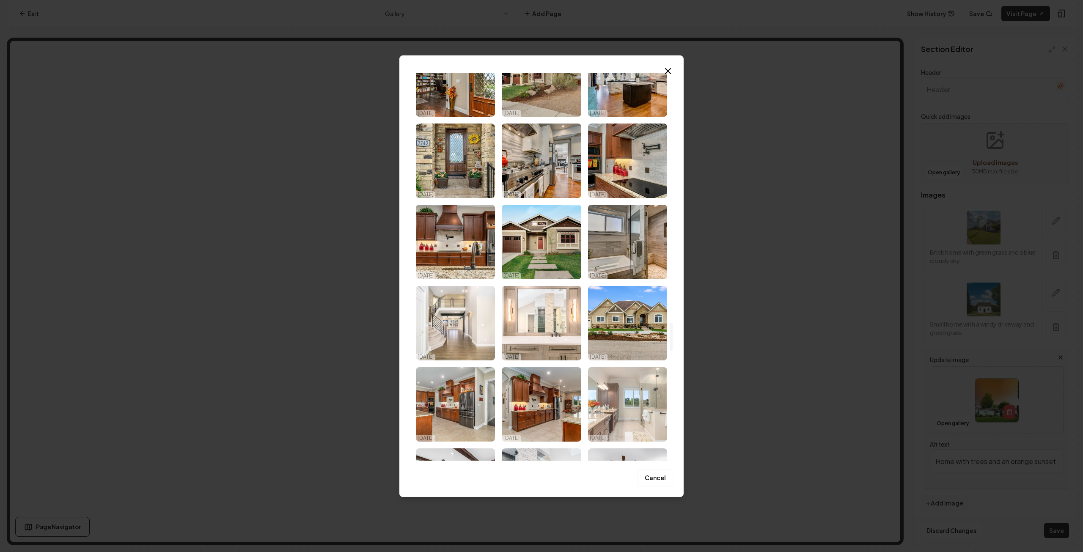
click at [607, 414] on img "Select image image_68d180c35c7cd75eb88b31ba.jpg" at bounding box center [627, 404] width 79 height 74
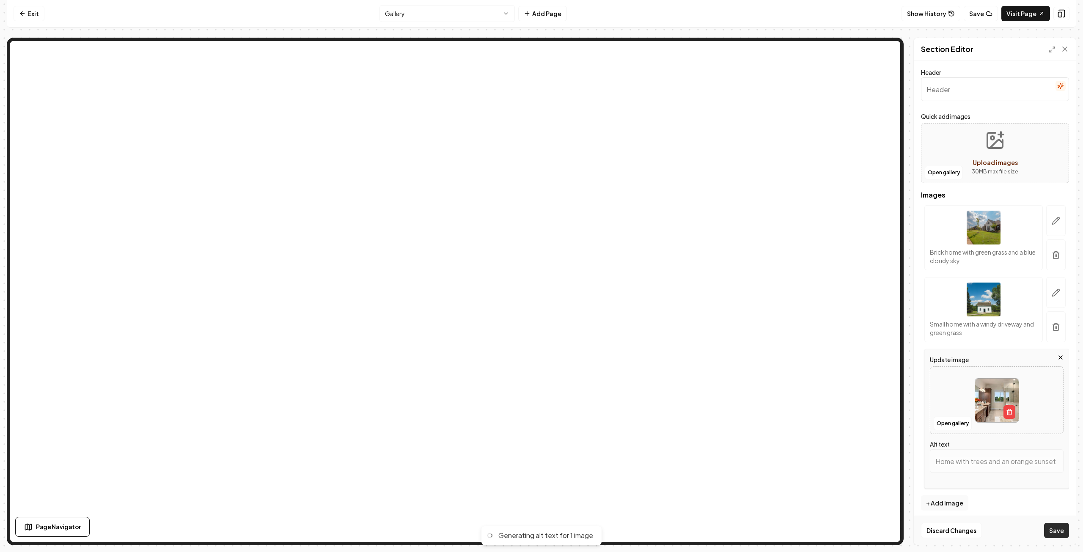
click at [1060, 534] on button "Save" at bounding box center [1056, 530] width 25 height 15
type input "Luxurious modern bathroom with dual sinks, glass shower, and natural light. Ele…"
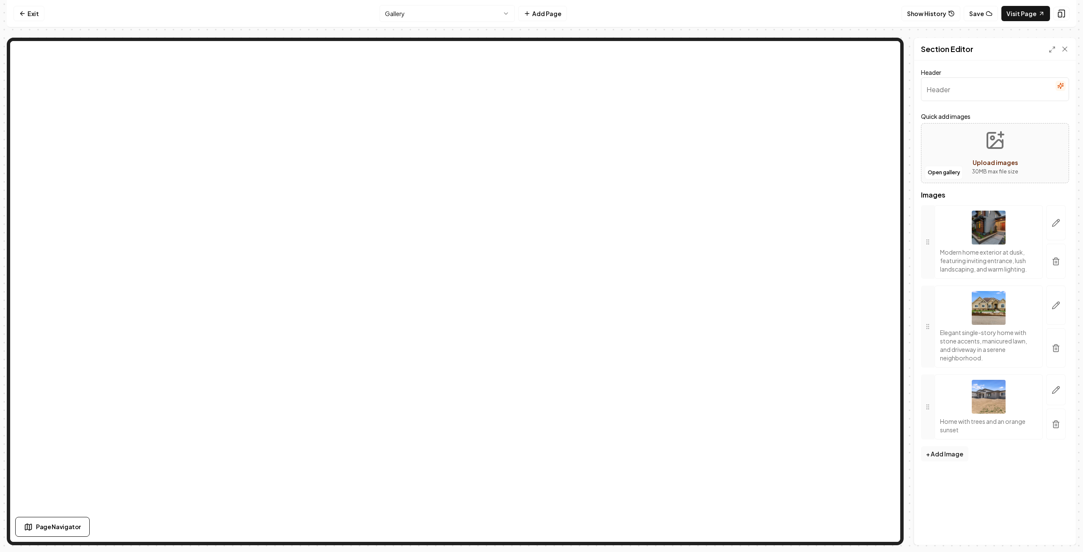
click at [986, 14] on button "Save" at bounding box center [981, 13] width 34 height 15
click at [27, 12] on link "Exit" at bounding box center [29, 13] width 31 height 15
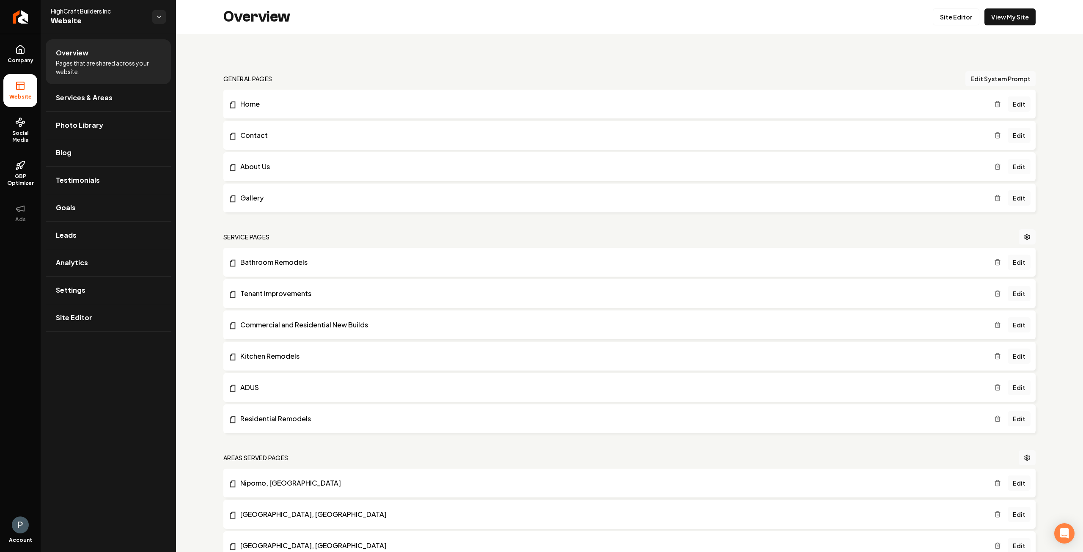
click at [1009, 168] on link "Edit" at bounding box center [1019, 166] width 23 height 15
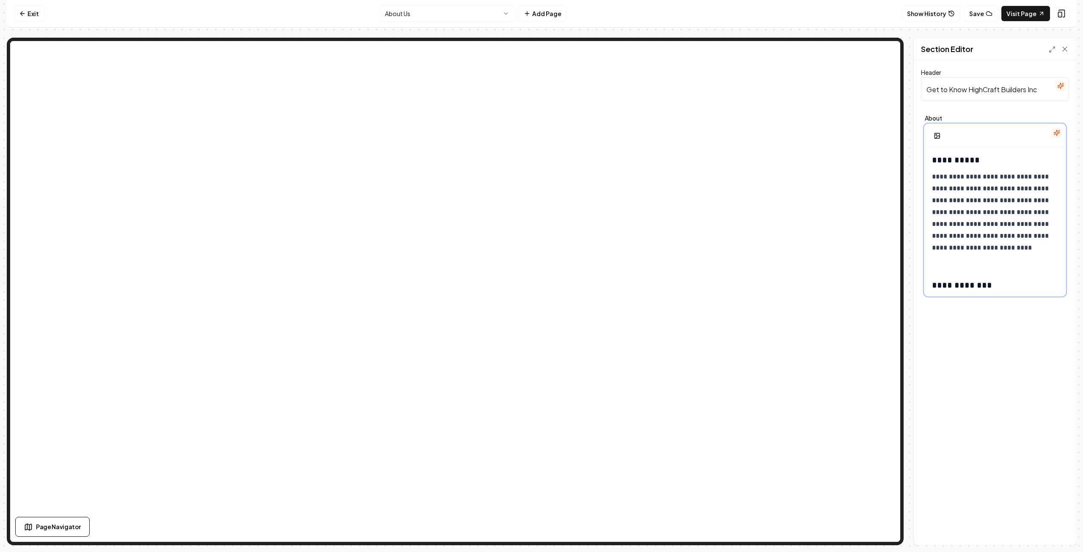
click at [1039, 188] on p "**********" at bounding box center [992, 218] width 121 height 95
click at [943, 212] on p "**********" at bounding box center [992, 218] width 121 height 95
click at [1022, 212] on p "**********" at bounding box center [992, 218] width 121 height 95
click at [1055, 528] on button "Save" at bounding box center [1056, 530] width 25 height 15
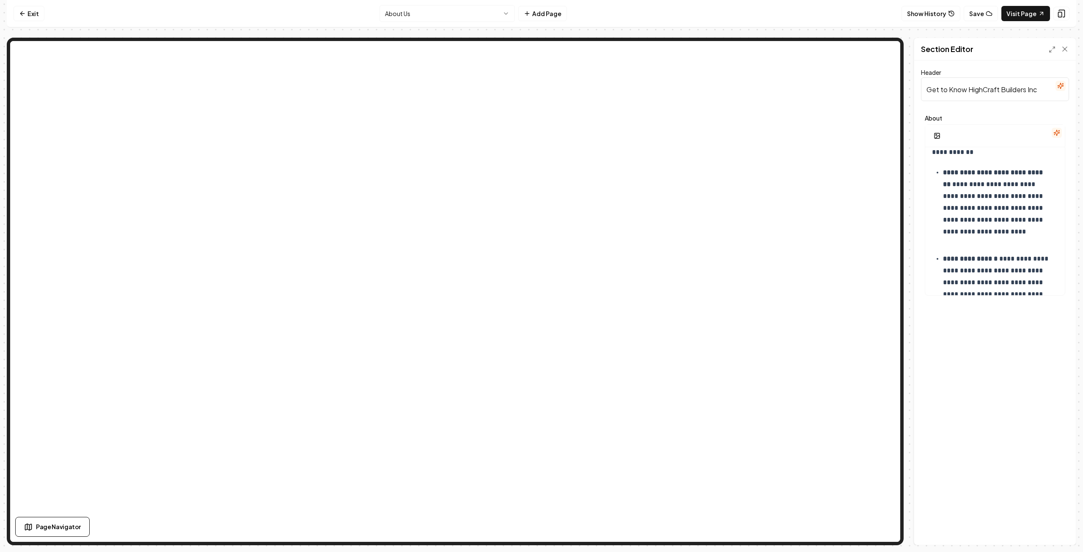
scroll to position [212, 0]
